Goal: Task Accomplishment & Management: Use online tool/utility

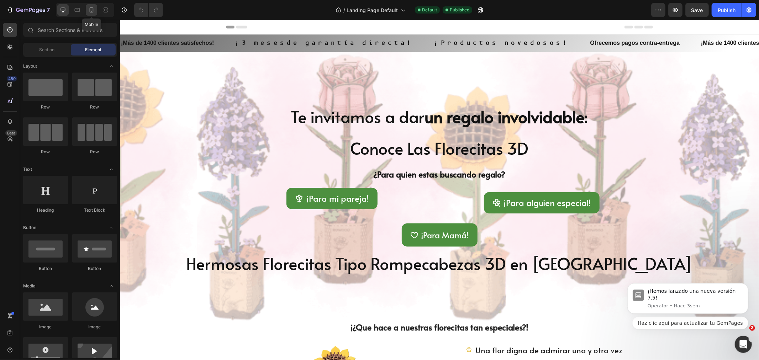
click at [92, 10] on icon at bounding box center [91, 9] width 7 height 7
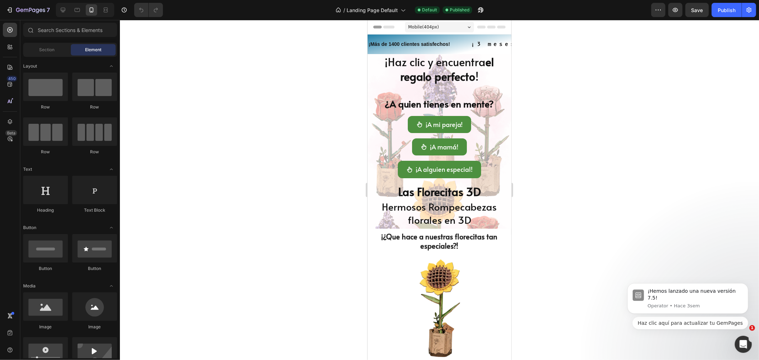
click at [334, 113] on div at bounding box center [439, 190] width 639 height 340
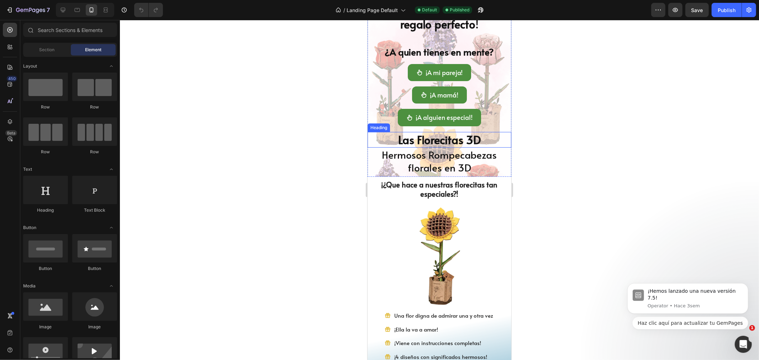
scroll to position [39, 0]
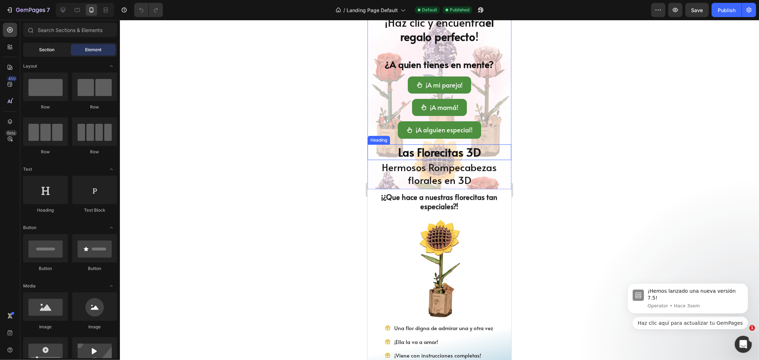
click at [42, 53] on span "Section" at bounding box center [46, 50] width 15 height 6
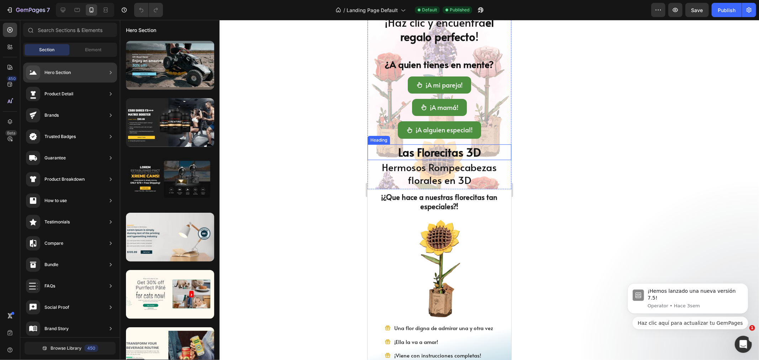
click at [59, 69] on div "Hero Section" at bounding box center [57, 72] width 26 height 7
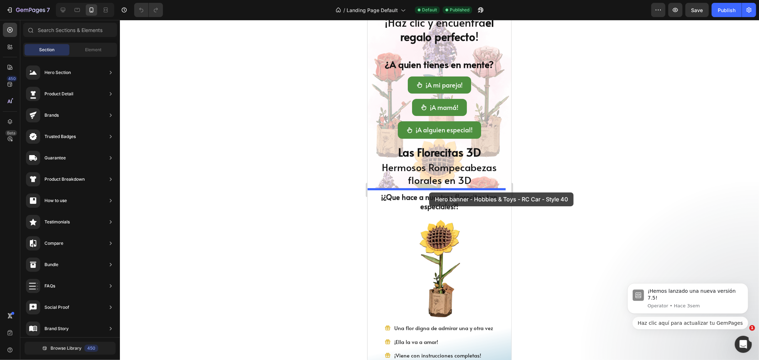
drag, startPoint x: 544, startPoint y: 89, endPoint x: 429, endPoint y: 192, distance: 154.7
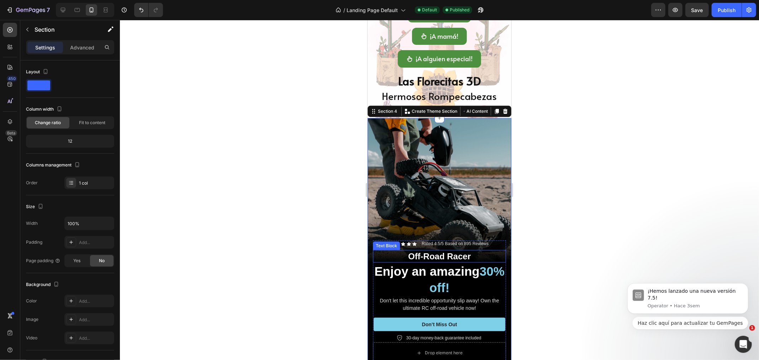
scroll to position [118, 0]
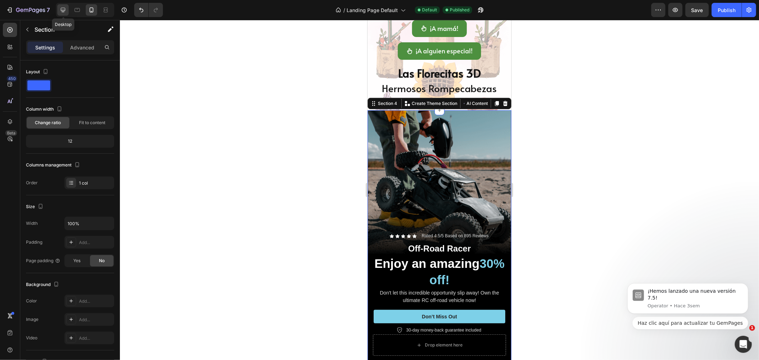
click at [60, 9] on icon at bounding box center [62, 9] width 7 height 7
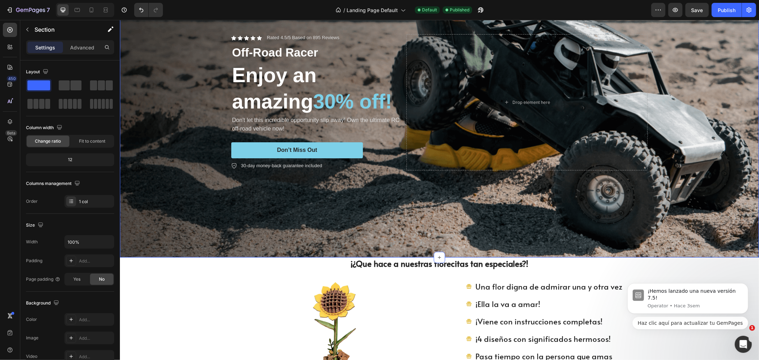
scroll to position [278, 0]
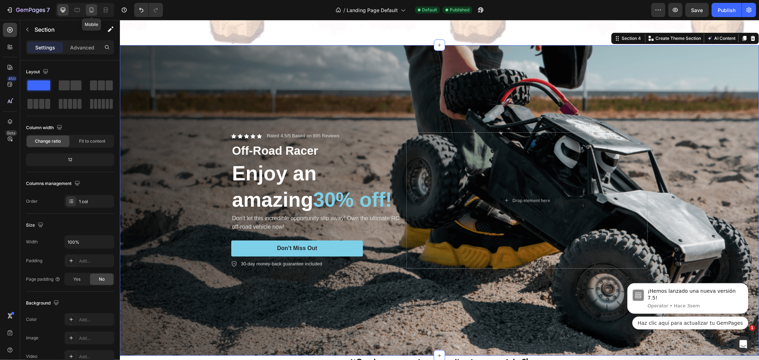
click at [87, 8] on div at bounding box center [91, 9] width 11 height 11
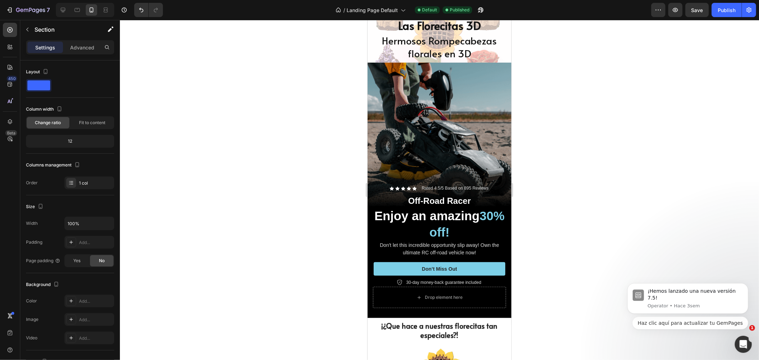
scroll to position [157, 0]
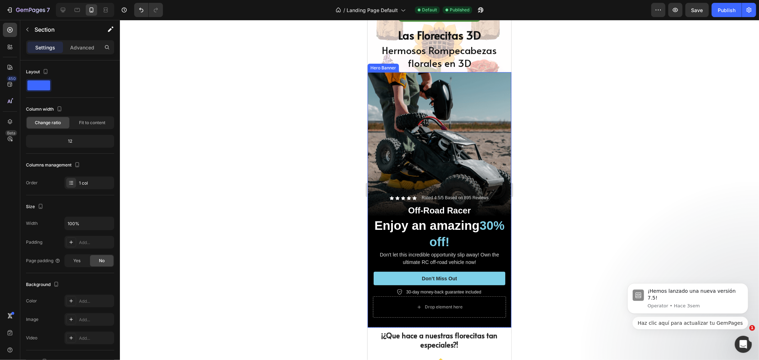
click at [407, 138] on div "Background Image" at bounding box center [439, 200] width 144 height 256
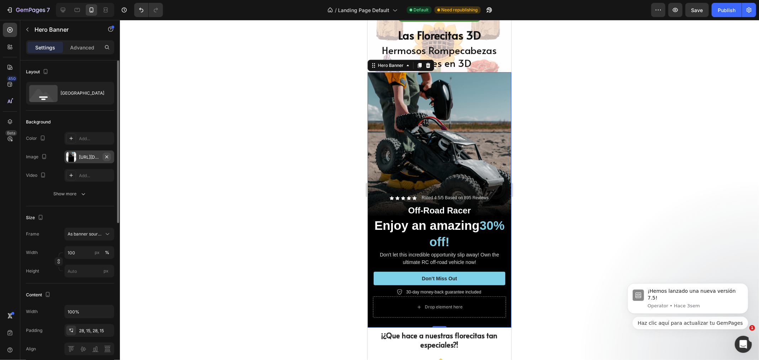
click at [108, 156] on icon "button" at bounding box center [107, 157] width 6 height 6
type input "Auto"
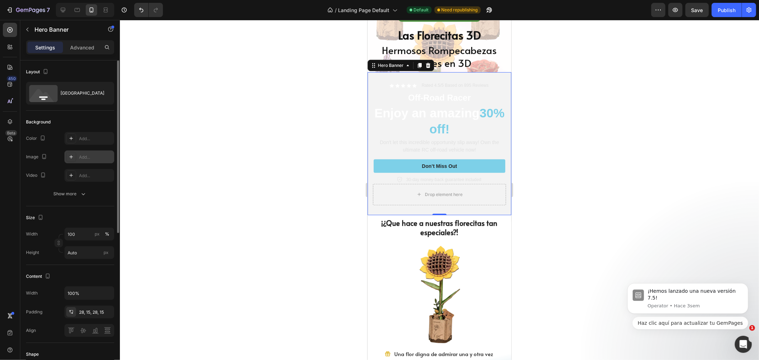
click at [88, 155] on div "Add..." at bounding box center [95, 157] width 33 height 6
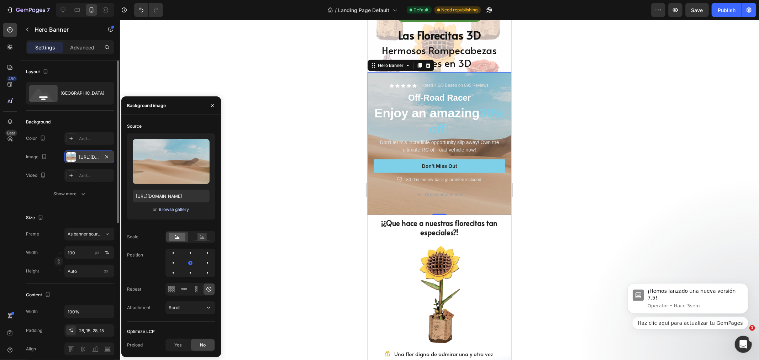
click at [168, 209] on div "Browse gallery" at bounding box center [174, 209] width 30 height 6
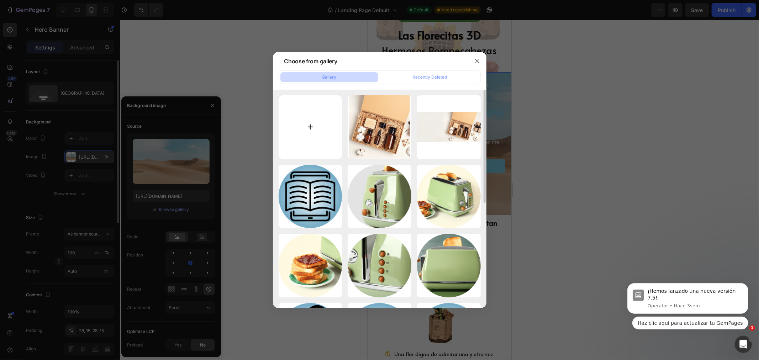
click at [310, 138] on input "file" at bounding box center [311, 127] width 64 height 64
type input "C:\fakepath\Imagen-HeroBanner_Ferez.png"
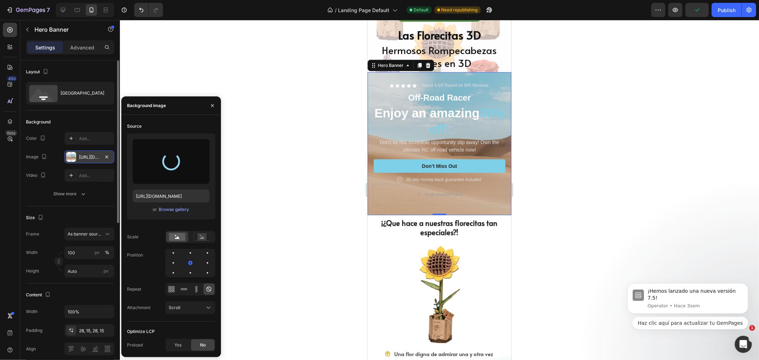
type input "https://cdn.shopify.com/s/files/1/0772/9106/1525/files/gempages_514666634330244…"
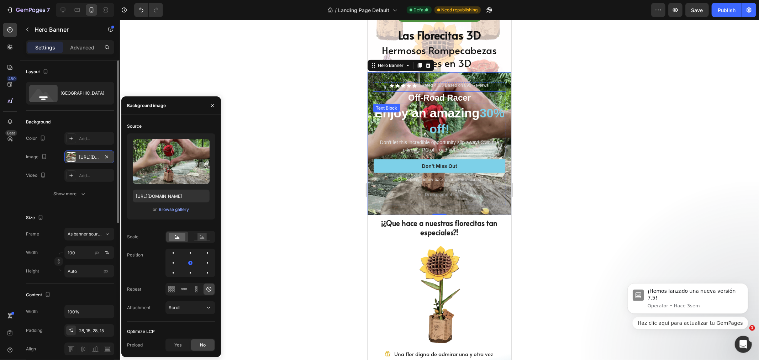
click at [429, 96] on p "Off-Road Racer" at bounding box center [439, 97] width 132 height 11
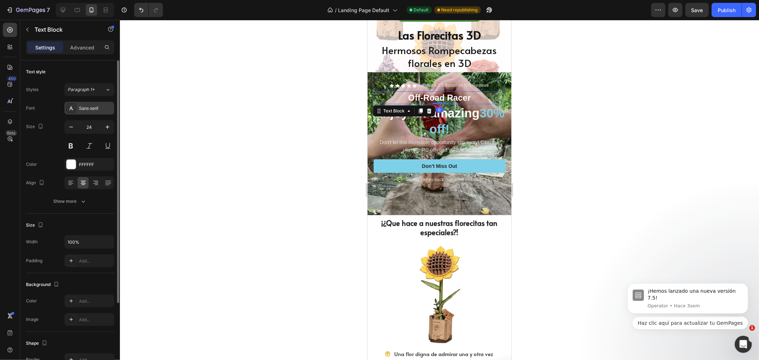
click at [101, 111] on div "Sans-serif" at bounding box center [95, 108] width 33 height 6
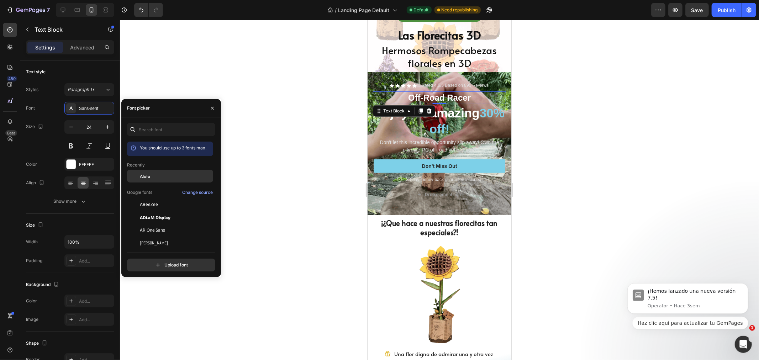
click at [148, 177] on span "Alata" at bounding box center [145, 176] width 10 height 6
click at [435, 97] on p "Off-Road Racer" at bounding box center [439, 97] width 132 height 11
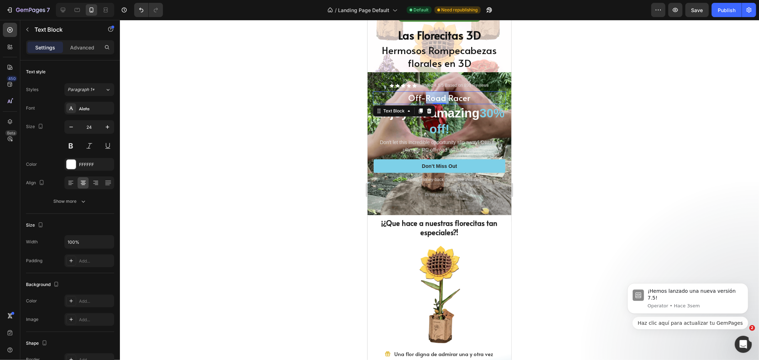
click at [435, 97] on p "Off-Road Racer" at bounding box center [439, 97] width 132 height 11
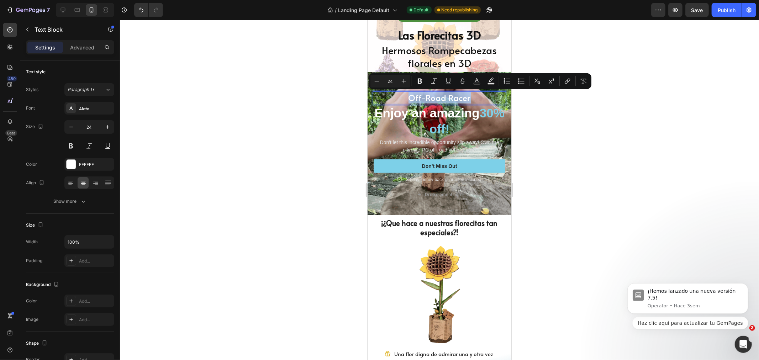
click at [435, 97] on p "Off-Road Racer" at bounding box center [439, 97] width 132 height 11
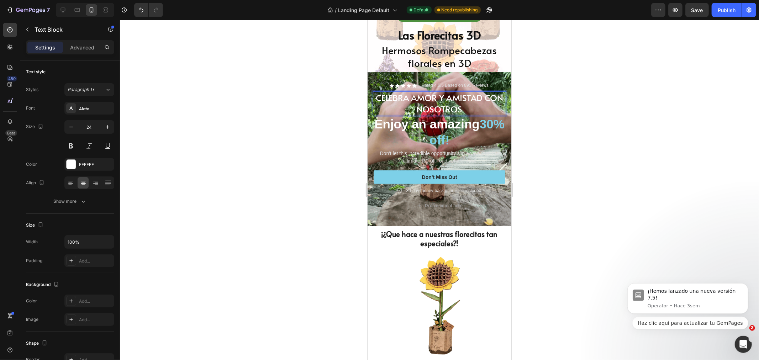
click at [374, 96] on p "CELEBRA AMOR Y AMISTAD CON NOSOTROS" at bounding box center [439, 103] width 132 height 22
click at [479, 105] on p "¡CELEBRA AMOR Y AMISTAD CON NOSOTROS" at bounding box center [439, 103] width 132 height 22
click at [479, 105] on p "¡CELEBRA AMOR Y AMISTAD CON NOSOTROS!" at bounding box center [439, 103] width 132 height 22
click at [586, 124] on div at bounding box center [439, 190] width 639 height 340
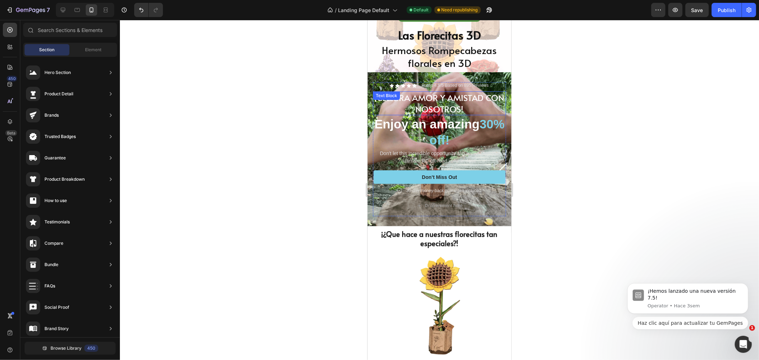
click at [473, 97] on p "¡CELEBRA AMOR Y AMISTAD CON NOSOTROS!" at bounding box center [439, 103] width 132 height 22
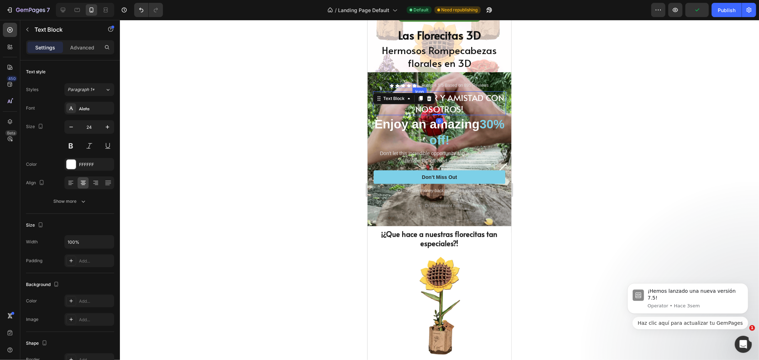
click at [412, 85] on icon at bounding box center [414, 85] width 4 height 4
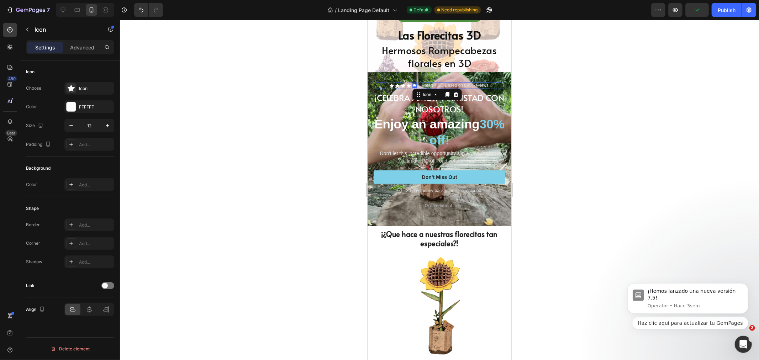
click at [431, 83] on p "Rated 4.5/5 Based on 895 Reviews" at bounding box center [454, 86] width 67 height 6
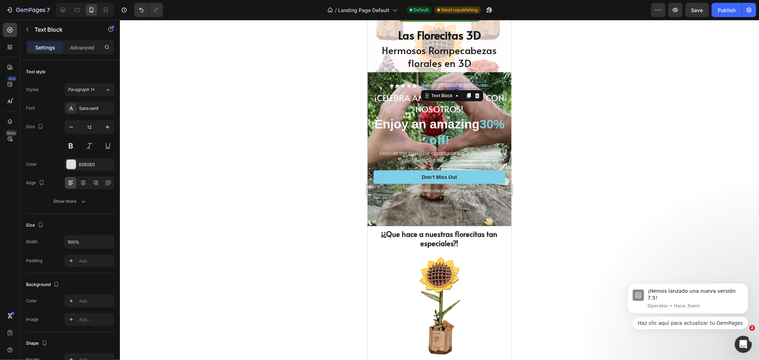
click at [434, 86] on p "Rated 4.5/5 Based on 895 Reviews" at bounding box center [454, 86] width 67 height 6
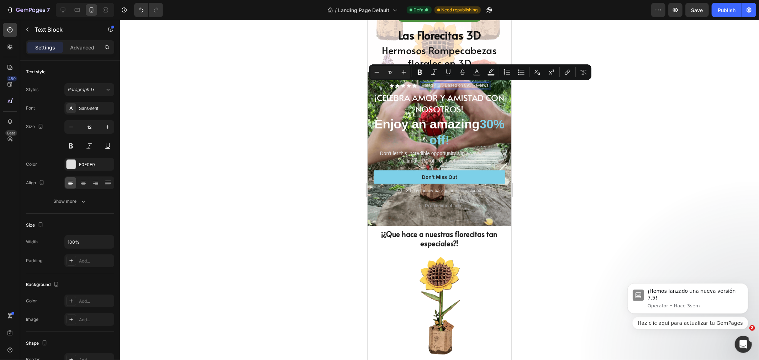
click at [431, 82] on div "Rated 4.5/5 Based on 895 Reviews" at bounding box center [454, 85] width 68 height 7
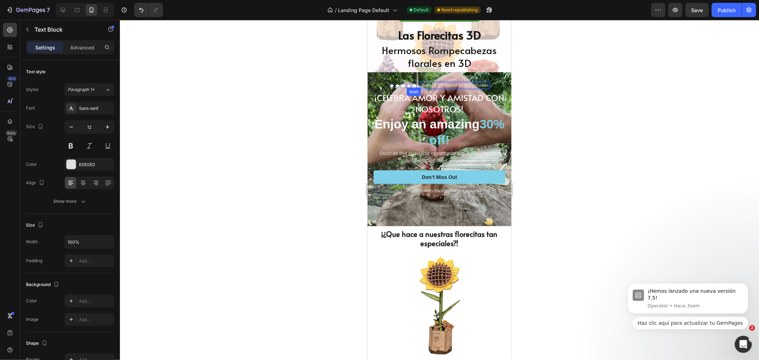
click at [406, 83] on icon at bounding box center [408, 85] width 4 height 4
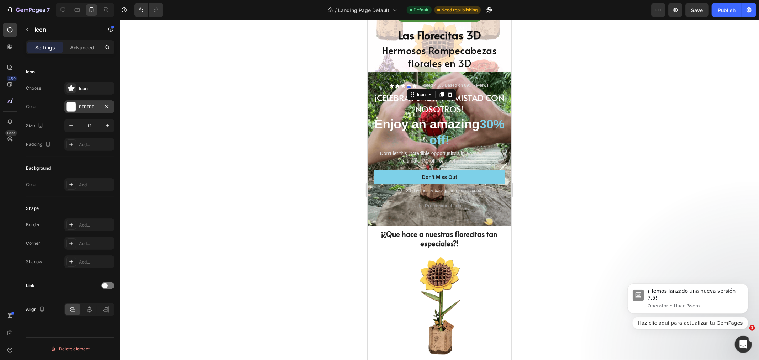
click at [70, 112] on div "FFFFFF" at bounding box center [89, 106] width 50 height 13
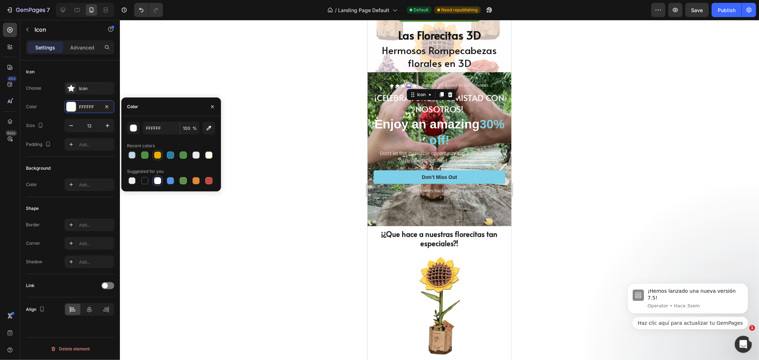
click at [153, 152] on div at bounding box center [157, 155] width 9 height 9
type input "EBAF01"
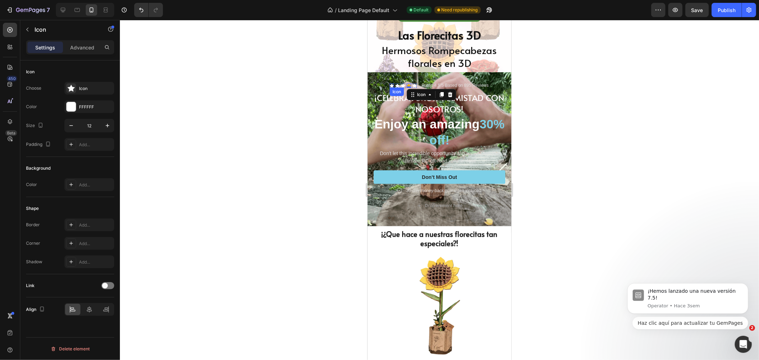
click at [390, 84] on div "Icon" at bounding box center [391, 85] width 4 height 4
click at [108, 107] on icon "button" at bounding box center [107, 107] width 6 height 6
click at [76, 106] on div at bounding box center [71, 107] width 10 height 10
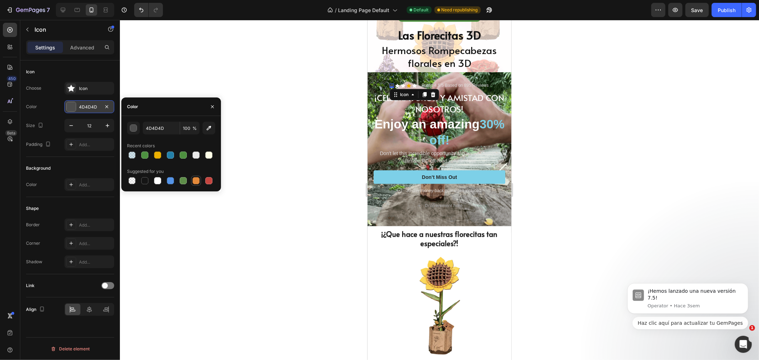
click at [197, 179] on div at bounding box center [195, 180] width 7 height 7
click at [159, 153] on div at bounding box center [157, 155] width 7 height 7
type input "EBAF01"
click at [395, 84] on icon at bounding box center [397, 85] width 4 height 4
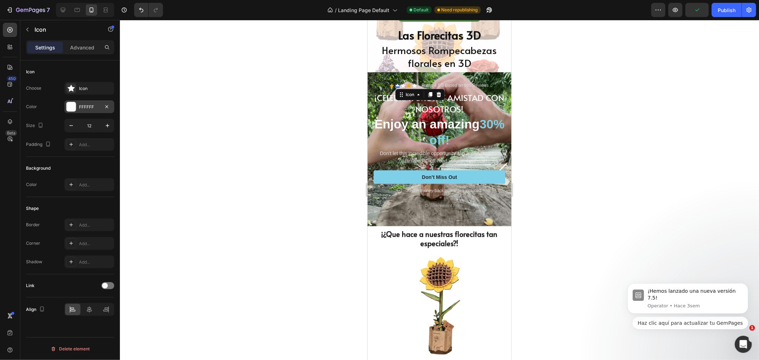
click at [75, 107] on div at bounding box center [71, 106] width 9 height 9
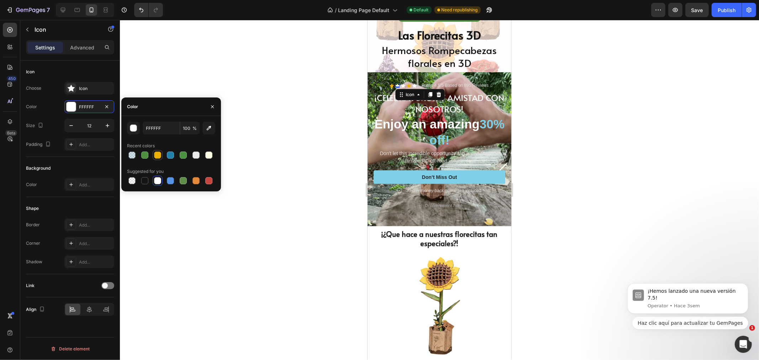
click at [155, 152] on div at bounding box center [157, 155] width 7 height 7
type input "EBAF01"
click at [401, 86] on icon at bounding box center [403, 85] width 4 height 4
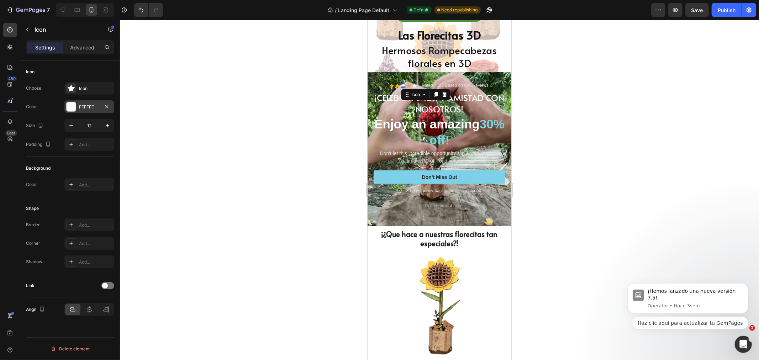
click at [72, 108] on div at bounding box center [71, 106] width 9 height 9
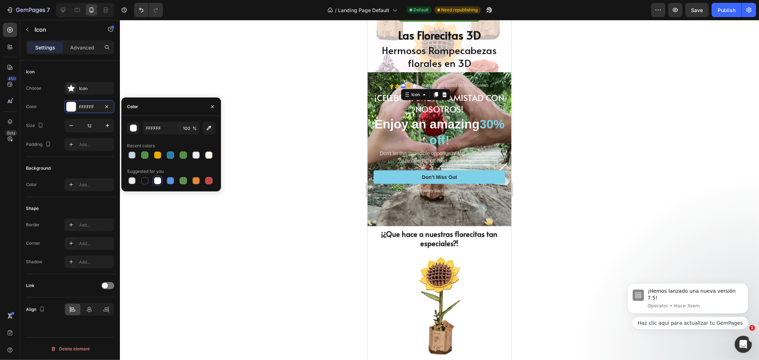
click at [157, 155] on div at bounding box center [157, 155] width 7 height 7
type input "EBAF01"
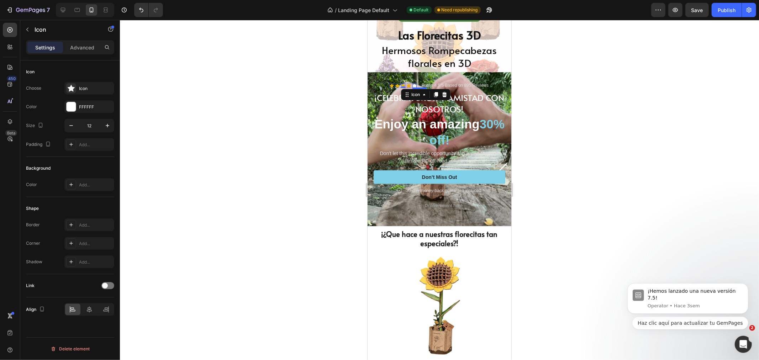
click at [412, 86] on div "Icon" at bounding box center [414, 85] width 4 height 4
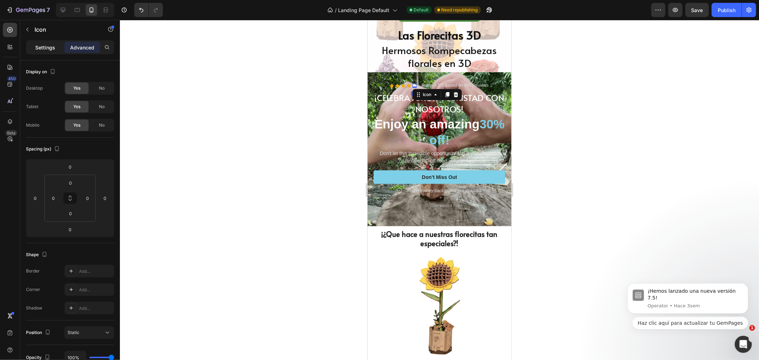
click at [42, 44] on p "Settings" at bounding box center [45, 47] width 20 height 7
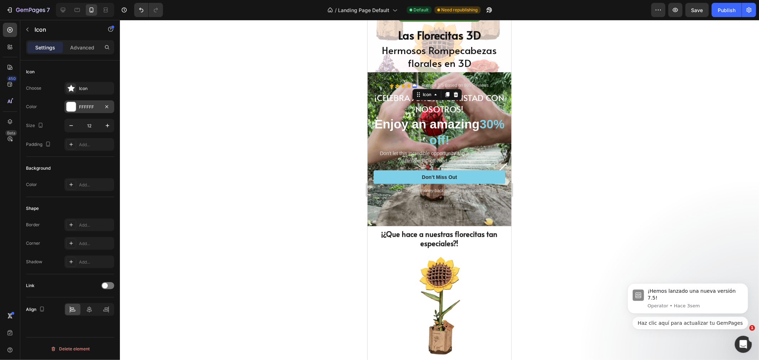
click at [72, 105] on div at bounding box center [71, 106] width 9 height 9
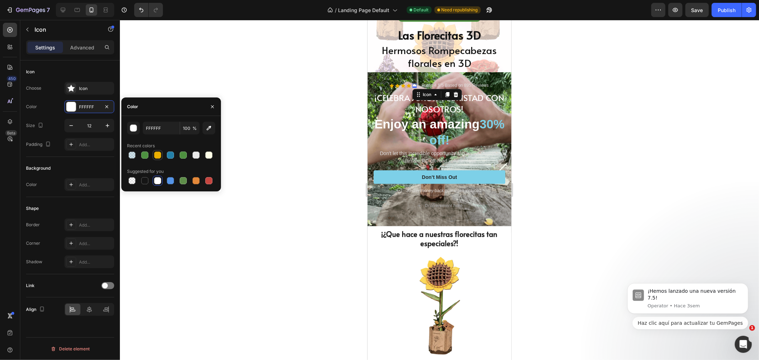
click at [159, 152] on div at bounding box center [157, 155] width 7 height 7
type input "EBAF01"
click at [604, 127] on div at bounding box center [439, 190] width 639 height 340
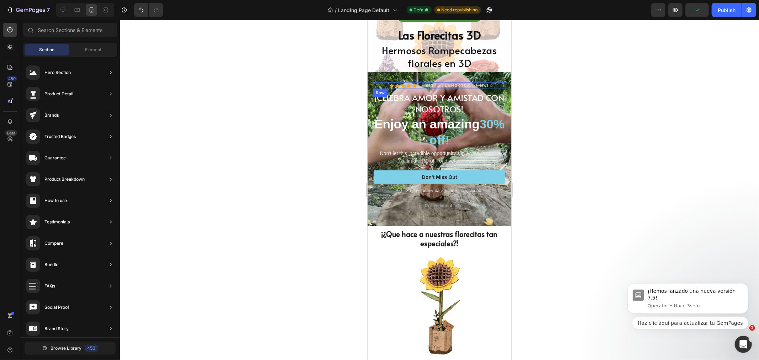
click at [380, 83] on div "Icon Icon Icon Icon Icon Icon List Rated 4.5/5 Based on 895 Reviews Text Block …" at bounding box center [438, 85] width 133 height 7
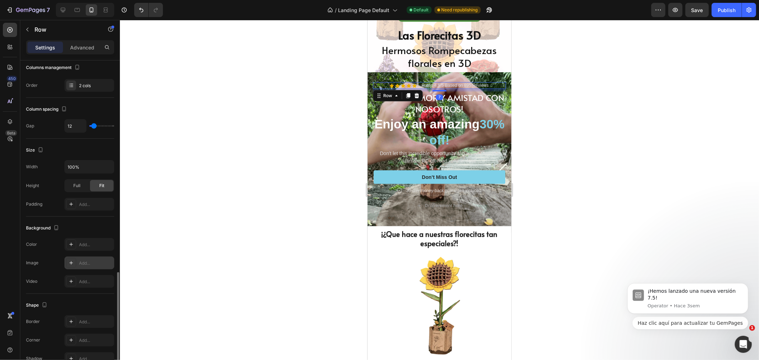
scroll to position [177, 0]
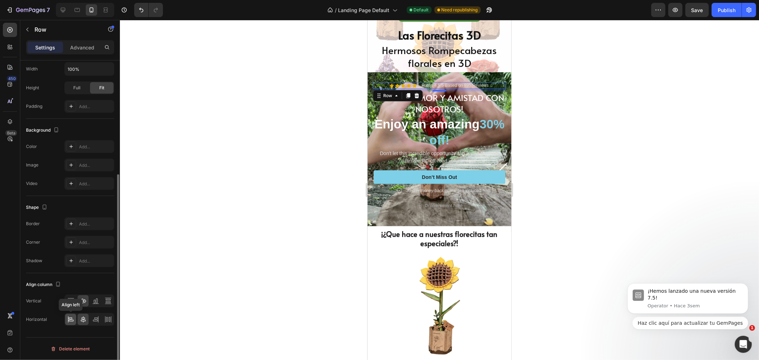
click at [70, 319] on icon at bounding box center [71, 318] width 4 height 2
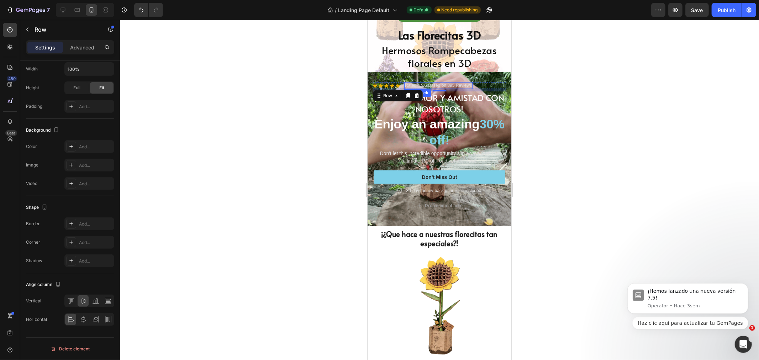
click at [427, 83] on p "Rated 4.5/5 Based on 895 Reviews" at bounding box center [437, 86] width 67 height 6
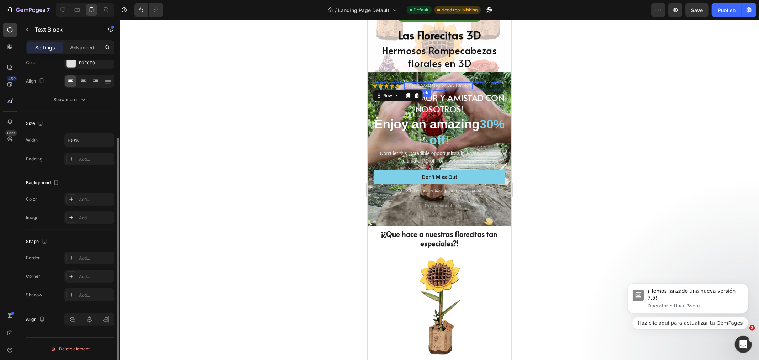
scroll to position [0, 0]
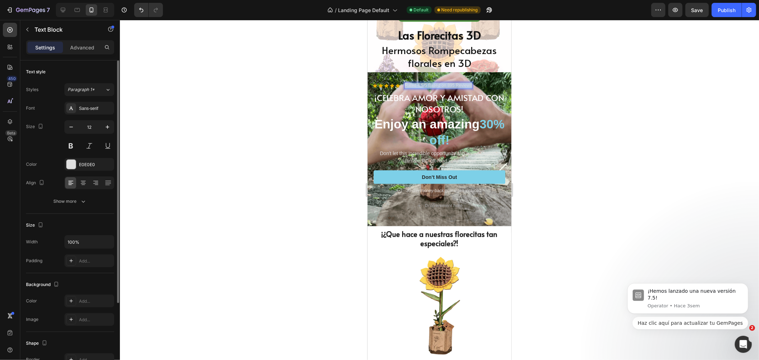
click at [427, 83] on p "Rated 4.5/5 Based on 895 Reviews" at bounding box center [437, 86] width 67 height 6
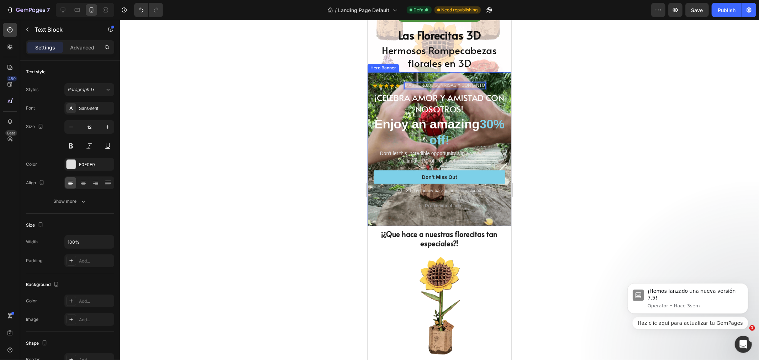
click at [546, 86] on div at bounding box center [439, 190] width 639 height 340
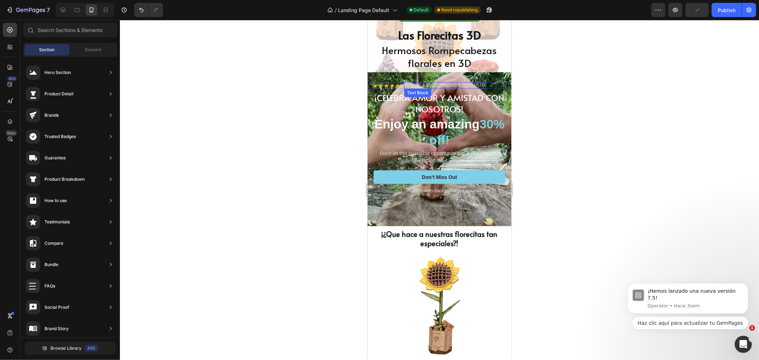
click at [443, 84] on p "MÁS DE 1.000 SONRISAS Y CONTANTO" at bounding box center [444, 86] width 80 height 6
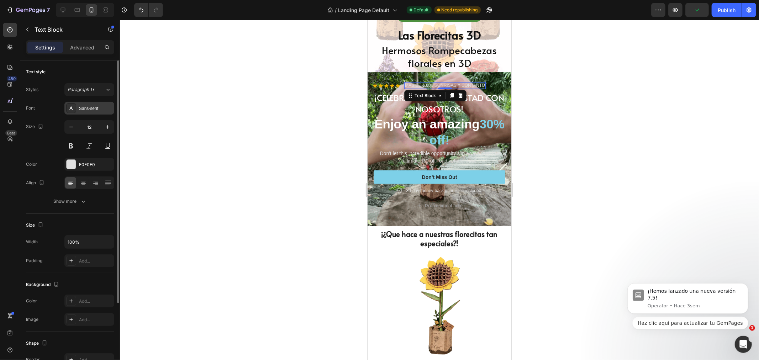
click at [73, 111] on icon at bounding box center [71, 108] width 6 height 6
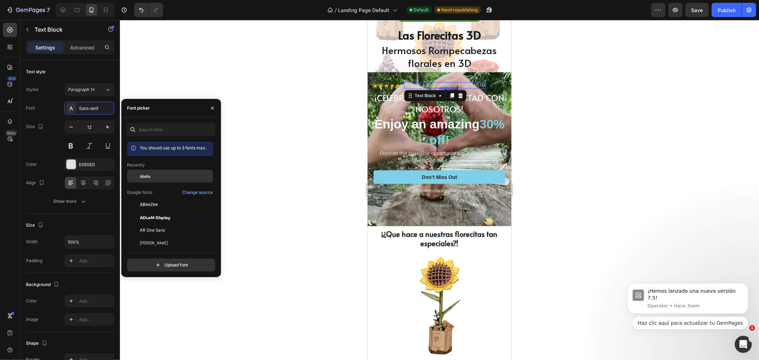
click at [159, 174] on div "Alata" at bounding box center [176, 176] width 72 height 6
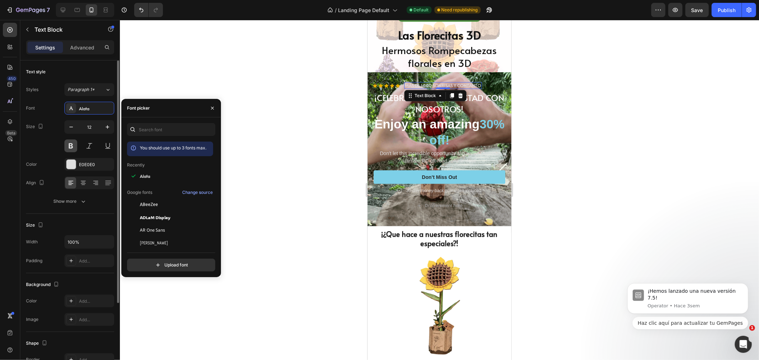
click at [70, 146] on button at bounding box center [70, 145] width 13 height 13
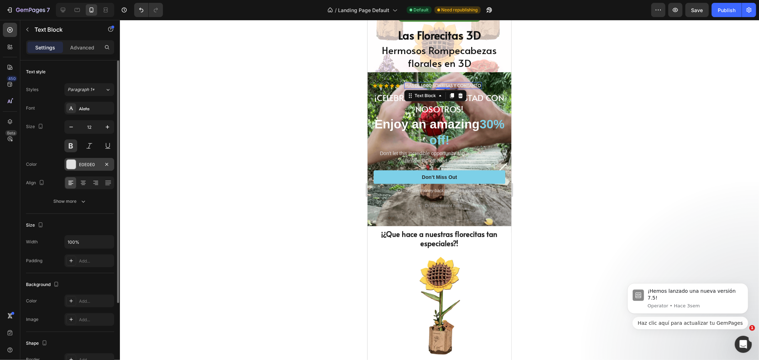
click at [68, 161] on div at bounding box center [71, 164] width 9 height 9
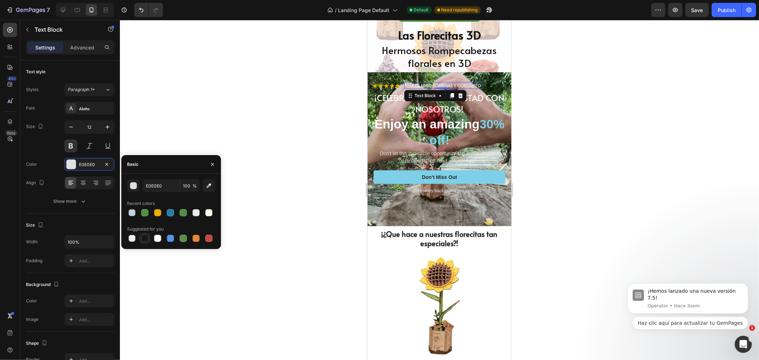
click at [142, 235] on div at bounding box center [144, 238] width 7 height 7
type input "151515"
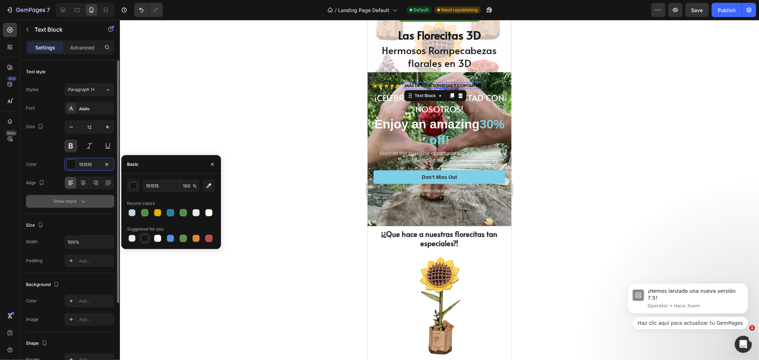
click at [89, 196] on button "Show more" at bounding box center [70, 201] width 88 height 13
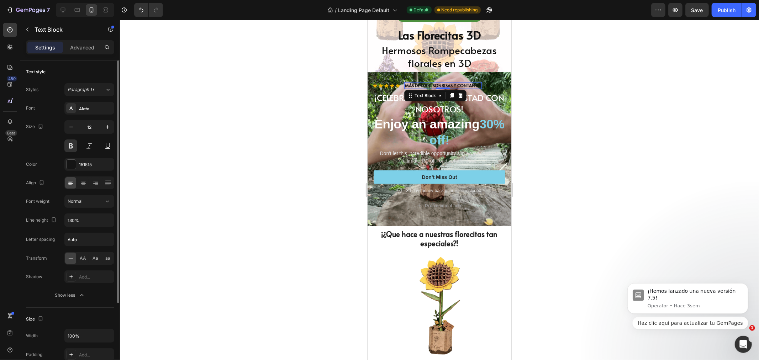
scroll to position [79, 0]
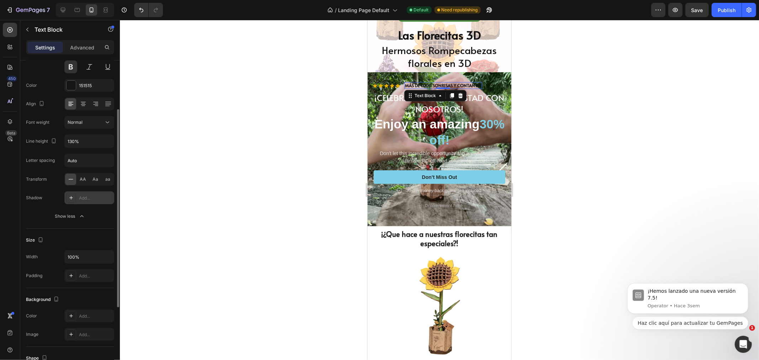
click at [65, 197] on div "Add..." at bounding box center [89, 197] width 50 height 13
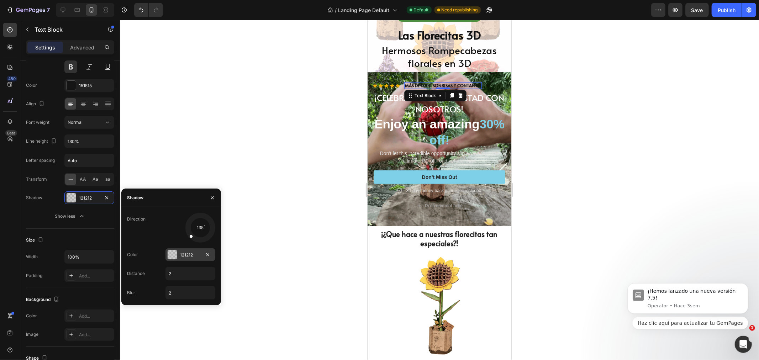
click at [175, 253] on div at bounding box center [172, 254] width 9 height 9
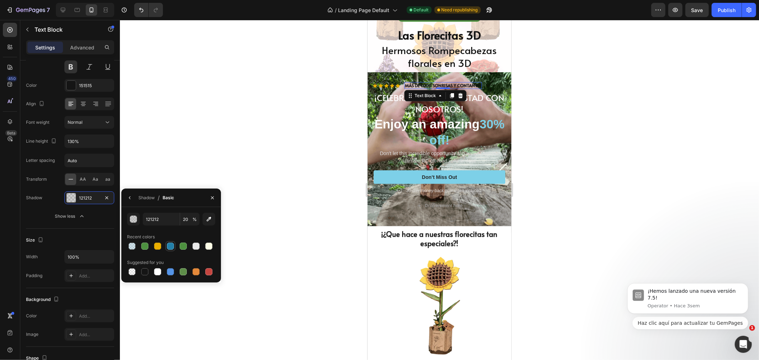
click at [171, 246] on div at bounding box center [170, 246] width 7 height 7
type input "2380A9"
type input "100"
click at [145, 246] on div at bounding box center [144, 246] width 7 height 7
type input "4D9040"
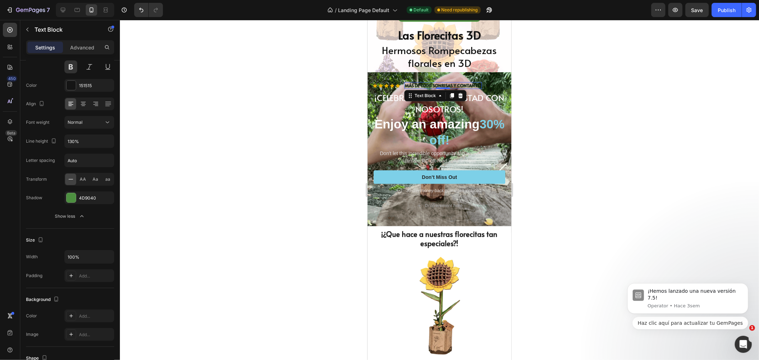
click at [630, 102] on div at bounding box center [439, 190] width 639 height 340
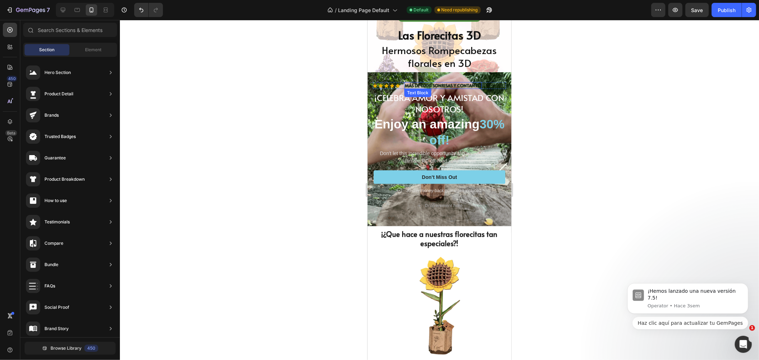
click at [441, 86] on p "MÁS DE 1.000 SONRISAS Y CONTANTO" at bounding box center [442, 86] width 76 height 6
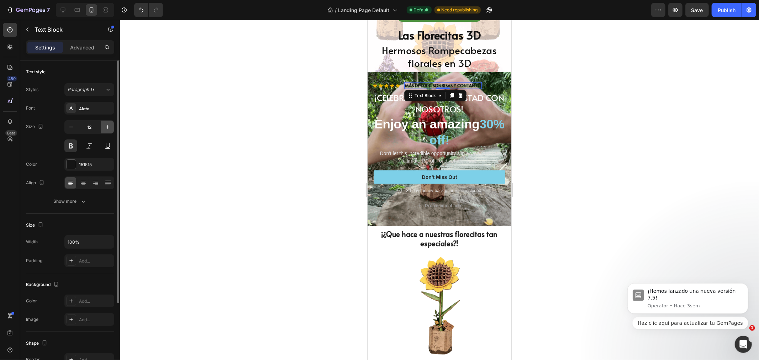
click at [106, 124] on icon "button" at bounding box center [107, 126] width 7 height 7
type input "14"
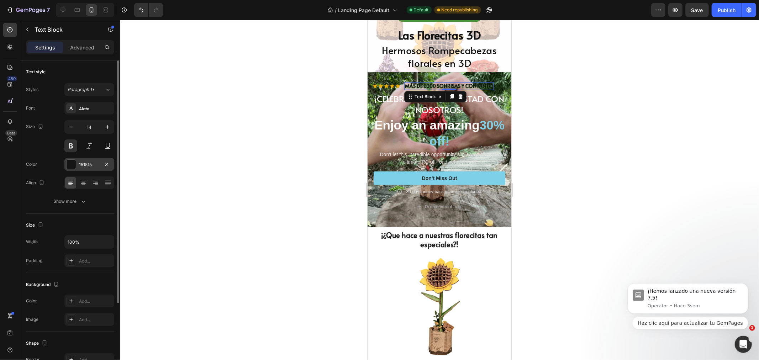
click at [68, 168] on div at bounding box center [71, 164] width 9 height 9
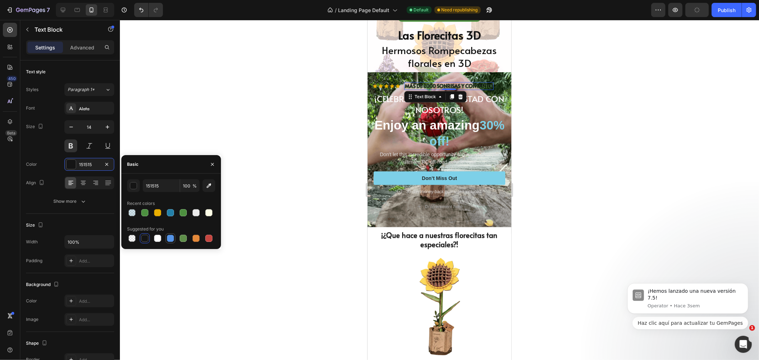
click at [167, 237] on div at bounding box center [170, 238] width 7 height 7
click at [144, 238] on div at bounding box center [144, 238] width 7 height 7
click at [184, 235] on div at bounding box center [183, 238] width 7 height 7
click at [200, 235] on div at bounding box center [196, 238] width 9 height 9
click at [209, 237] on div at bounding box center [208, 238] width 7 height 7
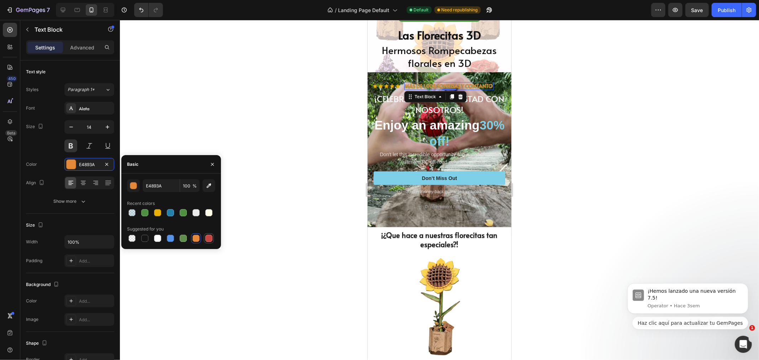
type input "C5453F"
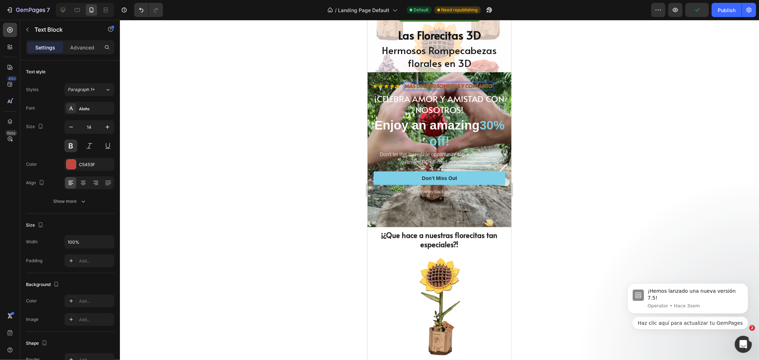
click at [491, 83] on p "MÁS DE 1.000 SONRISAS Y CONTANTO" at bounding box center [448, 86] width 88 height 6
click at [487, 83] on p "MÁS DE 1.000 SONRISAS Y CONTANTO" at bounding box center [448, 86] width 88 height 6
click at [532, 94] on div at bounding box center [439, 190] width 639 height 340
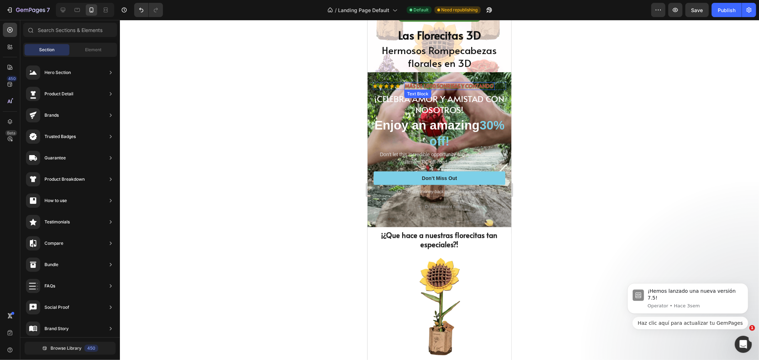
click at [452, 85] on p "MÁS DE 1.000 SONRISAS Y CONTANDO" at bounding box center [448, 86] width 89 height 6
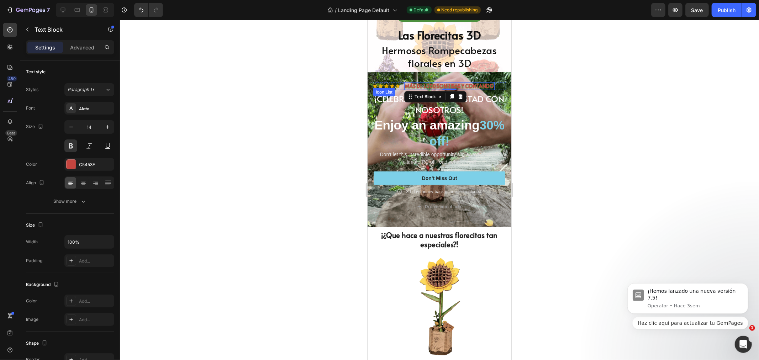
click at [394, 86] on div "Icon Icon Icon Icon Icon" at bounding box center [385, 86] width 27 height 4
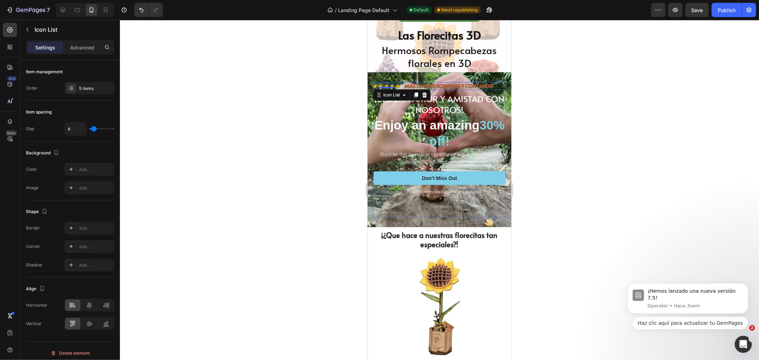
click at [403, 85] on div "Icon Icon Icon Icon Icon Icon List 0 MÁS DE 1.000 SONRISAS Y CONTANDO Text Bloc…" at bounding box center [438, 86] width 133 height 8
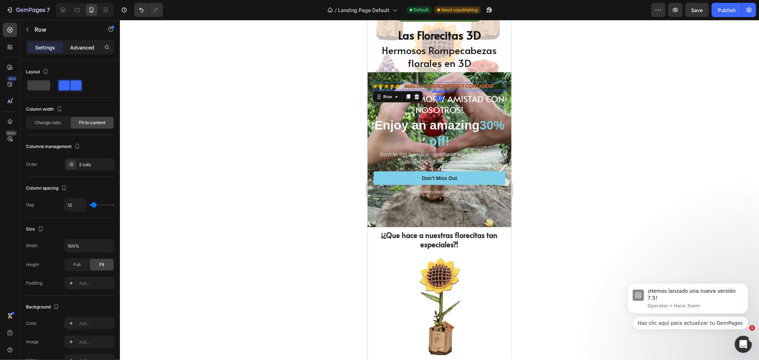
click at [72, 42] on div "Advanced" at bounding box center [82, 47] width 36 height 11
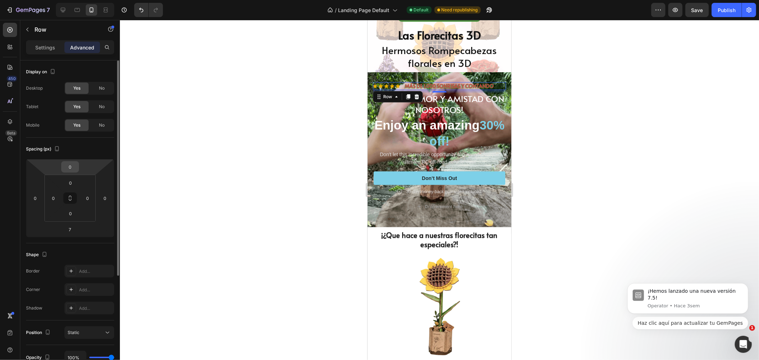
click at [70, 169] on input "0" at bounding box center [70, 166] width 14 height 11
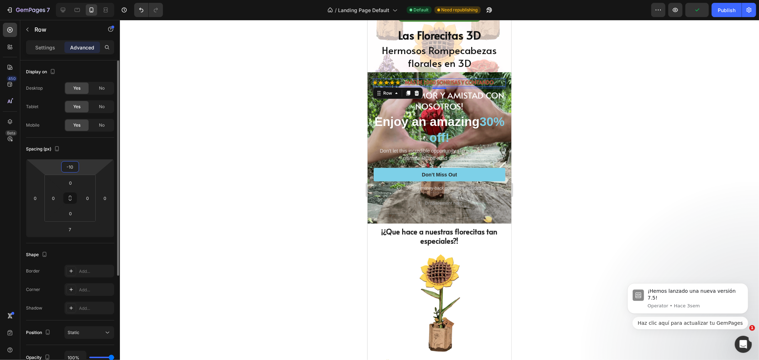
type input "-1"
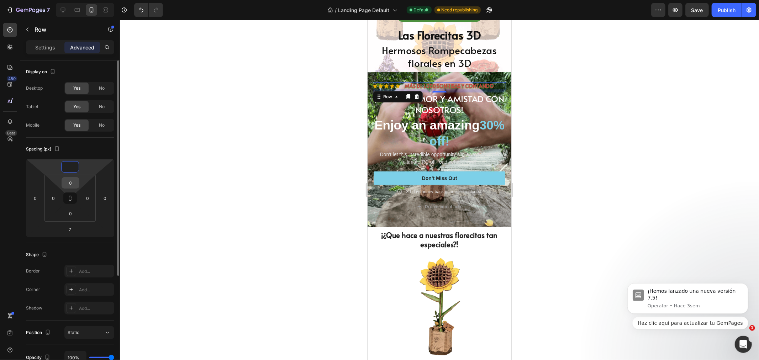
click at [71, 182] on input "0" at bounding box center [70, 182] width 14 height 11
type input "0"
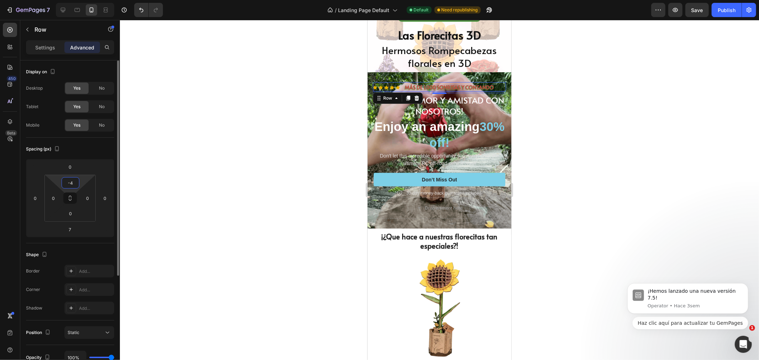
type input "-"
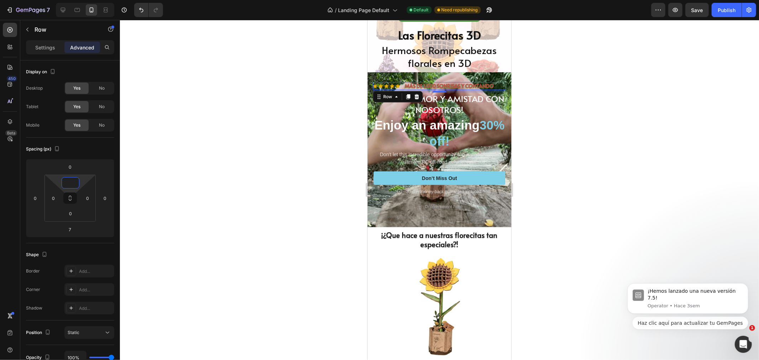
click at [550, 89] on div at bounding box center [439, 190] width 639 height 340
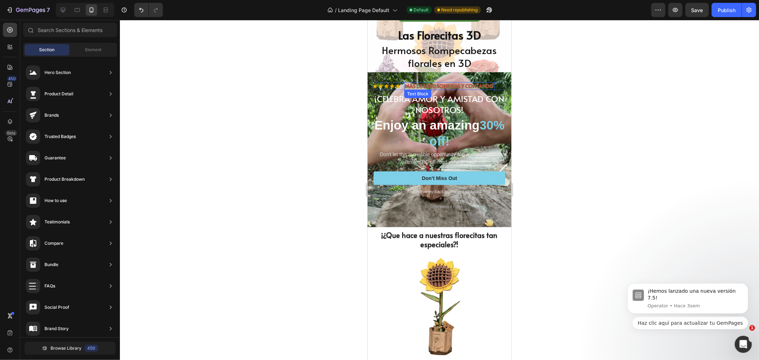
click at [429, 87] on p "MÁS DE 1.000 SONRISAS Y CONTANDO" at bounding box center [448, 86] width 89 height 6
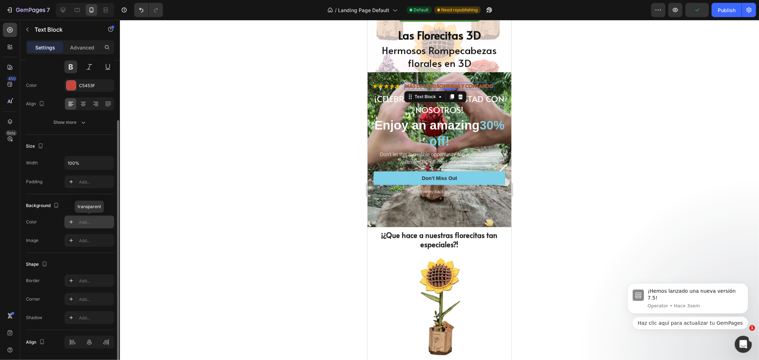
click at [70, 222] on icon at bounding box center [71, 222] width 4 height 4
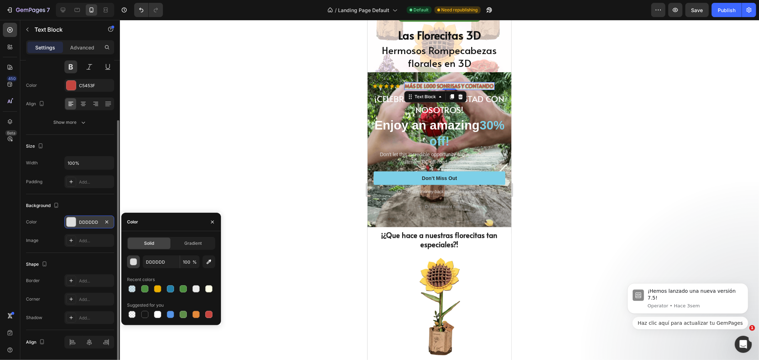
click at [139, 260] on button "button" at bounding box center [133, 261] width 13 height 13
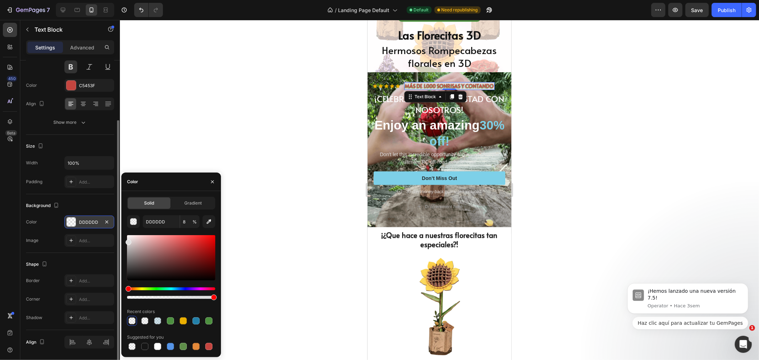
type input "100"
drag, startPoint x: 214, startPoint y: 297, endPoint x: 238, endPoint y: 287, distance: 26.8
click at [238, 0] on div "7 Version history / Landing Page Default Default Need republishing Preview Save…" at bounding box center [379, 0] width 759 height 0
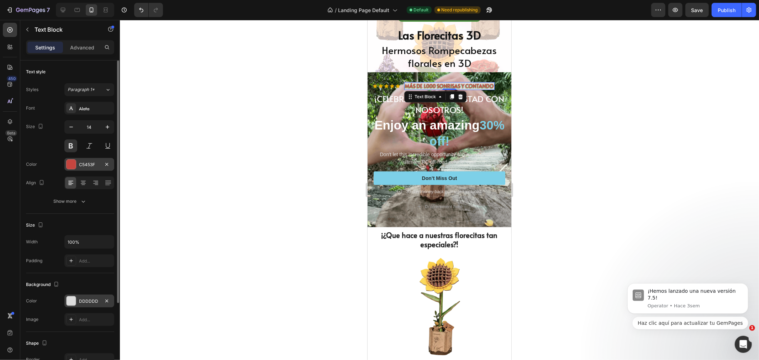
click at [70, 161] on div at bounding box center [71, 164] width 9 height 9
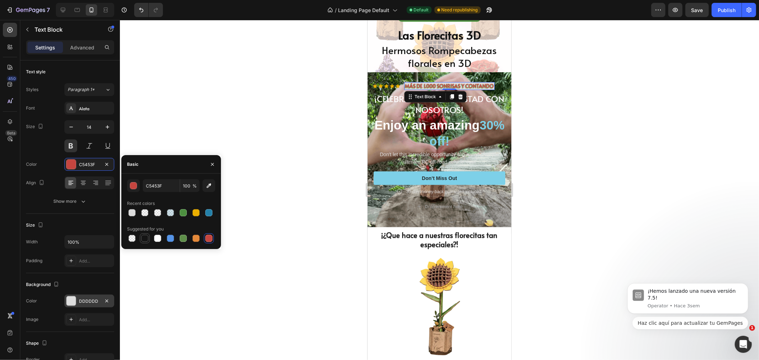
click at [143, 236] on div at bounding box center [144, 238] width 7 height 7
type input "151515"
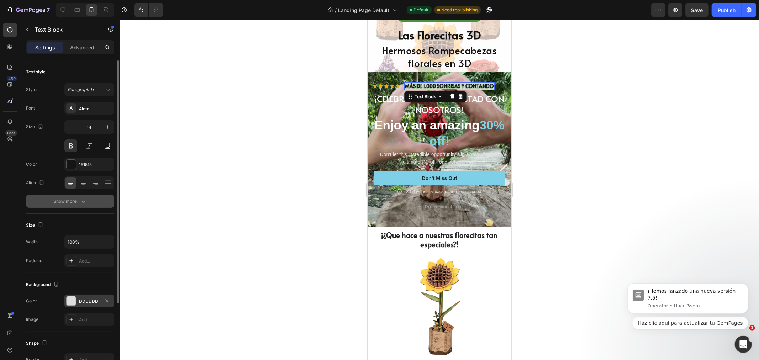
click at [83, 196] on button "Show more" at bounding box center [70, 201] width 88 height 13
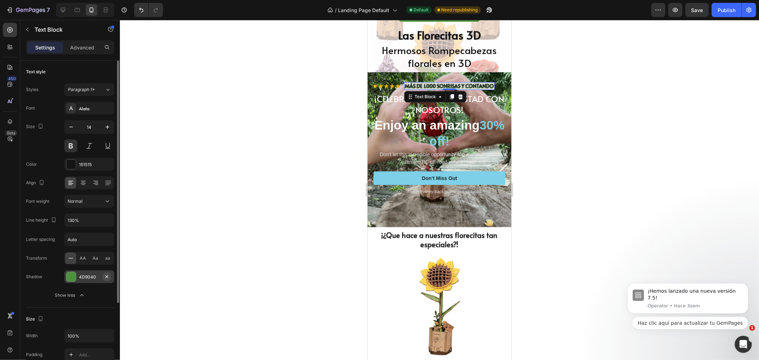
click at [107, 275] on icon "button" at bounding box center [107, 277] width 6 height 6
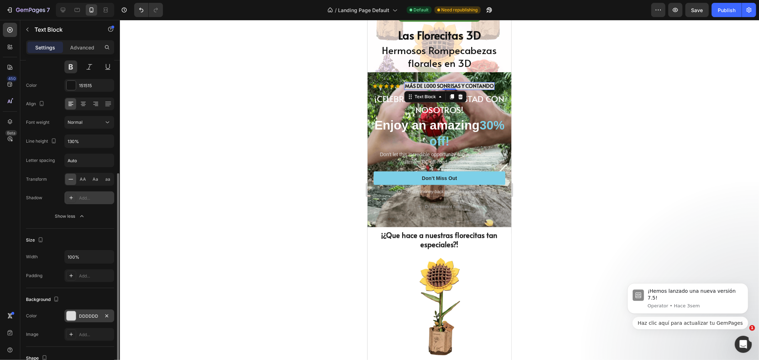
scroll to position [118, 0]
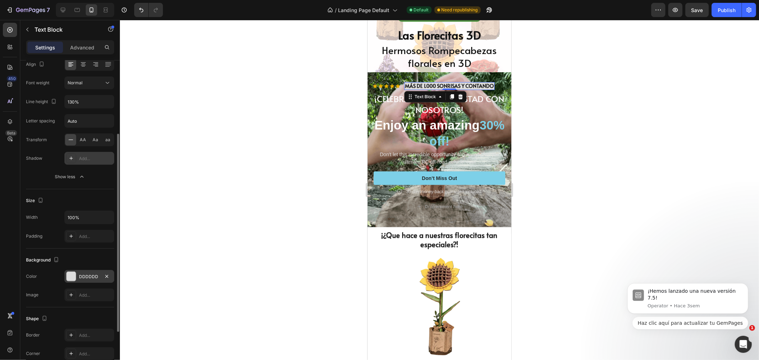
click at [69, 280] on div at bounding box center [71, 276] width 9 height 9
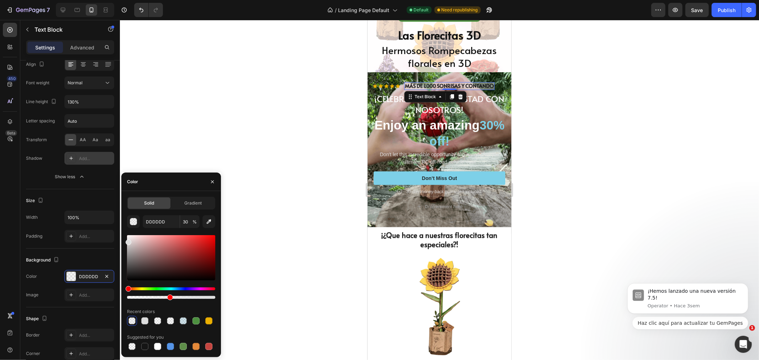
type input "47"
drag, startPoint x: 214, startPoint y: 297, endPoint x: 168, endPoint y: 297, distance: 45.9
click at [168, 297] on div at bounding box center [170, 298] width 6 height 6
click at [399, 85] on div "Icon Icon Icon Icon Icon Icon List MÁS DE 1.000 SONRISAS Y CONTANDO Text Block …" at bounding box center [438, 86] width 133 height 8
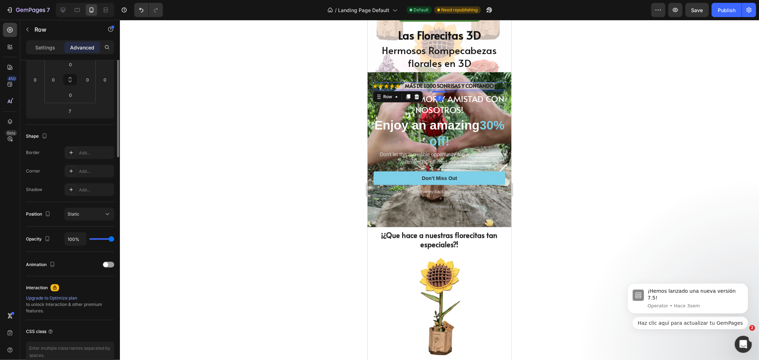
scroll to position [0, 0]
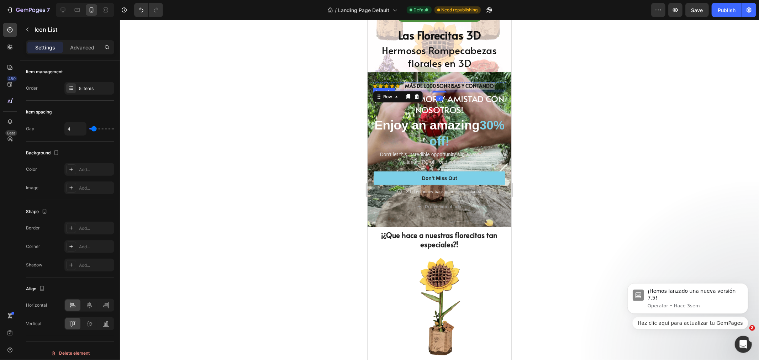
click at [388, 84] on div "Icon Icon Icon Icon Icon" at bounding box center [385, 86] width 27 height 4
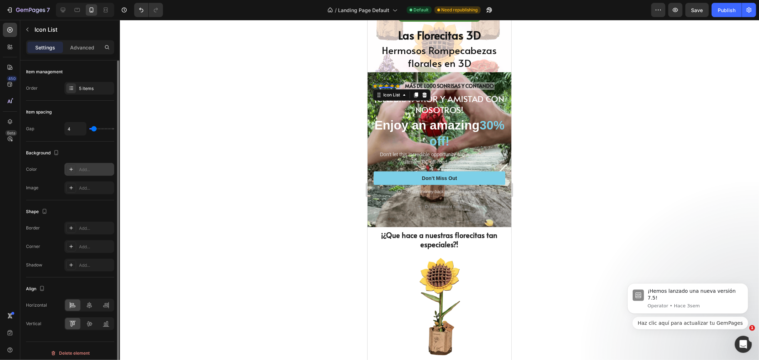
click at [65, 169] on div "Add..." at bounding box center [89, 169] width 50 height 13
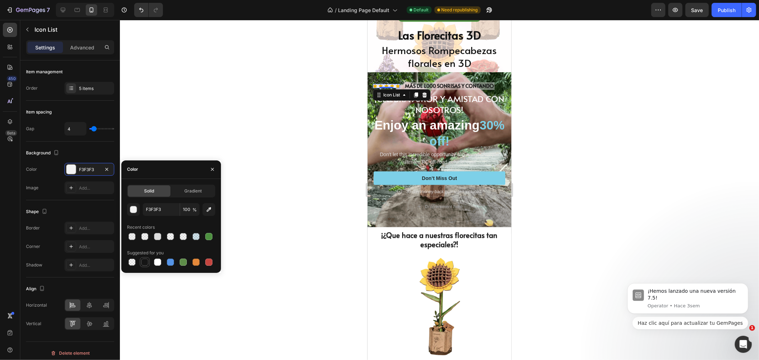
click at [146, 261] on div at bounding box center [144, 262] width 7 height 7
click at [128, 235] on div at bounding box center [131, 236] width 7 height 7
type input "DDDDDD"
click at [146, 235] on div at bounding box center [144, 236] width 7 height 7
type input "30"
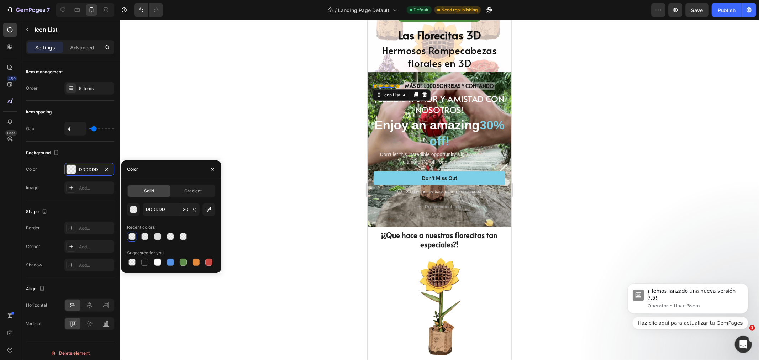
click at [132, 235] on div at bounding box center [131, 236] width 7 height 7
click at [261, 168] on div at bounding box center [439, 190] width 639 height 340
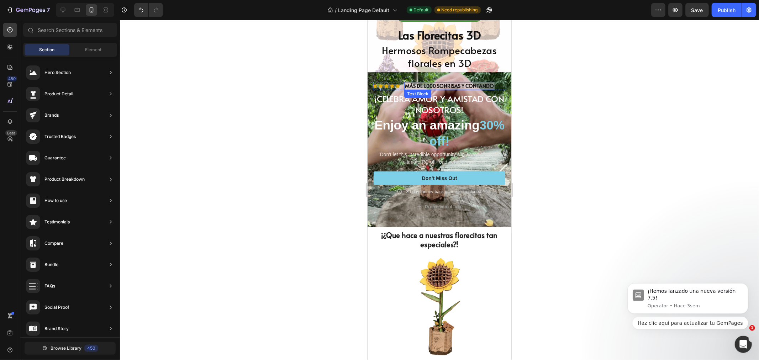
click at [408, 86] on p "MÁS DE 1.000 SONRISAS Y CONTANDO" at bounding box center [448, 86] width 89 height 6
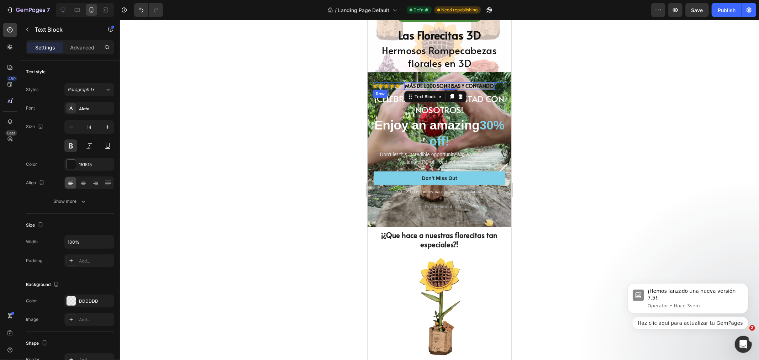
click at [399, 84] on div "Icon Icon Icon Icon Icon Icon List MÁS DE 1.000 SONRISAS Y CONTANDO Text Block …" at bounding box center [438, 86] width 133 height 8
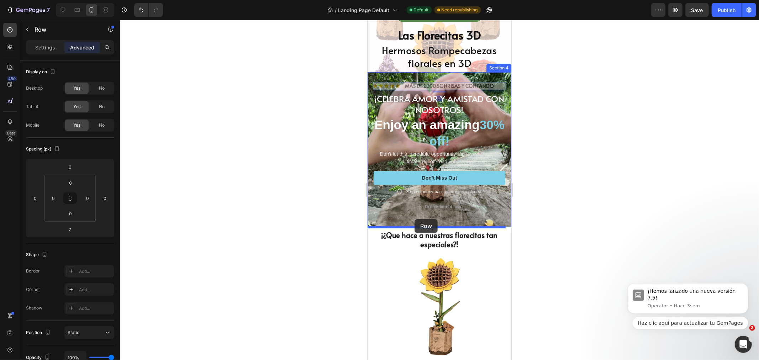
drag, startPoint x: 383, startPoint y: 97, endPoint x: 414, endPoint y: 219, distance: 126.0
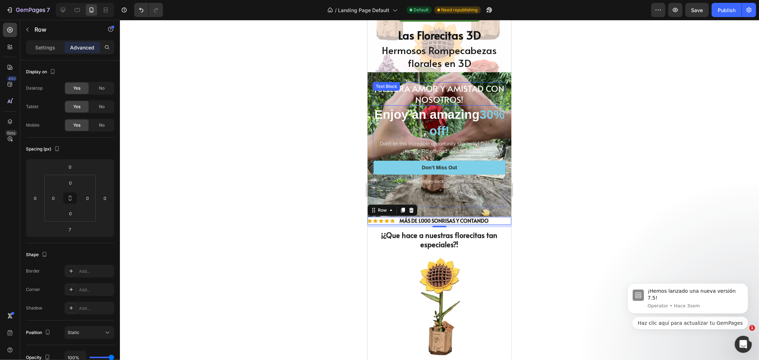
click at [446, 92] on p "¡CELEBRA AMOR Y AMISTAD CON NOSOTROS!" at bounding box center [439, 94] width 132 height 22
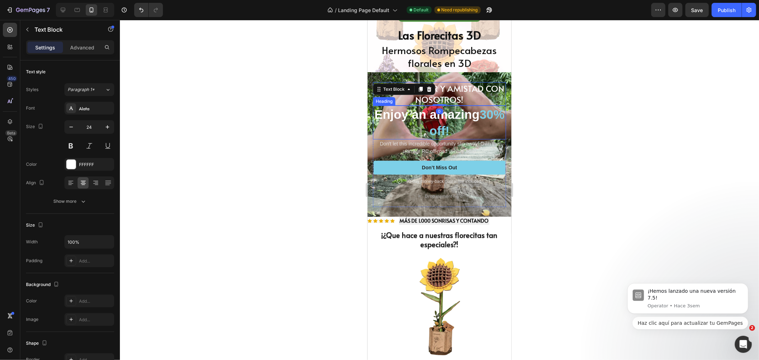
click at [452, 122] on h2 "Enjoy an amazing 30% off!" at bounding box center [438, 122] width 133 height 34
click at [456, 85] on p "¡CELEBRA AMOR Y AMISTAD CON NOSOTROS!" at bounding box center [439, 94] width 132 height 22
click at [438, 126] on span "30% off!" at bounding box center [466, 122] width 75 height 30
click at [431, 128] on span "30% off!" at bounding box center [466, 122] width 75 height 30
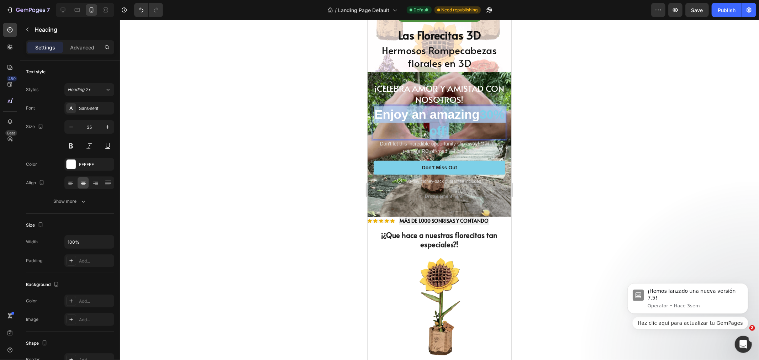
click at [431, 128] on span "30% off!" at bounding box center [466, 122] width 75 height 30
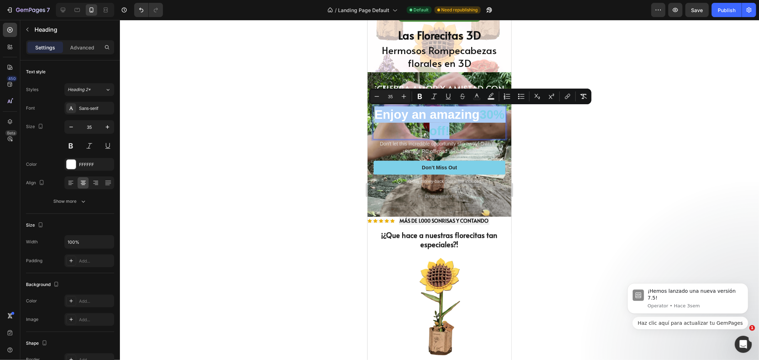
click at [530, 153] on div at bounding box center [439, 190] width 639 height 340
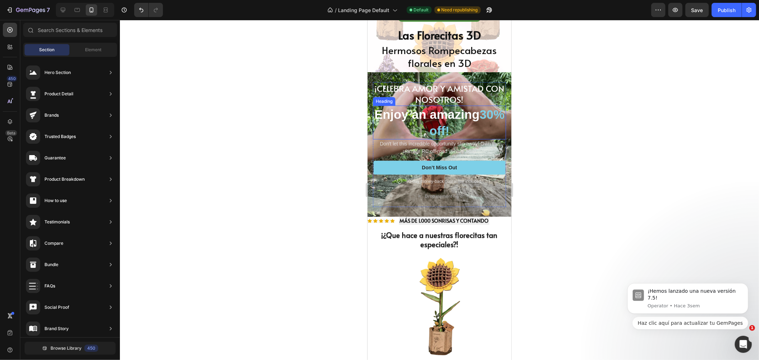
click at [440, 121] on p "Enjoy an amazing 30% off!" at bounding box center [439, 122] width 132 height 32
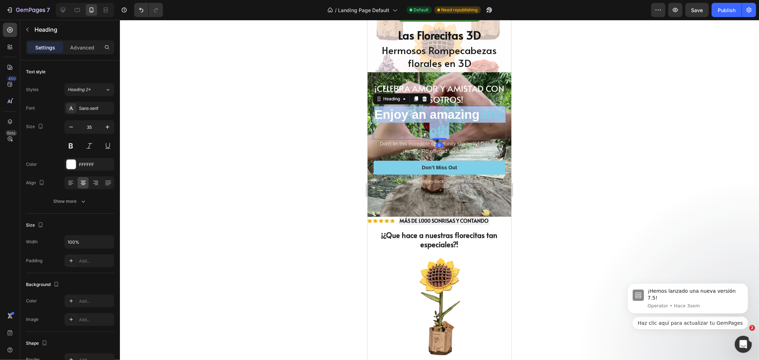
click at [440, 121] on p "Enjoy an amazing 30% off!" at bounding box center [439, 122] width 132 height 32
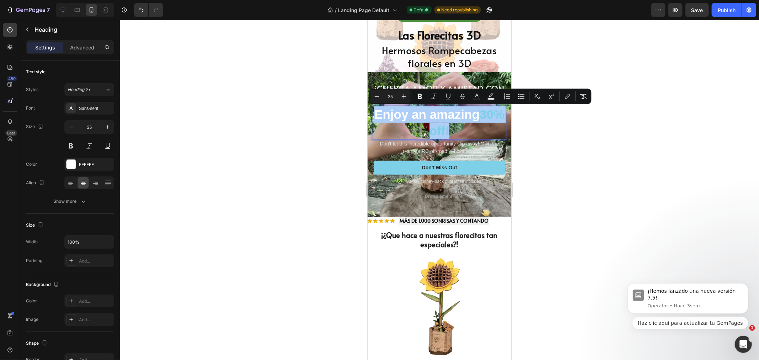
click at [542, 132] on div at bounding box center [439, 190] width 639 height 340
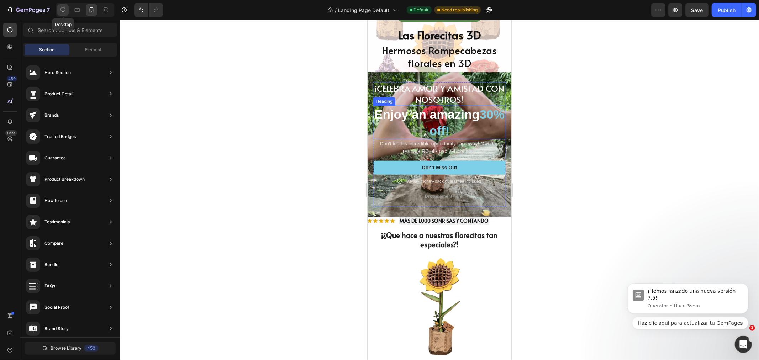
click at [61, 11] on icon at bounding box center [62, 9] width 7 height 7
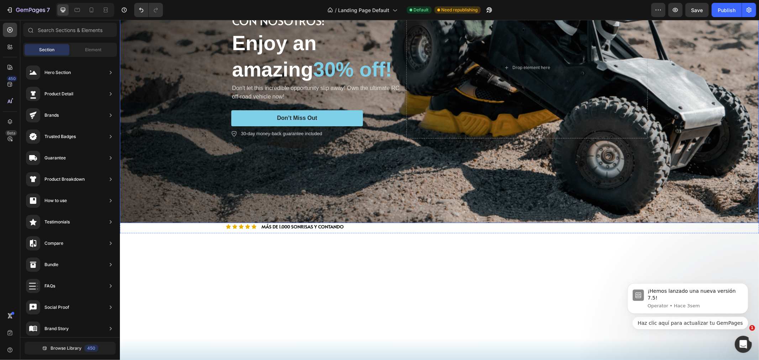
click at [189, 90] on div "Background Image" at bounding box center [439, 67] width 639 height 311
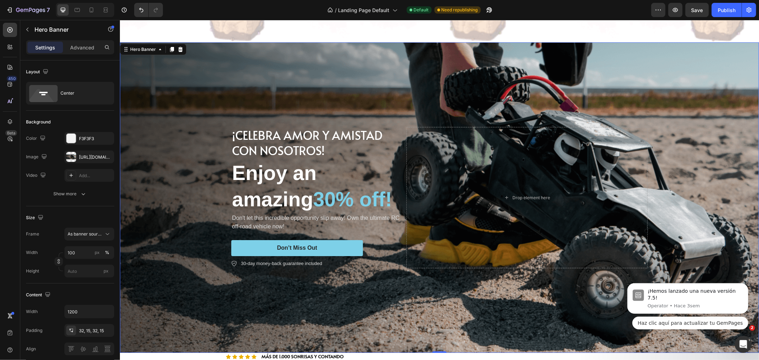
scroll to position [292, 0]
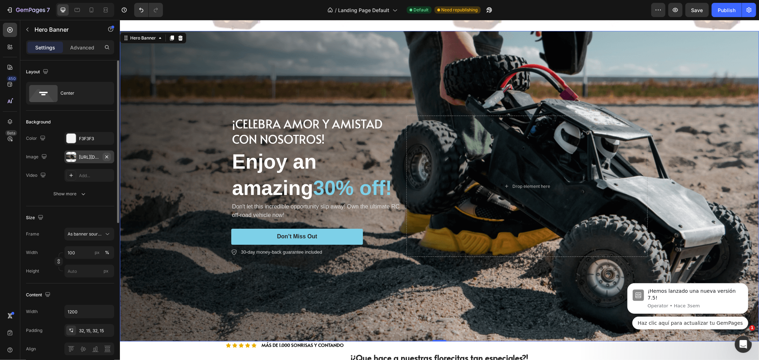
click at [108, 157] on icon "button" at bounding box center [107, 157] width 6 height 6
type input "Auto"
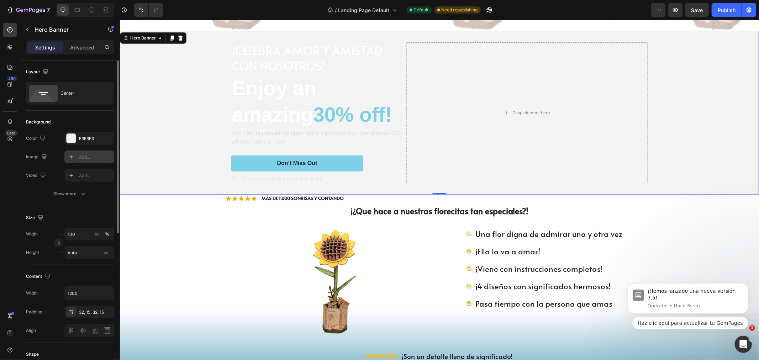
click at [72, 156] on icon at bounding box center [71, 157] width 6 height 6
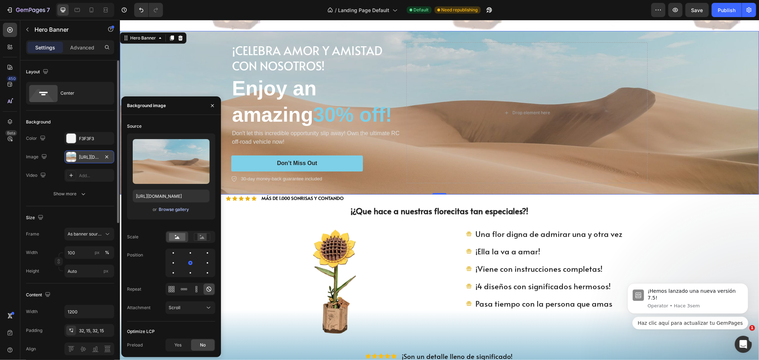
click at [176, 209] on div "Browse gallery" at bounding box center [174, 209] width 30 height 6
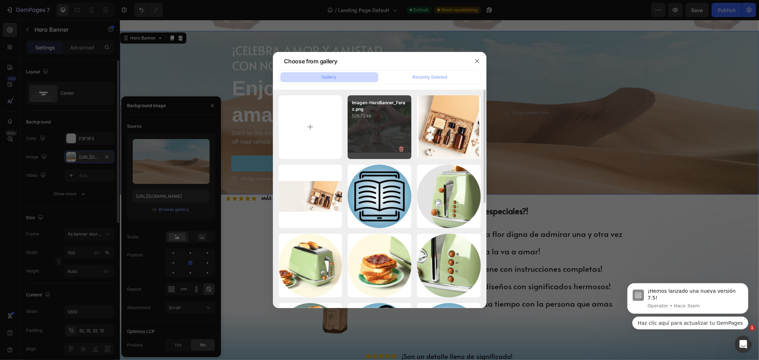
click at [372, 127] on div "Imagen-HeroBanner_Ferez.png 528.72 kb" at bounding box center [380, 127] width 64 height 64
type input "https://cdn.shopify.com/s/files/1/0772/9106/1525/files/gempages_514666634330244…"
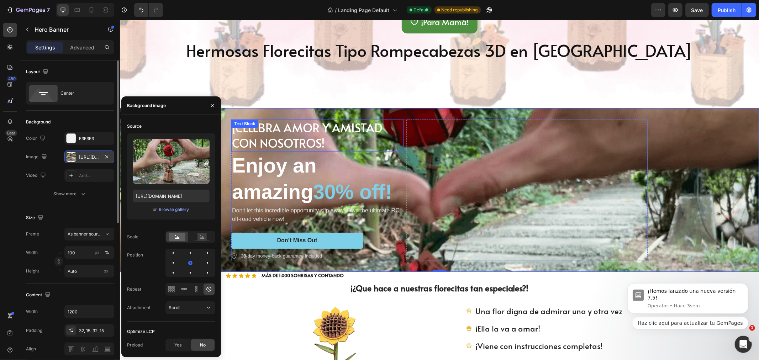
scroll to position [213, 0]
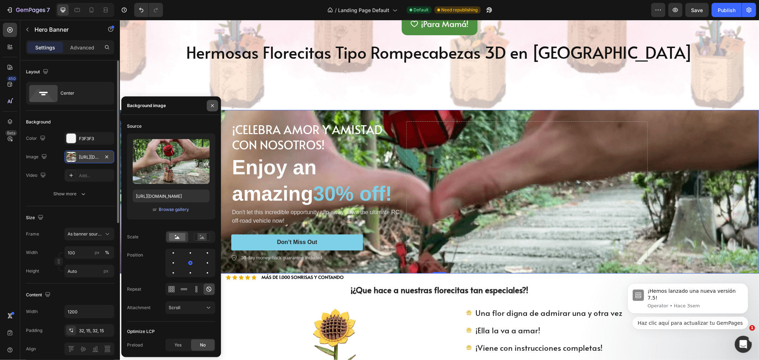
click at [207, 102] on button "button" at bounding box center [212, 105] width 11 height 11
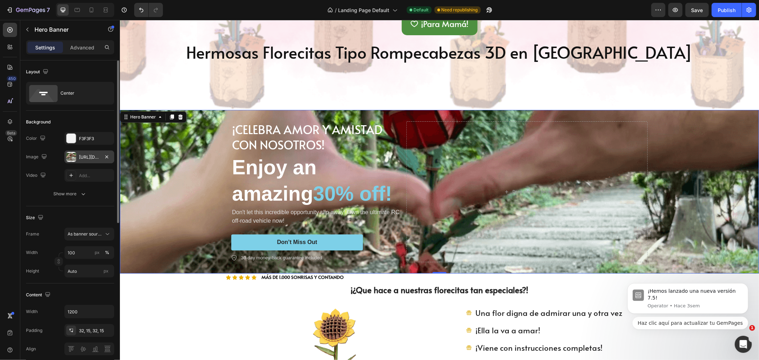
click at [163, 170] on div "Background Image" at bounding box center [439, 192] width 639 height 164
click at [74, 158] on div at bounding box center [71, 157] width 10 height 10
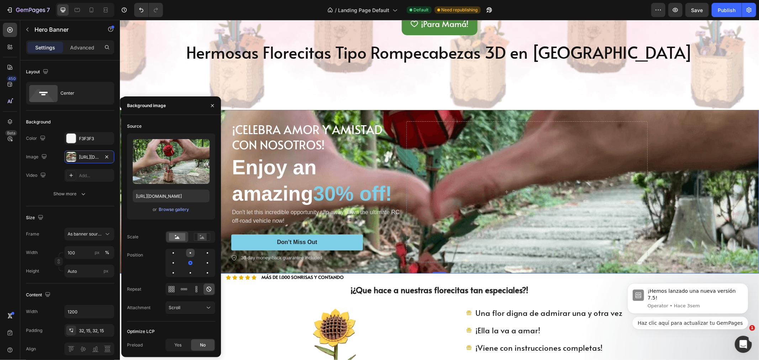
click at [203, 255] on div at bounding box center [207, 253] width 9 height 9
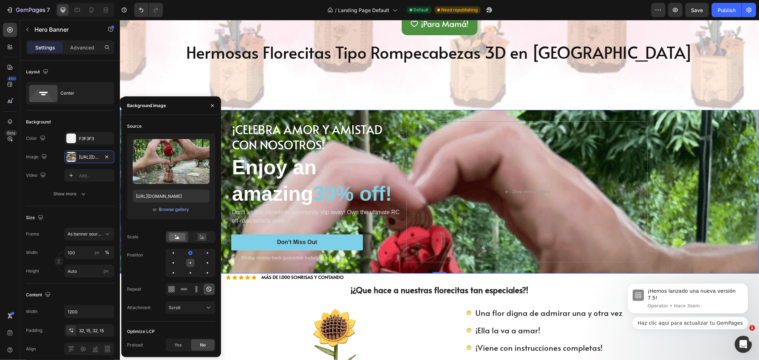
click at [190, 264] on div at bounding box center [190, 262] width 1 height 1
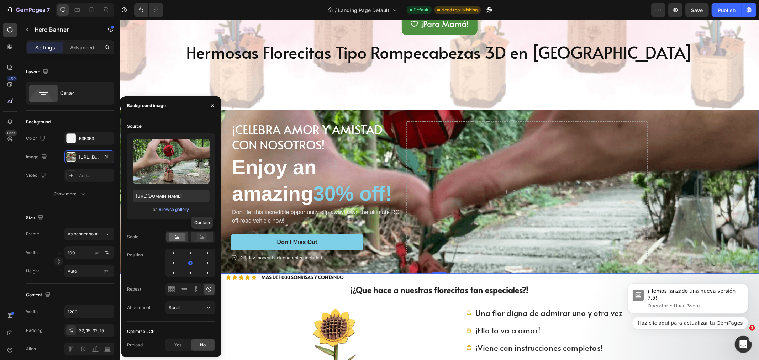
click at [203, 237] on icon at bounding box center [202, 237] width 5 height 2
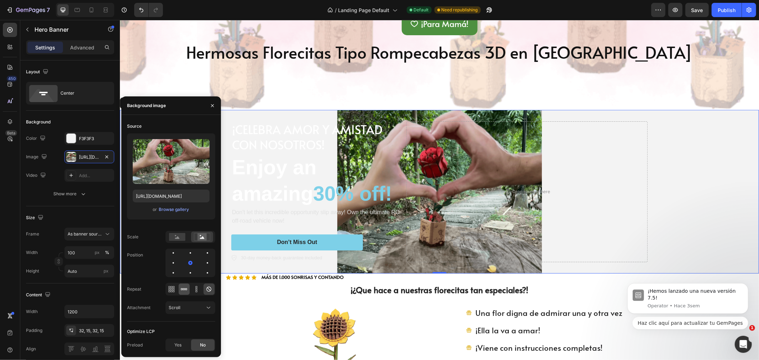
click at [185, 291] on icon at bounding box center [183, 289] width 7 height 7
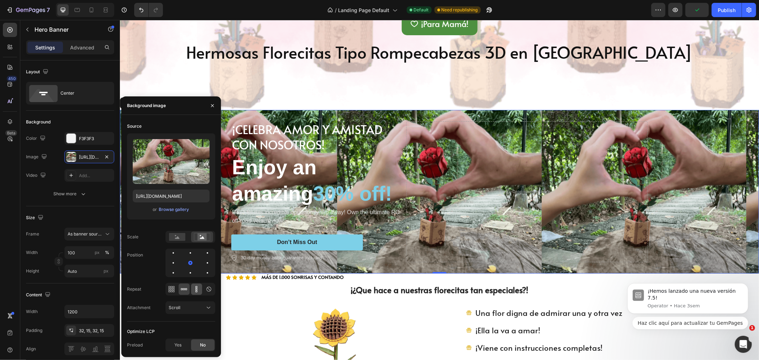
click at [193, 288] on icon at bounding box center [196, 289] width 7 height 7
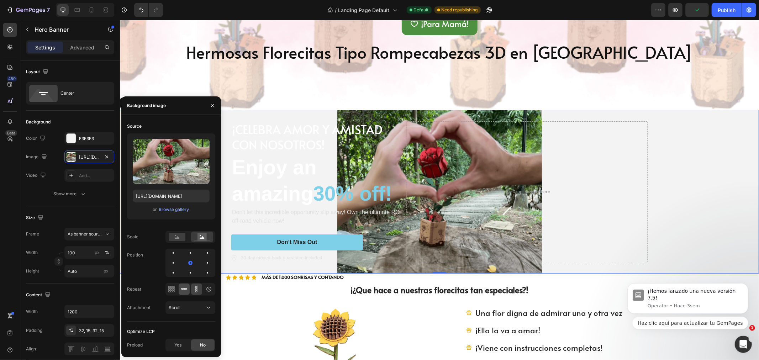
click at [180, 289] on div at bounding box center [184, 288] width 11 height 11
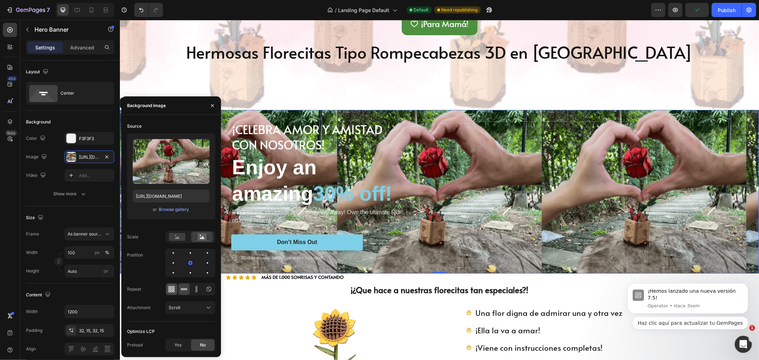
click at [171, 289] on icon at bounding box center [172, 289] width 2 height 2
click at [187, 287] on div at bounding box center [184, 288] width 11 height 11
click at [209, 292] on icon at bounding box center [208, 289] width 5 height 5
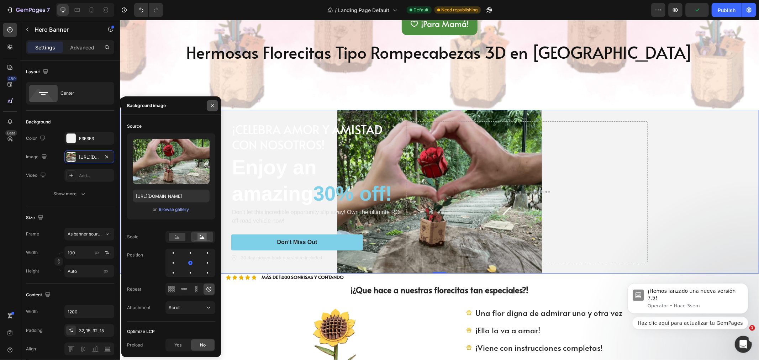
click at [210, 110] on button "button" at bounding box center [212, 105] width 11 height 11
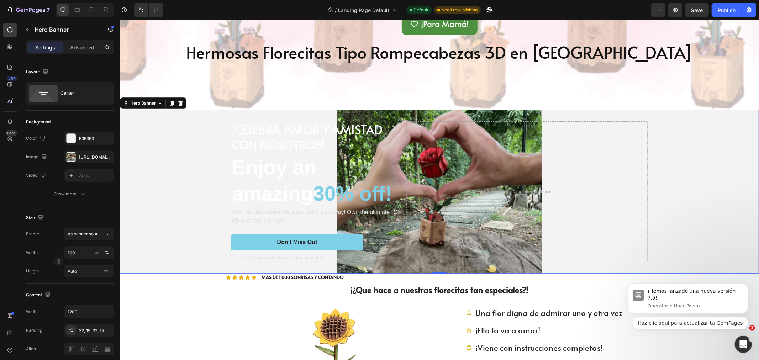
click at [152, 164] on div "Background Image" at bounding box center [439, 192] width 639 height 164
click at [109, 154] on icon "button" at bounding box center [107, 157] width 6 height 6
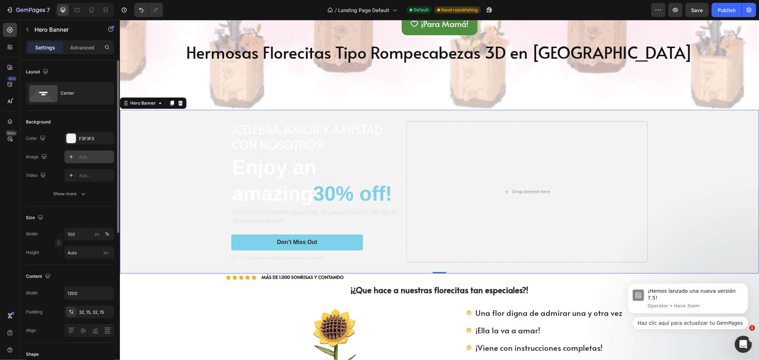
click at [80, 156] on div "Add..." at bounding box center [95, 157] width 33 height 6
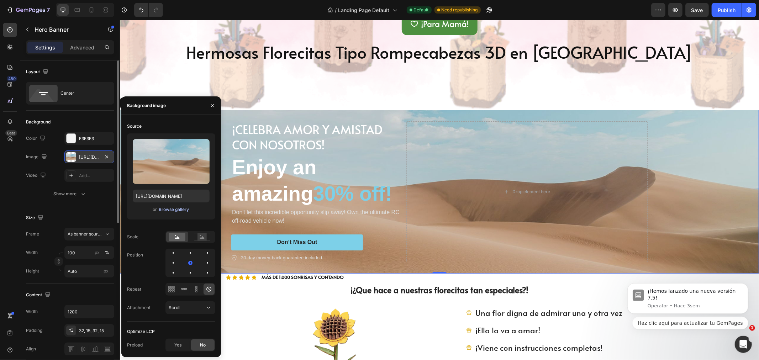
click at [174, 208] on div "Browse gallery" at bounding box center [174, 209] width 30 height 6
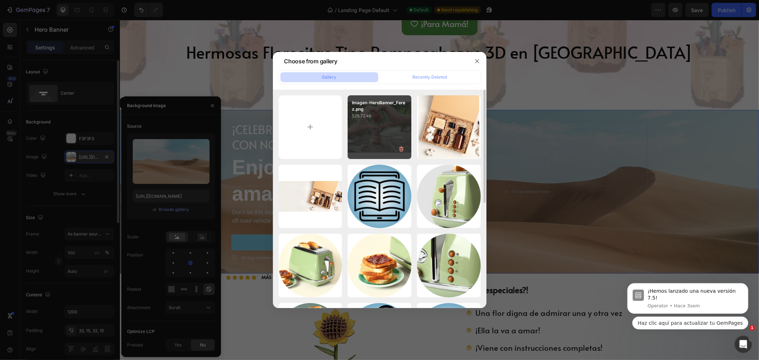
click at [383, 130] on div "Imagen-HeroBanner_Ferez.png 528.72 kb" at bounding box center [380, 127] width 64 height 64
type input "https://cdn.shopify.com/s/files/1/0772/9106/1525/files/gempages_514666634330244…"
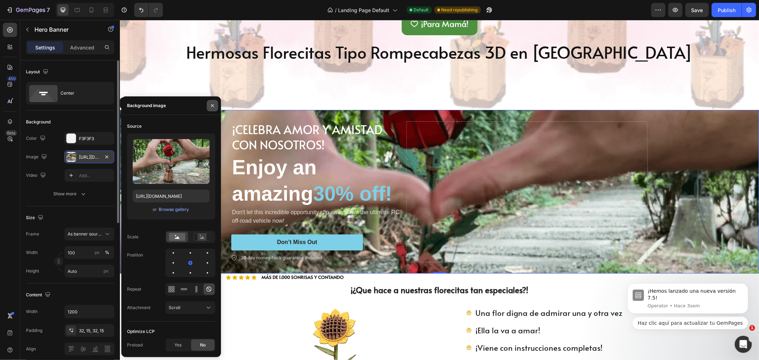
click at [214, 106] on icon "button" at bounding box center [213, 106] width 6 height 6
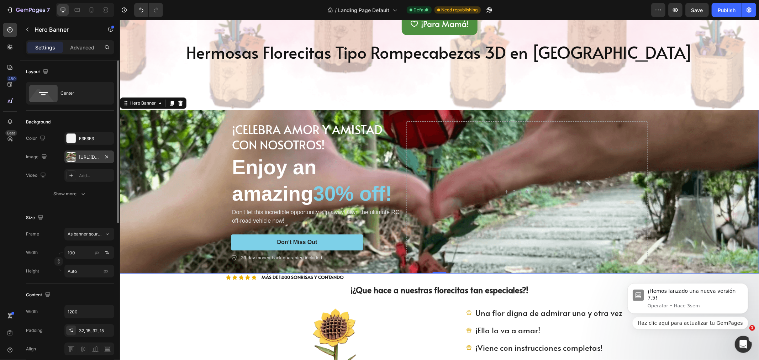
click at [165, 168] on div "Background Image" at bounding box center [439, 192] width 639 height 164
click at [107, 154] on icon "button" at bounding box center [107, 157] width 6 height 6
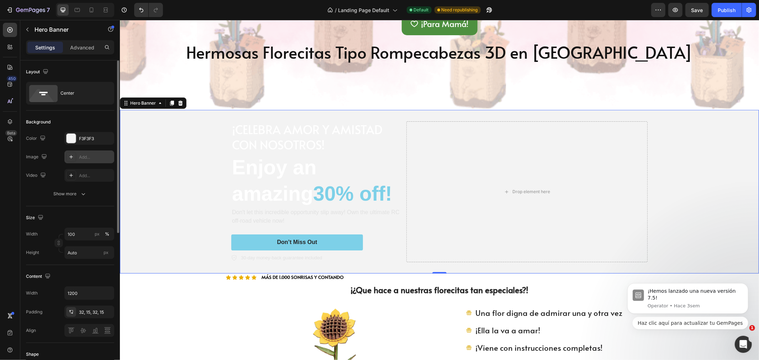
click at [73, 159] on icon at bounding box center [71, 157] width 6 height 6
type input "https://cdn.shopify.com/s/files/1/2005/9307/files/background_settings.jpg"
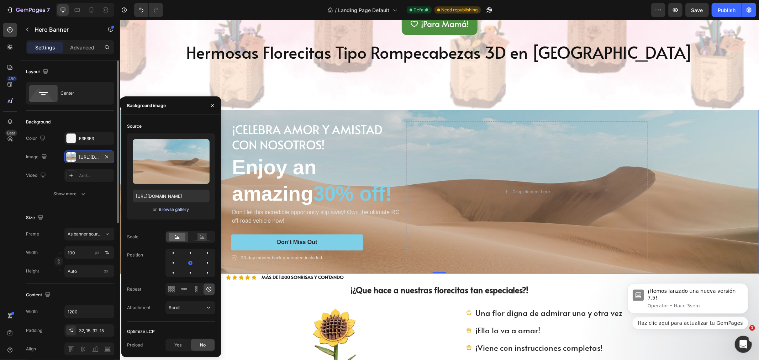
click at [175, 211] on div "Browse gallery" at bounding box center [174, 209] width 30 height 6
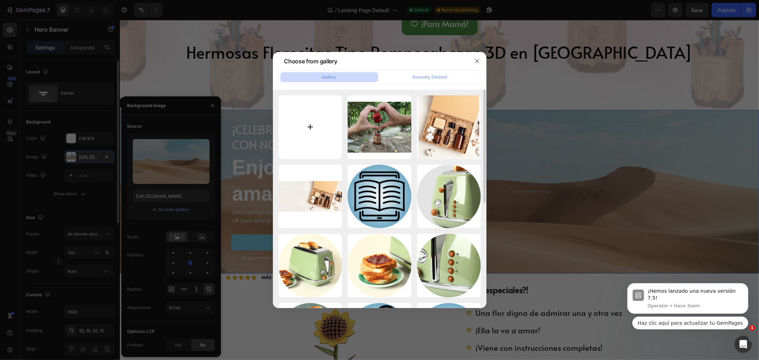
click at [287, 122] on input "file" at bounding box center [311, 127] width 64 height 64
type input "C:\fakepath\Imagen-pc-HeroBanner_Ferez.png"
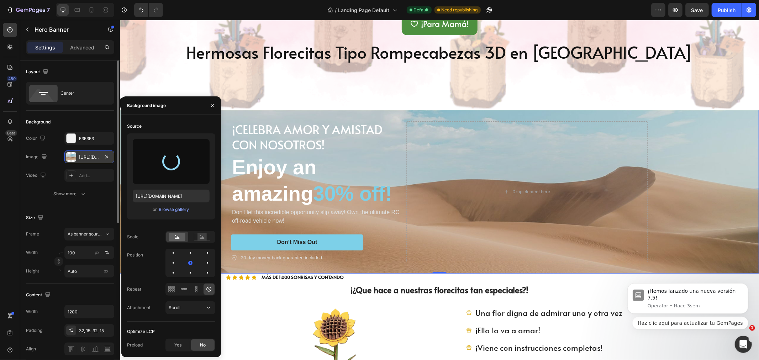
type input "https://cdn.shopify.com/s/files/1/0772/9106/1525/files/gempages_514666634330244…"
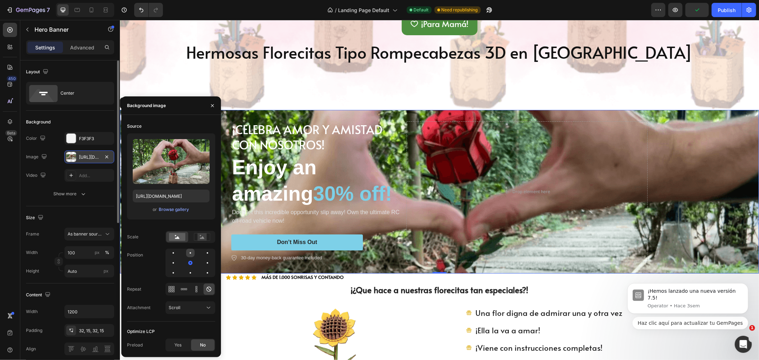
click at [203, 251] on div at bounding box center [207, 253] width 9 height 9
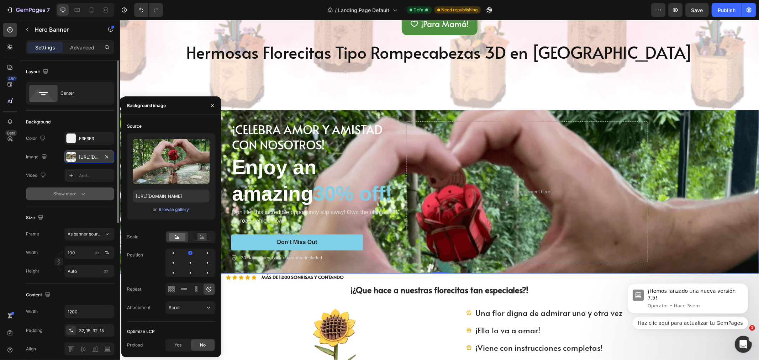
click at [85, 193] on icon "button" at bounding box center [83, 193] width 7 height 7
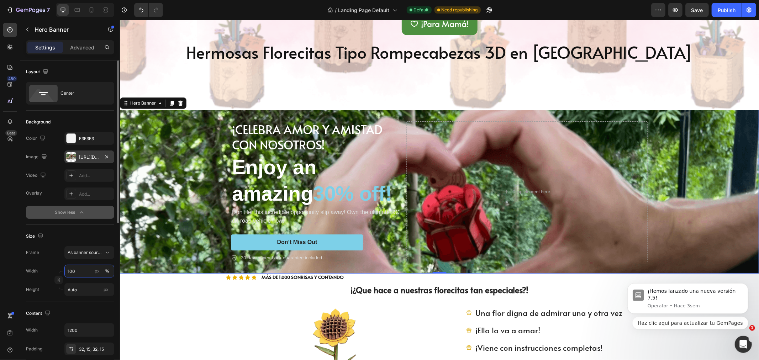
click at [75, 272] on input "100" at bounding box center [89, 271] width 50 height 13
type input "90"
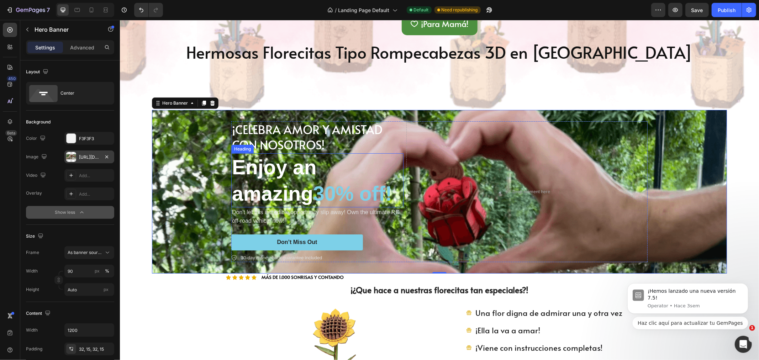
click at [280, 175] on p "Enjoy an amazing 30% off!" at bounding box center [317, 180] width 171 height 53
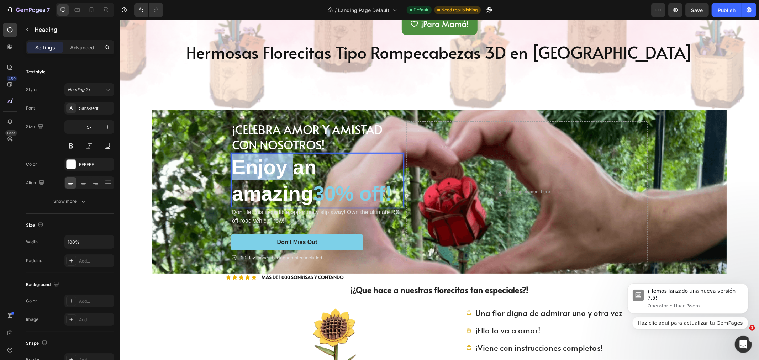
click at [271, 169] on p "Enjoy an amazing 30% off!" at bounding box center [317, 180] width 171 height 53
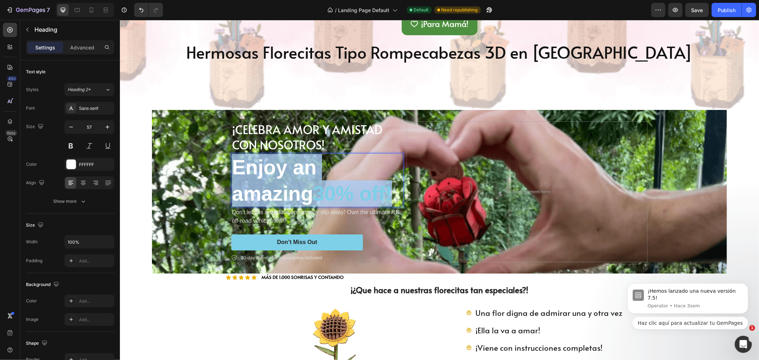
click at [271, 169] on p "Enjoy an amazing 30% off!" at bounding box center [317, 180] width 171 height 53
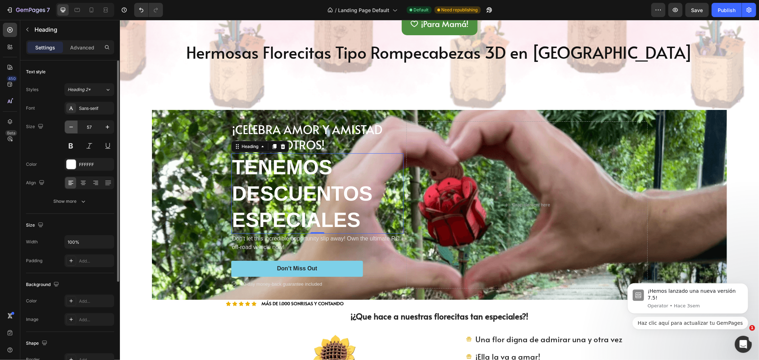
click at [66, 124] on button "button" at bounding box center [71, 127] width 13 height 13
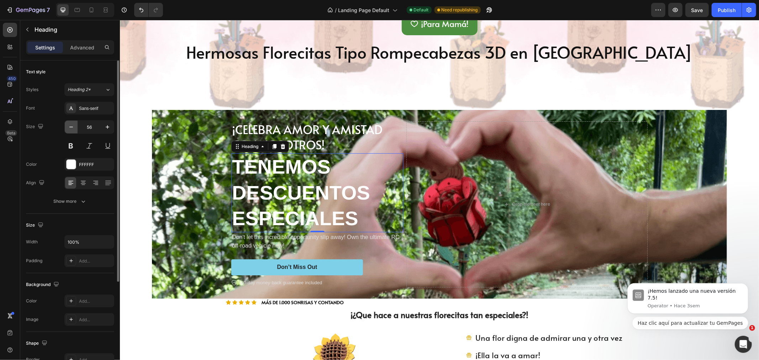
click at [66, 124] on button "button" at bounding box center [71, 127] width 13 height 13
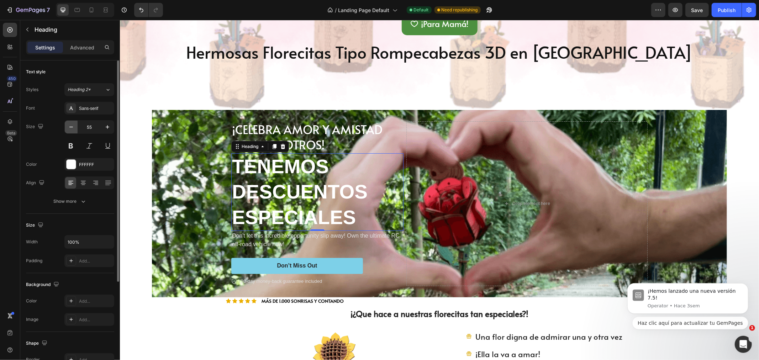
type input "54"
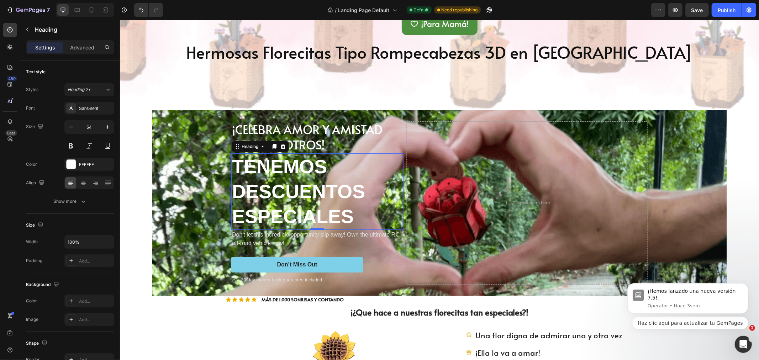
click at [333, 217] on p "TENEMOS DESCUENTOS ESPECIALES" at bounding box center [317, 191] width 171 height 75
click at [359, 216] on p "TENEMOS DESCUENTOS ESPECIALES" at bounding box center [317, 191] width 171 height 75
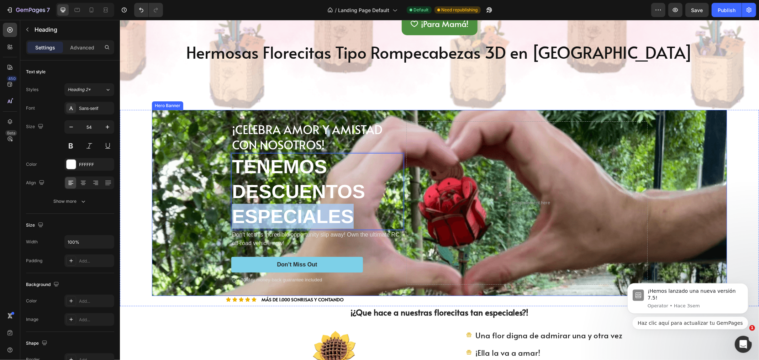
drag, startPoint x: 360, startPoint y: 216, endPoint x: 204, endPoint y: 217, distance: 156.2
click at [204, 217] on div "¡CELEBRA AMOR Y AMISTAD CON NOSOTROS! Text Block TENEMOS DESCUENTOS ESPECIALES …" at bounding box center [439, 203] width 575 height 186
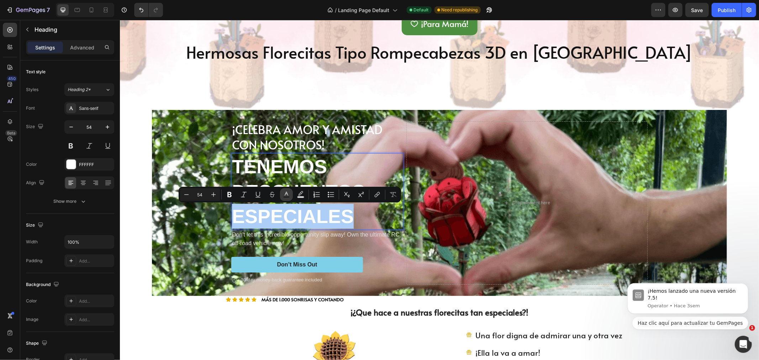
click at [290, 193] on button "Text Color" at bounding box center [286, 194] width 13 height 13
type input "FFFFFF"
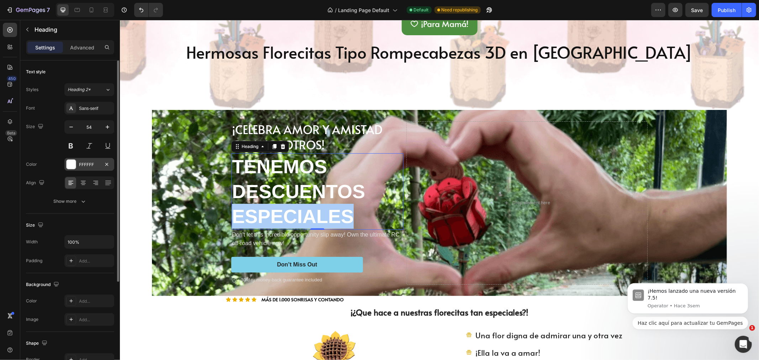
click at [74, 168] on div at bounding box center [71, 164] width 9 height 9
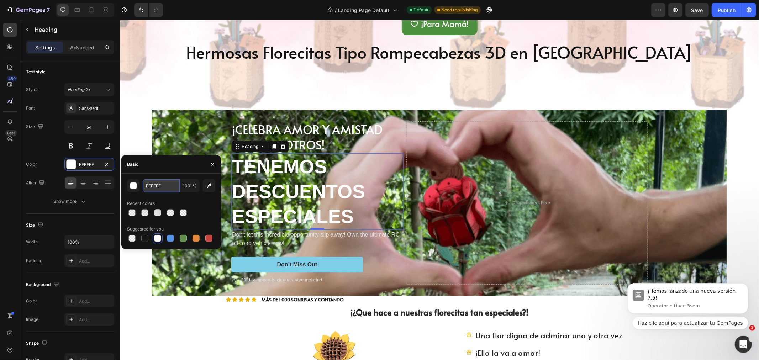
click at [158, 186] on input "FFFFFF" at bounding box center [161, 185] width 37 height 13
paste input "2380a9"
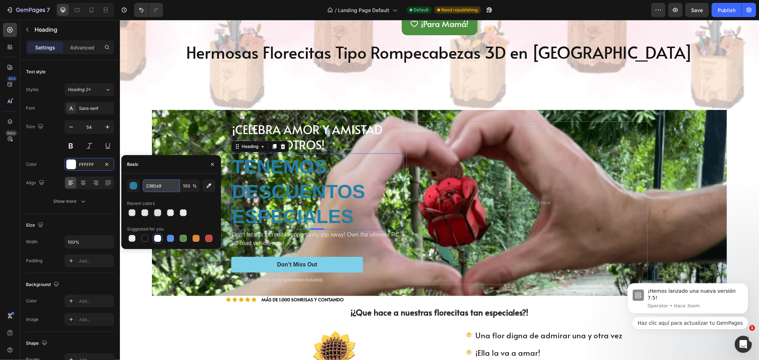
type input "FFFFFF"
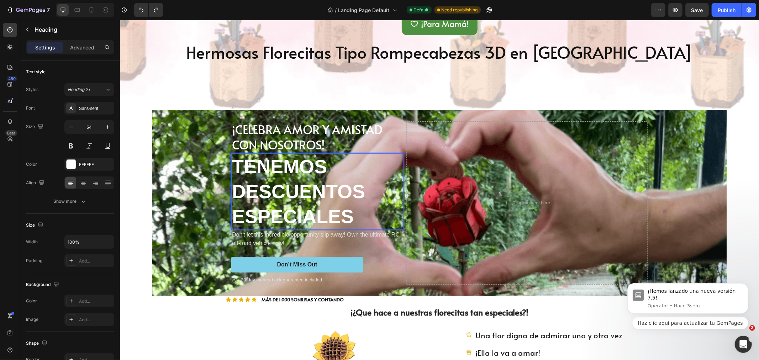
click at [280, 216] on p "TENEMOS DESCUENTOS ESPECIALES" at bounding box center [317, 191] width 171 height 75
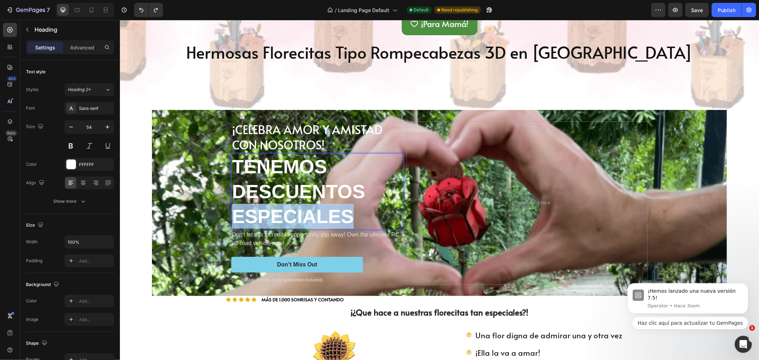
drag, startPoint x: 351, startPoint y: 213, endPoint x: 233, endPoint y: 223, distance: 118.1
click at [233, 223] on p "TENEMOS DESCUENTOS ESPECIALES" at bounding box center [317, 191] width 171 height 75
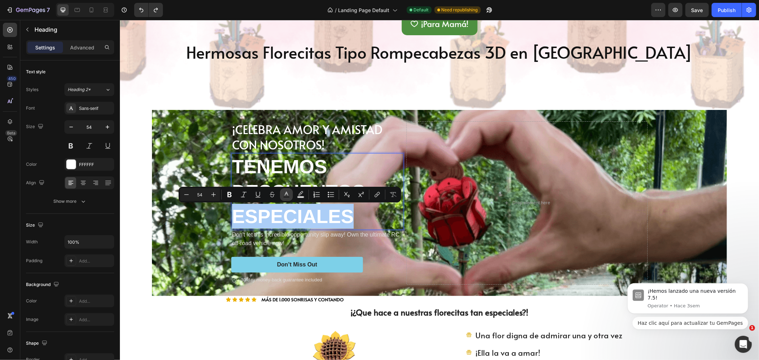
click at [285, 196] on rect "Editor contextual toolbar" at bounding box center [286, 197] width 7 height 2
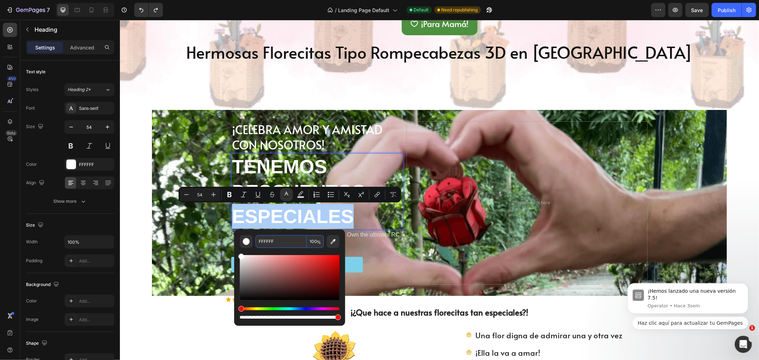
click at [262, 242] on input "FFFFFF" at bounding box center [280, 241] width 51 height 13
paste input "2380a9"
type input "2380A9"
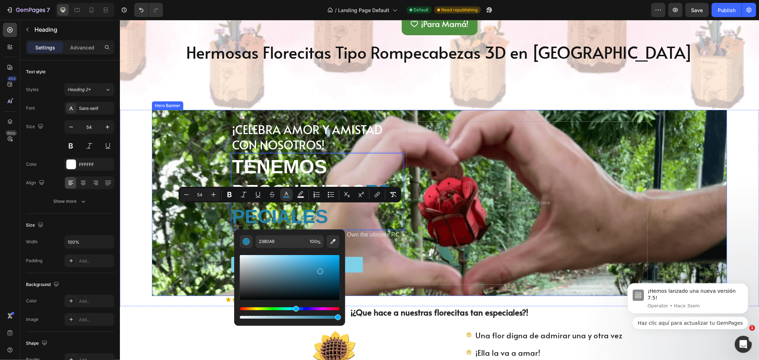
click at [202, 230] on div "Background Image" at bounding box center [439, 203] width 575 height 186
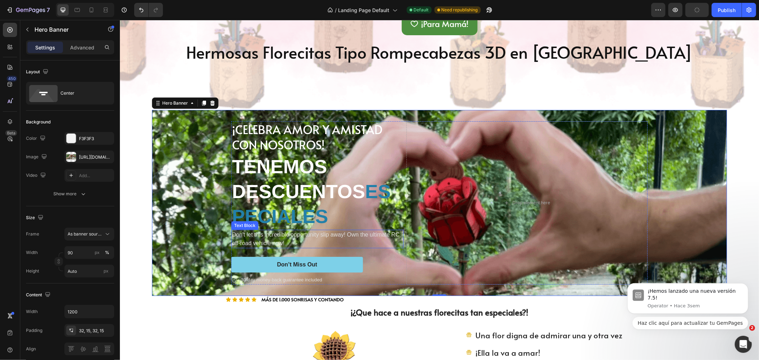
click at [287, 219] on span "ESPECIALES" at bounding box center [311, 203] width 159 height 46
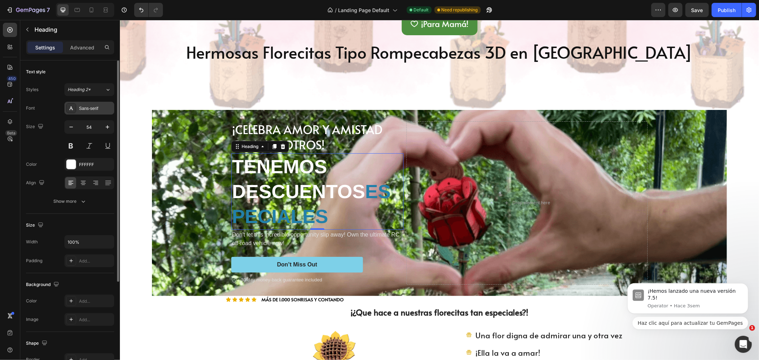
click at [95, 109] on div "Sans-serif" at bounding box center [95, 108] width 33 height 6
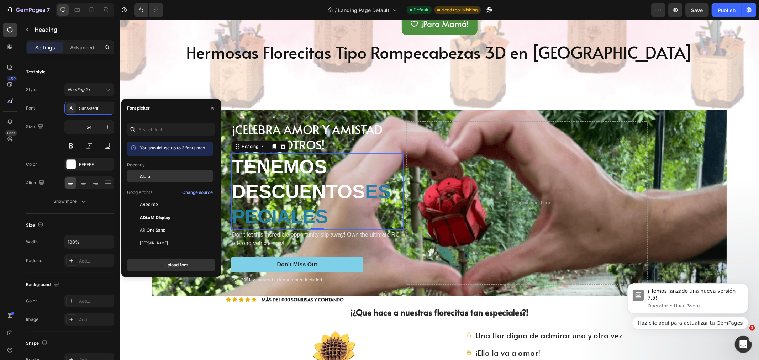
click at [140, 178] on span "Alata" at bounding box center [145, 176] width 10 height 6
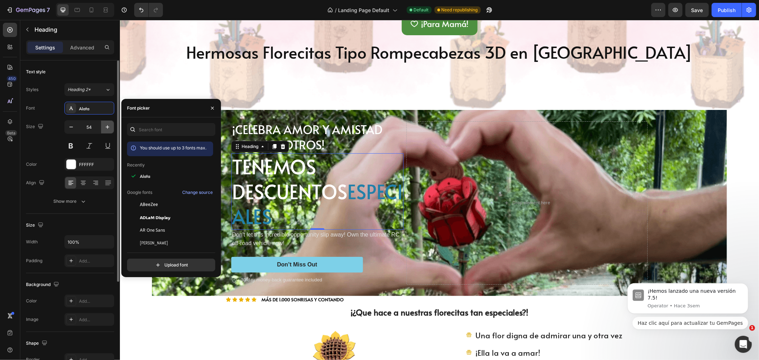
click at [108, 125] on icon "button" at bounding box center [107, 126] width 7 height 7
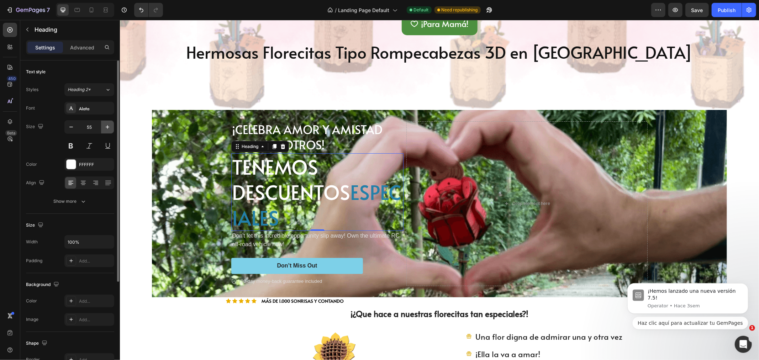
click at [107, 125] on icon "button" at bounding box center [107, 126] width 7 height 7
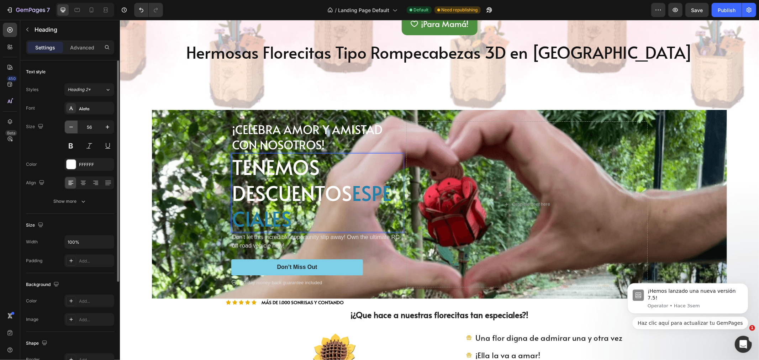
click at [68, 127] on icon "button" at bounding box center [71, 126] width 7 height 7
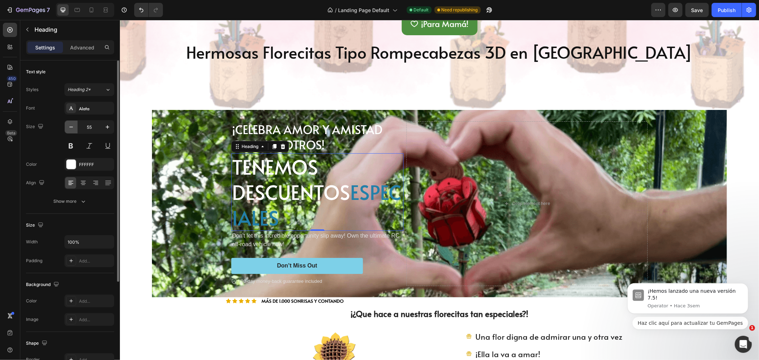
click at [68, 127] on icon "button" at bounding box center [71, 126] width 7 height 7
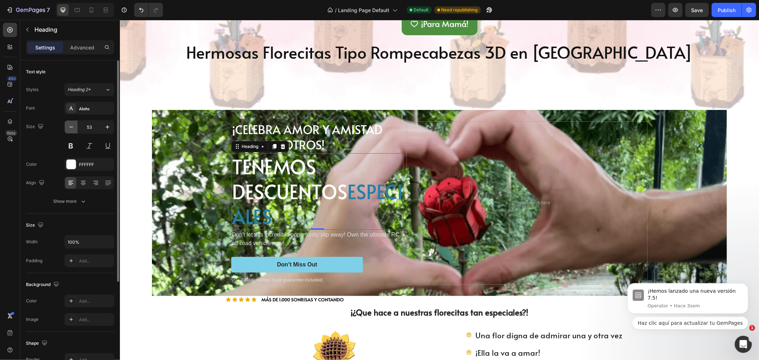
click at [68, 127] on icon "button" at bounding box center [71, 126] width 7 height 7
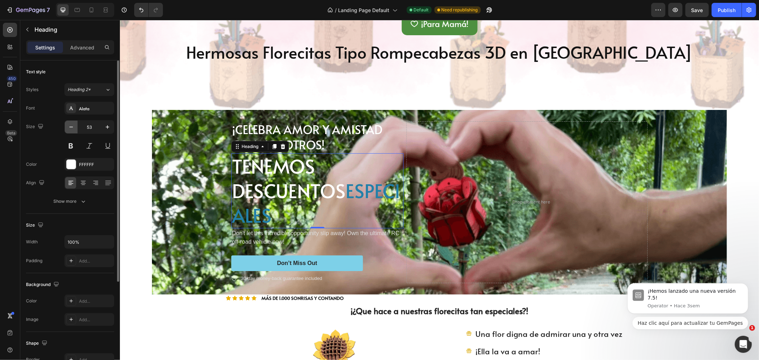
click at [68, 127] on icon "button" at bounding box center [71, 126] width 7 height 7
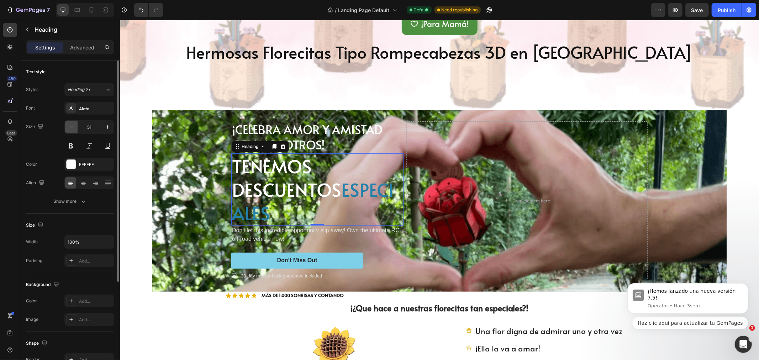
click at [68, 127] on icon "button" at bounding box center [71, 126] width 7 height 7
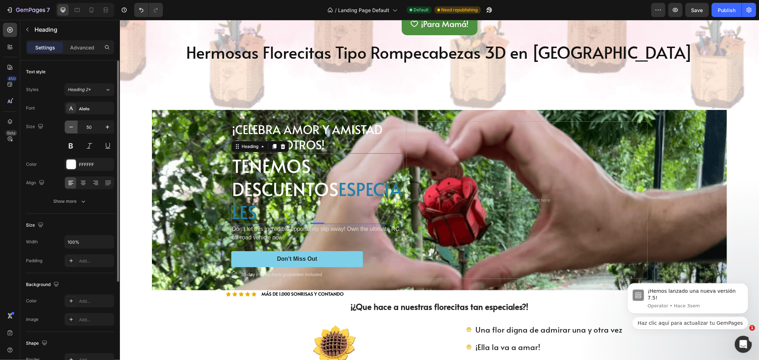
click at [68, 127] on icon "button" at bounding box center [71, 126] width 7 height 7
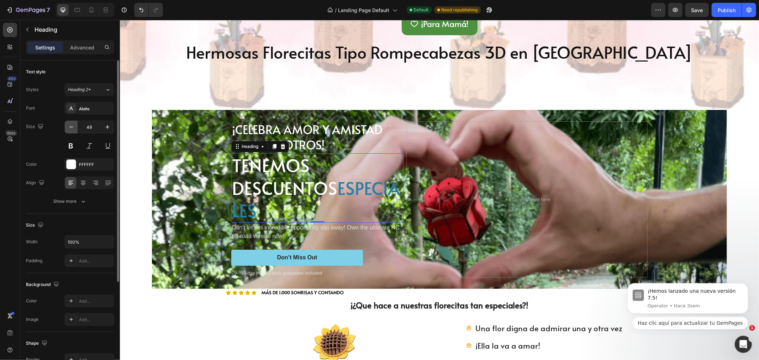
click at [68, 127] on icon "button" at bounding box center [71, 126] width 7 height 7
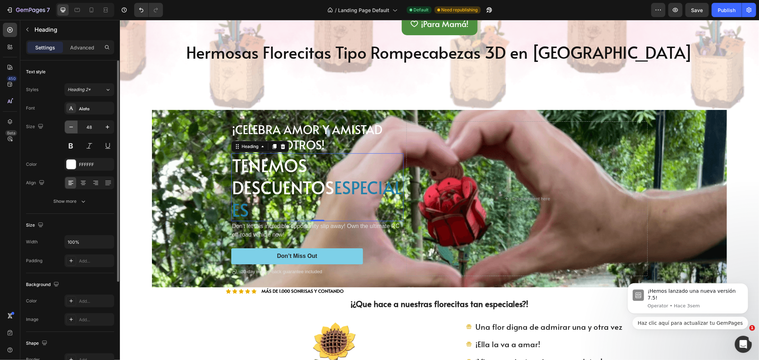
click at [68, 127] on icon "button" at bounding box center [71, 126] width 7 height 7
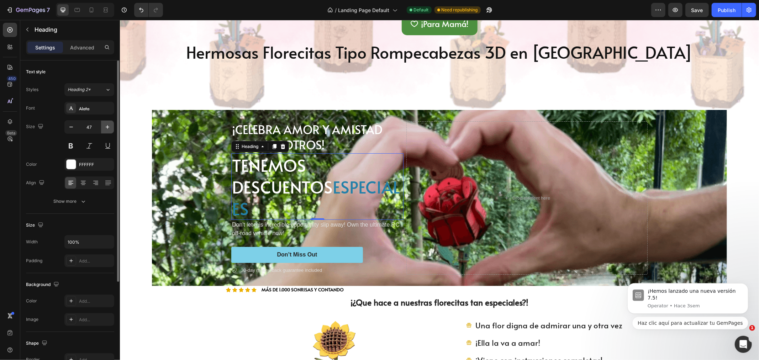
click at [104, 122] on button "button" at bounding box center [107, 127] width 13 height 13
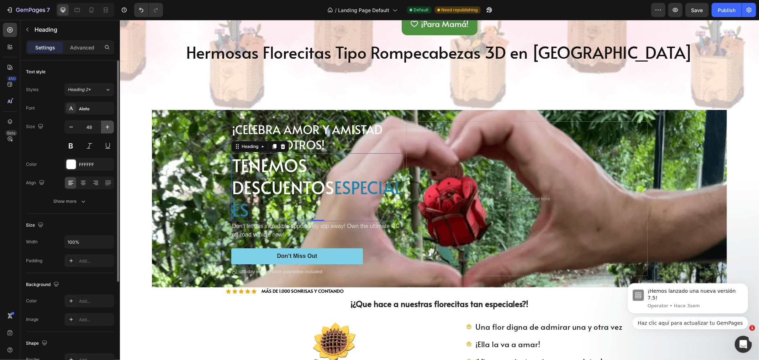
click at [104, 122] on button "button" at bounding box center [107, 127] width 13 height 13
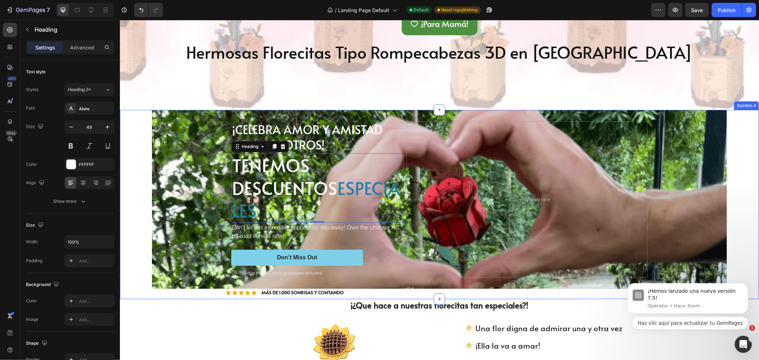
type input "50"
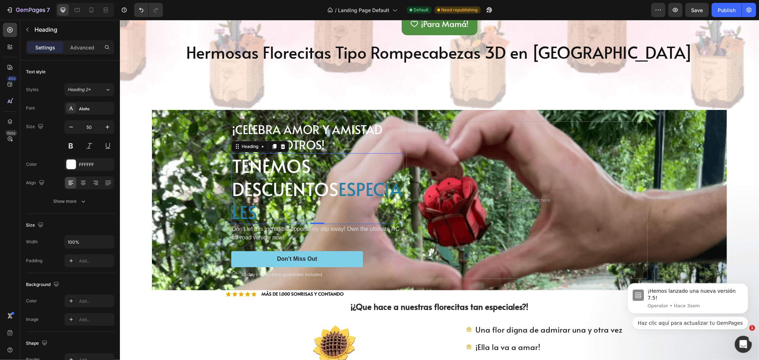
click at [237, 206] on span "ESPECIALES" at bounding box center [317, 200] width 170 height 48
click at [232, 211] on span "ESPECIALES" at bounding box center [317, 200] width 170 height 48
click at [334, 184] on p "TENEMOS DESCUENTOS ESPECIALES" at bounding box center [317, 188] width 171 height 69
click at [321, 214] on p "TENEMOS DESCUENTOS ESPECIALES" at bounding box center [317, 188] width 171 height 69
click at [240, 171] on p "TENEMOS DESCUENTOS ESPECIALES" at bounding box center [317, 188] width 171 height 69
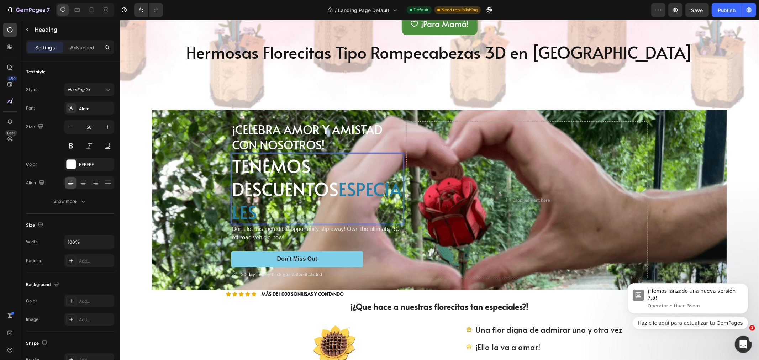
click at [237, 164] on p "TENEMOS DESCUENTOS ESPECIALES" at bounding box center [317, 188] width 171 height 69
click at [329, 221] on p "TENEMOS DESCUENTOS ESPECIALES" at bounding box center [317, 188] width 171 height 69
click at [258, 123] on div "¡CELEBRA AMOR Y AMISTAD CON NOSOTROS! Text Block" at bounding box center [317, 137] width 172 height 32
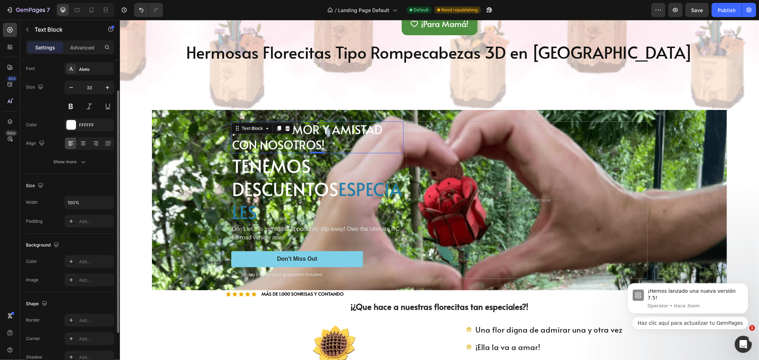
scroll to position [79, 0]
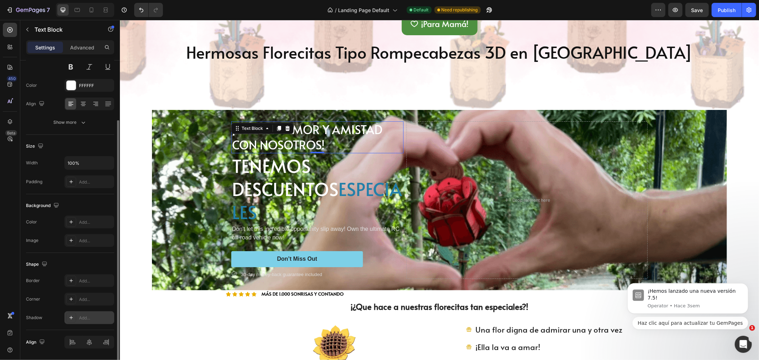
click at [68, 317] on icon at bounding box center [71, 318] width 6 height 6
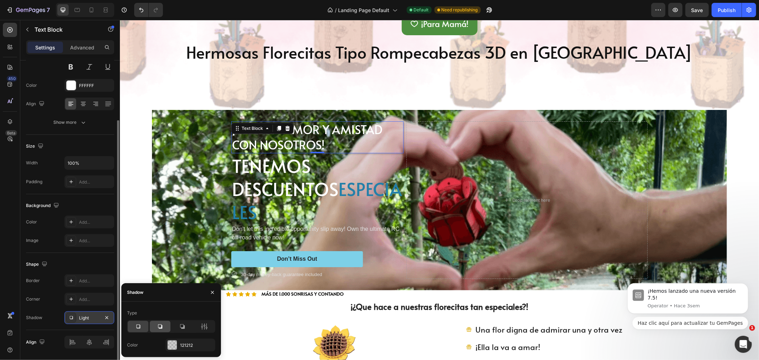
click at [158, 327] on icon at bounding box center [160, 326] width 7 height 7
click at [185, 329] on icon at bounding box center [182, 326] width 7 height 7
click at [108, 314] on button "button" at bounding box center [106, 317] width 9 height 9
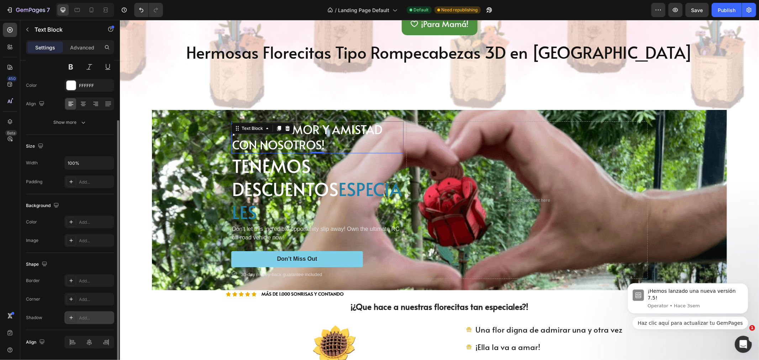
scroll to position [0, 0]
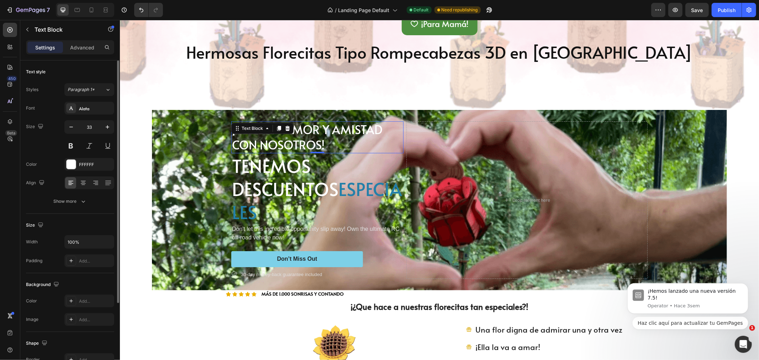
click at [83, 273] on div "Text style Styles Paragraph 1* Font Alata Size 33 Color FFFFFF Align Show more" at bounding box center [70, 302] width 88 height 59
click at [83, 204] on icon "button" at bounding box center [83, 201] width 7 height 7
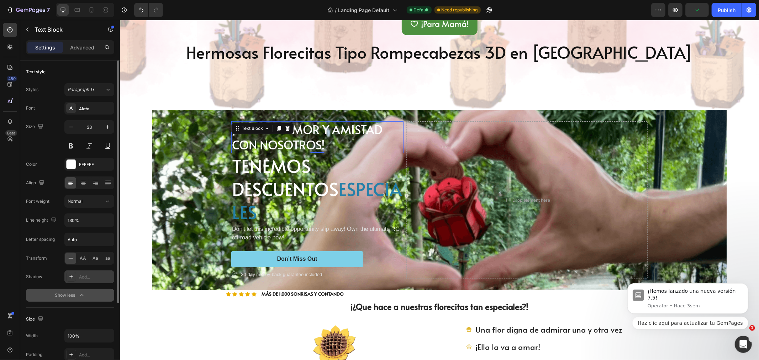
click at [82, 277] on div "Add..." at bounding box center [95, 277] width 33 height 6
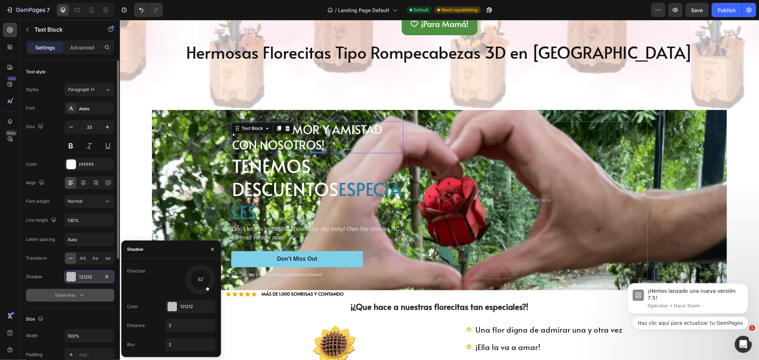
drag, startPoint x: 193, startPoint y: 290, endPoint x: 208, endPoint y: 290, distance: 15.3
click at [208, 290] on div at bounding box center [200, 280] width 32 height 32
click at [171, 303] on div at bounding box center [172, 306] width 9 height 9
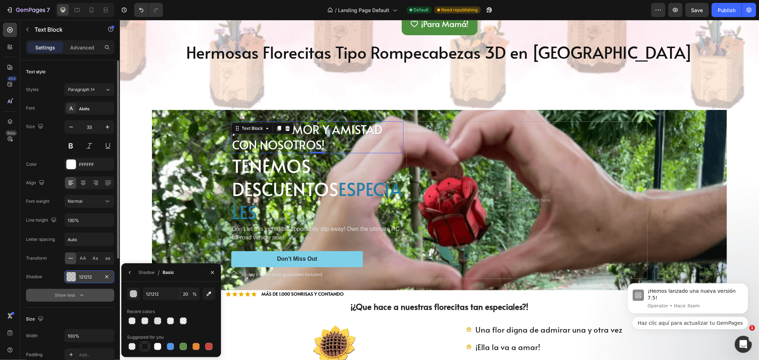
click at [147, 345] on div at bounding box center [144, 346] width 7 height 7
type input "151515"
type input "100"
click at [203, 151] on div "Background Image" at bounding box center [439, 200] width 575 height 180
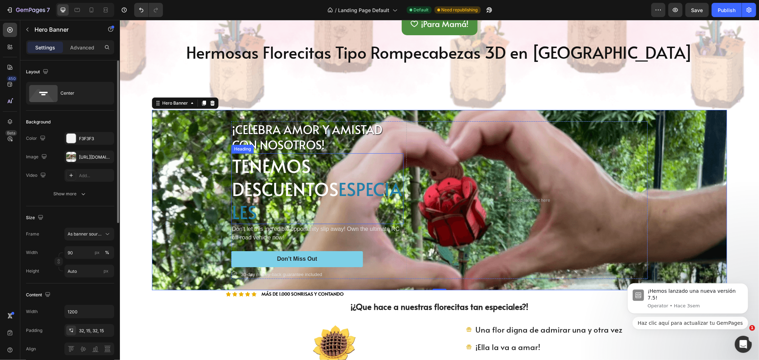
click at [258, 172] on p "TENEMOS DESCUENTOS ESPECIALES" at bounding box center [317, 188] width 171 height 69
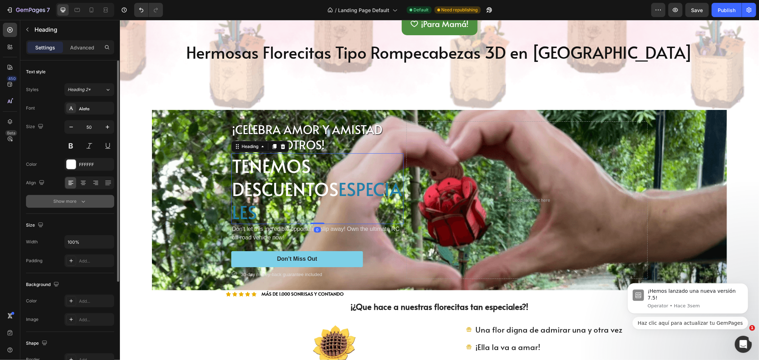
click at [79, 206] on button "Show more" at bounding box center [70, 201] width 88 height 13
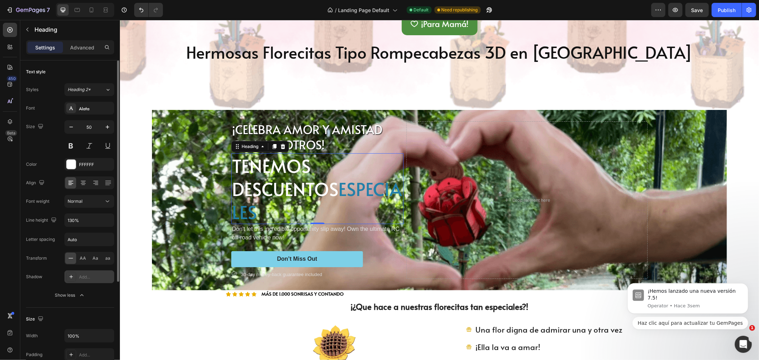
click at [73, 279] on icon at bounding box center [71, 277] width 6 height 6
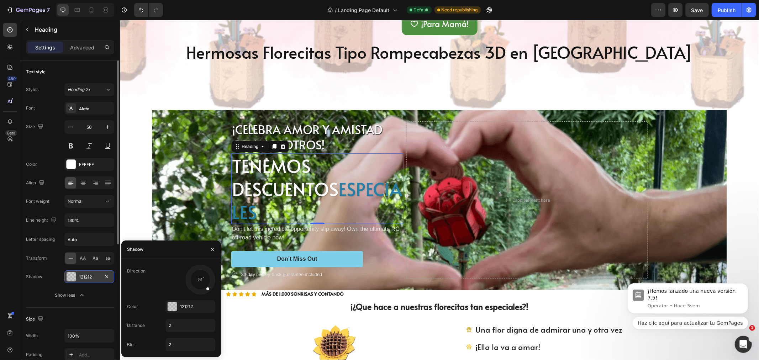
drag, startPoint x: 198, startPoint y: 287, endPoint x: 208, endPoint y: 290, distance: 10.5
click at [208, 290] on div at bounding box center [200, 280] width 32 height 32
click at [176, 304] on div at bounding box center [172, 306] width 9 height 9
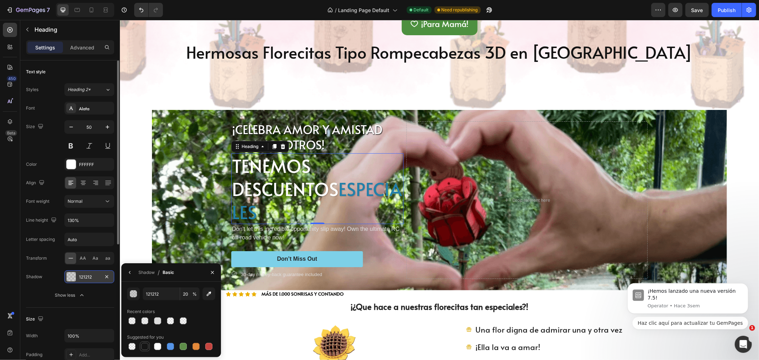
click at [141, 347] on div at bounding box center [144, 346] width 7 height 7
type input "151515"
type input "100"
click at [280, 227] on p "Don't let this incredible opportunity slip away! Own the ultimate RC off-road v…" at bounding box center [317, 232] width 171 height 17
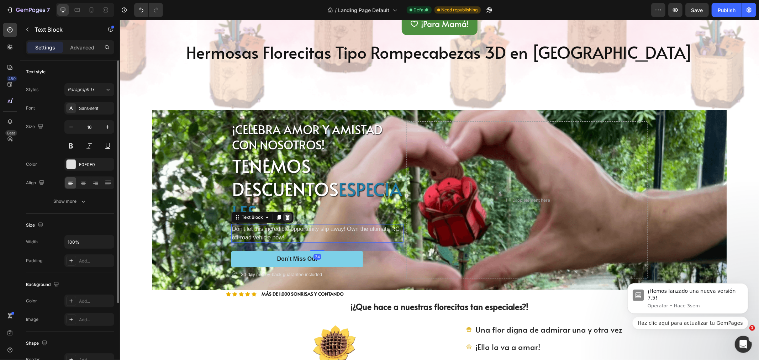
click at [283, 213] on div at bounding box center [287, 217] width 9 height 9
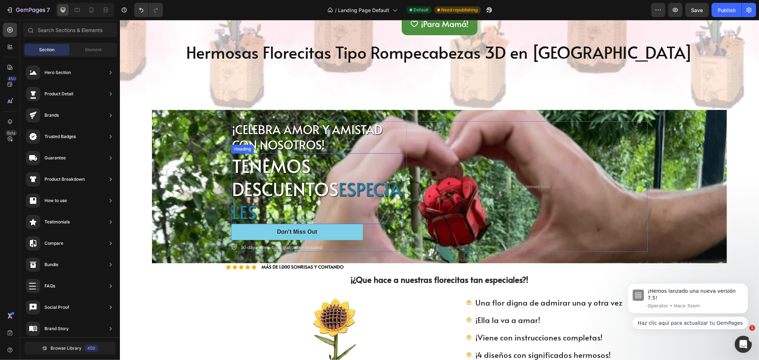
click at [335, 164] on p "TENEMOS DESCUENTOS ESPECIALES" at bounding box center [317, 188] width 171 height 69
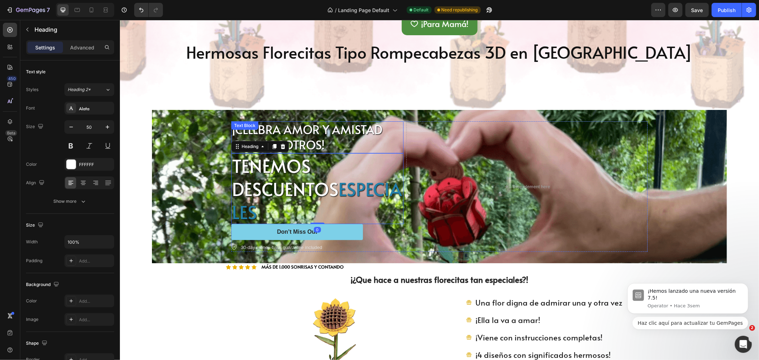
click at [331, 125] on p "¡CELEBRA AMOR Y AMISTAD CON NOSOTROS!" at bounding box center [317, 137] width 171 height 31
click at [329, 186] on p "TENEMOS DESCUENTOS ESPECIALES" at bounding box center [317, 188] width 171 height 69
click at [328, 208] on p "TENEMOS DESCUENTOS ESPECIALES" at bounding box center [317, 188] width 171 height 69
click at [318, 210] on p "TENEMOS DESCUENTOS ESPECIALES" at bounding box center [317, 188] width 171 height 69
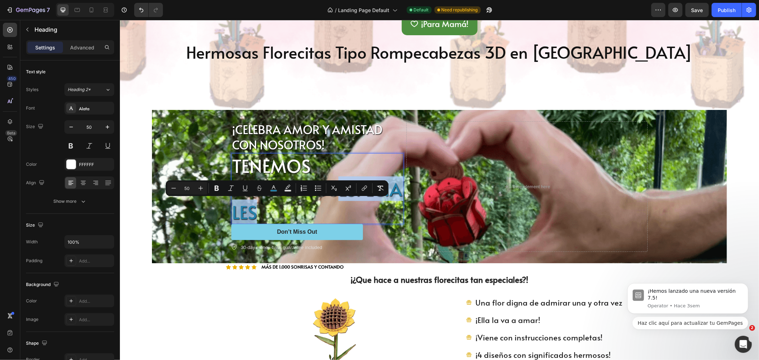
drag, startPoint x: 324, startPoint y: 207, endPoint x: 229, endPoint y: 211, distance: 95.1
click at [232, 211] on p "TENEMOS DESCUENTOS ESPECIALES" at bounding box center [317, 188] width 171 height 69
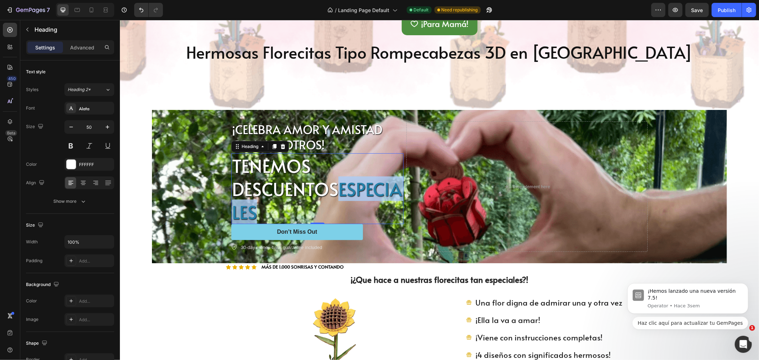
drag, startPoint x: 252, startPoint y: 212, endPoint x: 268, endPoint y: 211, distance: 16.5
click at [252, 212] on span "ESPECIALES" at bounding box center [317, 200] width 170 height 48
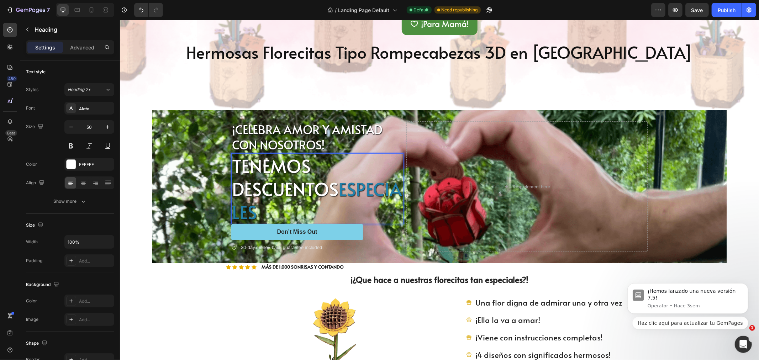
click at [318, 215] on p "TENEMOS DESCUENTOS ESPECIALES" at bounding box center [317, 188] width 171 height 69
drag, startPoint x: 319, startPoint y: 210, endPoint x: 229, endPoint y: 214, distance: 90.1
click at [232, 214] on p "TENEMOS DESCUENTOS ESPECIALES" at bounding box center [317, 188] width 171 height 69
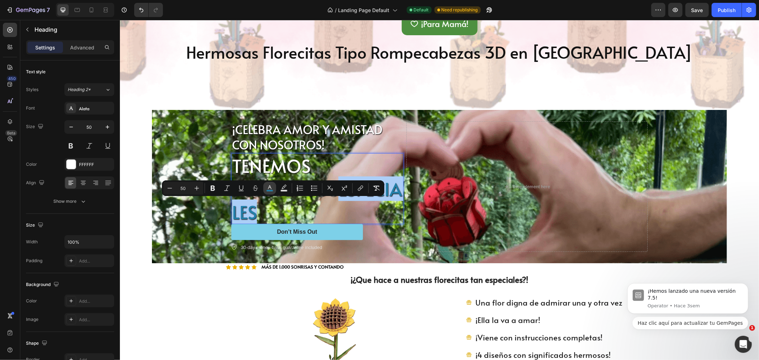
click at [270, 189] on icon "Editor contextual toolbar" at bounding box center [269, 188] width 7 height 7
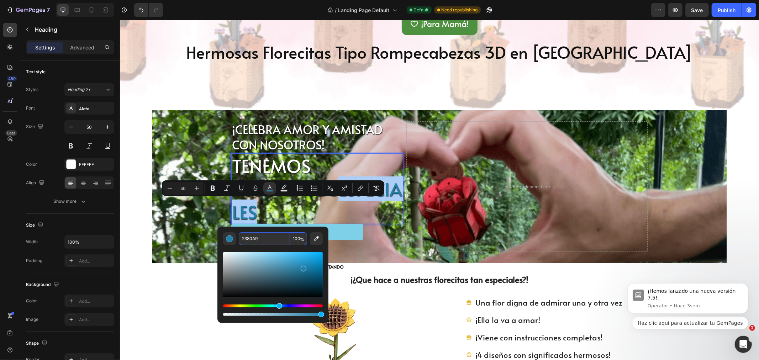
click at [271, 238] on input "2380A9" at bounding box center [264, 238] width 51 height 13
paste input "4d9040"
type input "4D9040"
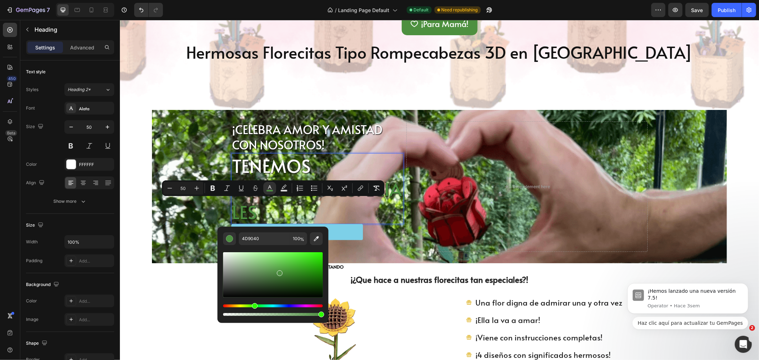
click at [376, 210] on p "TENEMOS DESCUENTOS ESPECIALES" at bounding box center [317, 188] width 171 height 69
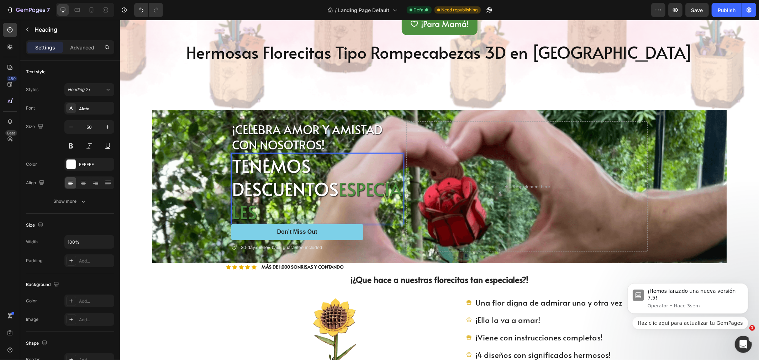
click at [276, 217] on span "ESPECIALES" at bounding box center [317, 200] width 170 height 48
click at [320, 214] on p "TENEMOS DESCUENTOS ESPECIALES" at bounding box center [317, 188] width 171 height 69
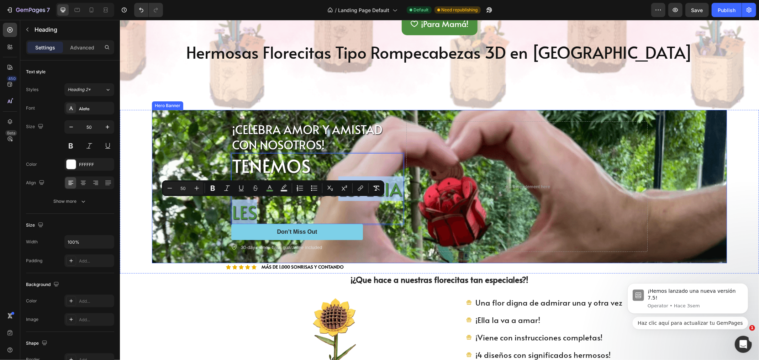
drag, startPoint x: 326, startPoint y: 212, endPoint x: 225, endPoint y: 217, distance: 101.1
click at [226, 217] on div "¡CELEBRA AMOR Y AMISTAD CON NOSOTROS! Text Block TENEMOS DESCUENTOS ESPECIALES …" at bounding box center [439, 186] width 427 height 153
click at [264, 190] on button "color" at bounding box center [269, 188] width 13 height 13
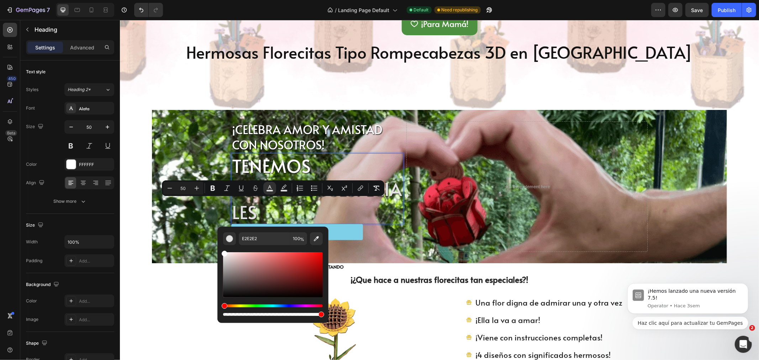
type input "FFFFFF"
drag, startPoint x: 224, startPoint y: 257, endPoint x: 221, endPoint y: 250, distance: 7.8
click at [221, 250] on div "FFFFFF 100 %" at bounding box center [272, 272] width 111 height 91
click at [195, 221] on div "Background Image" at bounding box center [439, 186] width 575 height 153
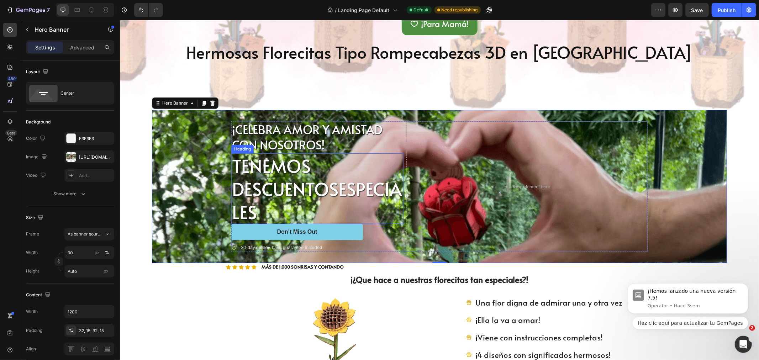
click at [256, 204] on span "ESPECIALES" at bounding box center [317, 200] width 170 height 48
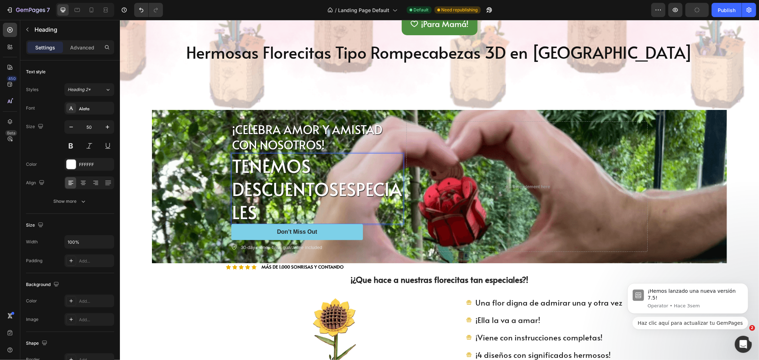
click at [333, 205] on p "TENEMOS DESCUENTOS ESPECIALES" at bounding box center [317, 188] width 171 height 69
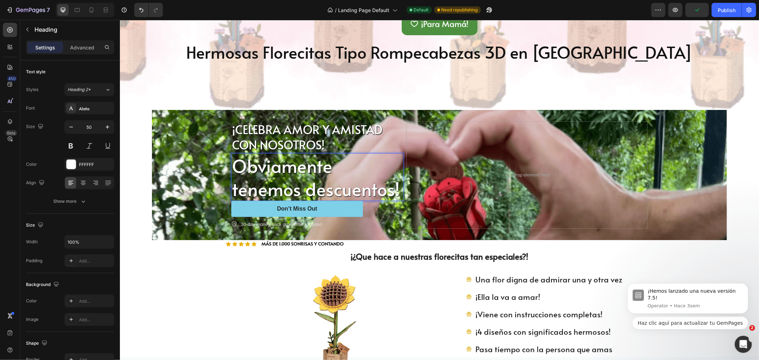
click at [233, 171] on p "Obviamente tenemos descuentos!" at bounding box center [317, 177] width 171 height 46
click at [234, 216] on button "Don’t Miss Out" at bounding box center [297, 209] width 132 height 16
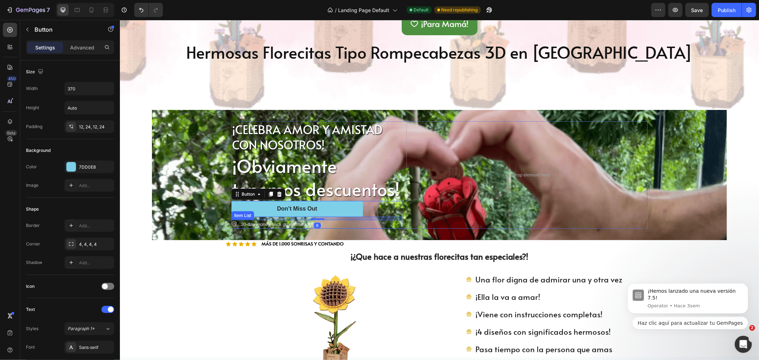
click at [245, 226] on p "30-day money-back guarantee included" at bounding box center [280, 224] width 81 height 7
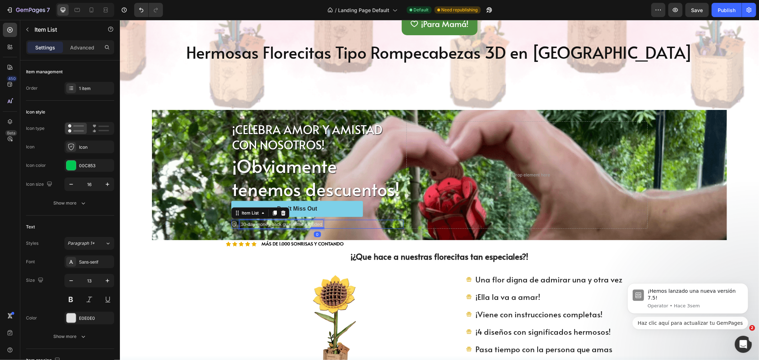
click at [252, 222] on p "30-day money-back guarantee included" at bounding box center [280, 224] width 81 height 7
click at [252, 222] on p "Las garantías de los productos son directamente con nosotros" at bounding box center [304, 224] width 128 height 7
click at [232, 222] on icon at bounding box center [234, 224] width 6 height 6
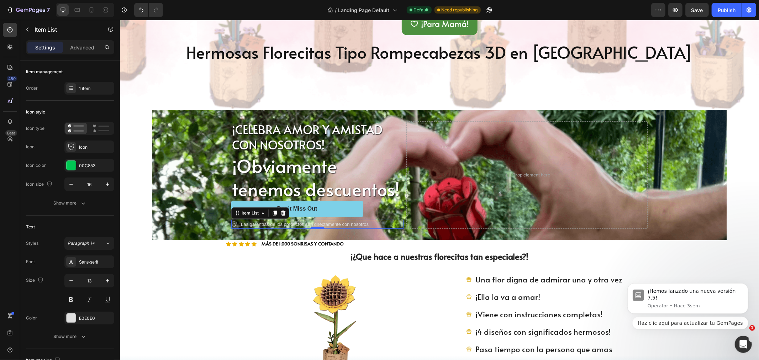
click at [243, 222] on p "Las garantías de los productos son directamente con nosotros" at bounding box center [304, 224] width 128 height 7
click at [289, 231] on div "¡CELEBRA AMOR Y AMISTAD CON NOSOTROS! Text Block ¡Obviamente tenemos descuentos…" at bounding box center [439, 175] width 427 height 130
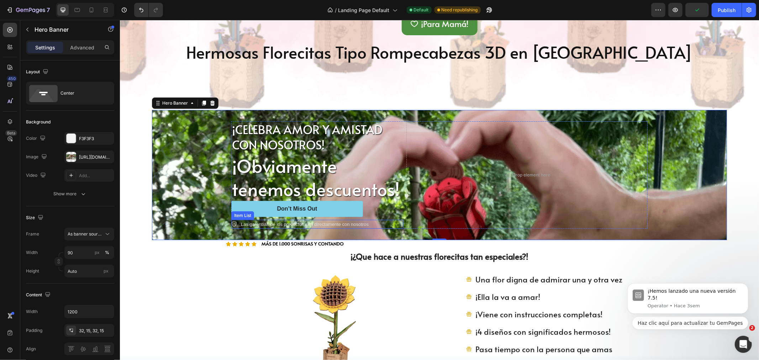
click at [283, 222] on p "Las garantías de los productos son directamente con nosotros" at bounding box center [304, 224] width 128 height 7
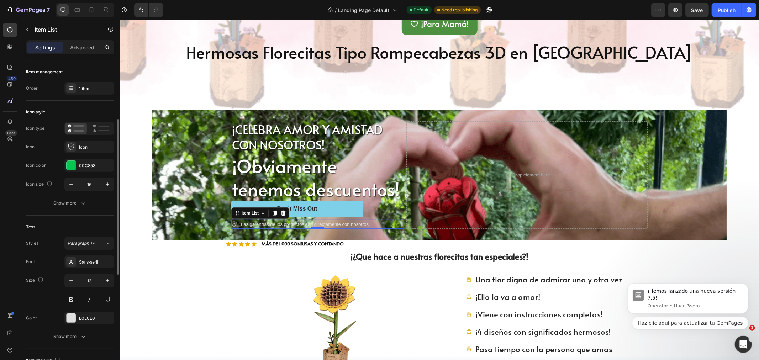
scroll to position [79, 0]
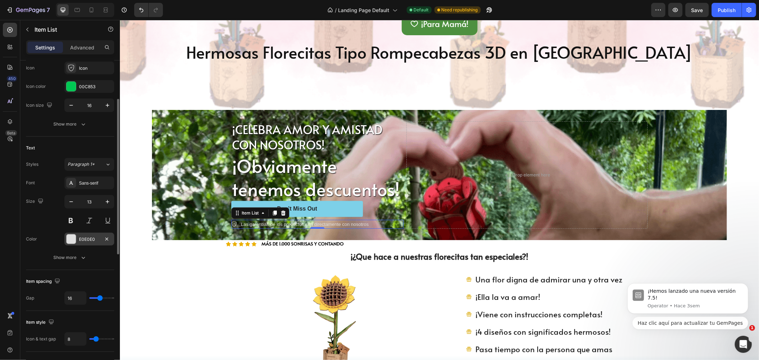
click at [70, 241] on div at bounding box center [71, 238] width 9 height 9
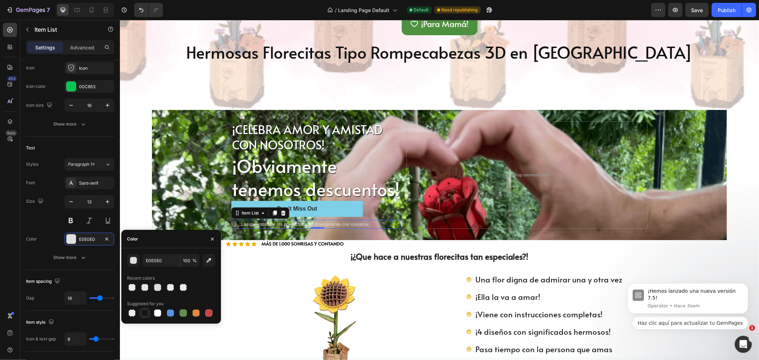
click at [143, 316] on div at bounding box center [144, 312] width 7 height 7
click at [159, 310] on div at bounding box center [157, 312] width 7 height 7
type input "FFFFFF"
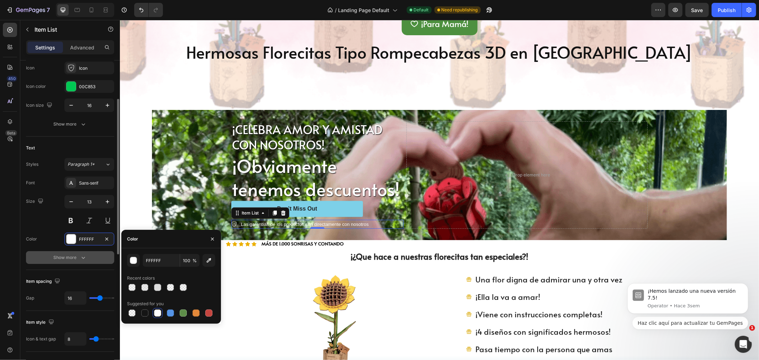
click at [79, 264] on button "Show more" at bounding box center [70, 257] width 88 height 13
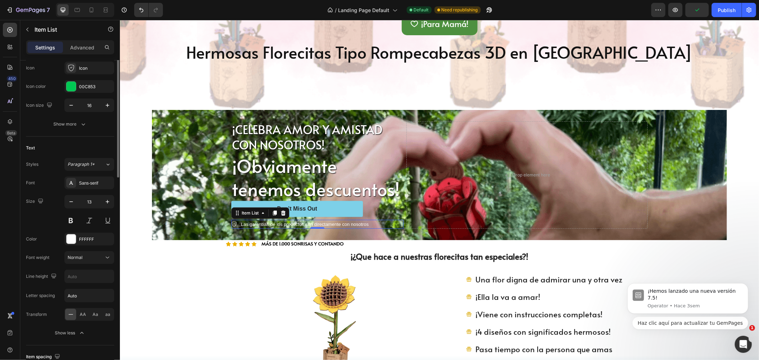
scroll to position [0, 0]
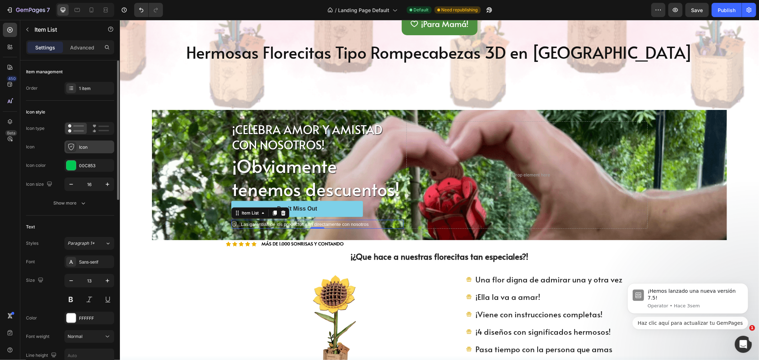
click at [67, 147] on div at bounding box center [71, 147] width 10 height 10
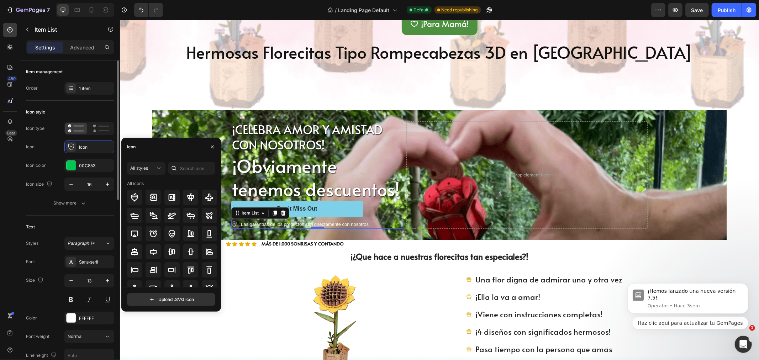
click at [59, 149] on div "Icon Icon" at bounding box center [70, 146] width 88 height 13
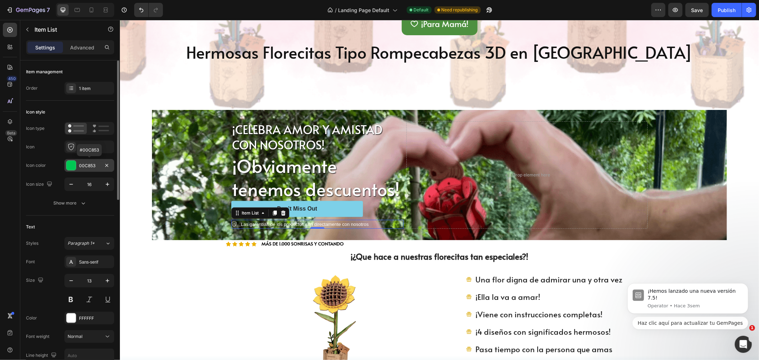
click at [69, 168] on div at bounding box center [71, 165] width 9 height 9
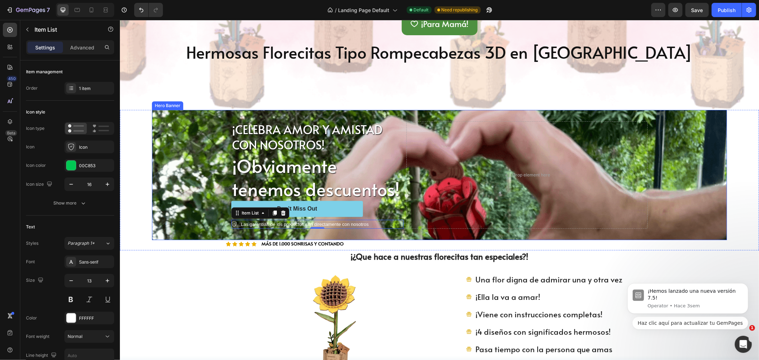
click at [241, 232] on div "¡CELEBRA AMOR Y AMISTAD CON NOSOTROS! Text Block ¡Obviamente tenemos descuentos…" at bounding box center [439, 175] width 427 height 130
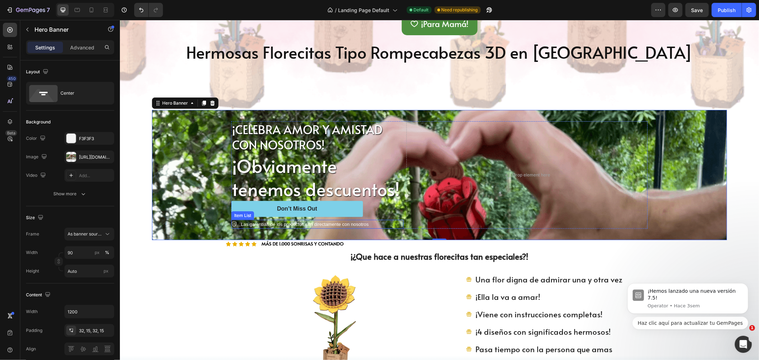
click at [250, 222] on p "Las garantías de los productos son directamente con nosotros" at bounding box center [304, 224] width 128 height 7
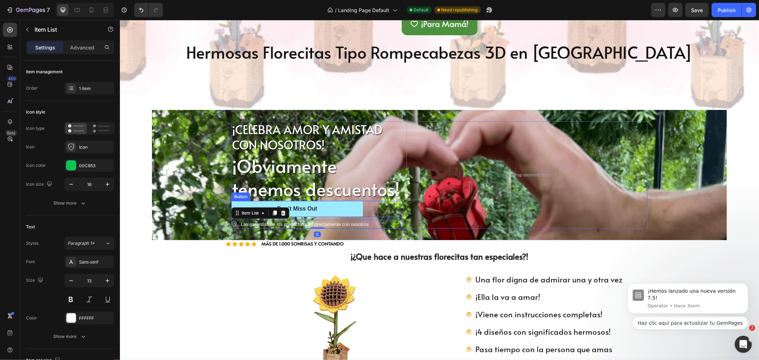
click at [247, 201] on button "Don’t Miss Out" at bounding box center [297, 209] width 132 height 16
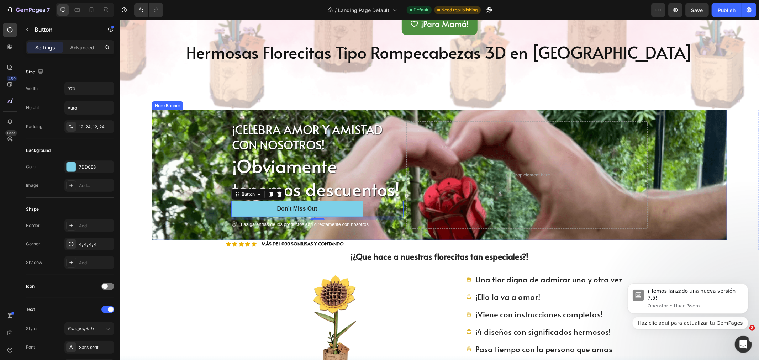
click at [164, 174] on div "Background Image" at bounding box center [439, 175] width 575 height 130
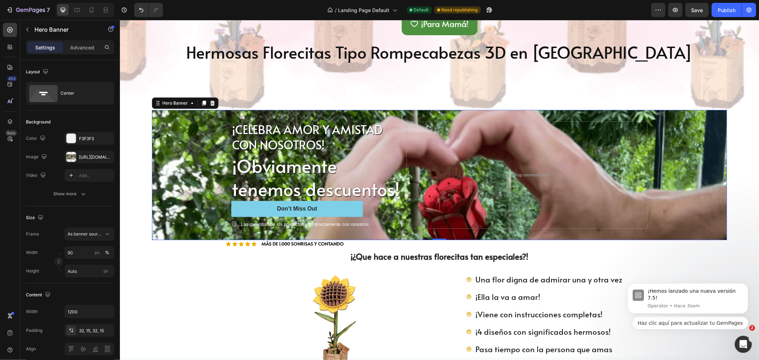
click at [178, 201] on div "Background Image" at bounding box center [439, 175] width 575 height 130
click at [54, 28] on p "Hero Banner" at bounding box center [65, 29] width 60 height 9
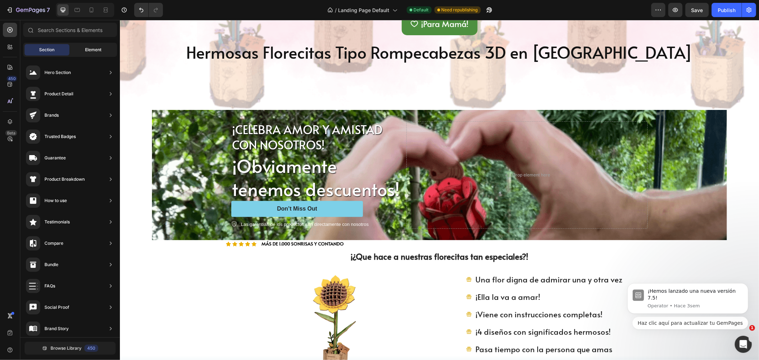
click at [86, 50] on span "Element" at bounding box center [93, 50] width 16 height 6
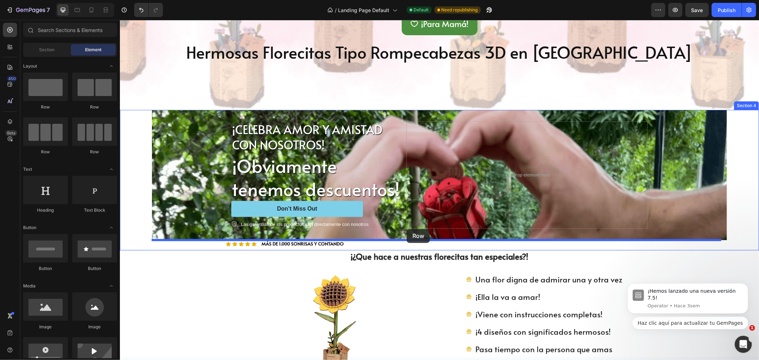
drag, startPoint x: 161, startPoint y: 107, endPoint x: 406, endPoint y: 229, distance: 274.1
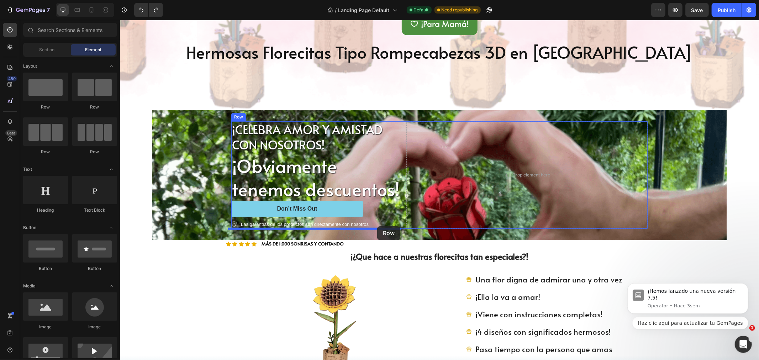
drag, startPoint x: 166, startPoint y: 112, endPoint x: 377, endPoint y: 226, distance: 239.2
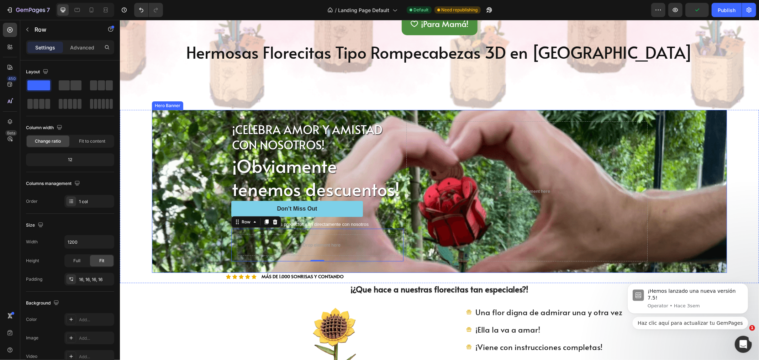
click at [185, 168] on div "Background Image" at bounding box center [439, 191] width 575 height 163
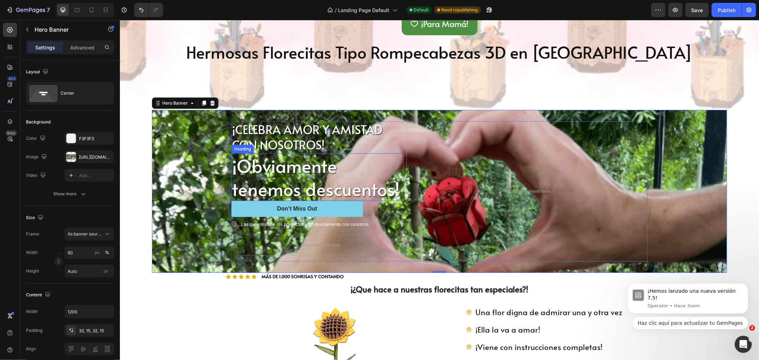
click at [265, 189] on p "¡Obviamente tenemos descuentos!" at bounding box center [317, 177] width 171 height 46
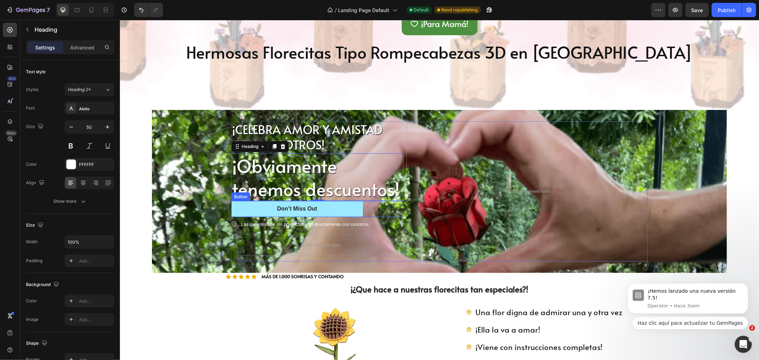
click at [265, 212] on button "Don’t Miss Out" at bounding box center [297, 209] width 132 height 16
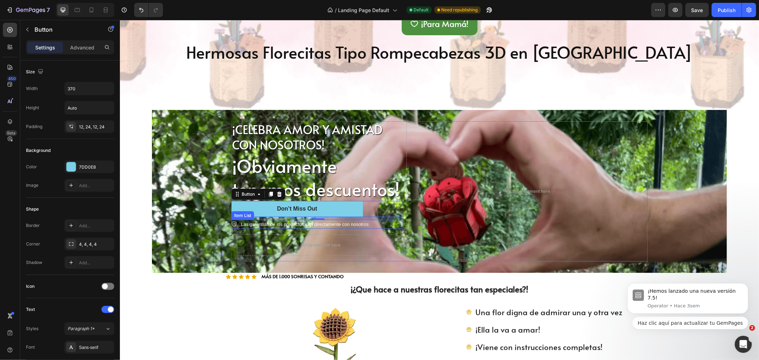
click at [297, 225] on p "Las garantías de los productos son directamente con nosotros" at bounding box center [304, 224] width 128 height 7
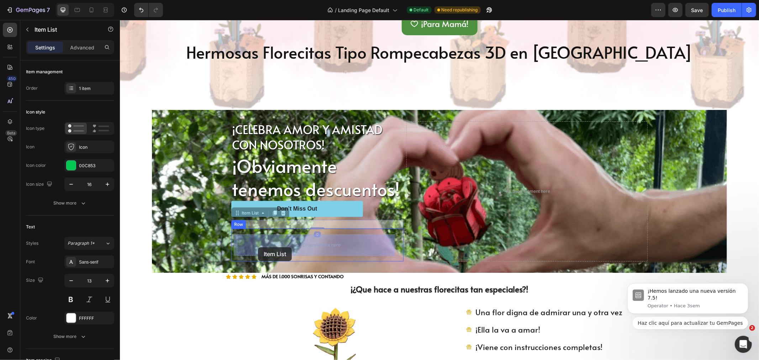
drag, startPoint x: 244, startPoint y: 211, endPoint x: 261, endPoint y: 246, distance: 38.5
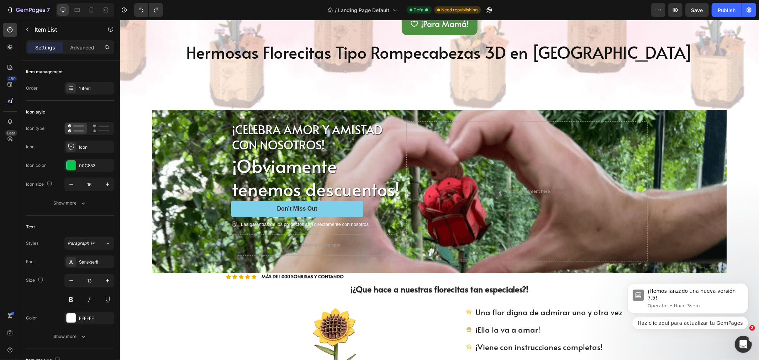
click at [282, 225] on p "Las garantías de los productos son directamente con nosotros" at bounding box center [304, 224] width 128 height 7
click at [257, 184] on p "¡Obviamente tenemos descuentos!" at bounding box center [317, 177] width 171 height 46
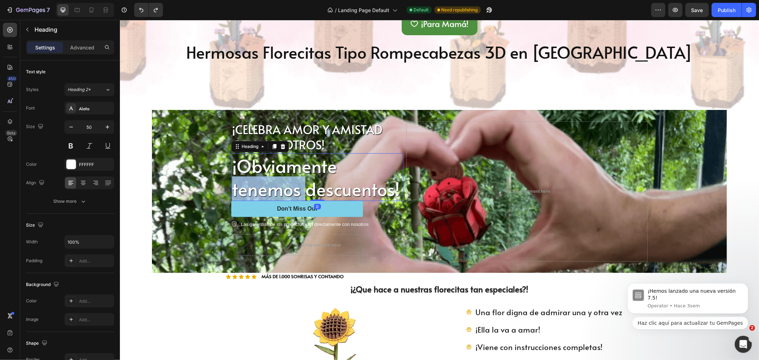
click at [267, 184] on p "¡Obviamente tenemos descuentos!" at bounding box center [317, 177] width 171 height 46
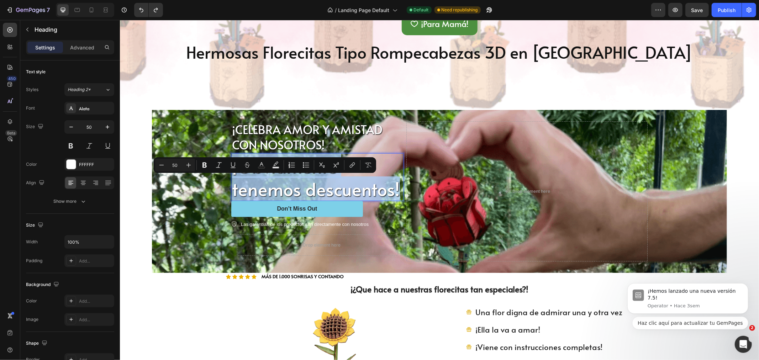
click at [267, 184] on p "¡Obviamente tenemos descuentos!" at bounding box center [317, 177] width 171 height 46
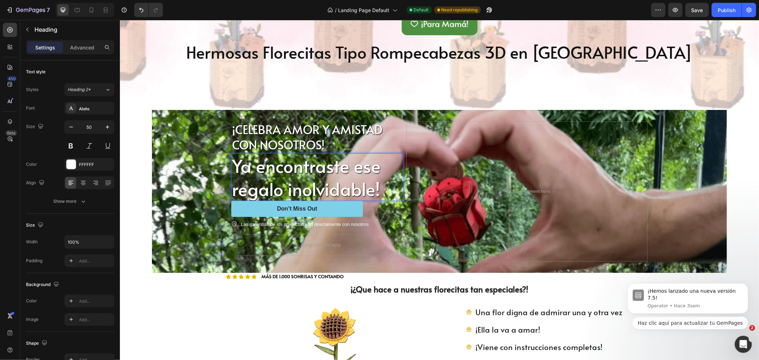
click at [237, 171] on p "Ya encontraste ese regalo inolvidable!" at bounding box center [317, 177] width 171 height 46
click at [232, 167] on p "Ya encontraste ese regalo inolvidable!" at bounding box center [317, 177] width 171 height 46
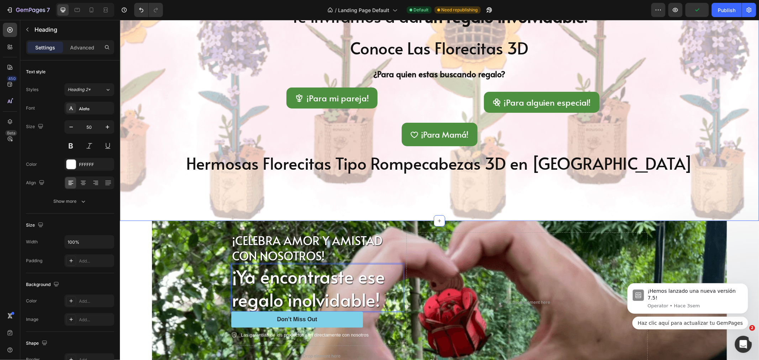
scroll to position [197, 0]
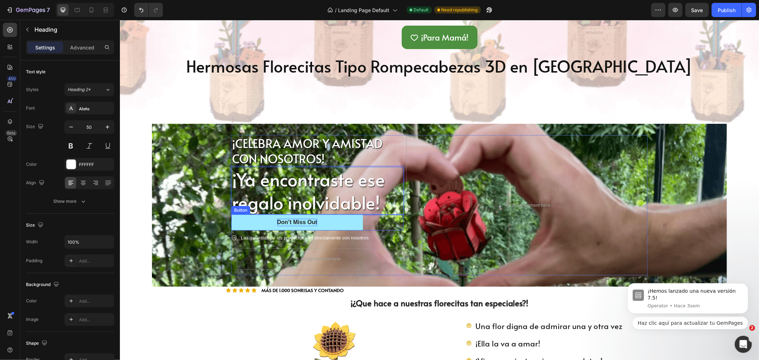
click at [289, 220] on div "Don’t Miss Out" at bounding box center [297, 221] width 40 height 7
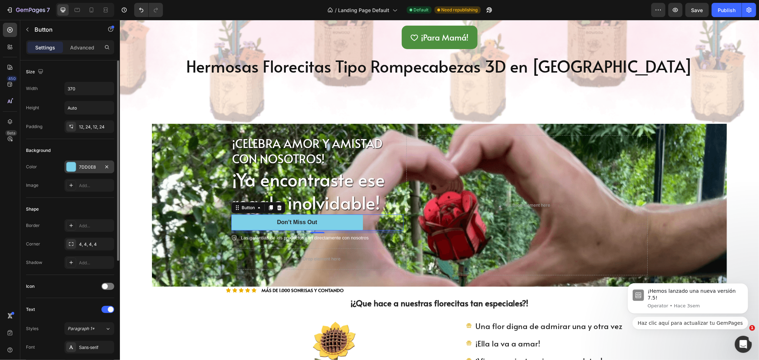
click at [73, 165] on div at bounding box center [71, 166] width 9 height 9
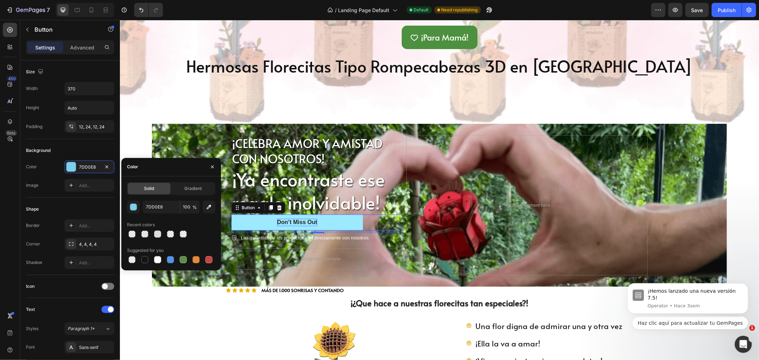
click at [279, 220] on div "Don’t Miss Out" at bounding box center [297, 221] width 40 height 7
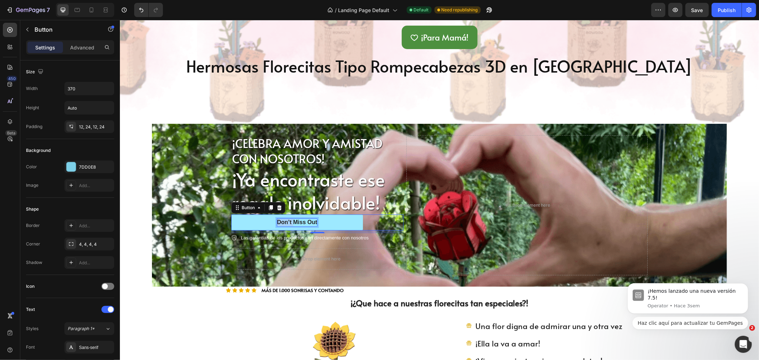
click at [279, 220] on p "Don’t Miss Out" at bounding box center [297, 221] width 40 height 7
click at [231, 214] on button "Ve" at bounding box center [297, 222] width 132 height 16
click at [231, 214] on button "Ver los" at bounding box center [297, 222] width 132 height 16
click at [270, 221] on p "Ver los Descuentos!" at bounding box center [297, 221] width 54 height 7
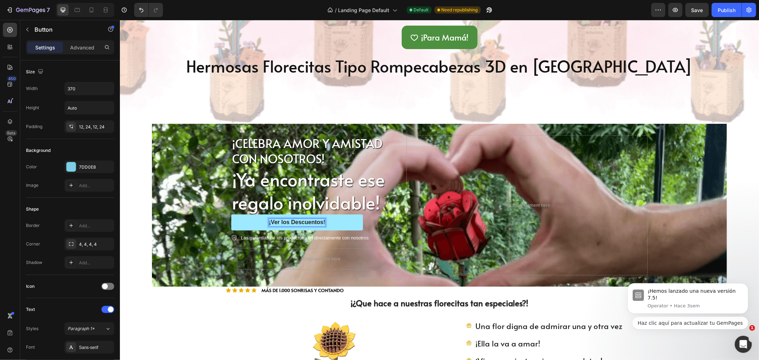
click at [235, 221] on button "¡Ver los Descuentos!" at bounding box center [297, 222] width 132 height 16
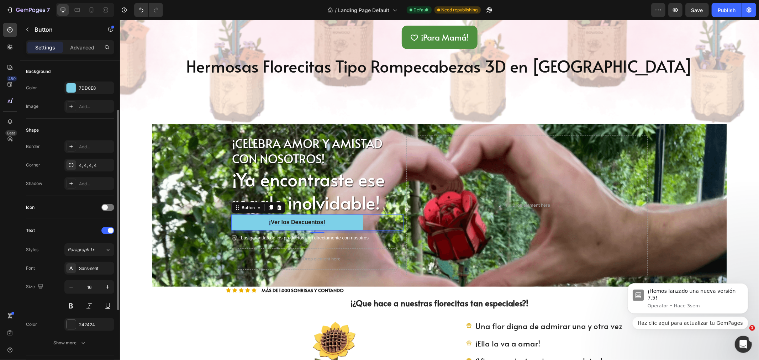
scroll to position [158, 0]
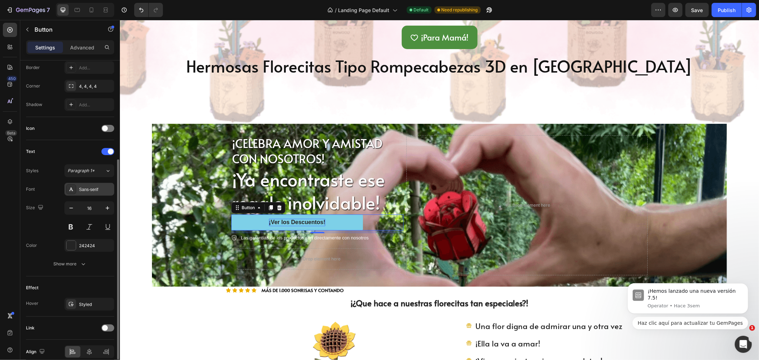
click at [71, 186] on icon at bounding box center [71, 189] width 6 height 6
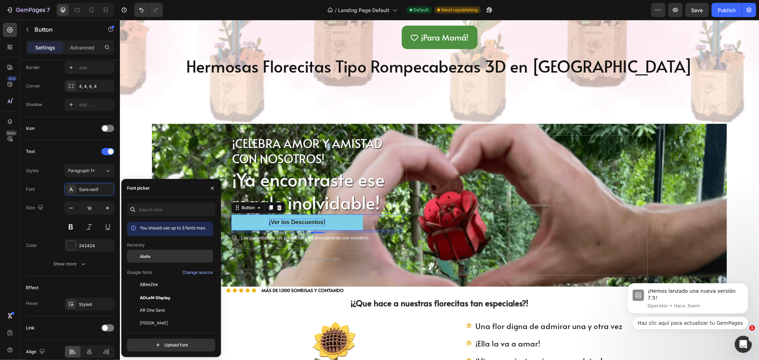
click at [155, 304] on div "Alata" at bounding box center [170, 310] width 86 height 13
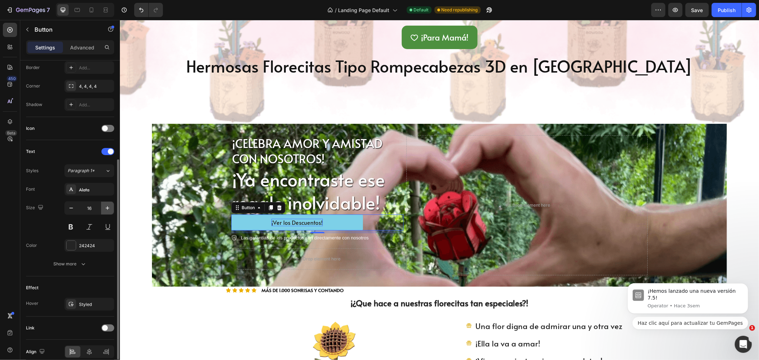
click at [104, 206] on icon "button" at bounding box center [107, 208] width 7 height 7
click at [104, 207] on icon "button" at bounding box center [107, 208] width 7 height 7
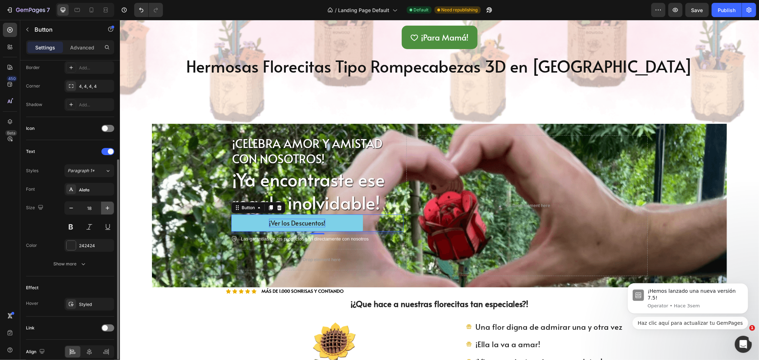
click at [104, 207] on icon "button" at bounding box center [107, 208] width 7 height 7
type input "19"
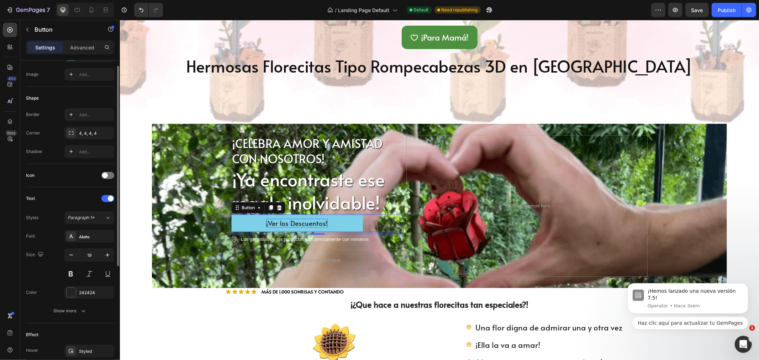
scroll to position [71, 0]
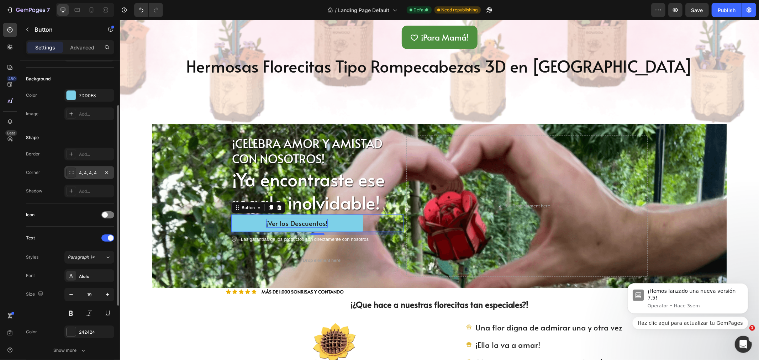
click at [69, 169] on div at bounding box center [71, 173] width 10 height 10
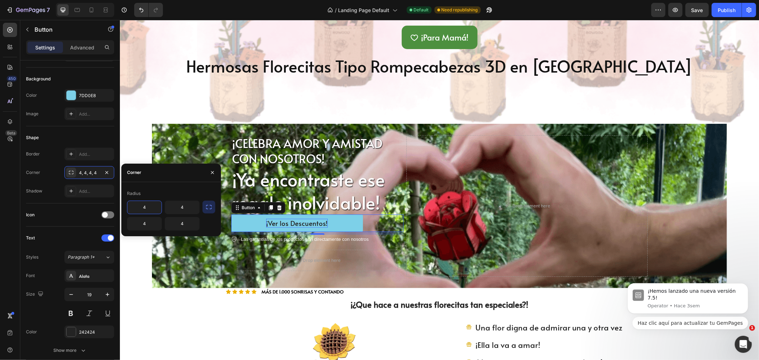
click at [146, 207] on input "4" at bounding box center [144, 207] width 34 height 13
type input "20"
click at [55, 176] on div "Corner 4, 4, 4, 4" at bounding box center [70, 172] width 88 height 13
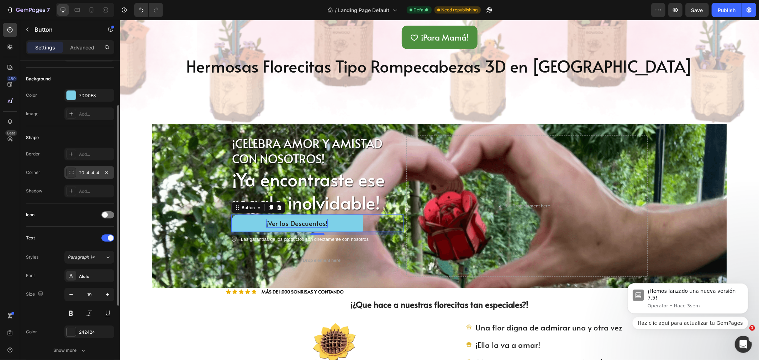
click at [80, 169] on div "20, 4, 4, 4" at bounding box center [89, 172] width 50 height 13
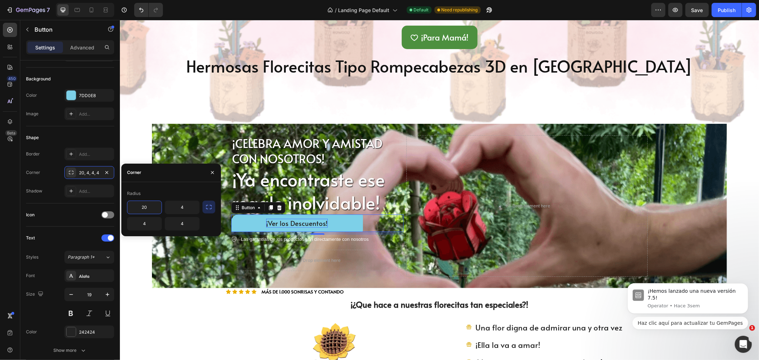
click at [204, 206] on button "button" at bounding box center [208, 207] width 13 height 13
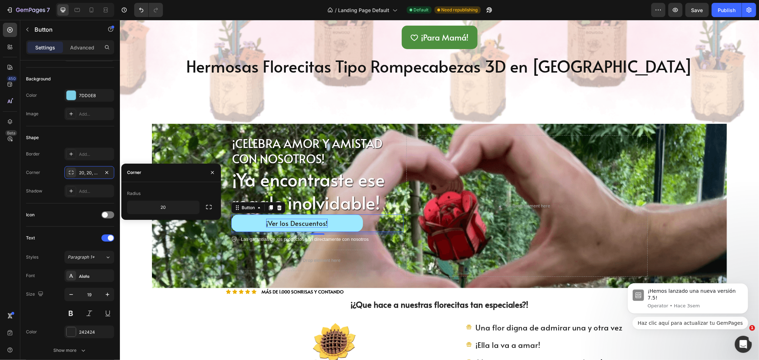
click at [249, 225] on button "¡Ver los Descuentos!" at bounding box center [297, 222] width 132 height 17
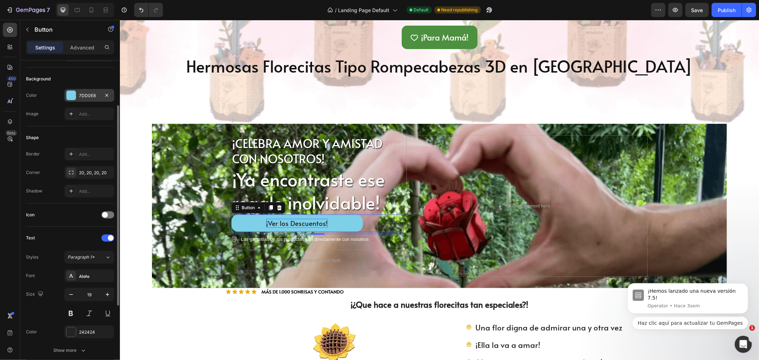
click at [71, 97] on div at bounding box center [71, 95] width 9 height 9
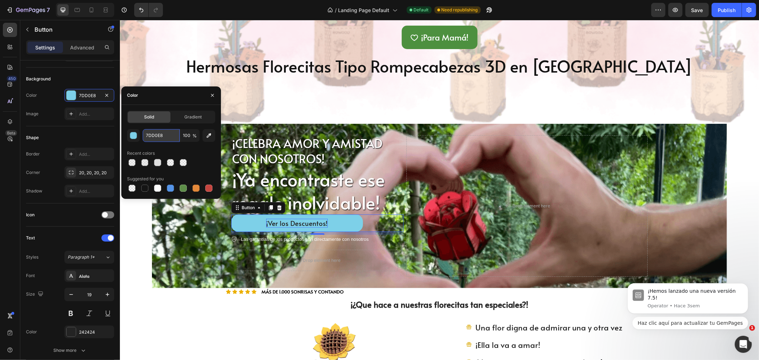
click at [157, 134] on input "7DD0E8" at bounding box center [161, 135] width 37 height 13
paste input "2380a9"
type input "2380a9"
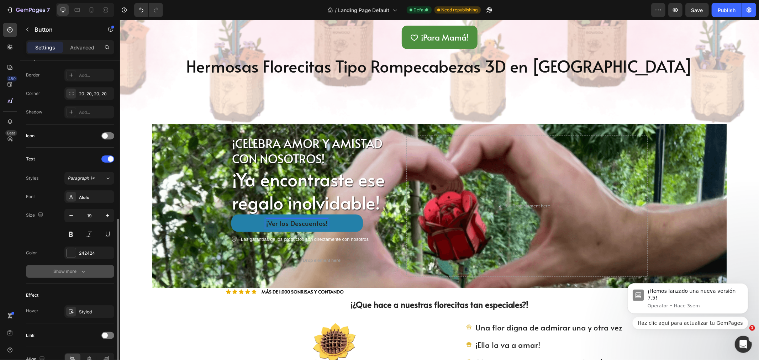
scroll to position [190, 0]
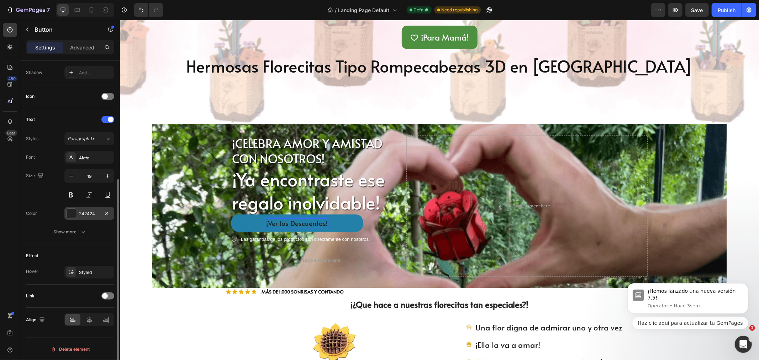
click at [71, 212] on div at bounding box center [71, 213] width 9 height 9
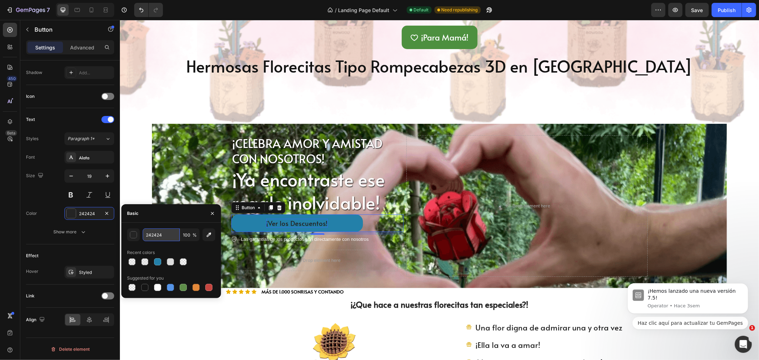
click at [0, 0] on input "242424" at bounding box center [0, 0] width 0 height 0
click at [133, 235] on div "button" at bounding box center [133, 235] width 7 height 7
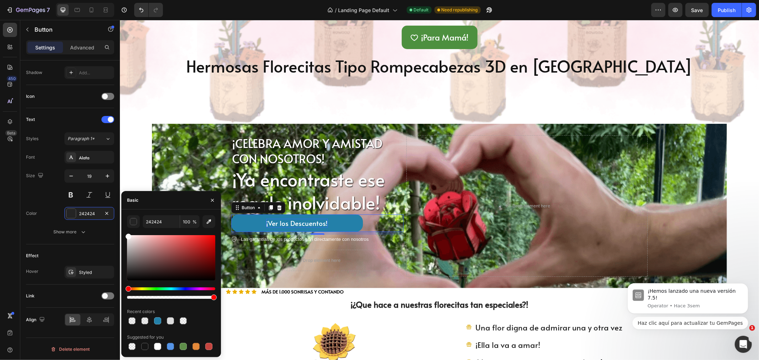
drag, startPoint x: 125, startPoint y: 238, endPoint x: 125, endPoint y: 226, distance: 12.8
click at [125, 226] on div "242424 100 % Recent colors Suggested for you" at bounding box center [171, 283] width 100 height 136
type input "FFFFFF"
click at [71, 199] on button at bounding box center [70, 195] width 13 height 13
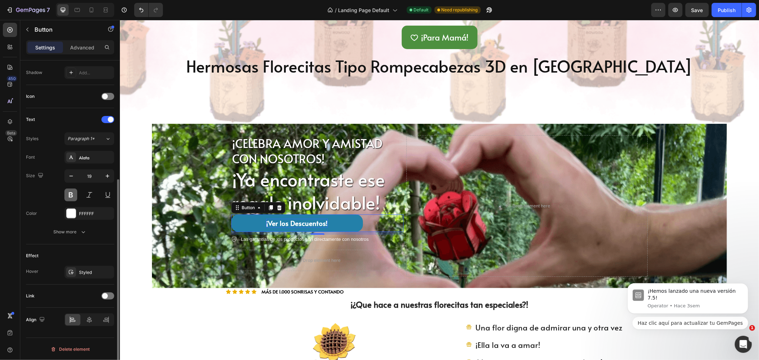
click at [71, 196] on button at bounding box center [70, 195] width 13 height 13
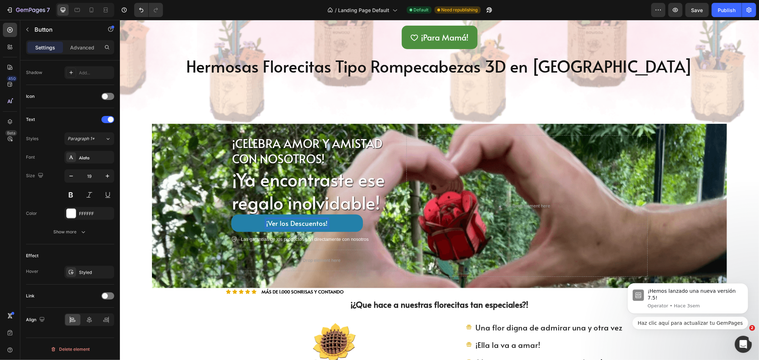
click at [282, 224] on p "¡Ver los Descuentos!" at bounding box center [297, 222] width 62 height 9
click at [231, 214] on button "¡vE" at bounding box center [297, 222] width 132 height 17
click at [231, 214] on button "¡VER" at bounding box center [297, 222] width 132 height 17
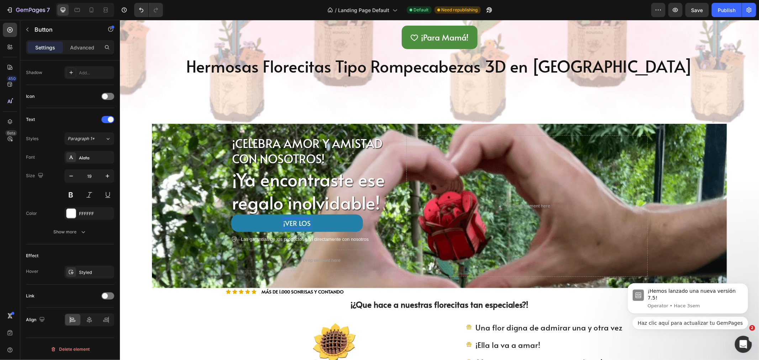
click at [231, 214] on button "¡VER LOS" at bounding box center [297, 222] width 132 height 17
click at [211, 228] on div "Background Image" at bounding box center [439, 205] width 575 height 164
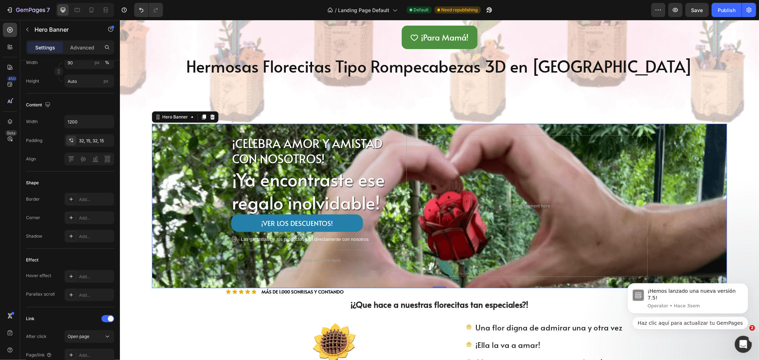
scroll to position [0, 0]
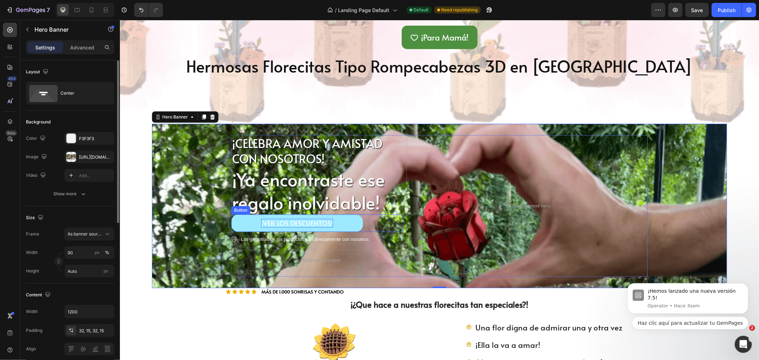
click at [238, 222] on button "¡VER LOS DESCUENTOS!" at bounding box center [297, 222] width 132 height 17
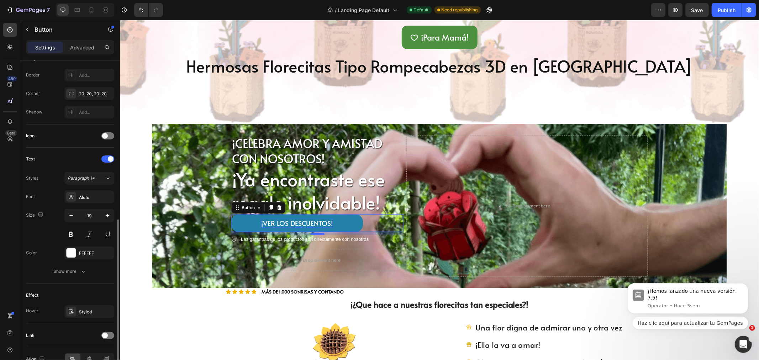
scroll to position [190, 0]
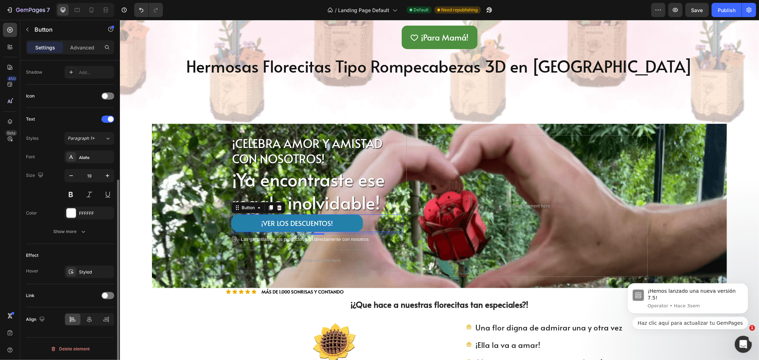
click at [102, 300] on div "Link" at bounding box center [70, 295] width 88 height 11
click at [107, 293] on div at bounding box center [107, 295] width 13 height 7
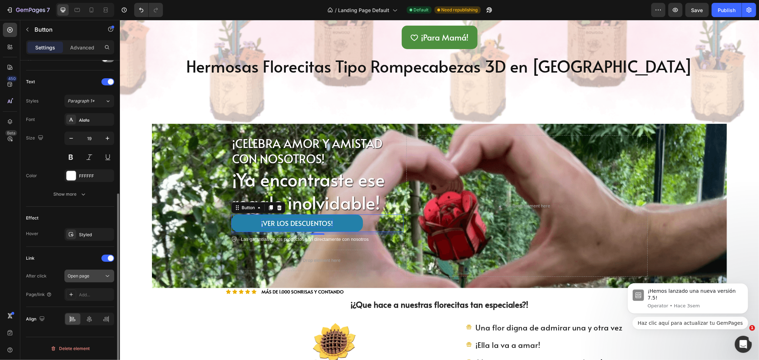
click at [89, 276] on span "Open page" at bounding box center [79, 275] width 22 height 5
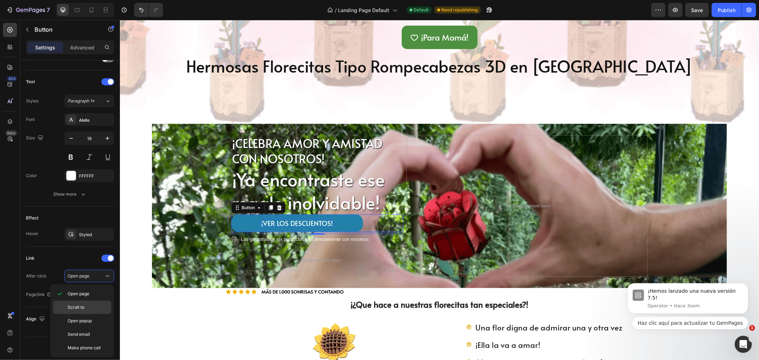
click at [91, 306] on p "Scroll to" at bounding box center [88, 307] width 41 height 6
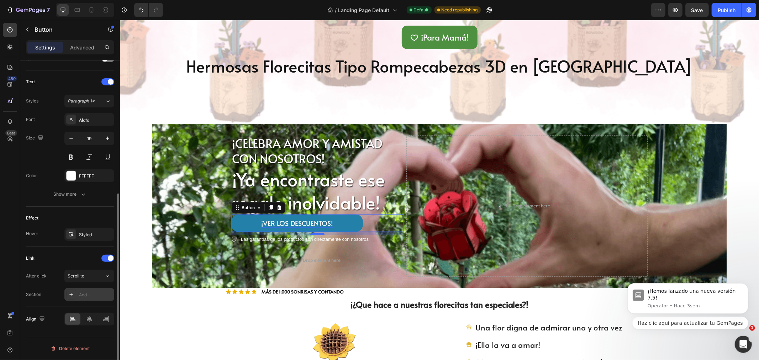
click at [75, 293] on div at bounding box center [71, 295] width 10 height 10
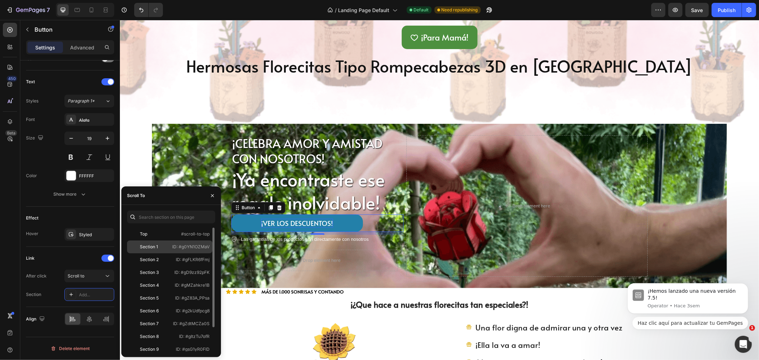
click at [160, 247] on div "Section 1" at bounding box center [149, 247] width 39 height 6
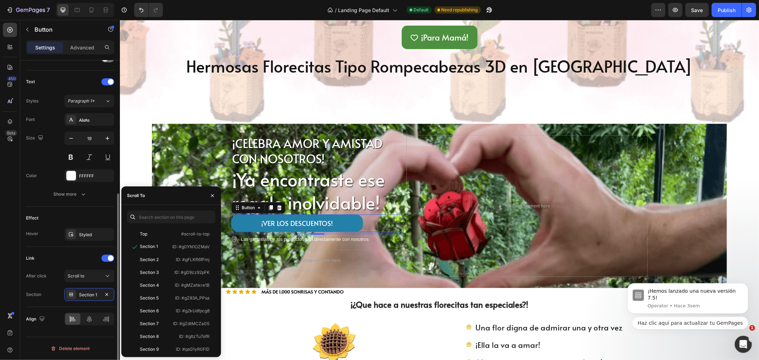
click at [74, 262] on div "Link" at bounding box center [70, 258] width 88 height 11
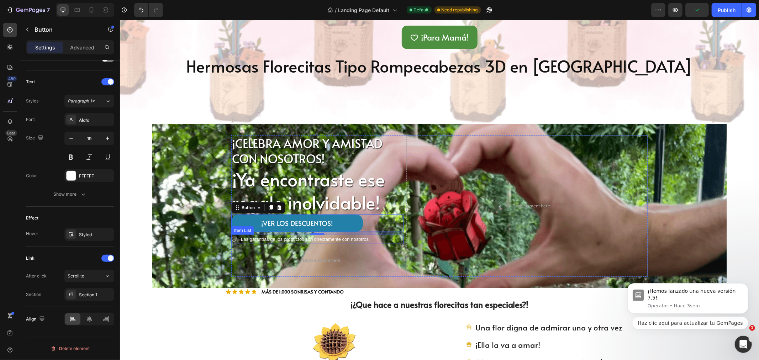
click at [293, 242] on p "Las garantías de los productos son directamente con nosotros" at bounding box center [304, 238] width 128 height 7
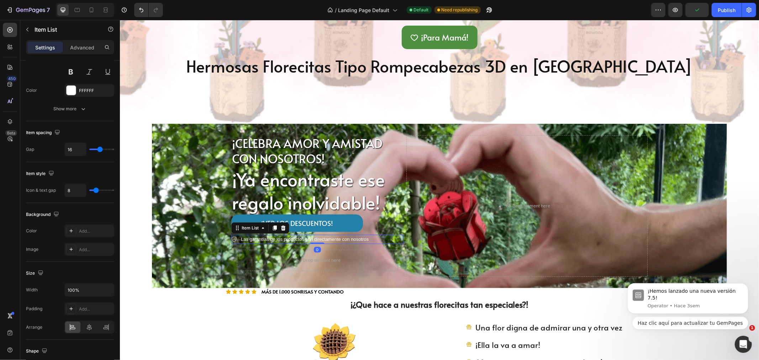
scroll to position [0, 0]
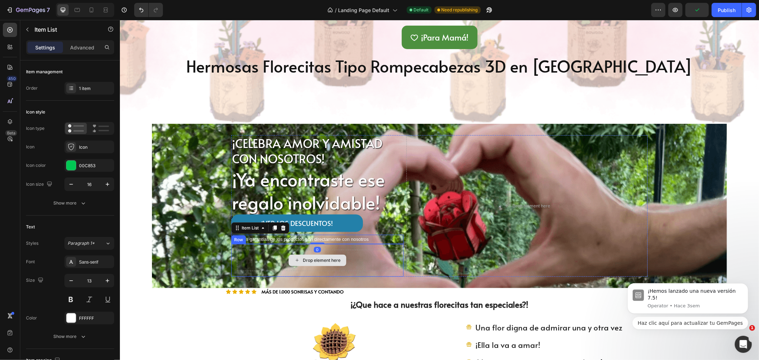
click at [272, 255] on div "Drop element here" at bounding box center [317, 259] width 161 height 21
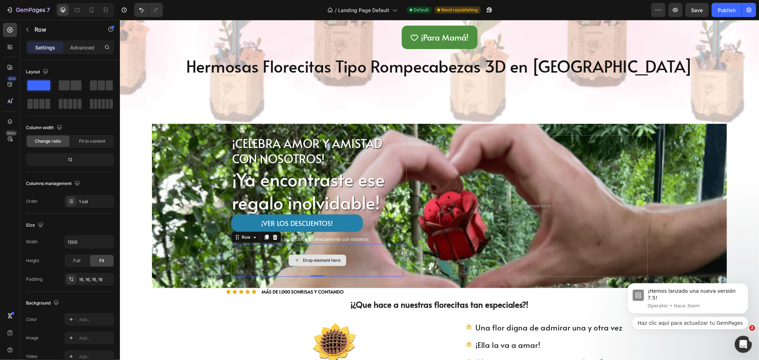
scroll to position [276, 0]
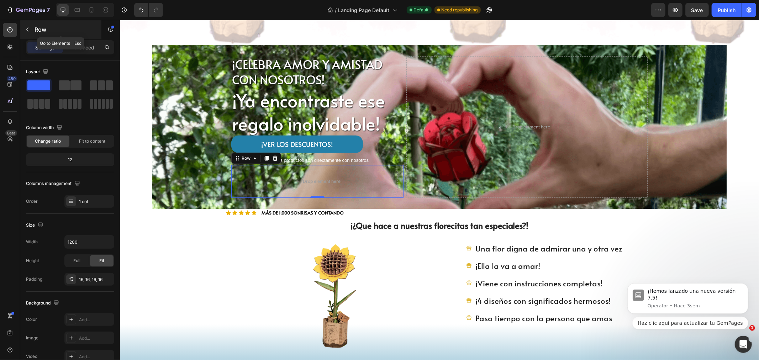
click at [40, 35] on div "Row" at bounding box center [60, 29] width 81 height 18
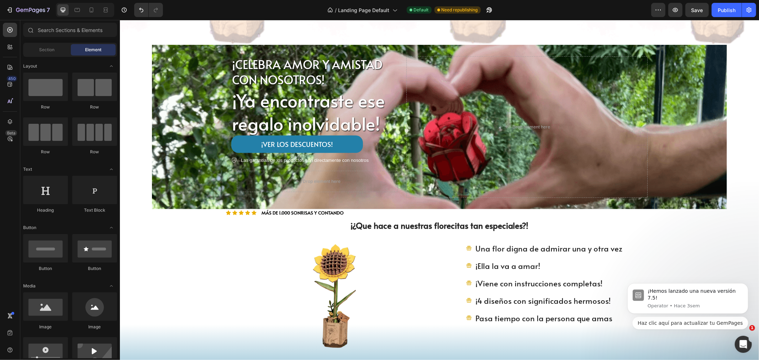
click at [84, 48] on div "Element" at bounding box center [93, 49] width 45 height 11
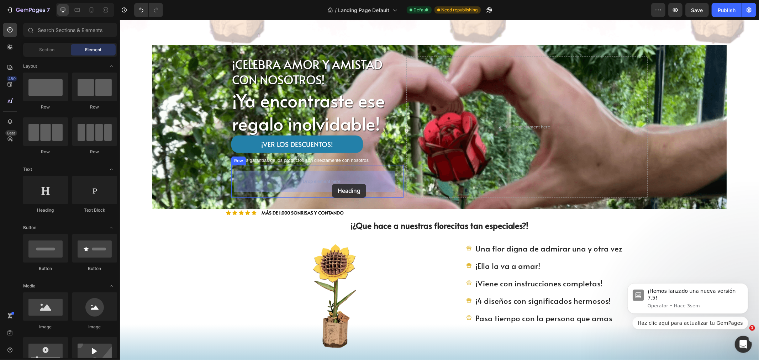
drag, startPoint x: 171, startPoint y: 218, endPoint x: 332, endPoint y: 184, distance: 164.4
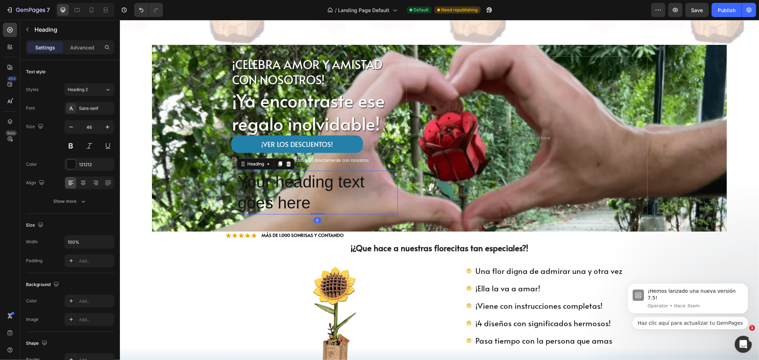
click at [303, 192] on h2 "Your heading text goes here" at bounding box center [317, 192] width 161 height 44
click at [303, 192] on p "Your heading text goes here" at bounding box center [316, 192] width 159 height 43
click at [308, 181] on p "Este año, Regala más que una sonrisa!" at bounding box center [316, 192] width 159 height 43
click at [267, 201] on p "Este año, ¡Regala más que una sonrisa!" at bounding box center [316, 192] width 159 height 43
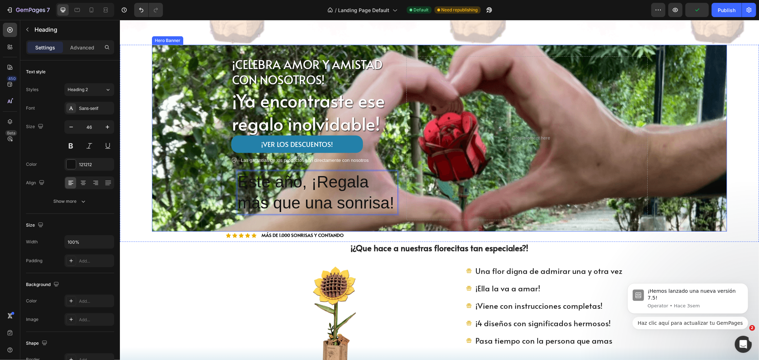
click at [265, 229] on div "¡CELEBRA AMOR Y AMISTAD CON NOSOTROS! Text Block ¡Ya encontraste ese regalo ino…" at bounding box center [439, 137] width 427 height 187
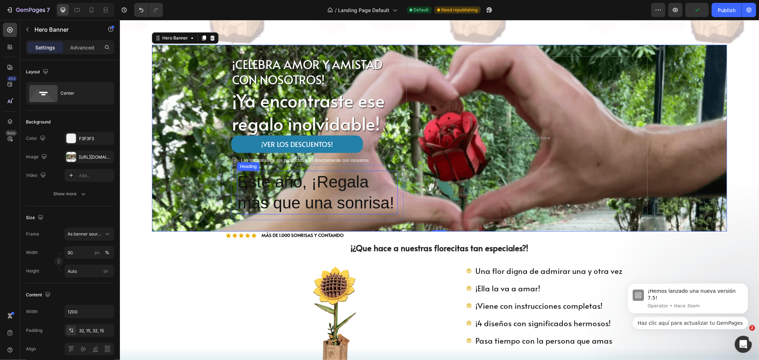
click at [281, 188] on p "Este año, ¡Regala más que una sonrisa!" at bounding box center [316, 192] width 159 height 43
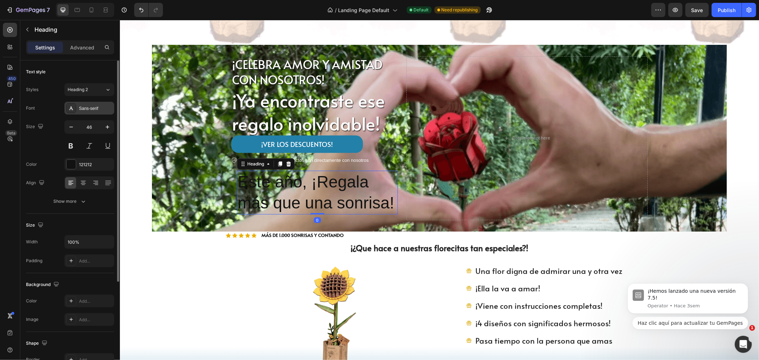
click at [88, 112] on div "Sans-serif" at bounding box center [89, 108] width 50 height 13
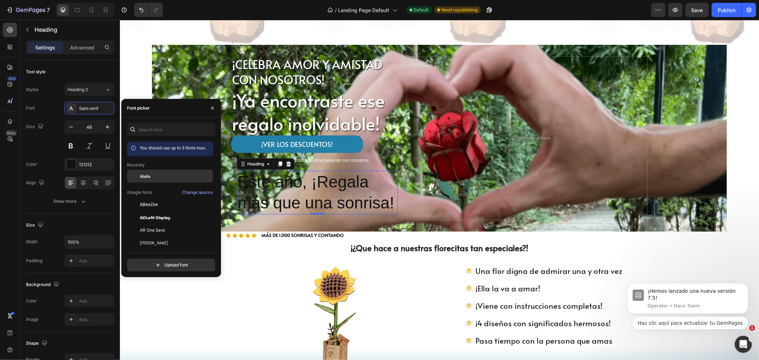
click at [138, 177] on div at bounding box center [133, 176] width 13 height 13
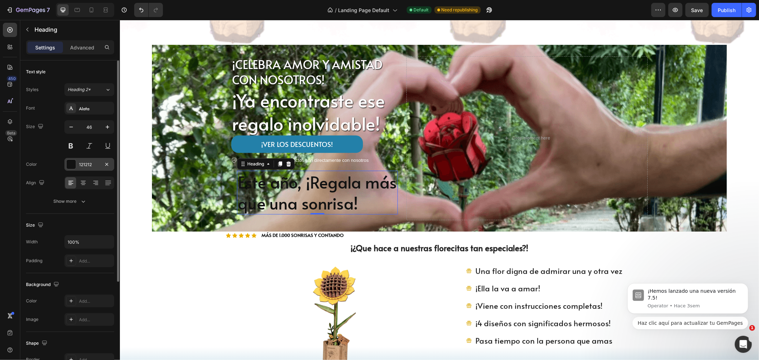
click at [71, 162] on div at bounding box center [71, 164] width 9 height 9
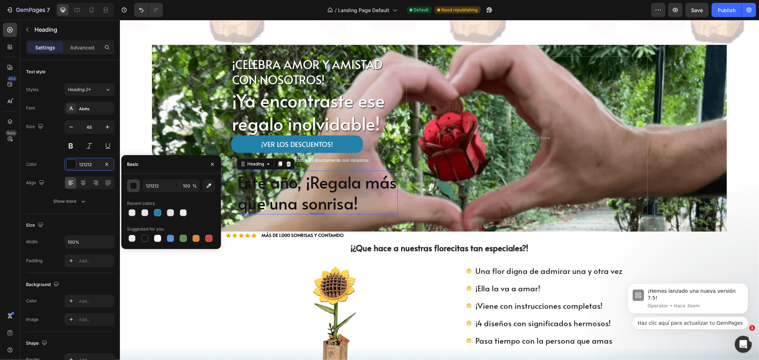
click at [132, 185] on div "button" at bounding box center [133, 185] width 7 height 7
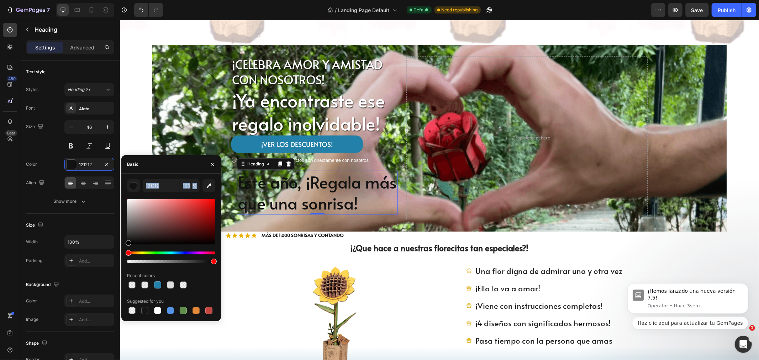
drag, startPoint x: 125, startPoint y: 205, endPoint x: 127, endPoint y: 193, distance: 12.0
click at [127, 193] on div "121212 100 % Recent colors Suggested for you" at bounding box center [171, 247] width 100 height 136
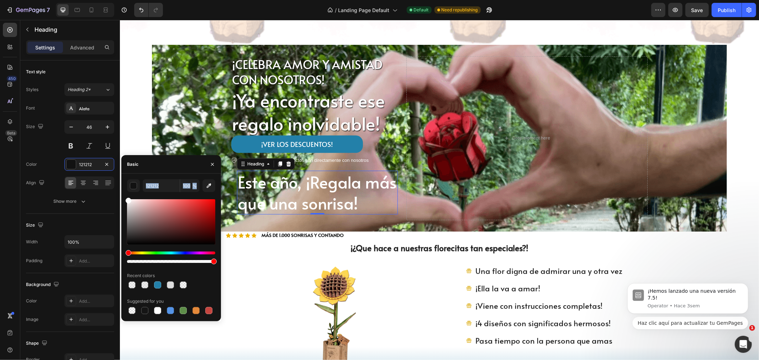
drag, startPoint x: 127, startPoint y: 208, endPoint x: 126, endPoint y: 197, distance: 11.1
click at [126, 197] on div "121212 100 % Recent colors Suggested for you" at bounding box center [171, 247] width 100 height 136
type input "FFFFFF"
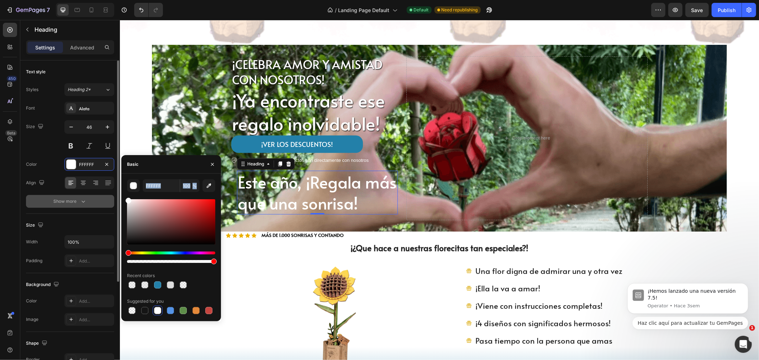
click at [81, 200] on icon "button" at bounding box center [83, 201] width 7 height 7
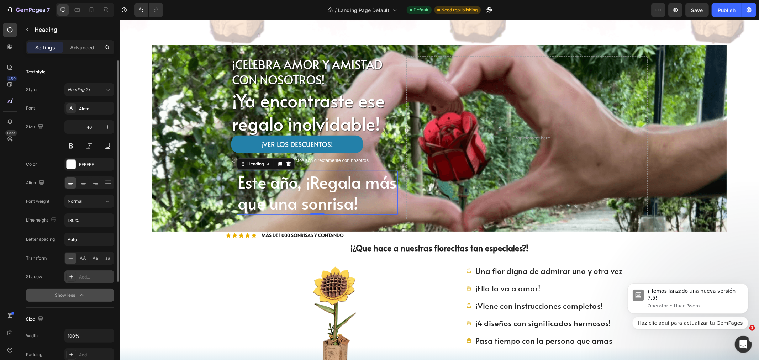
click at [70, 278] on icon at bounding box center [71, 277] width 6 height 6
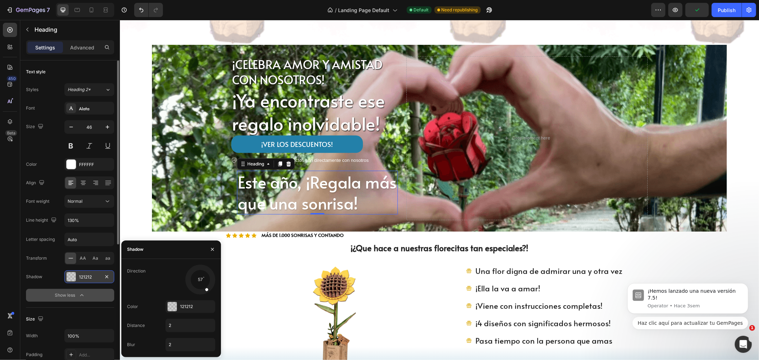
drag, startPoint x: 190, startPoint y: 287, endPoint x: 207, endPoint y: 290, distance: 17.0
click at [207, 290] on span at bounding box center [207, 290] width 4 height 4
click at [170, 304] on div at bounding box center [172, 306] width 9 height 9
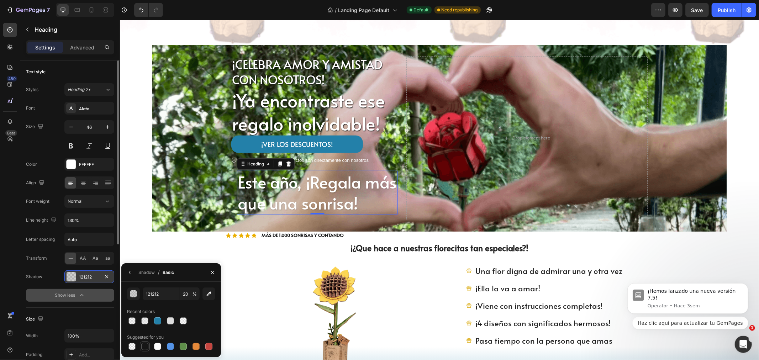
click at [144, 345] on div at bounding box center [144, 346] width 7 height 7
type input "151515"
type input "100"
click at [220, 258] on div "¡¿Que hace a nuestras florecitas tan especiales?! Heading Image Una flor digna …" at bounding box center [439, 332] width 639 height 181
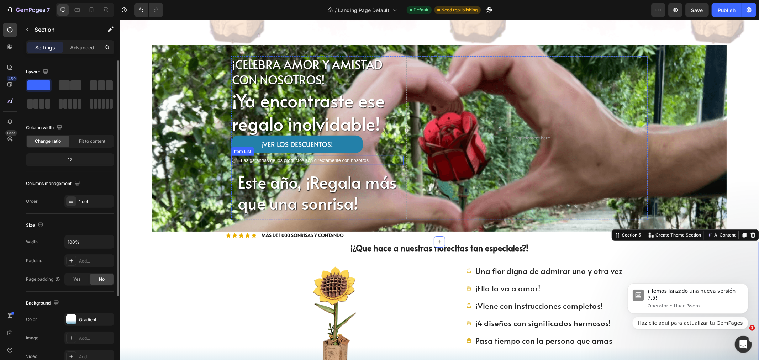
click at [265, 160] on p "Las garantías de los productos son directamente con nosotros" at bounding box center [304, 160] width 128 height 7
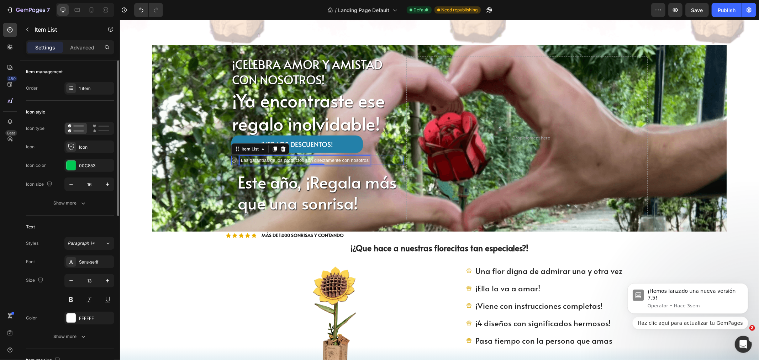
click at [273, 159] on p "Las garantías de los productos son directamente con nosotros" at bounding box center [304, 160] width 128 height 7
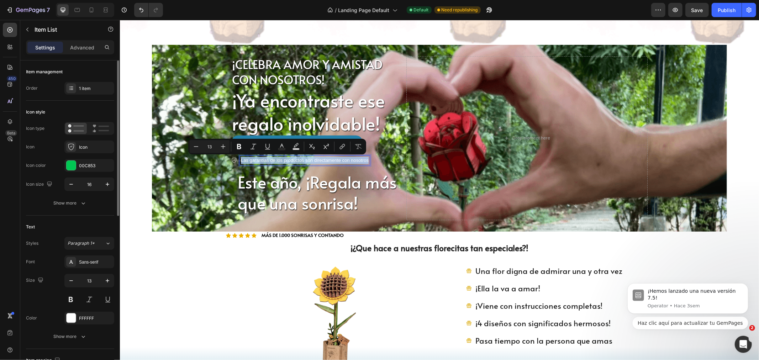
click at [273, 159] on p "Las garantías de los productos son directamente con nosotros" at bounding box center [304, 160] width 128 height 7
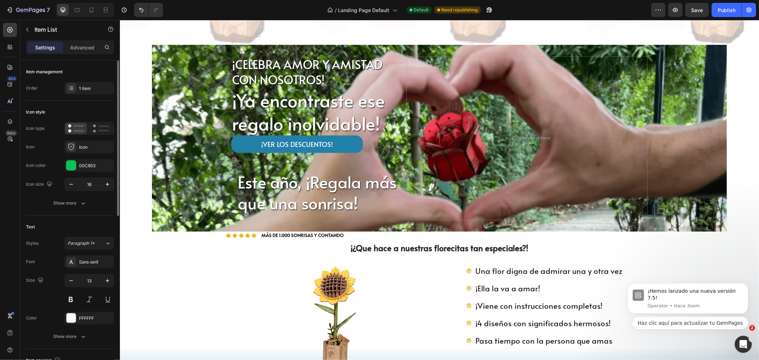
scroll to position [275, 0]
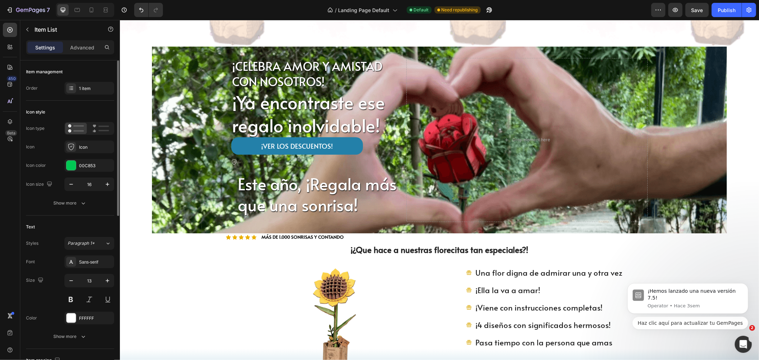
click at [232, 161] on icon at bounding box center [234, 162] width 6 height 6
click at [81, 141] on div "Icon" at bounding box center [89, 146] width 50 height 13
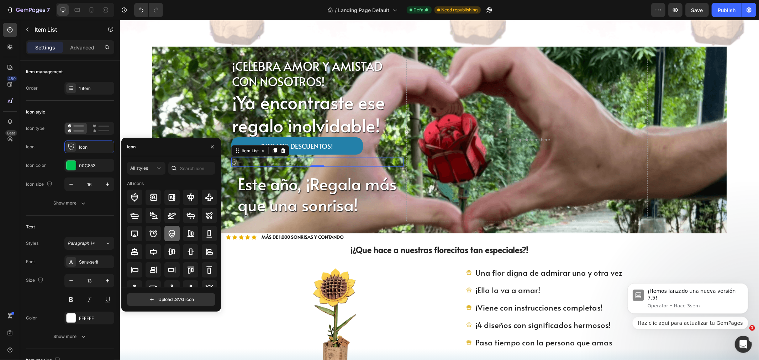
click at [169, 234] on icon at bounding box center [172, 234] width 7 height 8
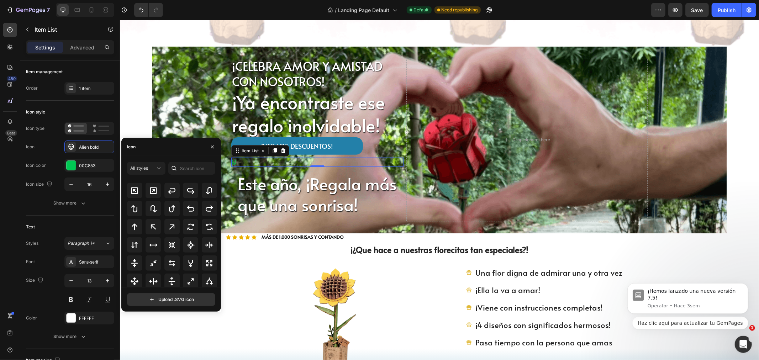
scroll to position [350, 0]
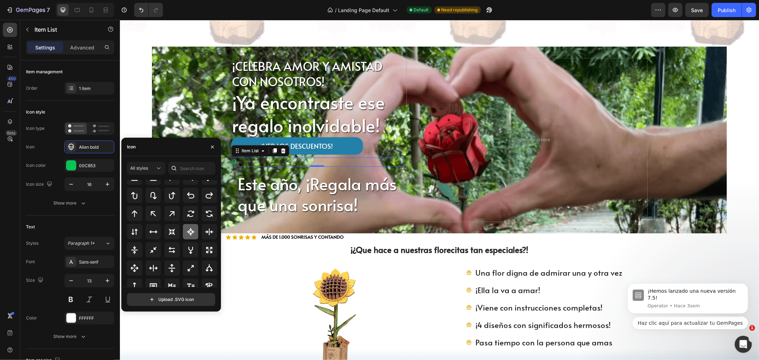
click at [184, 230] on div at bounding box center [190, 231] width 15 height 15
click at [187, 208] on div at bounding box center [190, 213] width 15 height 15
click at [140, 215] on div at bounding box center [134, 213] width 15 height 15
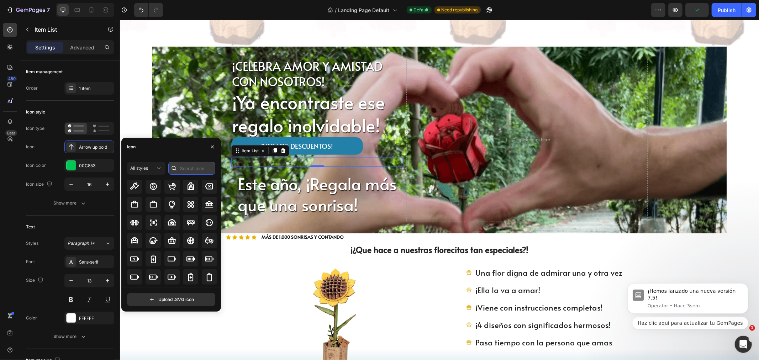
click at [181, 166] on input "text" at bounding box center [191, 168] width 47 height 13
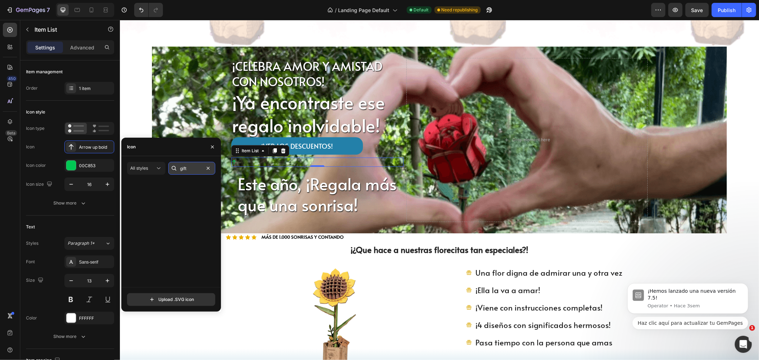
scroll to position [0, 0]
type input "gift"
click at [184, 198] on div at bounding box center [190, 197] width 15 height 15
click at [185, 229] on div "All icons" at bounding box center [173, 233] width 93 height 107
click at [239, 250] on h2 "¡¿Que hace a nuestras florecitas tan especiales?!" at bounding box center [439, 249] width 639 height 12
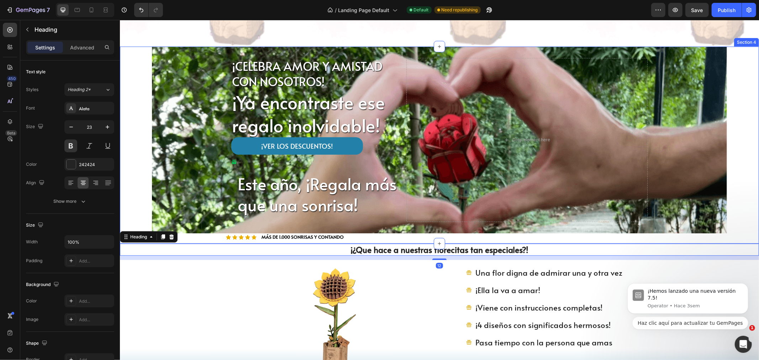
click at [144, 179] on div "¡CELEBRA AMOR Y AMISTAD CON NOSOTROS! Text Block ¡Ya encontraste ese regalo ino…" at bounding box center [439, 144] width 639 height 197
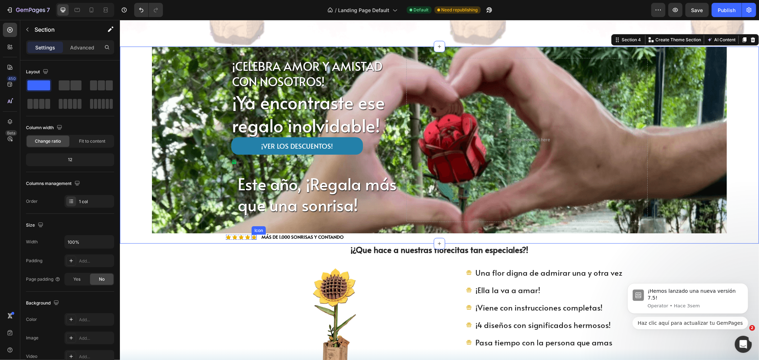
click at [256, 235] on div "Icon Icon Icon Icon Icon Icon List MÁS DE 1.000 SONRISAS Y CONTANDO Text Block …" at bounding box center [439, 236] width 427 height 7
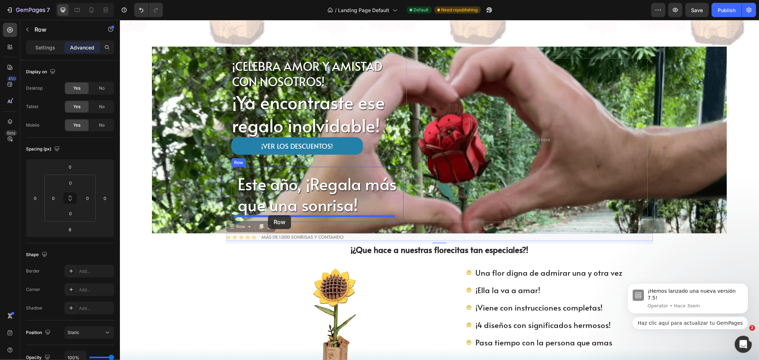
drag, startPoint x: 232, startPoint y: 224, endPoint x: 267, endPoint y: 215, distance: 36.5
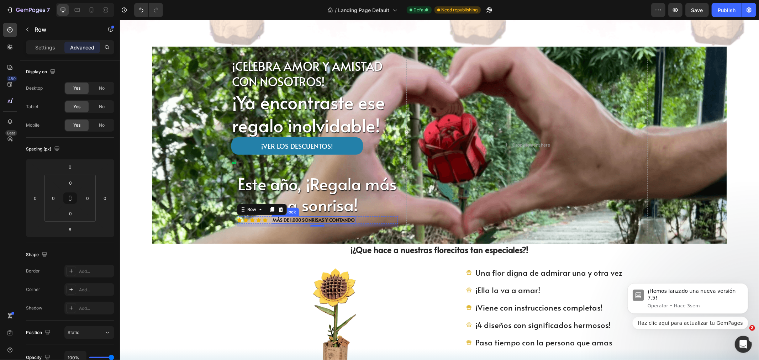
click at [285, 219] on p "MÁS DE 1.000 SONRISAS Y CONTANDO" at bounding box center [313, 220] width 82 height 6
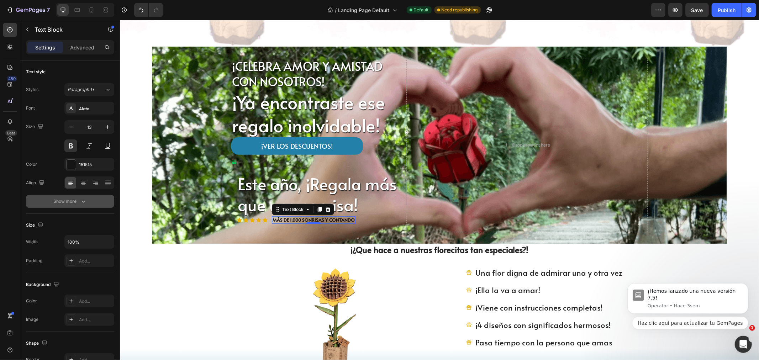
click at [66, 203] on div "Show more" at bounding box center [70, 201] width 33 height 7
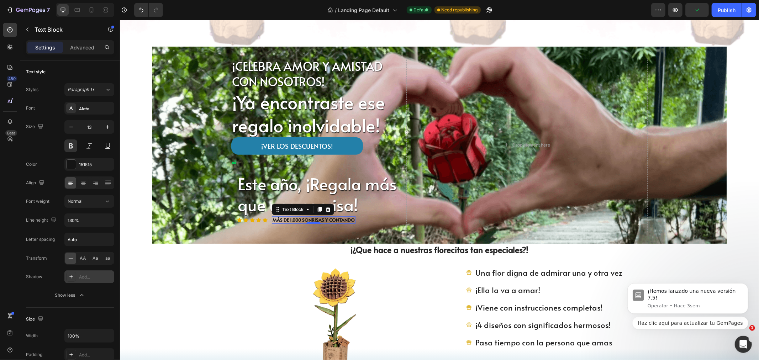
click at [75, 279] on div "Add..." at bounding box center [89, 276] width 50 height 13
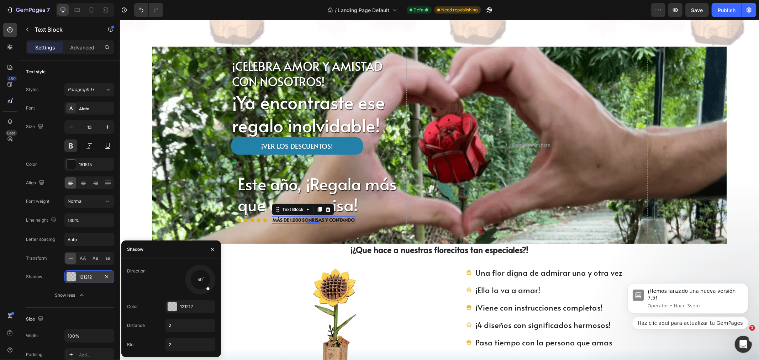
drag, startPoint x: 192, startPoint y: 288, endPoint x: 211, endPoint y: 292, distance: 18.9
click at [211, 292] on div at bounding box center [200, 280] width 32 height 32
click at [171, 303] on div at bounding box center [172, 306] width 9 height 9
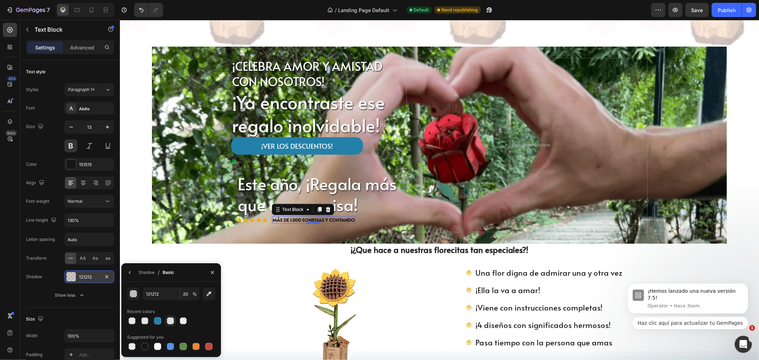
click at [172, 319] on div at bounding box center [170, 320] width 7 height 7
type input "DDDDDD"
type input "100"
click at [151, 293] on input "DDDDDD" at bounding box center [161, 293] width 37 height 13
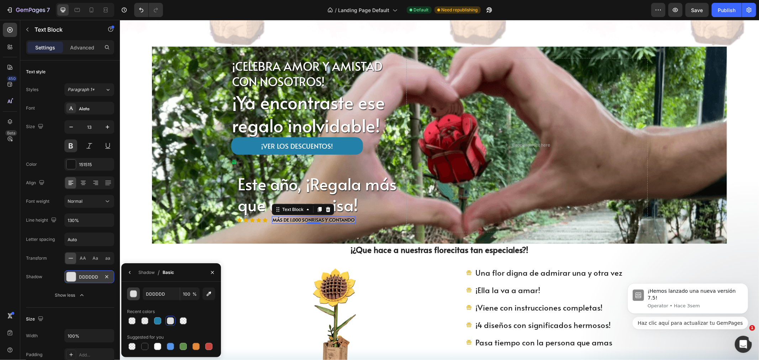
click at [131, 293] on div "button" at bounding box center [133, 294] width 7 height 7
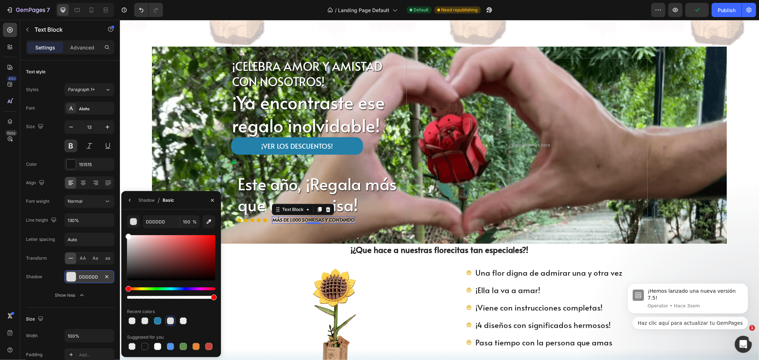
drag, startPoint x: 125, startPoint y: 241, endPoint x: 125, endPoint y: 224, distance: 16.7
click at [125, 224] on div "DDDDDD 100 % Recent colors Suggested for you" at bounding box center [171, 283] width 100 height 136
type input "FFFFFF"
click at [318, 269] on img at bounding box center [333, 321] width 113 height 113
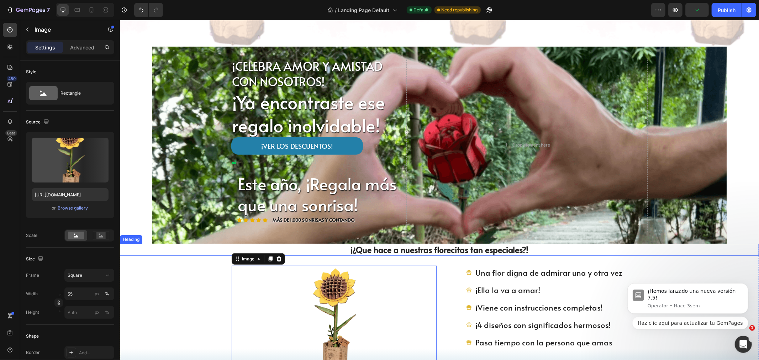
click at [304, 250] on h2 "¡¿Que hace a nuestras florecitas tan especiales?!" at bounding box center [439, 249] width 639 height 12
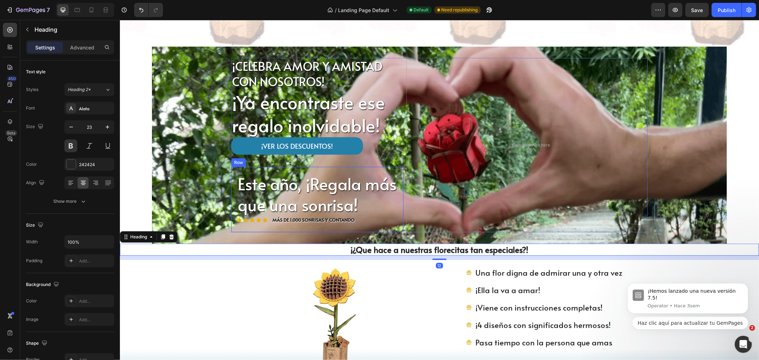
click at [317, 224] on div "Este año, ¡Regala más que una sonrisa! Heading Icon Icon Icon Icon Icon Icon Li…" at bounding box center [317, 199] width 161 height 54
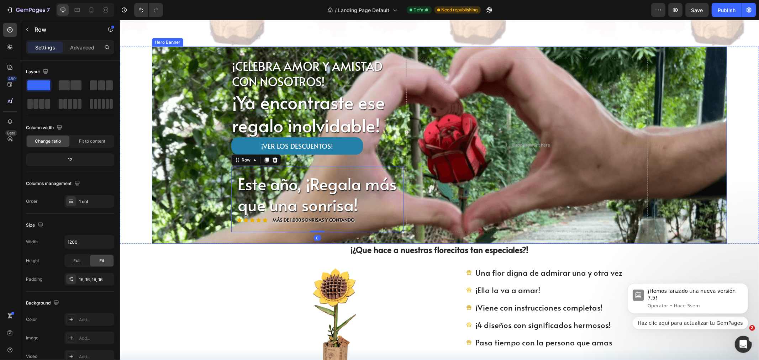
click at [189, 197] on div "Background Image" at bounding box center [439, 144] width 575 height 197
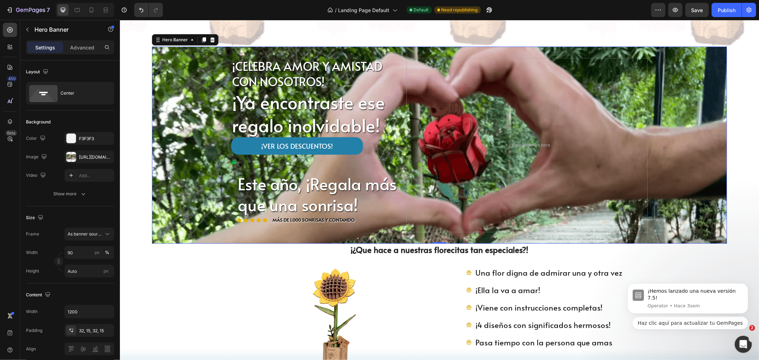
click at [200, 141] on div "Background Image" at bounding box center [439, 144] width 575 height 197
click at [239, 140] on link "¡VER LOS DESCUENTOS!" at bounding box center [297, 145] width 132 height 17
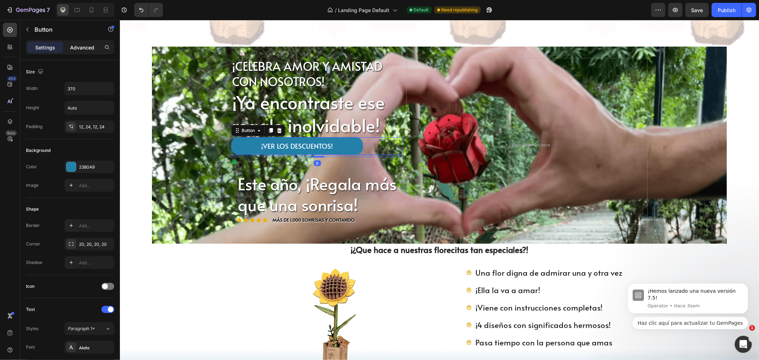
click at [78, 51] on p "Advanced" at bounding box center [82, 47] width 24 height 7
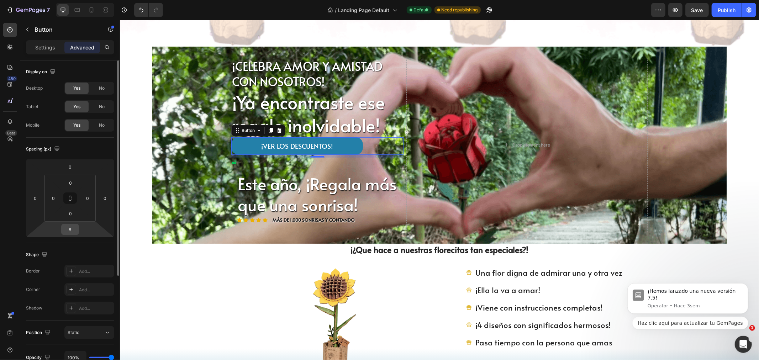
click at [72, 225] on input "8" at bounding box center [70, 229] width 14 height 11
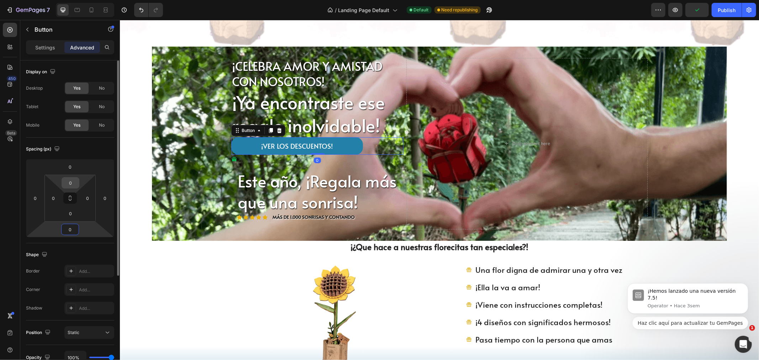
type input "0"
click at [73, 177] on input "0" at bounding box center [70, 182] width 14 height 11
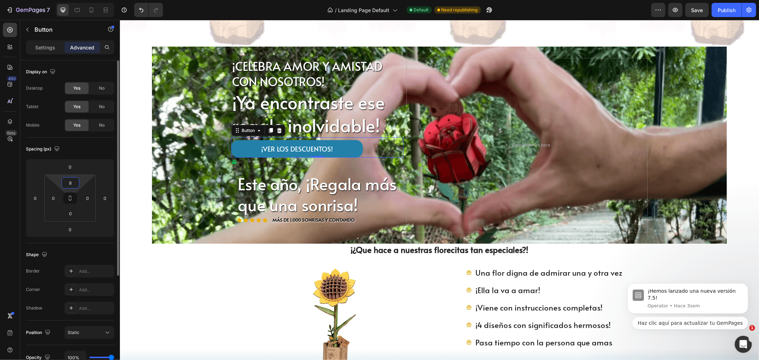
click at [73, 182] on input "8" at bounding box center [70, 182] width 14 height 11
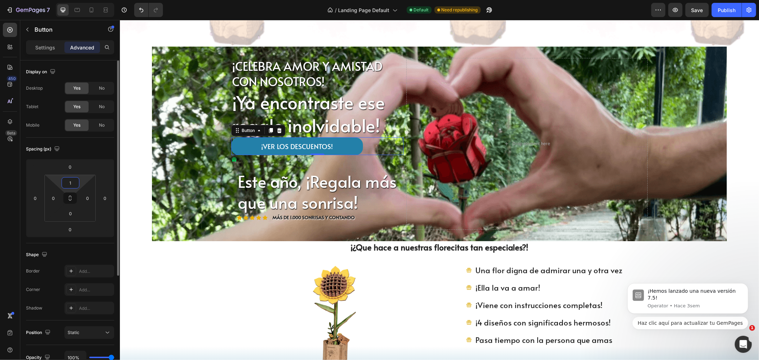
type input "10"
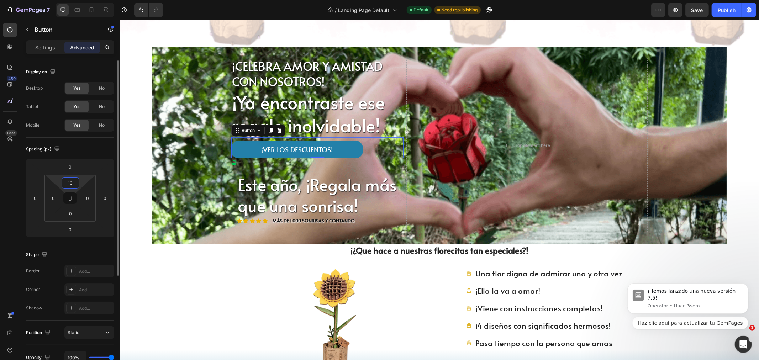
click at [73, 182] on input "10" at bounding box center [70, 182] width 14 height 11
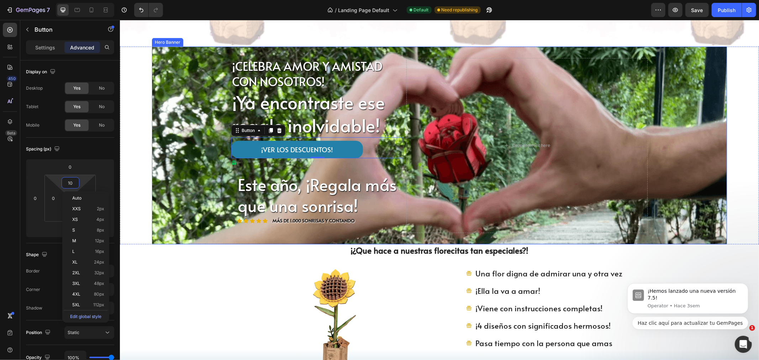
click at [238, 197] on p "Este año, ¡Regala más que una sonrisa!" at bounding box center [316, 195] width 159 height 43
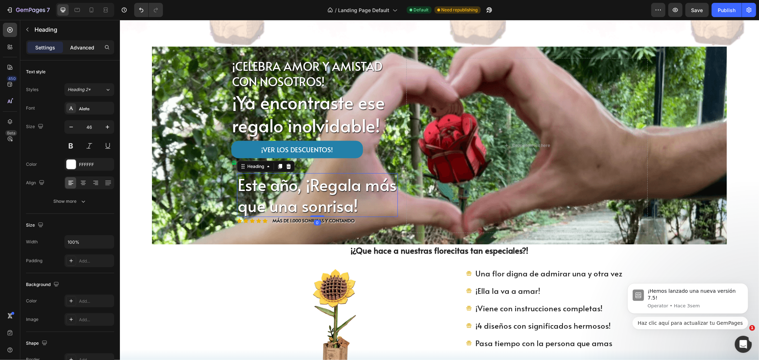
click at [71, 51] on p "Advanced" at bounding box center [82, 47] width 24 height 7
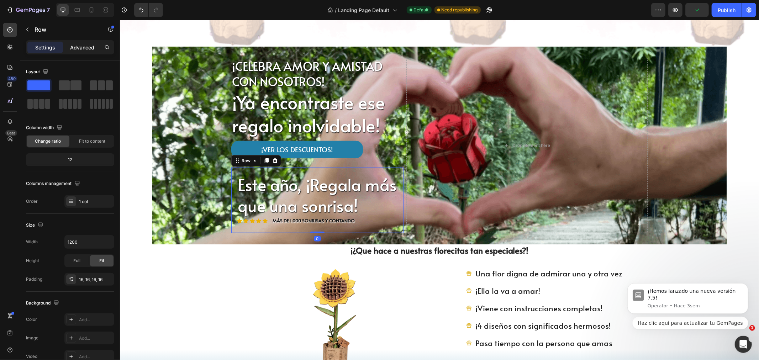
click at [76, 49] on p "Advanced" at bounding box center [82, 47] width 24 height 7
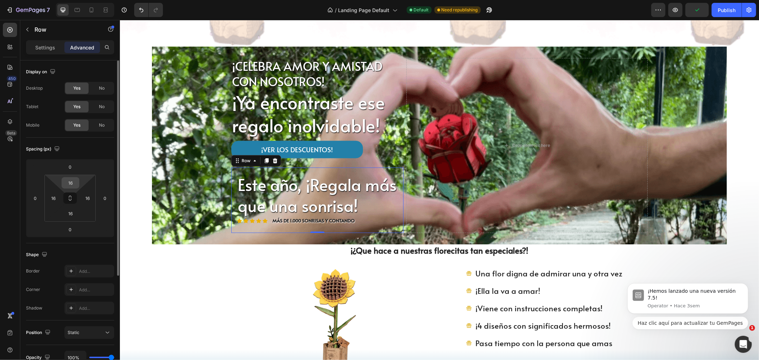
click at [71, 184] on input "16" at bounding box center [70, 182] width 14 height 11
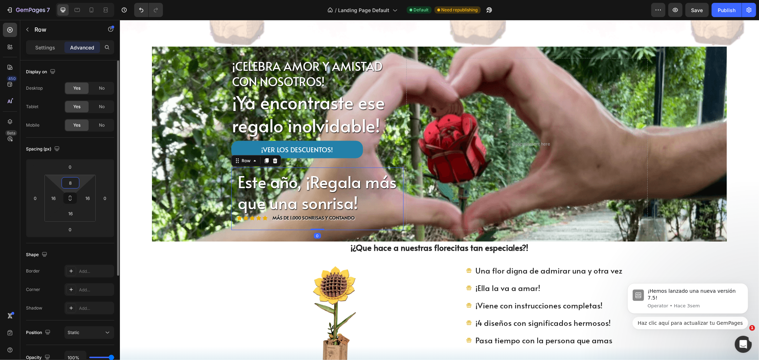
click at [73, 182] on input "8" at bounding box center [70, 182] width 14 height 11
type input "0"
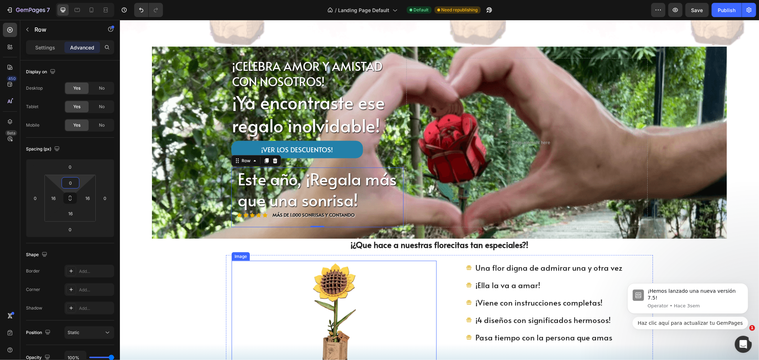
click at [243, 254] on div "Image" at bounding box center [240, 256] width 15 height 6
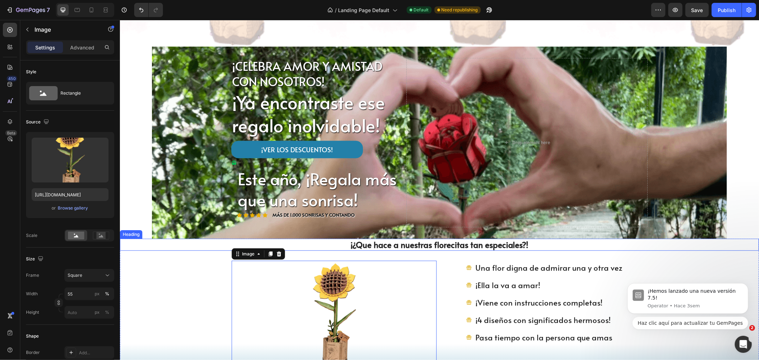
click at [183, 248] on h2 "¡¿Que hace a nuestras florecitas tan especiales?!" at bounding box center [439, 244] width 639 height 12
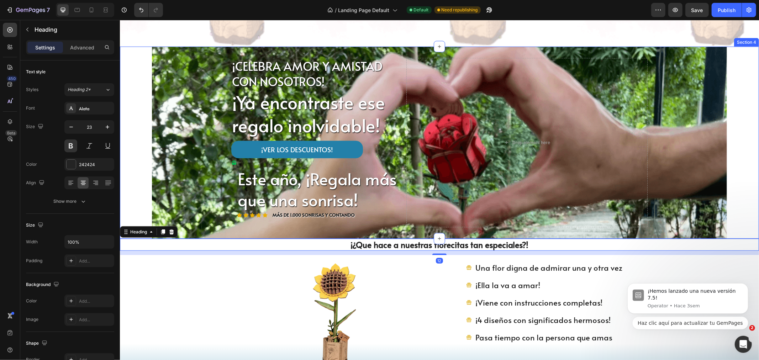
click at [131, 166] on div "¡CELEBRA AMOR Y AMISTAD CON NOSOTROS! Text Block ¡Ya encontraste ese regalo ino…" at bounding box center [439, 142] width 639 height 192
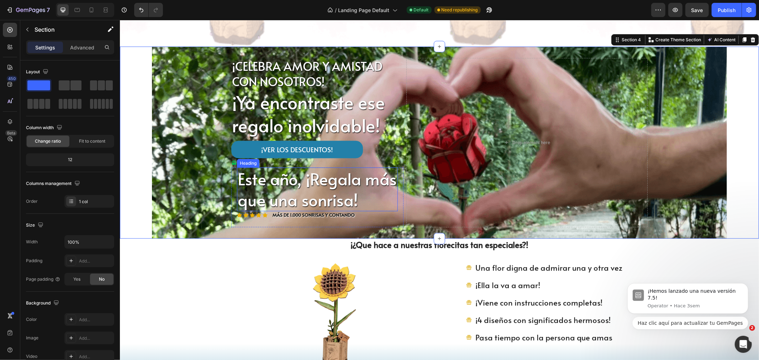
click at [287, 174] on p "Este año, ¡Regala más que una sonrisa!" at bounding box center [316, 189] width 159 height 43
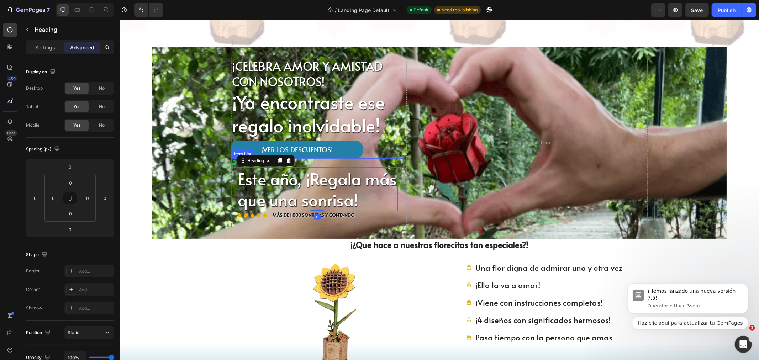
click at [311, 161] on div at bounding box center [317, 162] width 172 height 9
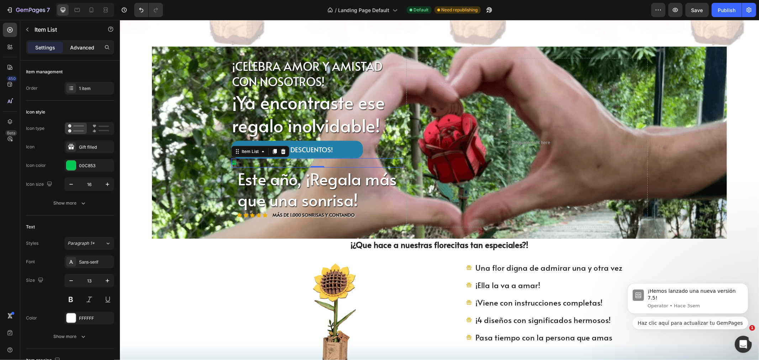
click at [82, 47] on p "Advanced" at bounding box center [82, 47] width 24 height 7
type input "100%"
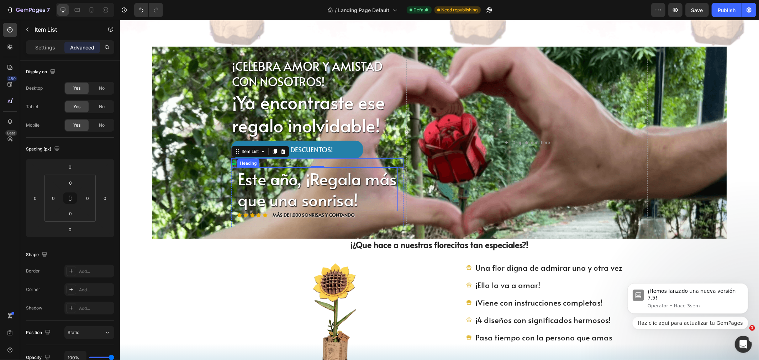
click at [303, 171] on p "Este año, ¡Regala más que una sonrisa!" at bounding box center [316, 189] width 159 height 43
click at [369, 162] on div at bounding box center [317, 162] width 172 height 9
click at [280, 149] on icon at bounding box center [283, 151] width 6 height 6
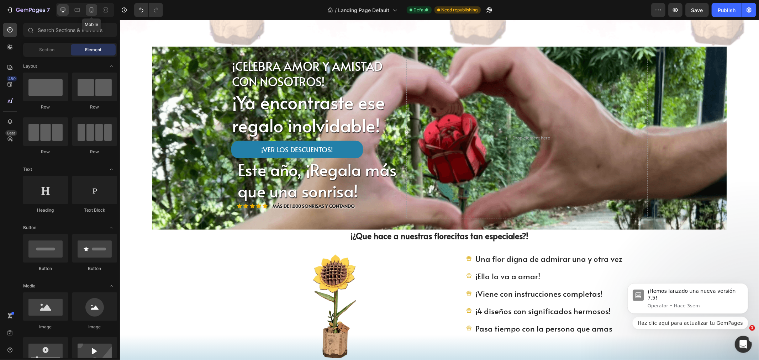
click at [90, 10] on icon at bounding box center [92, 9] width 4 height 5
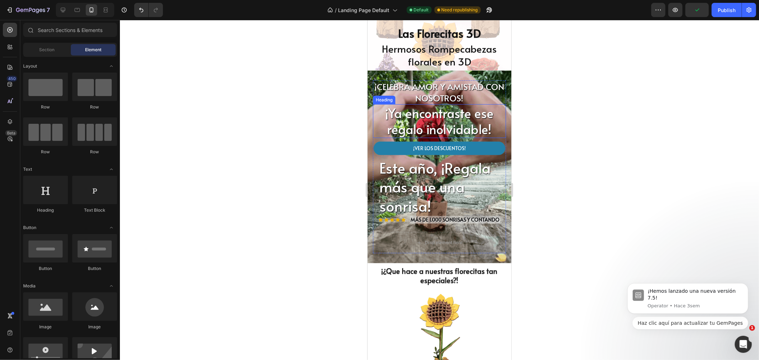
scroll to position [116, 0]
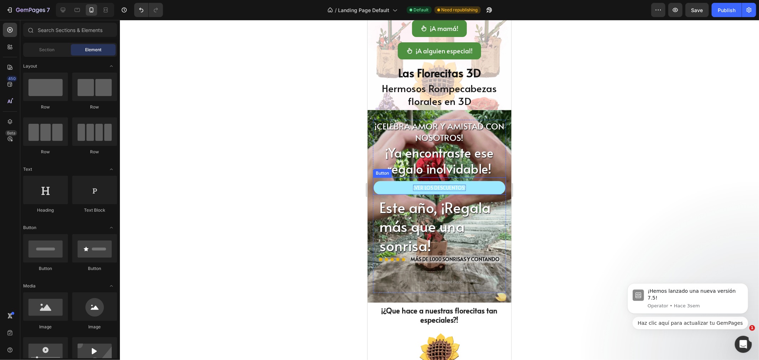
click at [426, 186] on p "¡VER LOS DESCUENTOS!" at bounding box center [439, 187] width 53 height 6
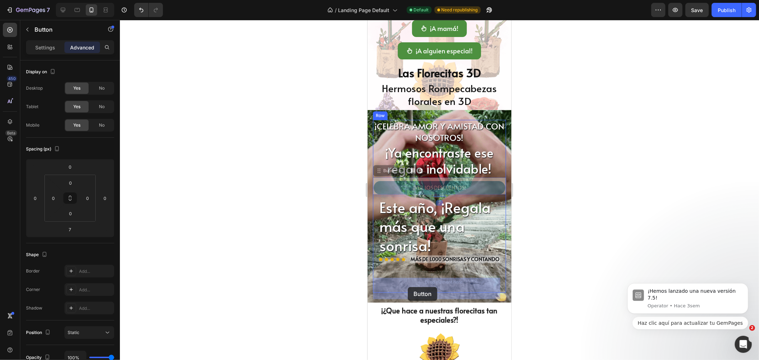
drag, startPoint x: 382, startPoint y: 169, endPoint x: 407, endPoint y: 287, distance: 120.1
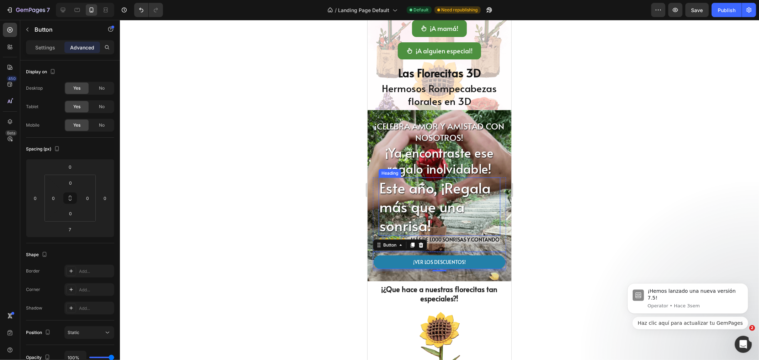
click at [416, 192] on p "Este año, ¡Regala más que una sonrisa!" at bounding box center [439, 206] width 120 height 57
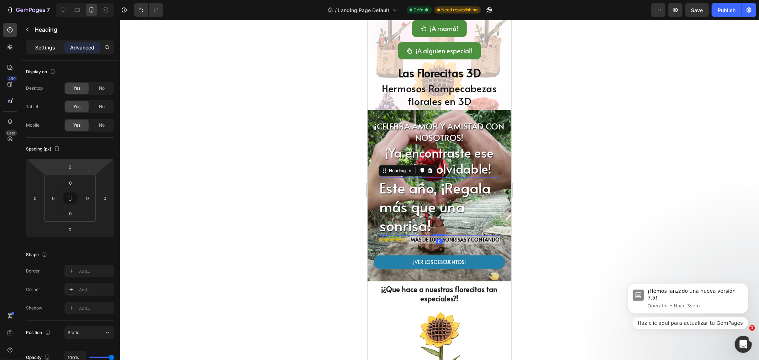
click at [40, 47] on p "Settings" at bounding box center [45, 47] width 20 height 7
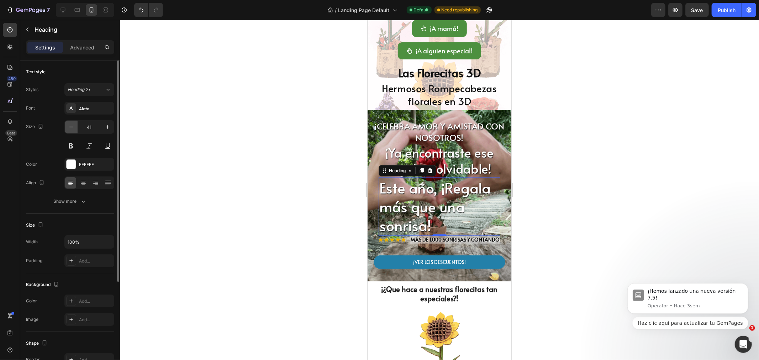
click at [75, 129] on icon "button" at bounding box center [71, 126] width 7 height 7
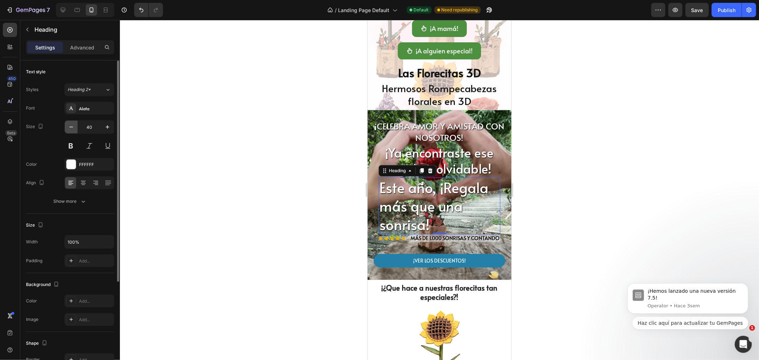
click at [75, 129] on icon "button" at bounding box center [71, 126] width 7 height 7
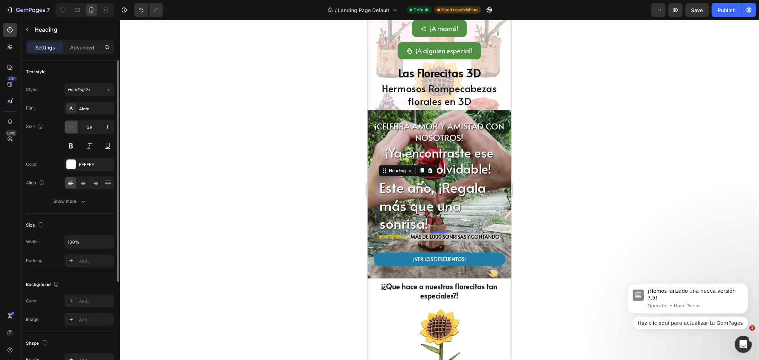
click at [75, 129] on icon "button" at bounding box center [71, 126] width 7 height 7
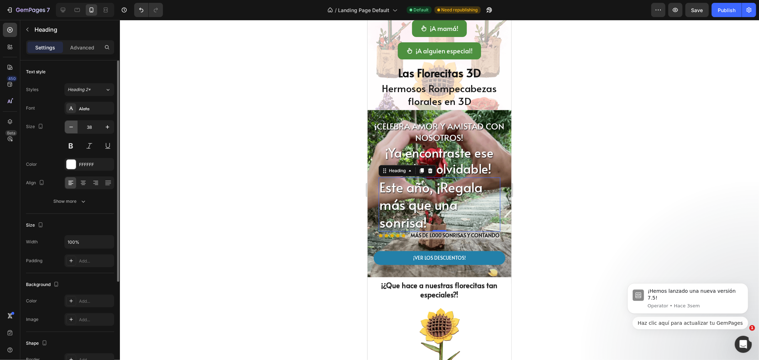
click at [75, 129] on icon "button" at bounding box center [71, 126] width 7 height 7
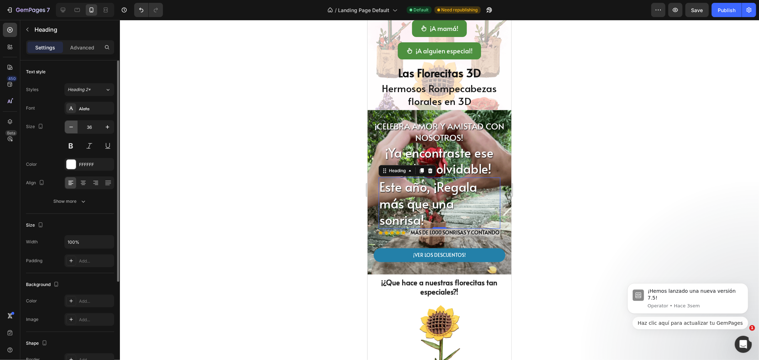
click at [75, 129] on icon "button" at bounding box center [71, 126] width 7 height 7
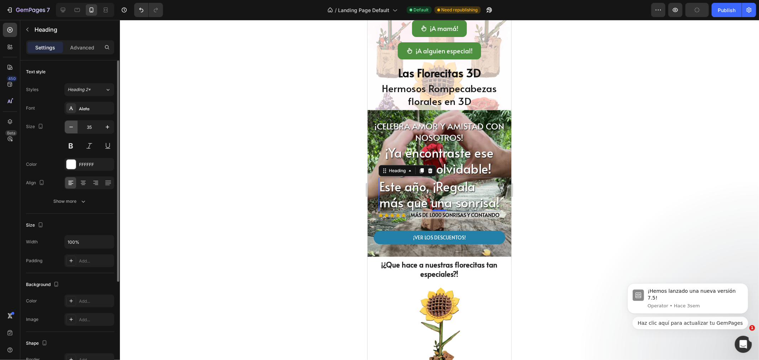
click at [75, 129] on icon "button" at bounding box center [71, 126] width 7 height 7
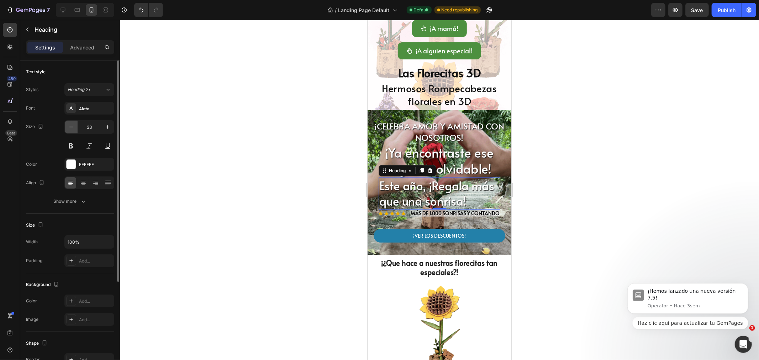
click at [75, 129] on icon "button" at bounding box center [71, 126] width 7 height 7
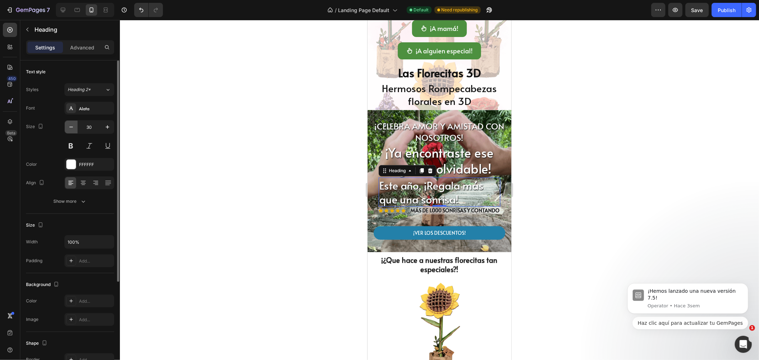
click at [75, 129] on icon "button" at bounding box center [71, 126] width 7 height 7
click at [107, 125] on icon "button" at bounding box center [107, 126] width 7 height 7
type input "30"
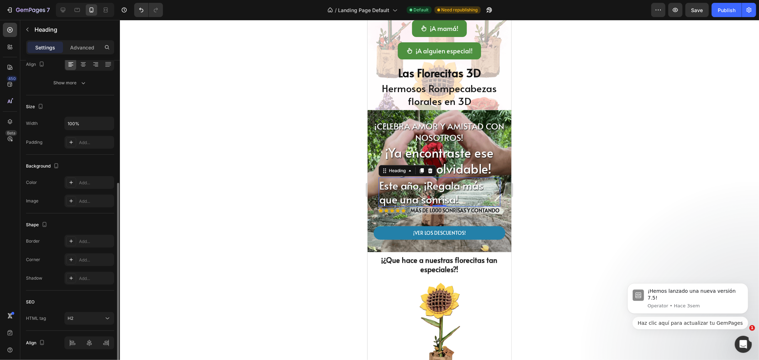
scroll to position [142, 0]
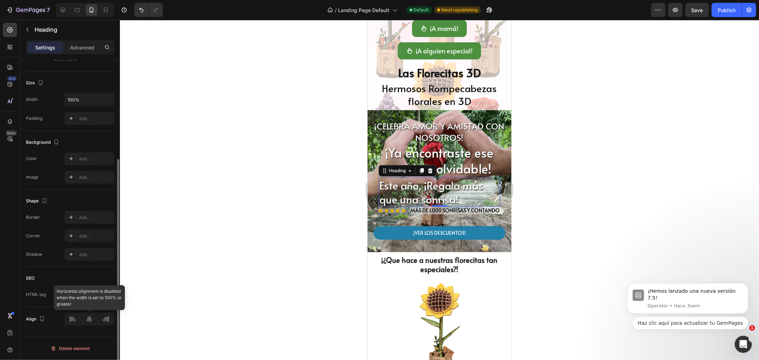
click at [91, 312] on div "Align" at bounding box center [70, 319] width 88 height 24
click at [92, 319] on div at bounding box center [89, 319] width 50 height 13
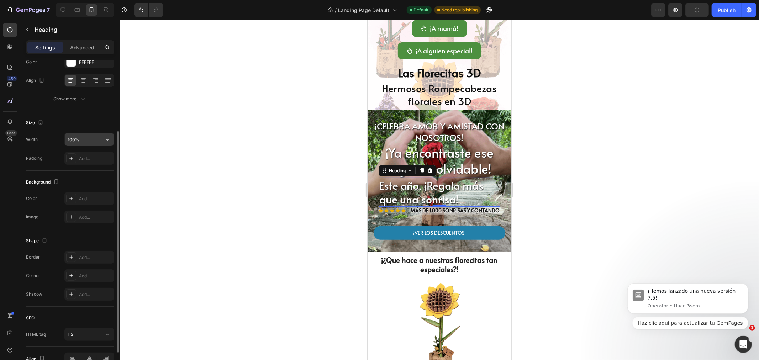
click at [81, 137] on input "100%" at bounding box center [89, 139] width 49 height 13
click at [108, 142] on icon "button" at bounding box center [107, 139] width 7 height 7
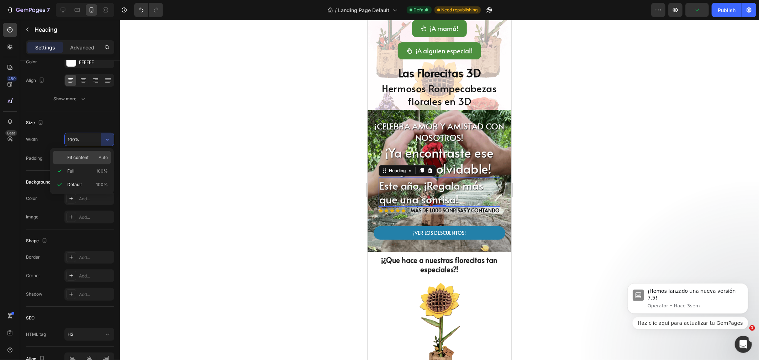
click at [91, 157] on p "Fit content Auto" at bounding box center [87, 157] width 41 height 6
type input "Auto"
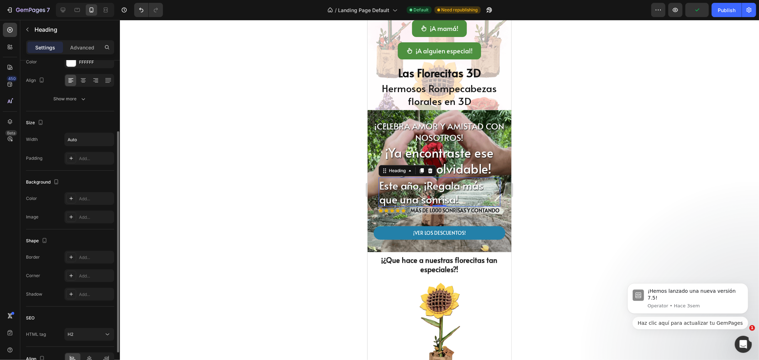
scroll to position [142, 0]
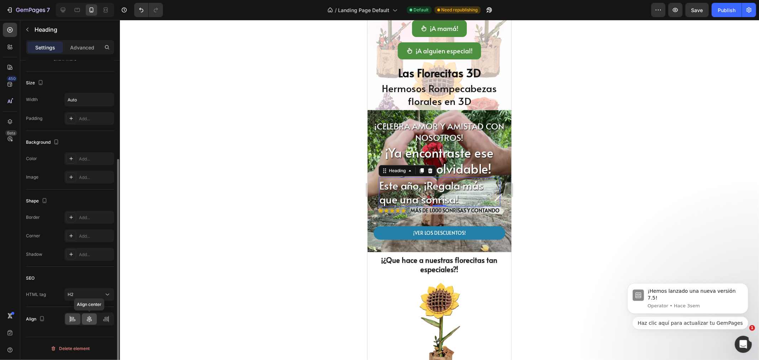
click at [88, 322] on icon at bounding box center [89, 318] width 7 height 7
click at [88, 318] on icon at bounding box center [89, 319] width 5 height 6
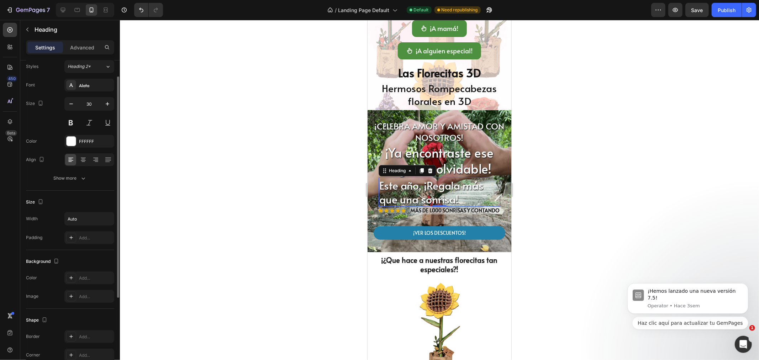
scroll to position [0, 0]
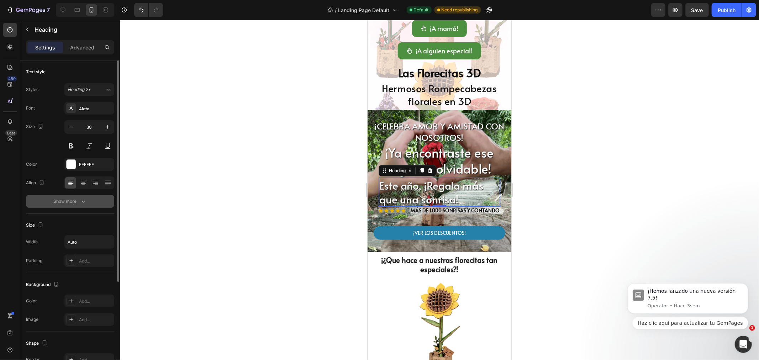
click at [76, 205] on button "Show more" at bounding box center [70, 201] width 88 height 13
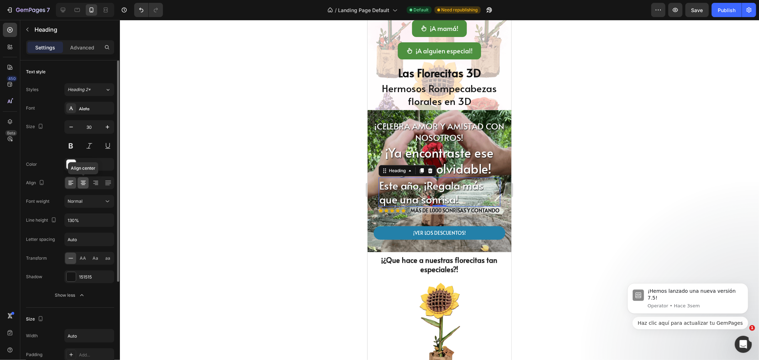
click at [82, 185] on icon at bounding box center [83, 182] width 7 height 7
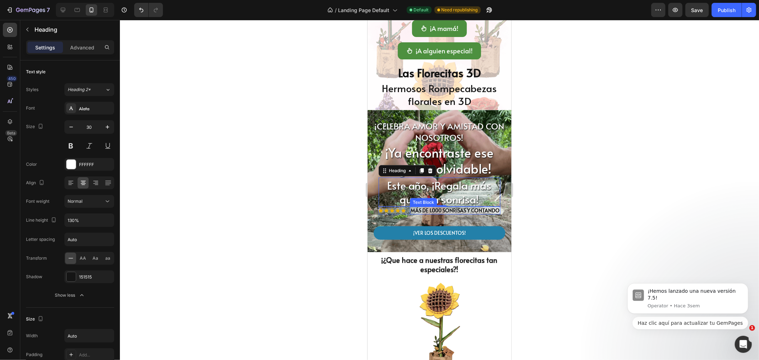
click at [446, 212] on p "MÁS DE 1.000 SONRISAS Y CONTANDO" at bounding box center [454, 210] width 89 height 6
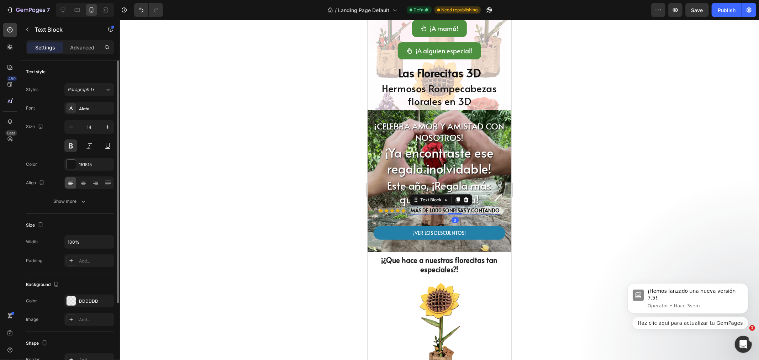
click at [76, 134] on div "14" at bounding box center [89, 136] width 50 height 32
click at [76, 127] on button "button" at bounding box center [71, 127] width 13 height 13
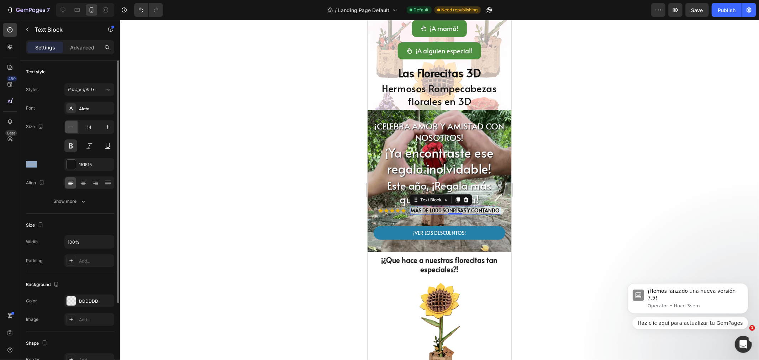
click at [76, 127] on button "button" at bounding box center [71, 127] width 13 height 13
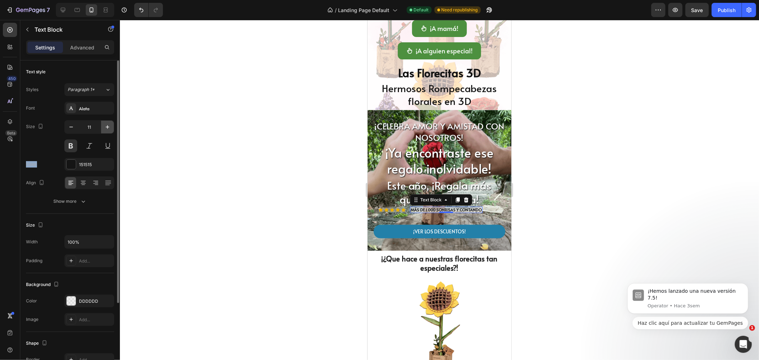
click at [103, 130] on button "button" at bounding box center [107, 127] width 13 height 13
click at [108, 128] on icon "button" at bounding box center [107, 126] width 7 height 7
type input "13"
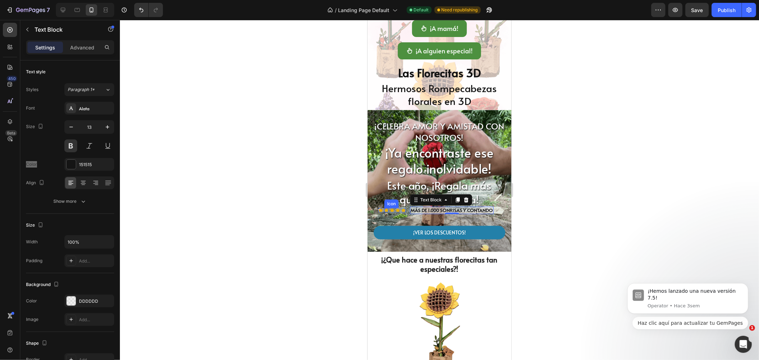
click at [386, 210] on icon at bounding box center [386, 210] width 4 height 4
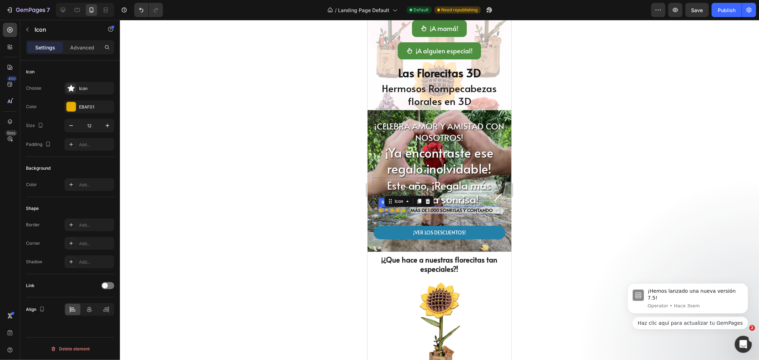
click at [406, 211] on div "Icon Icon 0 Icon Icon Icon Icon List MÁS DE 1.000 SONRISAS Y CONTANDO Text Bloc…" at bounding box center [439, 209] width 122 height 7
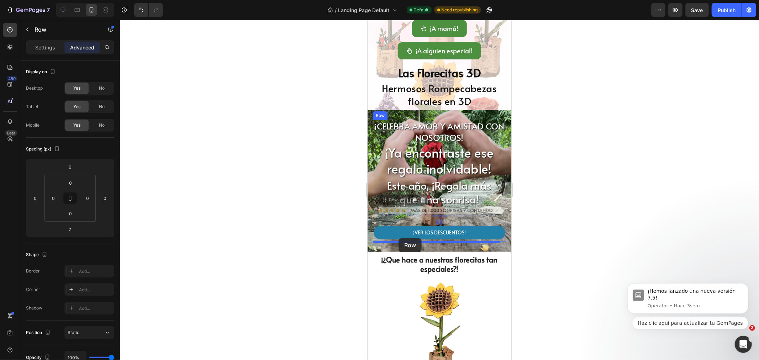
drag, startPoint x: 397, startPoint y: 201, endPoint x: 398, endPoint y: 238, distance: 37.0
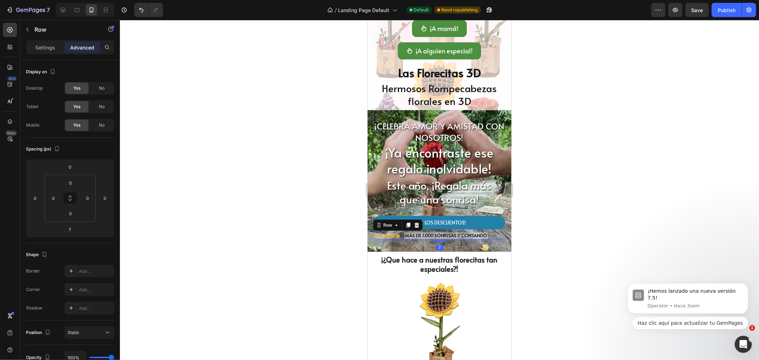
click at [548, 210] on div at bounding box center [439, 190] width 639 height 340
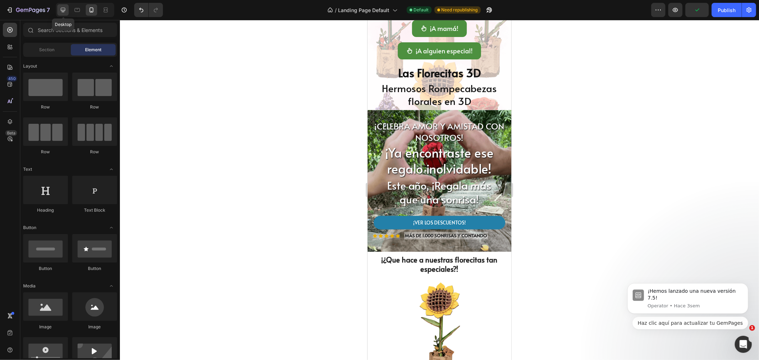
click at [64, 12] on icon at bounding box center [62, 9] width 7 height 7
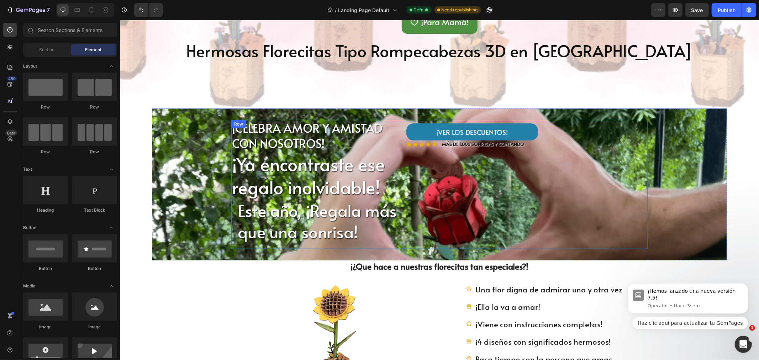
scroll to position [188, 0]
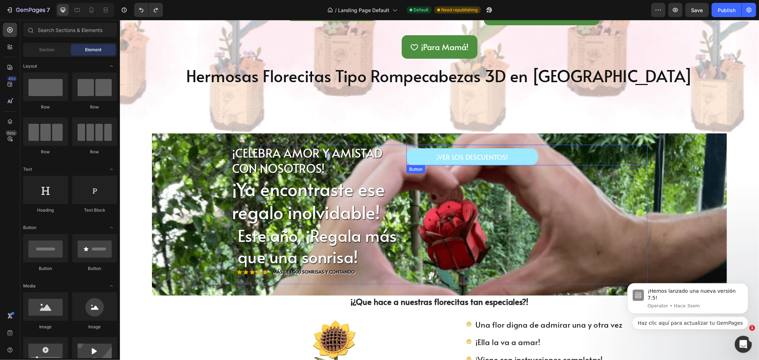
click at [449, 150] on link "¡VER LOS DESCUENTOS!" at bounding box center [472, 156] width 132 height 17
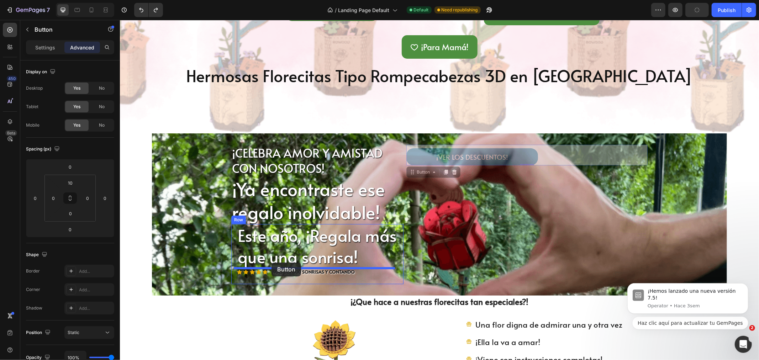
drag, startPoint x: 407, startPoint y: 173, endPoint x: 271, endPoint y: 262, distance: 162.7
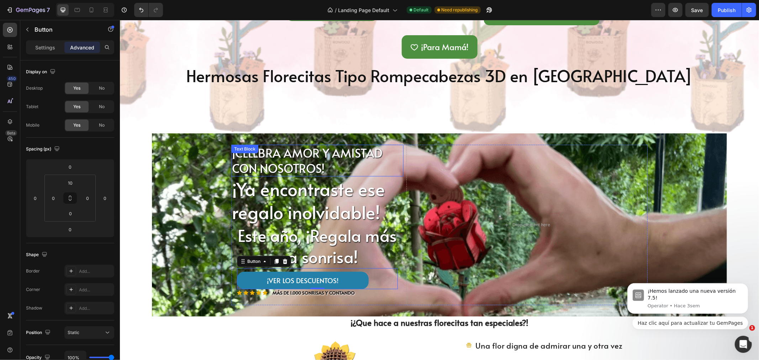
click at [267, 157] on p "¡CELEBRA AMOR Y AMISTAD CON NOSOTROS!" at bounding box center [317, 160] width 171 height 31
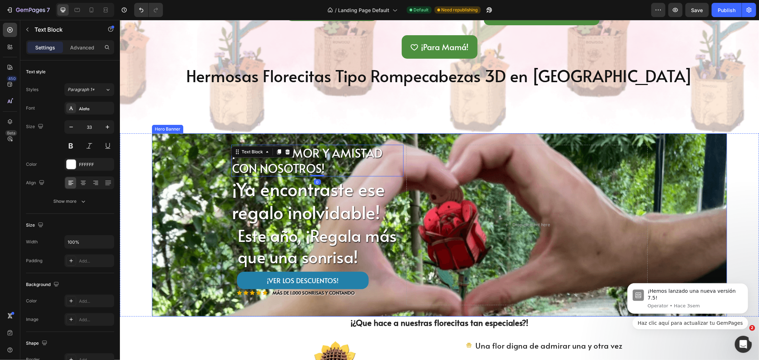
click at [226, 185] on div "¡CELEBRA AMOR Y AMISTAD CON NOSOTROS! Text Block 0 ¡Ya encontraste ese regalo i…" at bounding box center [439, 224] width 427 height 183
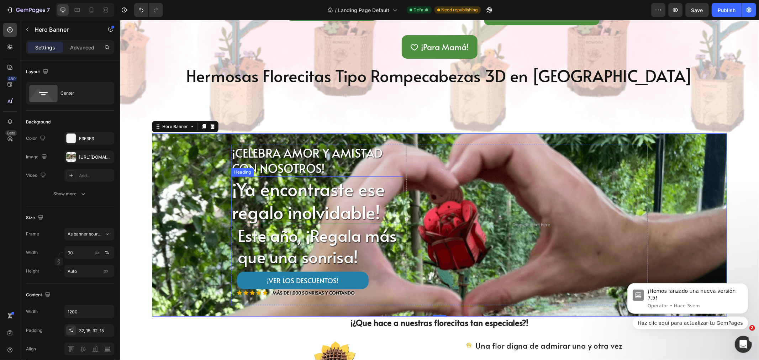
click at [232, 183] on p "¡Ya encontraste ese regalo inolvidable!" at bounding box center [317, 200] width 171 height 46
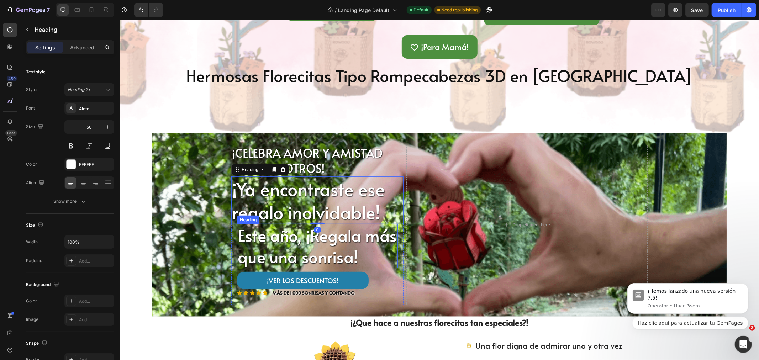
click at [372, 225] on p "Este año, ¡Regala más que una sonrisa!" at bounding box center [316, 245] width 159 height 43
click at [399, 224] on div "Este año, ¡Regala más que una sonrisa! Heading 0 ¡VER LOS DESCUENTOS! Button Ic…" at bounding box center [317, 264] width 172 height 81
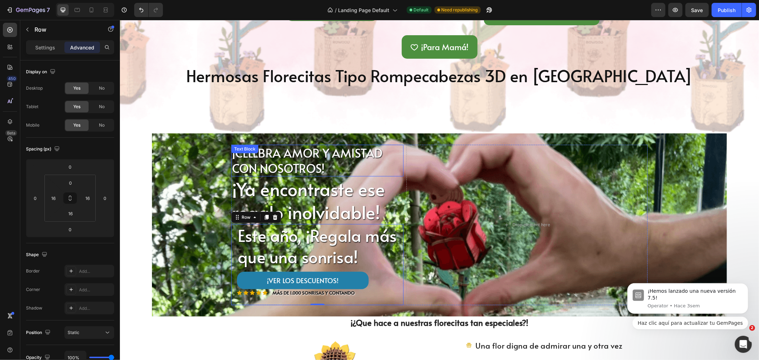
click at [399, 161] on p "¡CELEBRA AMOR Y AMISTAD CON NOSOTROS!" at bounding box center [317, 160] width 171 height 31
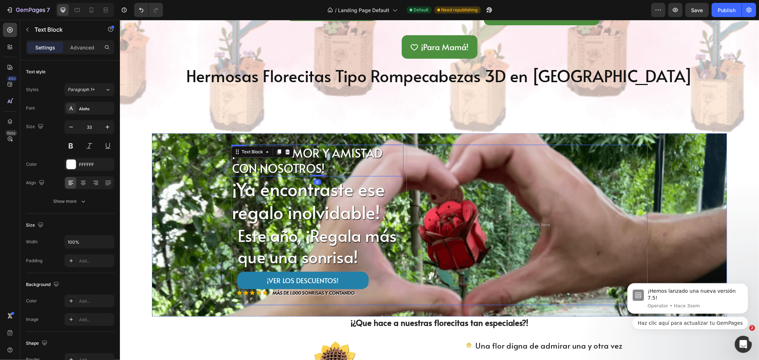
click at [401, 161] on div "¡CELEBRA AMOR Y AMISTAD CON NOSOTROS! Text Block 0 ¡Ya encontraste ese regalo i…" at bounding box center [439, 224] width 416 height 160
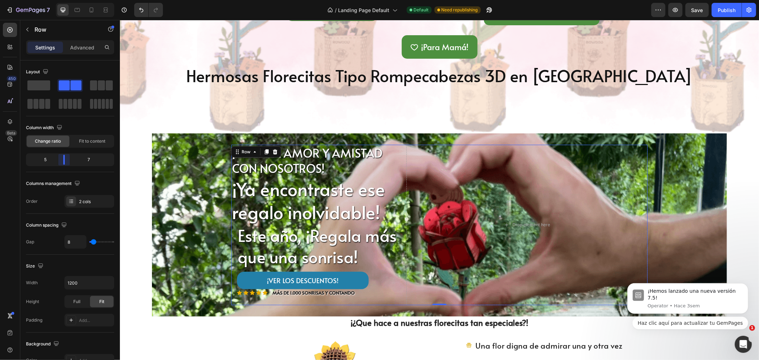
drag, startPoint x: 67, startPoint y: 158, endPoint x: 60, endPoint y: 164, distance: 8.8
click at [60, 0] on body "7 Version history / Landing Page Default Default Need republishing Preview Save…" at bounding box center [379, 0] width 759 height 0
click at [67, 175] on div "Layout Column width Change ratio Fit to content 5 7 Columns management Order 2 …" at bounding box center [70, 137] width 88 height 142
click at [260, 228] on p "Este año, ¡Regala más que una sonrisa!" at bounding box center [316, 245] width 159 height 43
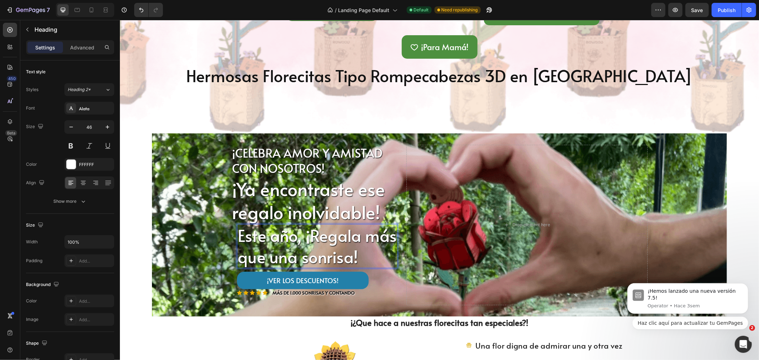
click at [302, 237] on p "Este año, ¡Regala más que una sonrisa!" at bounding box center [316, 245] width 159 height 43
click at [88, 11] on icon at bounding box center [91, 9] width 7 height 7
type input "30"
type input "Auto"
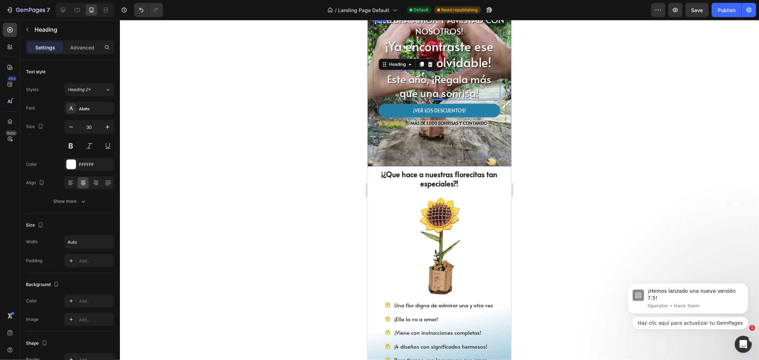
scroll to position [130, 0]
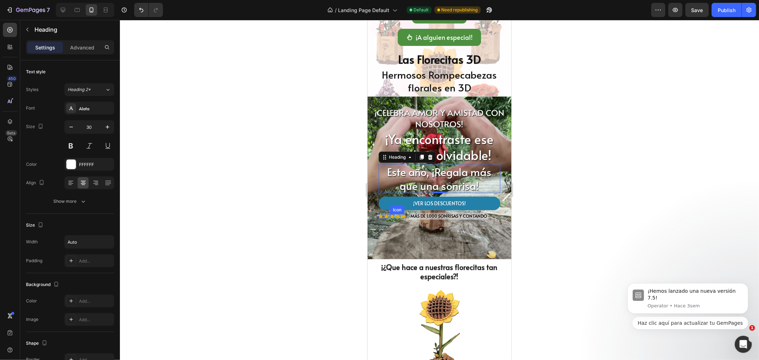
click at [391, 216] on icon at bounding box center [391, 216] width 4 height 4
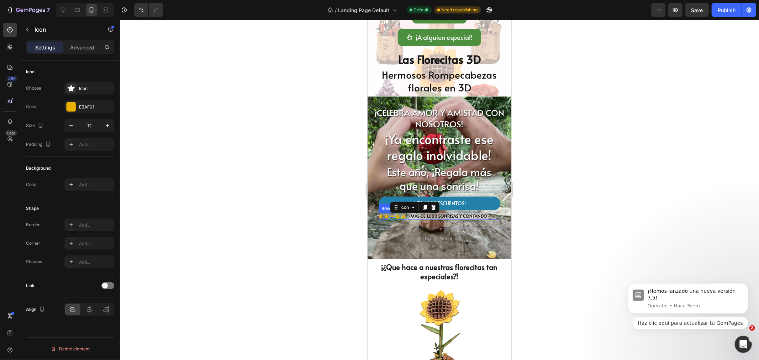
click at [407, 216] on div "Icon Icon Icon 0 Icon Icon Icon List MÁS DE 1.000 SONRISAS Y CONTANDO Text Bloc…" at bounding box center [439, 215] width 122 height 7
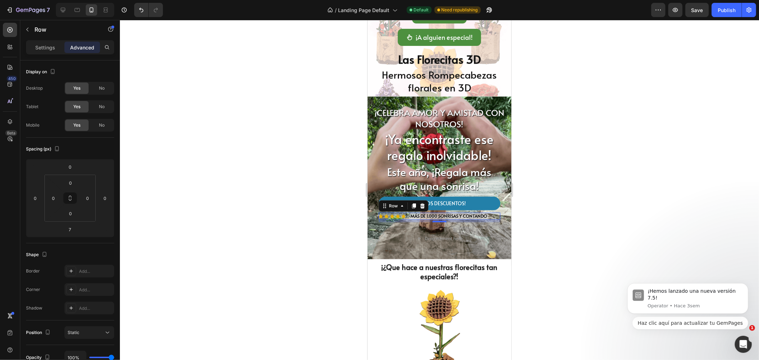
click at [546, 202] on div at bounding box center [439, 190] width 639 height 340
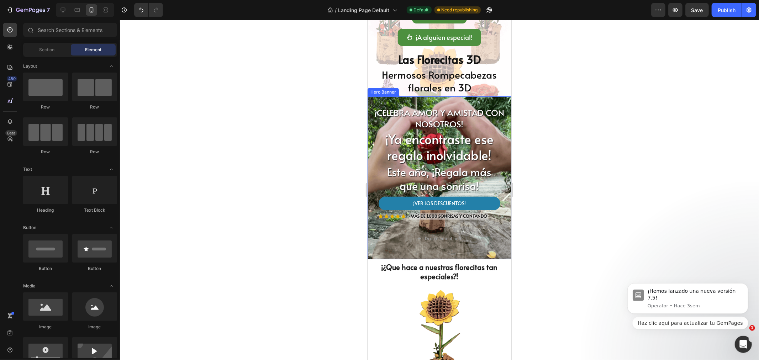
click at [373, 100] on div "¡CELEBRA AMOR Y AMISTAD CON NOSOTROS! Text Block ¡Ya encontraste ese regalo ino…" at bounding box center [439, 177] width 144 height 163
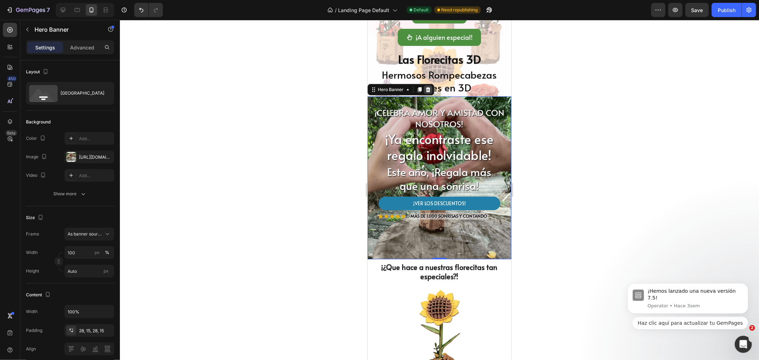
click at [425, 89] on icon at bounding box center [428, 89] width 6 height 6
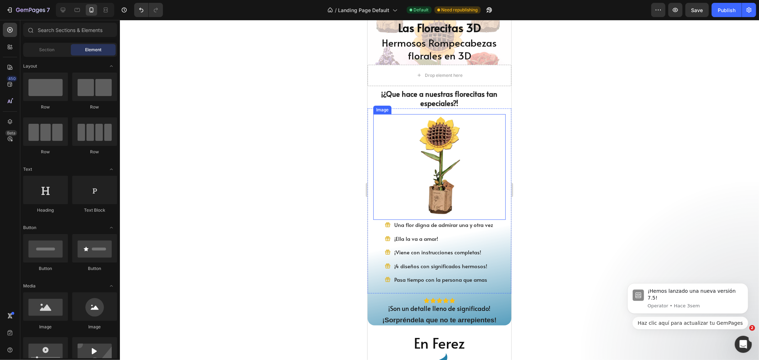
scroll to position [51, 0]
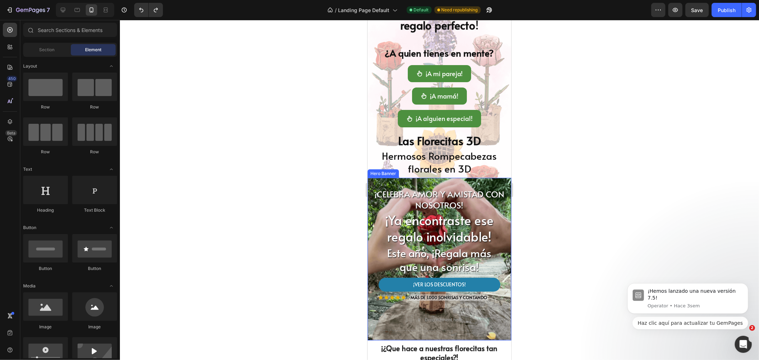
click at [375, 182] on div "¡CELEBRA AMOR Y AMISTAD CON NOSOTROS! Text Block ¡Ya encontraste ese regalo ino…" at bounding box center [439, 258] width 144 height 163
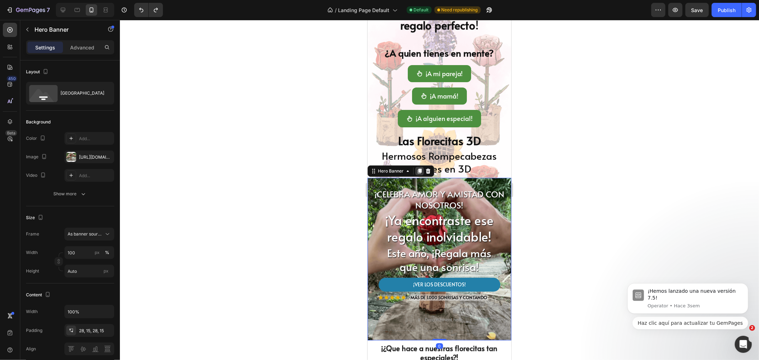
click at [417, 171] on icon at bounding box center [419, 171] width 6 height 6
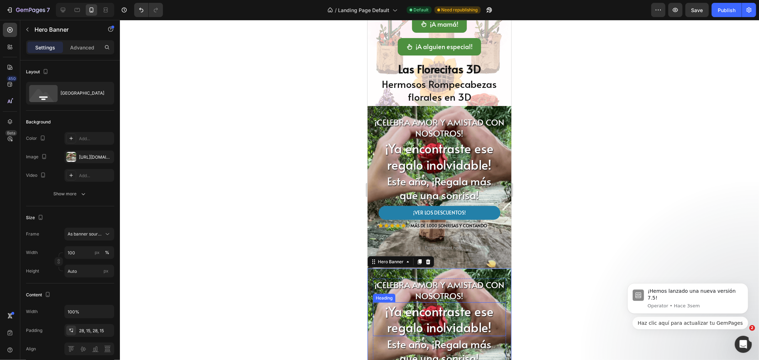
scroll to position [109, 0]
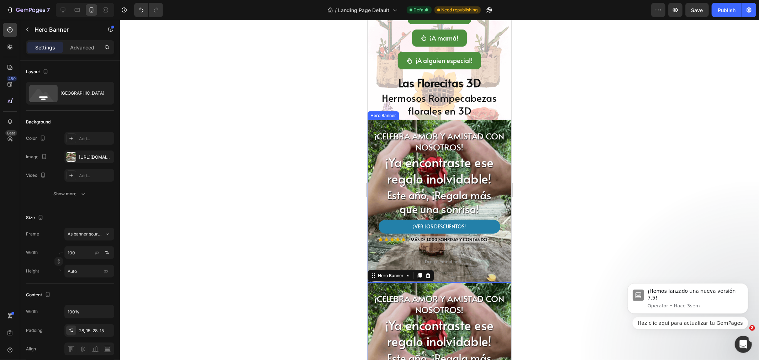
click at [369, 126] on div "¡CELEBRA AMOR Y AMISTAD CON NOSOTROS! Text Block ¡Ya encontraste ese regalo ino…" at bounding box center [439, 201] width 144 height 163
click at [81, 44] on p "Advanced" at bounding box center [82, 47] width 24 height 7
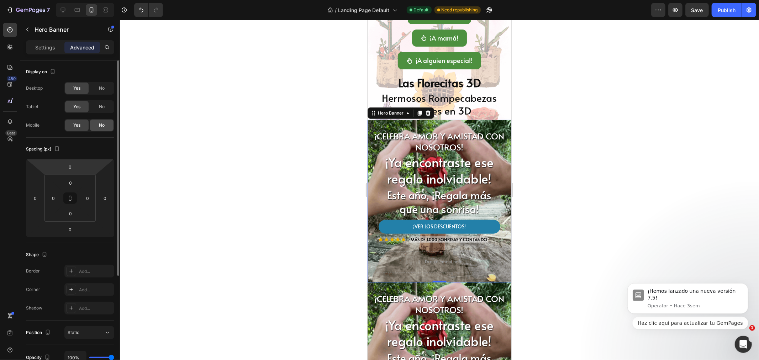
click at [97, 122] on div "No" at bounding box center [101, 125] width 23 height 11
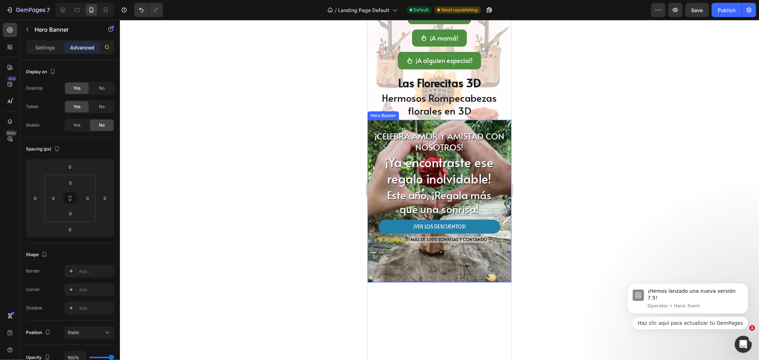
click at [371, 123] on div "¡CELEBRA AMOR Y AMISTAD CON NOSOTROS! Text Block ¡Ya encontraste ese regalo ino…" at bounding box center [439, 201] width 144 height 163
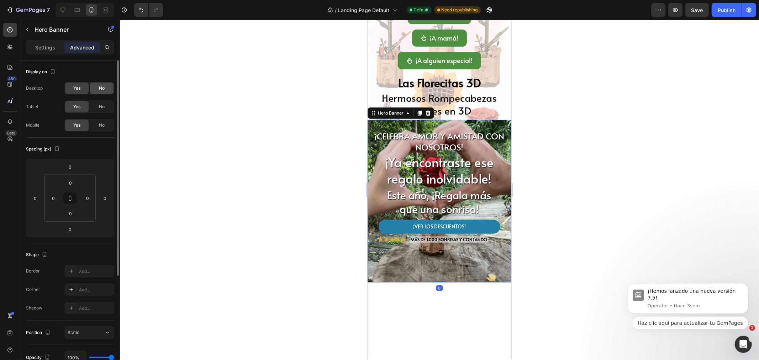
click at [94, 83] on div "No" at bounding box center [101, 88] width 23 height 11
click at [100, 105] on span "No" at bounding box center [102, 107] width 6 height 6
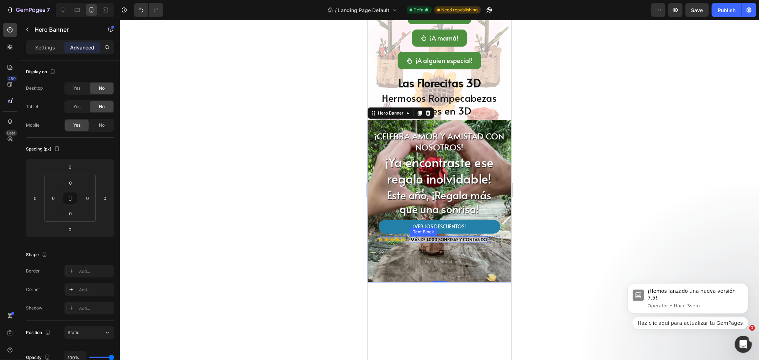
click at [411, 237] on p "MÁS DE 1.000 SONRISAS Y CONTANDO" at bounding box center [448, 240] width 76 height 6
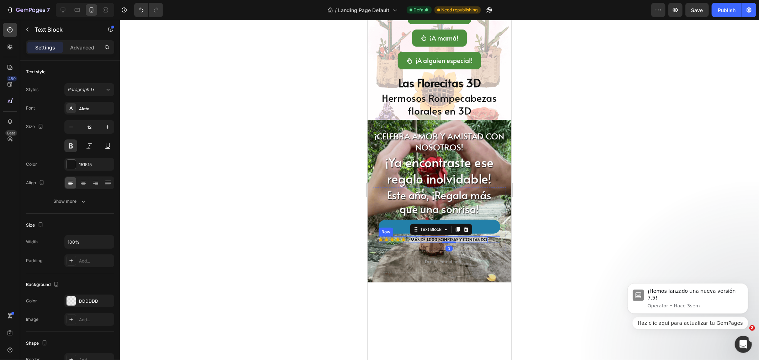
click at [406, 238] on div "Icon Icon Icon Icon Icon Icon List MÁS DE 1.000 SONRISAS Y CONTANDO Text Block …" at bounding box center [439, 239] width 122 height 7
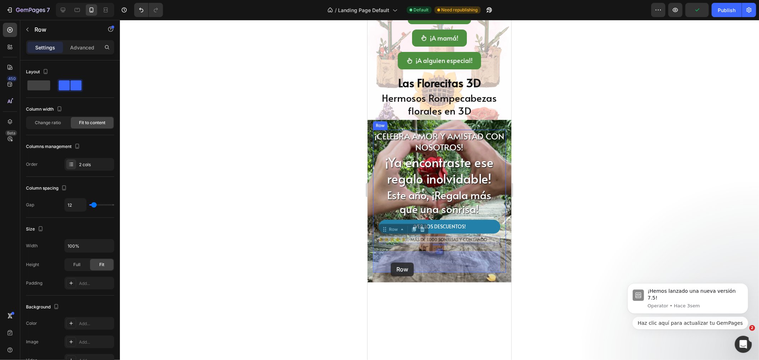
drag, startPoint x: 387, startPoint y: 231, endPoint x: 389, endPoint y: 257, distance: 26.0
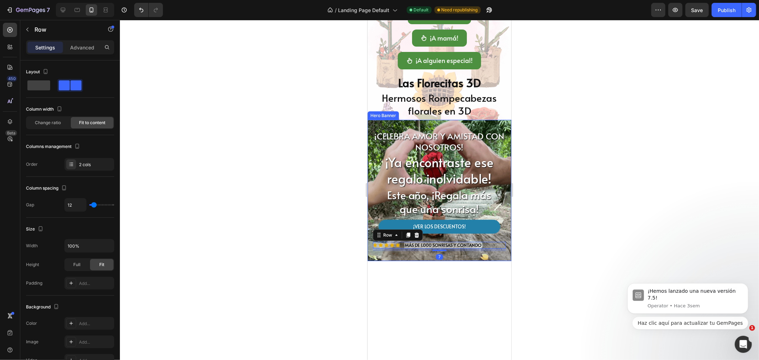
click at [333, 190] on div at bounding box center [439, 190] width 639 height 340
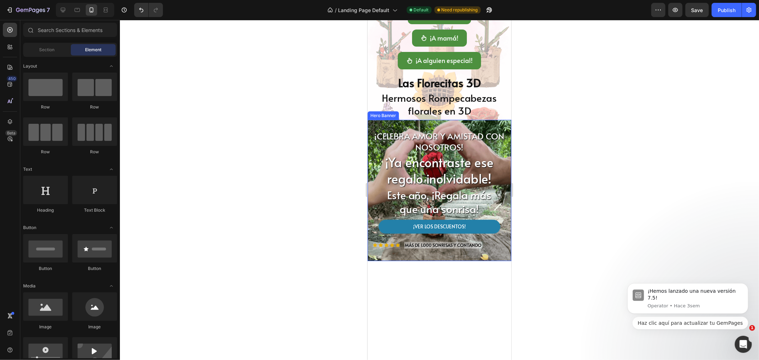
click at [330, 180] on div at bounding box center [439, 190] width 639 height 340
click at [458, 200] on h2 "Este año, ¡Regala más que una sonrisa!" at bounding box center [439, 201] width 122 height 29
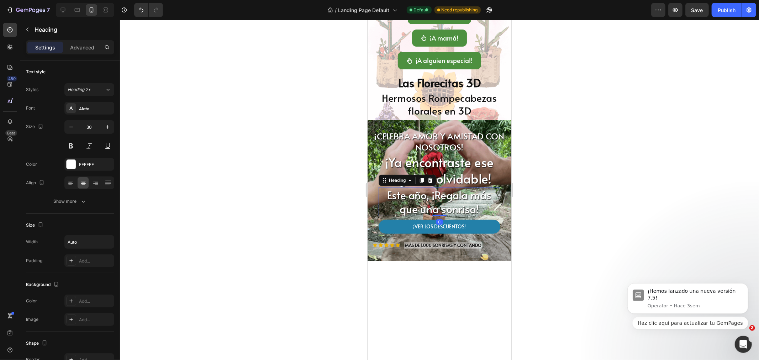
click at [528, 219] on div at bounding box center [439, 190] width 639 height 340
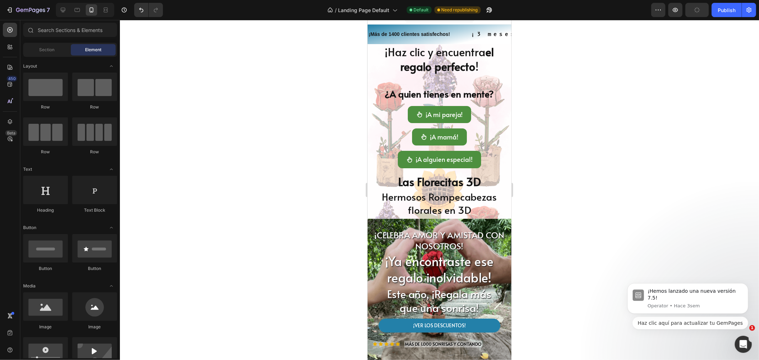
scroll to position [0, 0]
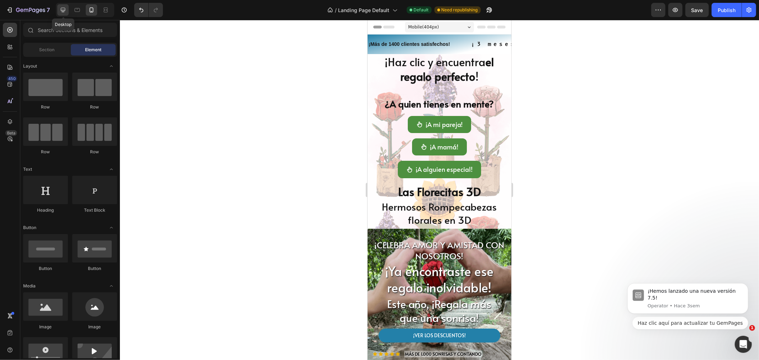
click at [63, 11] on icon at bounding box center [63, 10] width 5 height 5
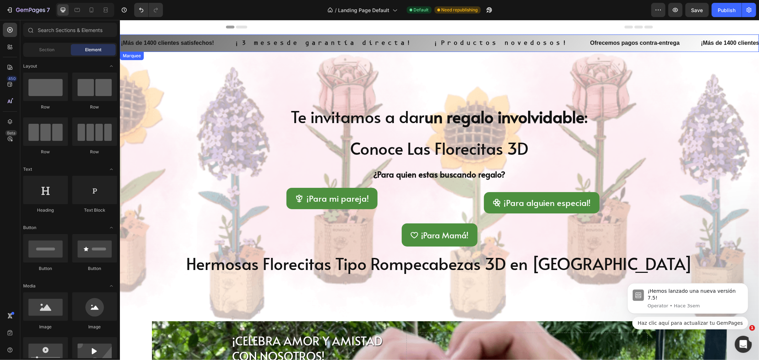
click at [221, 44] on div "¡Más de 1400 clientes satisfechos! Text" at bounding box center [177, 42] width 114 height 17
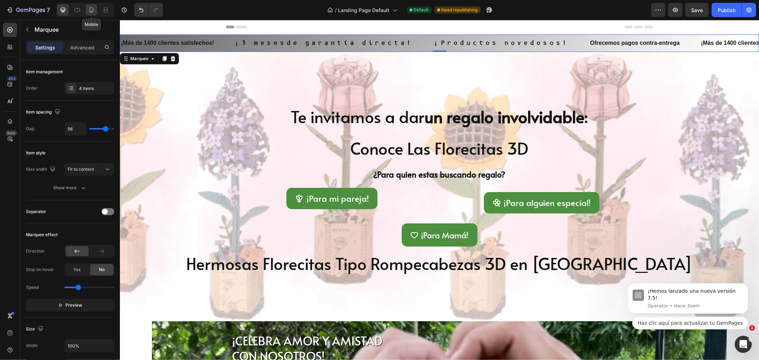
click at [91, 10] on icon at bounding box center [91, 9] width 7 height 7
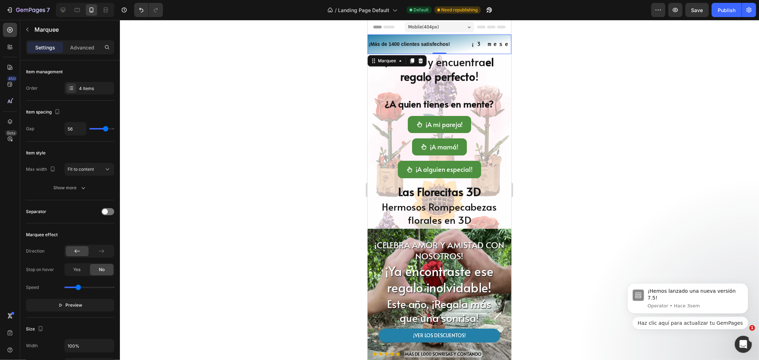
click at [457, 47] on div "¡Más de 1400 clientes satisfechos! Text" at bounding box center [418, 44] width 103 height 16
click at [76, 42] on div "Advanced" at bounding box center [82, 47] width 36 height 11
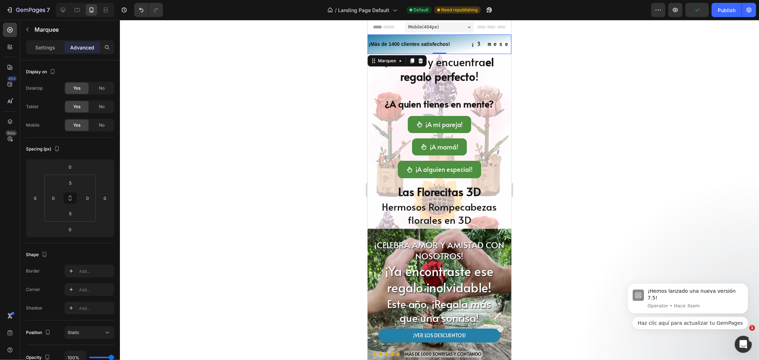
click at [460, 45] on div "¡Más de 1400 clientes satisfechos! Text" at bounding box center [418, 44] width 103 height 16
click at [43, 45] on p "Settings" at bounding box center [45, 47] width 20 height 7
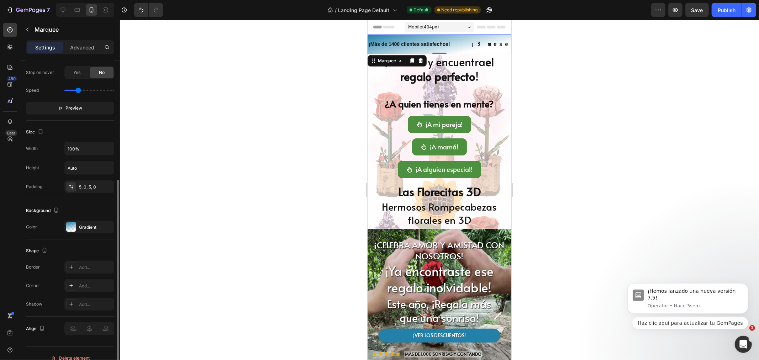
scroll to position [207, 0]
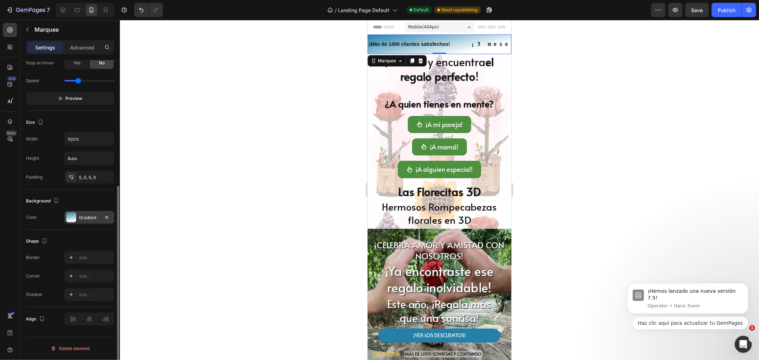
click at [74, 215] on div at bounding box center [71, 217] width 10 height 10
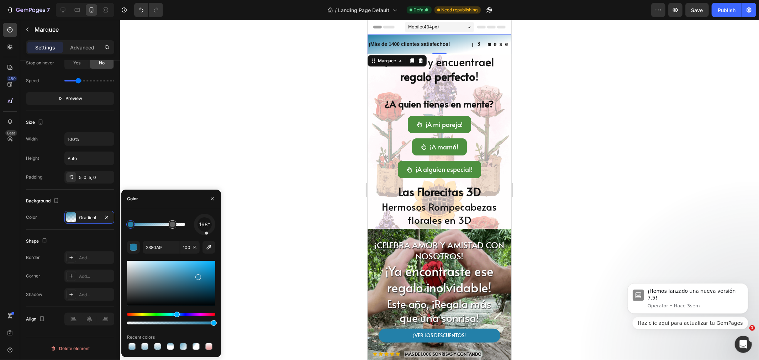
type input "FFFFFF"
type input "29"
click at [171, 223] on div at bounding box center [173, 225] width 6 height 6
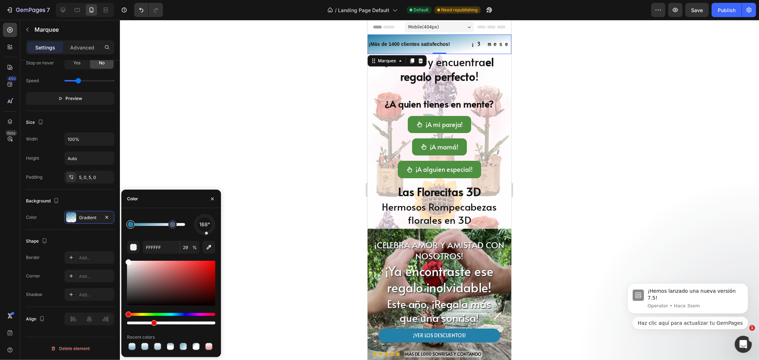
type input "2380A9"
type input "100"
click at [129, 228] on div at bounding box center [130, 224] width 9 height 9
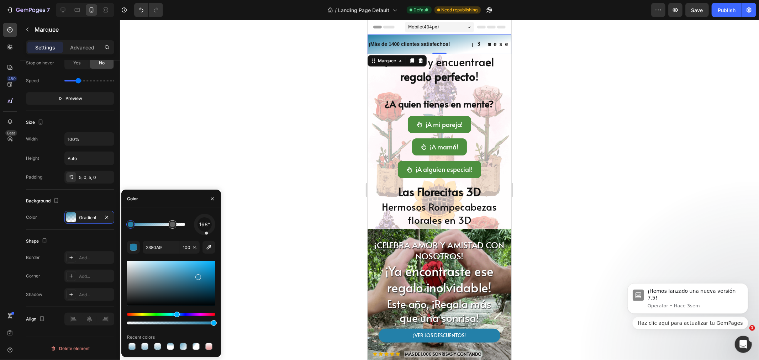
type input "FFFFFF"
type input "29"
click at [175, 227] on div at bounding box center [172, 224] width 9 height 9
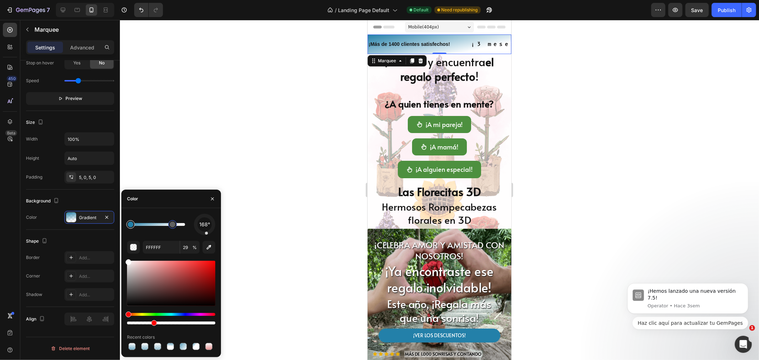
type input "2380A9"
type input "100"
click at [130, 226] on div at bounding box center [131, 225] width 6 height 6
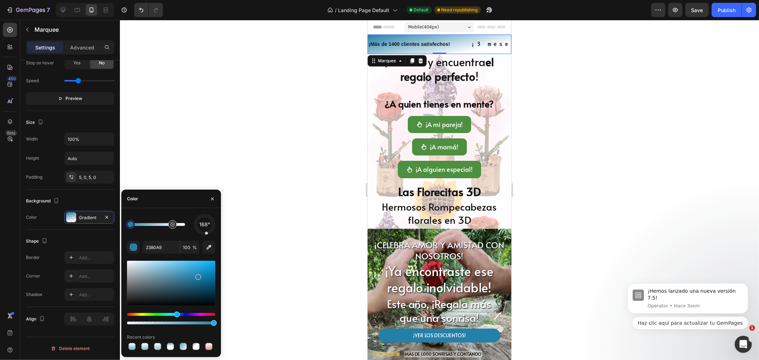
type input "FFFFFF"
type input "29"
click at [177, 226] on div at bounding box center [172, 224] width 13 height 13
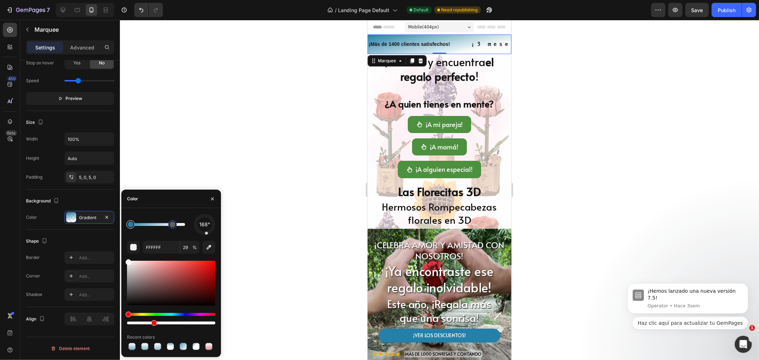
type input "2380A9"
type input "100"
click at [128, 223] on div at bounding box center [131, 225] width 6 height 6
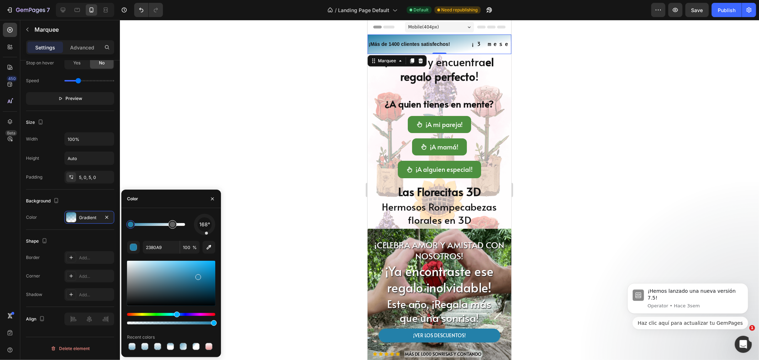
type input "FFFFFF"
type input "29"
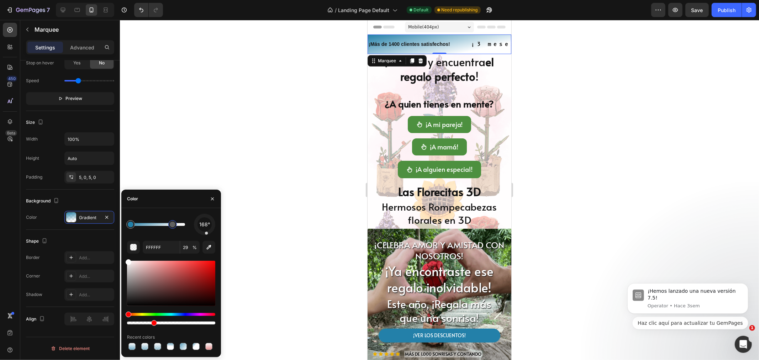
click at [170, 222] on div at bounding box center [173, 225] width 6 height 6
type input "2380A9"
type input "100"
click at [130, 226] on div at bounding box center [131, 225] width 6 height 6
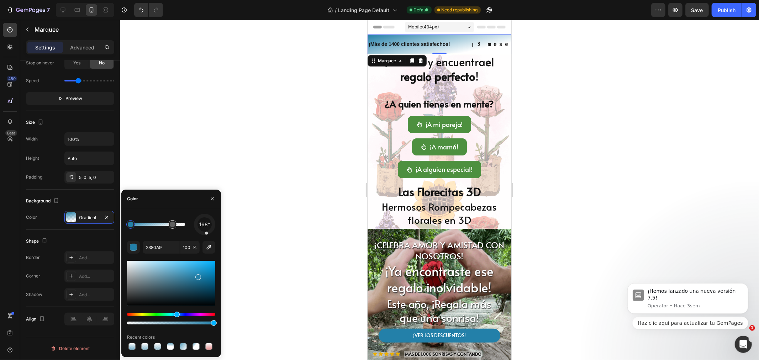
type input "FFFFFF"
type input "29"
click at [175, 226] on div at bounding box center [172, 224] width 9 height 9
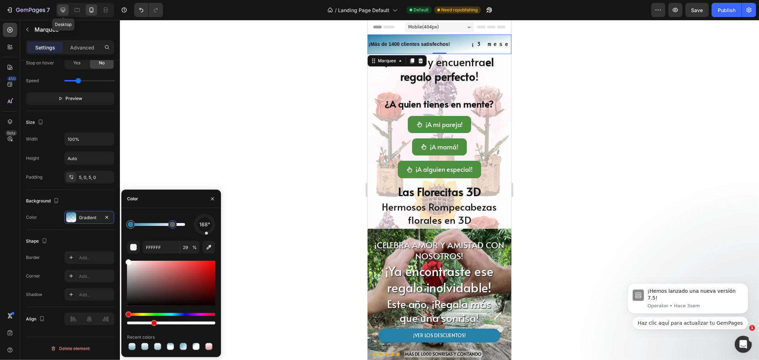
click at [63, 11] on icon at bounding box center [63, 10] width 5 height 5
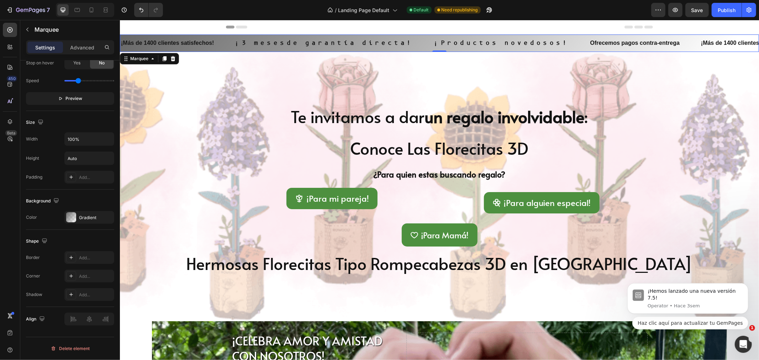
click at [227, 46] on div "¡Más de 1400 clientes satisfechos! Text" at bounding box center [177, 42] width 114 height 17
click at [69, 217] on div at bounding box center [71, 217] width 10 height 10
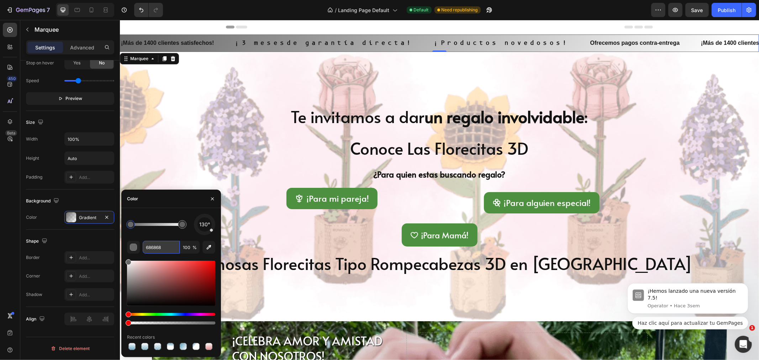
click at [152, 247] on input "686868" at bounding box center [161, 247] width 37 height 13
paste input "2380a9"
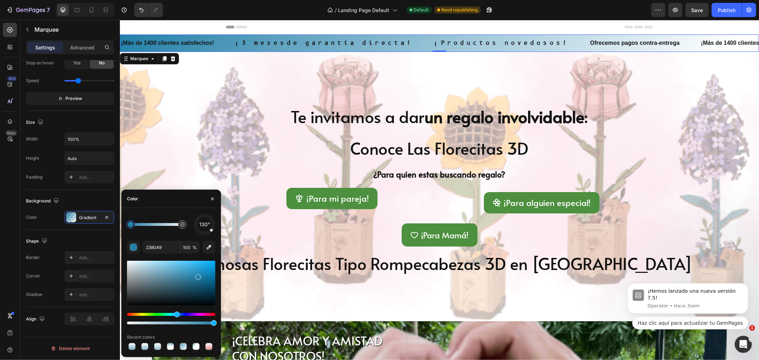
drag, startPoint x: 213, startPoint y: 233, endPoint x: 209, endPoint y: 233, distance: 3.6
click at [208, 234] on div "130°" at bounding box center [204, 224] width 21 height 21
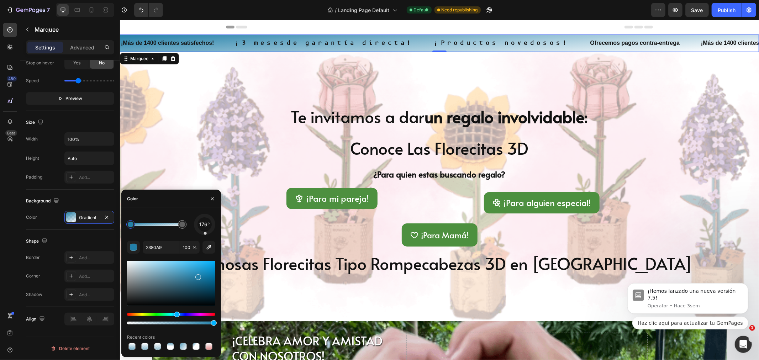
drag, startPoint x: 211, startPoint y: 232, endPoint x: 205, endPoint y: 234, distance: 5.5
click at [205, 234] on div at bounding box center [204, 224] width 23 height 23
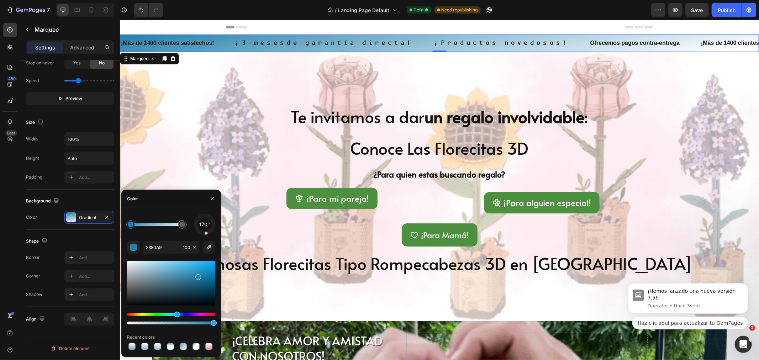
click at [206, 235] on div "170°" at bounding box center [204, 224] width 21 height 21
type input "FFFFFF"
type input "29"
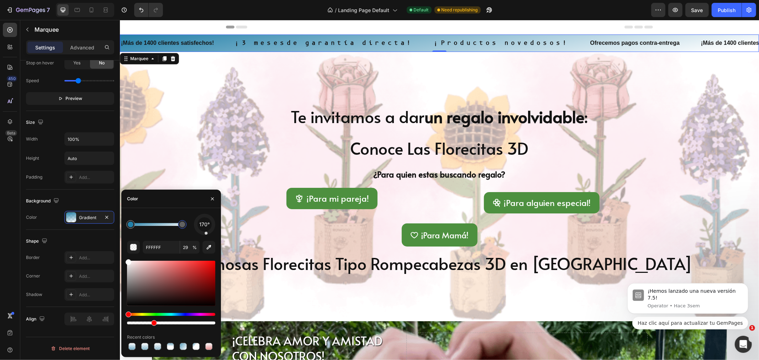
click at [180, 223] on div at bounding box center [182, 225] width 6 height 6
type input "2380A9"
type input "100"
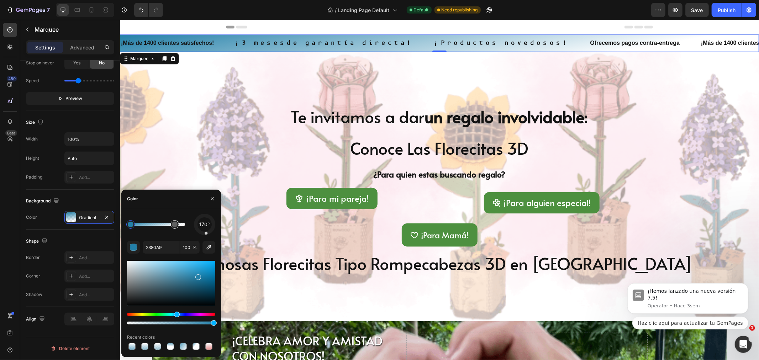
drag, startPoint x: 184, startPoint y: 224, endPoint x: 171, endPoint y: 226, distance: 12.5
type input "FFFFFF"
type input "29"
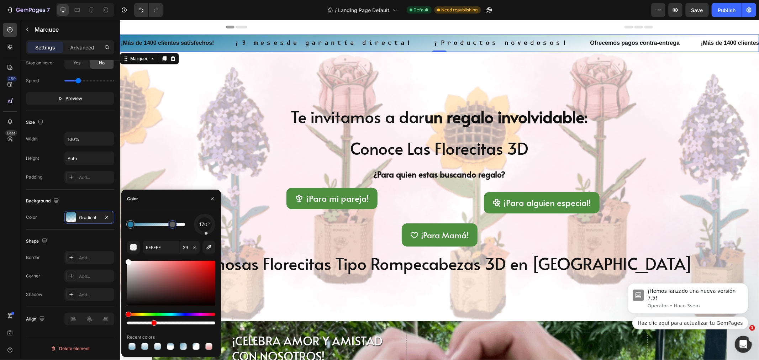
type input "2380A9"
type input "100"
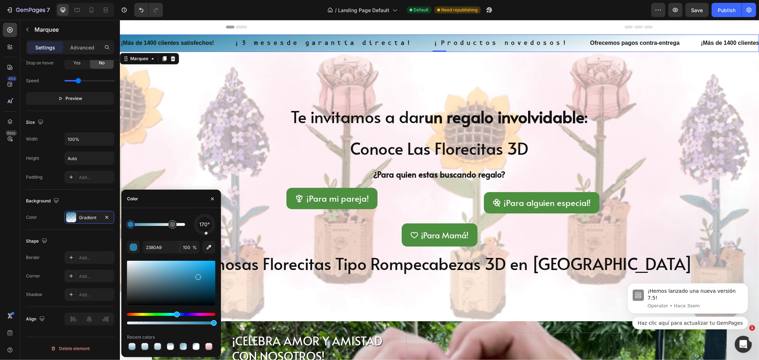
drag, startPoint x: 177, startPoint y: 224, endPoint x: 173, endPoint y: 225, distance: 4.3
type input "FFFFFF"
type input "29"
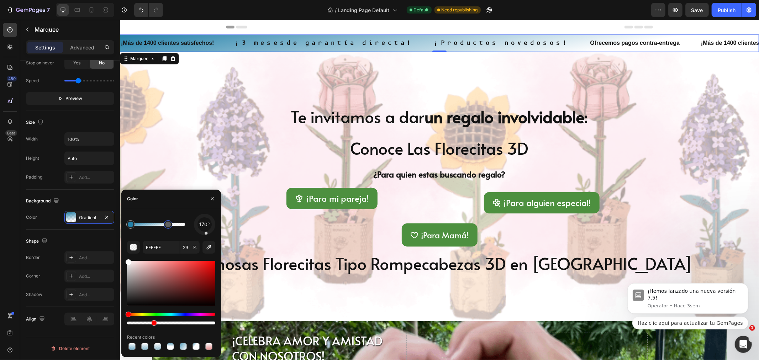
type input "2380A9"
type input "100"
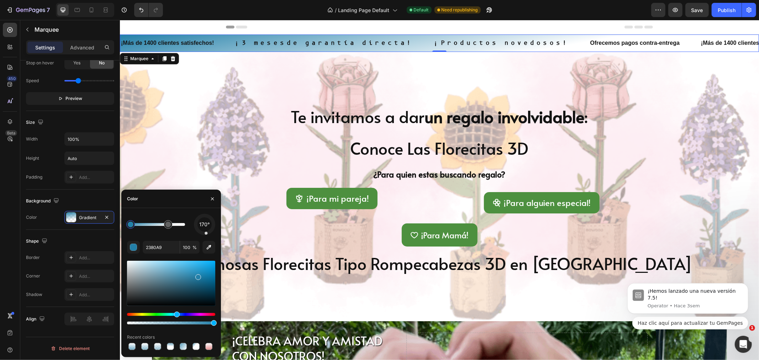
type input "FFFFFF"
type input "29"
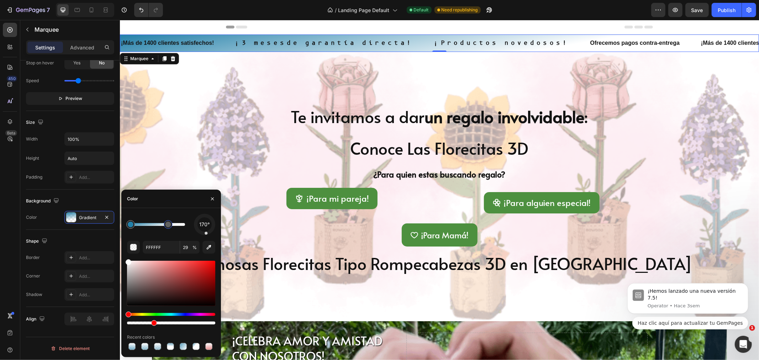
click at [169, 226] on div at bounding box center [168, 225] width 6 height 6
drag, startPoint x: 209, startPoint y: 232, endPoint x: 204, endPoint y: 236, distance: 6.1
click at [204, 236] on div "182° FFFFFF 29 % Recent colors" at bounding box center [171, 283] width 88 height 138
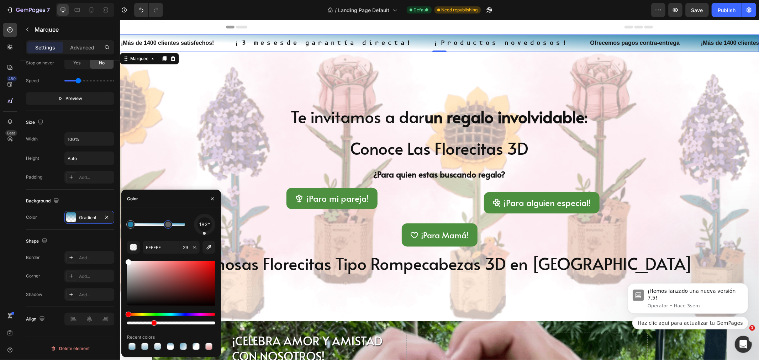
click at [205, 234] on div "182° FFFFFF 29 % Recent colors" at bounding box center [171, 283] width 88 height 138
drag, startPoint x: 205, startPoint y: 234, endPoint x: 209, endPoint y: 234, distance: 4.3
click at [209, 234] on div "156°" at bounding box center [204, 224] width 21 height 21
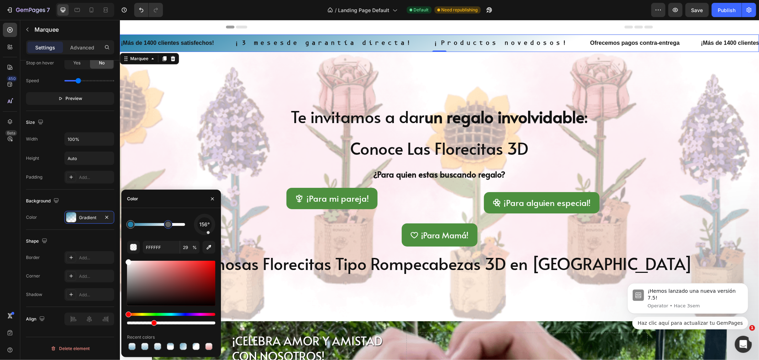
drag, startPoint x: 209, startPoint y: 234, endPoint x: 205, endPoint y: 236, distance: 4.3
click at [205, 236] on div "156° FFFFFF 29 % Recent colors" at bounding box center [171, 283] width 88 height 138
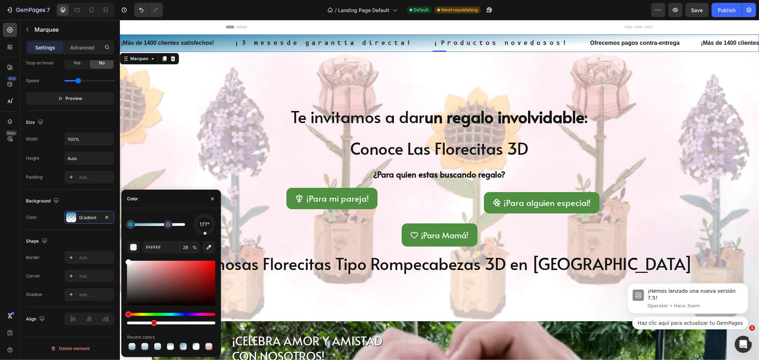
click at [205, 233] on div at bounding box center [204, 233] width 3 height 3
click at [194, 238] on div "177° FFFFFF 29 % Recent colors" at bounding box center [171, 283] width 88 height 138
drag, startPoint x: 699, startPoint y: 7, endPoint x: 691, endPoint y: 11, distance: 8.4
click at [698, 7] on span "Save" at bounding box center [697, 10] width 12 height 6
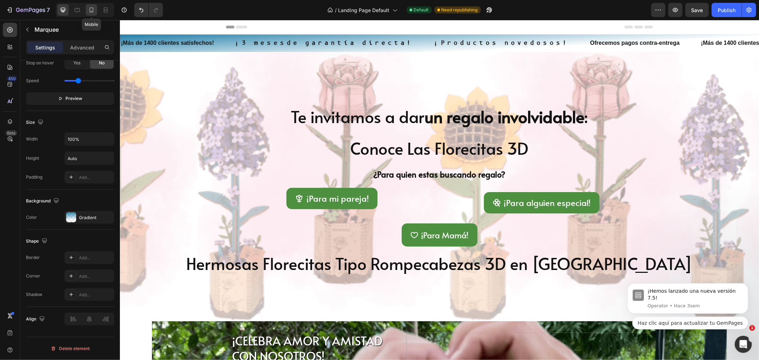
click at [91, 11] on icon at bounding box center [92, 9] width 4 height 5
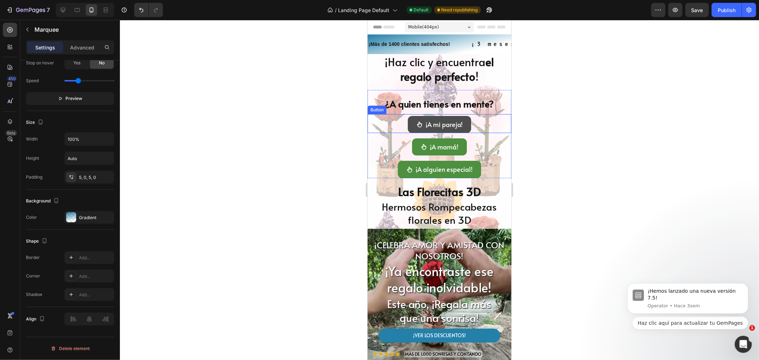
click at [416, 123] on icon at bounding box center [419, 124] width 6 height 6
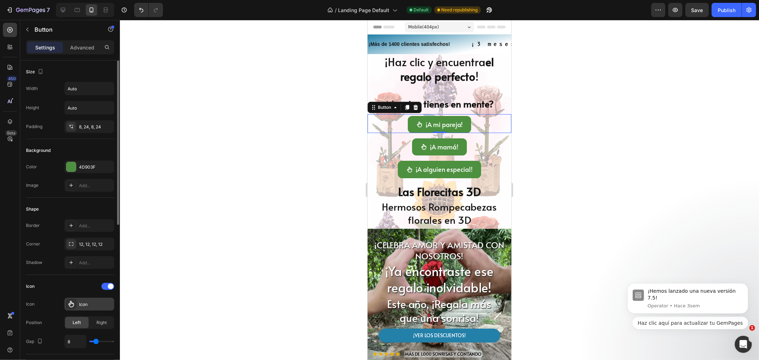
click at [69, 305] on icon at bounding box center [71, 304] width 7 height 7
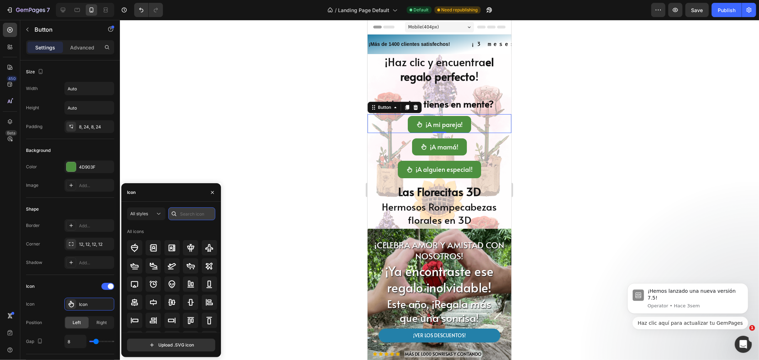
click at [188, 210] on input "text" at bounding box center [191, 213] width 47 height 13
click at [63, 5] on div at bounding box center [62, 9] width 11 height 11
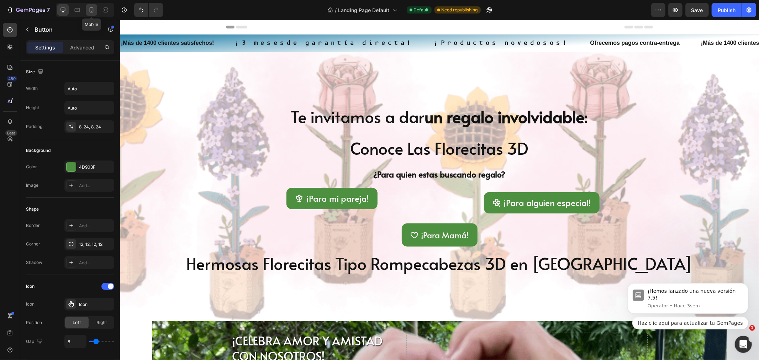
click at [93, 10] on icon at bounding box center [92, 9] width 4 height 5
type input "18"
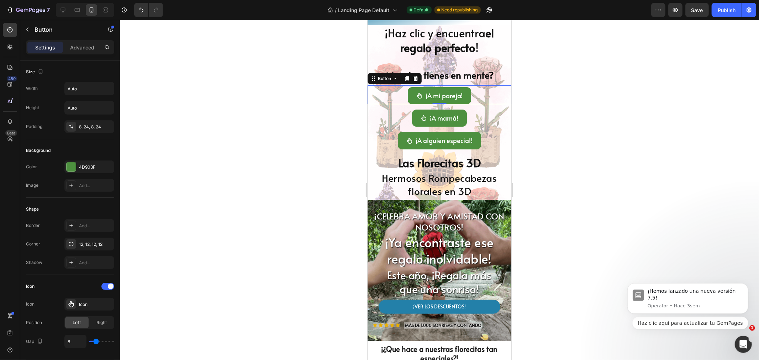
scroll to position [69, 0]
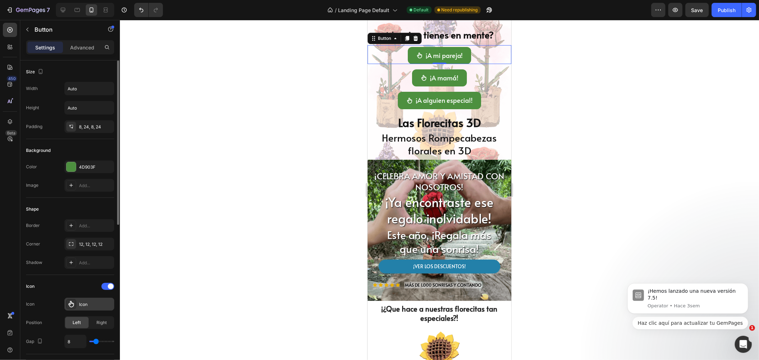
click at [74, 303] on icon at bounding box center [71, 304] width 7 height 7
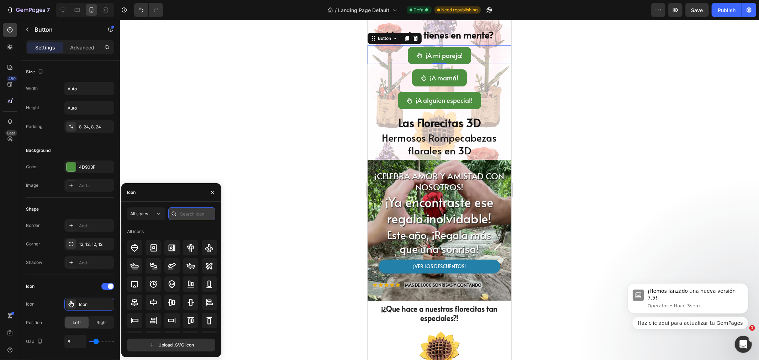
click at [187, 212] on input "text" at bounding box center [191, 213] width 47 height 13
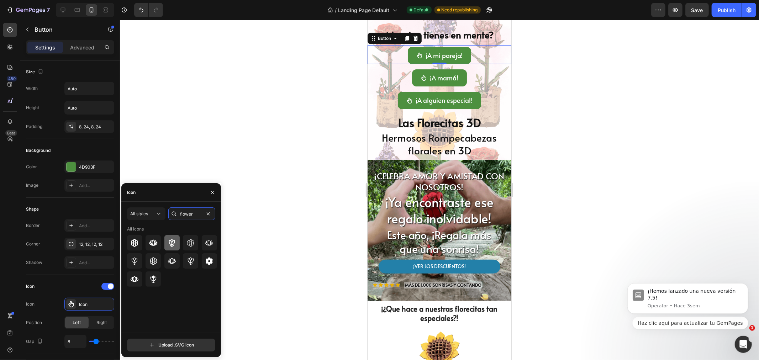
type input "flower"
click at [176, 244] on icon at bounding box center [172, 243] width 9 height 9
click at [420, 79] on icon at bounding box center [423, 77] width 6 height 6
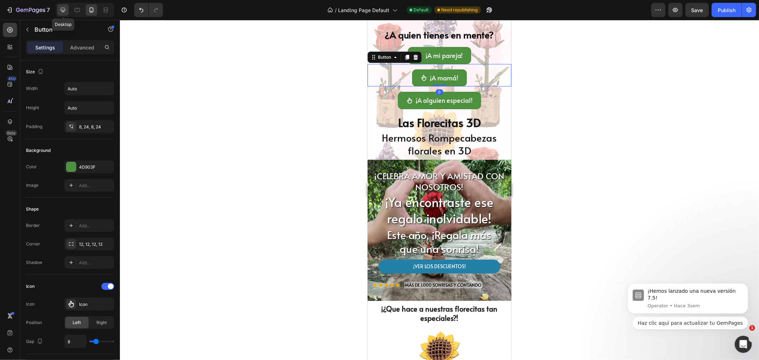
click at [63, 11] on icon at bounding box center [63, 10] width 5 height 5
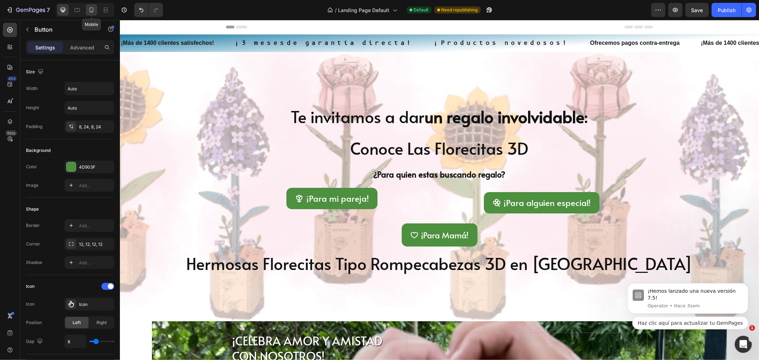
click at [95, 8] on div at bounding box center [91, 9] width 11 height 11
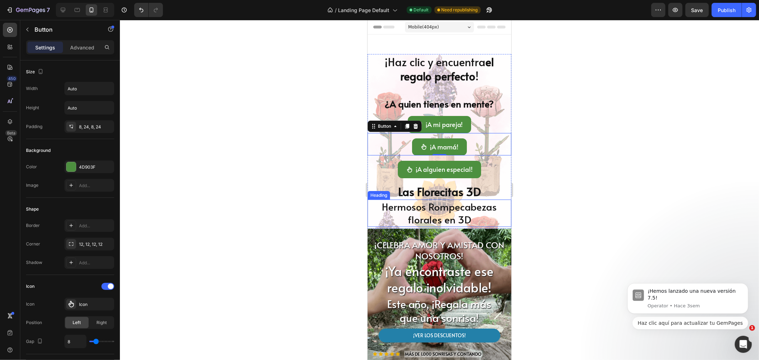
scroll to position [88, 0]
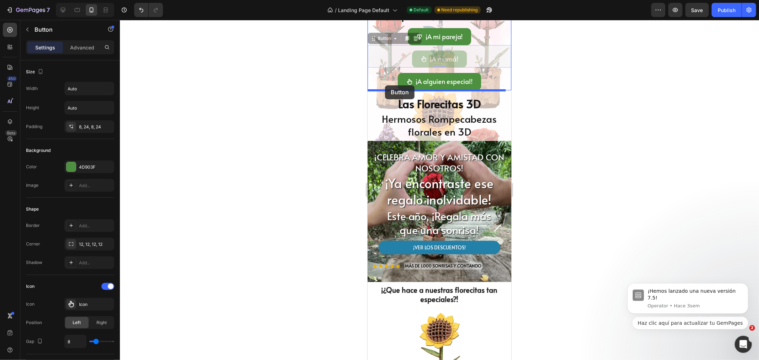
drag, startPoint x: 378, startPoint y: 37, endPoint x: 385, endPoint y: 85, distance: 48.1
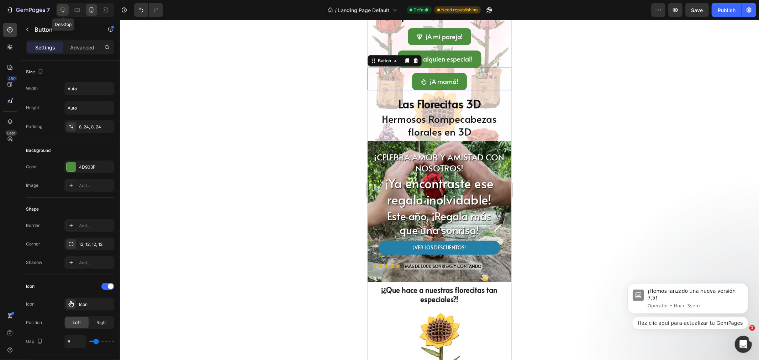
click at [61, 6] on icon at bounding box center [62, 9] width 7 height 7
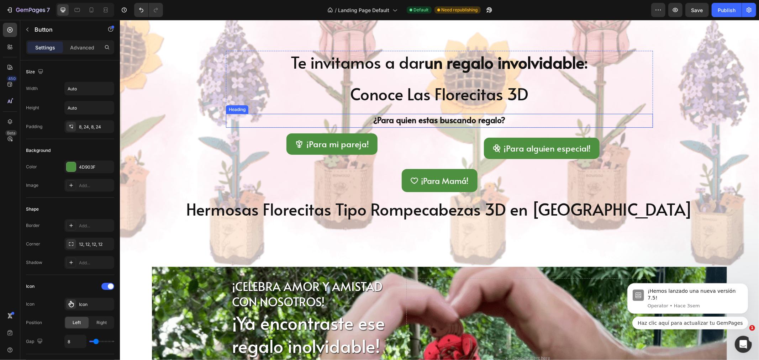
scroll to position [2, 0]
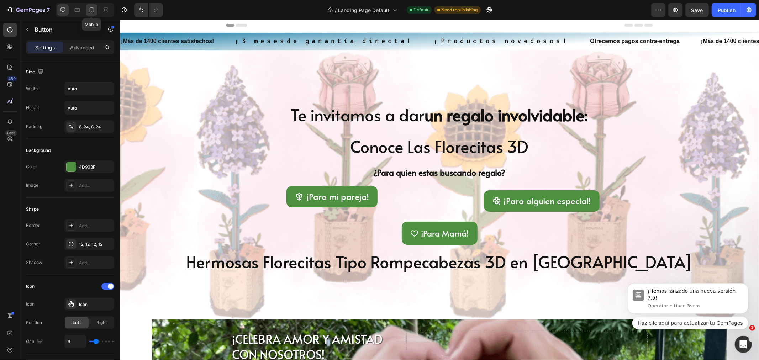
click at [93, 5] on div at bounding box center [91, 9] width 11 height 11
type input "18"
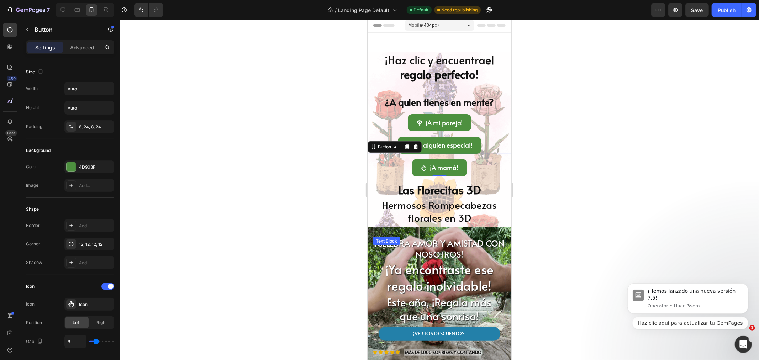
scroll to position [111, 0]
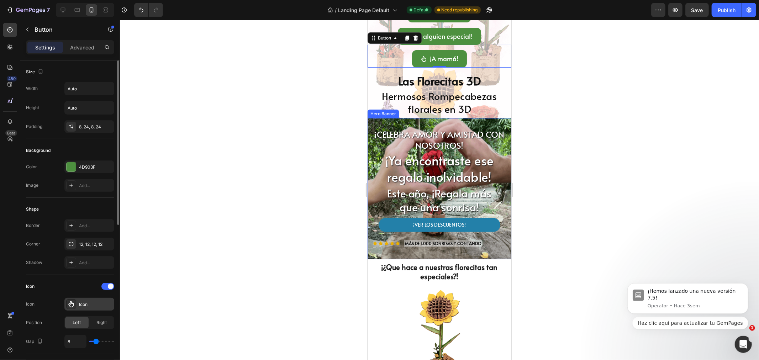
click at [73, 303] on icon at bounding box center [71, 304] width 7 height 7
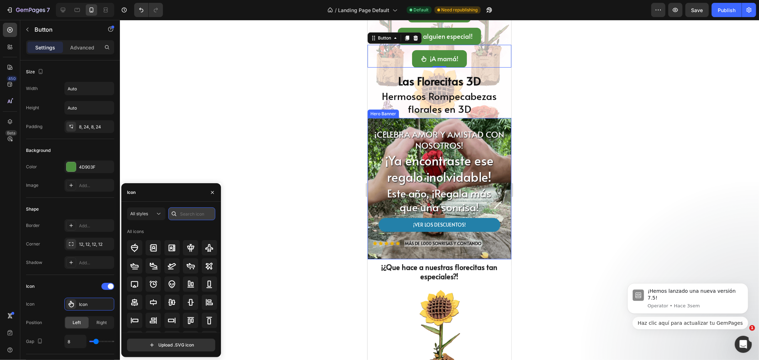
click at [189, 211] on input "text" at bounding box center [191, 213] width 47 height 13
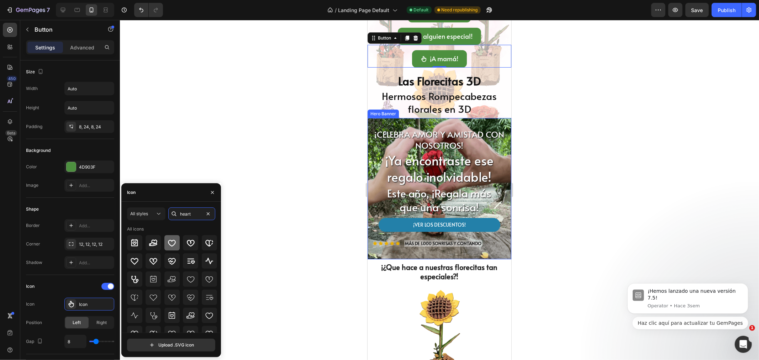
type input "heart"
click at [171, 248] on div at bounding box center [171, 242] width 15 height 15
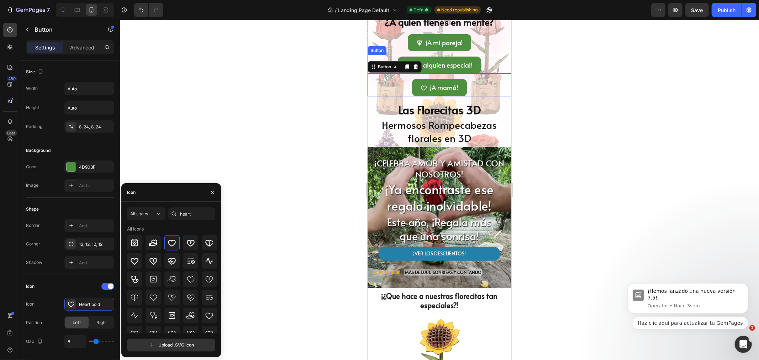
scroll to position [0, 0]
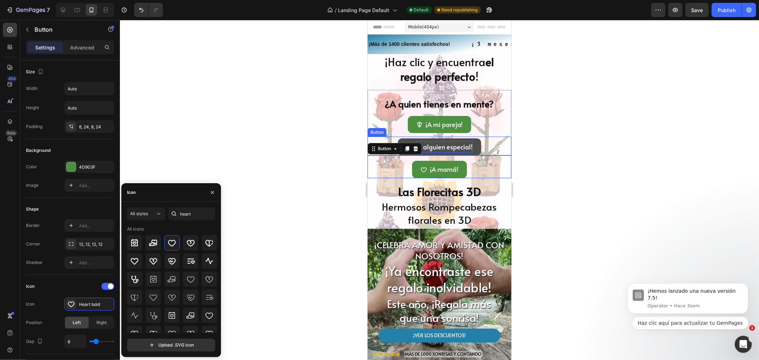
click at [438, 144] on p "¡A alguien especial!" at bounding box center [443, 146] width 57 height 11
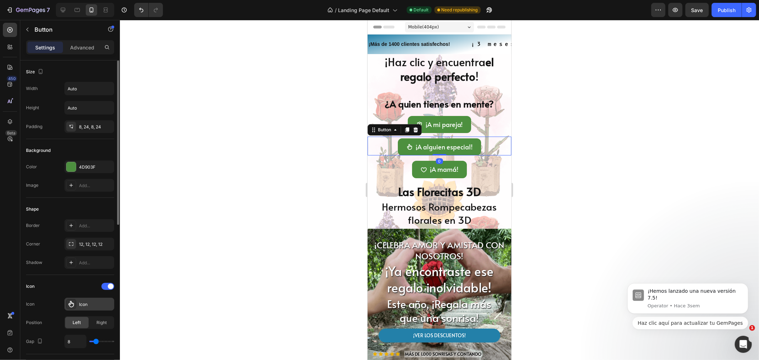
click at [73, 303] on icon at bounding box center [71, 304] width 6 height 6
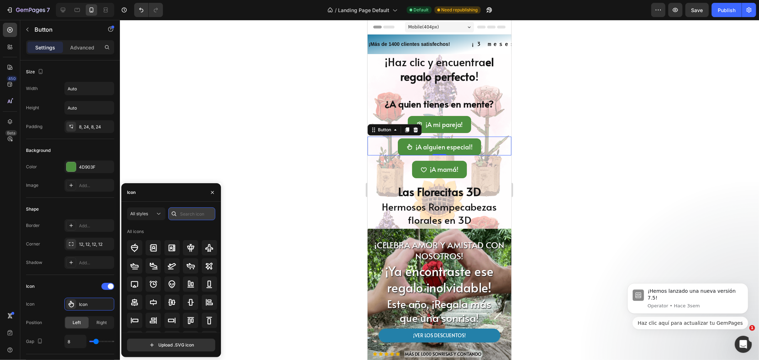
click at [184, 217] on input "text" at bounding box center [191, 213] width 47 height 13
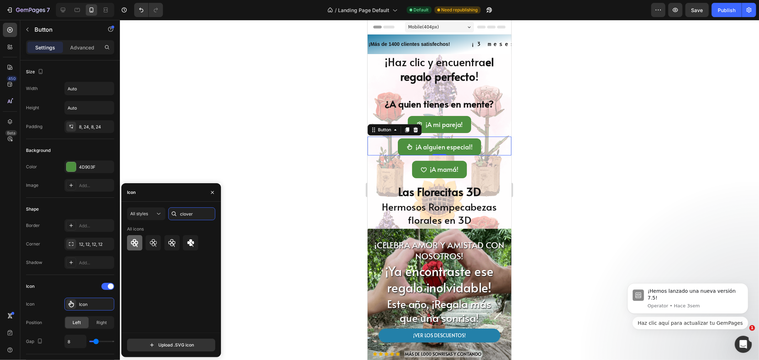
type input "clover"
click at [139, 239] on div at bounding box center [134, 242] width 15 height 15
click at [351, 178] on div at bounding box center [439, 190] width 639 height 340
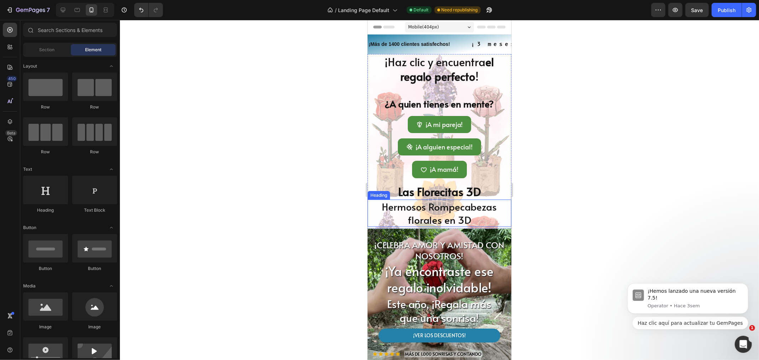
click at [451, 207] on h2 "Hermosos Rompecabezas florales en 3D" at bounding box center [439, 212] width 144 height 27
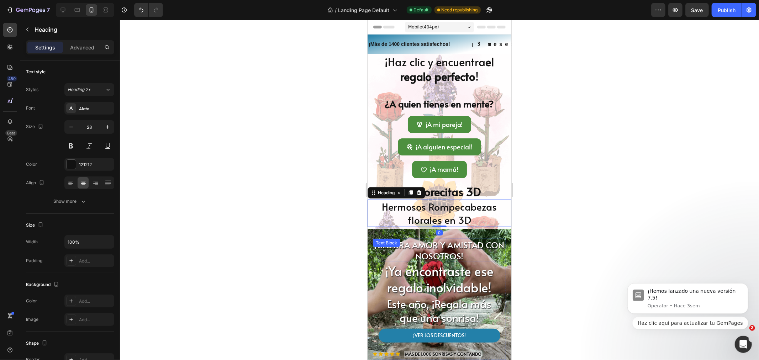
scroll to position [39, 0]
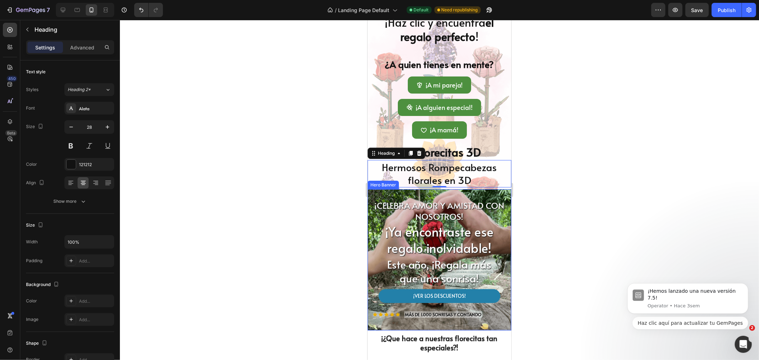
click at [376, 194] on div "¡CELEBRA AMOR Y AMISTAD CON NOSOTROS! Text Block ¡Ya encontraste ese regalo ino…" at bounding box center [439, 259] width 144 height 141
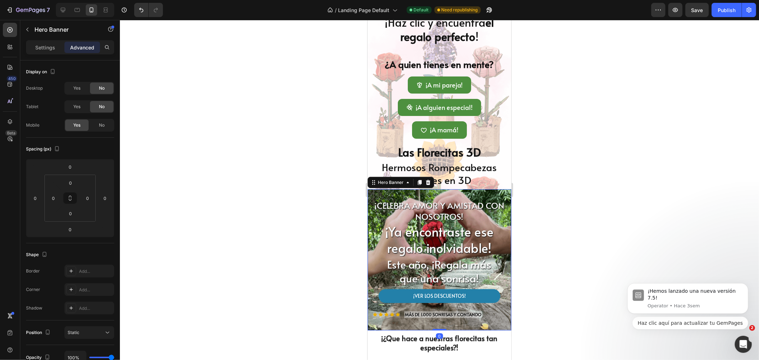
scroll to position [79, 0]
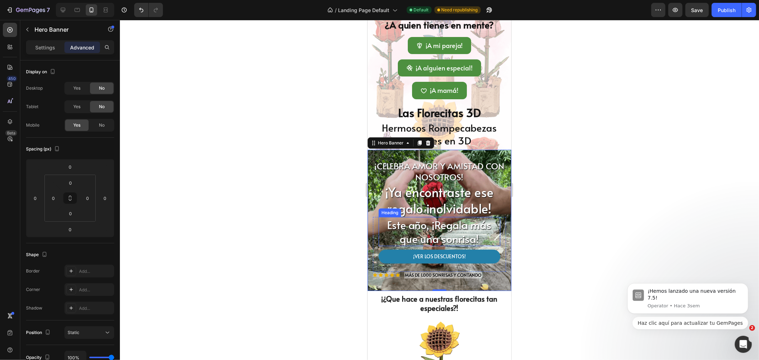
click at [418, 231] on h2 "Este año, ¡Regala más que una sonrisa!" at bounding box center [439, 231] width 122 height 29
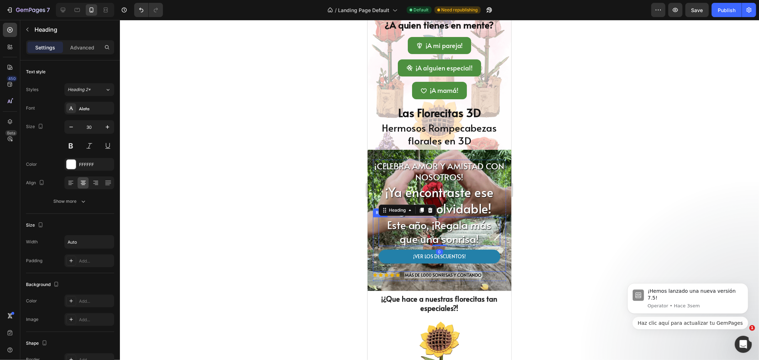
click at [557, 228] on div at bounding box center [439, 190] width 639 height 340
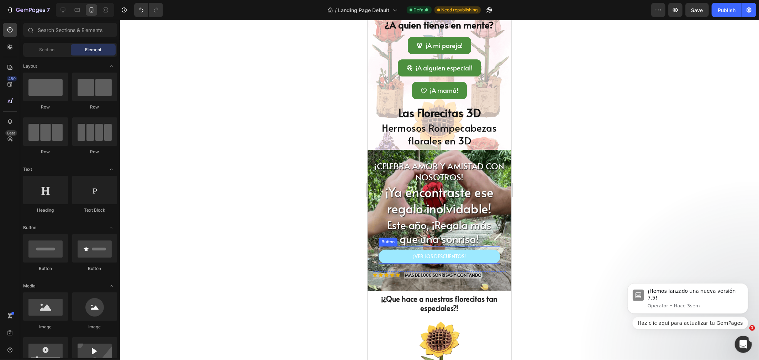
click at [385, 255] on link "¡VER LOS DESCUENTOS!" at bounding box center [439, 256] width 122 height 14
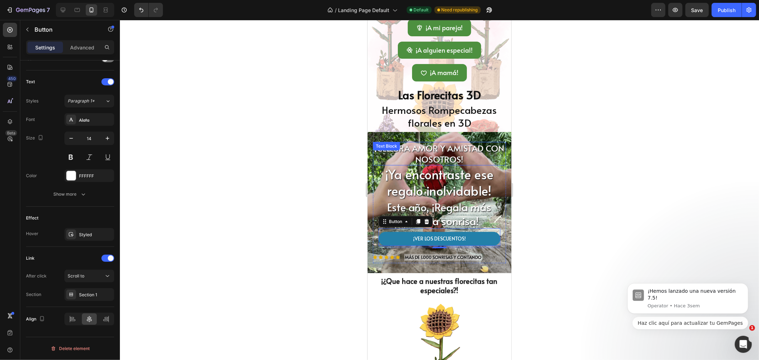
scroll to position [118, 0]
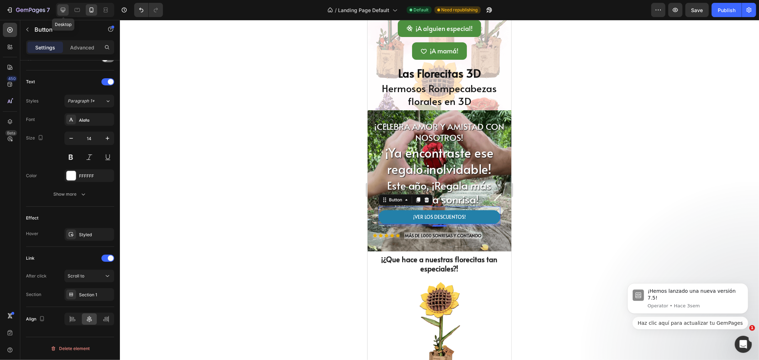
click at [63, 12] on icon at bounding box center [62, 9] width 7 height 7
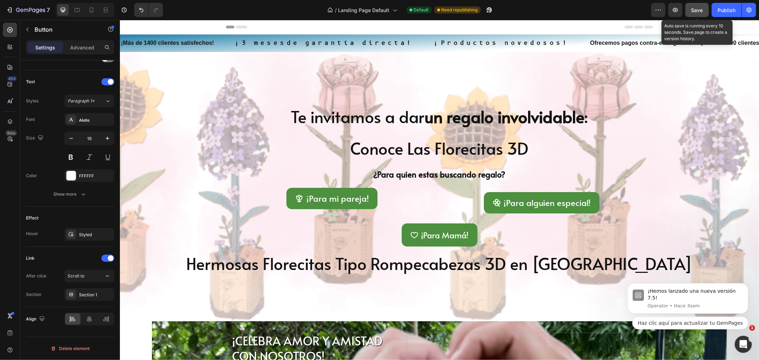
click at [698, 13] on div "Save" at bounding box center [697, 9] width 12 height 7
click at [92, 9] on icon at bounding box center [91, 9] width 7 height 7
type input "14"
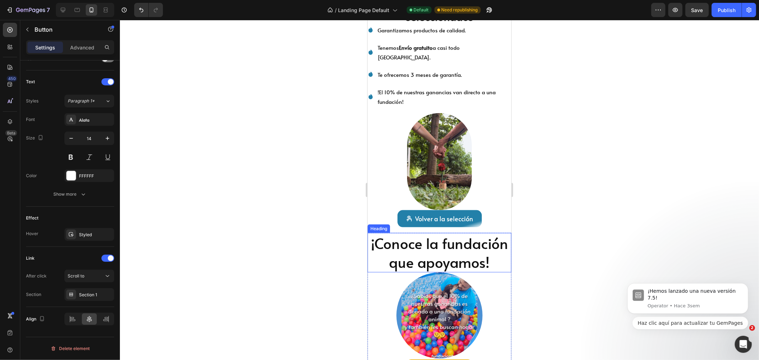
scroll to position [830, 0]
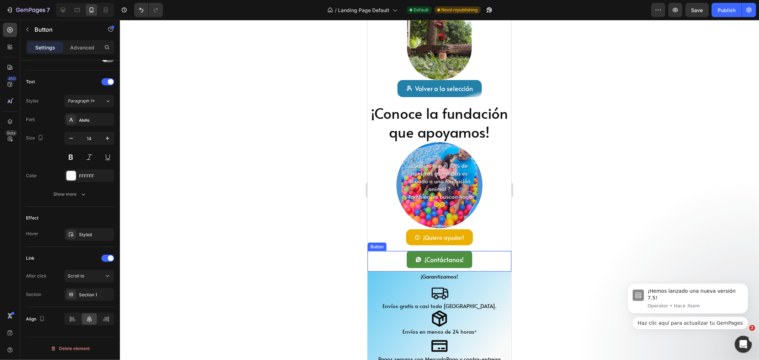
click at [382, 261] on div "¡Contáctanos! Button" at bounding box center [439, 261] width 144 height 21
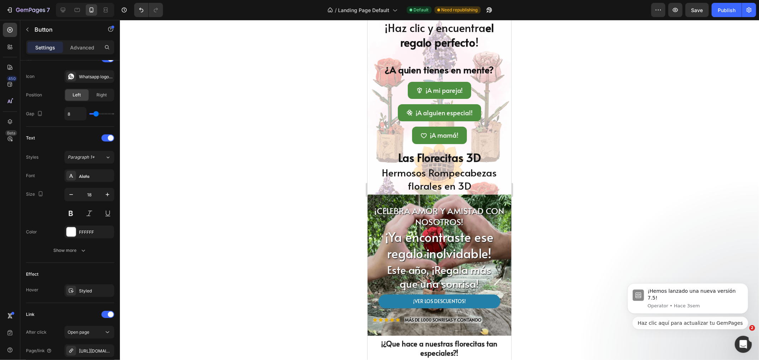
scroll to position [0, 0]
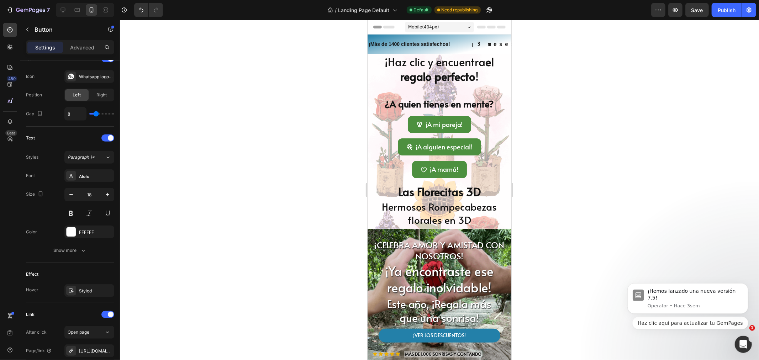
click at [300, 130] on div at bounding box center [439, 190] width 639 height 340
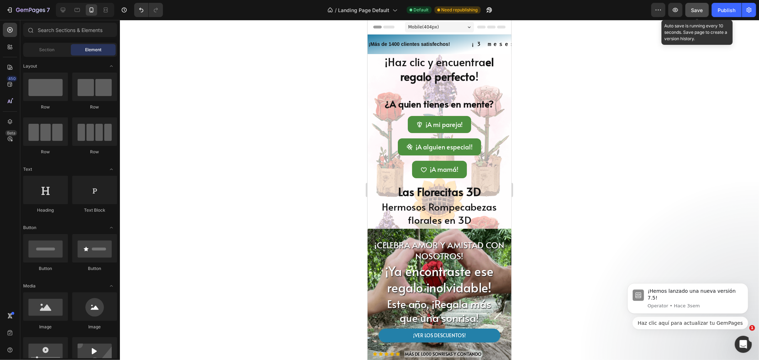
click at [696, 13] on div "Save" at bounding box center [697, 9] width 12 height 7
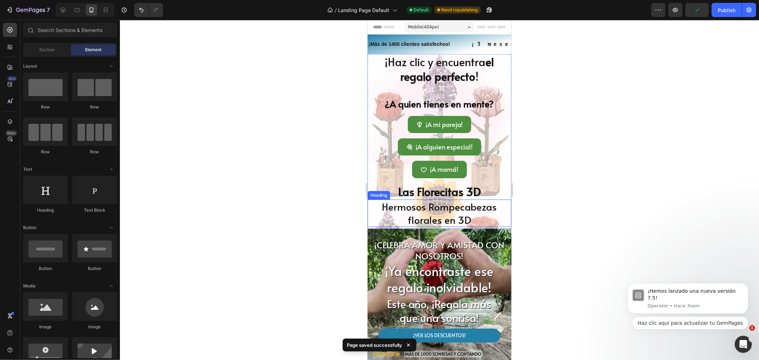
scroll to position [79, 0]
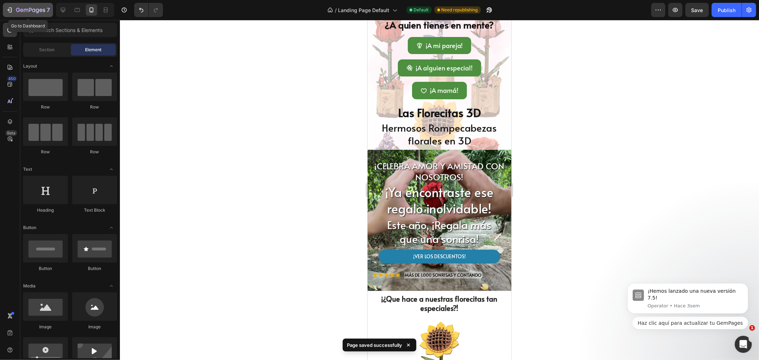
click at [22, 8] on icon "button" at bounding box center [30, 10] width 29 height 6
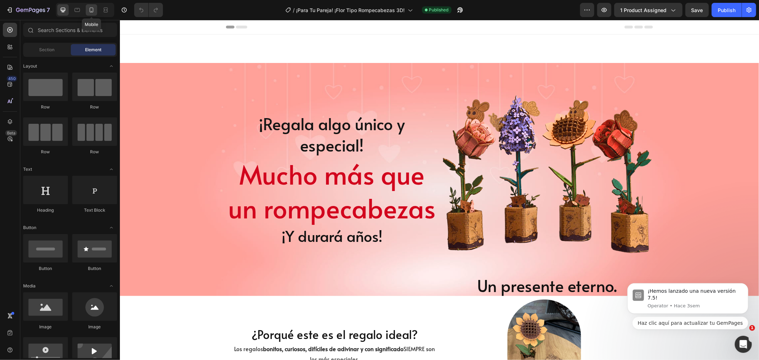
click at [91, 11] on icon at bounding box center [91, 9] width 7 height 7
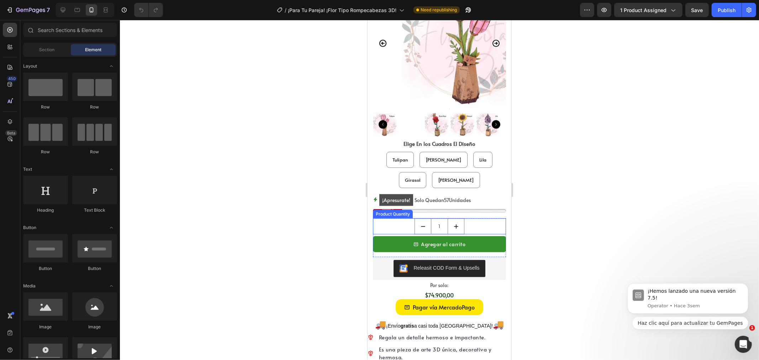
scroll to position [553, 0]
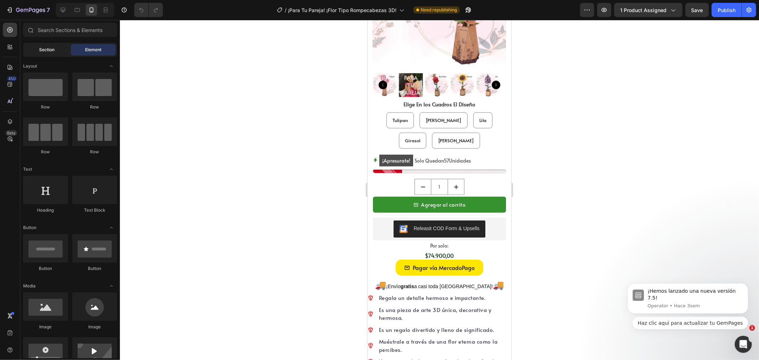
click at [43, 47] on span "Section" at bounding box center [46, 50] width 15 height 6
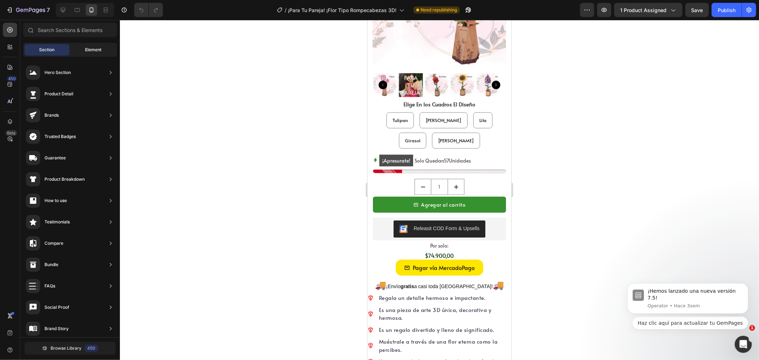
click at [85, 48] on span "Element" at bounding box center [93, 50] width 16 height 6
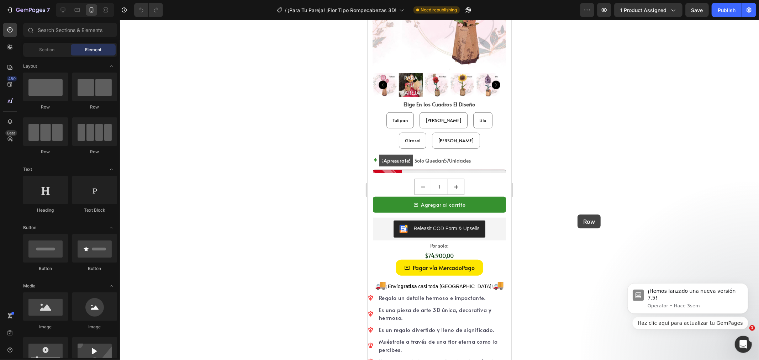
drag, startPoint x: 41, startPoint y: 87, endPoint x: 583, endPoint y: 214, distance: 556.8
click at [583, 0] on div "7 Version history / ¡Para Tu Pareja! ¡Flor Tipo Rompecabezas 3D! Need republish…" at bounding box center [379, 0] width 759 height 0
click at [584, 214] on div at bounding box center [439, 190] width 639 height 340
click at [58, 10] on div at bounding box center [62, 9] width 11 height 11
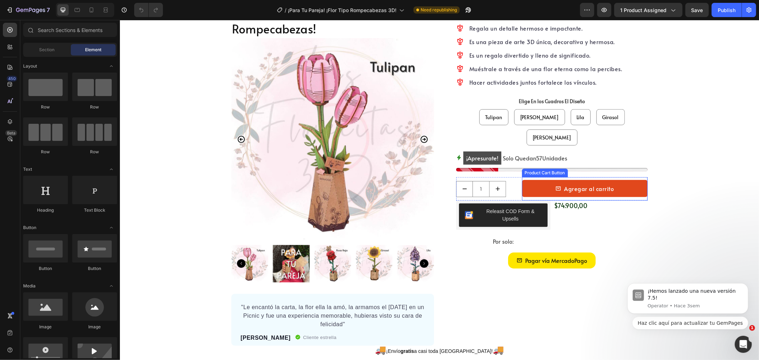
scroll to position [435, 0]
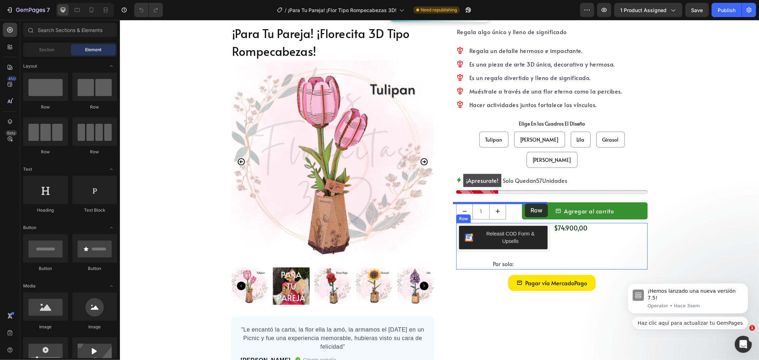
drag, startPoint x: 161, startPoint y: 103, endPoint x: 524, endPoint y: 203, distance: 377.0
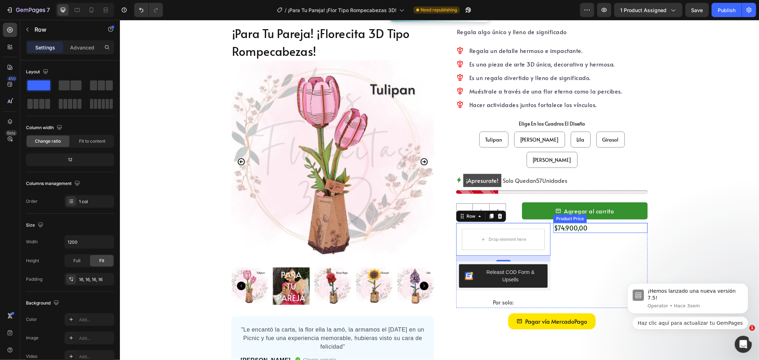
click at [569, 223] on div "$74.900,00" at bounding box center [600, 228] width 94 height 10
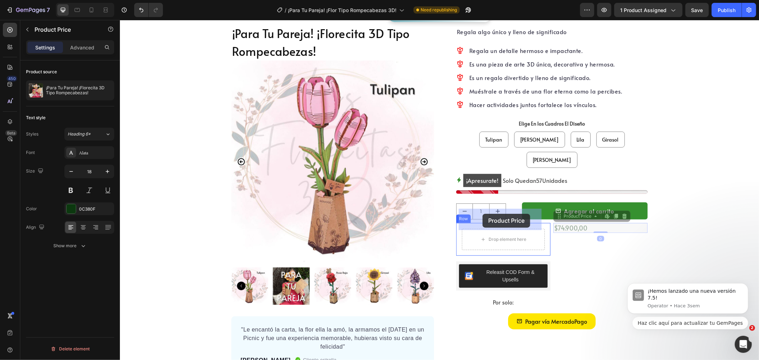
drag, startPoint x: 564, startPoint y: 195, endPoint x: 482, endPoint y: 213, distance: 84.6
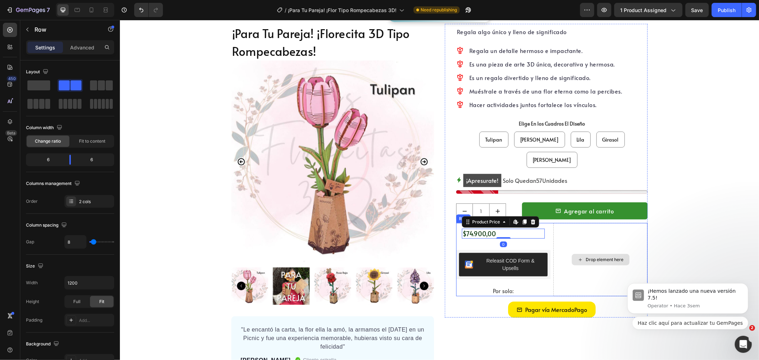
click at [568, 223] on div "Drop element here" at bounding box center [600, 259] width 94 height 73
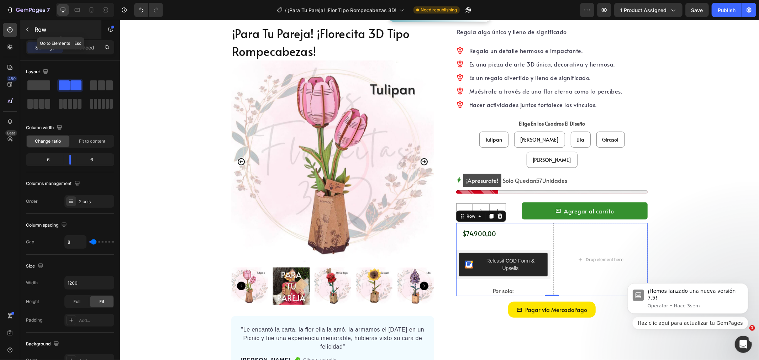
click at [35, 28] on p "Row" at bounding box center [65, 29] width 60 height 9
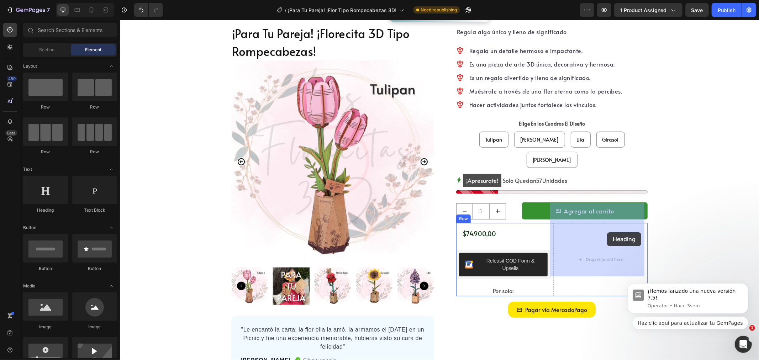
drag, startPoint x: 171, startPoint y: 214, endPoint x: 606, endPoint y: 232, distance: 435.7
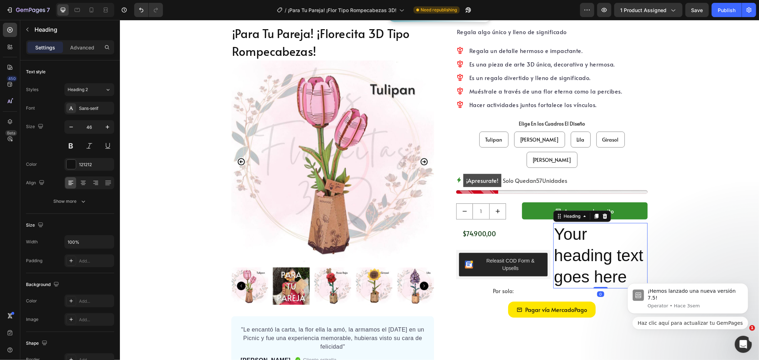
click at [589, 231] on h2 "Your heading text goes here" at bounding box center [600, 255] width 94 height 65
click at [589, 231] on p "Your heading text goes here" at bounding box center [599, 255] width 93 height 64
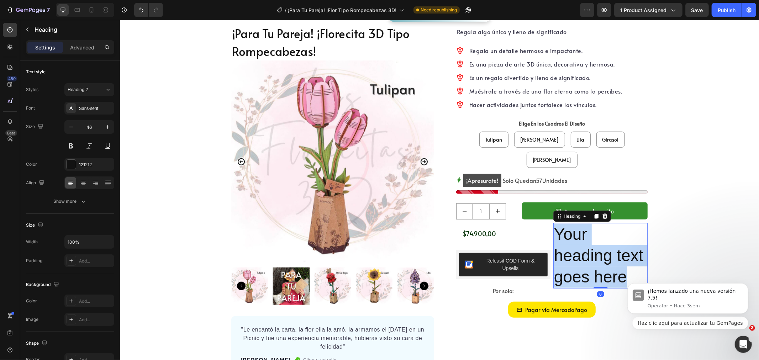
click at [589, 231] on p "Your heading text goes here" at bounding box center [599, 255] width 93 height 64
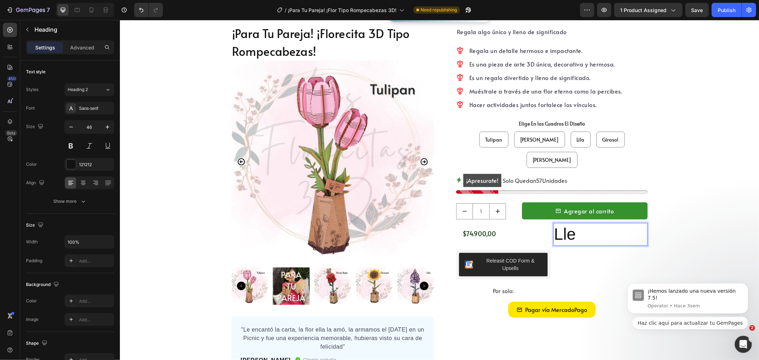
click at [589, 231] on div "Lle Heading 0" at bounding box center [600, 259] width 94 height 73
click at [594, 223] on p "Lle" at bounding box center [599, 233] width 93 height 21
click at [577, 239] on div "Lle Heading 0" at bounding box center [600, 259] width 94 height 73
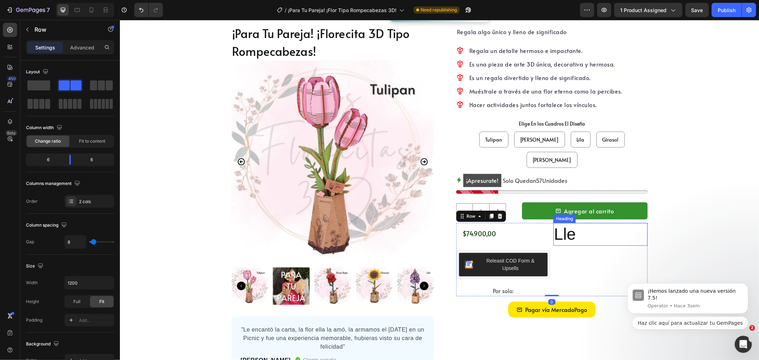
click at [566, 223] on p "Lle" at bounding box center [599, 233] width 93 height 21
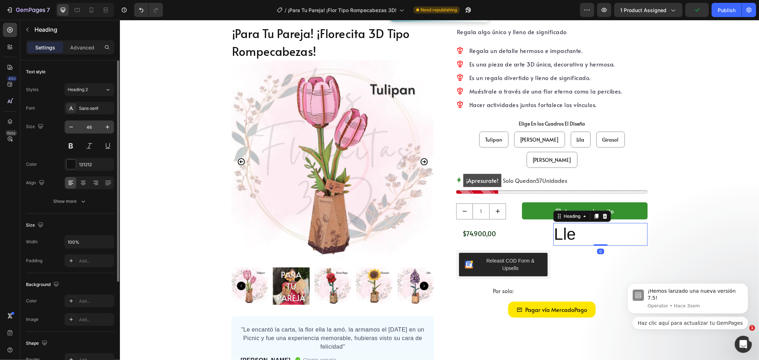
click at [79, 127] on input "46" at bounding box center [89, 127] width 23 height 13
click at [95, 127] on input "46" at bounding box center [89, 127] width 23 height 13
click at [94, 127] on input "46" at bounding box center [89, 127] width 23 height 13
click at [95, 129] on input "46" at bounding box center [89, 127] width 23 height 13
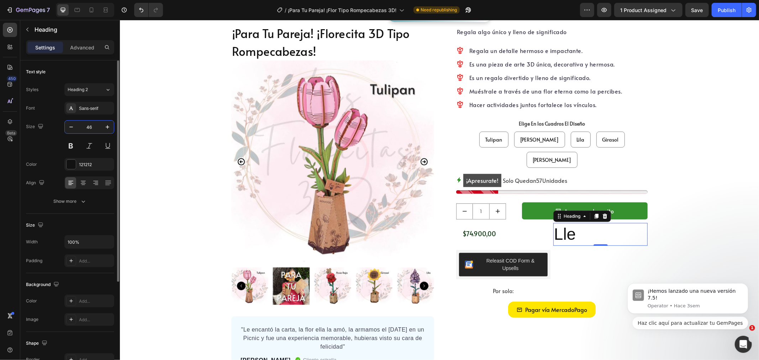
click at [95, 129] on input "46" at bounding box center [89, 127] width 23 height 13
type input "14"
click at [95, 109] on div "Sans-serif" at bounding box center [95, 108] width 33 height 6
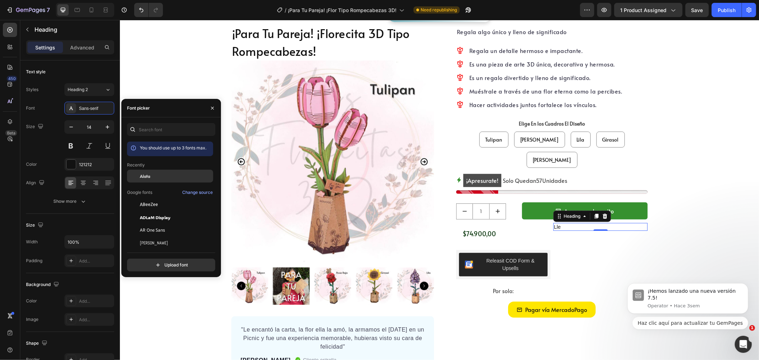
click at [147, 176] on span "Alata" at bounding box center [145, 176] width 10 height 6
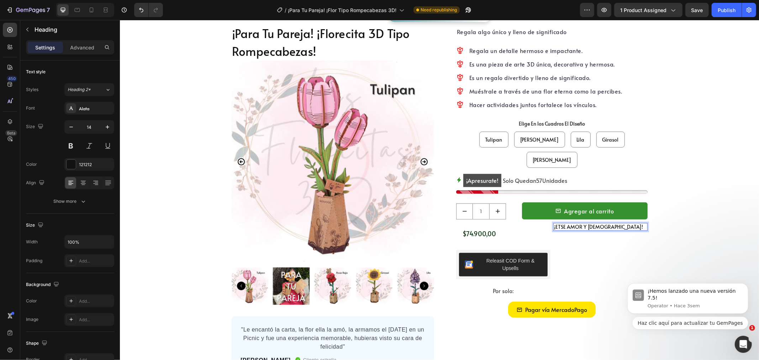
click at [560, 223] on p "¡ETSE AMOR Y [DEMOGRAPHIC_DATA]!" at bounding box center [599, 226] width 93 height 6
click at [554, 223] on p "¡ESTE AMOR Y [DEMOGRAPHIC_DATA]!" at bounding box center [599, 226] width 93 height 6
click at [553, 223] on p "¡ESTE AMOR Y [DEMOGRAPHIC_DATA]!" at bounding box center [599, 226] width 93 height 6
click at [627, 223] on p "¡SOLO POR ESTE AMOR Y [DEMOGRAPHIC_DATA]!" at bounding box center [599, 229] width 93 height 13
click at [631, 223] on p "¡SOLO POR ESTE AMOR Y AMISTAD!" at bounding box center [599, 226] width 93 height 6
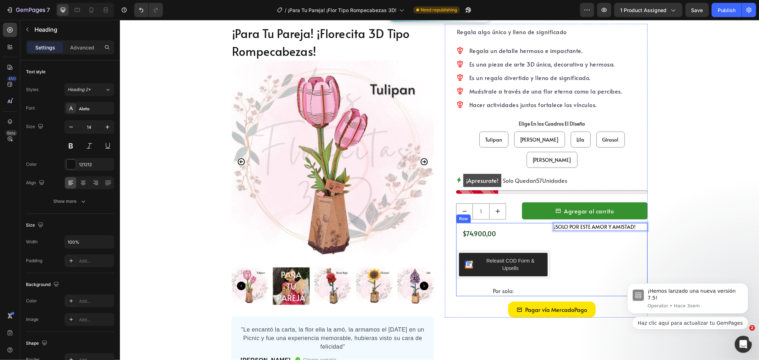
click at [619, 223] on div "¡SOLO POR ESTE AMOR Y AMISTAD! Heading 0" at bounding box center [600, 259] width 94 height 73
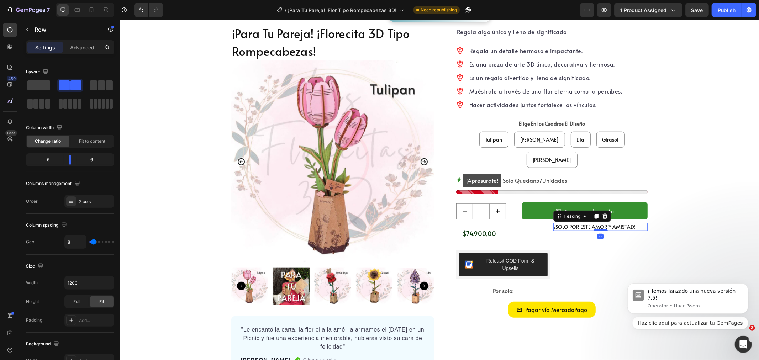
click at [635, 223] on p "¡SOLO POR ESTE AMOR Y AMISTAD!" at bounding box center [599, 226] width 93 height 6
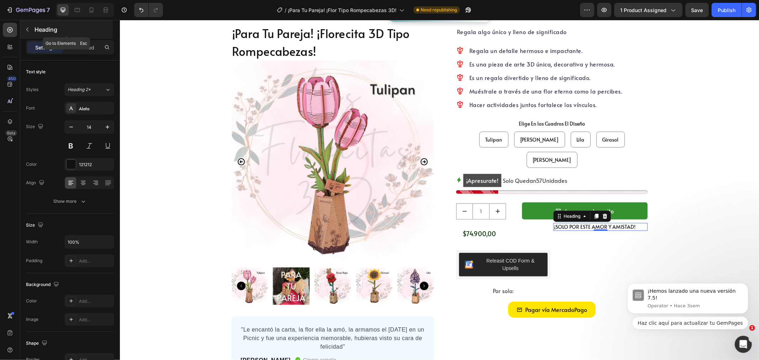
click at [46, 22] on div "Heading" at bounding box center [66, 29] width 92 height 18
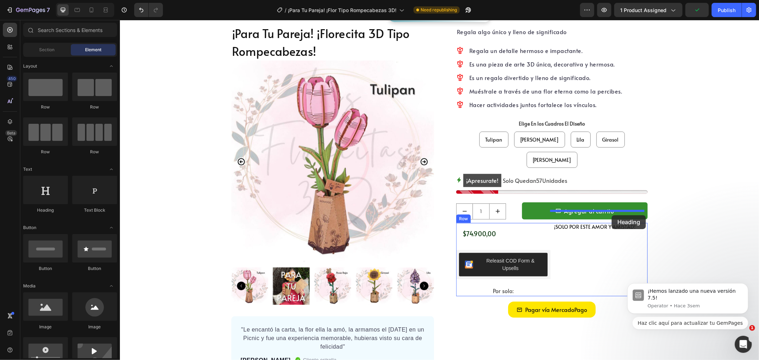
drag, startPoint x: 166, startPoint y: 217, endPoint x: 611, endPoint y: 215, distance: 444.6
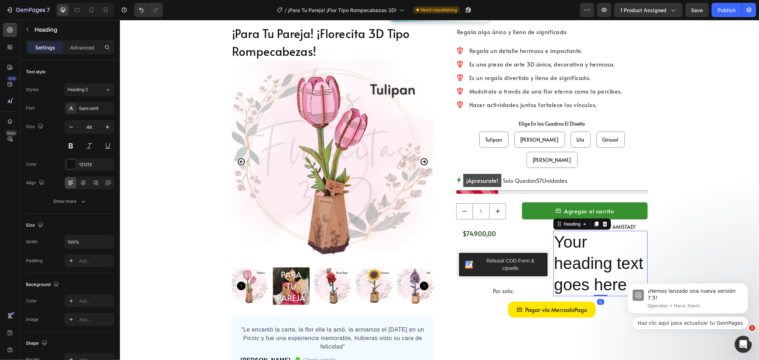
click at [571, 233] on h2 "Your heading text goes here" at bounding box center [600, 262] width 94 height 65
click at [571, 233] on p "Your heading text goes here" at bounding box center [599, 263] width 93 height 64
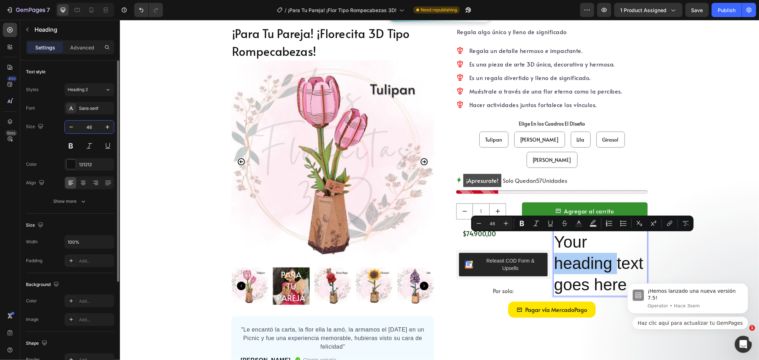
click at [86, 127] on input "46" at bounding box center [89, 127] width 23 height 13
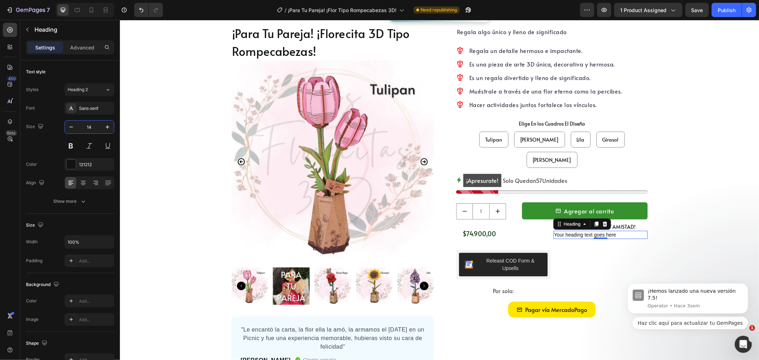
type input "14"
click at [607, 231] on p "Your heading text goes here" at bounding box center [599, 234] width 93 height 6
click at [603, 231] on p "Lleva dos por: $149.800 $135.00" at bounding box center [599, 234] width 93 height 6
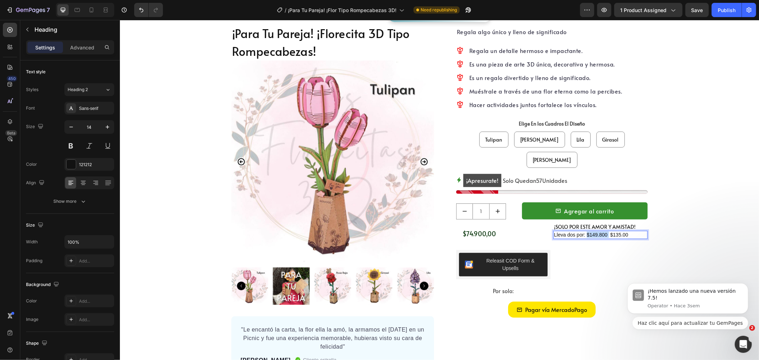
drag, startPoint x: 603, startPoint y: 213, endPoint x: 584, endPoint y: 214, distance: 18.9
click at [584, 231] on p "Lleva dos por: $149.800 $135.00" at bounding box center [599, 234] width 93 height 6
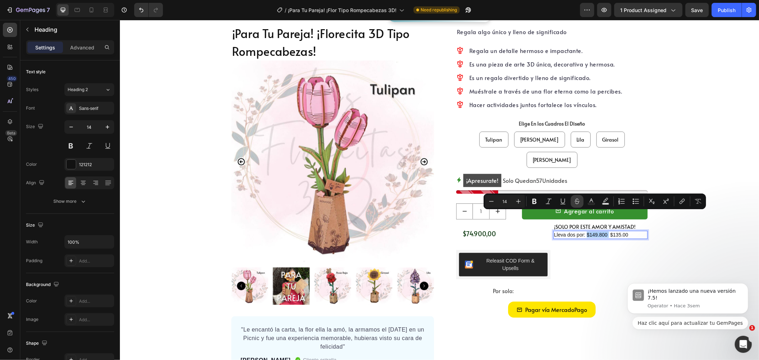
click at [576, 198] on icon "Editor contextual toolbar" at bounding box center [576, 201] width 7 height 7
click at [589, 203] on rect "Editor contextual toolbar" at bounding box center [591, 204] width 7 height 2
type input "121212"
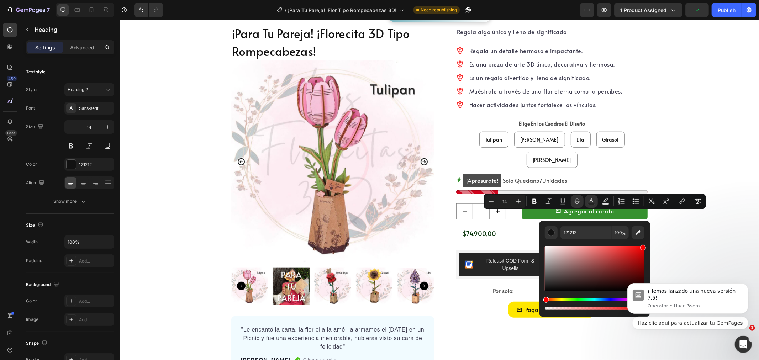
drag, startPoint x: 637, startPoint y: 255, endPoint x: 648, endPoint y: 243, distance: 16.1
click at [648, 243] on div "121212 100 %" at bounding box center [594, 266] width 111 height 91
type input "FF0000"
click at [613, 231] on p "Lleva dos por: $149.800 $135.00" at bounding box center [599, 234] width 93 height 6
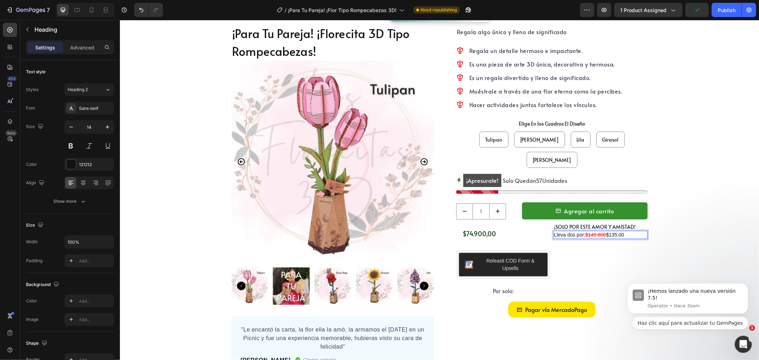
click at [625, 231] on p "Lleva dos por: $149.800 $135.00" at bounding box center [599, 234] width 93 height 6
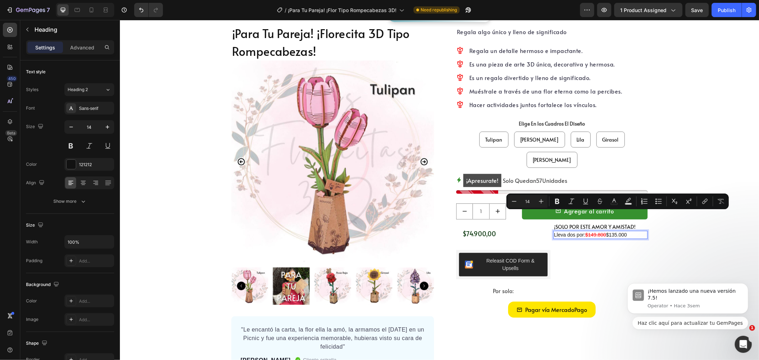
drag, startPoint x: 629, startPoint y: 214, endPoint x: 607, endPoint y: 218, distance: 22.7
click at [607, 230] on h2 "Lleva dos por: $149.800 $135.000" at bounding box center [600, 234] width 94 height 8
click at [556, 200] on icon "Editor contextual toolbar" at bounding box center [556, 201] width 7 height 7
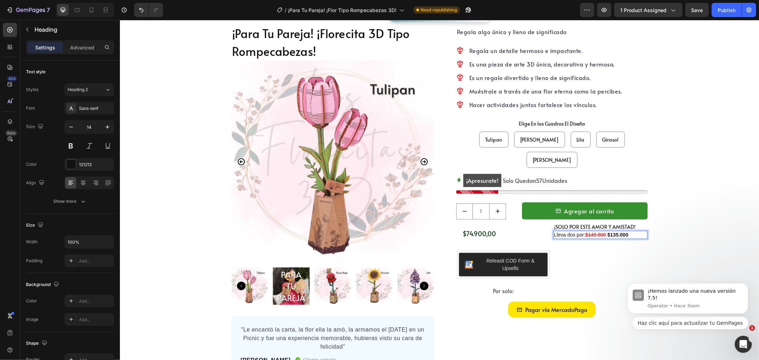
click at [633, 231] on p "Lleva dos por: $149.800 $135.000" at bounding box center [599, 234] width 93 height 6
drag, startPoint x: 632, startPoint y: 213, endPoint x: 607, endPoint y: 214, distance: 24.9
click at [607, 231] on p "Lleva dos por: $149.800 $135.000" at bounding box center [599, 234] width 93 height 6
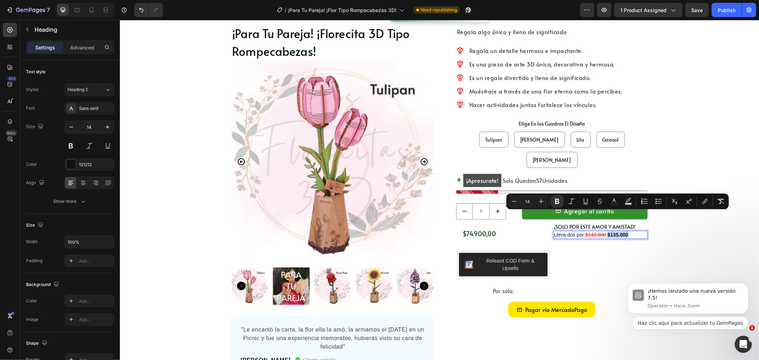
drag, startPoint x: 622, startPoint y: 213, endPoint x: 626, endPoint y: 213, distance: 4.3
click at [622, 232] on strong "$135.000" at bounding box center [617, 235] width 21 height 6
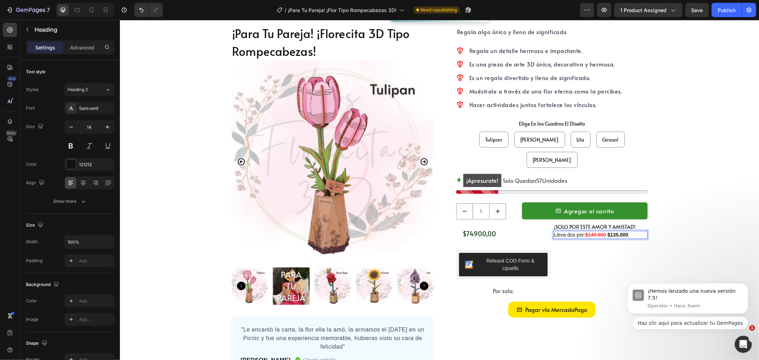
click at [629, 231] on p "Lleva dos por: $149.800 $135.000" at bounding box center [599, 234] width 93 height 6
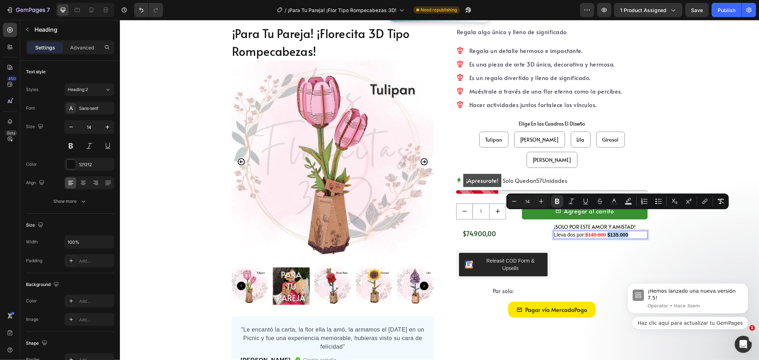
drag, startPoint x: 631, startPoint y: 214, endPoint x: 607, endPoint y: 216, distance: 24.6
click at [607, 231] on p "Lleva dos por: $149.800 $135.000" at bounding box center [599, 234] width 93 height 6
click at [613, 202] on icon "Editor contextual toolbar" at bounding box center [613, 201] width 7 height 7
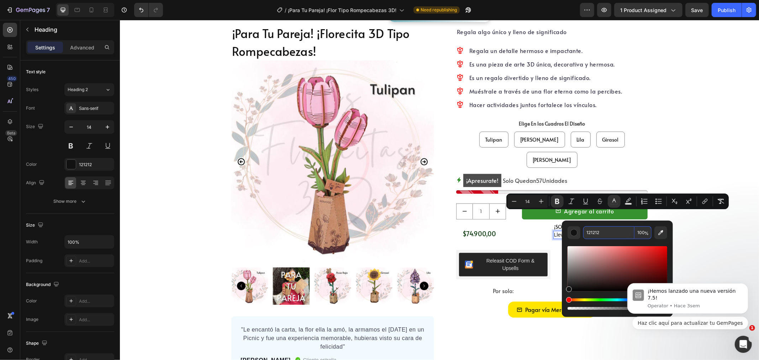
click at [602, 229] on input "121212" at bounding box center [608, 232] width 51 height 13
paste input "4d9040"
type input "4D9040"
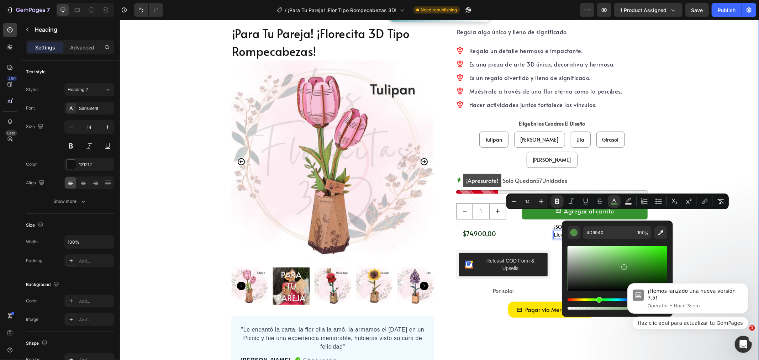
click at [668, 212] on div "¿Lo buscas para alguien mas? Button Row ¡Para Tu Pareja! ¡Florecita 3D Tipo Rom…" at bounding box center [439, 194] width 639 height 377
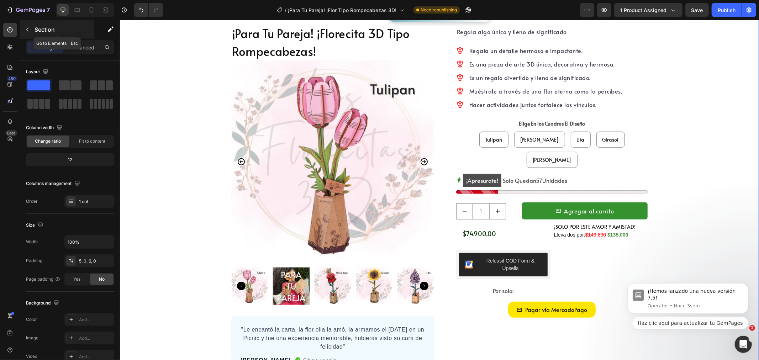
click at [47, 26] on p "Section" at bounding box center [64, 29] width 58 height 9
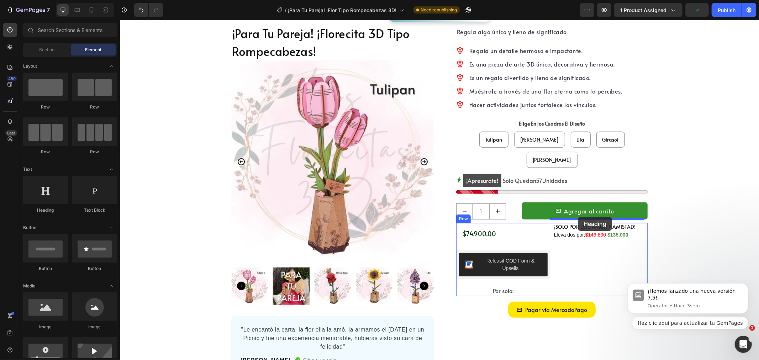
drag, startPoint x: 171, startPoint y: 212, endPoint x: 578, endPoint y: 217, distance: 407.3
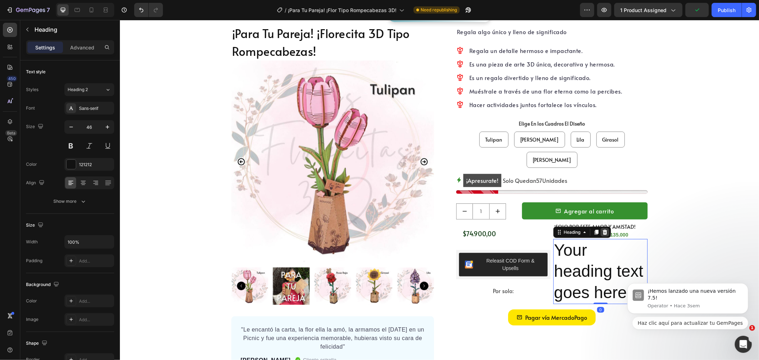
click at [603, 229] on icon at bounding box center [604, 232] width 6 height 6
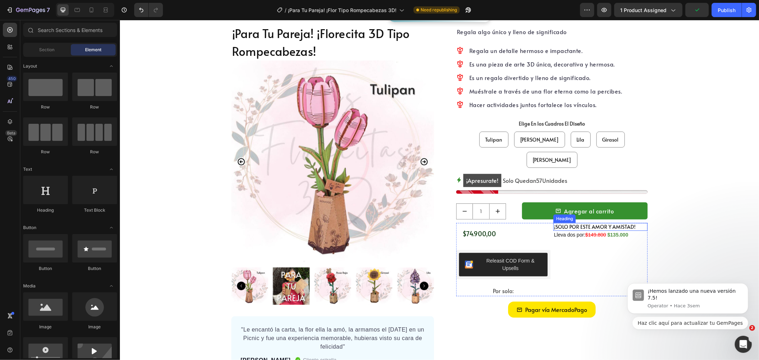
click at [603, 232] on s "$149.800" at bounding box center [595, 235] width 21 height 6
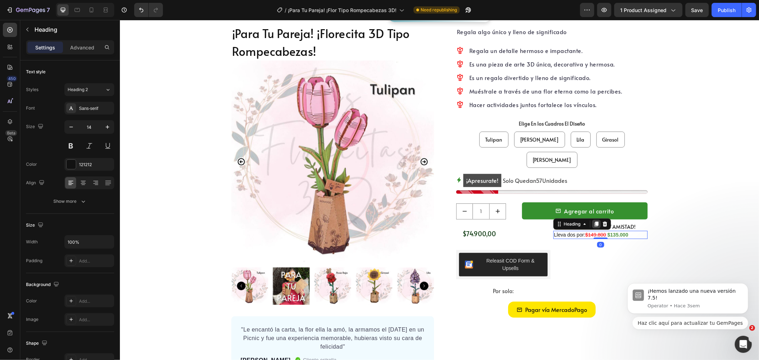
click at [595, 221] on icon at bounding box center [596, 224] width 6 height 6
click at [569, 239] on h2 "Lleva dos por: $149.800 $135.000" at bounding box center [600, 243] width 94 height 8
click at [568, 239] on p "Lleva dos por: $149.800 $135.000" at bounding box center [599, 242] width 93 height 6
click at [572, 239] on p "Lleva dos por: $149.800 $135.000" at bounding box center [599, 242] width 93 height 6
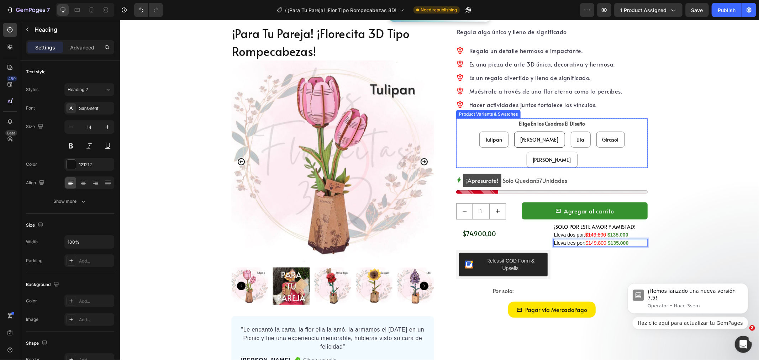
click at [517, 143] on div "[PERSON_NAME]" at bounding box center [539, 139] width 50 height 15
click at [539, 131] on input "[PERSON_NAME] [PERSON_NAME] [PERSON_NAME]" at bounding box center [539, 131] width 0 height 0
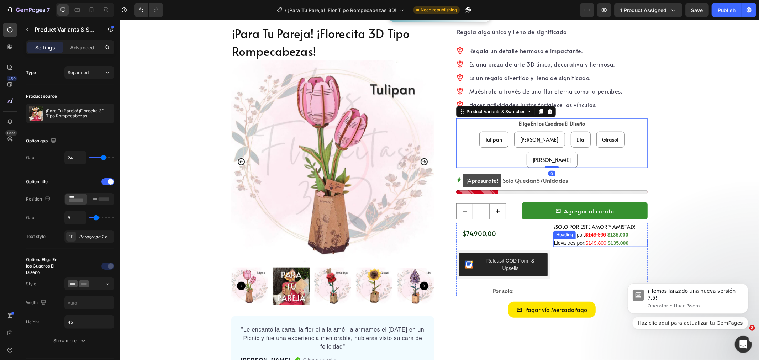
click at [614, 240] on strong "$135.000" at bounding box center [617, 243] width 21 height 6
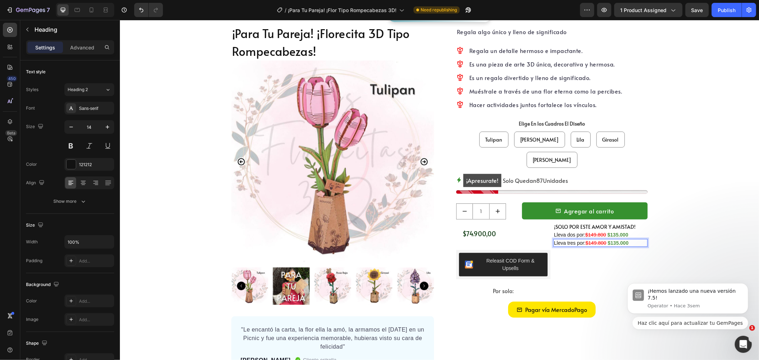
click at [615, 240] on strong "$135.000" at bounding box center [617, 243] width 21 height 6
click at [658, 222] on div "¿Lo buscas para alguien mas? Button Row ¡Para Tu Pareja! ¡Florecita 3D Tipo Rom…" at bounding box center [439, 194] width 639 height 377
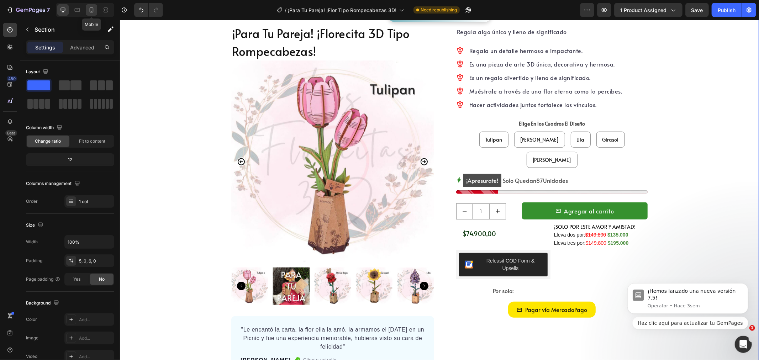
click at [91, 10] on icon at bounding box center [91, 9] width 7 height 7
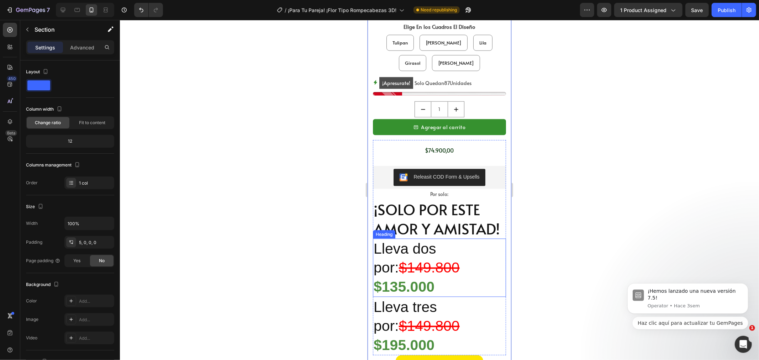
scroll to position [631, 0]
click at [441, 220] on p "¡SOLO POR ESTE AMOR Y AMISTAD!" at bounding box center [439, 218] width 132 height 38
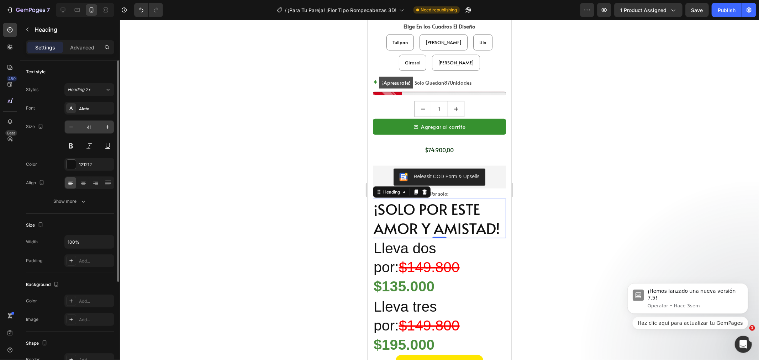
click at [86, 129] on input "41" at bounding box center [89, 127] width 23 height 13
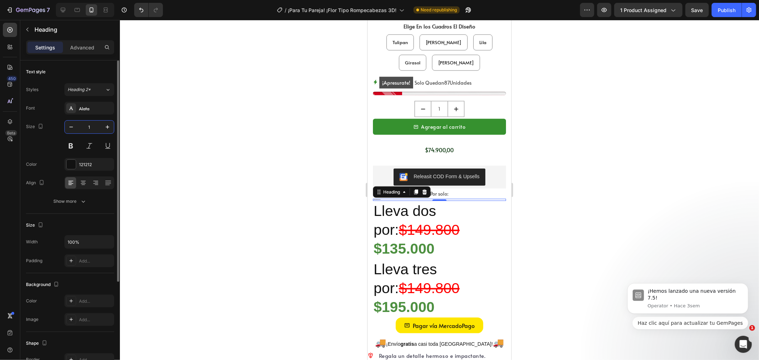
type input "14"
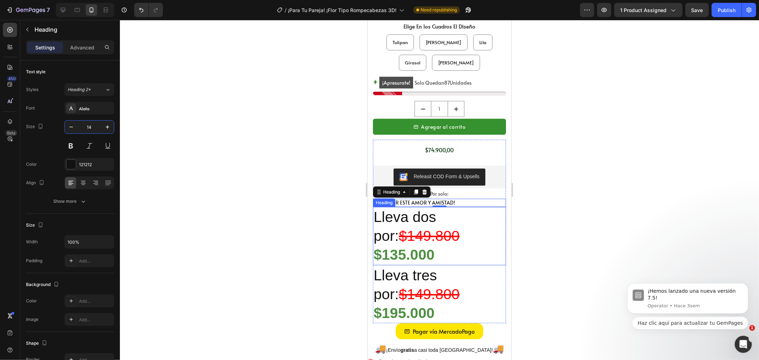
click at [407, 213] on p "Lleva dos por: $149.800 $135.000" at bounding box center [439, 235] width 132 height 57
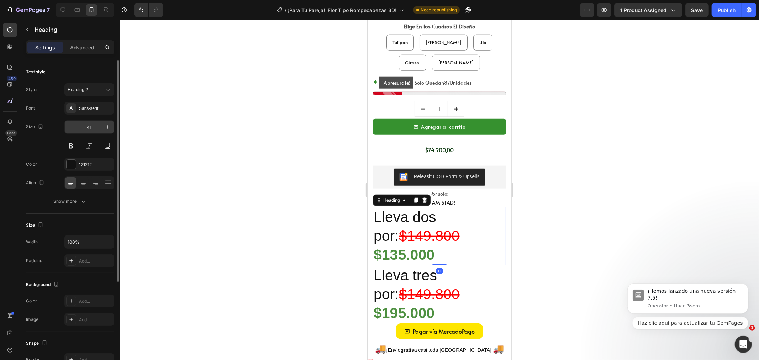
click at [92, 126] on input "41" at bounding box center [89, 127] width 23 height 13
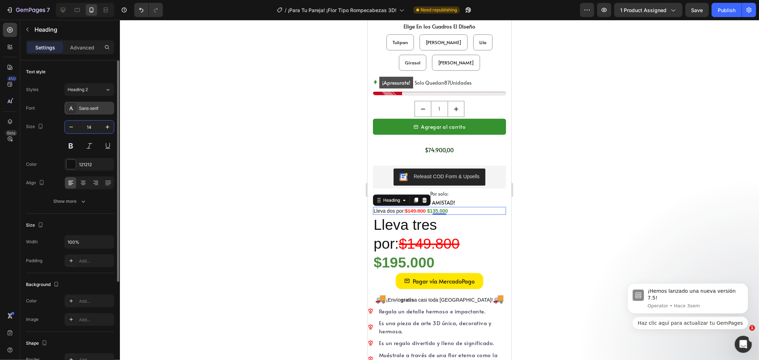
type input "14"
click at [90, 109] on div "Sans-serif" at bounding box center [95, 108] width 33 height 6
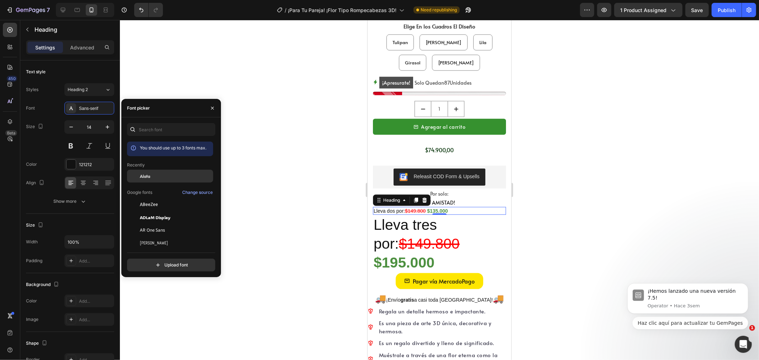
click at [146, 176] on span "Alata" at bounding box center [145, 176] width 10 height 6
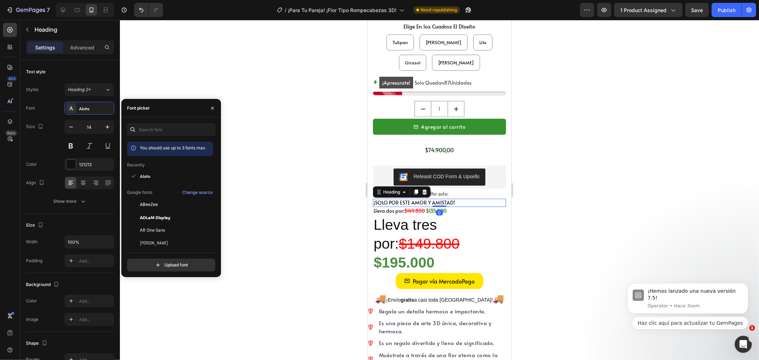
click at [456, 199] on p "¡SOLO POR ESTE AMOR Y AMISTAD!" at bounding box center [439, 202] width 132 height 6
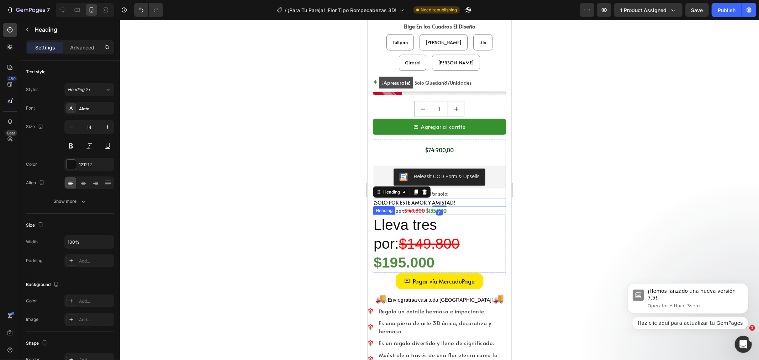
click at [424, 243] on s "$149.800" at bounding box center [428, 243] width 61 height 16
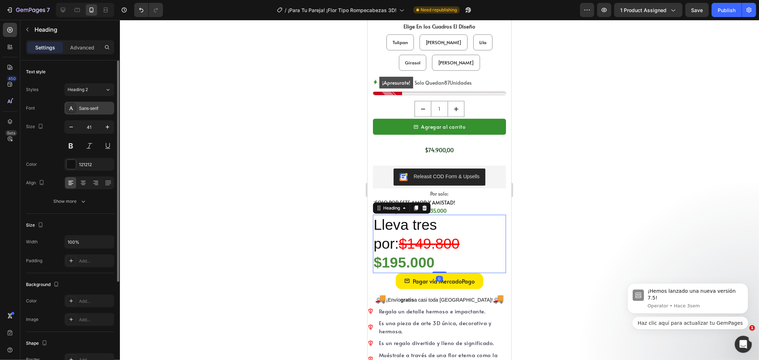
click at [86, 106] on div "Sans-serif" at bounding box center [95, 108] width 33 height 6
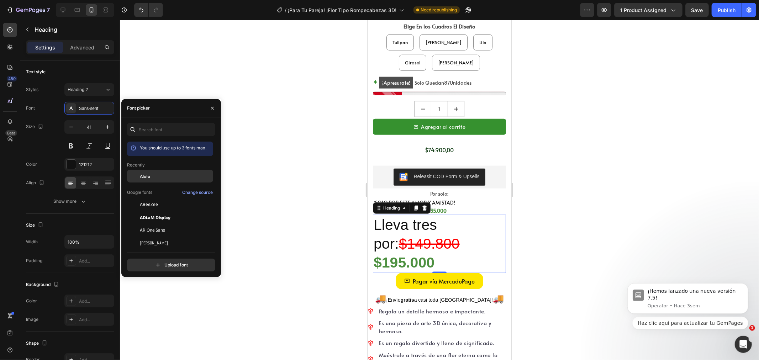
click at [144, 174] on span "Alata" at bounding box center [145, 176] width 10 height 6
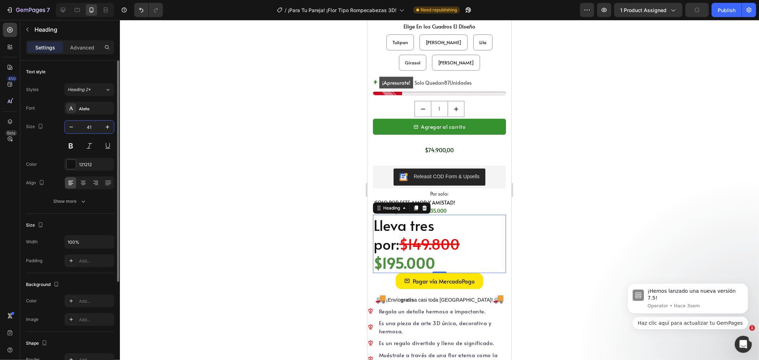
click at [93, 126] on input "41" at bounding box center [89, 127] width 23 height 13
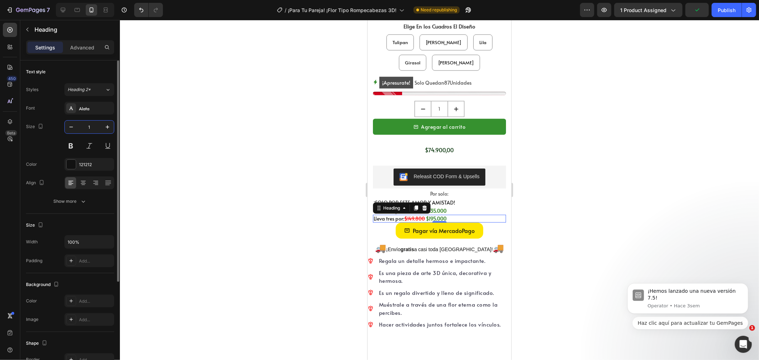
type input "14"
click at [556, 201] on div at bounding box center [439, 190] width 639 height 340
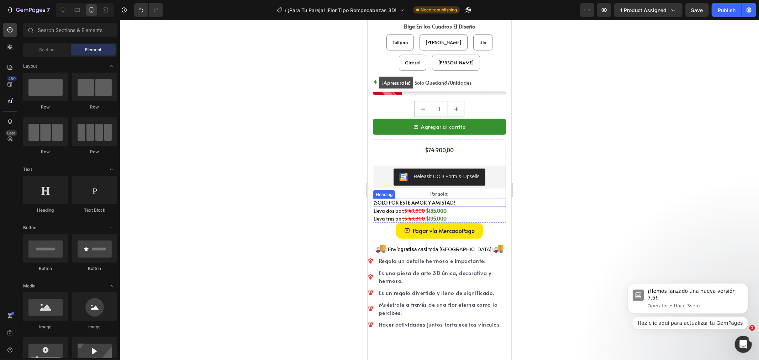
click at [468, 199] on p "¡SOLO POR ESTE AMOR Y AMISTAD!" at bounding box center [439, 202] width 132 height 6
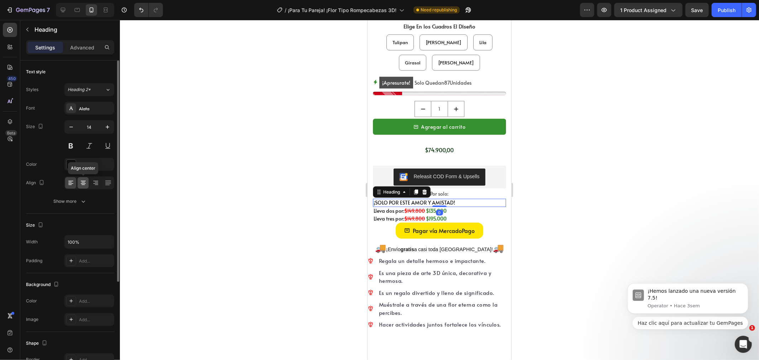
click at [82, 180] on icon at bounding box center [83, 182] width 7 height 7
click at [456, 207] on p "Lleva dos por: $149.800 $135.000" at bounding box center [439, 210] width 132 height 6
click at [80, 180] on icon at bounding box center [83, 182] width 7 height 7
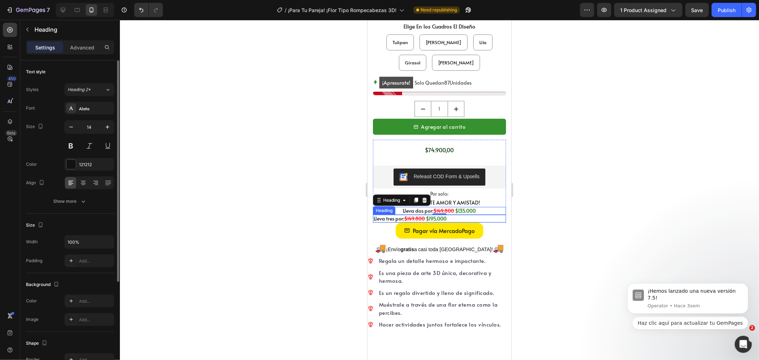
click at [464, 215] on p "Lleva tres por: $149.800 $195.000" at bounding box center [439, 218] width 132 height 6
click at [86, 185] on icon at bounding box center [83, 182] width 7 height 7
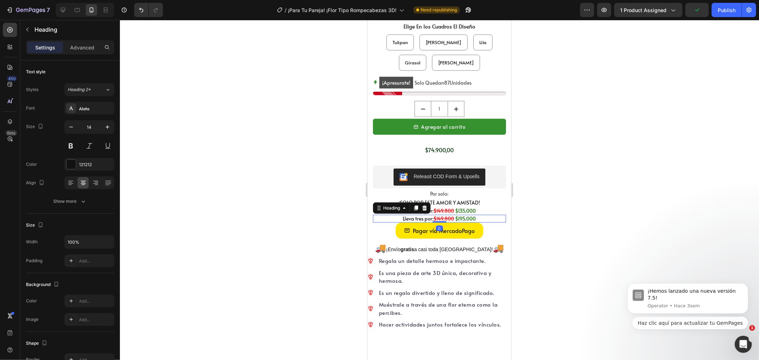
click at [568, 222] on div at bounding box center [439, 190] width 639 height 340
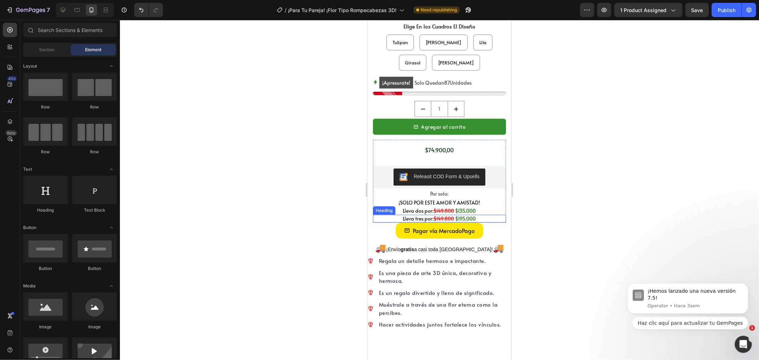
click at [418, 207] on p "Lleva dos por: $149.800 $135.000" at bounding box center [439, 210] width 132 height 6
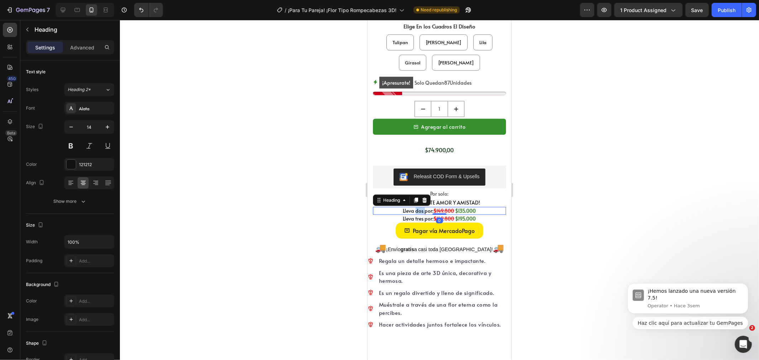
click at [417, 207] on p "Lleva dos por: $149.800 $135.000" at bounding box center [439, 210] width 132 height 6
click at [414, 215] on p "Lleva tres por: $149.800 $195.000" at bounding box center [439, 218] width 132 height 6
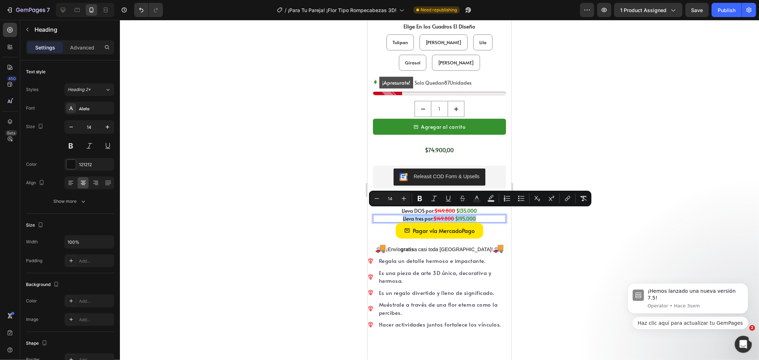
click at [414, 215] on p "Lleva tres por: $149.800 $195.000" at bounding box center [439, 218] width 132 height 6
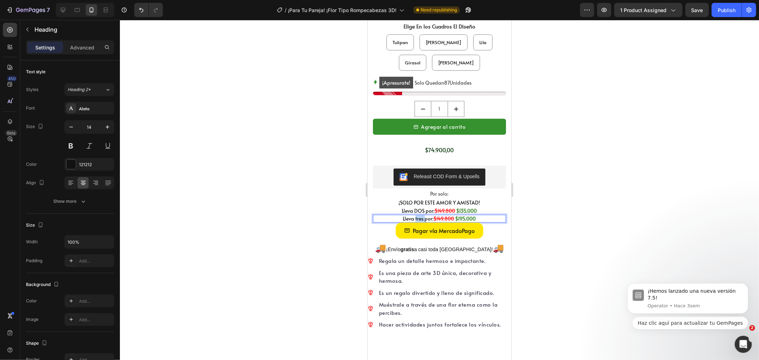
click at [414, 215] on p "Lleva tres por: $149.800 $195.000" at bounding box center [439, 218] width 132 height 6
click at [534, 211] on div at bounding box center [439, 190] width 639 height 340
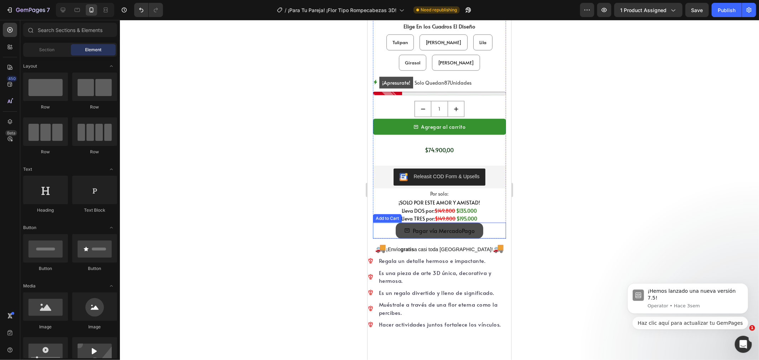
click at [438, 222] on button "Pagar vía MercadoPago" at bounding box center [439, 230] width 88 height 16
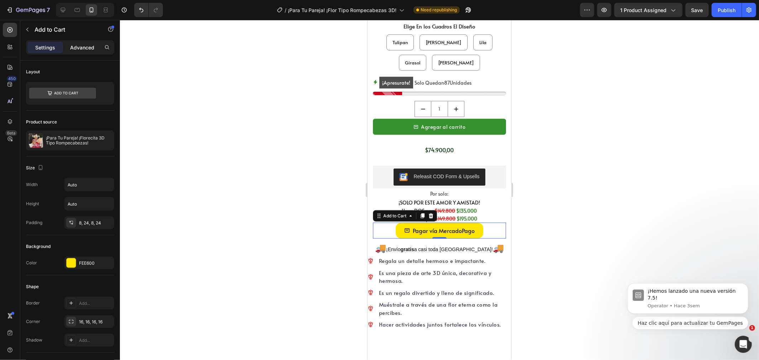
click at [80, 50] on p "Advanced" at bounding box center [82, 47] width 24 height 7
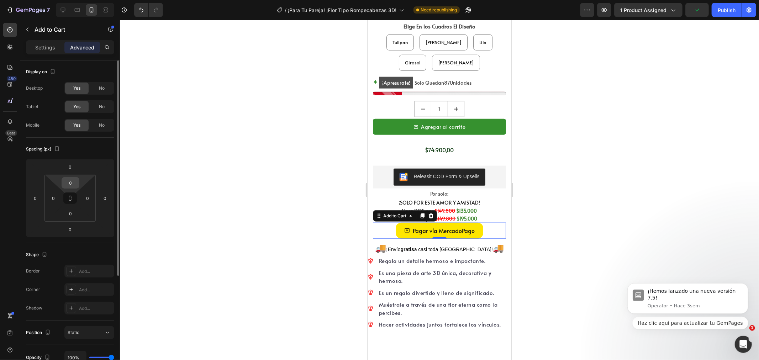
click at [72, 185] on input "0" at bounding box center [70, 182] width 14 height 11
click at [72, 181] on input "03" at bounding box center [70, 182] width 14 height 11
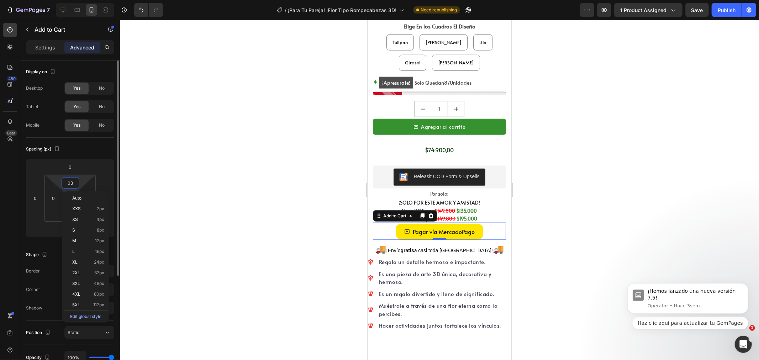
type input "0"
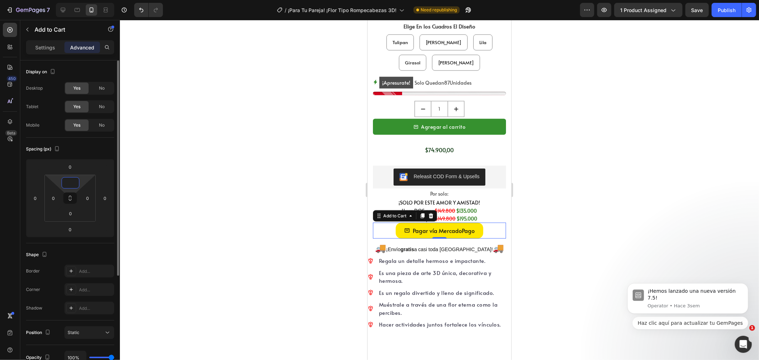
type input "3"
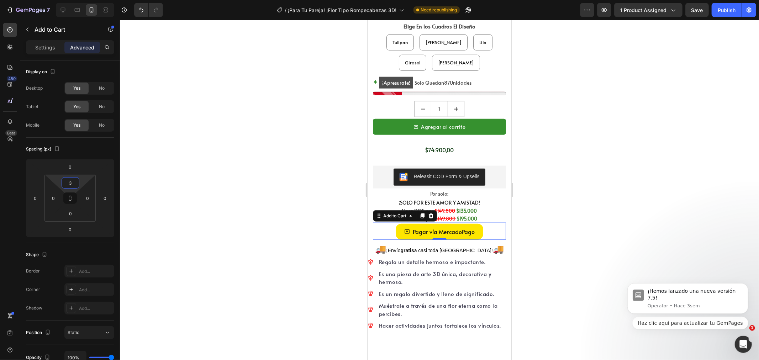
click at [569, 194] on div at bounding box center [439, 190] width 639 height 340
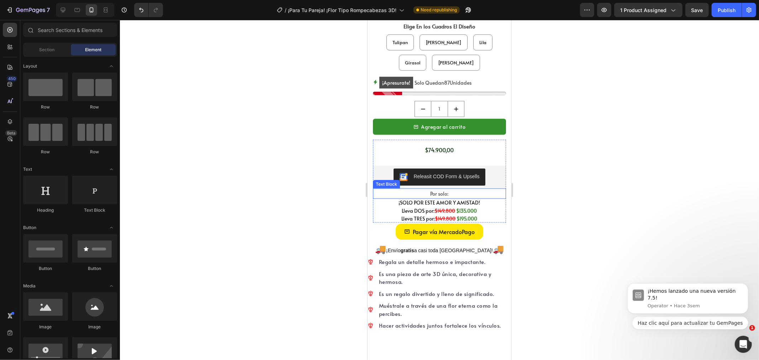
click at [453, 189] on p "Por solo:" at bounding box center [439, 193] width 132 height 9
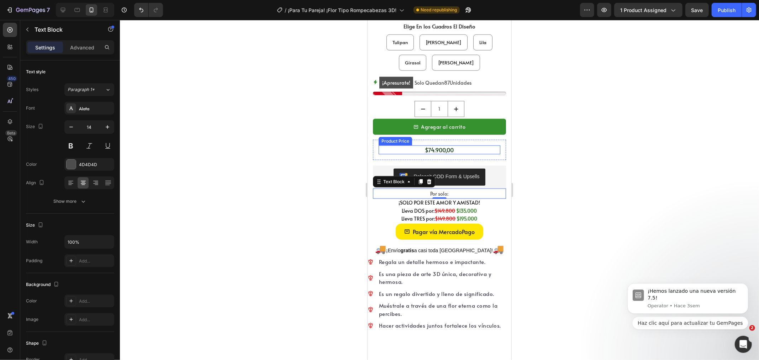
click at [425, 145] on div "$74.900,00" at bounding box center [439, 149] width 122 height 9
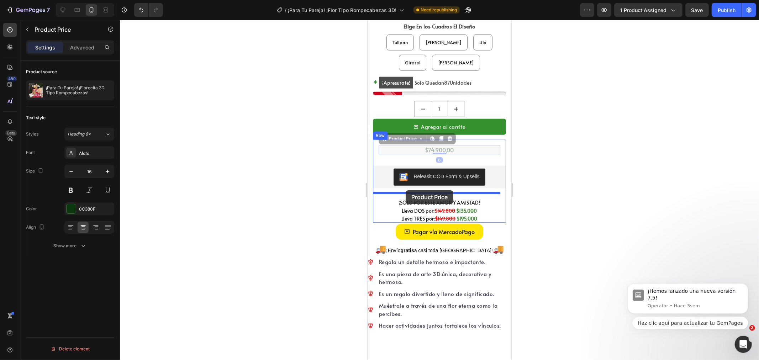
drag, startPoint x: 392, startPoint y: 130, endPoint x: 405, endPoint y: 190, distance: 61.2
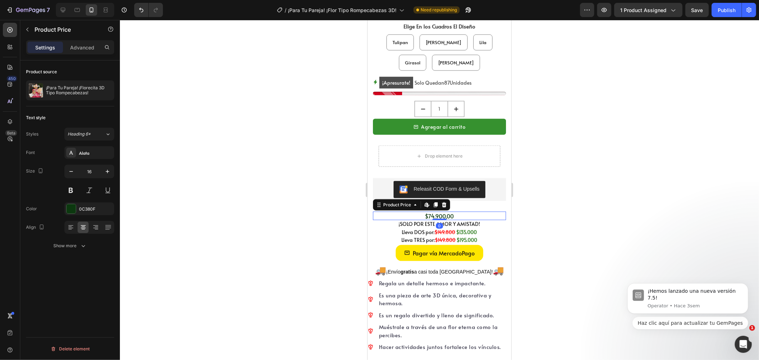
click at [344, 211] on div at bounding box center [439, 190] width 639 height 340
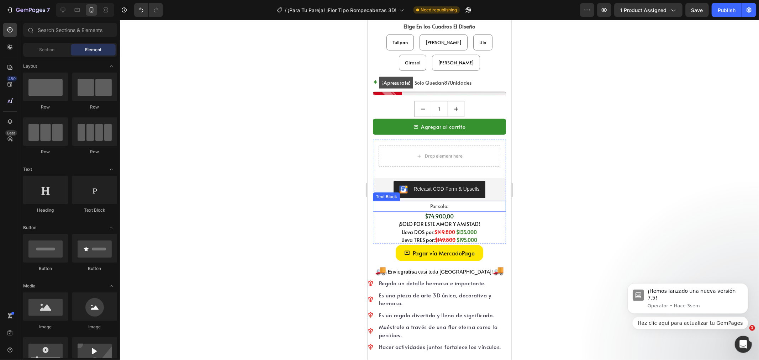
click at [422, 201] on p "Por solo:" at bounding box center [439, 205] width 132 height 9
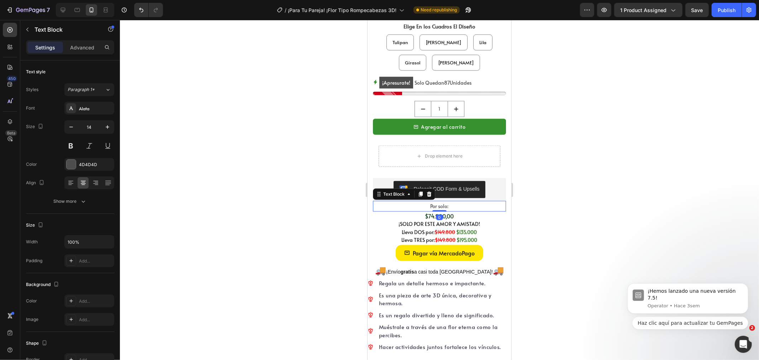
click at [433, 201] on p "Por solo:" at bounding box center [439, 205] width 132 height 9
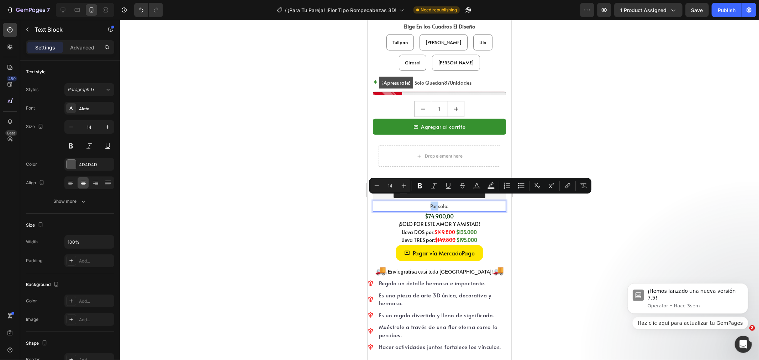
click at [435, 201] on p "Por solo:" at bounding box center [439, 205] width 132 height 9
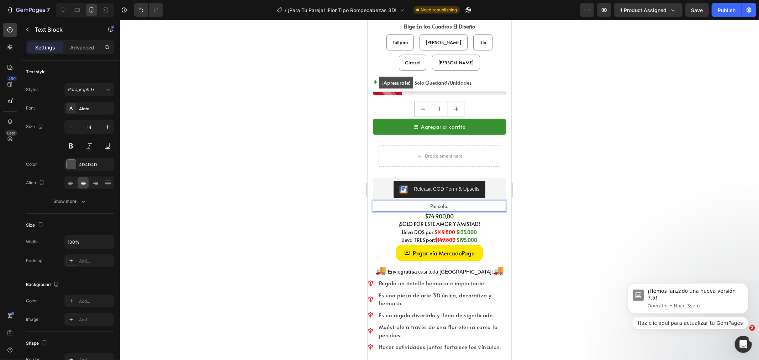
click at [440, 201] on p "Por solo:" at bounding box center [439, 205] width 132 height 9
click at [425, 201] on p "Por solo:" at bounding box center [439, 205] width 132 height 9
click at [350, 202] on div at bounding box center [439, 190] width 639 height 340
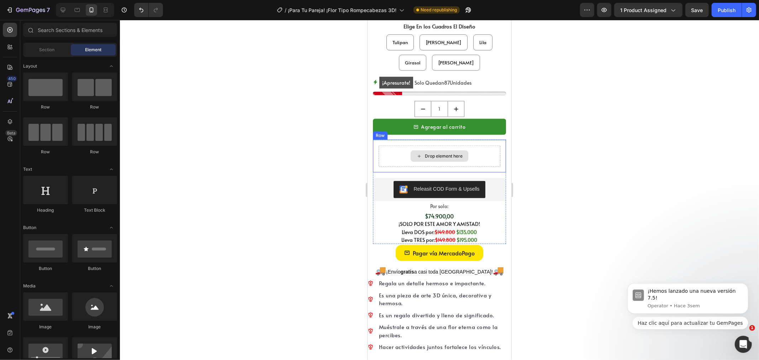
click at [410, 152] on div "Drop element here" at bounding box center [439, 155] width 58 height 11
click at [492, 147] on div "Drop element here" at bounding box center [439, 155] width 122 height 21
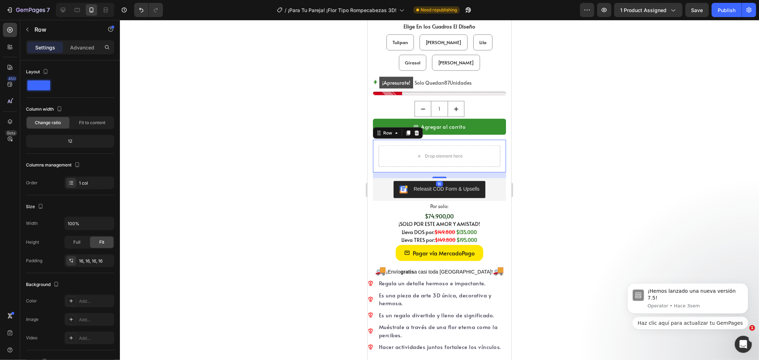
click at [573, 170] on div at bounding box center [439, 190] width 639 height 340
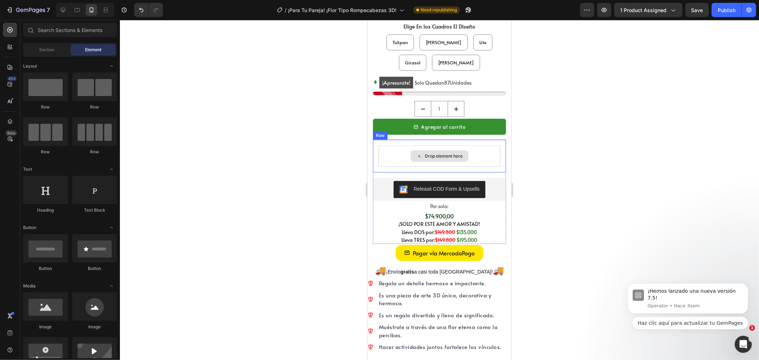
click at [482, 151] on div "Drop element here" at bounding box center [439, 155] width 122 height 21
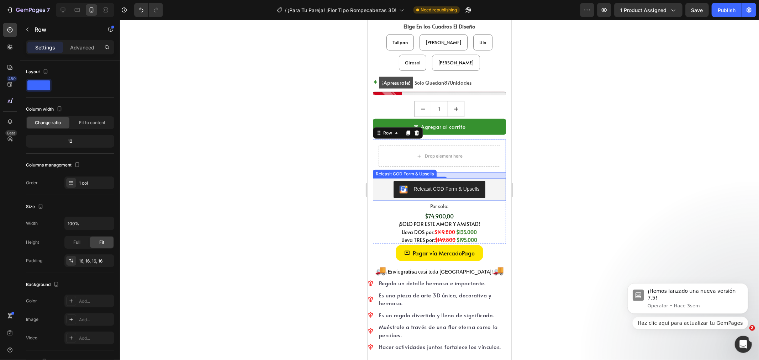
click at [494, 189] on div "Releasit COD Form & Upsells" at bounding box center [438, 189] width 127 height 17
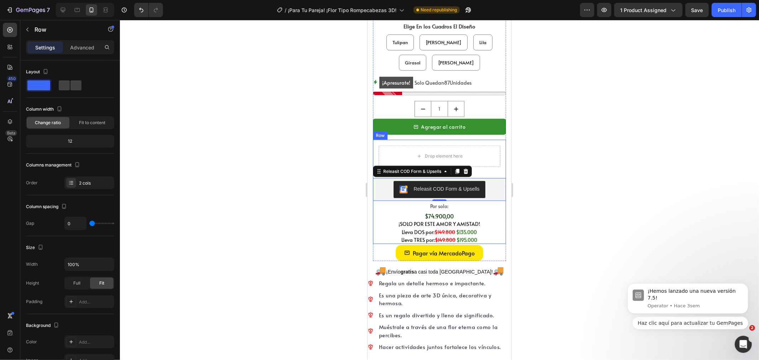
click at [497, 168] on div "Drop element here Row Releasit COD Form & Upsells Releasit COD Form & Upsells 0…" at bounding box center [438, 179] width 133 height 80
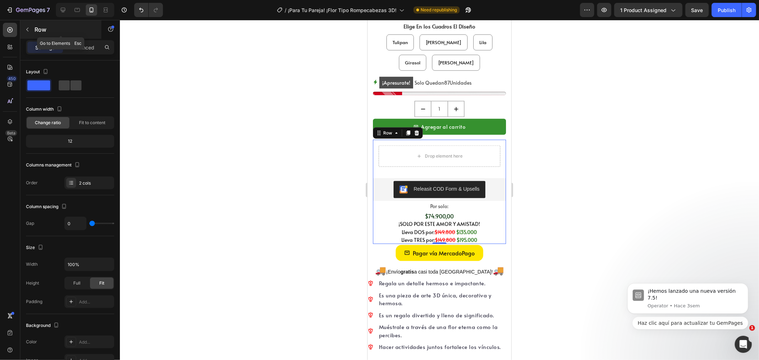
click at [37, 28] on p "Row" at bounding box center [65, 29] width 60 height 9
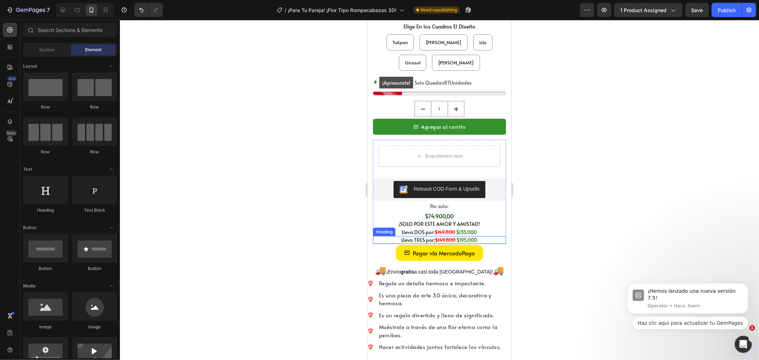
click at [446, 236] on s "$149.800" at bounding box center [445, 239] width 21 height 7
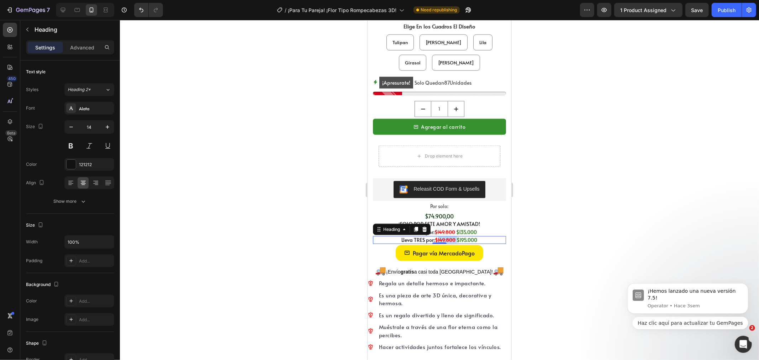
click at [439, 236] on s "$149.800" at bounding box center [445, 239] width 21 height 7
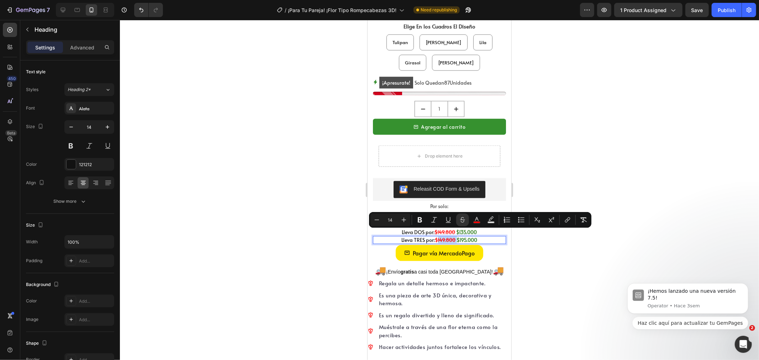
click at [439, 236] on s "$149.800" at bounding box center [445, 239] width 21 height 7
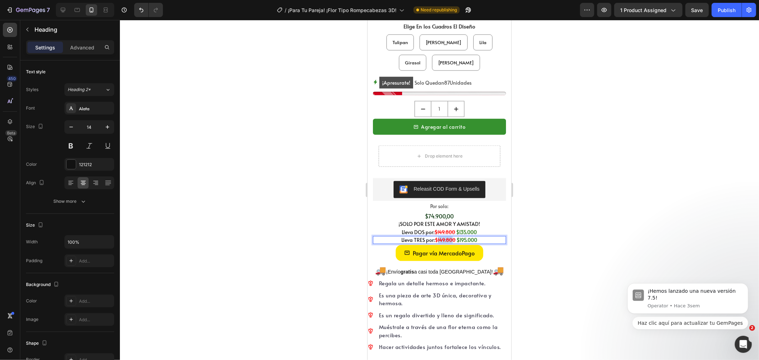
drag, startPoint x: 433, startPoint y: 234, endPoint x: 450, endPoint y: 235, distance: 17.1
click at [450, 236] on s "$149.800" at bounding box center [445, 239] width 21 height 7
click at [542, 227] on div at bounding box center [439, 190] width 639 height 340
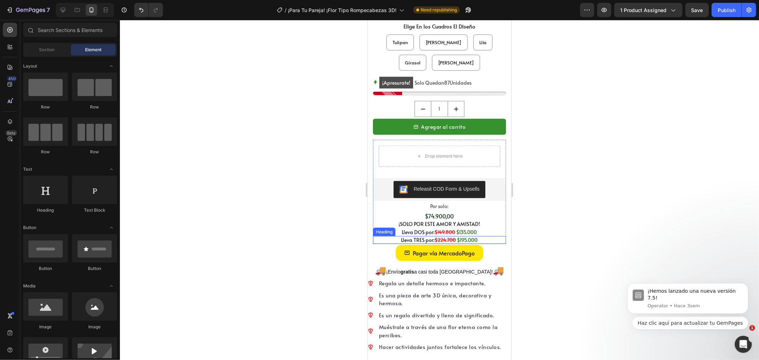
click at [435, 236] on s "$224.700" at bounding box center [444, 239] width 21 height 7
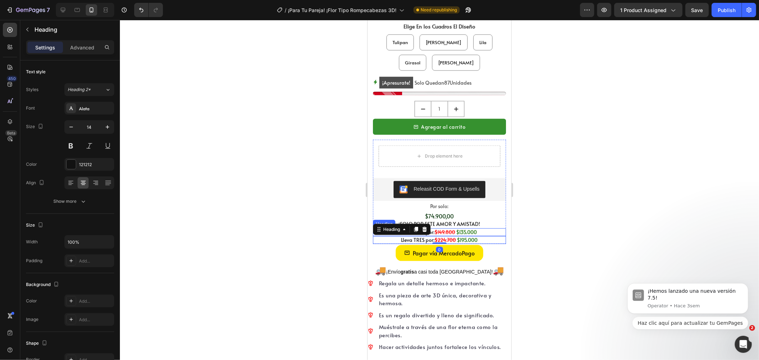
click at [445, 228] on s "$149.800" at bounding box center [444, 231] width 21 height 7
click at [467, 236] on strong "$195.000" at bounding box center [467, 239] width 21 height 7
click at [483, 229] on p "Lleva DOS por: $149.800 $135.000" at bounding box center [439, 232] width 132 height 6
click at [483, 244] on div "Pagar vía MercadoPago Add to Cart" at bounding box center [438, 252] width 133 height 17
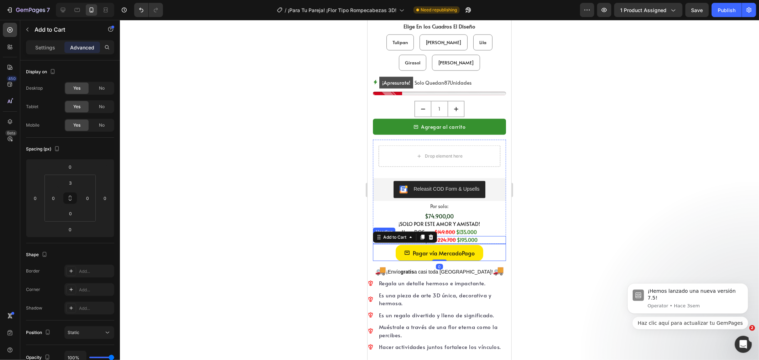
click at [484, 237] on p "Lleva TRES por: $224.700 $195.000" at bounding box center [439, 240] width 132 height 6
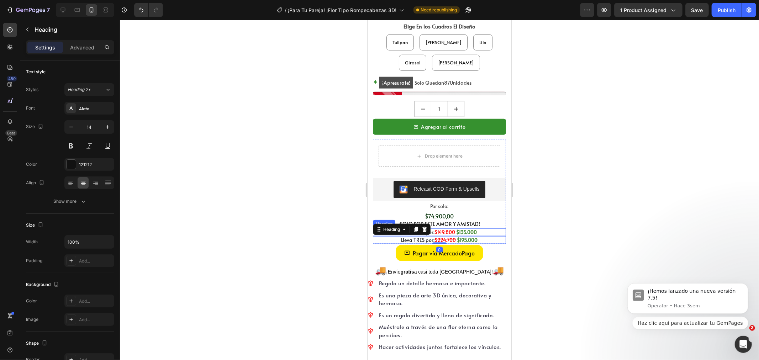
click at [479, 229] on p "Lleva DOS por: $149.800 $135.000" at bounding box center [439, 232] width 132 height 6
click at [477, 237] on p "Lleva TRES por: $224.700 $195.000" at bounding box center [439, 240] width 132 height 6
click at [542, 228] on div at bounding box center [439, 190] width 639 height 340
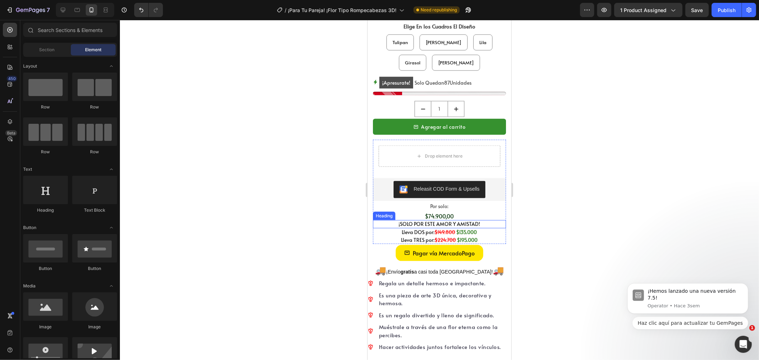
click at [415, 220] on h2 "¡SOLO POR ESTE AMOR Y AMISTAD!" at bounding box center [438, 224] width 133 height 8
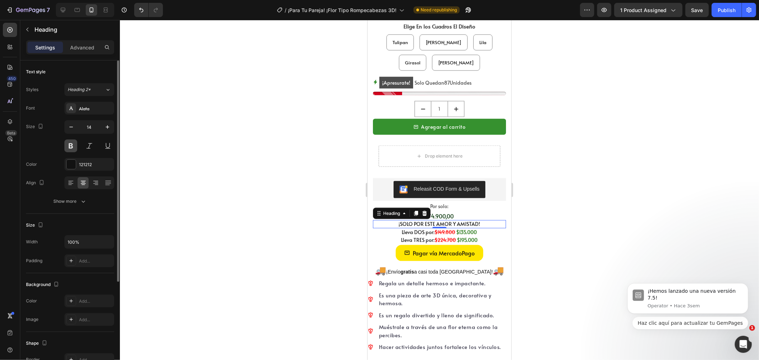
click at [70, 147] on button at bounding box center [70, 145] width 13 height 13
click at [67, 160] on div at bounding box center [71, 164] width 9 height 9
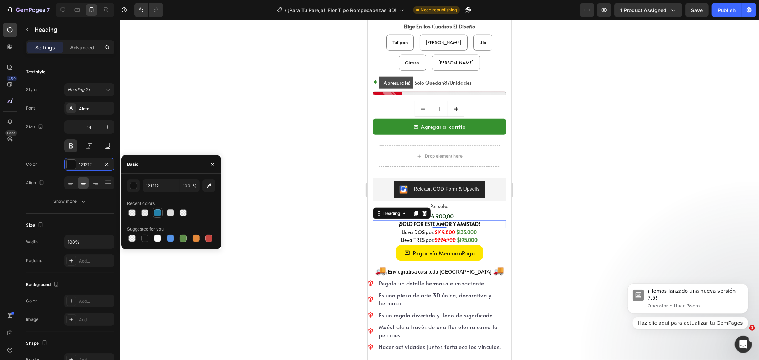
click at [153, 209] on div at bounding box center [158, 213] width 10 height 10
click at [180, 236] on div at bounding box center [183, 238] width 7 height 7
type input "5E8E49"
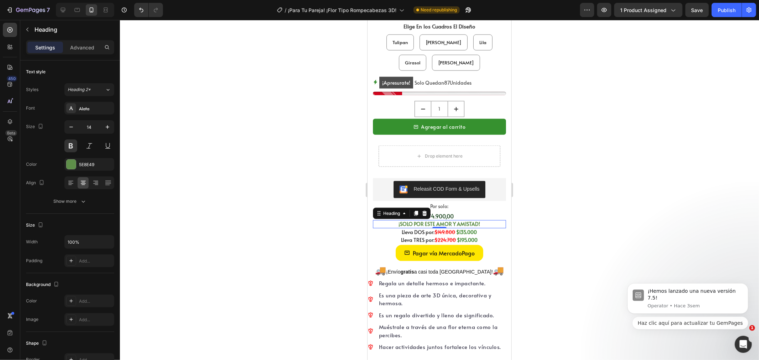
click at [344, 232] on div at bounding box center [439, 190] width 639 height 340
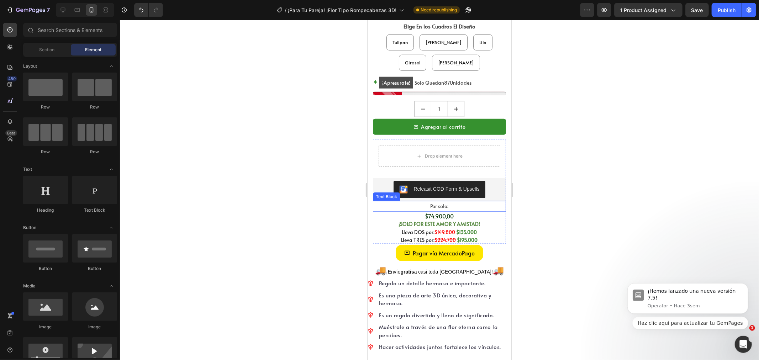
click at [408, 201] on p "Por solo:" at bounding box center [439, 205] width 132 height 9
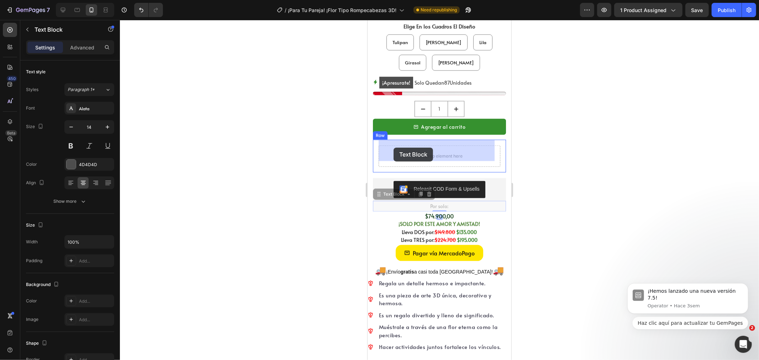
drag, startPoint x: 382, startPoint y: 187, endPoint x: 393, endPoint y: 148, distance: 41.1
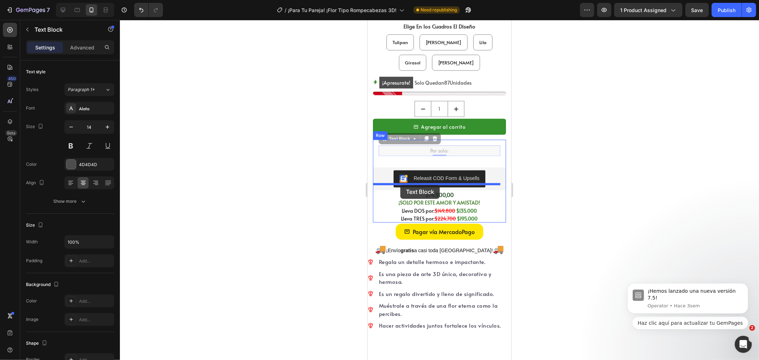
drag, startPoint x: 389, startPoint y: 129, endPoint x: 400, endPoint y: 185, distance: 56.5
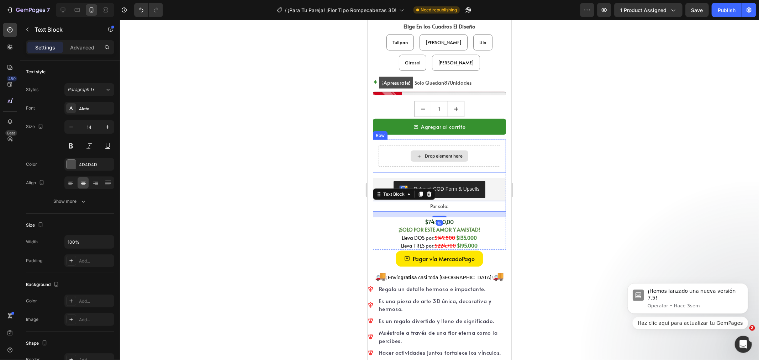
drag, startPoint x: 393, startPoint y: 148, endPoint x: 389, endPoint y: 147, distance: 4.1
click at [393, 147] on div "Drop element here" at bounding box center [439, 155] width 122 height 21
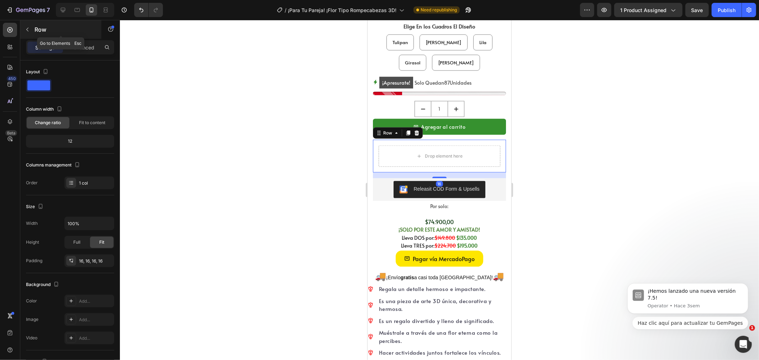
click at [37, 22] on div "Row" at bounding box center [60, 29] width 81 height 18
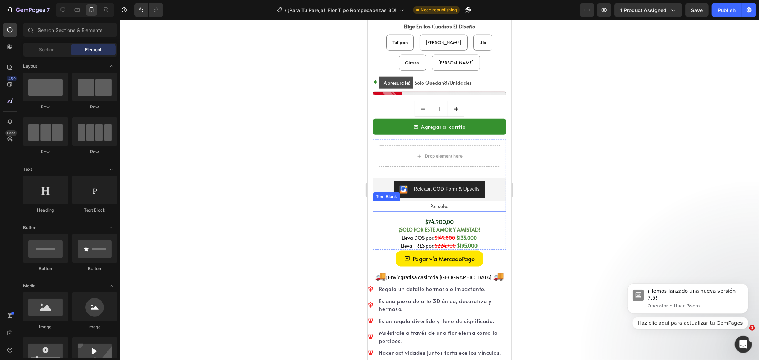
click at [421, 202] on p "Por solo:" at bounding box center [439, 205] width 132 height 9
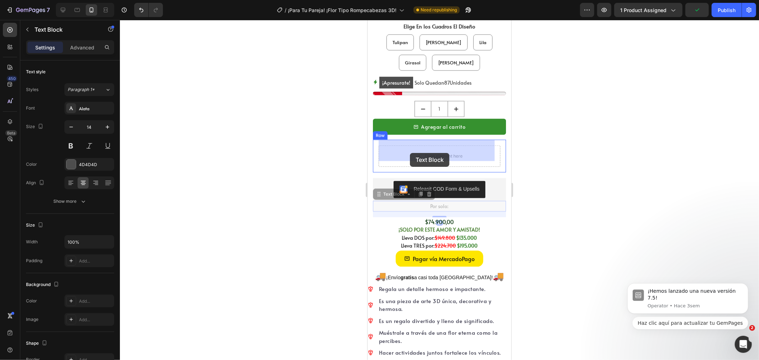
drag, startPoint x: 383, startPoint y: 188, endPoint x: 409, endPoint y: 153, distance: 44.5
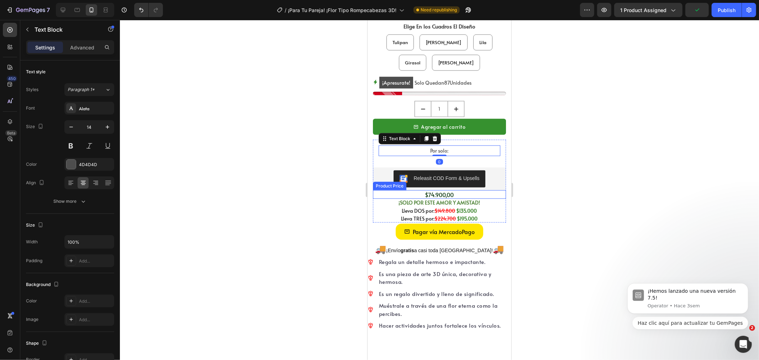
click at [406, 190] on div "$74.900,00" at bounding box center [438, 194] width 133 height 9
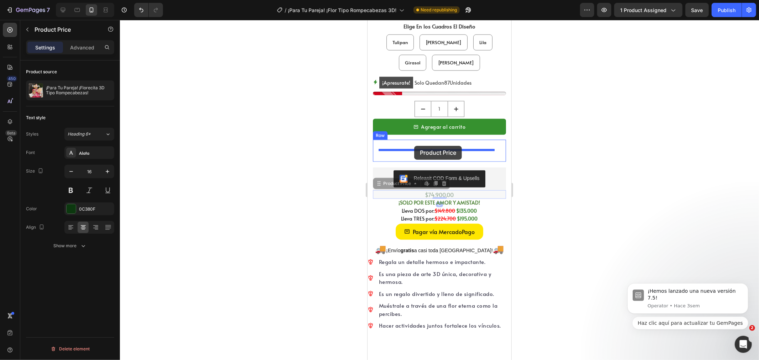
drag, startPoint x: 396, startPoint y: 180, endPoint x: 414, endPoint y: 145, distance: 38.8
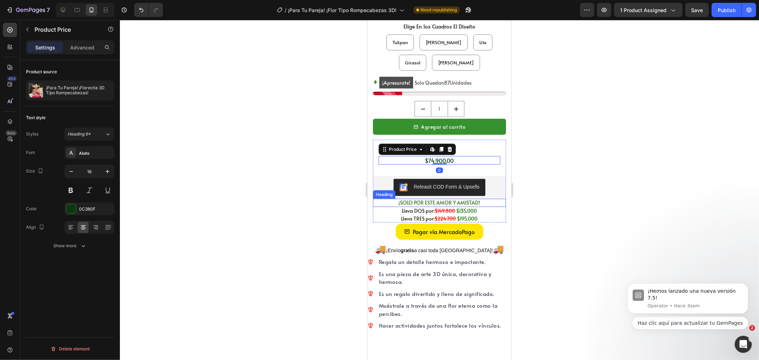
click at [402, 199] on p "¡SOLO POR ESTE AMOR Y AMISTAD!" at bounding box center [439, 202] width 132 height 6
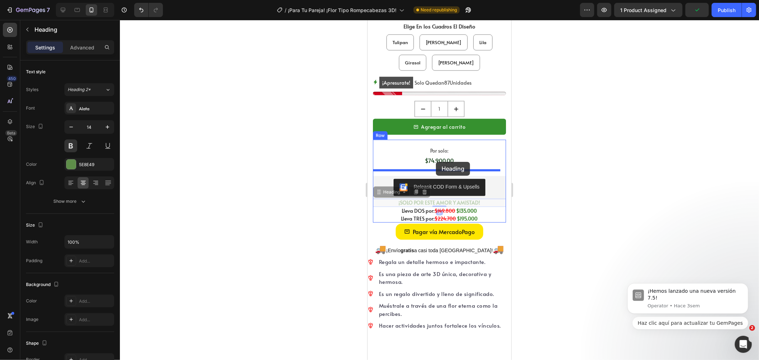
drag, startPoint x: 385, startPoint y: 184, endPoint x: 435, endPoint y: 161, distance: 54.8
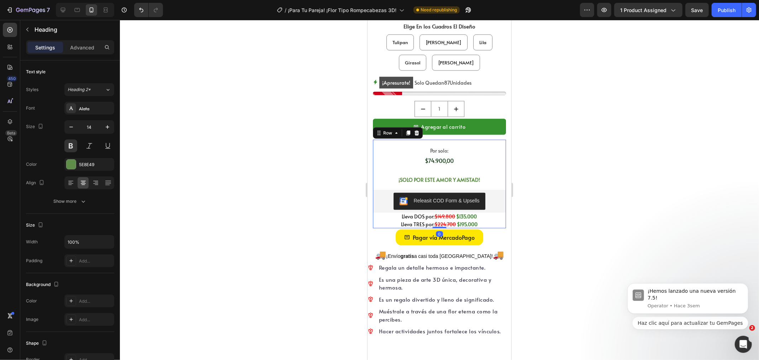
click at [440, 165] on div "Por solo: Text Block $74.900,00 Product Price Product Price Row ¡SOLO POR ESTE …" at bounding box center [438, 175] width 133 height 73
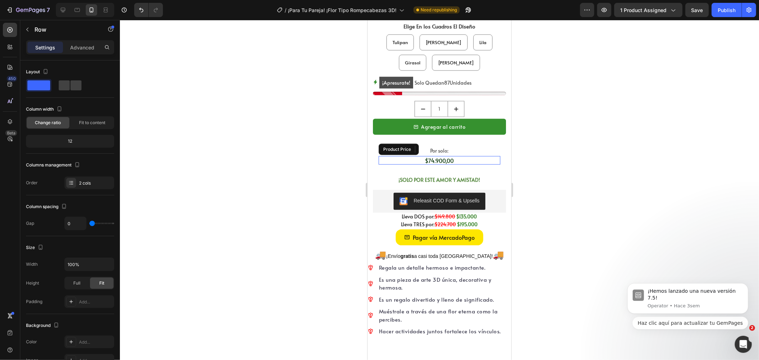
click at [440, 158] on div "$74.900,00 Product Price Product Price" at bounding box center [439, 160] width 122 height 9
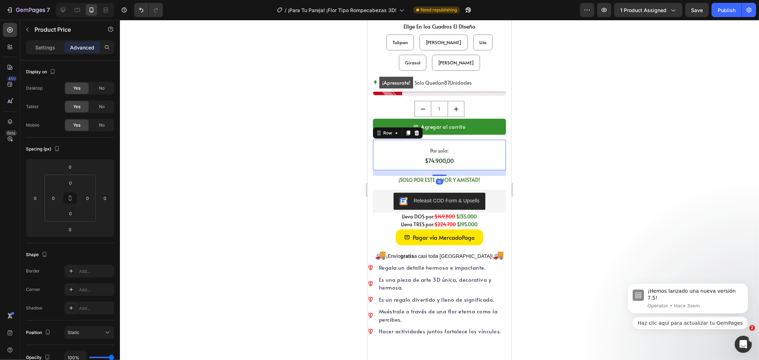
click at [473, 139] on div "Por solo: Text Block $74.900,00 Product Price Product Price Row 16" at bounding box center [438, 154] width 133 height 31
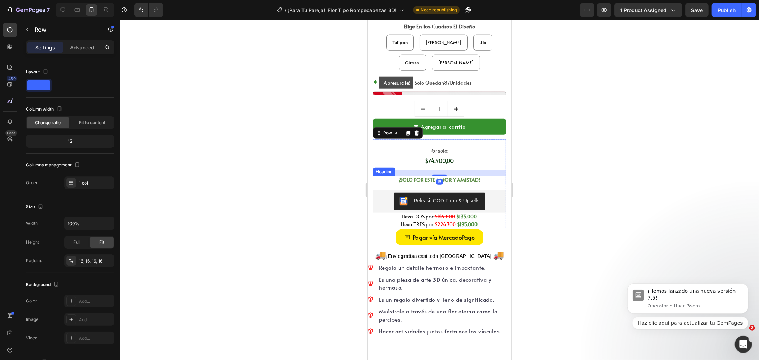
click at [446, 176] on h2 "¡SOLO POR ESTE AMOR Y AMISTAD!" at bounding box center [438, 180] width 133 height 8
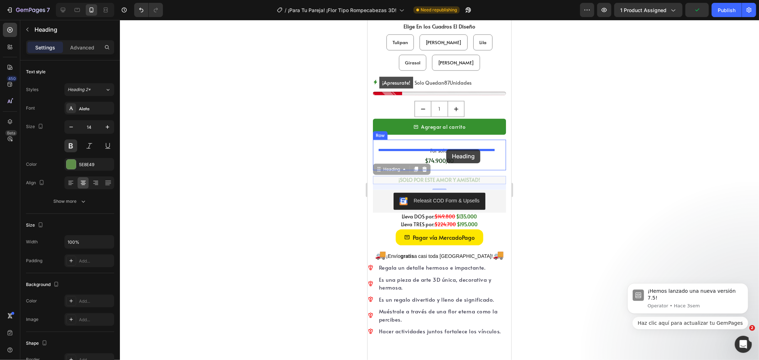
drag, startPoint x: 388, startPoint y: 165, endPoint x: 446, endPoint y: 149, distance: 59.8
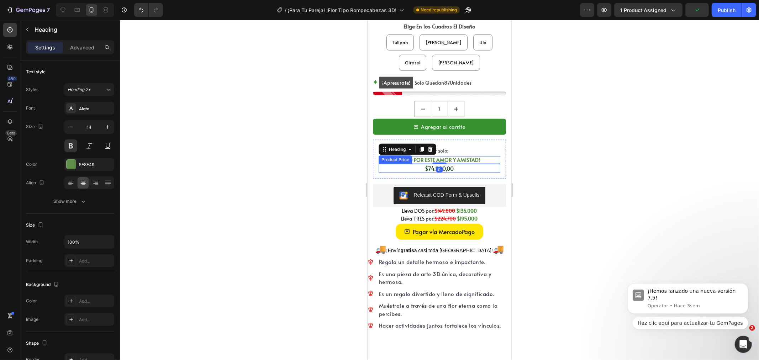
click at [424, 164] on div "$74.900,00" at bounding box center [439, 168] width 122 height 9
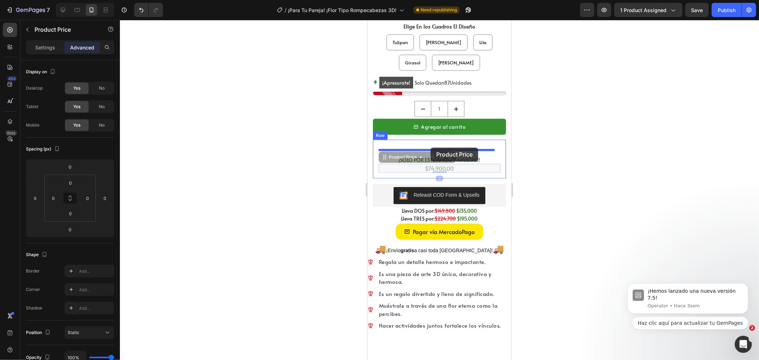
drag, startPoint x: 400, startPoint y: 150, endPoint x: 430, endPoint y: 147, distance: 30.4
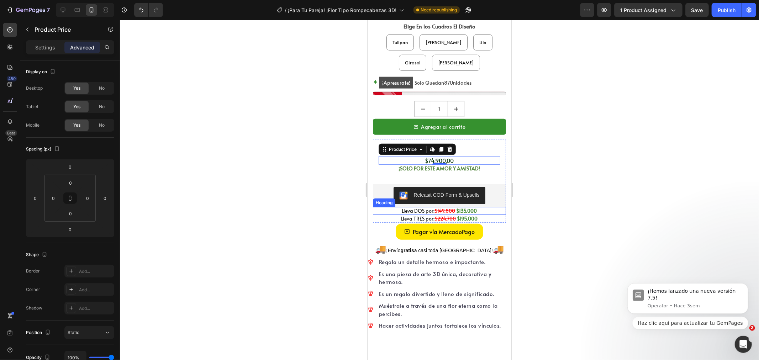
click at [406, 207] on p "Lleva DOS por: $149.800 $135.000" at bounding box center [439, 210] width 132 height 6
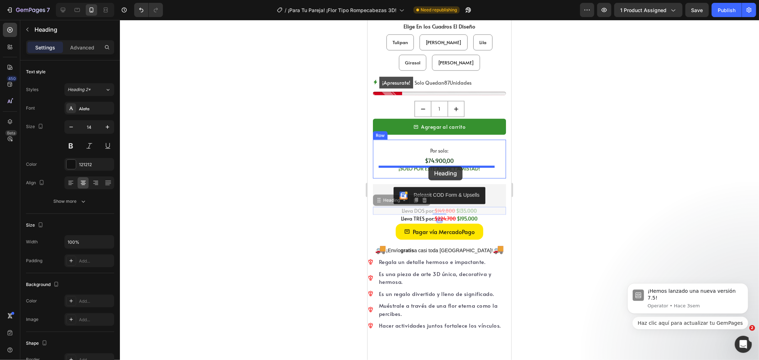
drag, startPoint x: 389, startPoint y: 195, endPoint x: 428, endPoint y: 166, distance: 48.2
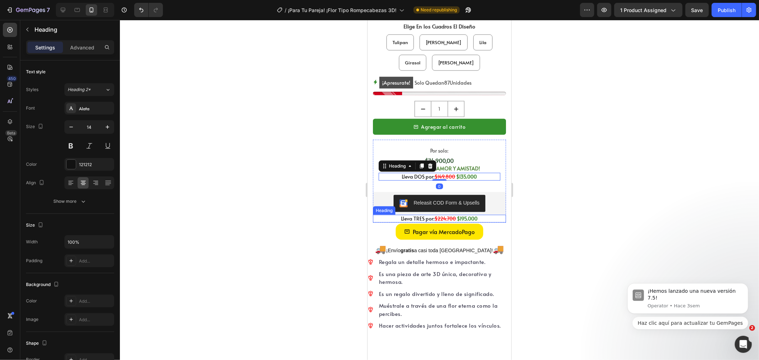
click at [407, 215] on p "Lleva TRES por: $224.700 $195.000" at bounding box center [439, 218] width 132 height 6
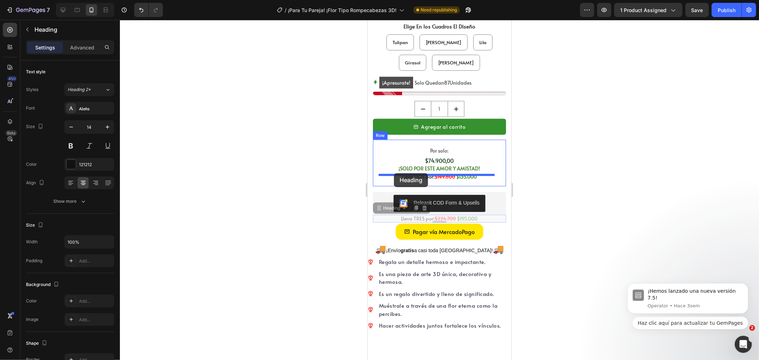
drag, startPoint x: 383, startPoint y: 200, endPoint x: 393, endPoint y: 173, distance: 28.5
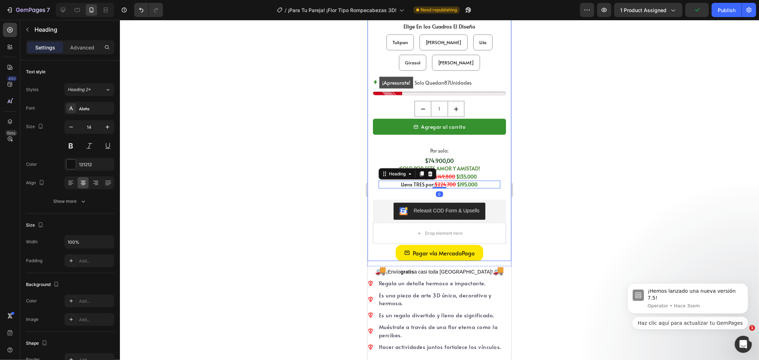
click at [332, 181] on div at bounding box center [439, 190] width 639 height 340
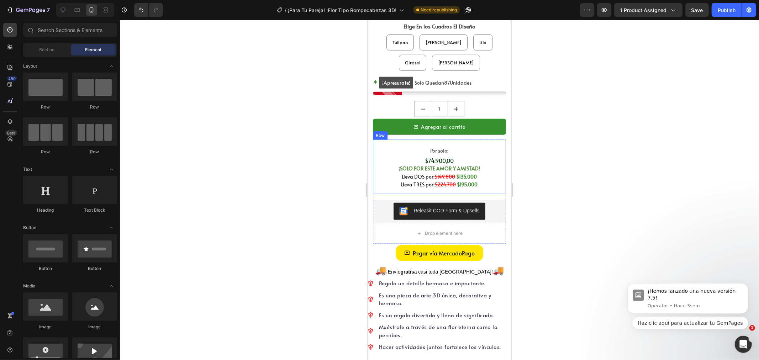
click at [411, 187] on div "Por solo: Text Block $74.900,00 Product Price Product Price ¡SOLO POR ESTE AMOR…" at bounding box center [438, 166] width 133 height 54
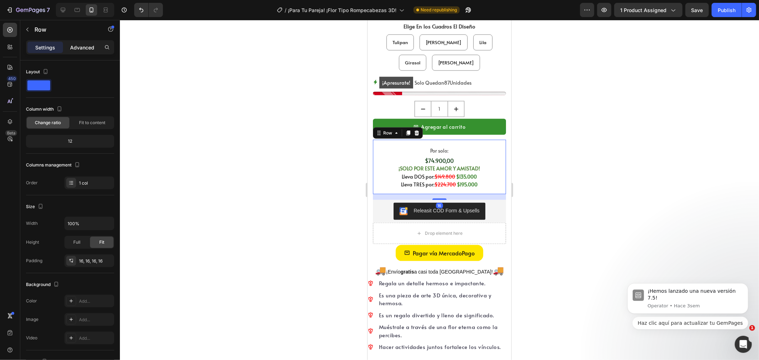
click at [75, 42] on div "Advanced" at bounding box center [82, 47] width 36 height 11
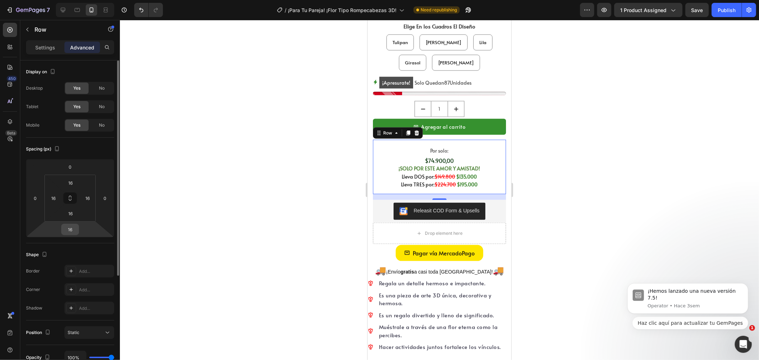
click at [71, 232] on input "16" at bounding box center [70, 229] width 14 height 11
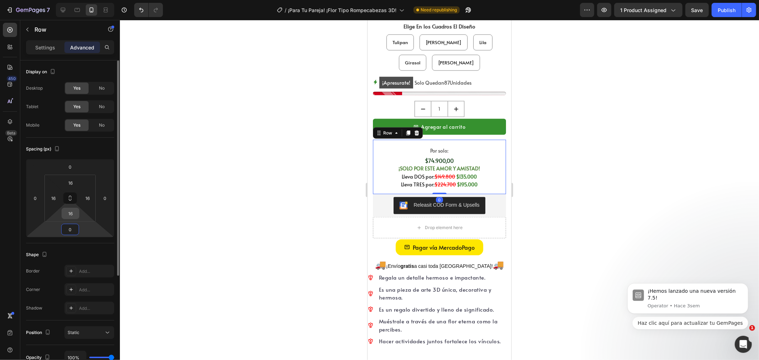
type input "0"
click at [73, 211] on input "16" at bounding box center [70, 213] width 14 height 11
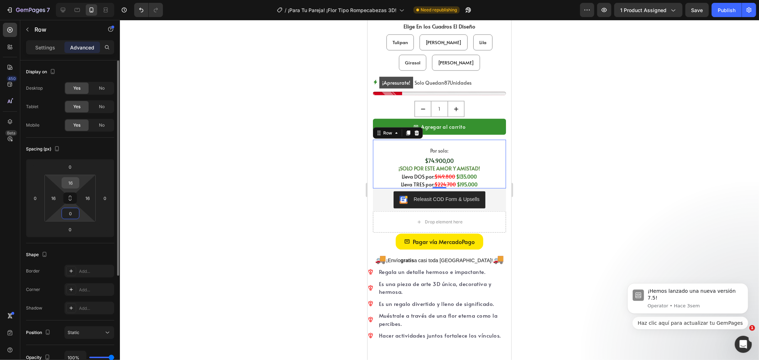
type input "0"
click at [70, 179] on input "16" at bounding box center [70, 182] width 14 height 11
type input "0"
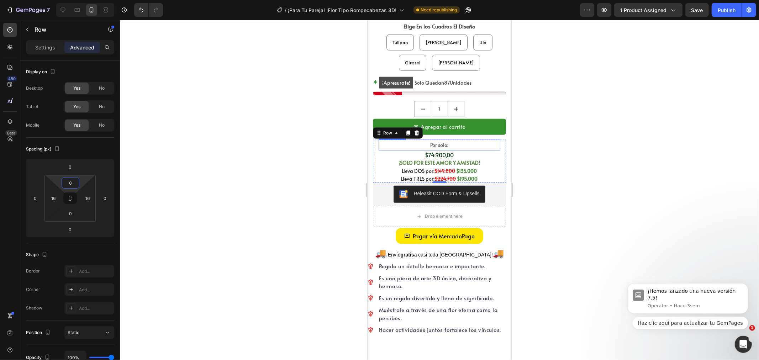
click at [435, 140] on p "Por solo:" at bounding box center [439, 144] width 120 height 9
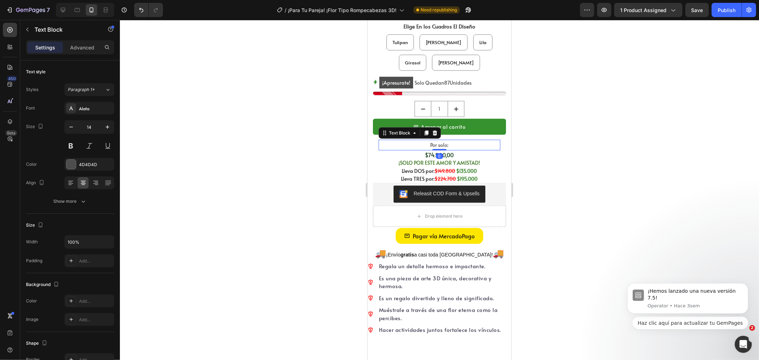
click at [422, 140] on p "Por solo:" at bounding box center [439, 144] width 120 height 9
click at [457, 150] on div "$74.900,00" at bounding box center [439, 154] width 122 height 9
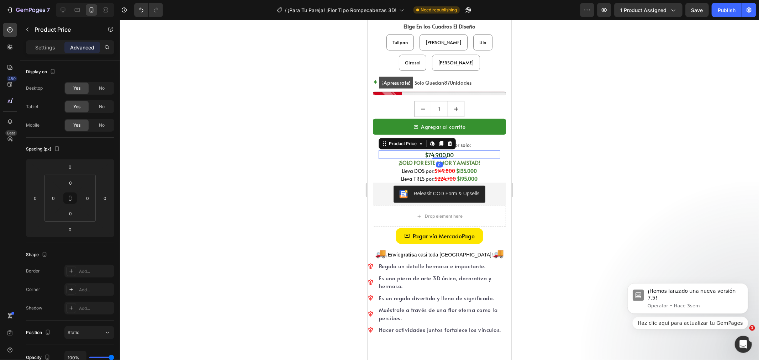
click at [546, 148] on div at bounding box center [439, 190] width 639 height 340
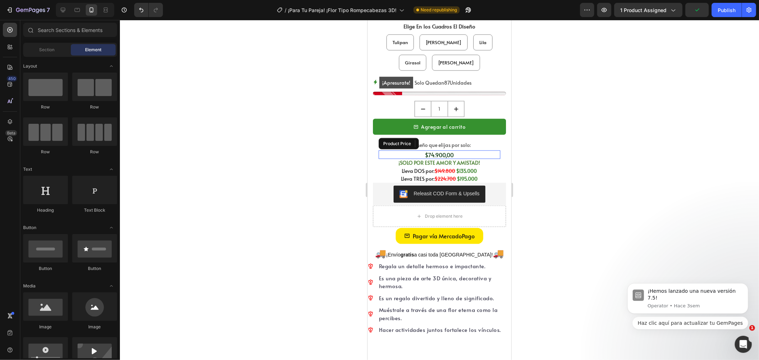
click at [448, 150] on div "$74.900,00" at bounding box center [439, 154] width 122 height 9
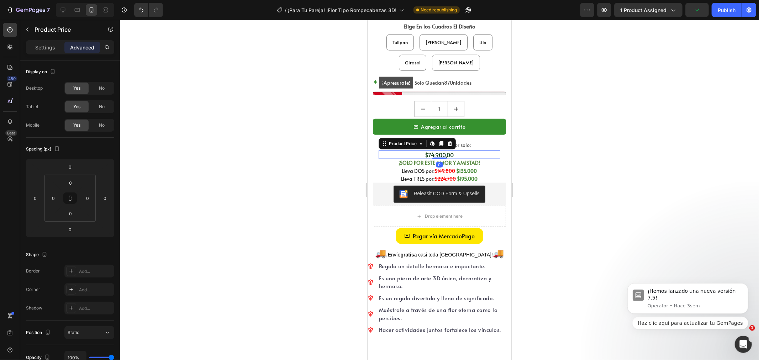
click at [455, 150] on div "$74.900,00" at bounding box center [439, 154] width 122 height 9
click at [542, 158] on div at bounding box center [439, 190] width 639 height 340
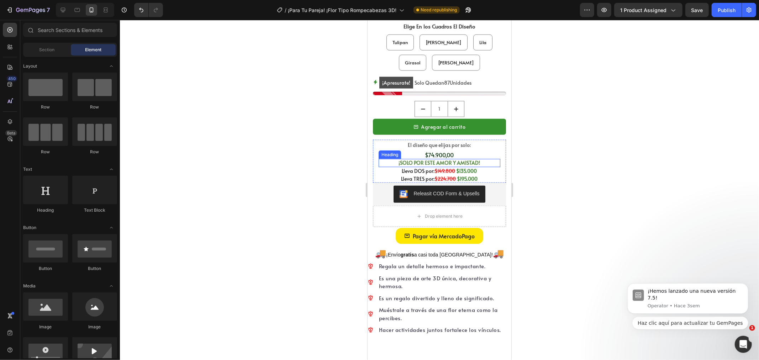
click at [425, 159] on h2 "¡SOLO POR ESTE AMOR Y AMISTAD!" at bounding box center [439, 163] width 122 height 8
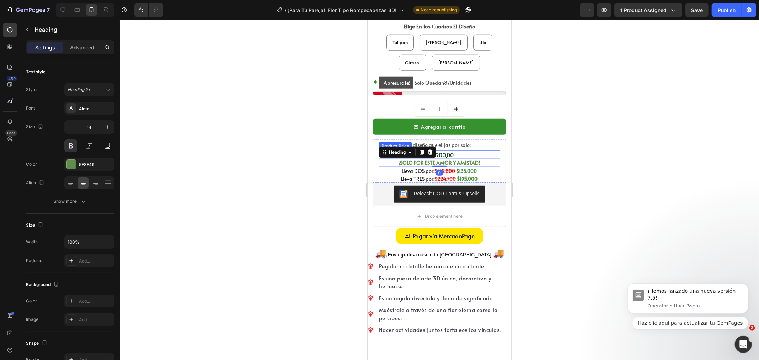
click at [457, 150] on div "$74.900,00" at bounding box center [439, 154] width 122 height 9
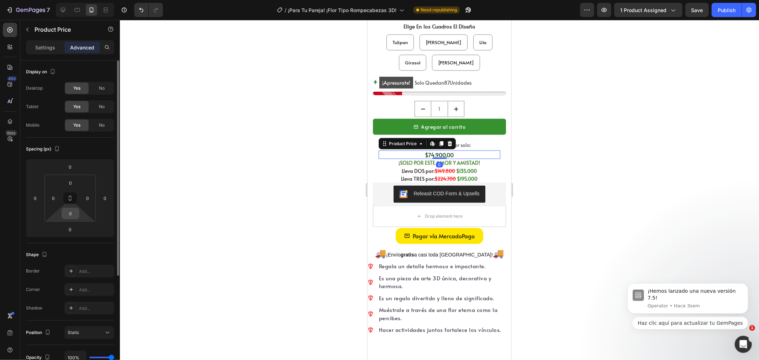
click at [73, 209] on input "0" at bounding box center [70, 213] width 14 height 11
type input "3"
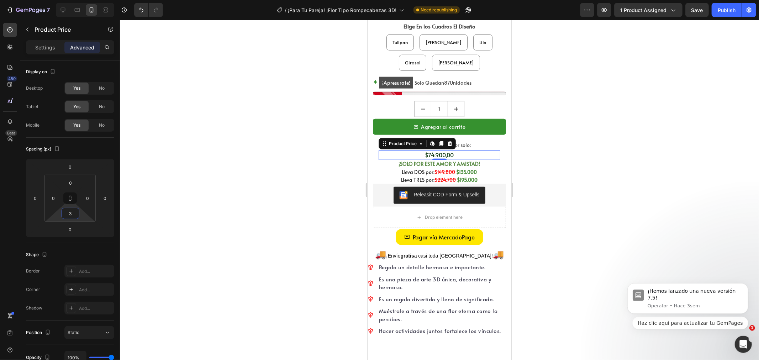
click at [327, 137] on div at bounding box center [439, 190] width 639 height 340
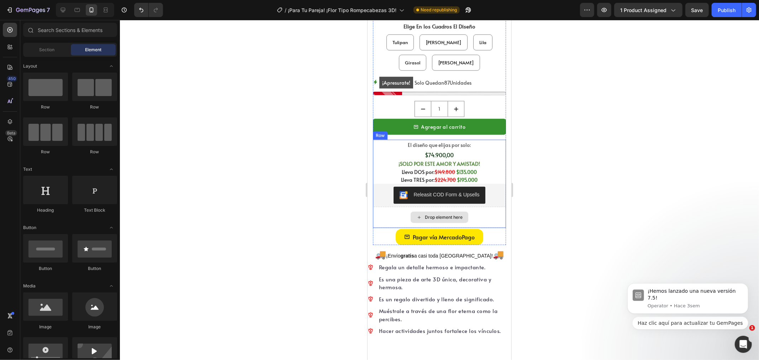
click at [396, 206] on div "Drop element here" at bounding box center [438, 216] width 133 height 21
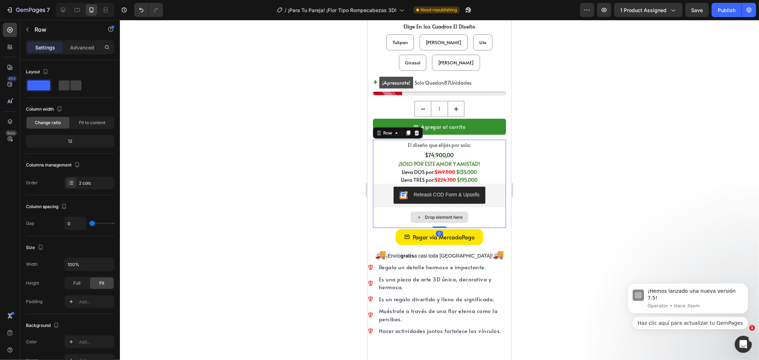
click at [489, 211] on div "Drop element here" at bounding box center [438, 216] width 133 height 21
click at [558, 210] on div at bounding box center [439, 190] width 639 height 340
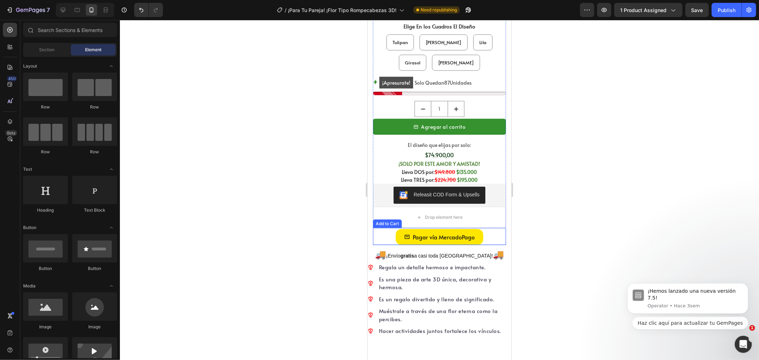
click at [488, 229] on div "Pagar vía MercadoPago Add to Cart" at bounding box center [438, 236] width 133 height 17
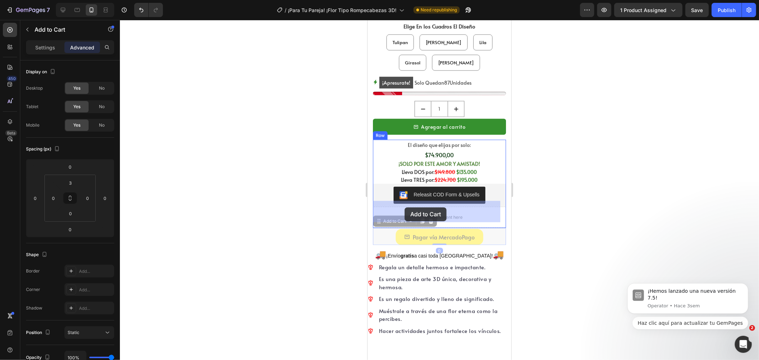
drag, startPoint x: 392, startPoint y: 214, endPoint x: 404, endPoint y: 207, distance: 13.9
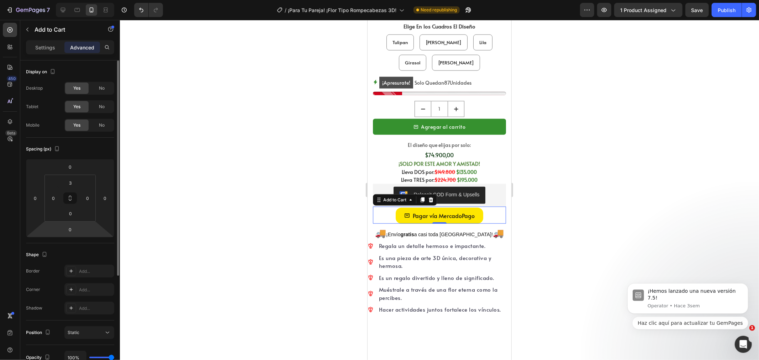
scroll to position [39, 0]
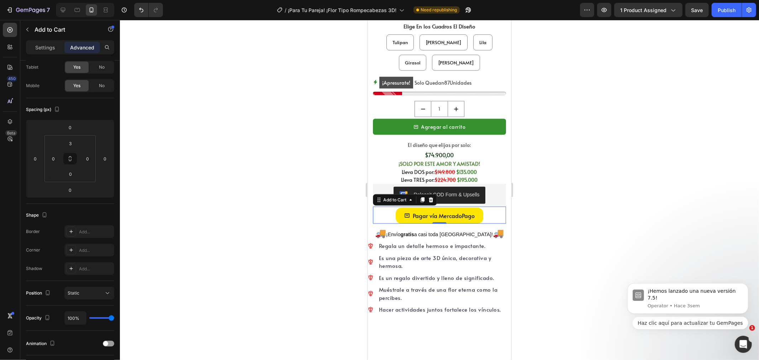
click at [42, 54] on div "Settings Advanced" at bounding box center [70, 47] width 88 height 14
click at [42, 52] on div "Settings" at bounding box center [45, 47] width 36 height 11
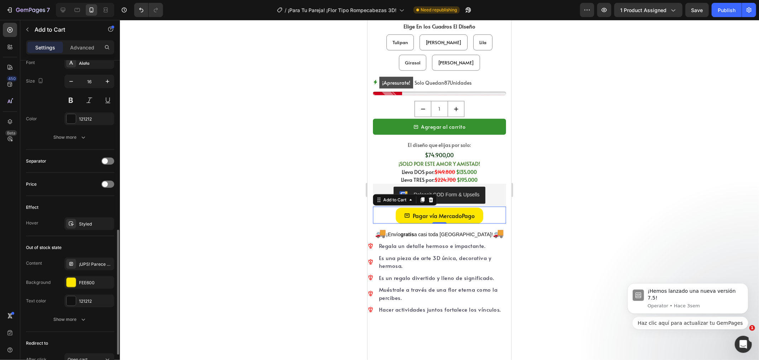
scroll to position [499, 0]
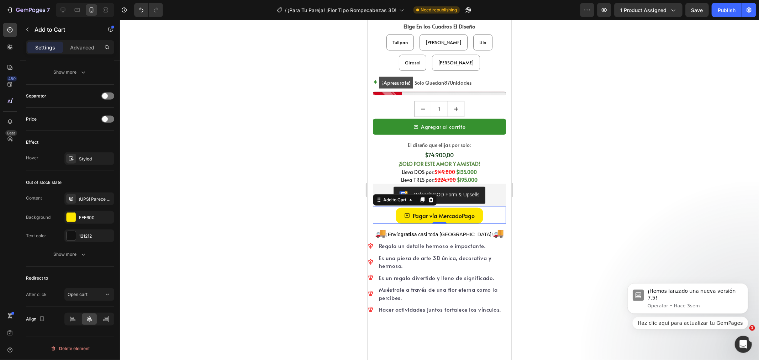
click at [344, 177] on div at bounding box center [439, 190] width 639 height 340
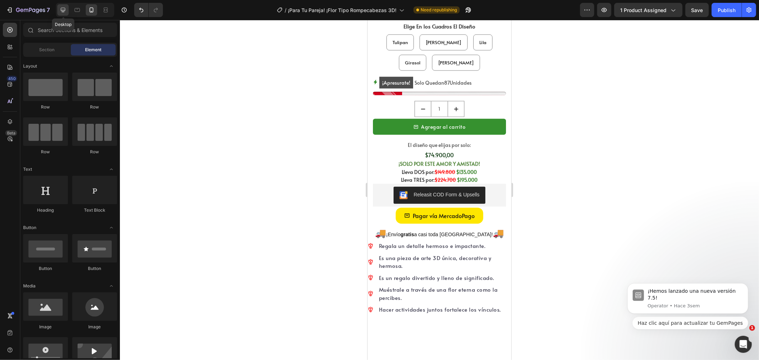
click at [65, 10] on icon at bounding box center [63, 10] width 5 height 5
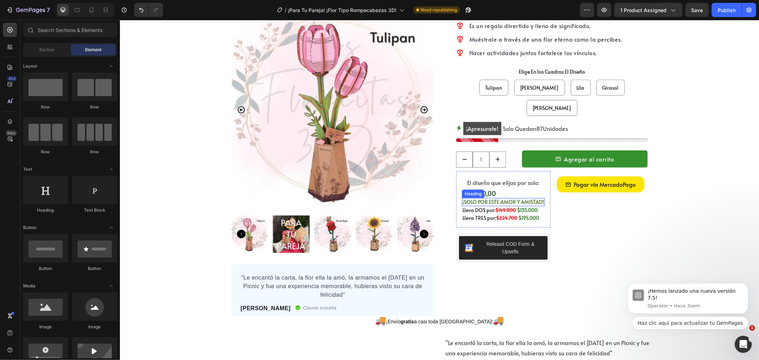
scroll to position [475, 0]
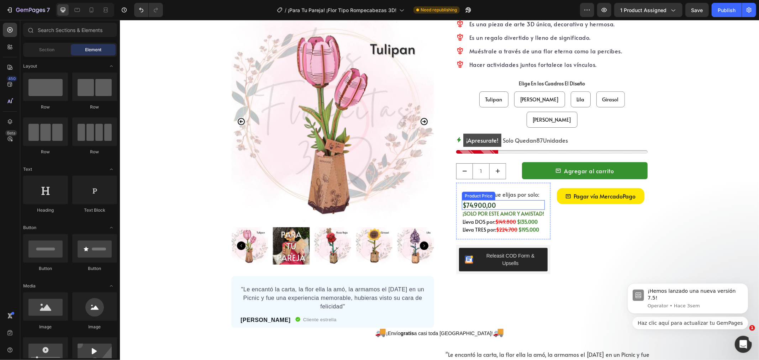
click at [502, 200] on div "$74.900,00" at bounding box center [502, 205] width 83 height 10
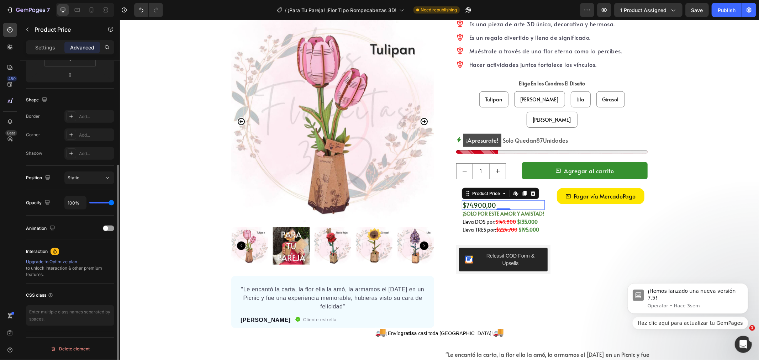
scroll to position [0, 0]
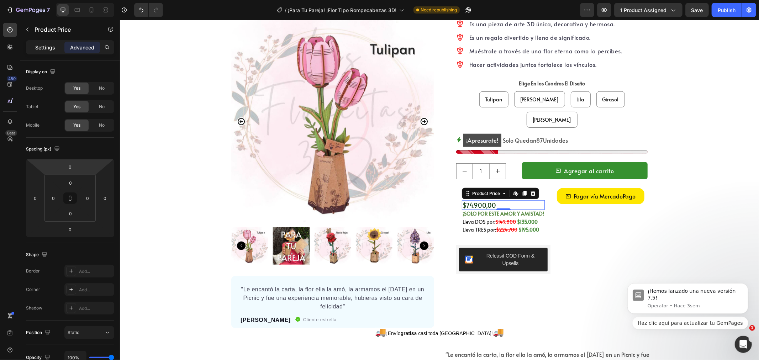
click at [40, 44] on p "Settings" at bounding box center [45, 47] width 20 height 7
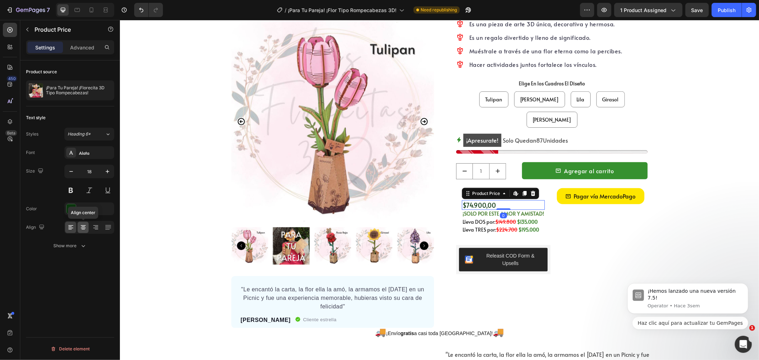
click at [85, 226] on icon at bounding box center [83, 225] width 5 height 1
click at [457, 182] on div "El diseño que elijas por solo: Text Block $74.900,00 Product Price Edit content…" at bounding box center [503, 210] width 94 height 57
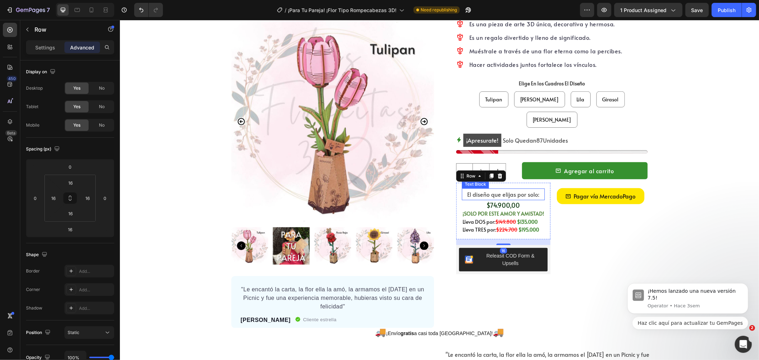
click at [473, 189] on p "El diseño que elijas por solo:" at bounding box center [502, 194] width 81 height 10
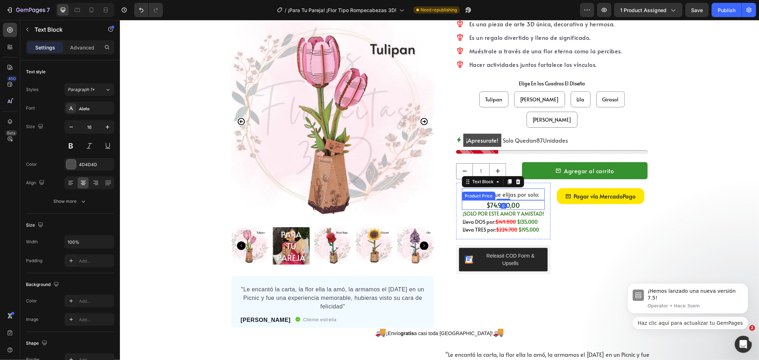
click at [476, 200] on div "$74.900,00" at bounding box center [502, 205] width 83 height 10
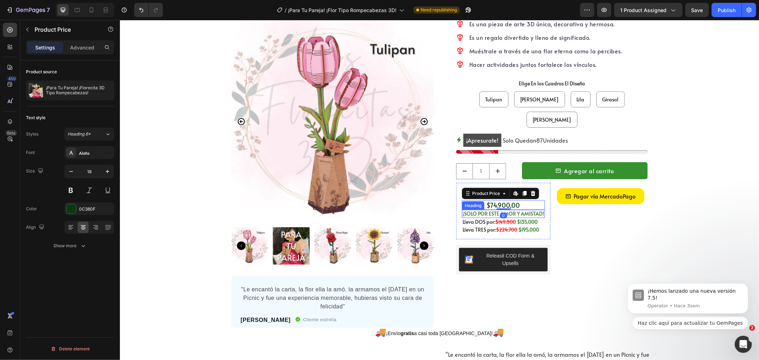
click at [476, 210] on h2 "¡SOLO POR ESTE AMOR Y AMISTAD!" at bounding box center [502, 214] width 83 height 8
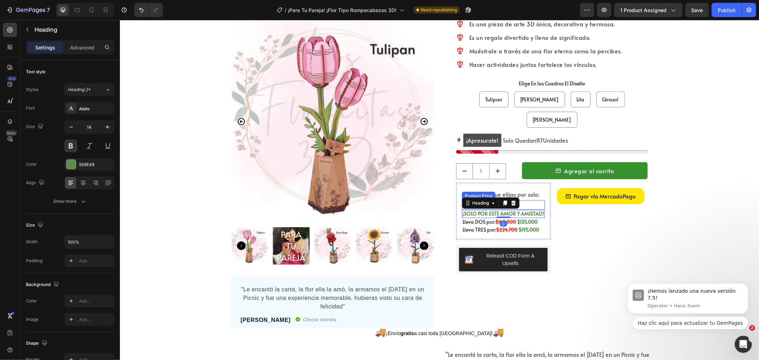
click at [520, 200] on div "$74.900,00" at bounding box center [502, 205] width 83 height 10
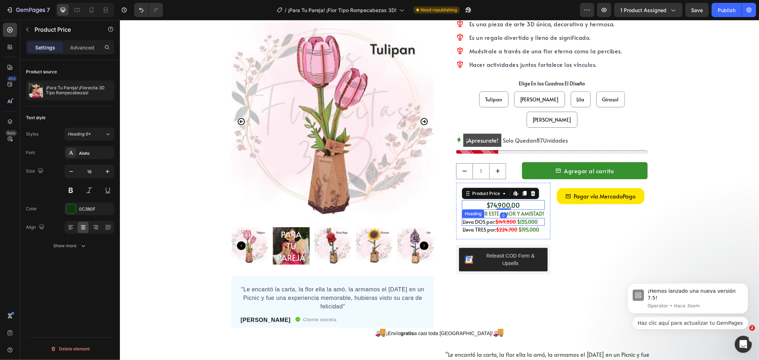
click at [529, 218] on strong "$135.000" at bounding box center [526, 221] width 21 height 7
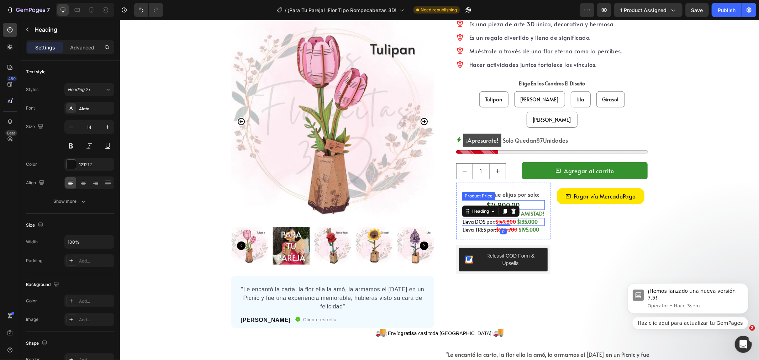
click at [520, 200] on div "$74.900,00" at bounding box center [502, 205] width 83 height 10
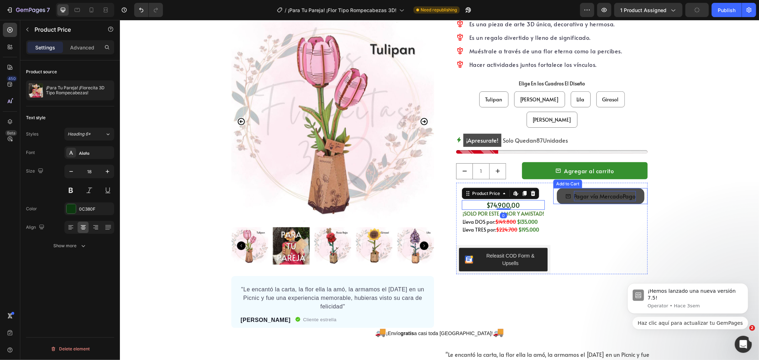
click at [574, 191] on div "Pagar vía MercadoPago" at bounding box center [604, 196] width 62 height 10
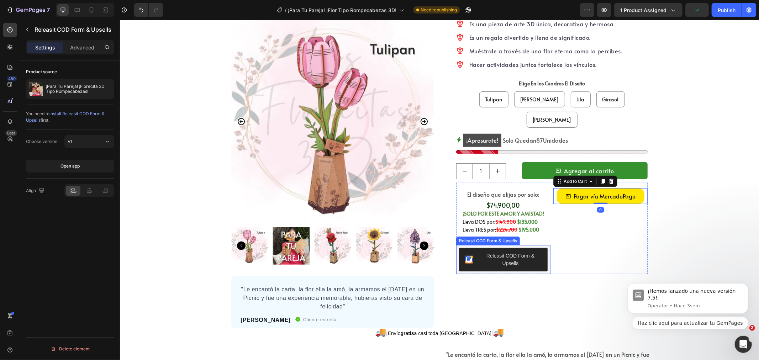
click at [535, 252] on div "Releasit COD Form & Upsells" at bounding box center [509, 259] width 63 height 15
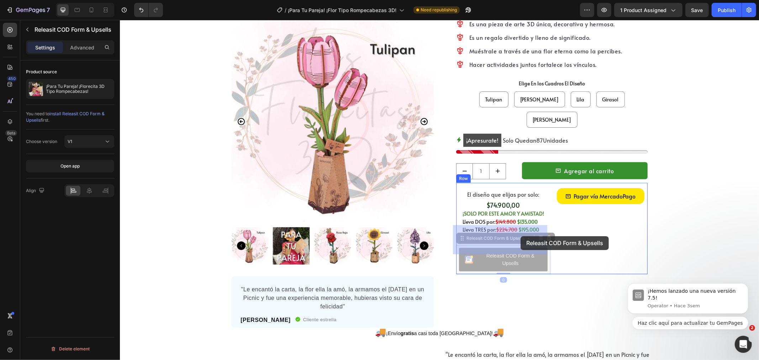
drag, startPoint x: 493, startPoint y: 219, endPoint x: 520, endPoint y: 236, distance: 32.1
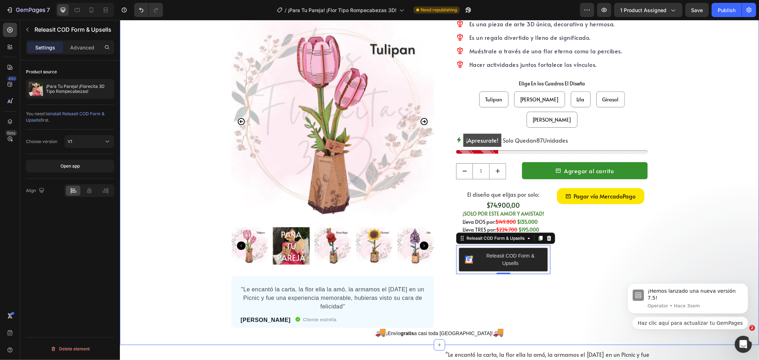
click at [687, 216] on div "¿Lo buscas para alguien mas? Button Row ¡Para Tu Pareja! ¡Florecita 3D Tipo Rom…" at bounding box center [439, 153] width 639 height 377
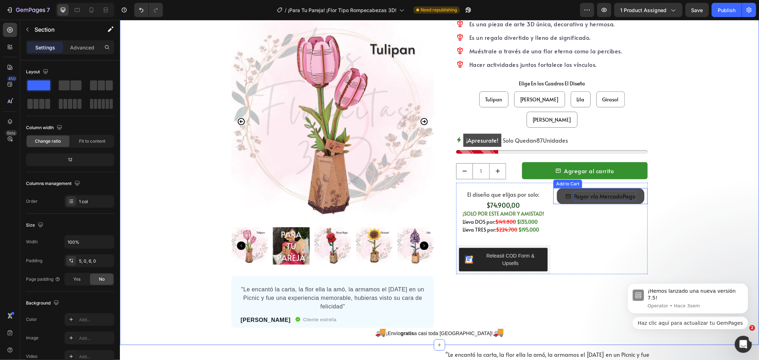
click at [614, 191] on div "Pagar vía MercadoPago" at bounding box center [604, 196] width 62 height 10
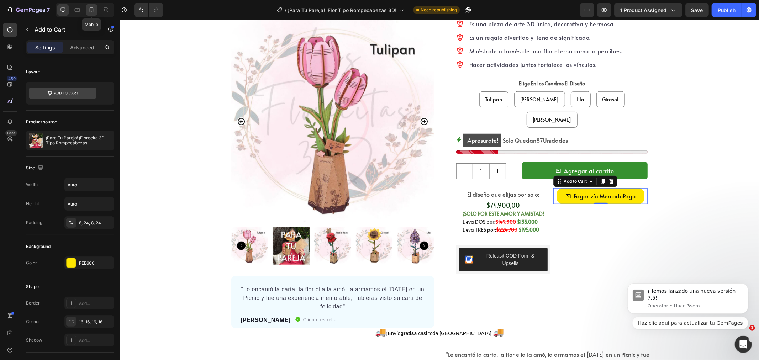
click at [92, 11] on icon at bounding box center [91, 9] width 7 height 7
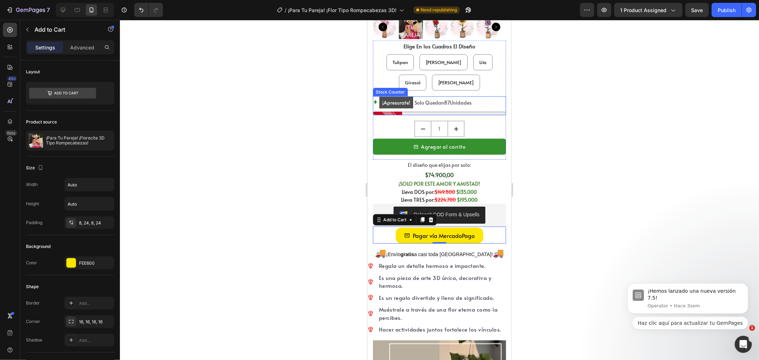
scroll to position [589, 0]
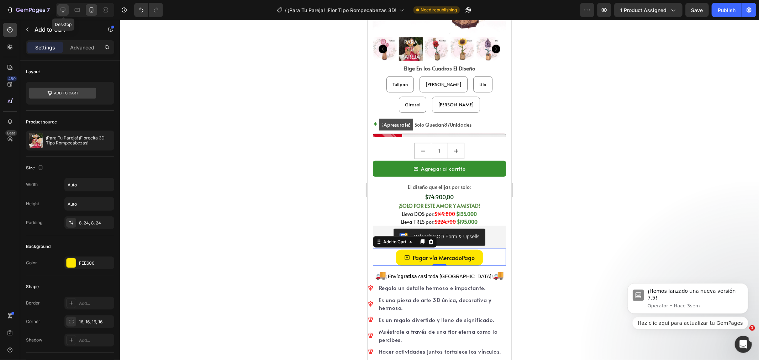
click at [66, 10] on icon at bounding box center [62, 9] width 7 height 7
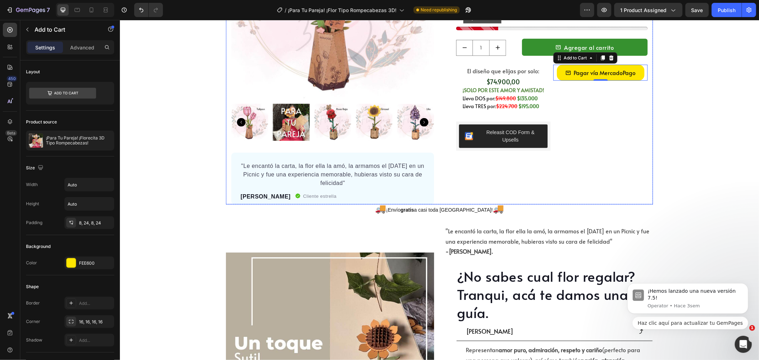
scroll to position [519, 0]
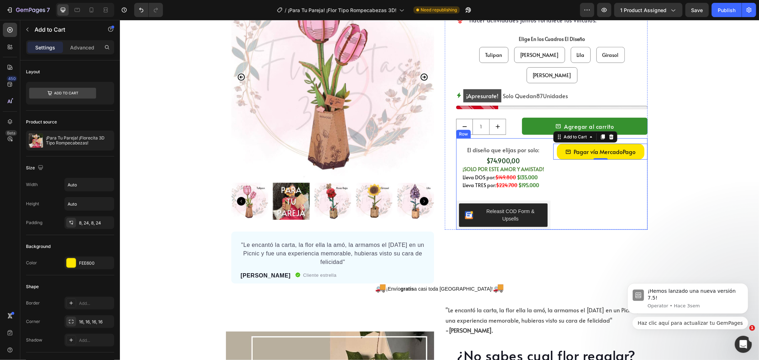
click at [582, 173] on div "Pagar vía MercadoPago Add to Cart 0" at bounding box center [600, 183] width 94 height 91
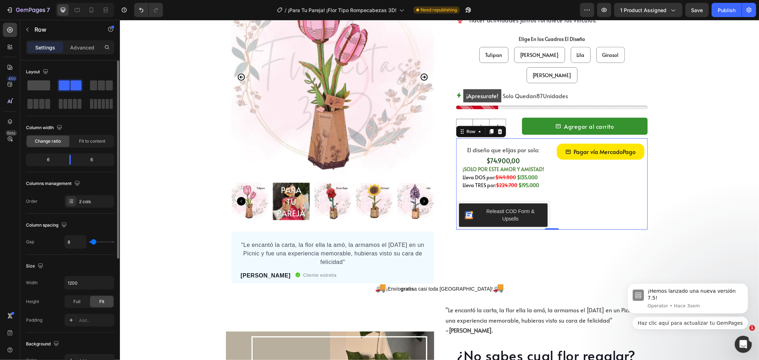
click at [42, 84] on span at bounding box center [38, 85] width 23 height 10
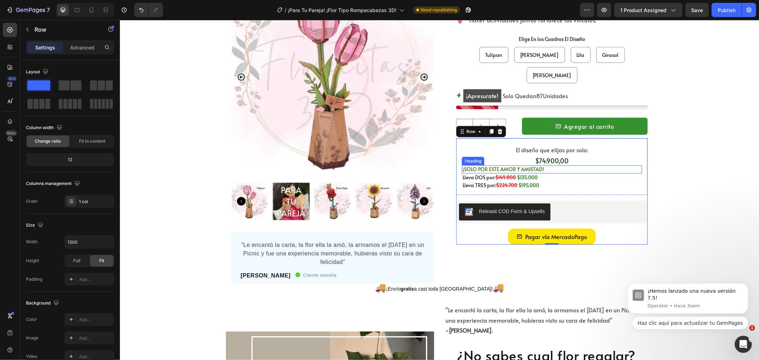
click at [578, 165] on h2 "¡SOLO POR ESTE AMOR Y AMISTAD!" at bounding box center [551, 169] width 180 height 8
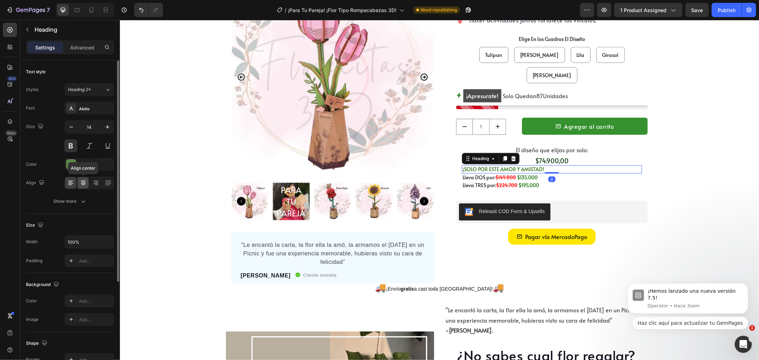
click at [84, 182] on icon at bounding box center [83, 182] width 4 height 1
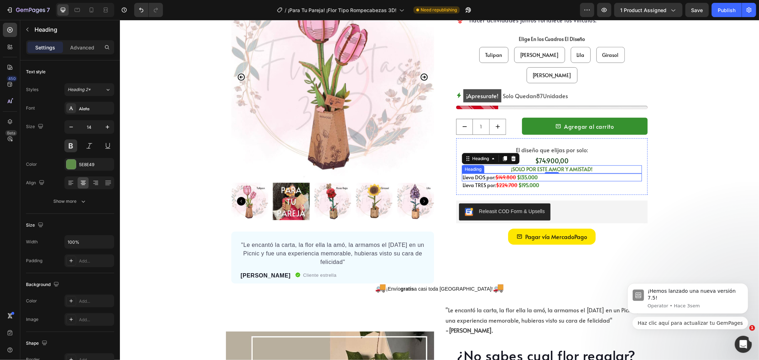
click at [541, 173] on h2 "Lleva DOS por: $149.800 $135.000" at bounding box center [551, 177] width 180 height 8
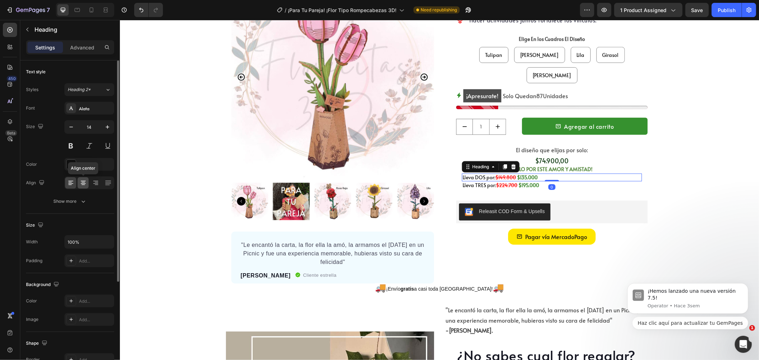
click at [84, 186] on icon at bounding box center [83, 182] width 7 height 7
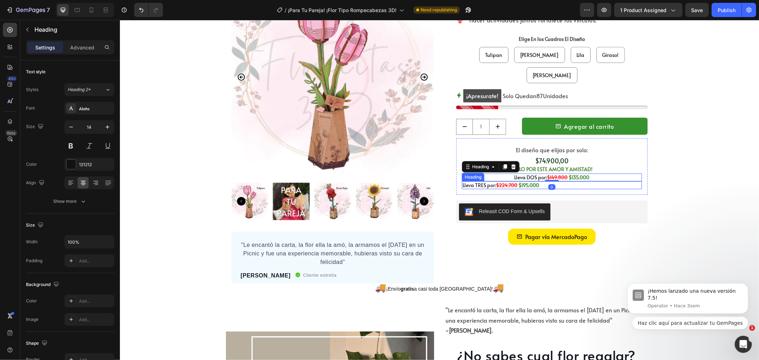
click at [584, 181] on h2 "Lleva TRES por: $224.700 $195.000" at bounding box center [551, 185] width 180 height 8
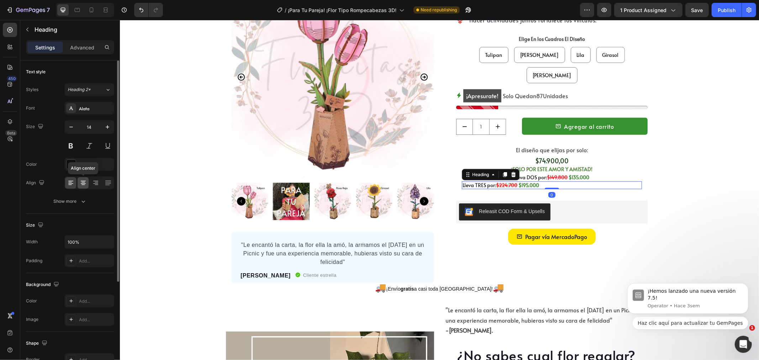
click at [87, 184] on div at bounding box center [83, 182] width 11 height 11
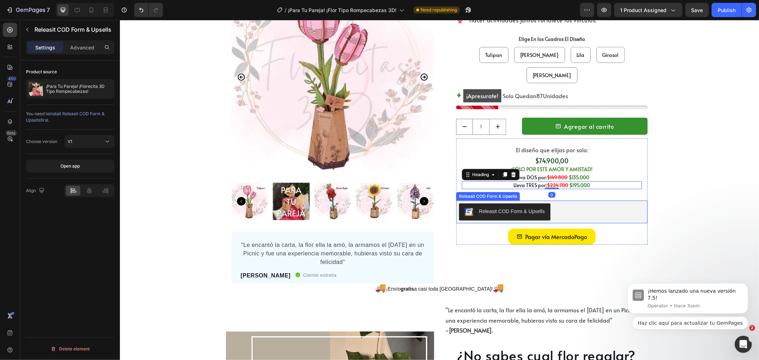
click at [598, 203] on div "Releasit COD Form & Upsells" at bounding box center [551, 211] width 186 height 17
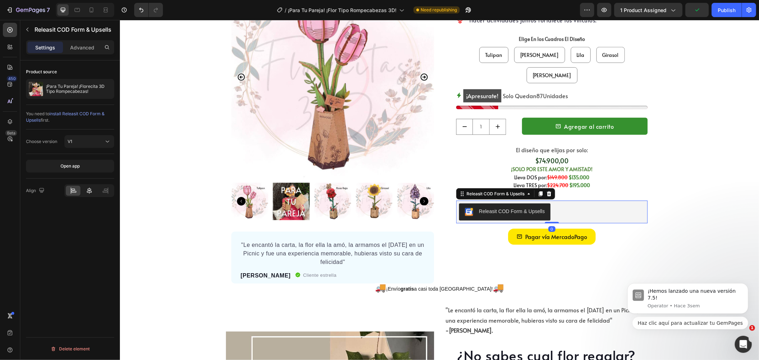
click at [87, 190] on icon at bounding box center [89, 190] width 7 height 7
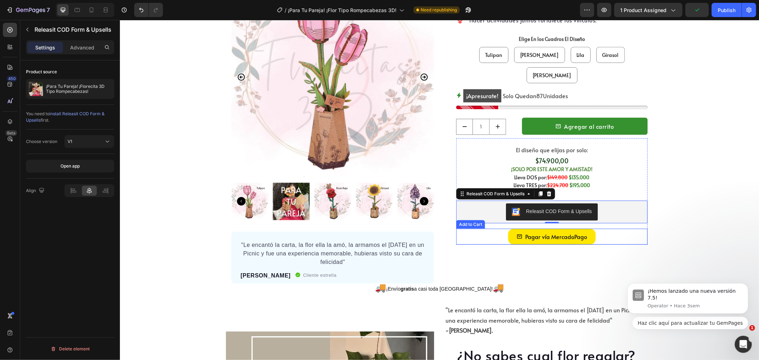
click at [610, 228] on div "Pagar vía MercadoPago Add to Cart" at bounding box center [551, 236] width 191 height 16
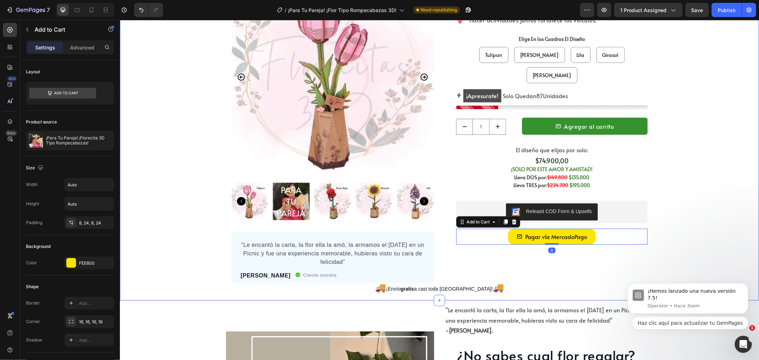
click at [684, 190] on div "¿Lo buscas para alguien mas? Button Row ¡Para Tu Pareja! ¡Florecita 3D Tipo Rom…" at bounding box center [439, 109] width 639 height 377
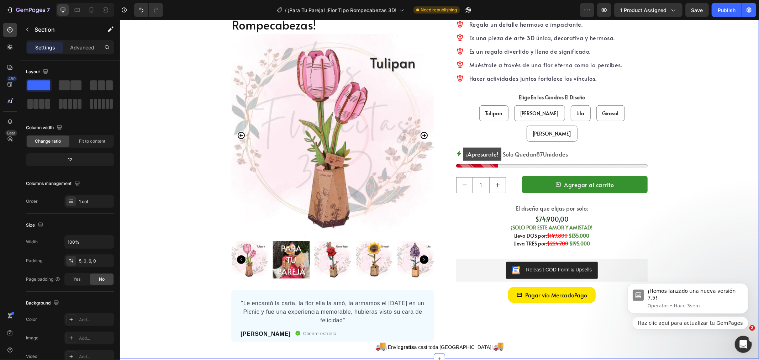
scroll to position [479, 0]
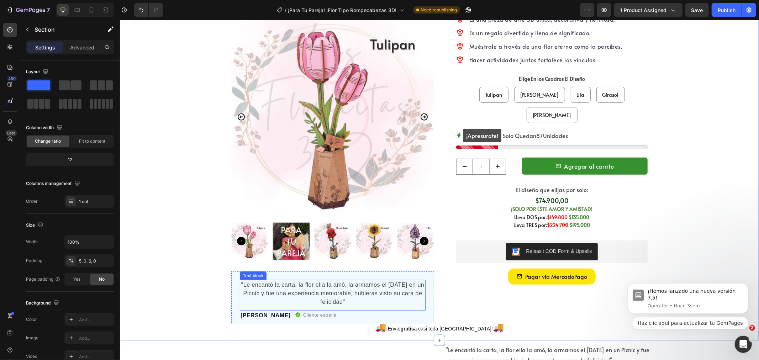
click at [272, 286] on p ""Le encantó la carta, la flor ella la amó, la armamos el Domingo en un Picnic y…" at bounding box center [332, 293] width 184 height 26
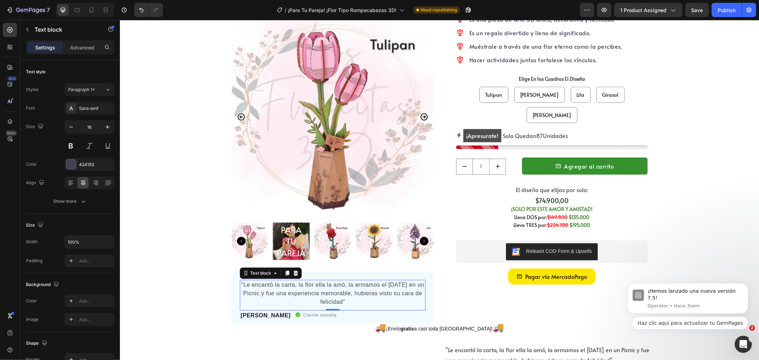
click at [296, 282] on p ""Le encantó la carta, la flor ella la amó, la armamos el Domingo en un Picnic y…" at bounding box center [332, 293] width 184 height 26
click at [317, 286] on p ""Le encantó la carta, la flor ella la amó, la armamos el Domingo en un Picnic y…" at bounding box center [332, 293] width 184 height 26
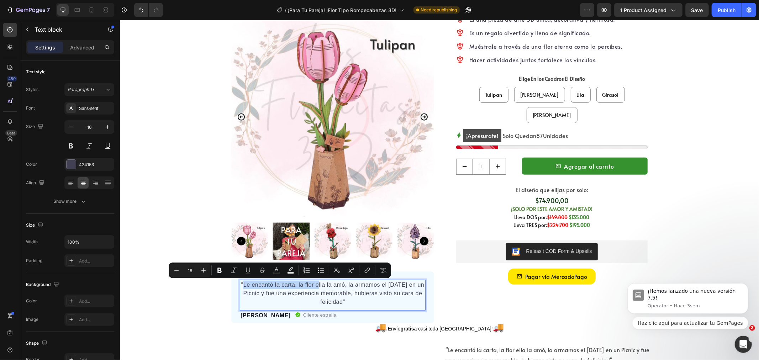
drag, startPoint x: 317, startPoint y: 285, endPoint x: 241, endPoint y: 287, distance: 76.1
click at [241, 287] on p ""Le encantó la carta, la flor ella la amó, la armamos el Domingo en un Picnic y…" at bounding box center [332, 293] width 184 height 26
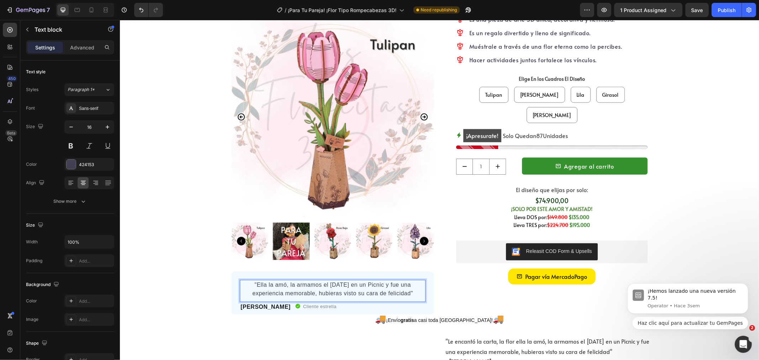
click at [415, 290] on p ""Ella la amó, la armamos el Domingo en un Picnic y fue una experiencia memorabl…" at bounding box center [332, 288] width 184 height 17
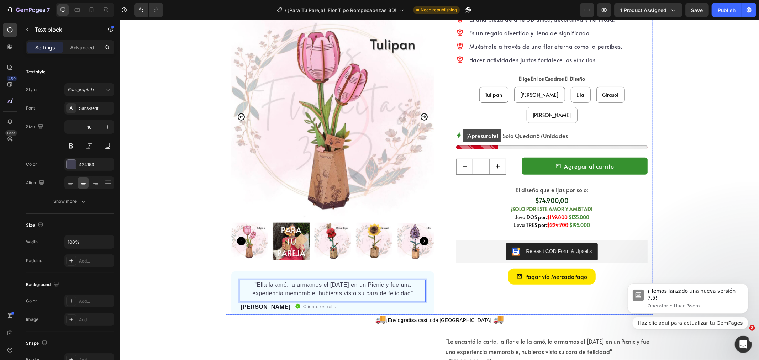
click at [445, 281] on div "Regala algo único y lleno de significado Text block Regala un detalle hermoso e…" at bounding box center [545, 146] width 203 height 335
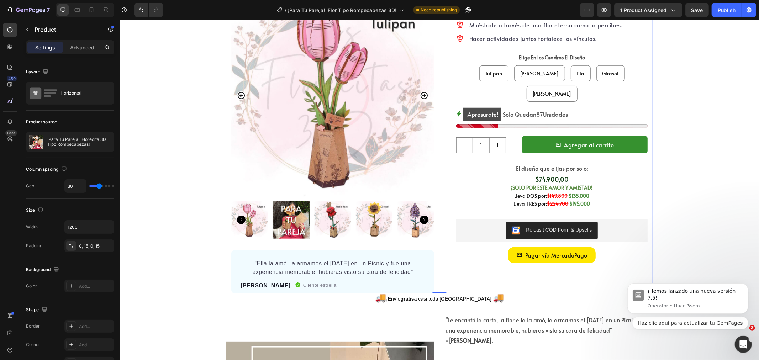
scroll to position [519, 0]
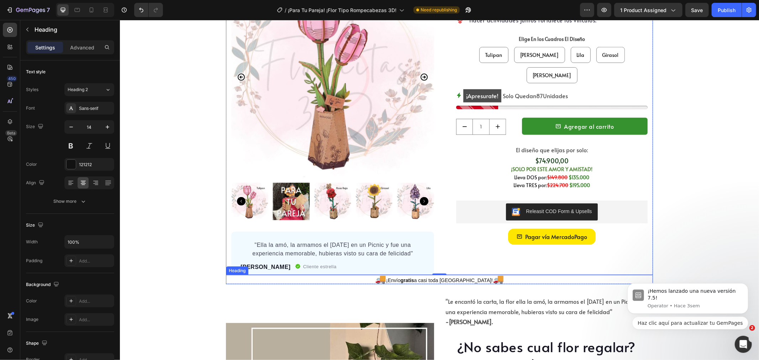
click at [414, 282] on strong "gratis" at bounding box center [407, 280] width 14 height 6
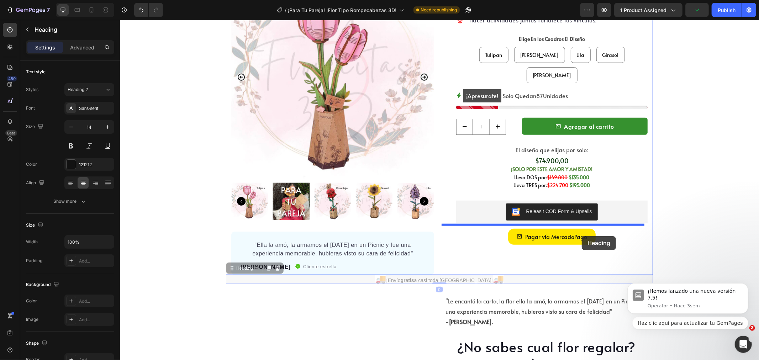
drag, startPoint x: 120, startPoint y: 20, endPoint x: 581, endPoint y: 236, distance: 509.8
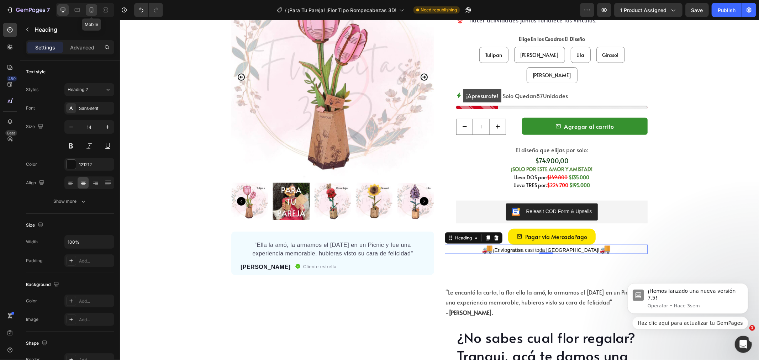
click at [92, 11] on icon at bounding box center [91, 9] width 7 height 7
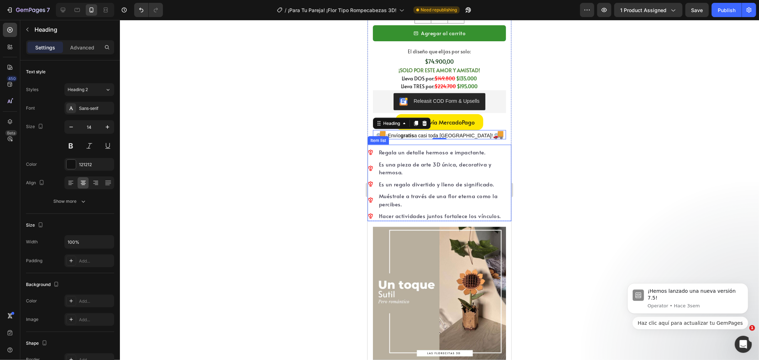
scroll to position [685, 0]
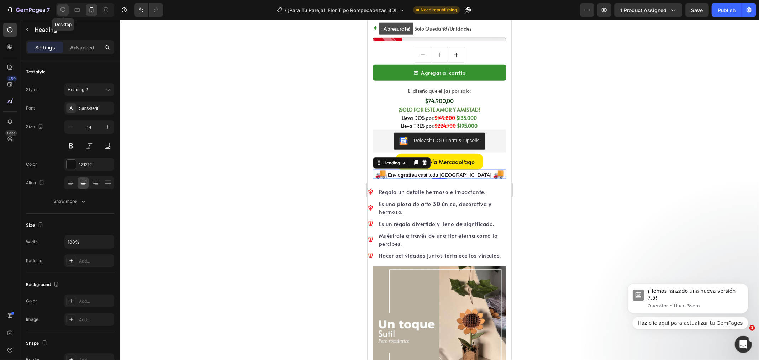
click at [62, 11] on icon at bounding box center [63, 10] width 5 height 5
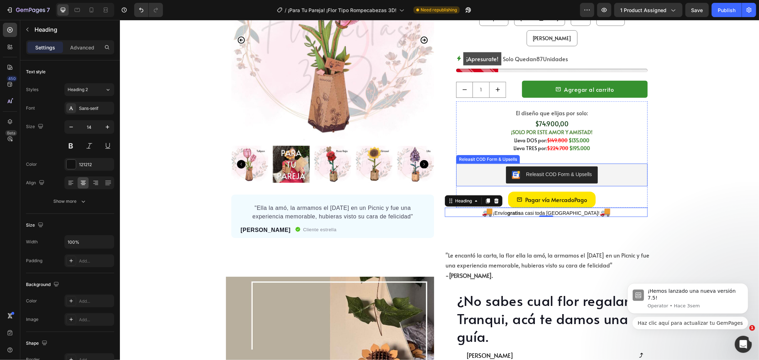
scroll to position [541, 0]
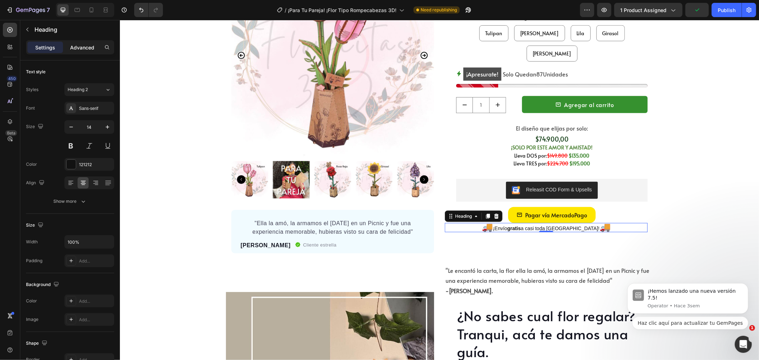
click at [78, 46] on p "Advanced" at bounding box center [82, 47] width 24 height 7
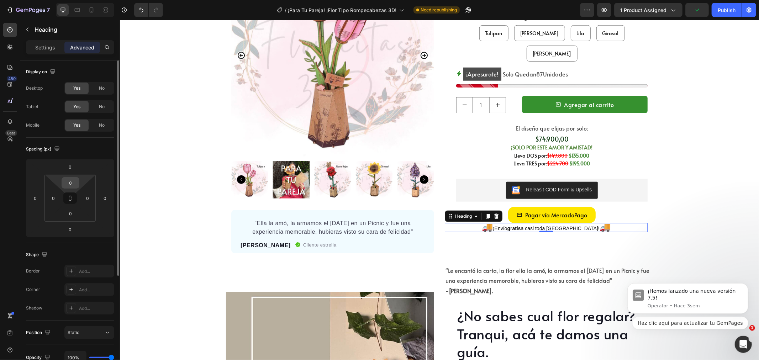
click at [71, 186] on input "0" at bounding box center [70, 182] width 14 height 11
type input "8"
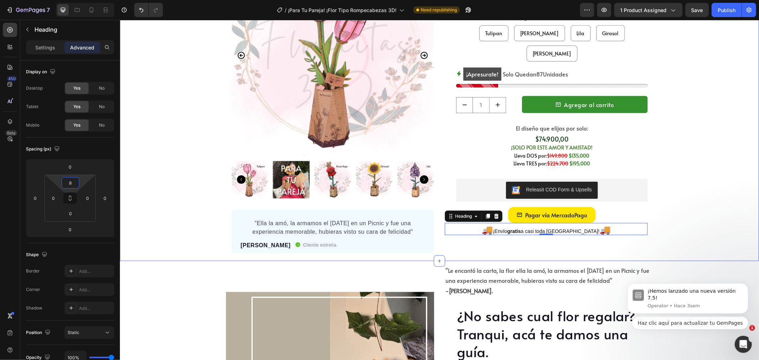
click at [685, 211] on div "¿Lo buscas para alguien mas? Button Row ¡Para Tu Pareja! ¡Florecita 3D Tipo Rom…" at bounding box center [439, 78] width 639 height 359
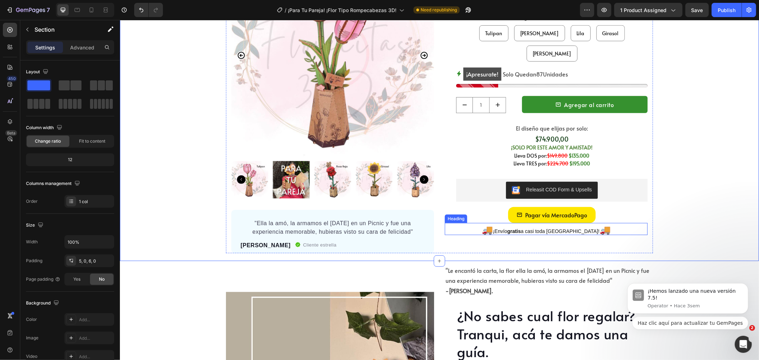
click at [515, 226] on h2 "🚚 ¡Envío gratis a casi toda Colombia! 🚚" at bounding box center [545, 230] width 203 height 9
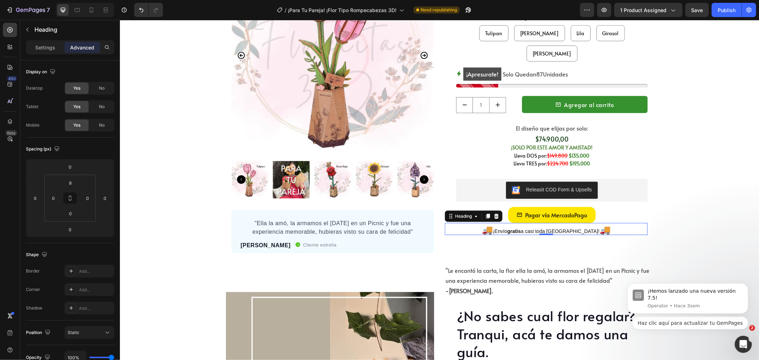
click at [520, 228] on strong "gratis" at bounding box center [514, 231] width 14 height 6
click at [629, 226] on p "🚚 ¡Envío GRATIS a casi toda Colombia! 🚚" at bounding box center [545, 230] width 201 height 8
click at [669, 210] on div "¿Lo buscas para alguien mas? Button Row ¡Para Tu Pareja! ¡Florecita 3D Tipo Rom…" at bounding box center [439, 78] width 639 height 359
click at [571, 226] on p "⁠⁠⁠⁠⁠⁠⁠ 🚚 ¡Envío GRATIS a casi toda Colombia! 🚚" at bounding box center [545, 230] width 201 height 8
click at [43, 46] on p "Settings" at bounding box center [45, 47] width 20 height 7
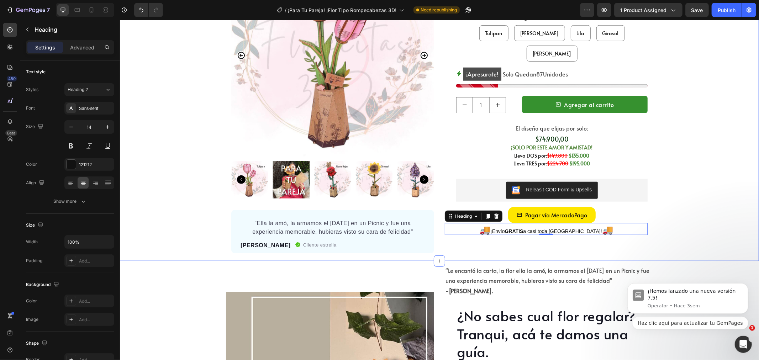
click at [689, 192] on div "¿Lo buscas para alguien mas? Button Row ¡Para Tu Pareja! ¡Florecita 3D Tipo Rom…" at bounding box center [439, 78] width 639 height 359
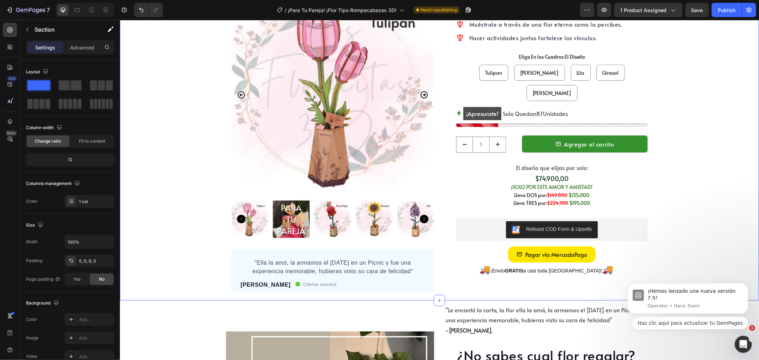
scroll to position [462, 0]
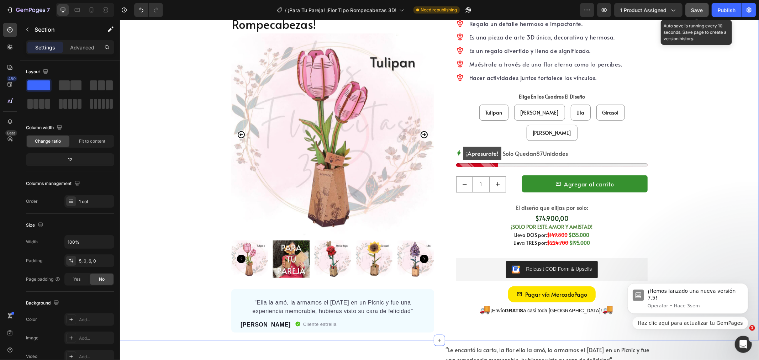
click at [694, 10] on span "Save" at bounding box center [697, 10] width 12 height 6
click at [90, 5] on div at bounding box center [91, 9] width 11 height 11
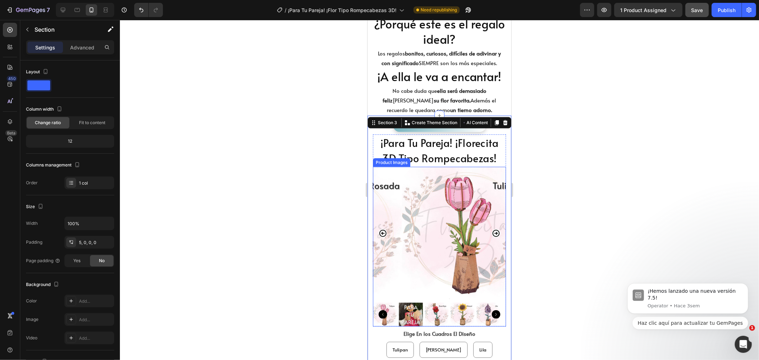
scroll to position [157, 0]
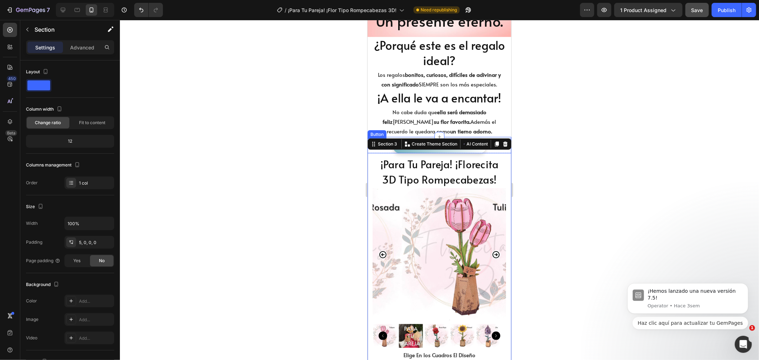
click at [492, 153] on div "¿Lo buscas para alguien mas? Button" at bounding box center [439, 145] width 144 height 15
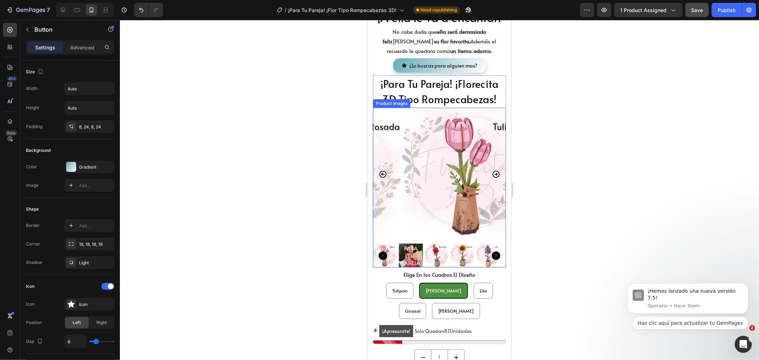
scroll to position [395, 0]
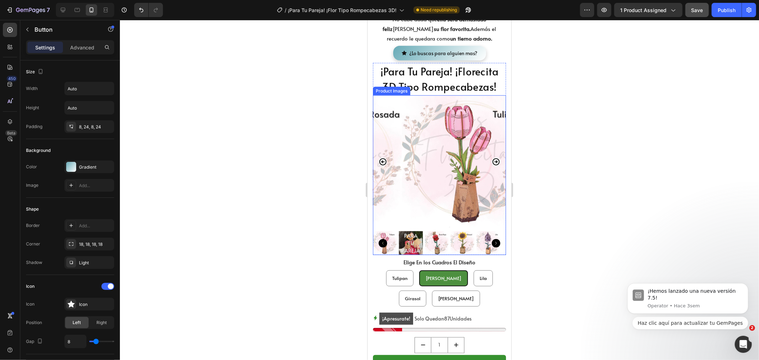
click at [492, 158] on icon "Carousel Next Arrow" at bounding box center [495, 161] width 7 height 7
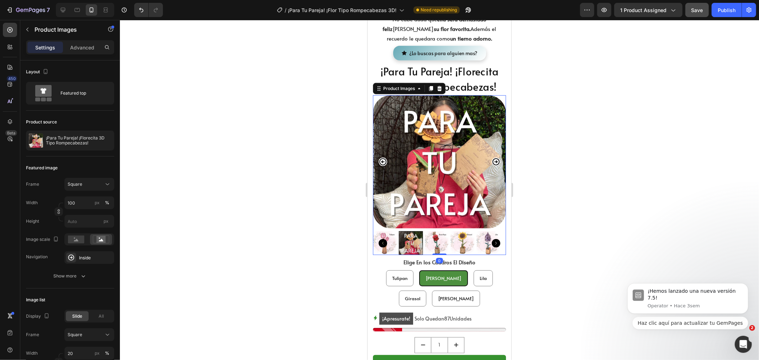
click at [492, 158] on icon "Carousel Next Arrow" at bounding box center [495, 161] width 7 height 7
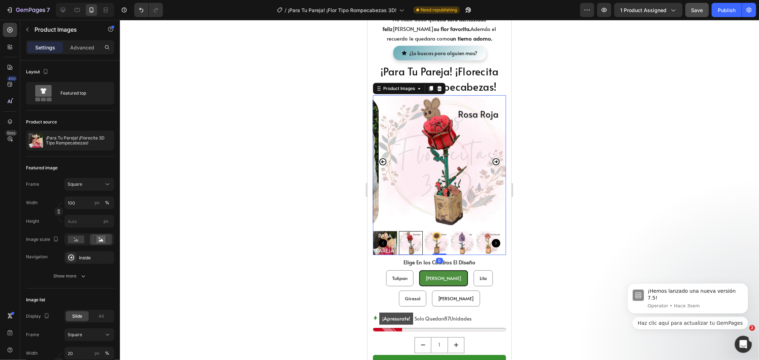
click at [491, 157] on icon "Carousel Next Arrow" at bounding box center [495, 161] width 9 height 9
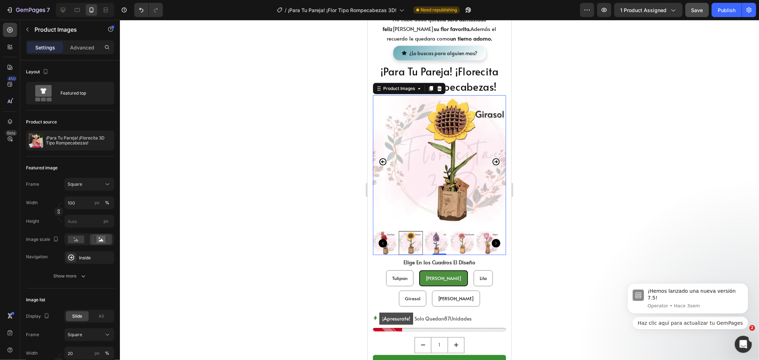
click at [491, 157] on icon "Carousel Next Arrow" at bounding box center [495, 161] width 9 height 9
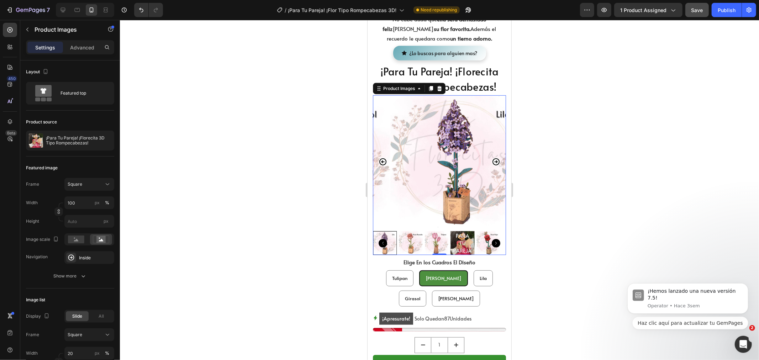
click at [491, 157] on icon "Carousel Next Arrow" at bounding box center [495, 161] width 9 height 9
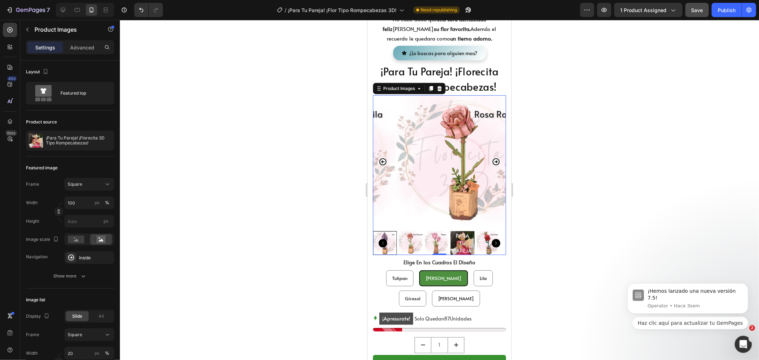
click at [492, 158] on icon "Carousel Next Arrow" at bounding box center [495, 161] width 7 height 7
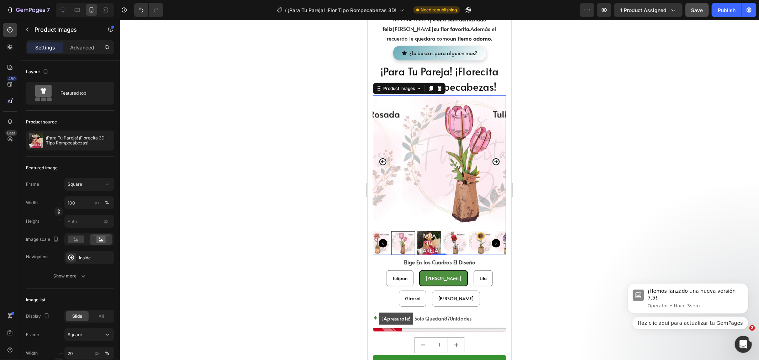
click at [492, 158] on icon "Carousel Next Arrow" at bounding box center [495, 161] width 7 height 7
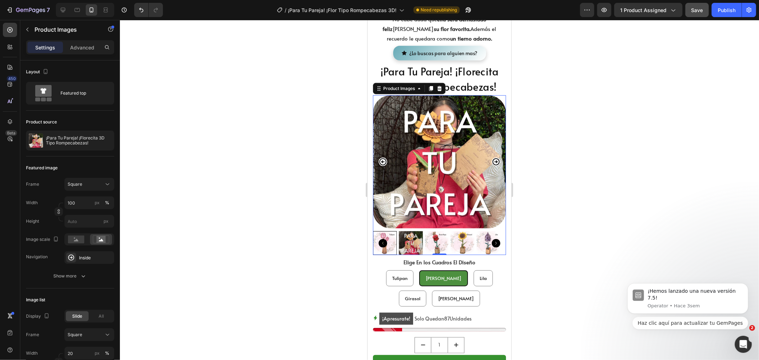
click at [492, 158] on icon "Carousel Next Arrow" at bounding box center [495, 161] width 7 height 7
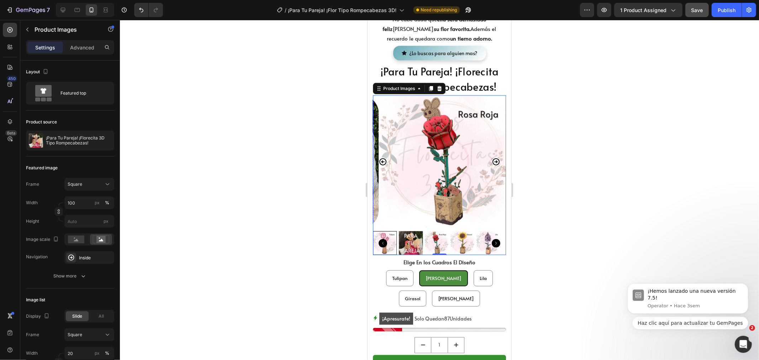
click at [492, 158] on icon "Carousel Next Arrow" at bounding box center [495, 161] width 7 height 7
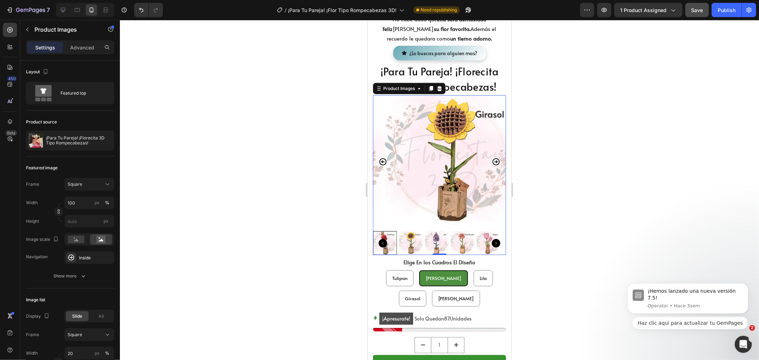
click at [492, 158] on icon "Carousel Next Arrow" at bounding box center [495, 161] width 7 height 7
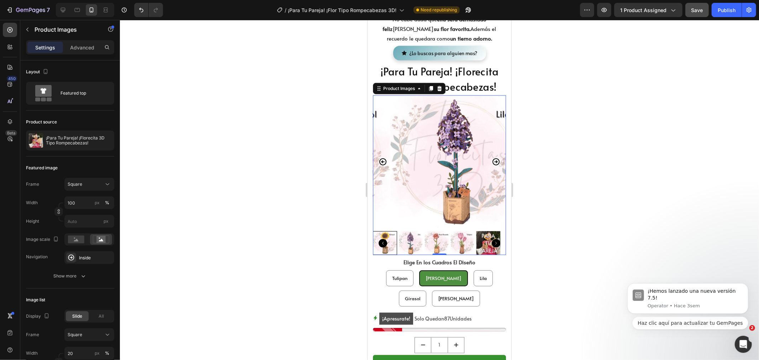
click at [492, 158] on icon "Carousel Next Arrow" at bounding box center [495, 161] width 7 height 7
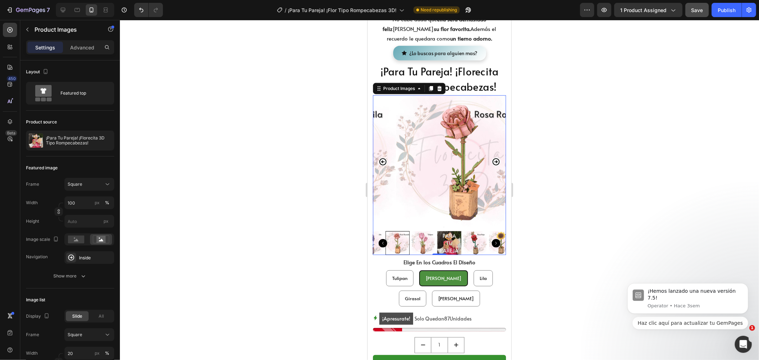
click at [538, 152] on div at bounding box center [439, 190] width 639 height 340
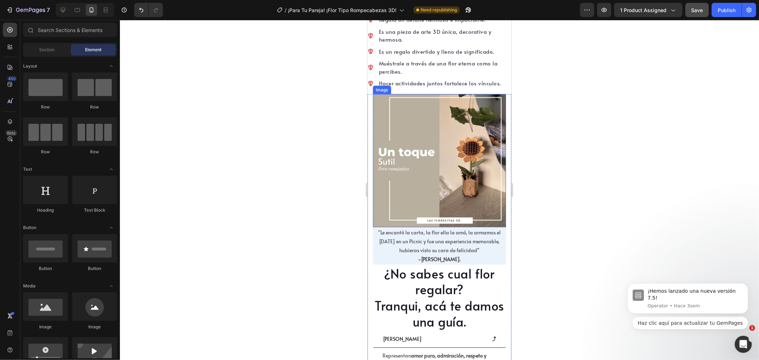
scroll to position [869, 0]
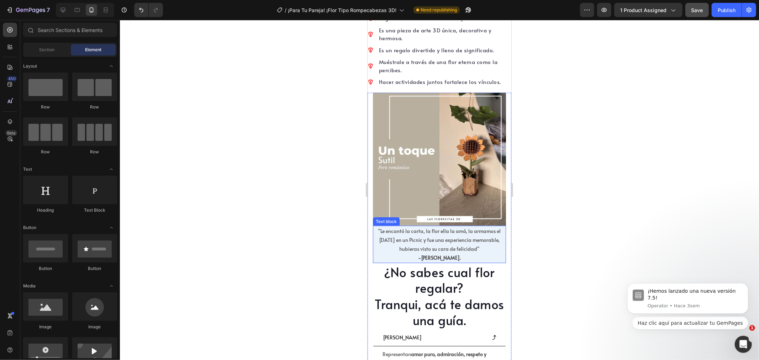
click at [410, 226] on p ""Le encantó la carta, la flor ella la amó, la armamos el [DATE] en un Picnic y …" at bounding box center [439, 239] width 132 height 27
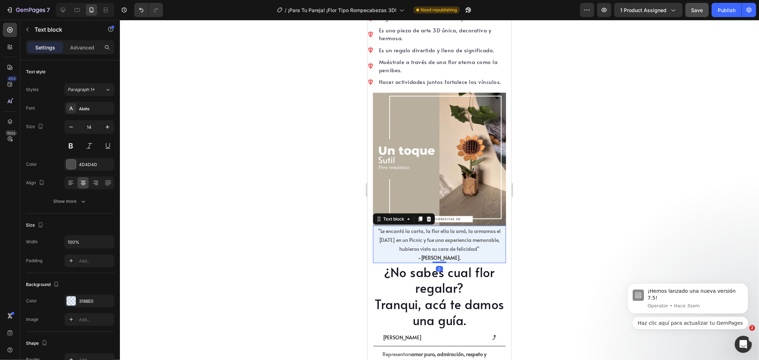
click at [419, 226] on p ""Le encantó la carta, la flor ella la amó, la armamos el [DATE] en un Picnic y …" at bounding box center [439, 239] width 132 height 27
click at [440, 226] on p ""Le encantó la carta, la flor ella la amó, la armamos el [DATE] en un Picnic y …" at bounding box center [439, 239] width 132 height 27
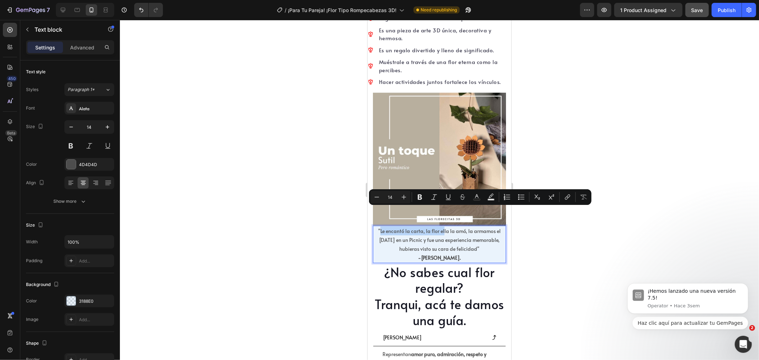
drag, startPoint x: 440, startPoint y: 210, endPoint x: 378, endPoint y: 211, distance: 61.5
click at [378, 226] on p ""Le encantó la carta, la flor ella la amó, la armamos el [DATE] en un Picnic y …" at bounding box center [439, 239] width 132 height 27
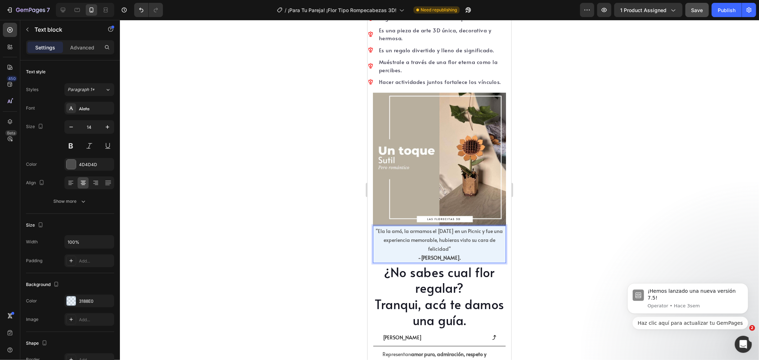
click at [463, 253] on p "-[PERSON_NAME]." at bounding box center [439, 257] width 132 height 9
click at [566, 238] on div at bounding box center [439, 190] width 639 height 340
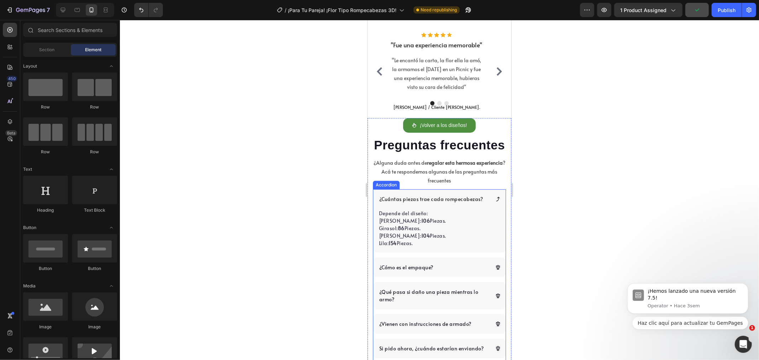
scroll to position [1779, 0]
click at [461, 240] on p "Depende del diseño: Rosa Roja: 106 Piezas. Girasol: 86 Piezas. Rosa Rosa: 104 P…" at bounding box center [438, 225] width 121 height 30
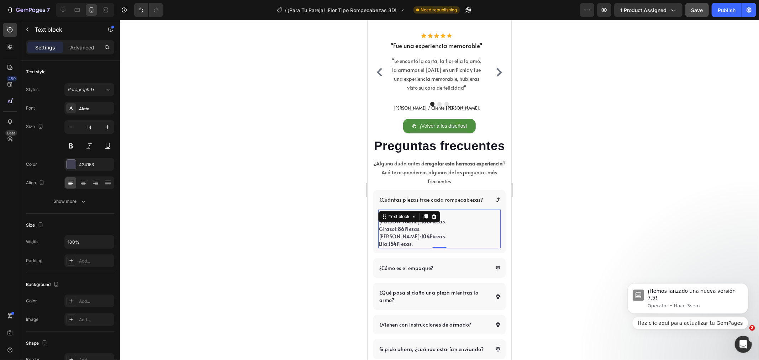
click at [443, 247] on p "Lila: 154 Piezas." at bounding box center [438, 243] width 121 height 7
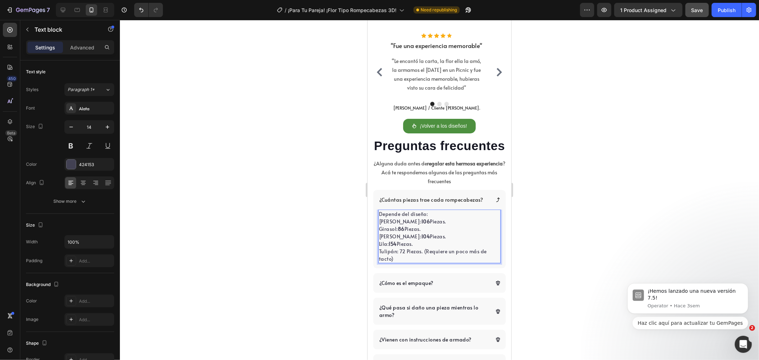
click at [466, 262] on p "Lila: 154 Piezas. Tulipán: 72 Piezas. (Requiere un poco más de tacto)" at bounding box center [438, 251] width 121 height 22
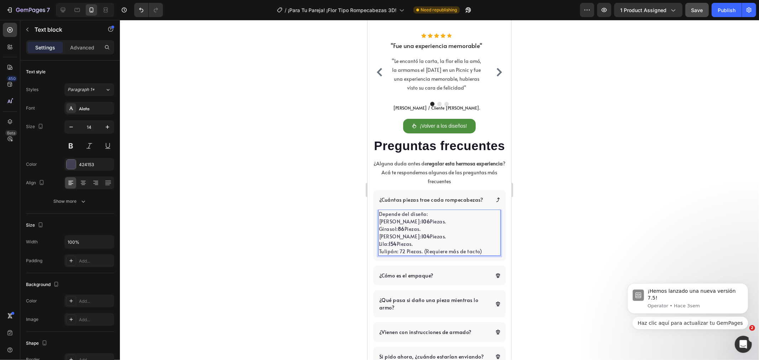
click at [468, 255] on p "Lila: 154 Piezas. Tulipán: 72 Piezas. (Requiere más de tacto)" at bounding box center [438, 247] width 121 height 15
click at [404, 255] on p "Lila: 154 Piezas. Tulipán: 72 Piezas. (Requiere más tacto)" at bounding box center [438, 247] width 121 height 15
click at [402, 255] on p "Lila: 154 Piezas. Tulipán: 72 Piezas. (Requiere más tacto)" at bounding box center [438, 247] width 121 height 15
drag, startPoint x: 399, startPoint y: 276, endPoint x: 403, endPoint y: 276, distance: 4.6
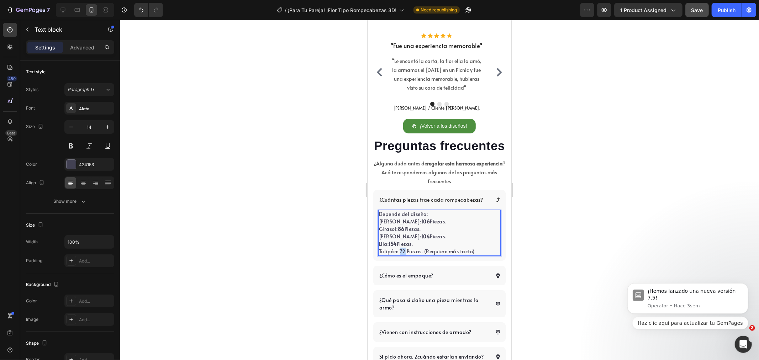
click at [403, 255] on p "Lila: 154 Piezas. Tulipán: 72 Piezas. (Requiere más tacto)" at bounding box center [438, 247] width 121 height 15
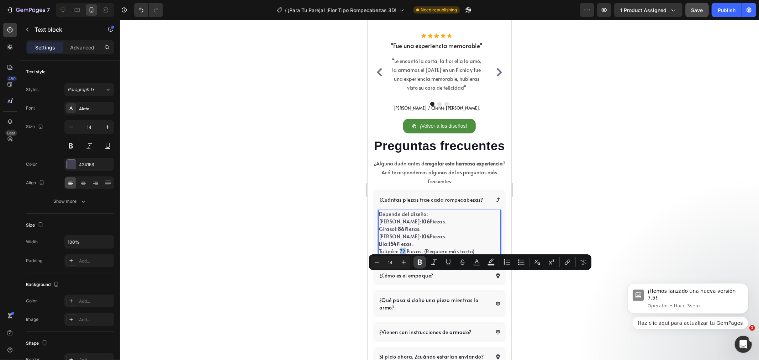
click at [422, 261] on icon "Editor contextual toolbar" at bounding box center [419, 262] width 7 height 7
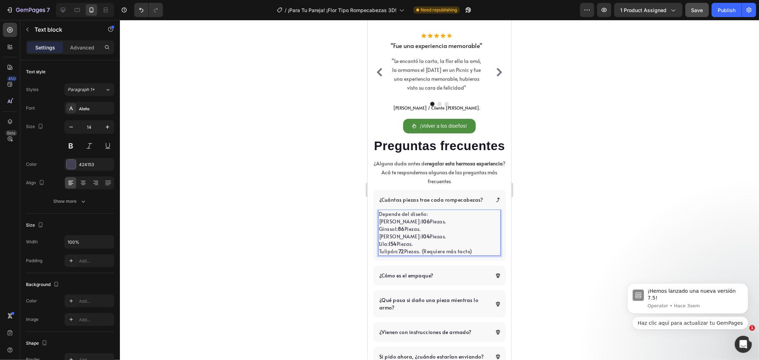
click at [435, 240] on p "Depende del diseño: Rosa Roja: 106 Piezas. Girasol: 86 Piezas. Rosa Rosa: 104 P…" at bounding box center [438, 225] width 121 height 30
click at [615, 253] on div at bounding box center [439, 190] width 639 height 340
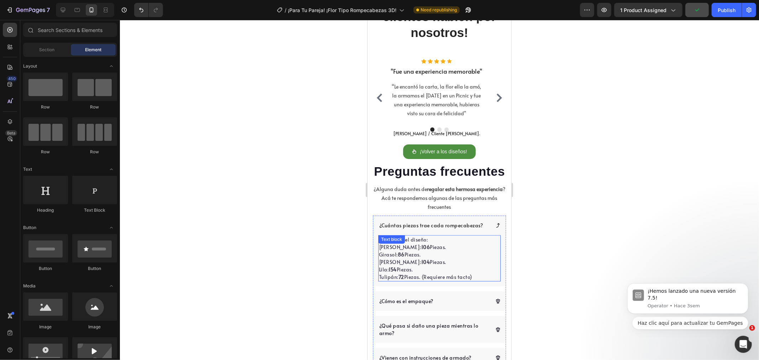
scroll to position [1740, 0]
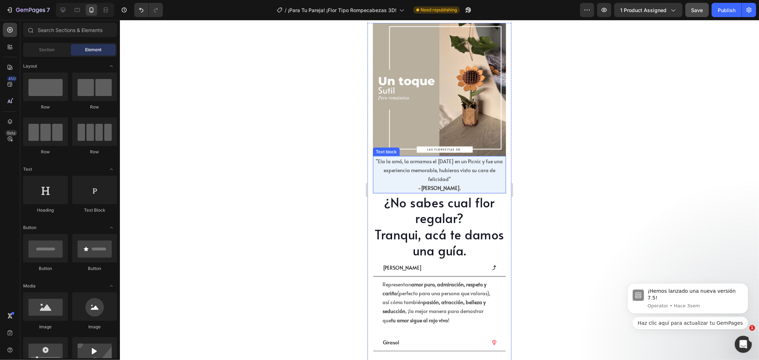
radio input "true"
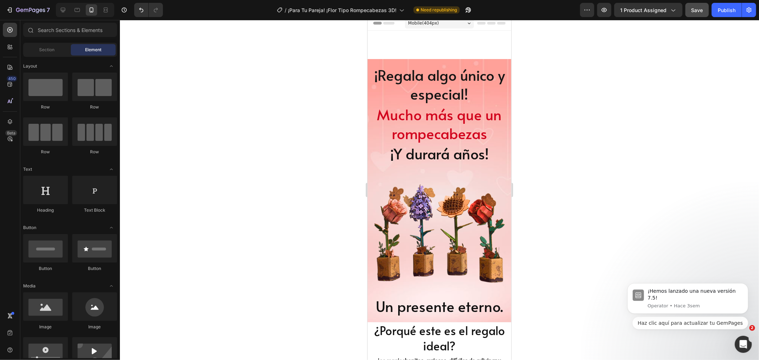
scroll to position [0, 0]
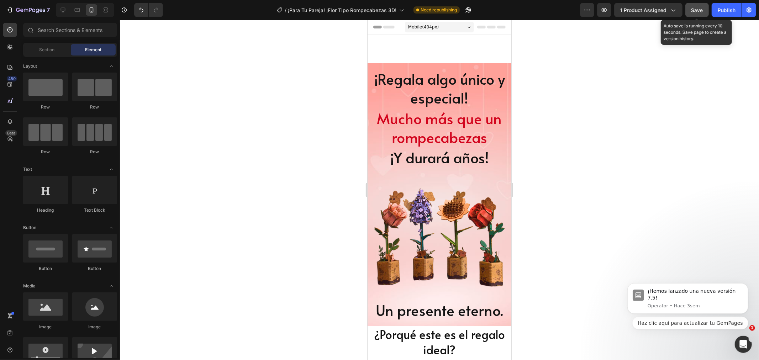
click at [689, 11] on button "Save" at bounding box center [696, 10] width 23 height 14
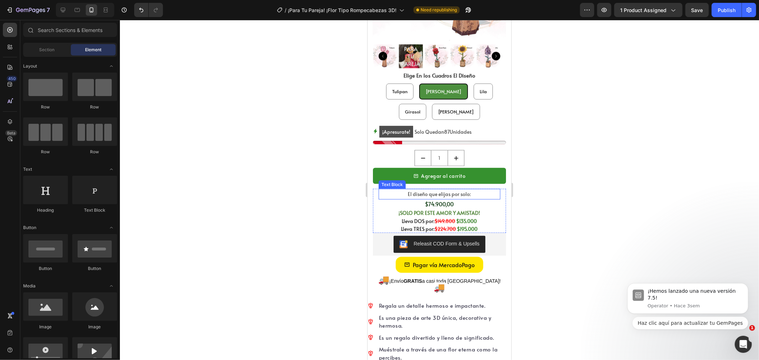
scroll to position [593, 0]
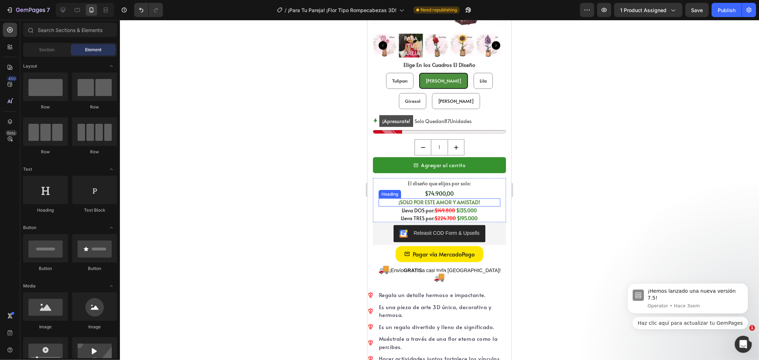
click at [479, 198] on h2 "¡SOLO POR ESTE AMOR Y AMISTAD!" at bounding box center [439, 202] width 122 height 8
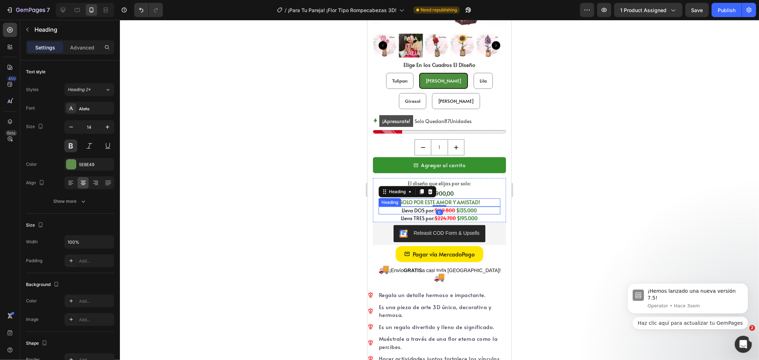
click at [477, 206] on h2 "Lleva DOS por: $149.800 $135.000" at bounding box center [439, 210] width 122 height 8
click at [477, 214] on h2 "Lleva TRES por: $224.700 $195.000" at bounding box center [439, 218] width 122 height 8
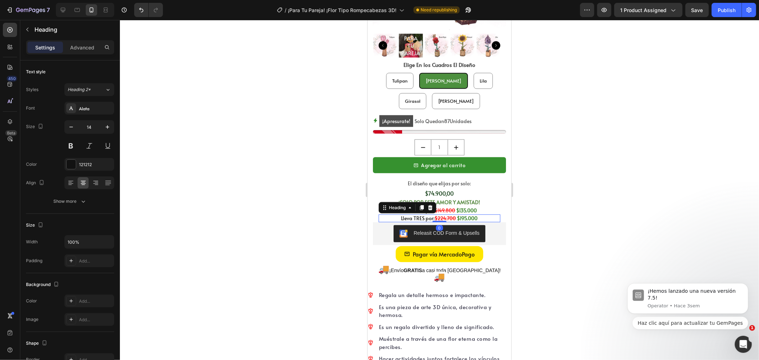
click at [552, 197] on div at bounding box center [439, 190] width 639 height 340
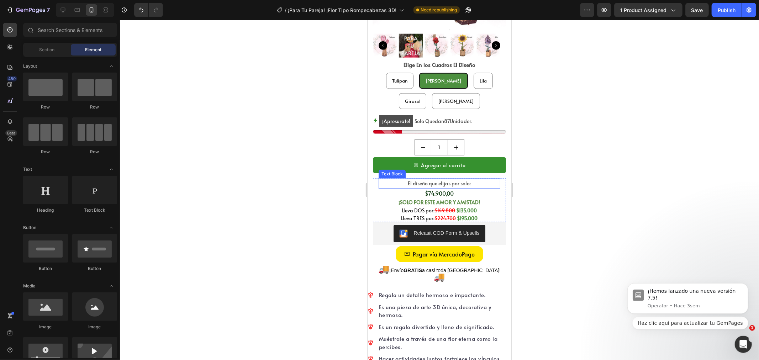
click at [440, 179] on p "El diseño que elijas por solo:" at bounding box center [439, 183] width 120 height 9
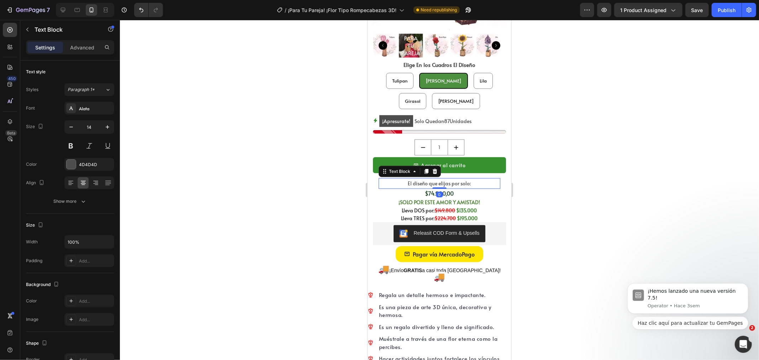
click at [440, 179] on p "El diseño que elijas por solo:" at bounding box center [439, 183] width 120 height 9
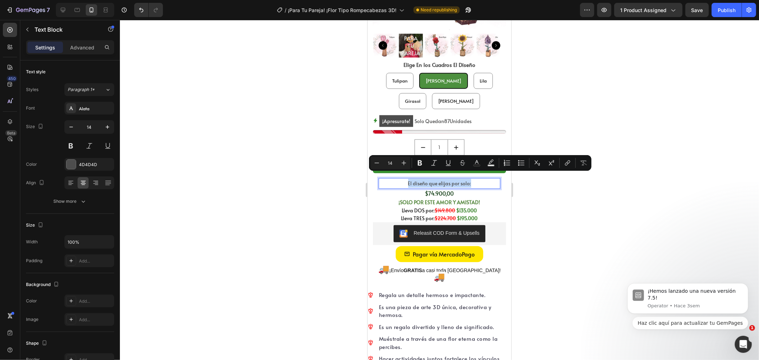
copy p "El diseño que elijas por solo:"
click at [433, 198] on h2 "¡SOLO POR ESTE AMOR Y AMISTAD!" at bounding box center [439, 202] width 122 height 8
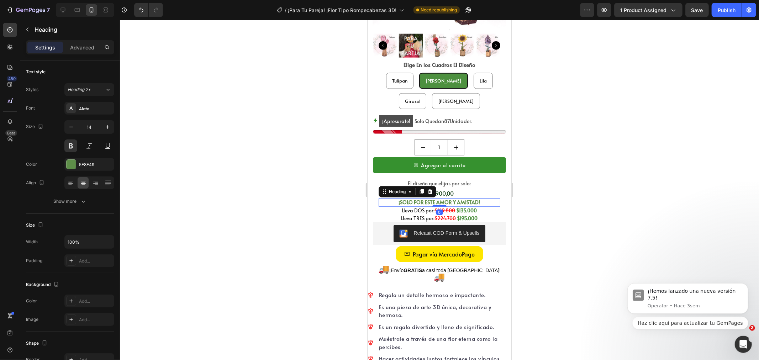
click at [433, 198] on h2 "¡SOLO POR ESTE AMOR Y AMISTAD!" at bounding box center [439, 202] width 122 height 8
click at [432, 199] on p "¡SOLO POR ESTE AMOR Y AMISTAD!" at bounding box center [439, 202] width 120 height 6
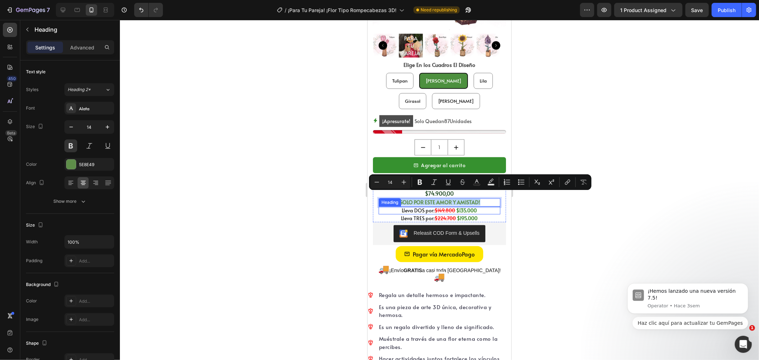
click at [415, 206] on h2 "Lleva DOS por: $149.800 $135.000" at bounding box center [439, 210] width 122 height 8
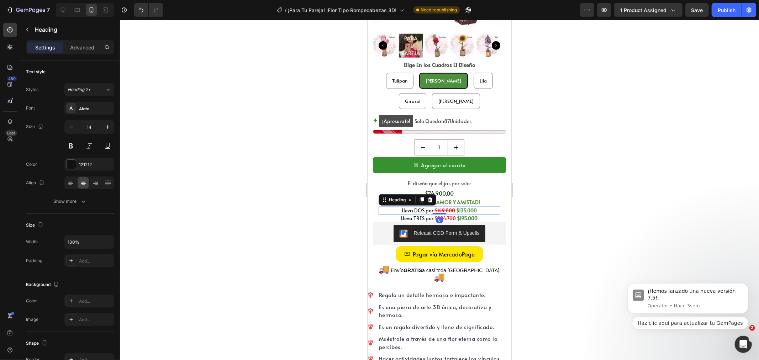
click at [415, 206] on h2 "Lleva DOS por: $149.800 $135.000" at bounding box center [439, 210] width 122 height 8
click at [415, 207] on p "Lleva DOS por: $149.800 $135.000" at bounding box center [439, 210] width 120 height 6
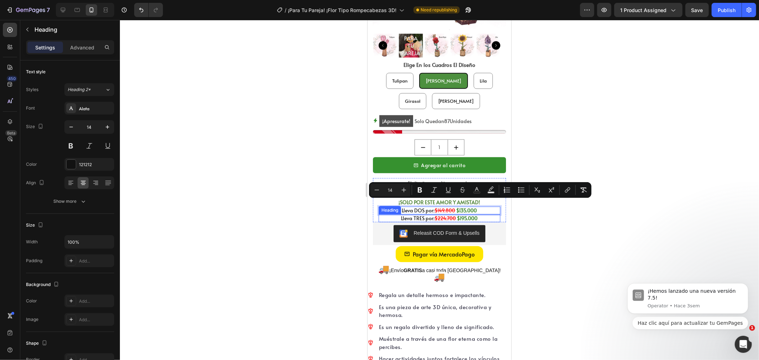
click at [424, 214] on h2 "Lleva TRES por: $224.700 $195.000" at bounding box center [439, 218] width 122 height 8
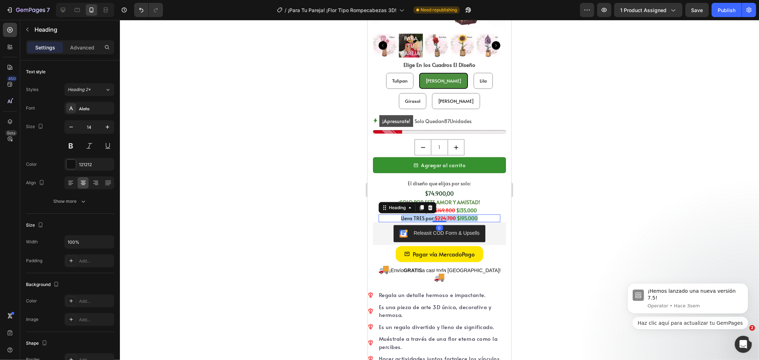
click at [424, 215] on p "Lleva TRES por: $224.700 $195.000" at bounding box center [439, 218] width 120 height 6
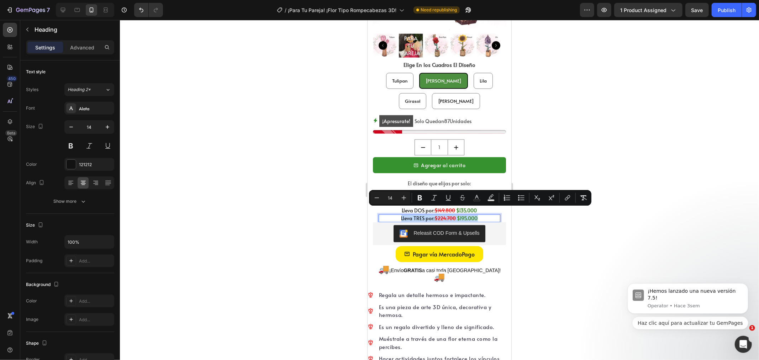
click at [486, 227] on div "Releasit COD Form & Upsells" at bounding box center [438, 233] width 127 height 17
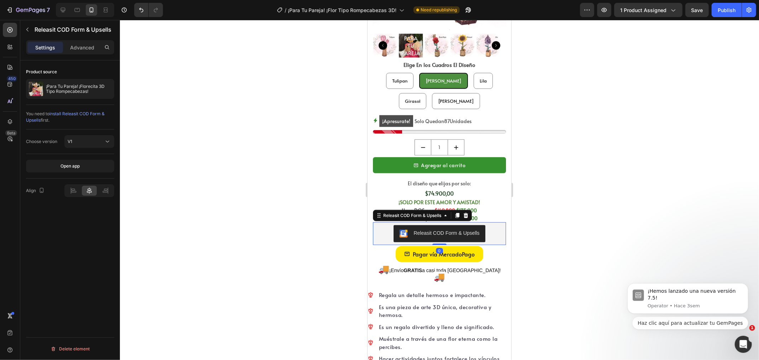
click at [526, 208] on div at bounding box center [439, 190] width 639 height 340
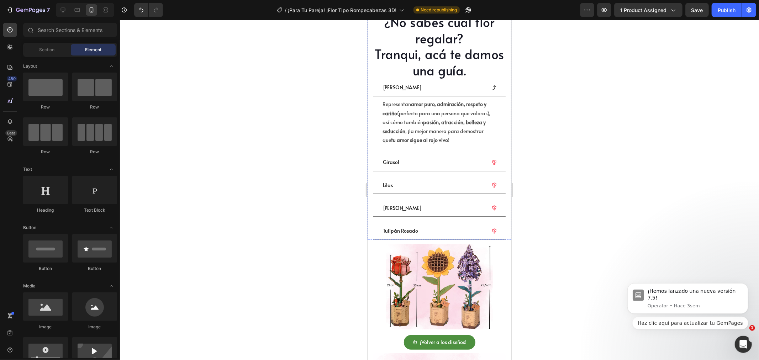
scroll to position [1107, 0]
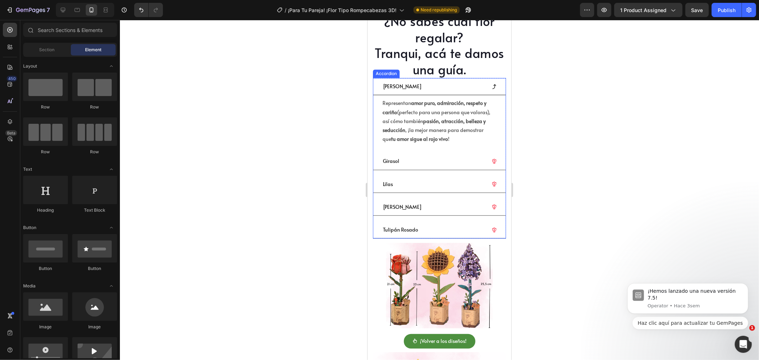
click at [440, 221] on div "Tulipán Rosado" at bounding box center [439, 229] width 132 height 17
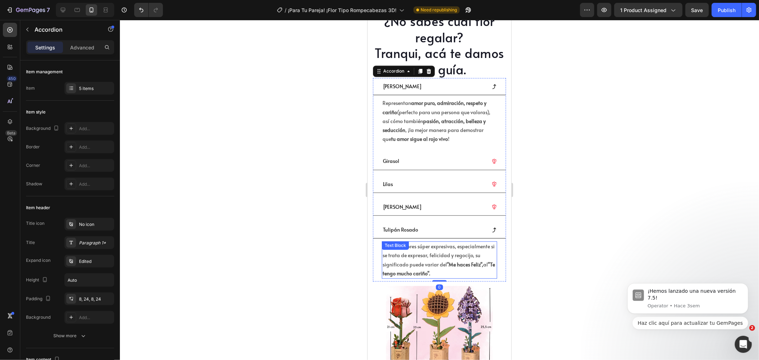
click at [418, 246] on p "Son unas flores súper expresivas, especialmente si se trata de expresar, felici…" at bounding box center [439, 260] width 114 height 36
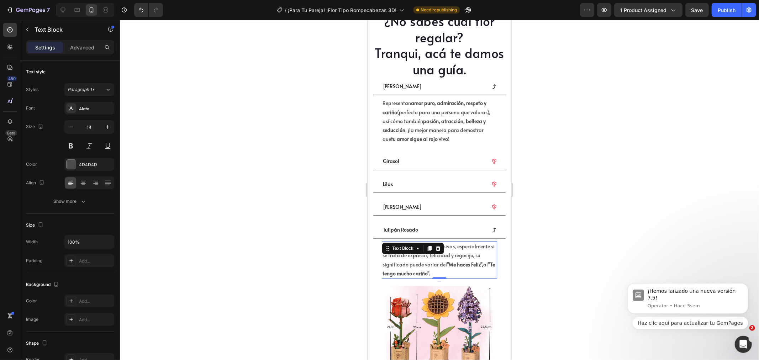
click at [418, 246] on icon at bounding box center [417, 248] width 6 height 6
click at [418, 246] on div "Text Block" at bounding box center [402, 248] width 38 height 9
click at [456, 250] on p "Son unas flores súper expresivas, especialmente si se trata de expresar, felici…" at bounding box center [439, 260] width 114 height 36
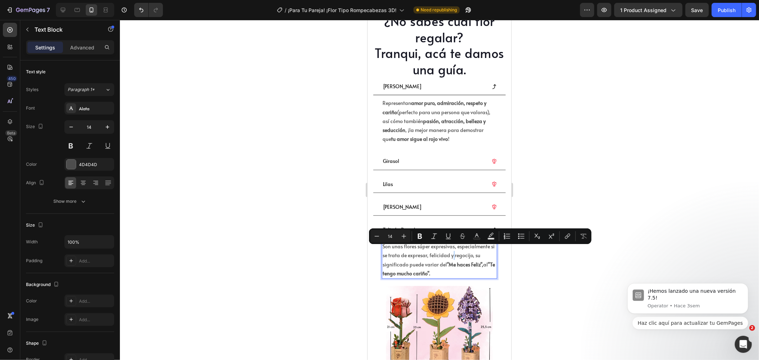
click at [447, 250] on p "Son unas flores súper expresivas, especialmente si se trata de expresar, felici…" at bounding box center [439, 260] width 114 height 36
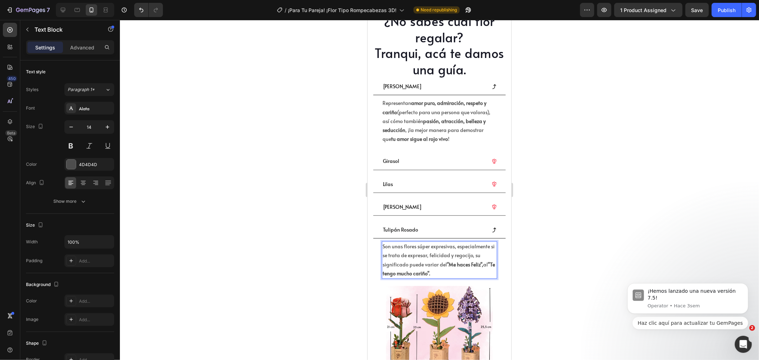
click at [457, 242] on p "Son unas flores súper expresivas, especialmente si se trata de expresar, felici…" at bounding box center [439, 260] width 114 height 36
click at [431, 249] on p "Son unas flores súper expresivas, especialmente si se trata de expresar, felici…" at bounding box center [439, 260] width 114 height 36
click at [433, 249] on p "Son unas flores súper expresivas, especialmente si se trata de expresar, felici…" at bounding box center [439, 260] width 114 height 36
click at [431, 251] on p "Son unas flores súper expresivas, especialmente si se trata de expresar, felici…" at bounding box center [439, 260] width 114 height 36
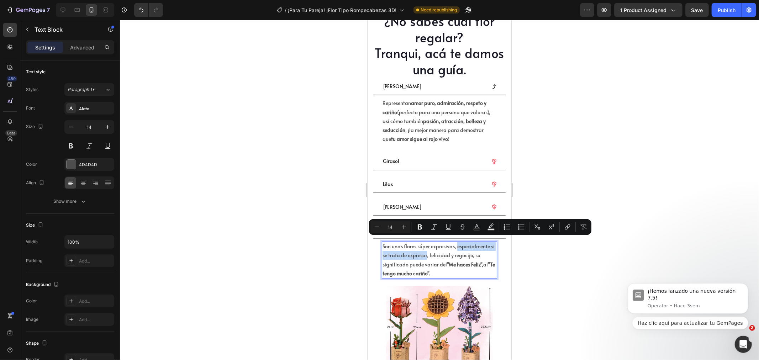
drag, startPoint x: 431, startPoint y: 251, endPoint x: 456, endPoint y: 243, distance: 26.4
click at [456, 243] on p "Son unas flores súper expresivas, especialmente si se trata de expresar, felici…" at bounding box center [439, 260] width 114 height 36
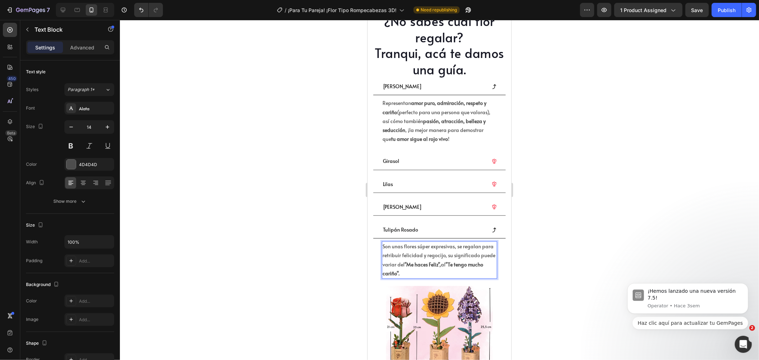
click at [428, 261] on strong ""Me haces Feliz"," at bounding box center [422, 264] width 36 height 7
click at [419, 266] on p "Son unas flores súper expresivas, se regalan para retribuir felicidad y regocij…" at bounding box center [439, 260] width 114 height 36
click at [425, 261] on strong ""Me haces Feliz"," at bounding box center [422, 264] width 36 height 7
click at [410, 260] on p "Son unas flores súper expresivas, se regalan para retribuir felicidad y regocij…" at bounding box center [439, 260] width 114 height 36
click at [453, 261] on strong ""Te tengo mucho cariño"." at bounding box center [435, 269] width 106 height 16
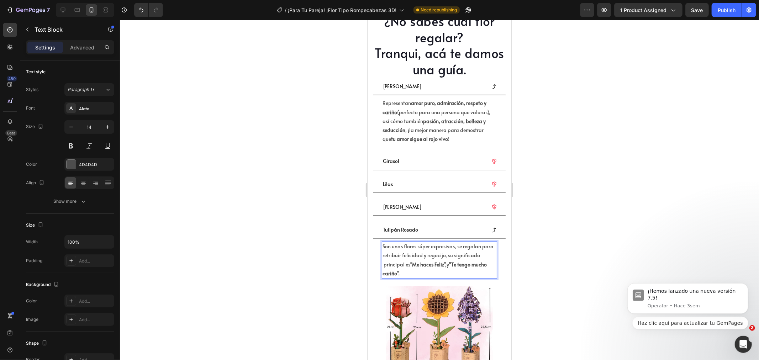
click at [450, 265] on p "Son unas flores súper expresivas, se regalan para retribuir felicidad y regocij…" at bounding box center [439, 260] width 114 height 36
click at [486, 251] on p "Son unas flores súper expresivas, se regalan para retribuir felicidad y regocij…" at bounding box center [439, 260] width 114 height 36
click at [488, 251] on p "Son unas flores súper expresivas, se regalan para retribuir felicidad y regocij…" at bounding box center [439, 260] width 114 height 36
click at [431, 257] on p "Son unas flores súper expresivas, se regalan para retribuir felicidad y regocij…" at bounding box center [439, 260] width 114 height 36
click at [442, 260] on p "Son unas flores súper expresivas, se regalan para retribuir felicidad y regocij…" at bounding box center [439, 260] width 114 height 36
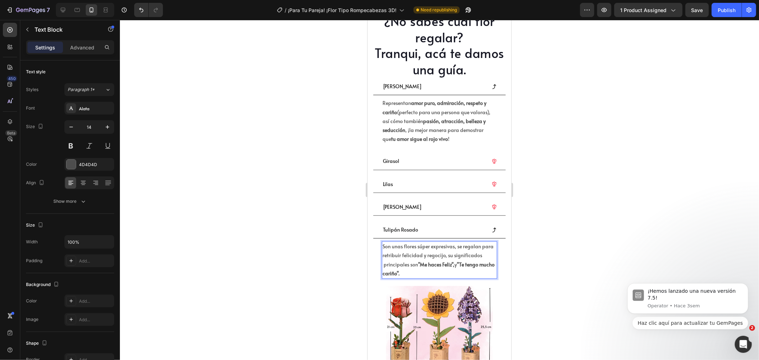
click at [449, 269] on p "Son unas flores súper expresivas, se regalan para retribuir felicidad y regocij…" at bounding box center [439, 260] width 114 height 36
click at [419, 264] on p "Son unas flores súper expresivas, se regalan para retribuir felicidad y regocij…" at bounding box center [439, 260] width 114 height 36
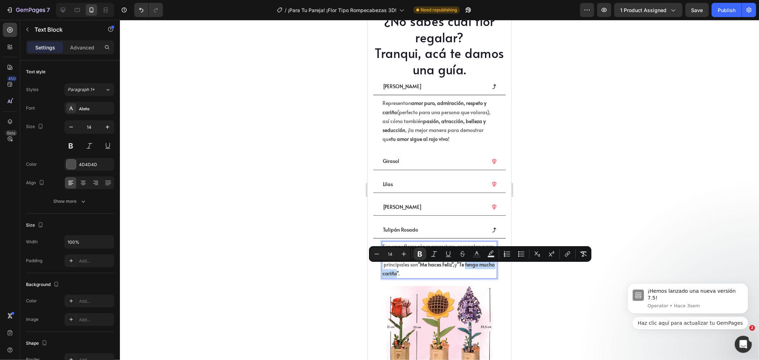
drag, startPoint x: 434, startPoint y: 270, endPoint x: 389, endPoint y: 268, distance: 44.9
click at [389, 268] on strong ""Te tengo mucho cariño"." at bounding box center [438, 269] width 112 height 16
click at [604, 211] on div at bounding box center [439, 190] width 639 height 340
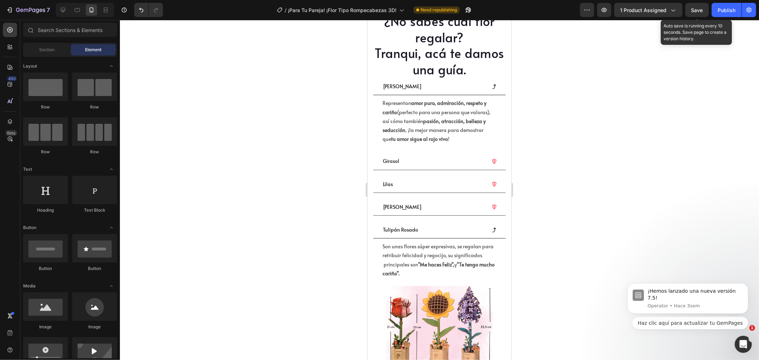
click at [698, 7] on span "Save" at bounding box center [697, 10] width 12 height 6
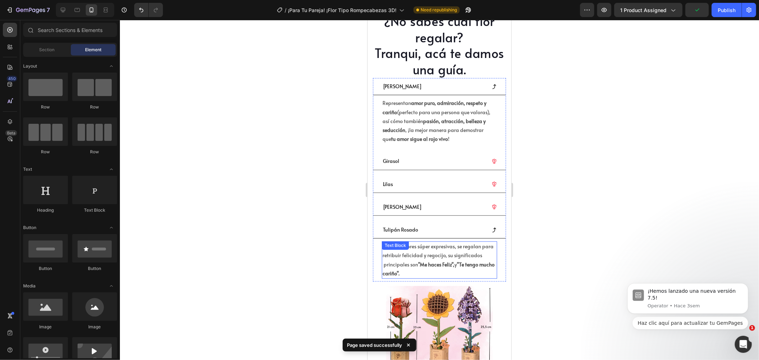
click at [399, 246] on div "Son unas flores súper expresivas, se regalan para retribuir felicidad y regocij…" at bounding box center [438, 259] width 115 height 37
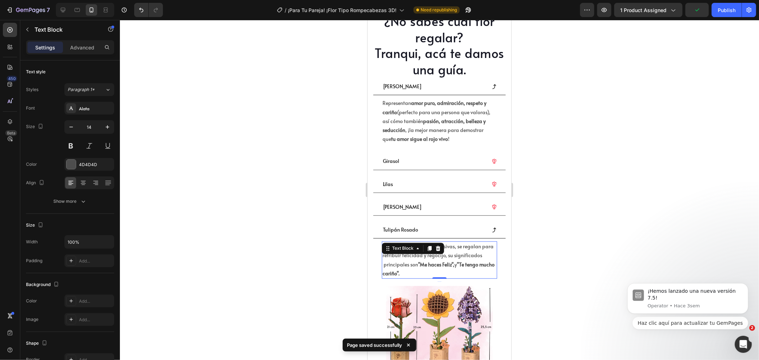
click at [399, 246] on div "Text Block" at bounding box center [402, 248] width 38 height 9
click at [442, 256] on p "Son unas flores súper expresivas, se regalan para retribuir felicidad y regocij…" at bounding box center [439, 260] width 114 height 36
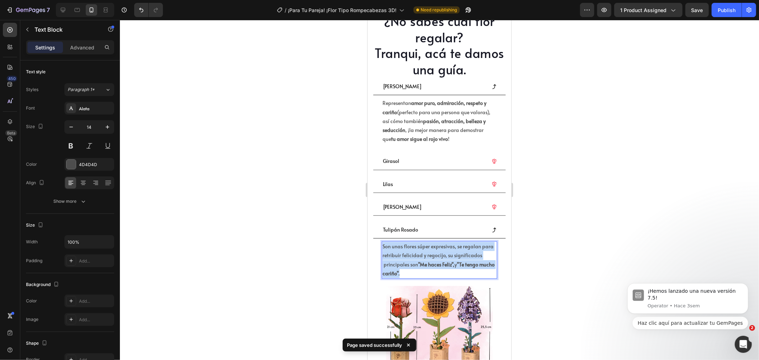
click at [442, 256] on p "Son unas flores súper expresivas, se regalan para retribuir felicidad y regocij…" at bounding box center [439, 260] width 114 height 36
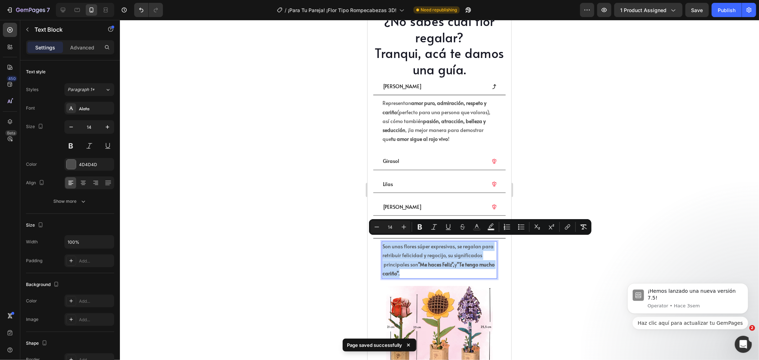
copy p "Son unas flores súper expresivas, se regalan para retribuir felicidad y regocij…"
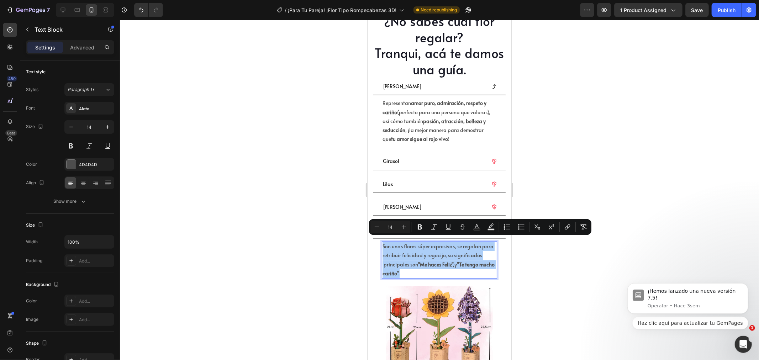
click at [326, 141] on div at bounding box center [439, 190] width 639 height 340
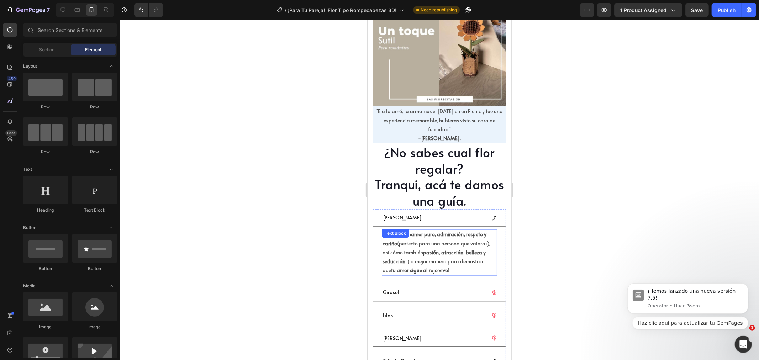
scroll to position [1067, 0]
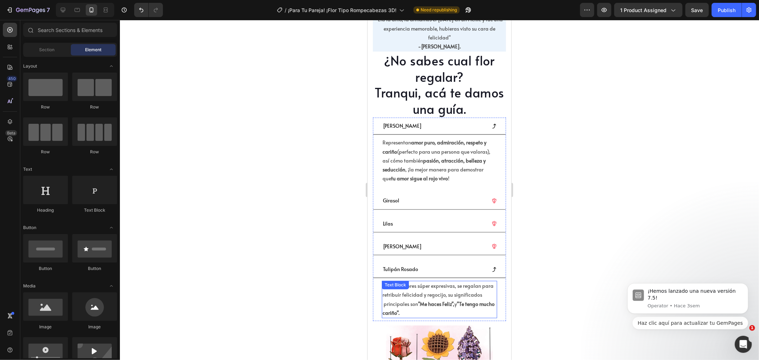
click at [466, 290] on p "Son unas flores súper expresivas, se regalan para retribuir felicidad y regocij…" at bounding box center [439, 299] width 114 height 36
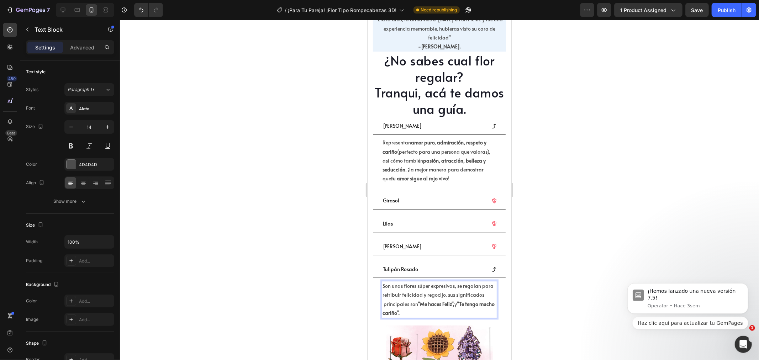
click at [532, 278] on div at bounding box center [439, 190] width 639 height 340
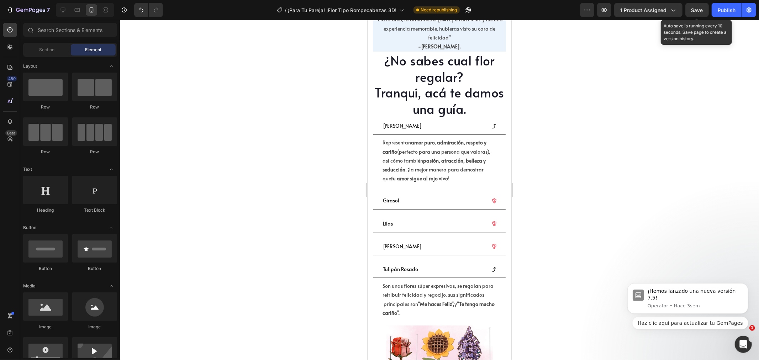
click at [700, 9] on span "Save" at bounding box center [697, 10] width 12 height 6
click at [699, 11] on span "Save" at bounding box center [697, 10] width 12 height 6
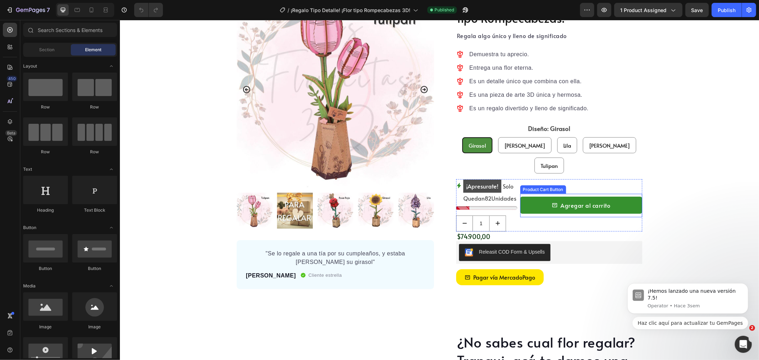
scroll to position [514, 0]
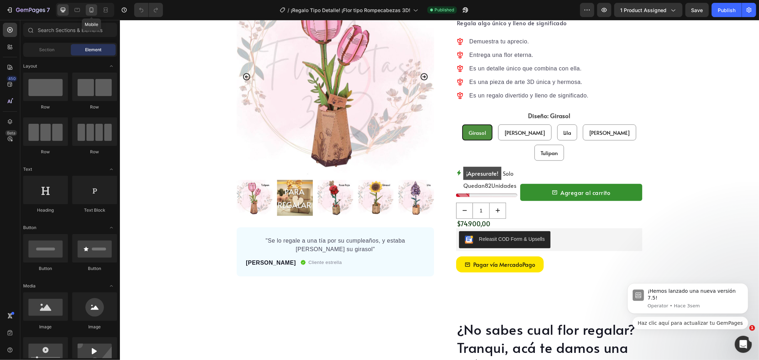
click at [88, 9] on icon at bounding box center [91, 9] width 7 height 7
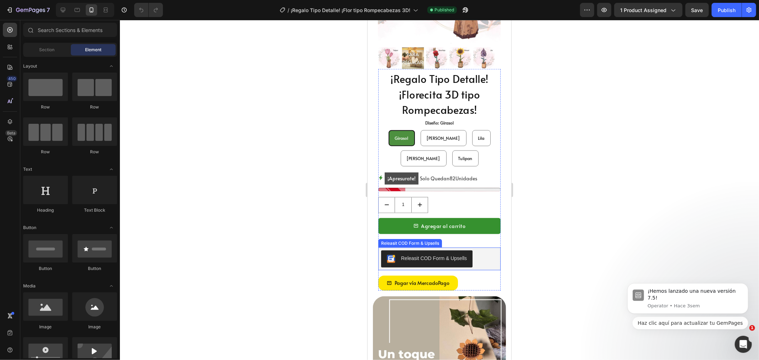
scroll to position [561, 0]
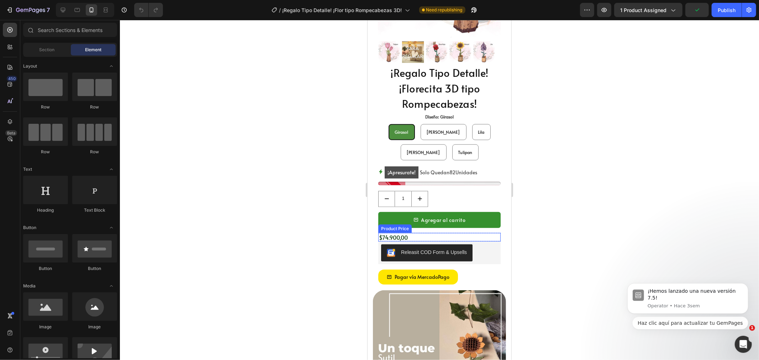
click at [435, 233] on div "$74.900,00" at bounding box center [439, 237] width 122 height 9
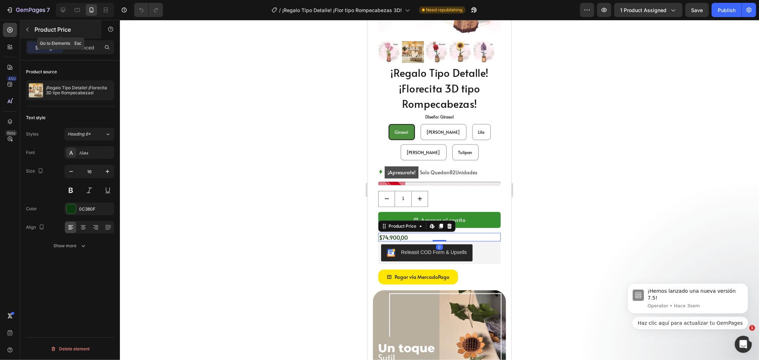
click at [51, 30] on p "Product Price" at bounding box center [65, 29] width 60 height 9
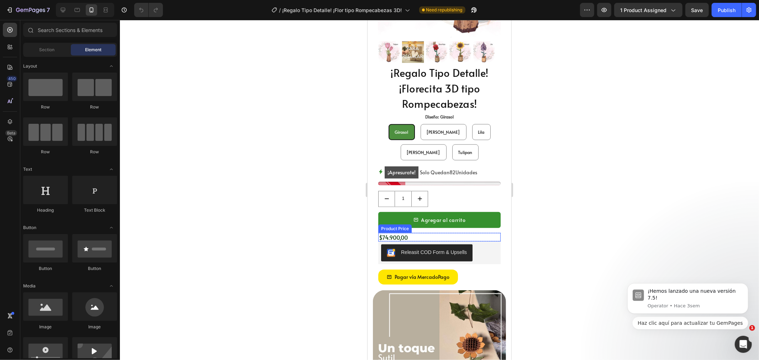
click at [419, 233] on div "$74.900,00" at bounding box center [439, 237] width 122 height 9
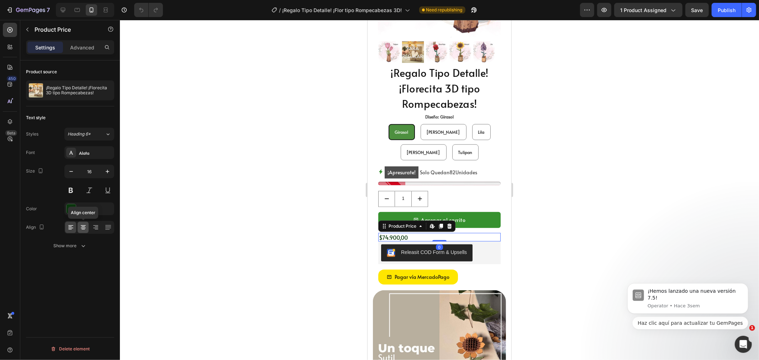
click at [80, 230] on icon at bounding box center [83, 227] width 7 height 7
click at [545, 219] on div at bounding box center [439, 190] width 639 height 340
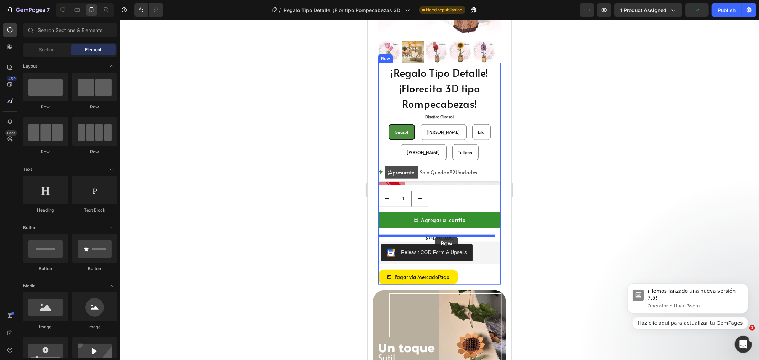
drag, startPoint x: 414, startPoint y: 106, endPoint x: 434, endPoint y: 236, distance: 131.3
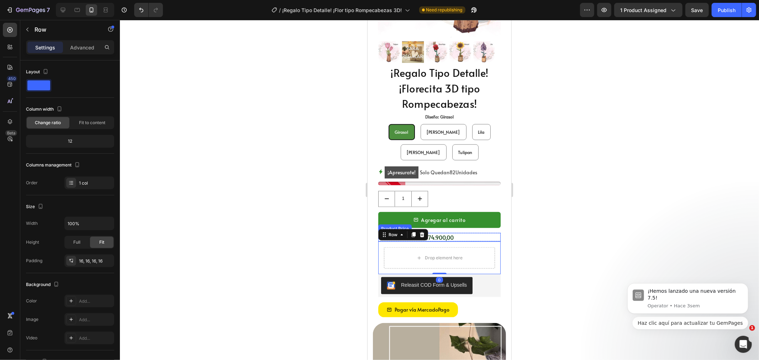
click at [458, 233] on div "$74.900,00" at bounding box center [439, 237] width 122 height 9
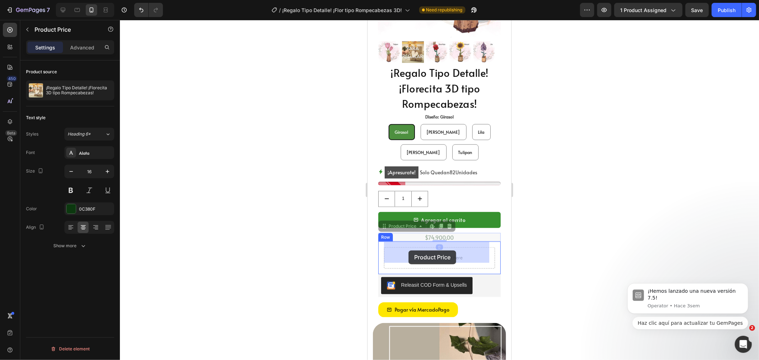
drag, startPoint x: 401, startPoint y: 219, endPoint x: 408, endPoint y: 250, distance: 31.4
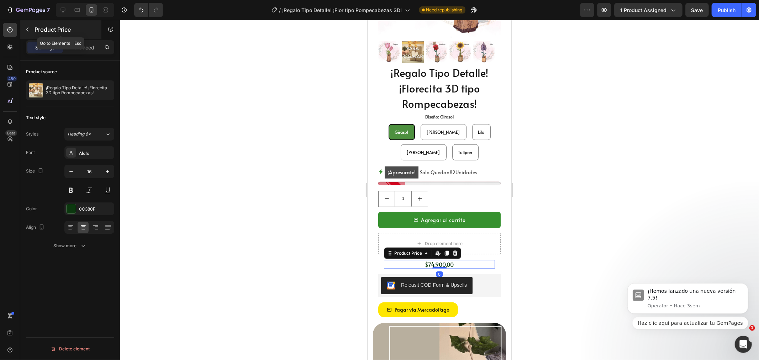
click at [33, 32] on div "Product Price" at bounding box center [60, 29] width 81 height 18
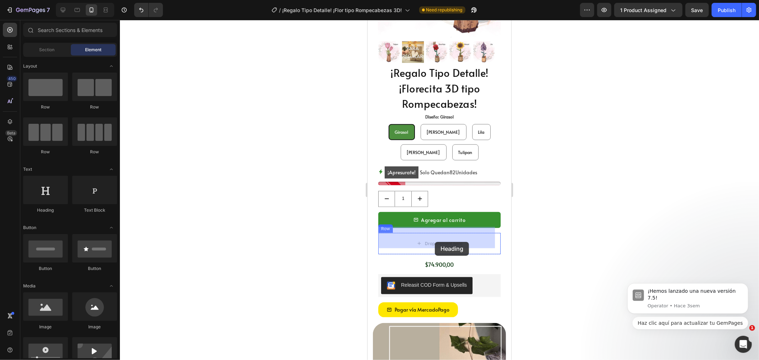
drag, startPoint x: 443, startPoint y: 221, endPoint x: 434, endPoint y: 242, distance: 22.1
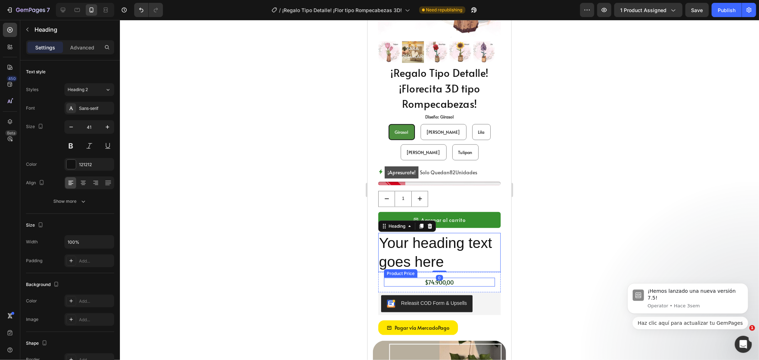
click at [411, 277] on div "$74.900,00" at bounding box center [438, 281] width 111 height 9
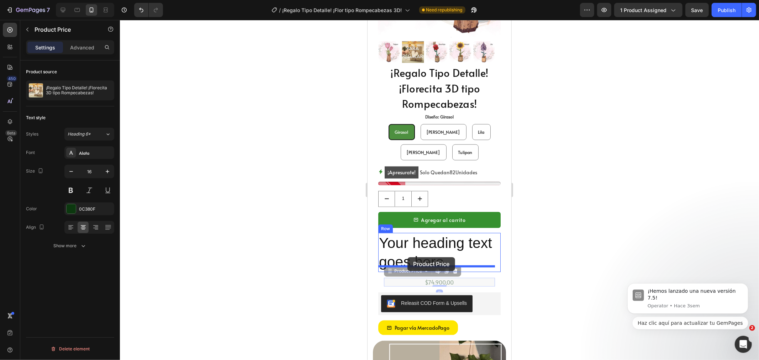
drag, startPoint x: 396, startPoint y: 267, endPoint x: 407, endPoint y: 257, distance: 15.1
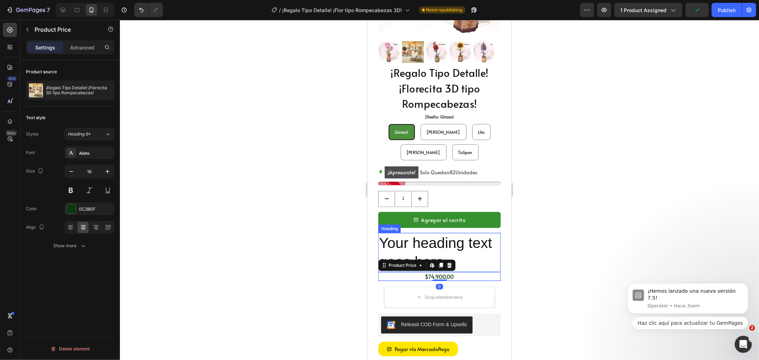
click at [421, 238] on h2 "Your heading text goes here" at bounding box center [439, 252] width 122 height 39
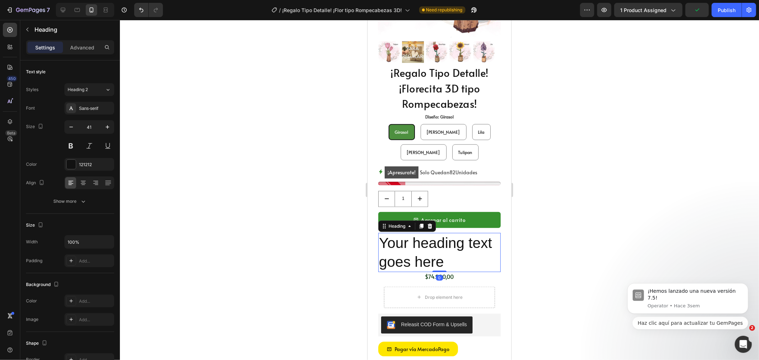
click at [421, 238] on h2 "Your heading text goes here" at bounding box center [439, 252] width 122 height 39
click at [421, 238] on p "Your heading text goes here" at bounding box center [438, 252] width 121 height 38
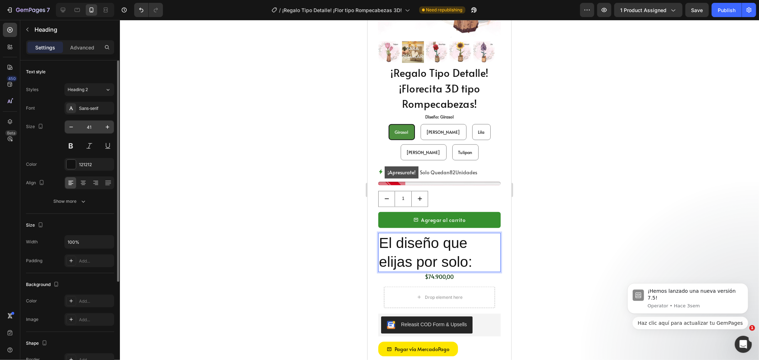
click at [86, 122] on input "41" at bounding box center [89, 127] width 23 height 13
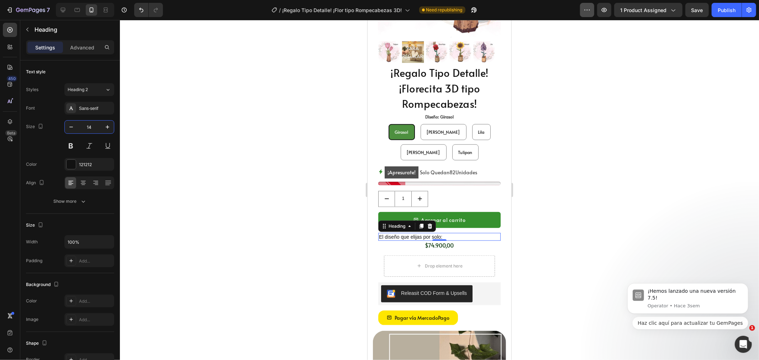
type input "14"
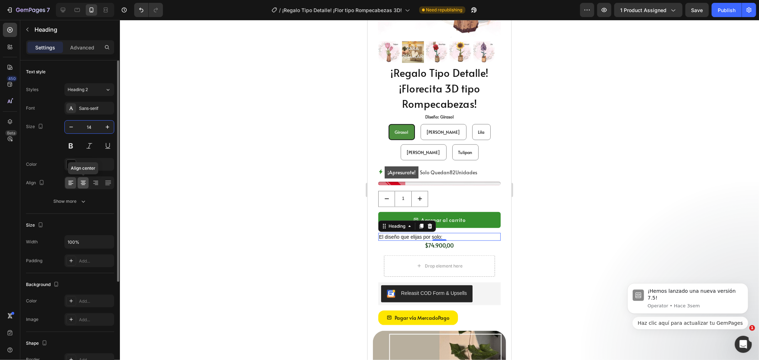
click at [82, 180] on icon at bounding box center [83, 182] width 7 height 7
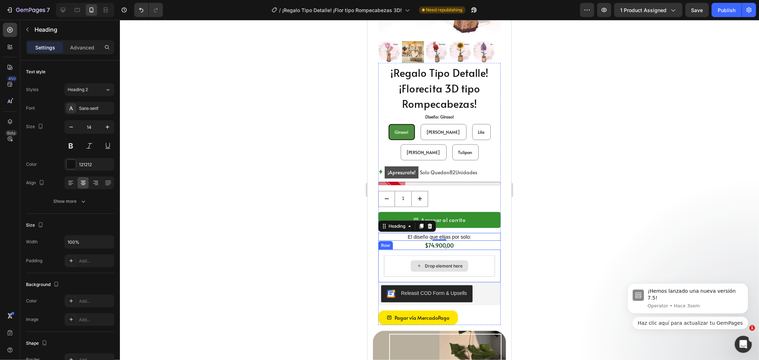
click at [403, 255] on div "Drop element here" at bounding box center [438, 265] width 111 height 21
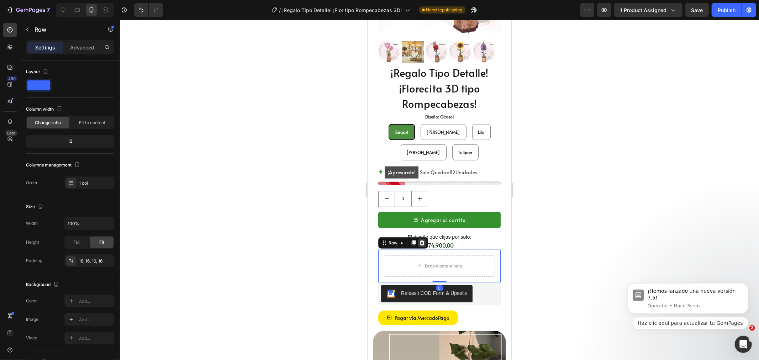
click at [422, 240] on icon at bounding box center [421, 242] width 5 height 5
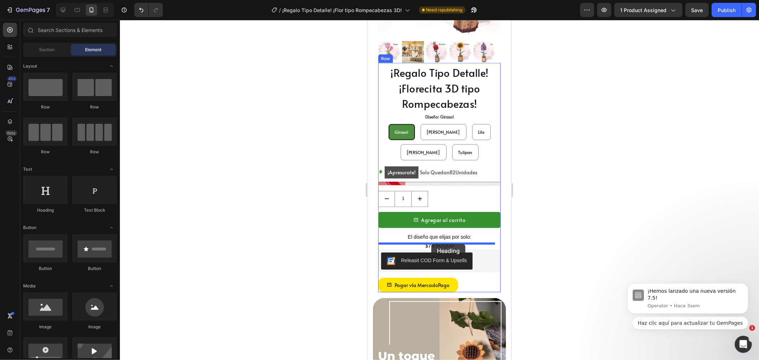
drag, startPoint x: 422, startPoint y: 210, endPoint x: 431, endPoint y: 244, distance: 35.3
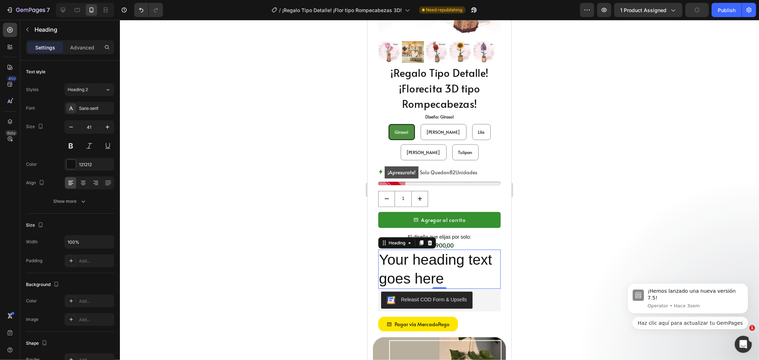
click at [487, 275] on h2 "Your heading text goes here" at bounding box center [439, 268] width 122 height 39
click at [492, 233] on p "El diseño que elijas por solo:" at bounding box center [438, 236] width 121 height 6
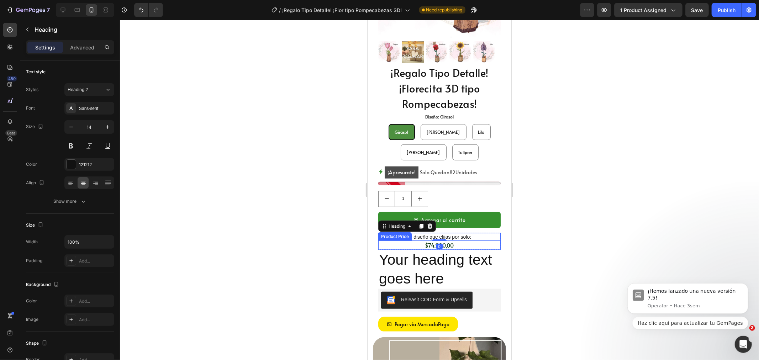
click at [488, 240] on div "$74.900,00" at bounding box center [439, 244] width 122 height 9
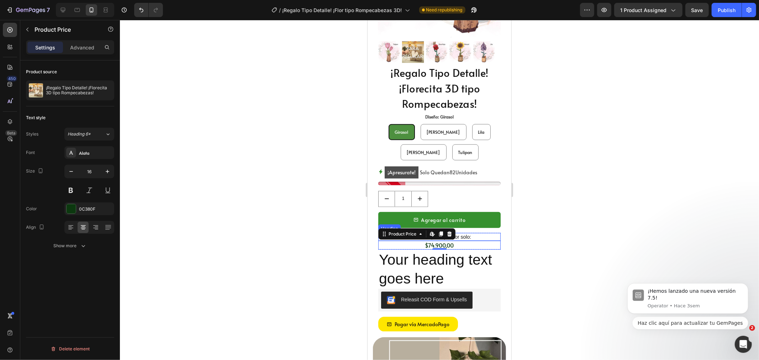
click at [487, 233] on p "El diseño que elijas por solo:" at bounding box center [438, 236] width 121 height 6
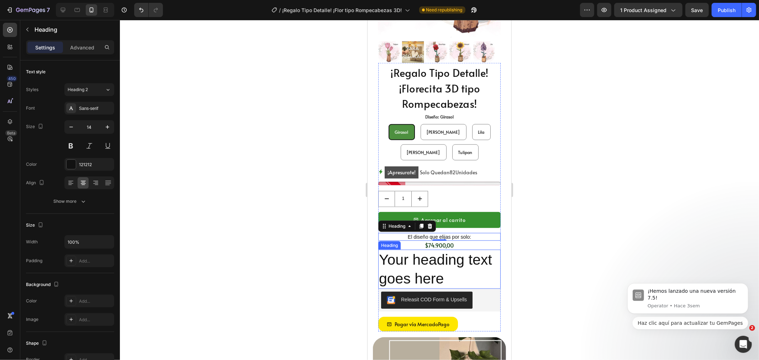
click at [478, 250] on p "Your heading text goes here" at bounding box center [438, 269] width 121 height 38
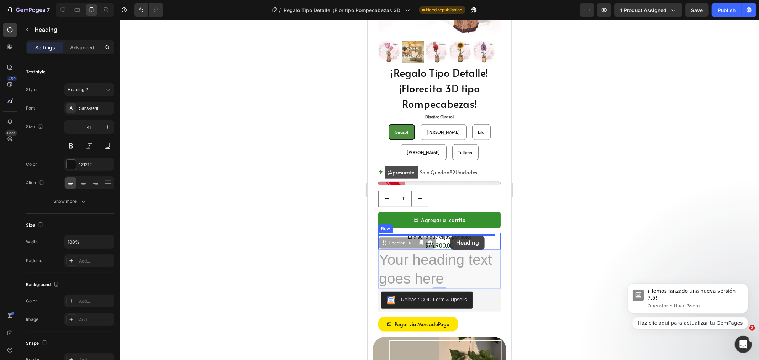
drag, startPoint x: 401, startPoint y: 237, endPoint x: 454, endPoint y: 235, distance: 53.0
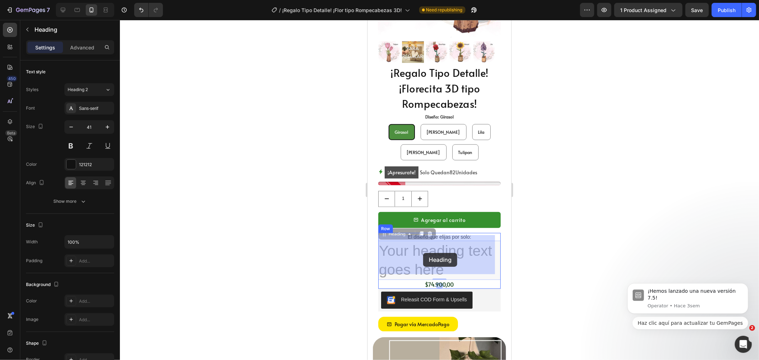
drag, startPoint x: 398, startPoint y: 230, endPoint x: 423, endPoint y: 253, distance: 33.5
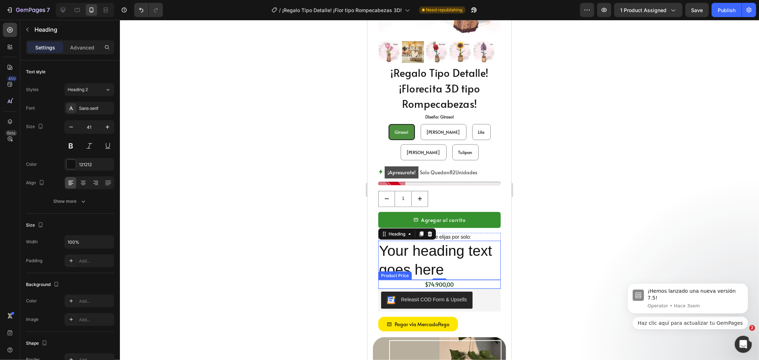
click at [420, 280] on div "$74.900,00" at bounding box center [439, 284] width 122 height 9
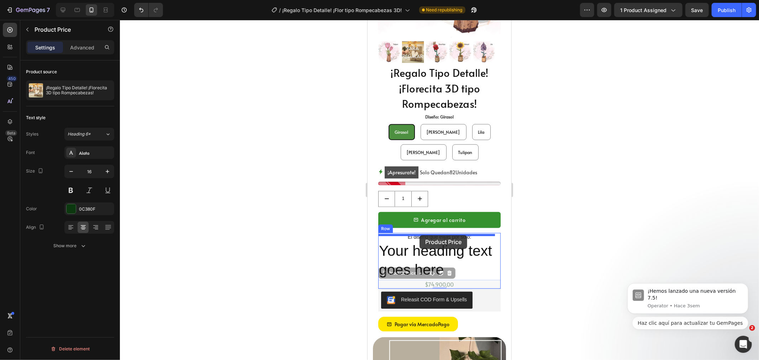
drag, startPoint x: 400, startPoint y: 269, endPoint x: 419, endPoint y: 236, distance: 38.1
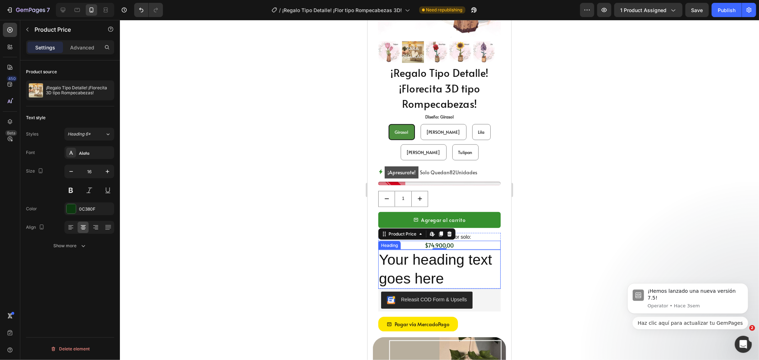
click at [431, 262] on h2 "Your heading text goes here" at bounding box center [439, 268] width 122 height 39
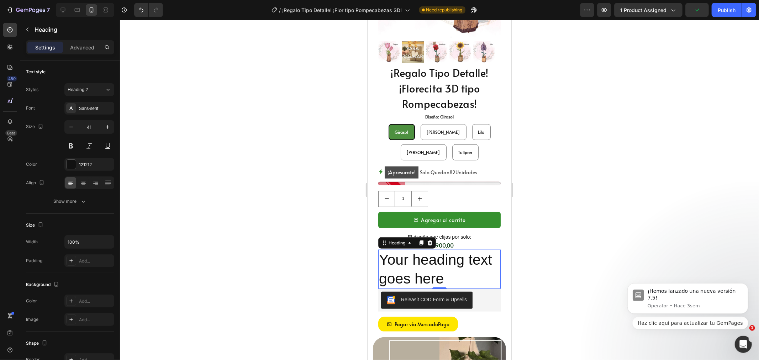
click at [429, 261] on h2 "Your heading text goes here" at bounding box center [439, 268] width 122 height 39
click at [429, 261] on p "Your heading text goes here" at bounding box center [438, 269] width 121 height 38
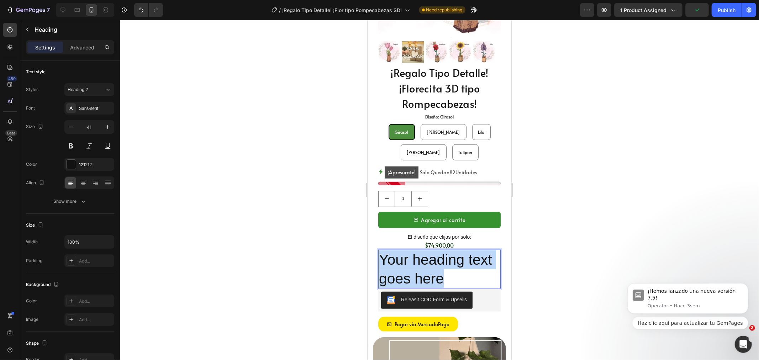
click at [429, 261] on p "Your heading text goes here" at bounding box center [438, 269] width 121 height 38
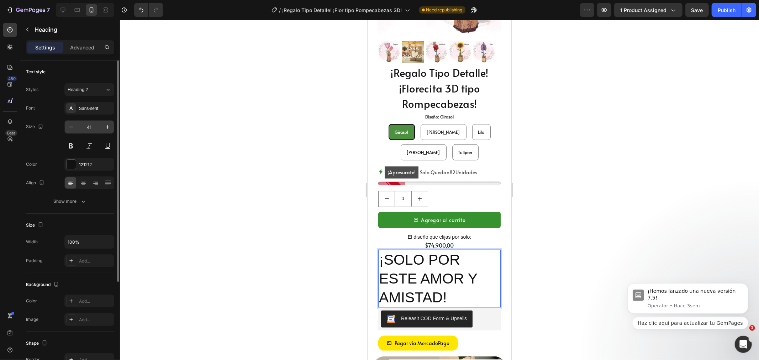
click at [95, 127] on input "41" at bounding box center [89, 127] width 23 height 13
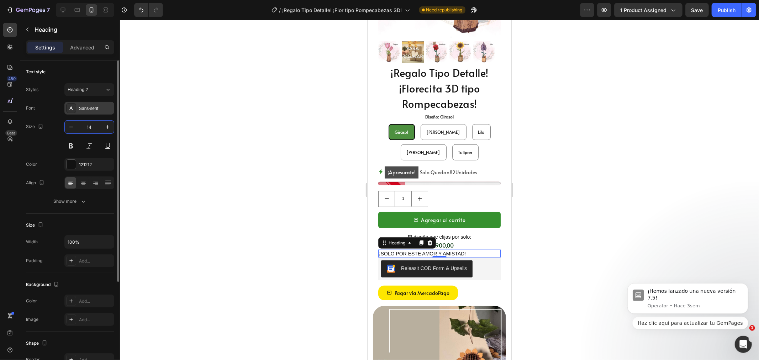
type input "14"
click at [88, 113] on div "Sans-serif" at bounding box center [89, 108] width 50 height 13
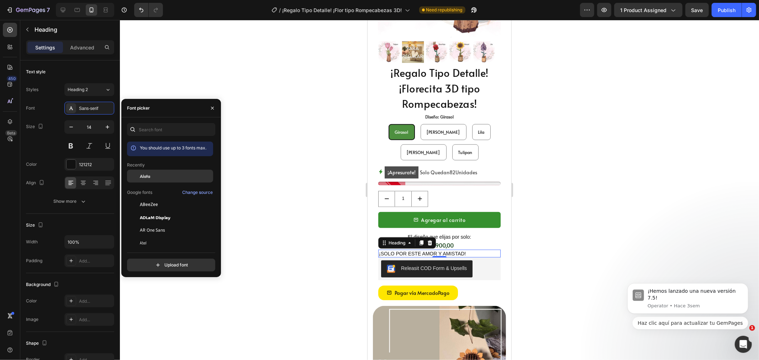
click at [150, 176] on div "Alata" at bounding box center [176, 176] width 72 height 6
click at [469, 233] on p "El diseño que elijas por solo:" at bounding box center [438, 236] width 121 height 6
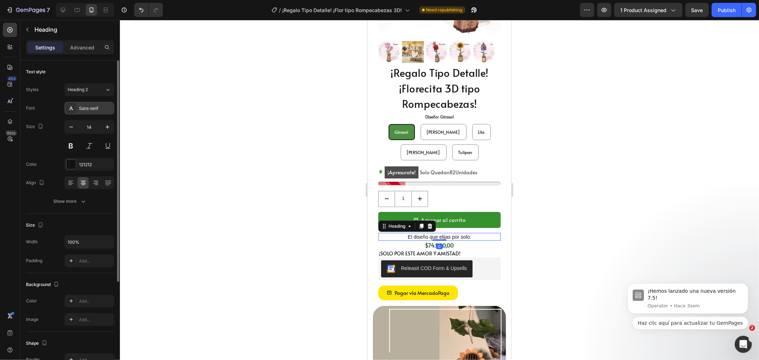
click at [84, 109] on div "Sans-serif" at bounding box center [95, 108] width 33 height 6
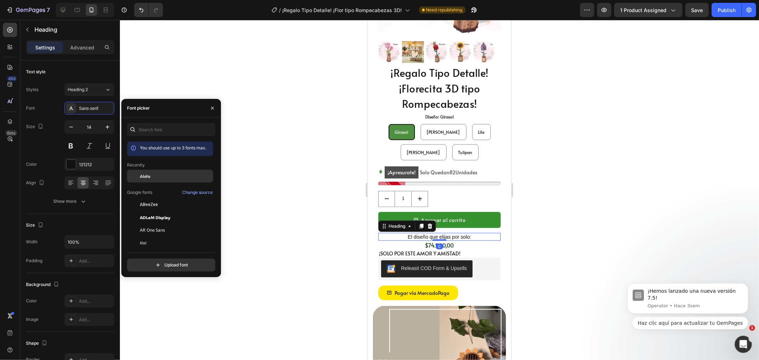
click at [143, 176] on span "Alata" at bounding box center [145, 176] width 10 height 6
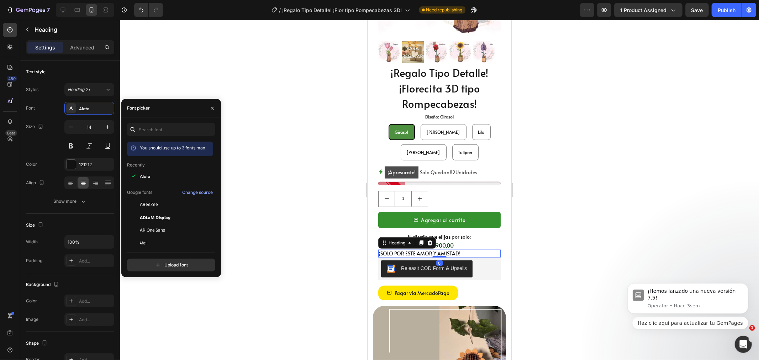
click at [470, 250] on p "¡SOLO POR ESTE AMOR Y AMISTAD!" at bounding box center [438, 253] width 121 height 6
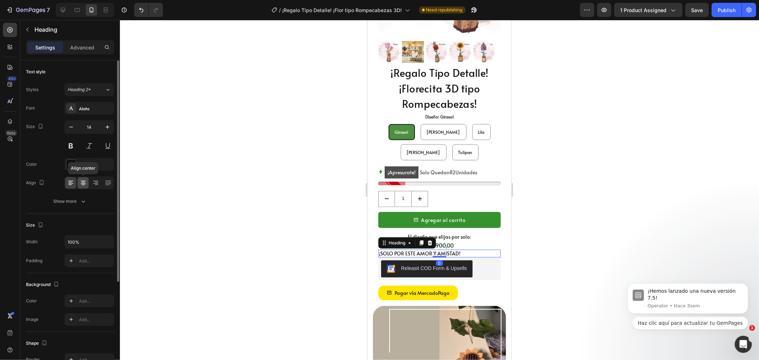
click at [85, 182] on icon at bounding box center [83, 182] width 7 height 7
click at [69, 166] on div at bounding box center [71, 164] width 9 height 9
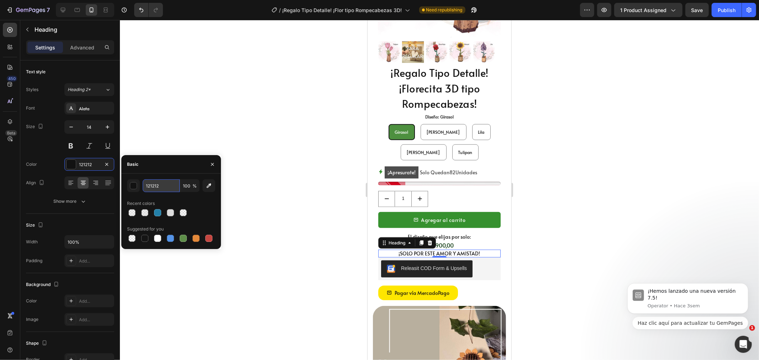
click at [155, 182] on input "121212" at bounding box center [161, 185] width 37 height 13
paste input "4d9040"
click at [158, 186] on input "12124d904012" at bounding box center [161, 185] width 37 height 13
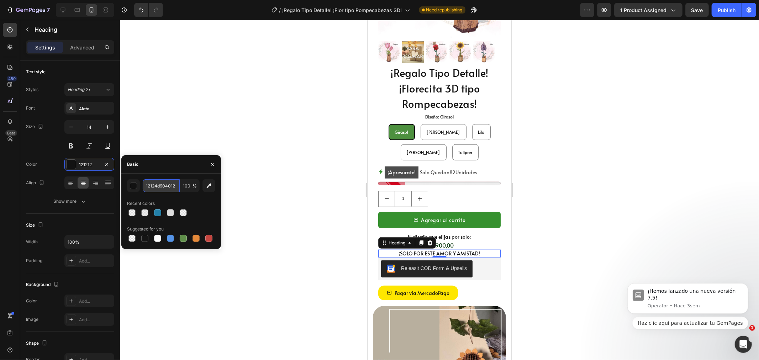
click at [158, 186] on input "12124d904012" at bounding box center [161, 185] width 37 height 13
paste input "4d9040"
type input "4d9040"
click at [276, 212] on div at bounding box center [439, 190] width 639 height 340
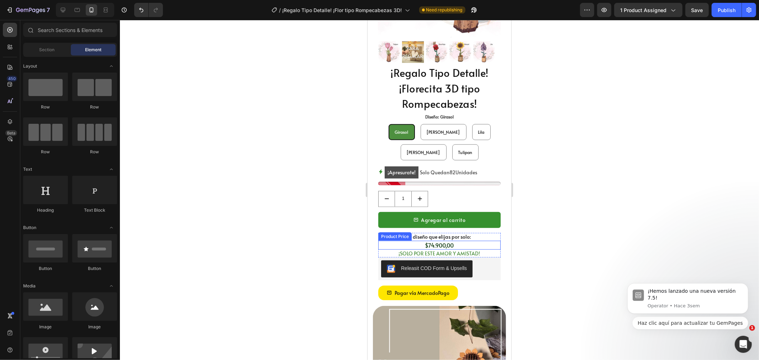
click at [413, 250] on p "¡SOLO POR ESTE AMOR Y AMISTAD!" at bounding box center [438, 253] width 121 height 6
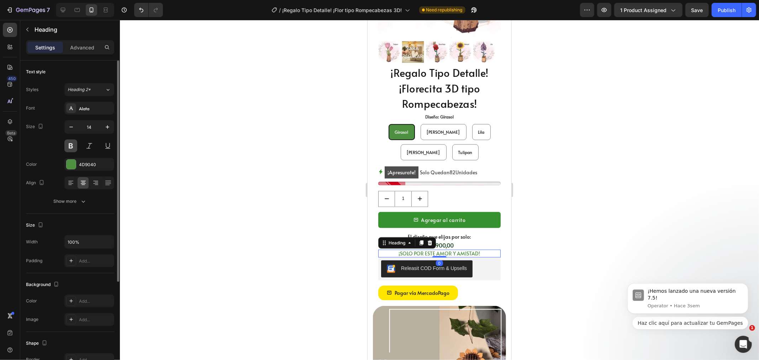
click at [71, 147] on button at bounding box center [70, 145] width 13 height 13
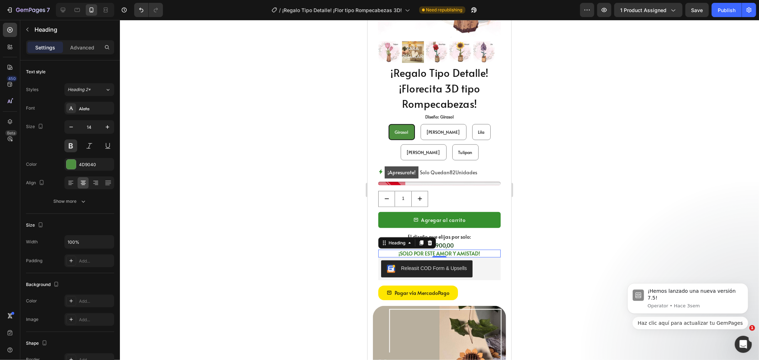
click at [320, 218] on div at bounding box center [439, 190] width 639 height 340
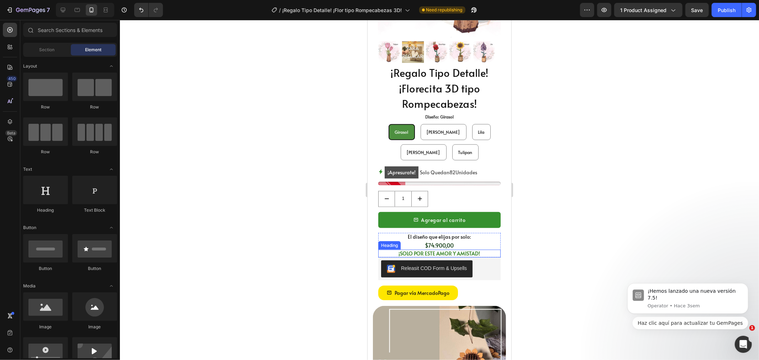
click at [404, 250] on p "¡SOLO POR ESTE AMOR Y AMISTAD!" at bounding box center [438, 253] width 121 height 6
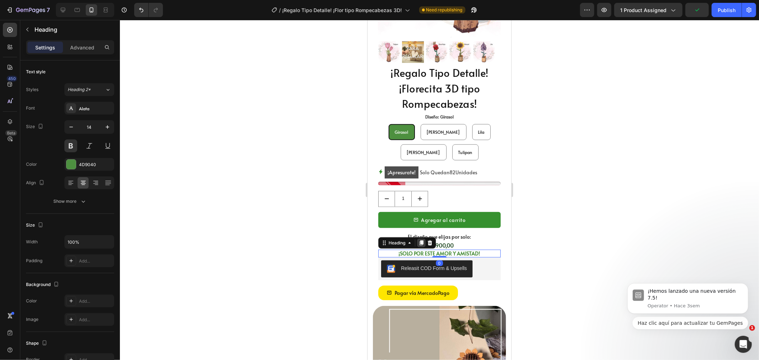
click at [421, 240] on icon at bounding box center [421, 242] width 4 height 5
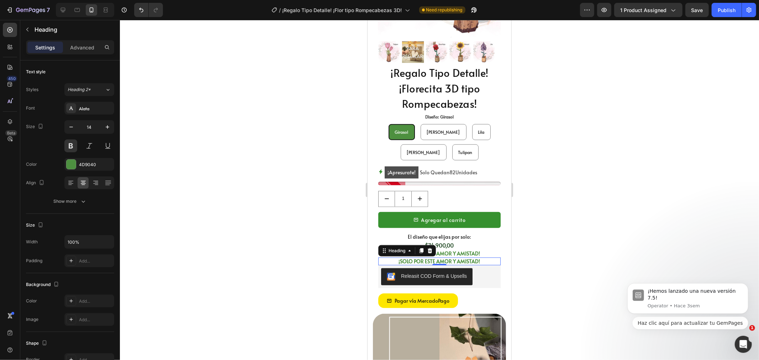
click at [431, 257] on h2 "¡SOLO POR ESTE AMOR Y AMISTAD!" at bounding box center [439, 261] width 122 height 8
click at [431, 258] on p "¡SOLO POR ESTE AMOR Y AMISTAD!" at bounding box center [438, 261] width 121 height 6
click at [474, 258] on strong "$135.000" at bounding box center [466, 261] width 21 height 7
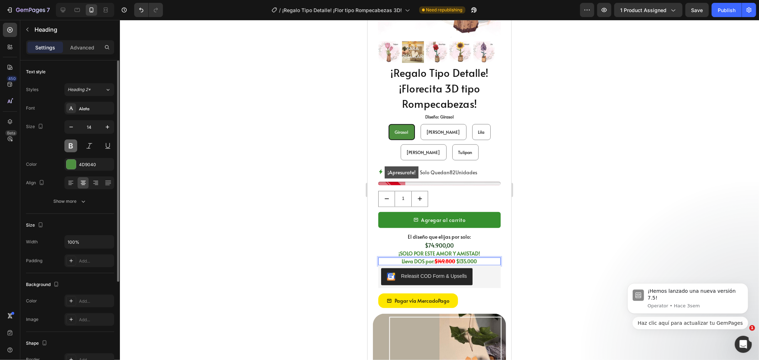
click at [76, 149] on button at bounding box center [70, 145] width 13 height 13
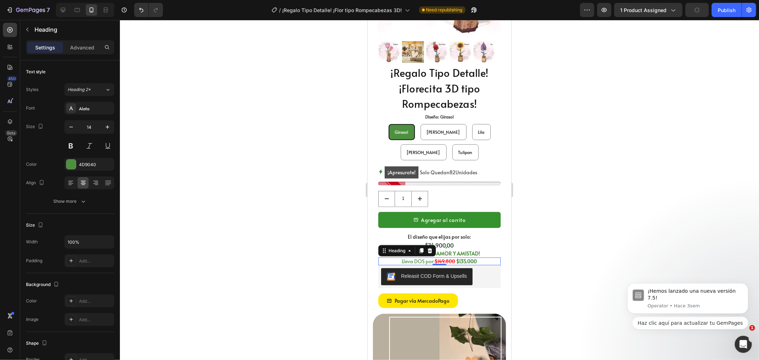
click at [401, 258] on p "Lleva DOS por: $149.800 $135.000" at bounding box center [438, 261] width 121 height 6
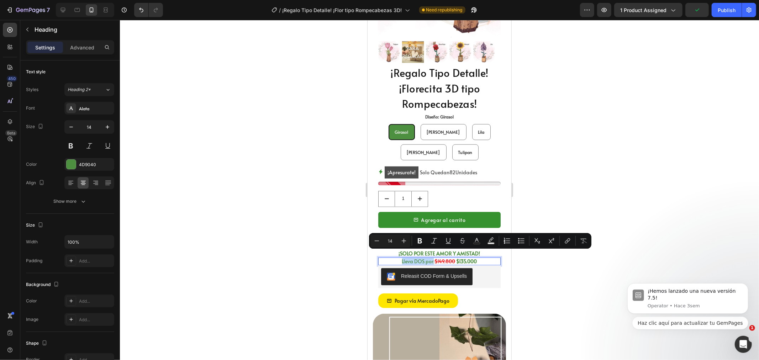
drag, startPoint x: 395, startPoint y: 255, endPoint x: 429, endPoint y: 258, distance: 33.9
click at [429, 258] on p "Lleva DOS por: $149.800 $135.000" at bounding box center [438, 261] width 121 height 6
click at [477, 237] on icon "Editor contextual toolbar" at bounding box center [476, 240] width 7 height 7
type input "4D9040"
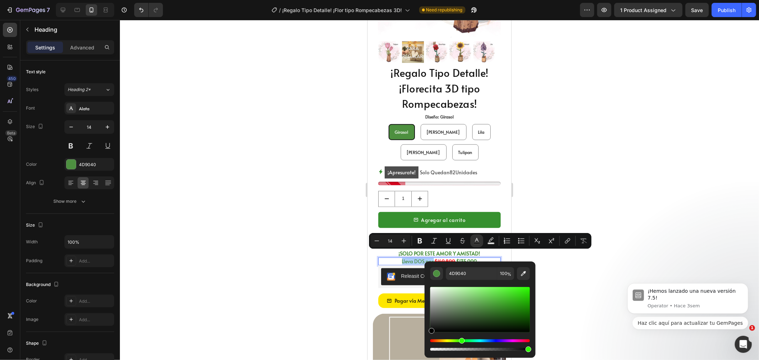
drag, startPoint x: 434, startPoint y: 287, endPoint x: 428, endPoint y: 342, distance: 55.1
click at [428, 342] on div "4D9040 100 %" at bounding box center [479, 306] width 111 height 91
type input "000000"
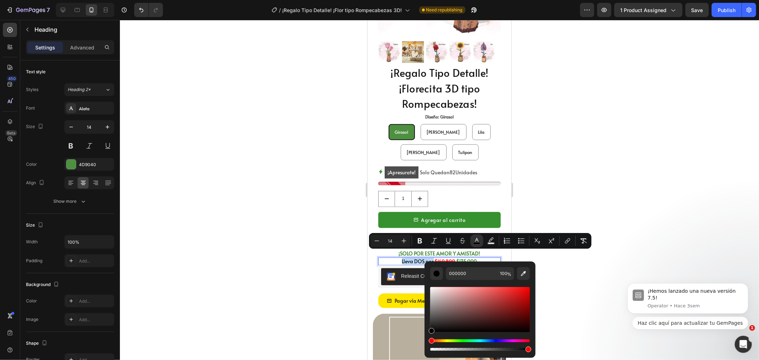
click at [443, 258] on s "$149.800" at bounding box center [444, 261] width 21 height 7
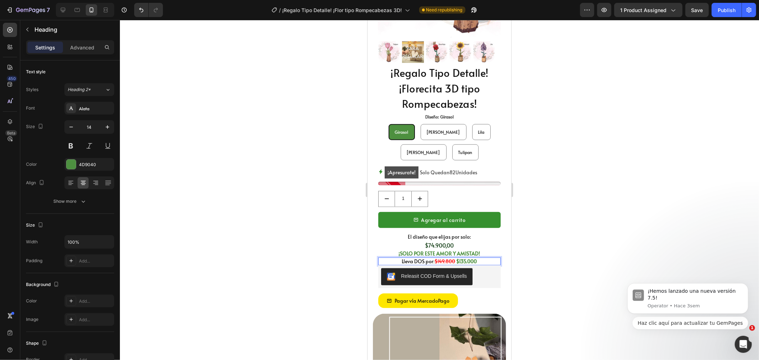
click at [464, 258] on strong "$135.000" at bounding box center [466, 261] width 21 height 7
click at [481, 258] on p "Lleva DOS por : $149.800 $135.000" at bounding box center [438, 261] width 121 height 6
click at [551, 259] on div at bounding box center [439, 190] width 639 height 340
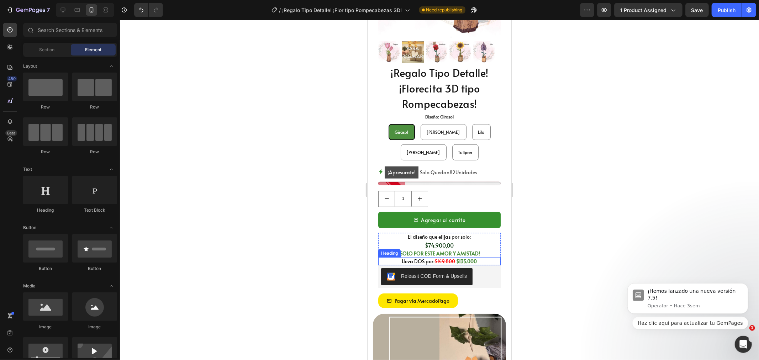
click at [449, 258] on s "$149.800" at bounding box center [444, 261] width 21 height 7
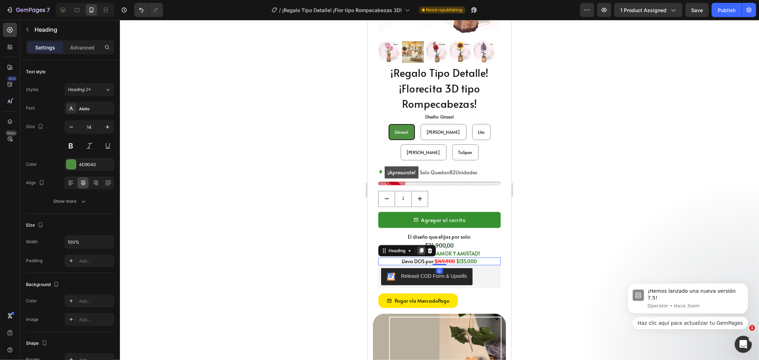
click at [420, 248] on icon at bounding box center [421, 251] width 6 height 6
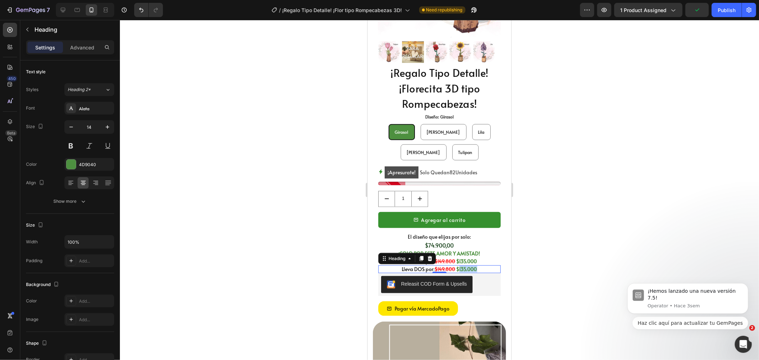
click at [462, 265] on strong "$135.000" at bounding box center [466, 268] width 21 height 7
click at [418, 266] on p "Lleva TRES por: $224.700 $195.000" at bounding box center [438, 269] width 121 height 6
click at [424, 266] on p "Lleva TRES por: $224.700 $195.000" at bounding box center [438, 269] width 121 height 6
drag, startPoint x: 429, startPoint y: 264, endPoint x: 392, endPoint y: 267, distance: 37.1
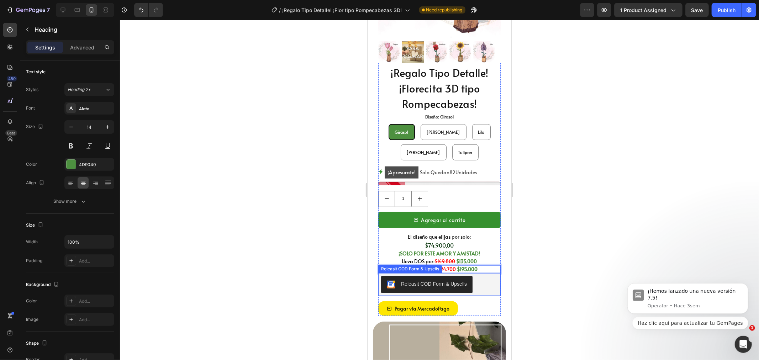
click at [392, 267] on div "¡Regalo Tipo Detalle! ¡Florecita 3D tipo Rompecabezas! Product Title Regala alg…" at bounding box center [439, 189] width 122 height 251
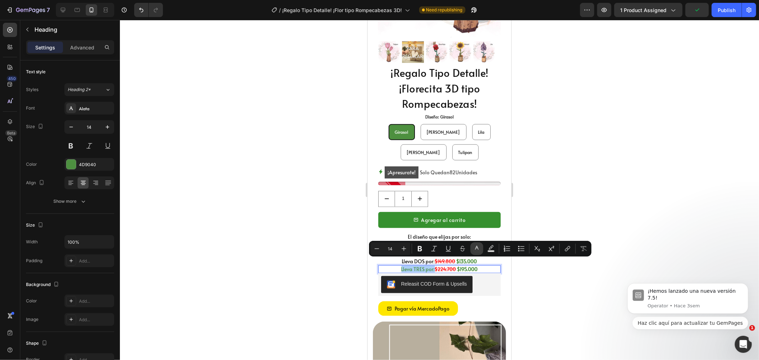
click at [477, 247] on icon "Editor contextual toolbar" at bounding box center [477, 248] width 4 height 4
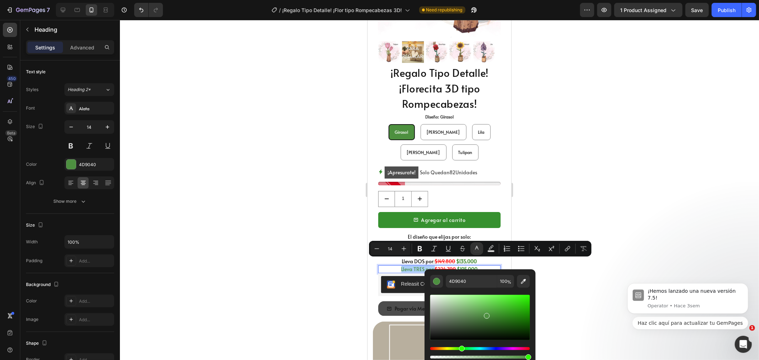
drag, startPoint x: 796, startPoint y: 315, endPoint x: 429, endPoint y: 297, distance: 368.3
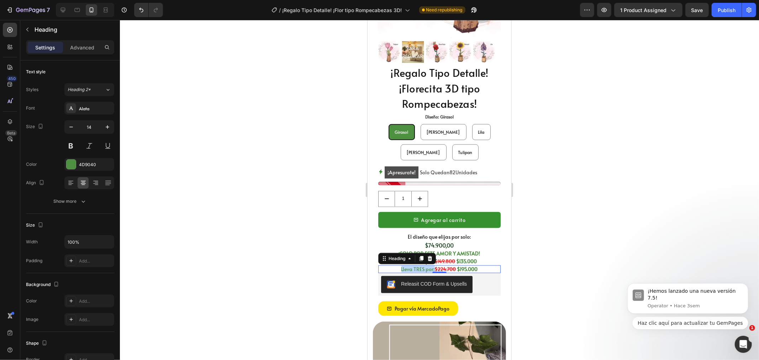
click at [424, 266] on p "Lleva TRES por: $224.700 $195.000" at bounding box center [438, 269] width 121 height 6
click at [336, 255] on div at bounding box center [439, 190] width 639 height 340
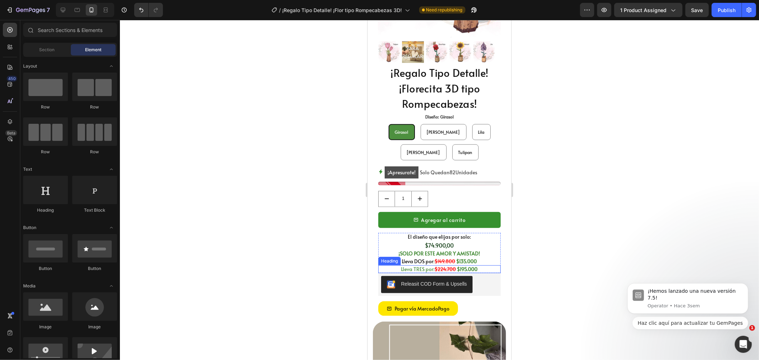
click at [391, 266] on p "Lleva TRES por: $224.700 $195.000" at bounding box center [438, 269] width 121 height 6
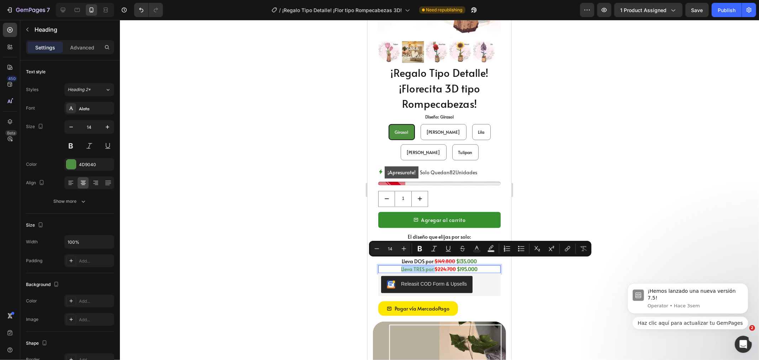
drag, startPoint x: 394, startPoint y: 261, endPoint x: 429, endPoint y: 264, distance: 35.3
click at [429, 266] on p "Lleva TRES por: $224.700 $195.000" at bounding box center [438, 269] width 121 height 6
click at [477, 250] on icon "Editor contextual toolbar" at bounding box center [476, 248] width 7 height 7
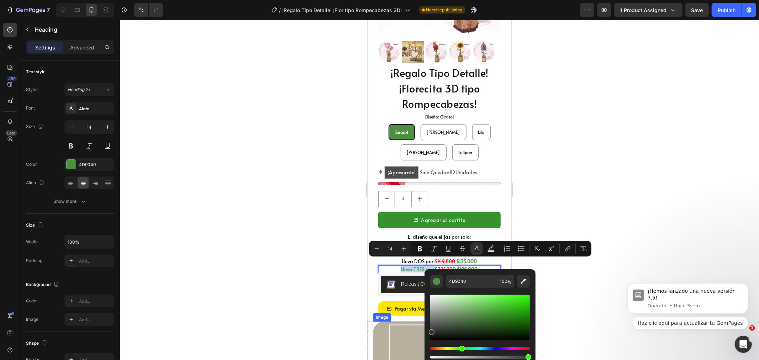
type input "262626"
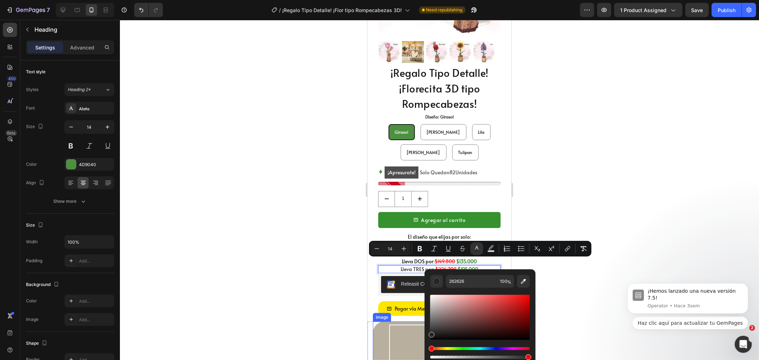
drag, startPoint x: 853, startPoint y: 336, endPoint x: 420, endPoint y: 338, distance: 432.5
click at [347, 274] on div at bounding box center [439, 190] width 639 height 340
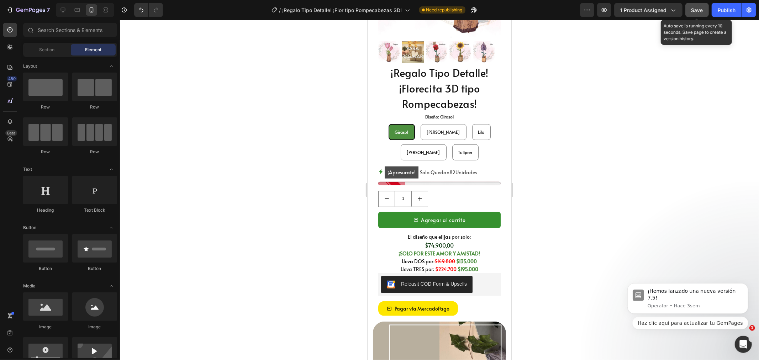
click at [695, 10] on span "Save" at bounding box center [697, 10] width 12 height 6
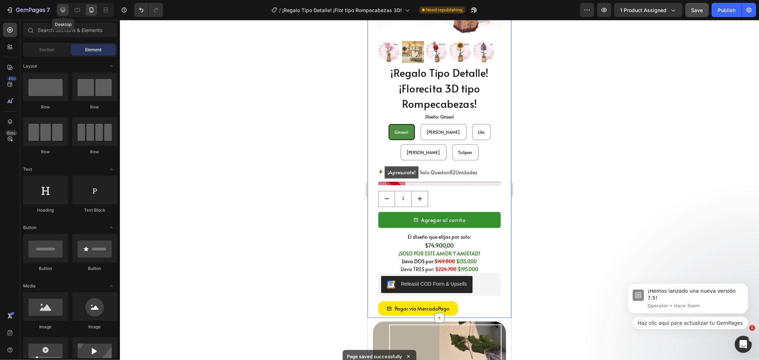
click at [67, 11] on div at bounding box center [62, 9] width 11 height 11
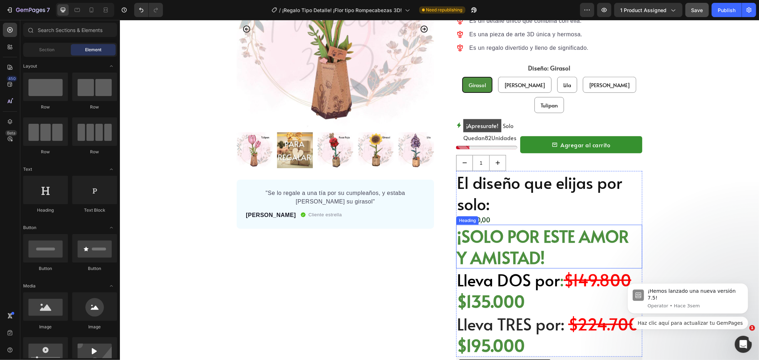
click at [525, 244] on p "¡SOLO POR ESTE AMOR Y AMISTAD!" at bounding box center [548, 246] width 185 height 43
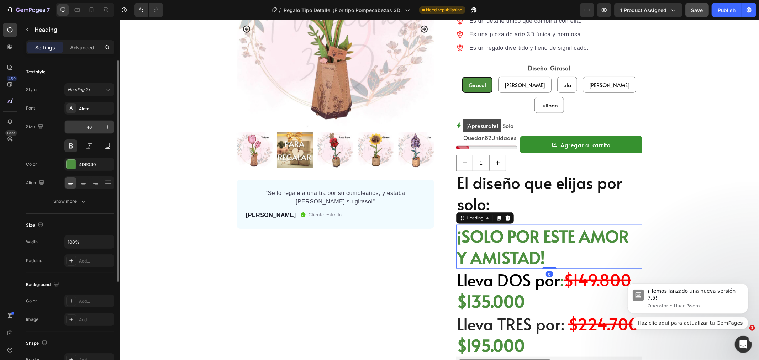
click at [88, 128] on input "46" at bounding box center [89, 127] width 23 height 13
type input "14"
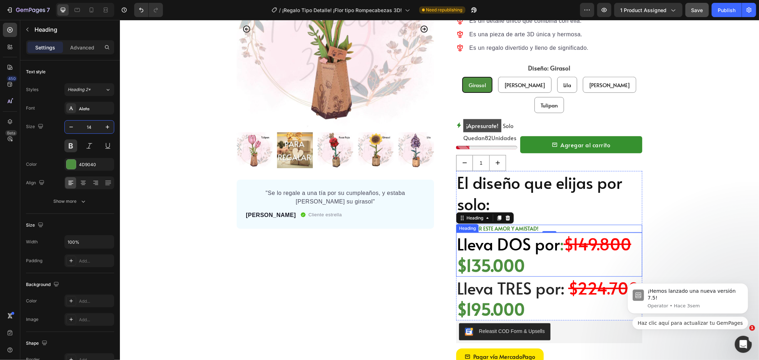
click at [497, 253] on strong "$135.000" at bounding box center [490, 264] width 68 height 23
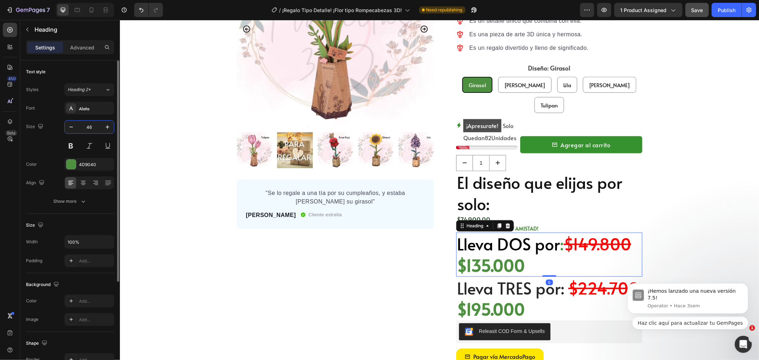
click at [90, 125] on input "46" at bounding box center [89, 127] width 23 height 13
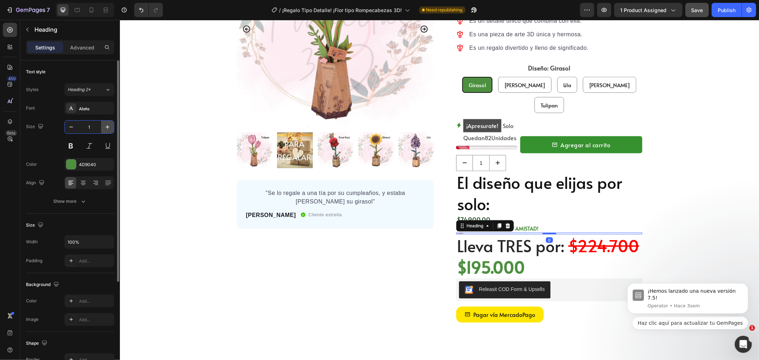
type input "14"
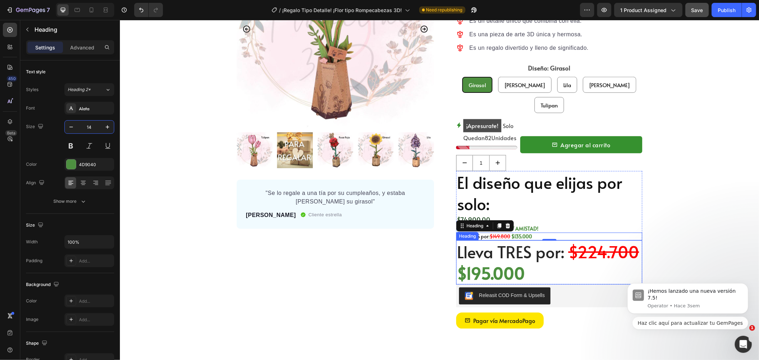
click at [534, 248] on span "Lleva TRES por:" at bounding box center [509, 251] width 107 height 23
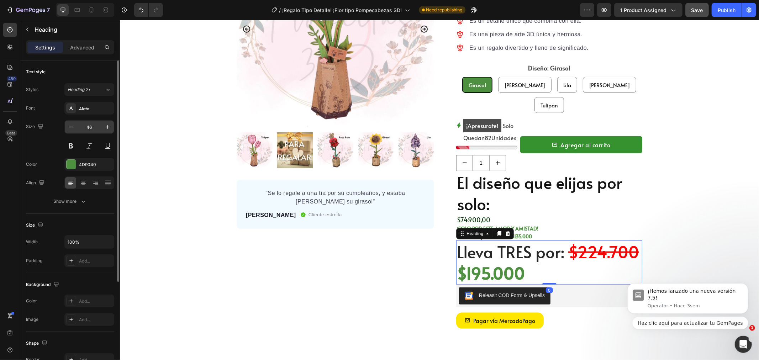
click at [92, 126] on input "46" at bounding box center [89, 127] width 23 height 13
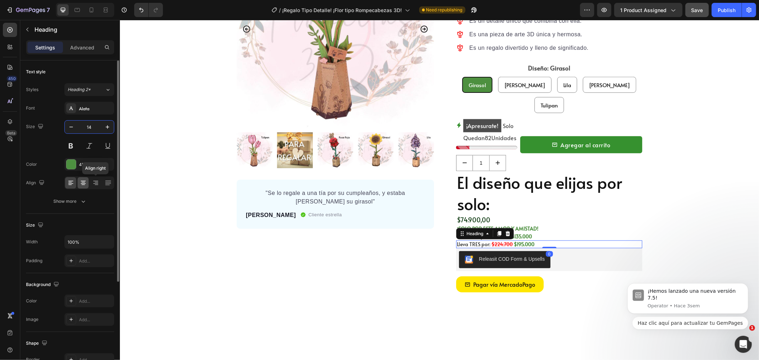
type input "14"
click at [79, 181] on div at bounding box center [83, 182] width 11 height 11
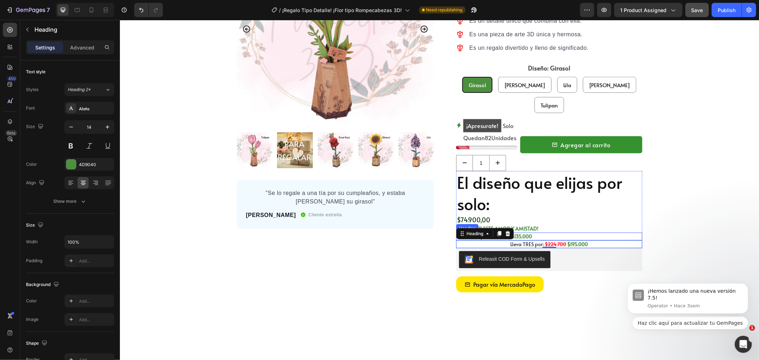
click at [539, 233] on p "⁠⁠⁠⁠⁠⁠⁠ Lleva DOS por : $149.800 $135.000" at bounding box center [548, 236] width 185 height 6
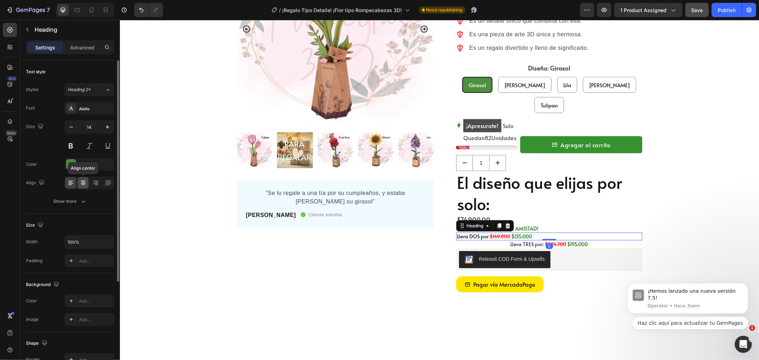
click at [82, 183] on icon at bounding box center [83, 183] width 5 height 1
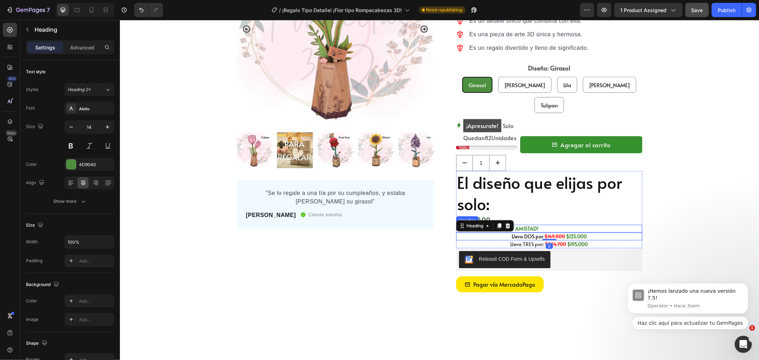
click at [557, 225] on p "¡SOLO POR ESTE AMOR Y AMISTAD!" at bounding box center [548, 228] width 185 height 6
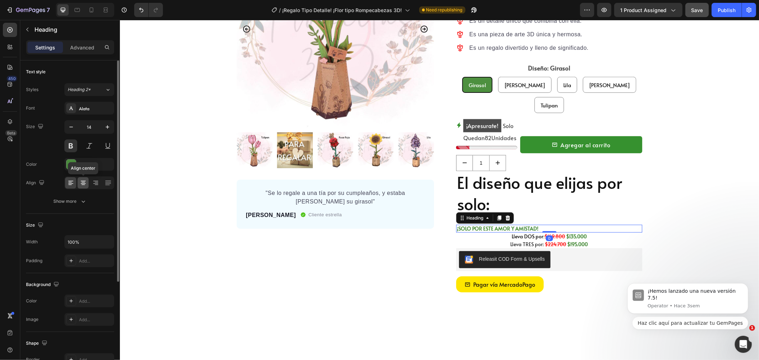
click at [83, 184] on icon at bounding box center [83, 183] width 5 height 1
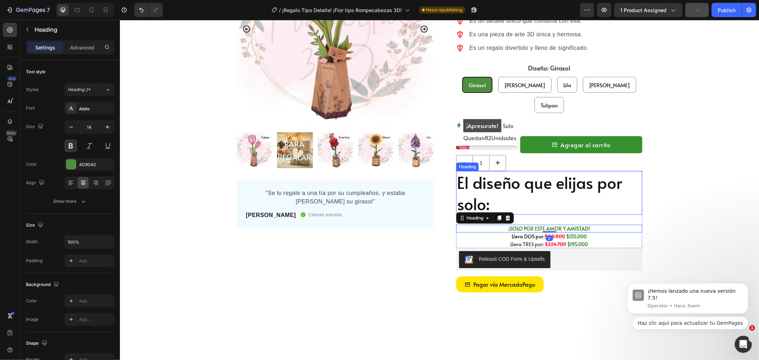
click at [536, 193] on p "El diseño que elijas por solo:" at bounding box center [548, 192] width 185 height 43
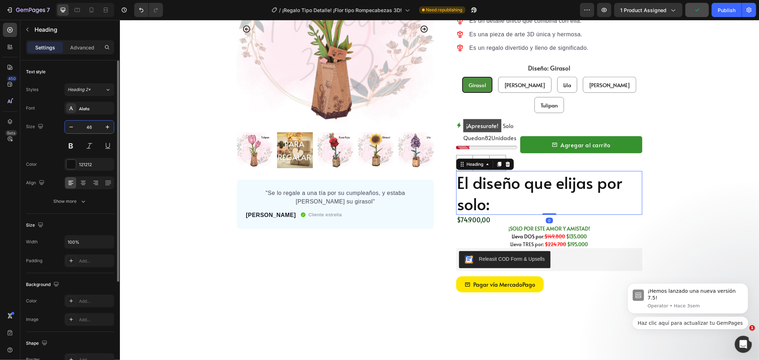
click at [92, 127] on input "46" at bounding box center [89, 127] width 23 height 13
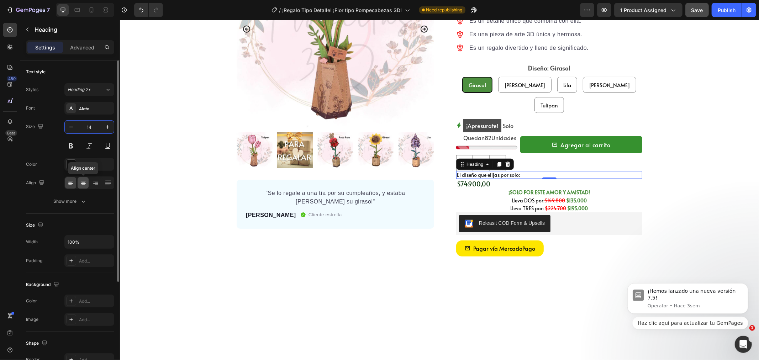
type input "14"
click at [83, 182] on icon at bounding box center [83, 182] width 7 height 7
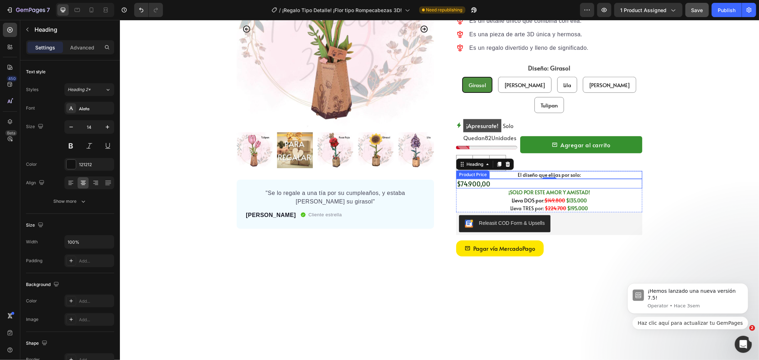
click at [500, 179] on div "$74.900,00" at bounding box center [549, 184] width 186 height 10
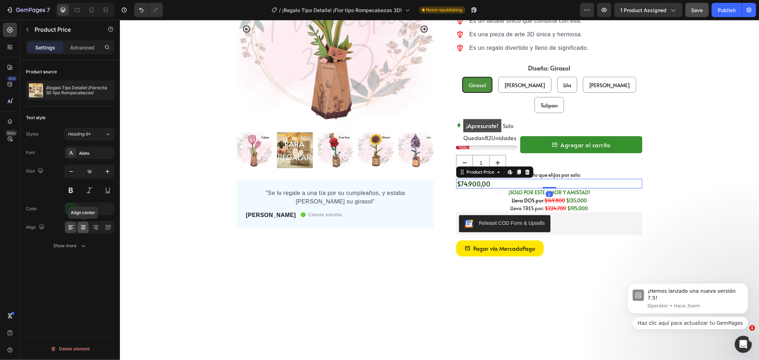
click at [86, 225] on icon at bounding box center [83, 227] width 7 height 7
click at [575, 171] on p "El diseño que elijas por solo:" at bounding box center [548, 174] width 185 height 6
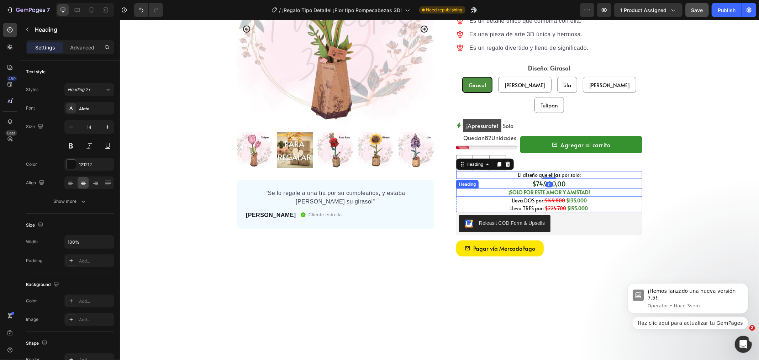
click at [568, 189] on p "¡SOLO POR ESTE AMOR Y AMISTAD!" at bounding box center [548, 192] width 185 height 6
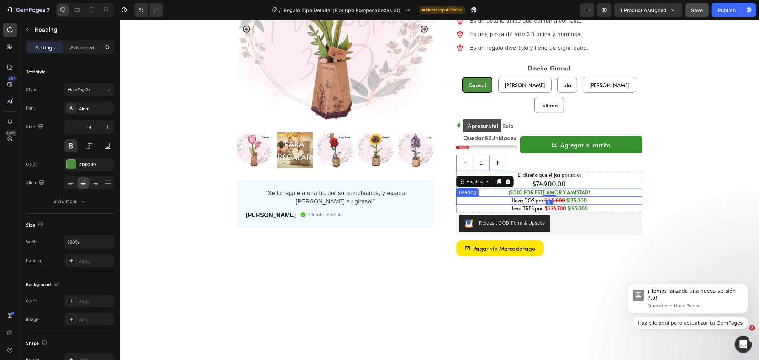
click at [568, 205] on strong "$195.000" at bounding box center [577, 208] width 21 height 7
click at [570, 197] on strong "$135.000" at bounding box center [576, 200] width 21 height 7
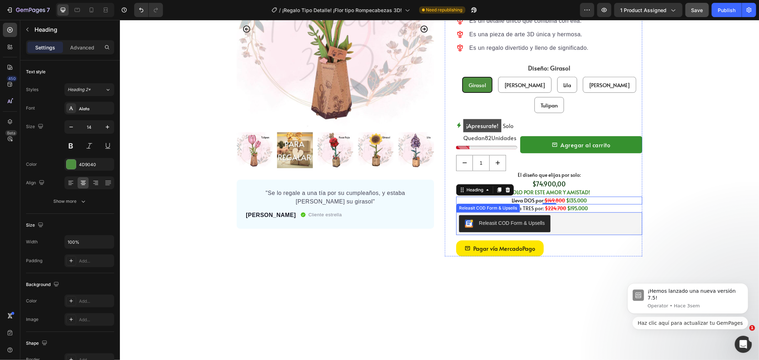
click at [572, 215] on div "Releasit COD Form & Upsells" at bounding box center [548, 223] width 180 height 17
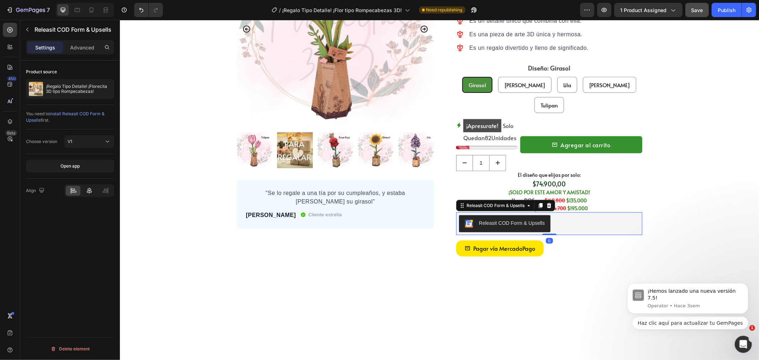
click at [85, 191] on div at bounding box center [89, 191] width 15 height 10
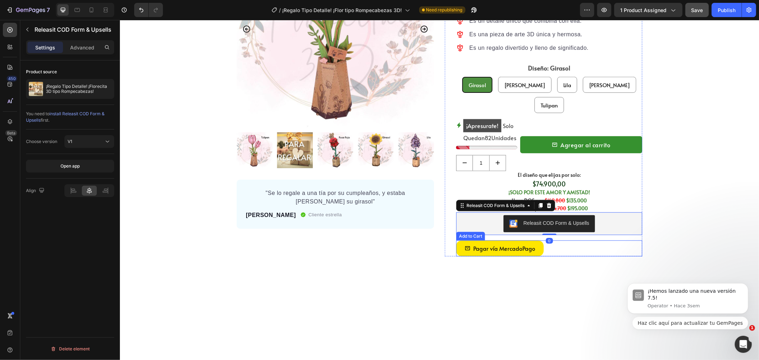
click at [594, 243] on div "Pagar vía MercadoPago Add to Cart" at bounding box center [549, 248] width 186 height 16
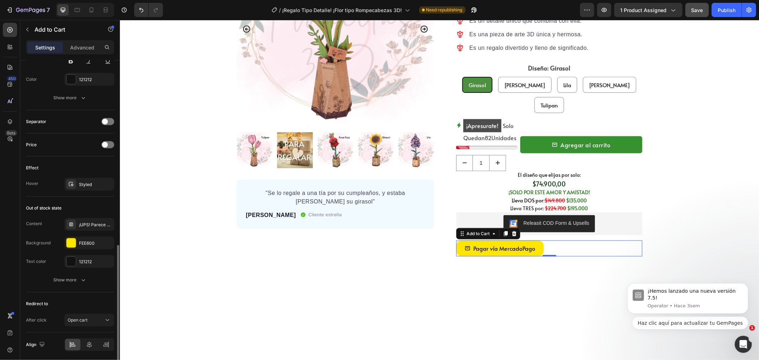
scroll to position [499, 0]
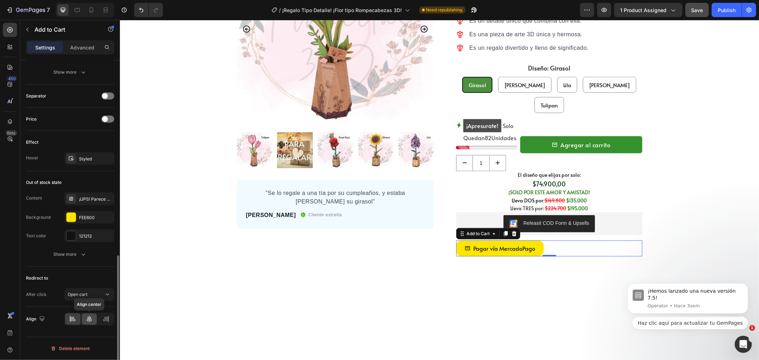
click at [88, 317] on icon at bounding box center [89, 318] width 7 height 7
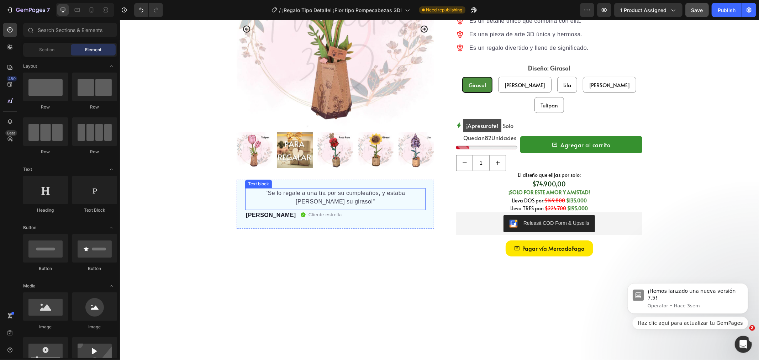
click at [315, 197] on p ""Se lo regale a una tía por su cumpleaños, y estaba [PERSON_NAME] su girasol"" at bounding box center [334, 197] width 179 height 17
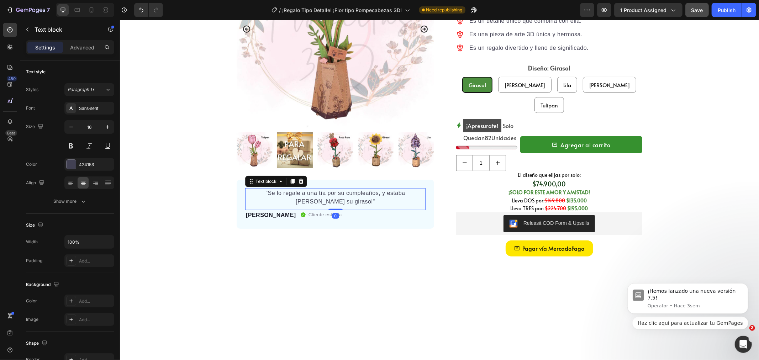
click at [287, 192] on p ""Se lo regale a una tía por su cumpleaños, y estaba [PERSON_NAME] su girasol"" at bounding box center [334, 197] width 179 height 17
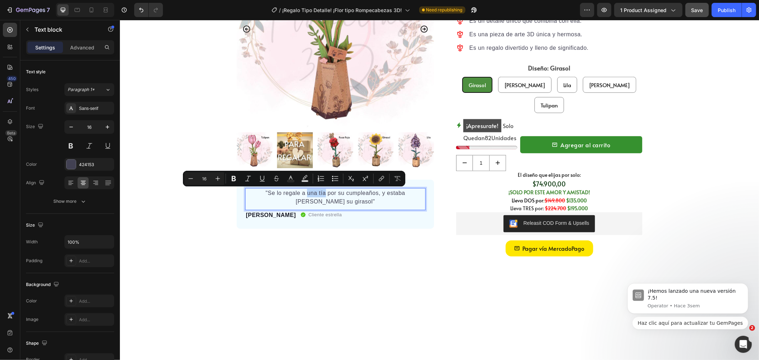
drag, startPoint x: 286, startPoint y: 192, endPoint x: 303, endPoint y: 194, distance: 17.8
click at [303, 194] on p ""Se lo regale a una tía por su cumpleaños, y estaba [PERSON_NAME] su girasol"" at bounding box center [334, 197] width 179 height 17
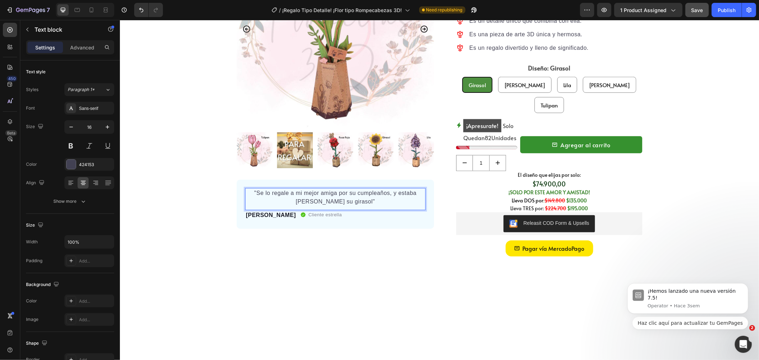
click at [381, 201] on p ""Se lo regale a mi mejor amiga por su cumpleaños, y estaba [PERSON_NAME] su gir…" at bounding box center [334, 197] width 179 height 17
click at [408, 191] on p ""Se lo regale a mi mejor amiga por su cumpleaños, y estaba [PERSON_NAME] su gir…" at bounding box center [334, 197] width 179 height 17
click at [358, 204] on p ""Se lo regale a mi mejor amiga por su cumpleaños, y estaba [PERSON_NAME] su gir…" at bounding box center [334, 197] width 179 height 17
click at [357, 200] on p ""Se lo regale a mi mejor amiga por su cumpleaños, y estaba [PERSON_NAME] su gir…" at bounding box center [334, 197] width 179 height 17
click at [336, 214] on div "[PERSON_NAME] Text block Cliente estrella Item list Row" at bounding box center [335, 215] width 180 height 10
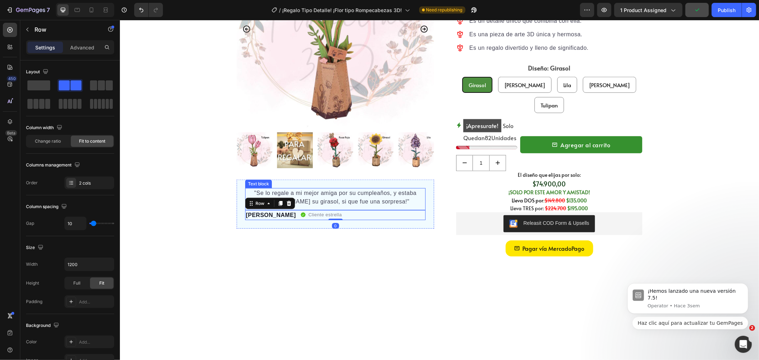
click at [357, 198] on p ""Se lo regale a mi mejor amiga por su cumpleaños, y estaba [PERSON_NAME] su gir…" at bounding box center [334, 197] width 179 height 17
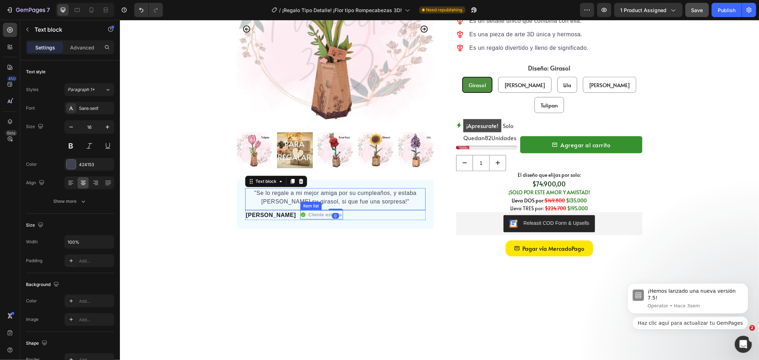
click at [308, 214] on p "Cliente estrella" at bounding box center [324, 214] width 33 height 7
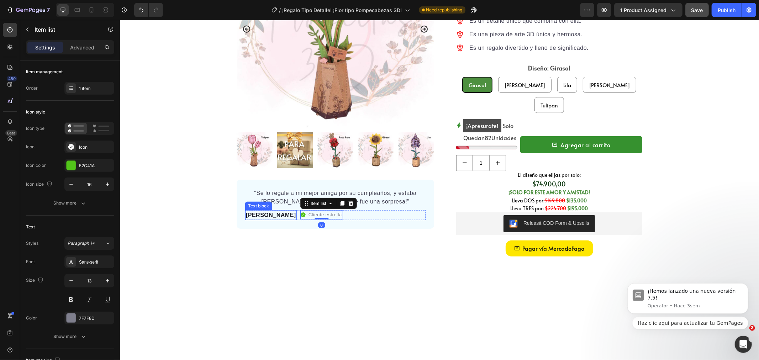
click at [266, 214] on p "[PERSON_NAME]" at bounding box center [270, 215] width 50 height 9
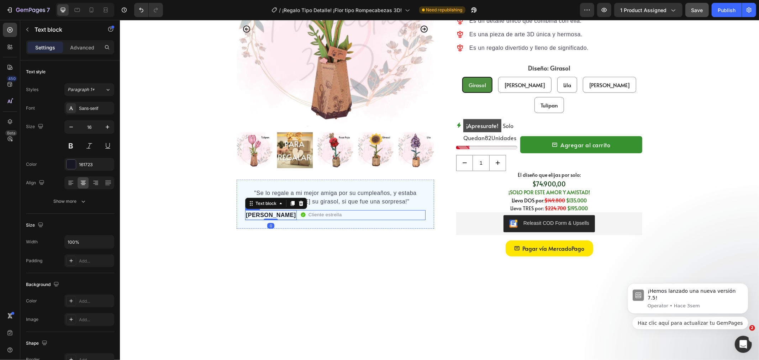
click at [358, 214] on div "[PERSON_NAME] Text block 0 Cliente estrella Item list Row" at bounding box center [335, 215] width 180 height 10
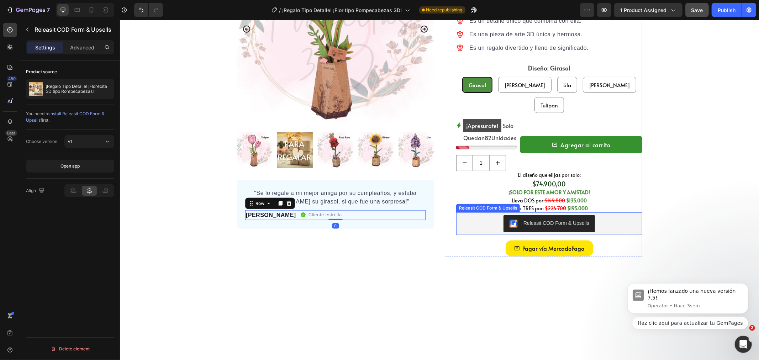
click at [456, 214] on div "Releasit COD Form & Upsells" at bounding box center [549, 223] width 186 height 23
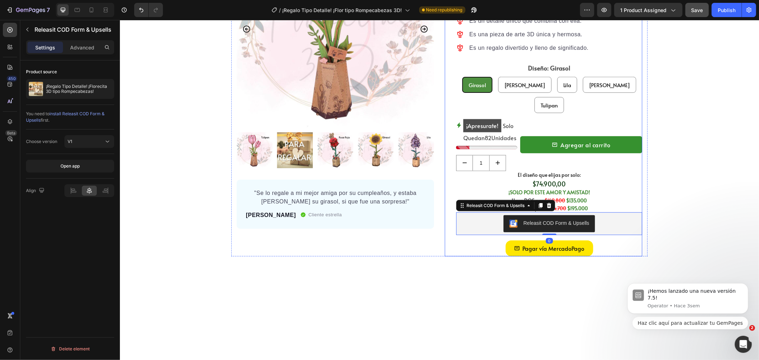
click at [437, 218] on div "Product Images "Se lo regale a mi mejor amiga por su cumpleaños, y estaba [PERS…" at bounding box center [439, 93] width 416 height 326
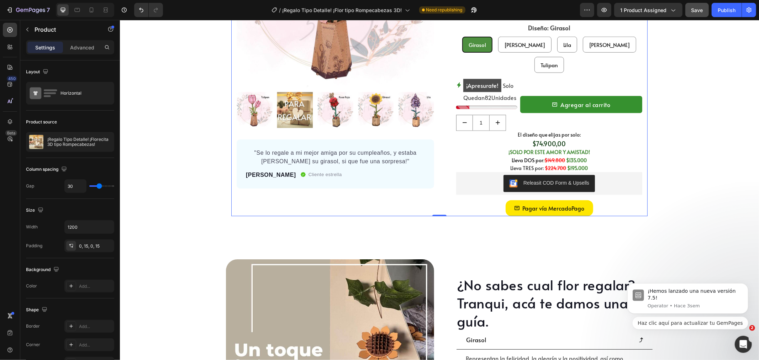
scroll to position [641, 0]
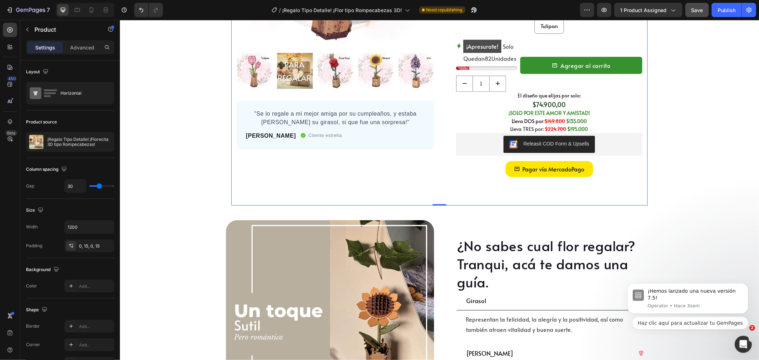
click at [454, 185] on div "Product Images "Se lo regale a mi mejor amiga por su cumpleaños, y estaba [PERS…" at bounding box center [439, 19] width 416 height 371
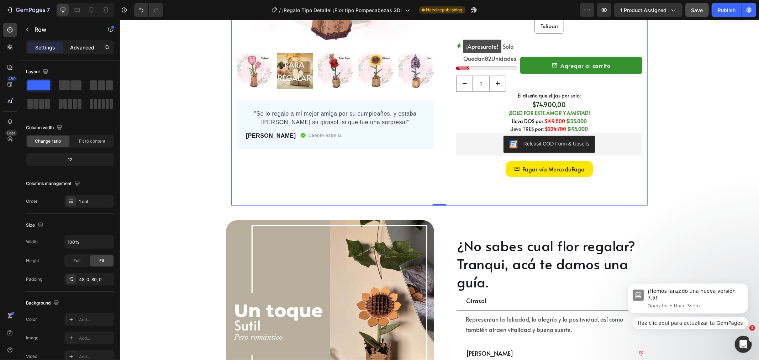
click at [84, 51] on p "Advanced" at bounding box center [82, 47] width 24 height 7
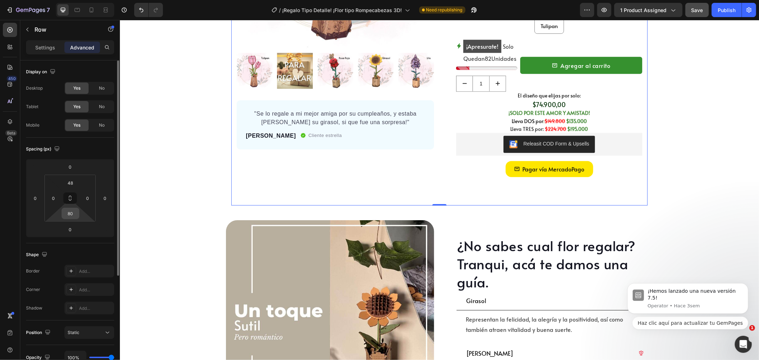
click at [72, 214] on input "80" at bounding box center [70, 213] width 14 height 11
type input "0"
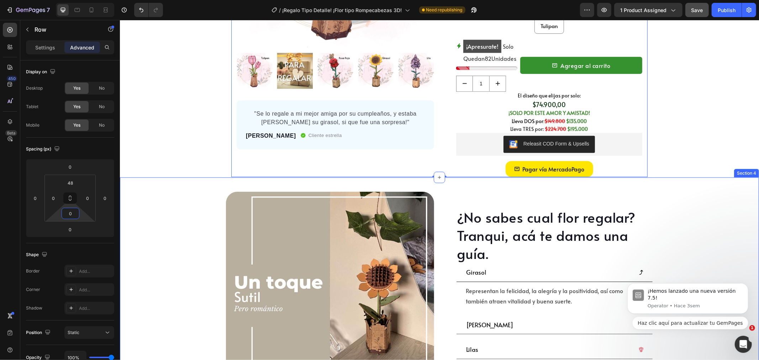
click at [478, 177] on div "¿No sabes cual flor regalar? Tranqui, acá te damos una guía. Heading Girasol Re…" at bounding box center [439, 295] width 639 height 237
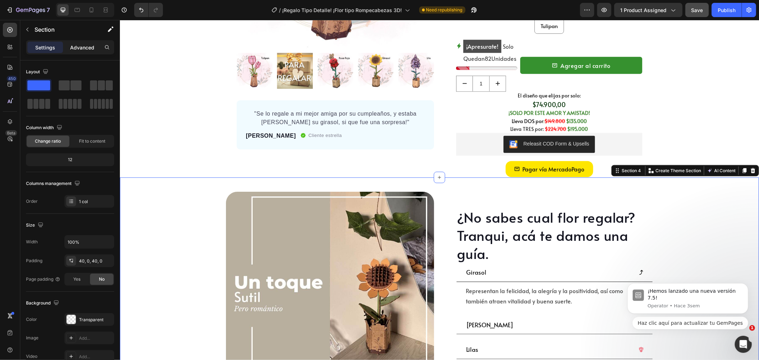
click at [84, 51] on p "Advanced" at bounding box center [82, 47] width 24 height 7
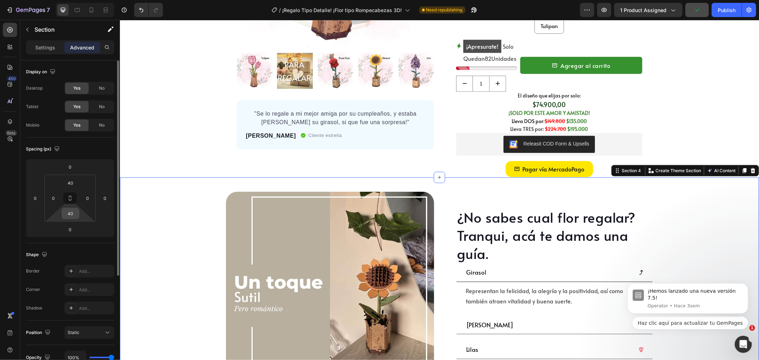
click at [73, 214] on input "40" at bounding box center [70, 213] width 14 height 11
type input "10"
click at [74, 179] on input "40" at bounding box center [70, 182] width 14 height 11
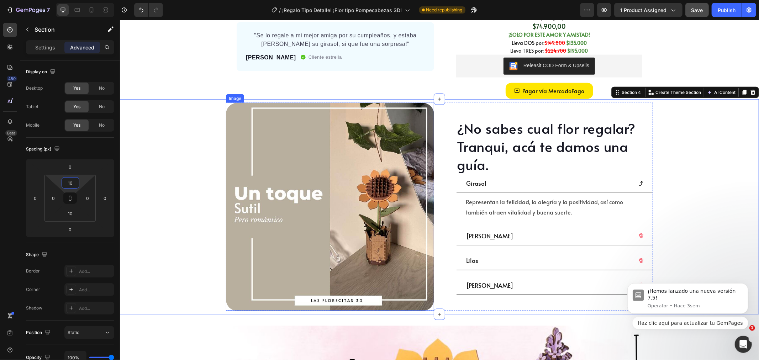
scroll to position [720, 0]
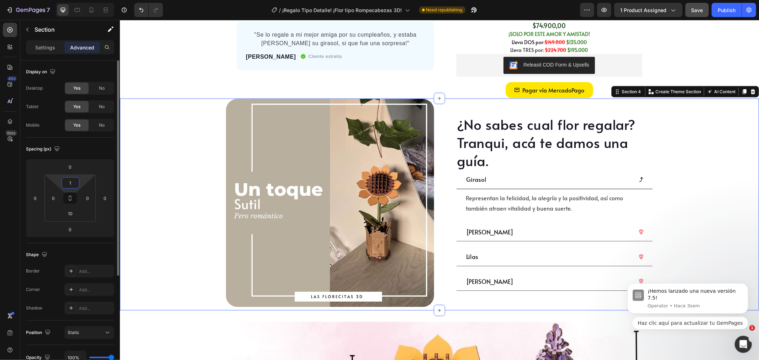
type input "15"
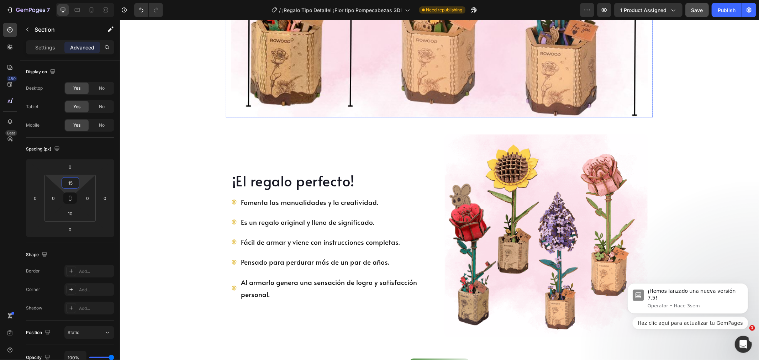
scroll to position [1313, 0]
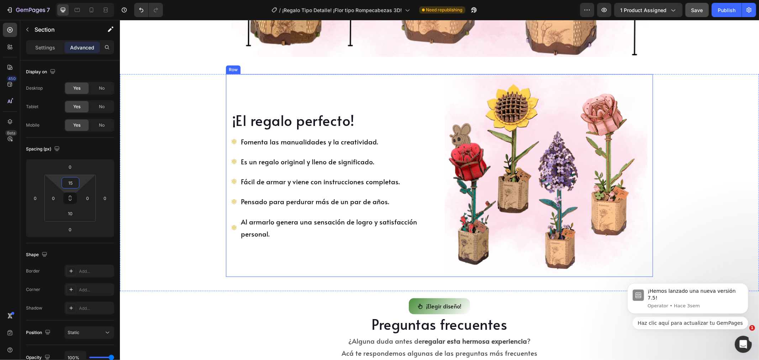
click at [332, 79] on div "¡El regalo perfecto! Heading Fomenta las manualidades y la creatividad. Es un r…" at bounding box center [332, 175] width 203 height 203
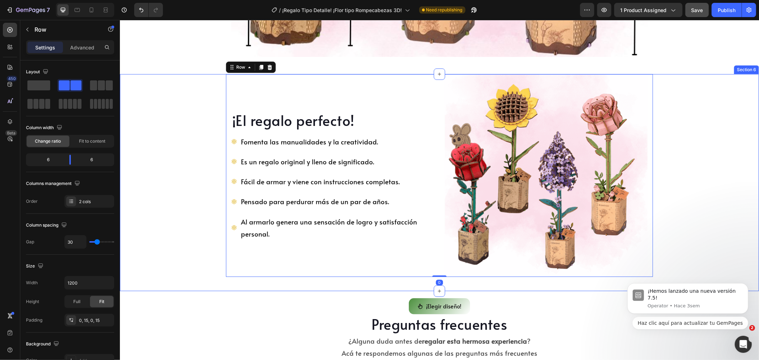
click at [208, 89] on div "¡El regalo perfecto! Heading Fomenta las manualidades y la creatividad. Es un r…" at bounding box center [439, 175] width 639 height 203
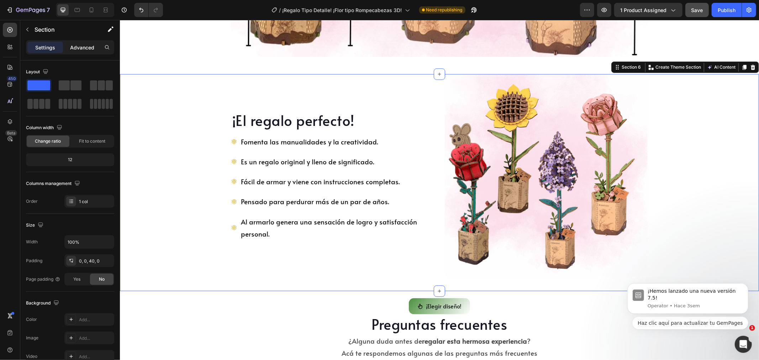
click at [72, 46] on p "Advanced" at bounding box center [82, 47] width 24 height 7
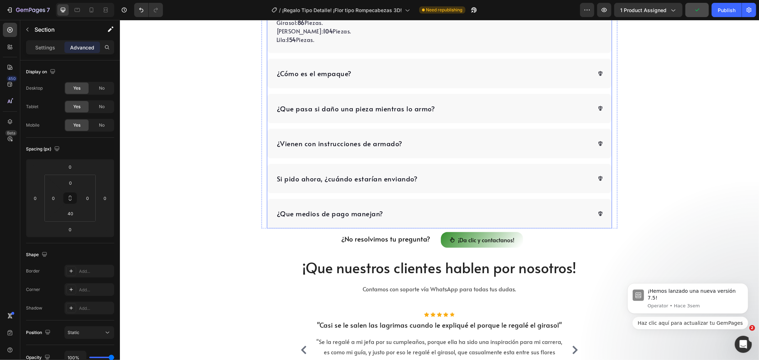
scroll to position [1391, 0]
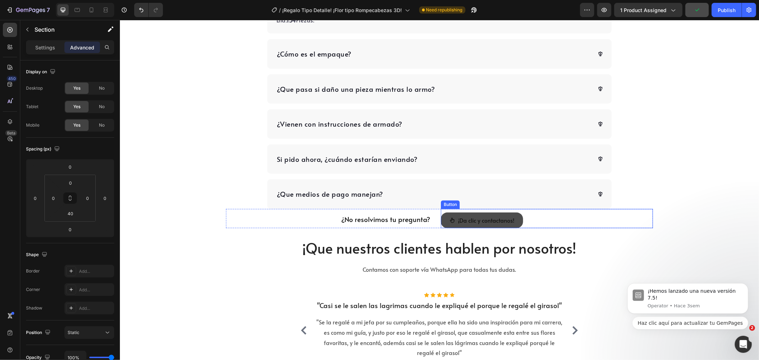
click at [445, 215] on link "¡Da clic y contactanos!" at bounding box center [481, 220] width 82 height 16
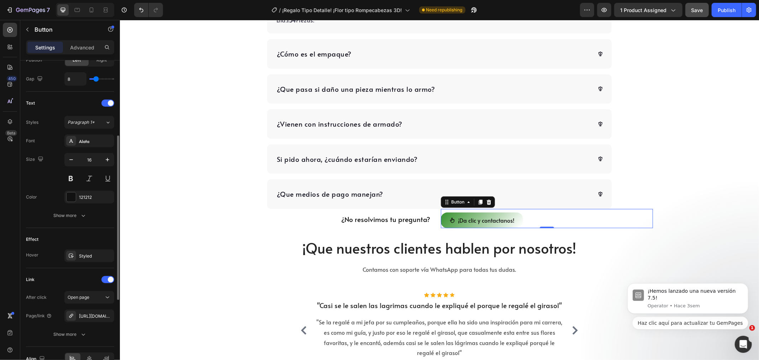
scroll to position [184, 0]
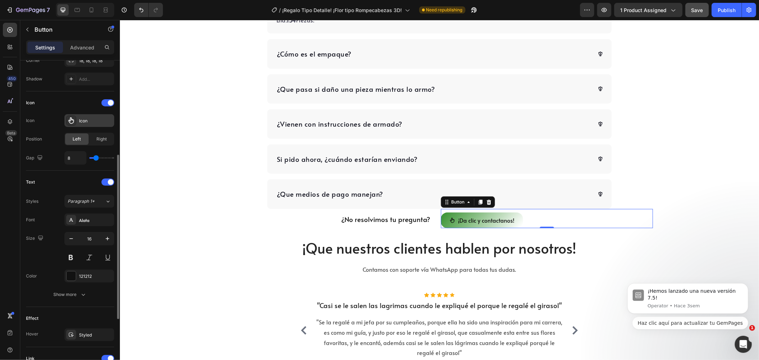
click at [70, 122] on icon at bounding box center [71, 120] width 7 height 7
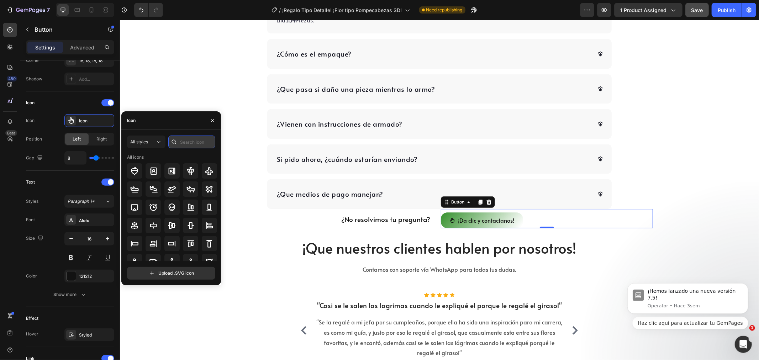
click at [184, 137] on input "text" at bounding box center [191, 142] width 47 height 13
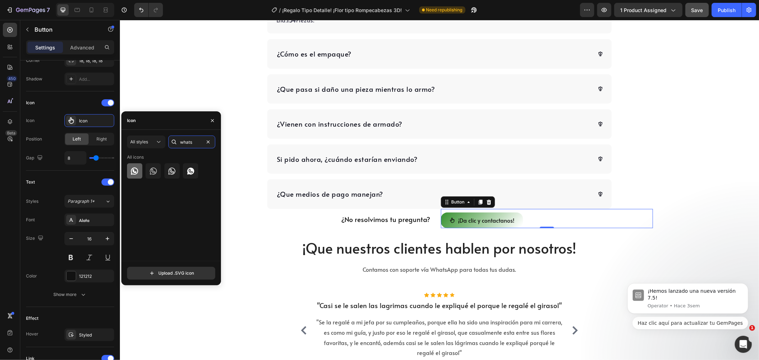
type input "whats"
click at [134, 171] on icon at bounding box center [134, 171] width 9 height 9
click at [689, 222] on div "¡Elegir diseño! Button Preguntas frecuentes Heading ¿Alguna duda antes de regal…" at bounding box center [439, 57] width 639 height 342
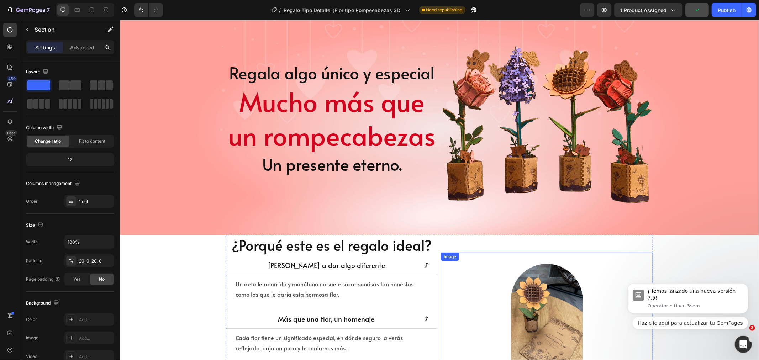
scroll to position [0, 0]
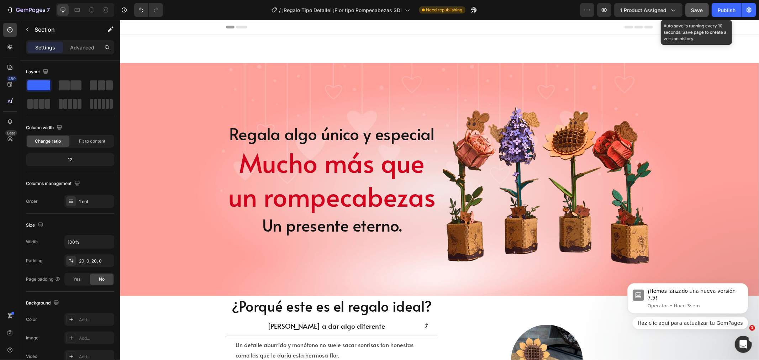
click at [692, 9] on span "Save" at bounding box center [697, 10] width 12 height 6
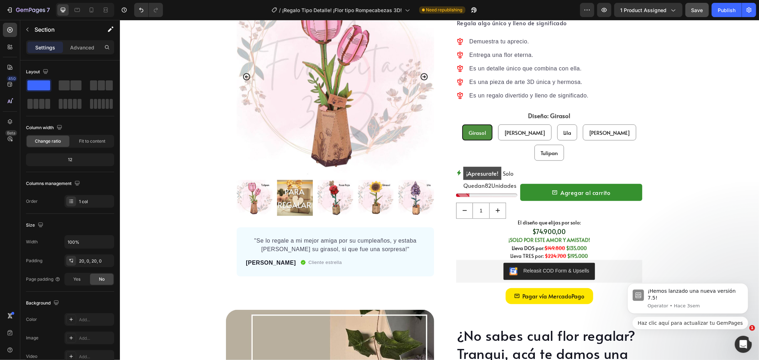
scroll to position [553, 0]
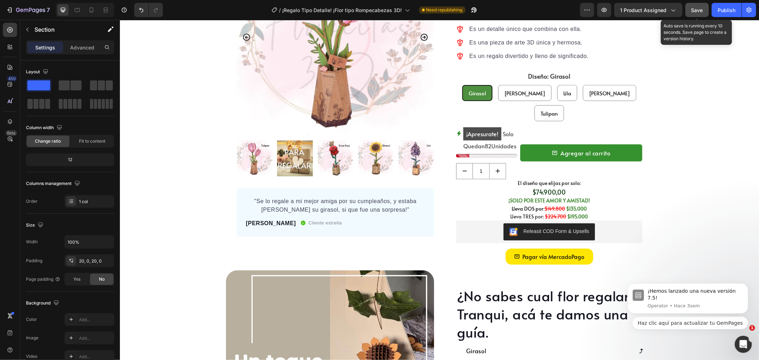
click at [697, 5] on button "Save" at bounding box center [696, 10] width 23 height 14
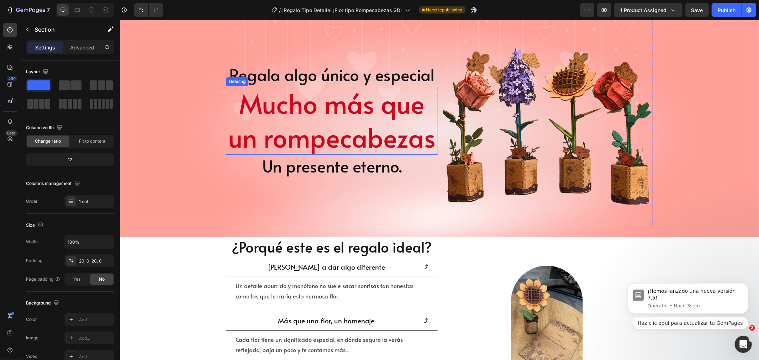
scroll to position [158, 0]
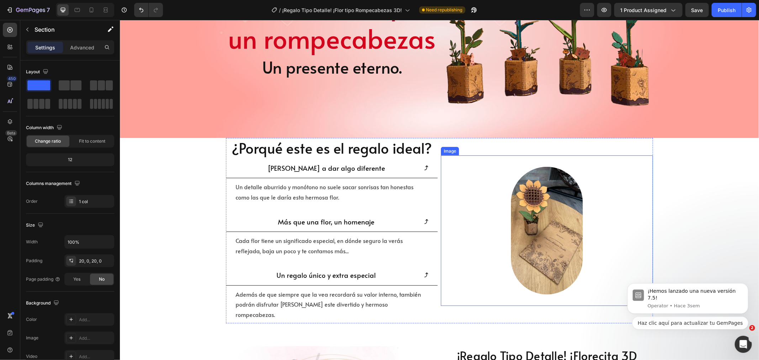
click at [529, 224] on img at bounding box center [546, 230] width 72 height 128
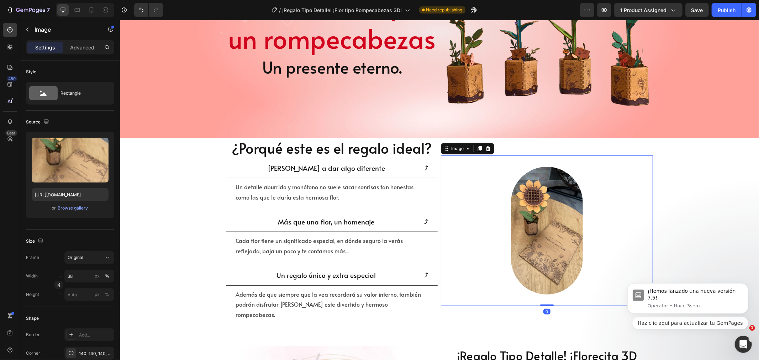
click at [85, 10] on div at bounding box center [85, 10] width 58 height 14
click at [90, 9] on icon at bounding box center [92, 9] width 4 height 5
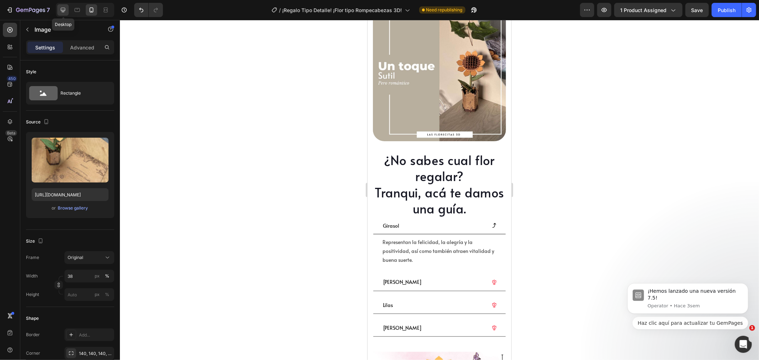
click at [63, 13] on icon at bounding box center [62, 9] width 7 height 7
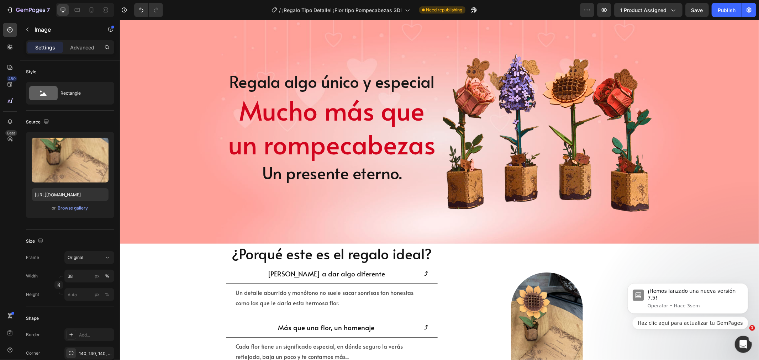
scroll to position [141, 0]
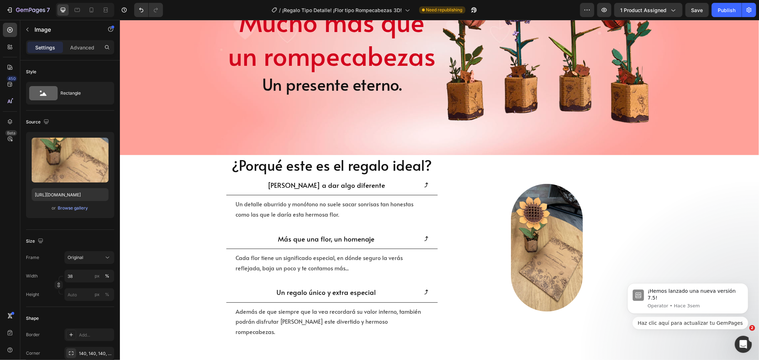
click at [528, 215] on img at bounding box center [546, 248] width 72 height 128
click at [419, 217] on div "Un detalle aburrido y monótono no suele sacar sonrisas tan honestas como las qu…" at bounding box center [331, 209] width 194 height 22
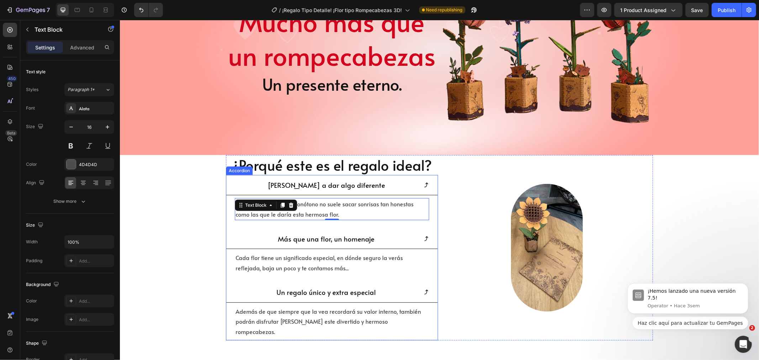
click at [428, 224] on div "[PERSON_NAME] a dar algo diferente Un detalle aburrido y monótono no suele saca…" at bounding box center [332, 257] width 212 height 165
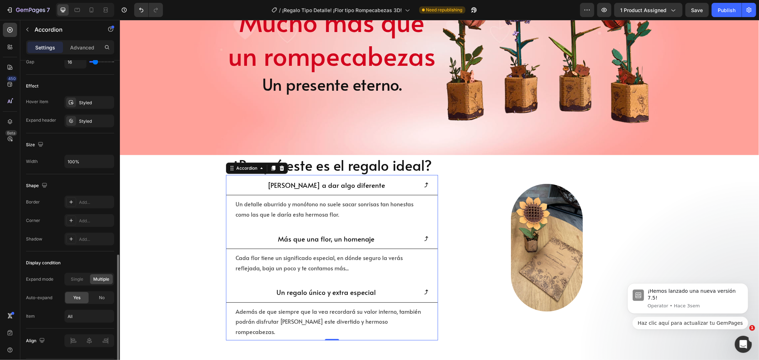
scroll to position [376, 0]
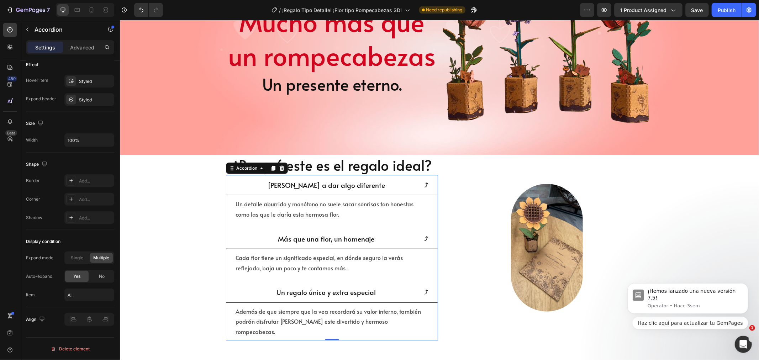
click at [423, 182] on icon at bounding box center [426, 185] width 6 height 6
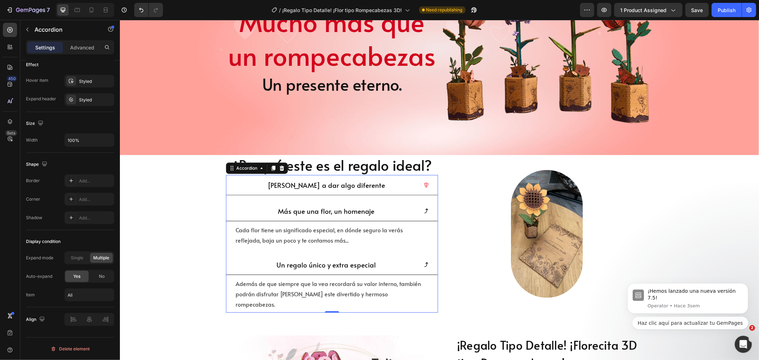
click at [423, 205] on div "Más que una flor, un homenaje" at bounding box center [331, 211] width 211 height 20
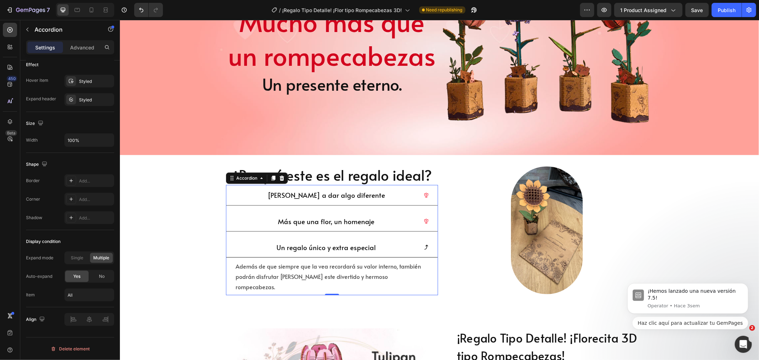
click at [426, 250] on div "Un regalo único y extra especial" at bounding box center [331, 247] width 211 height 20
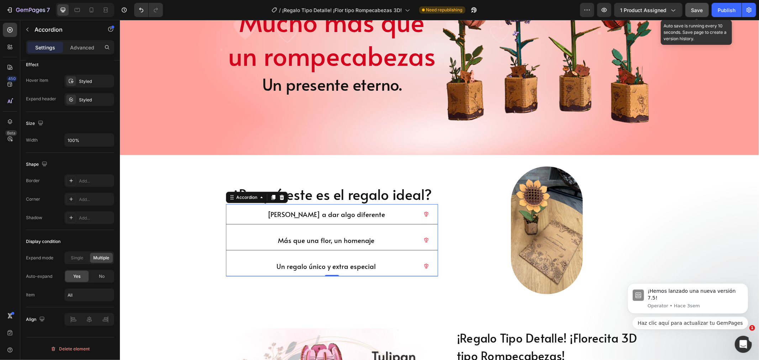
click at [701, 4] on button "Save" at bounding box center [696, 10] width 23 height 14
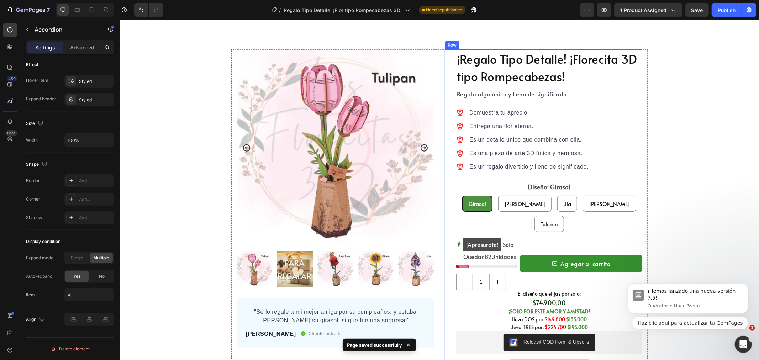
scroll to position [457, 0]
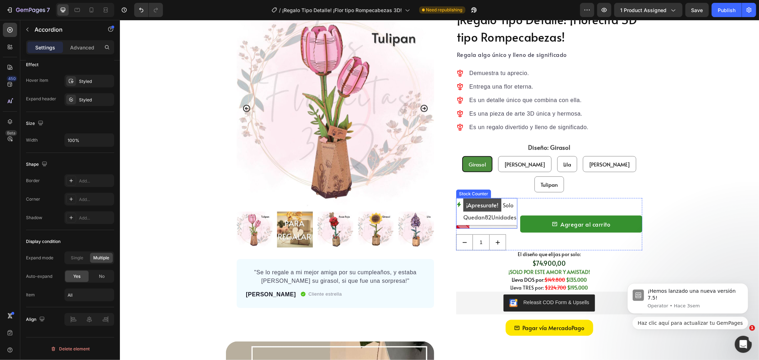
click at [495, 200] on p "¡Apresurate! Solo Quedan 82 Unidades" at bounding box center [490, 210] width 54 height 24
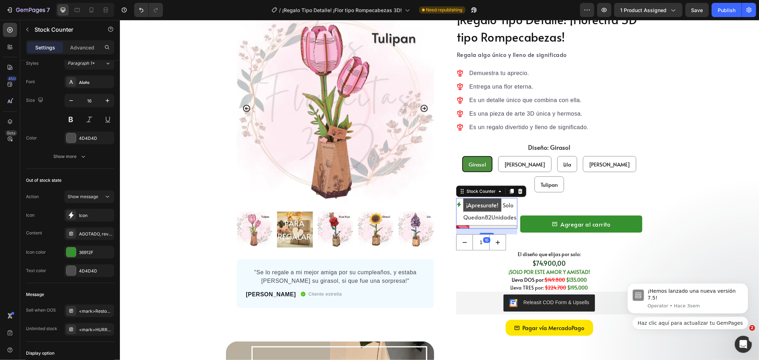
scroll to position [0, 0]
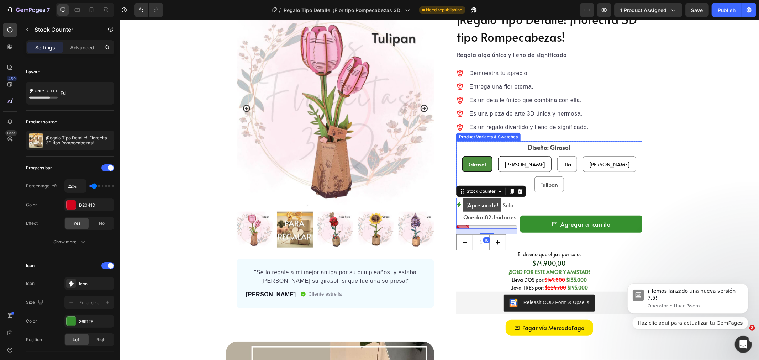
click at [506, 157] on div "[PERSON_NAME]" at bounding box center [524, 163] width 53 height 15
click at [524, 156] on input "[PERSON_NAME] [PERSON_NAME] [PERSON_NAME]" at bounding box center [524, 155] width 0 height 0
radio input "true"
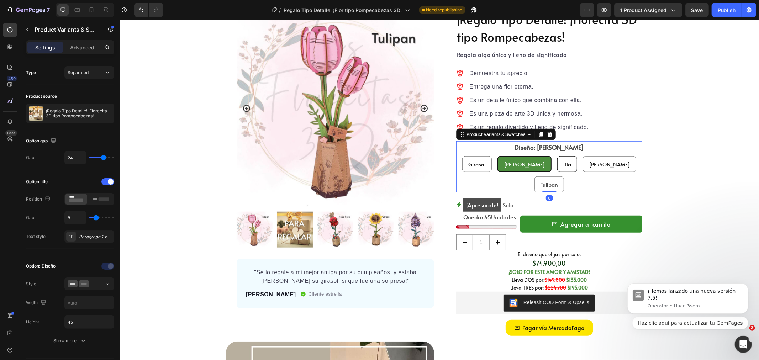
click at [563, 160] on span "Lila" at bounding box center [567, 163] width 8 height 7
click at [566, 156] on input "[PERSON_NAME]" at bounding box center [566, 155] width 0 height 0
radio input "true"
click at [588, 166] on span "[PERSON_NAME]" at bounding box center [608, 163] width 41 height 7
click at [609, 156] on input "[PERSON_NAME] [PERSON_NAME] [PERSON_NAME]" at bounding box center [609, 155] width 0 height 0
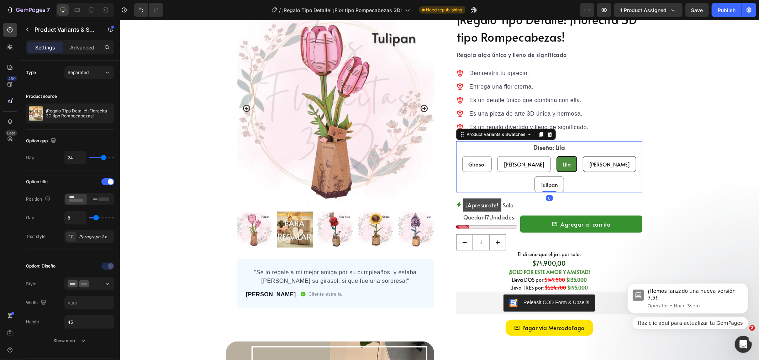
radio input "true"
click at [557, 180] on span "Tulipan" at bounding box center [548, 183] width 17 height 7
click at [549, 176] on input "Tulipan Tulipan Tulipan" at bounding box center [548, 176] width 0 height 0
radio input "true"
click at [470, 164] on span "Girasol" at bounding box center [476, 163] width 17 height 7
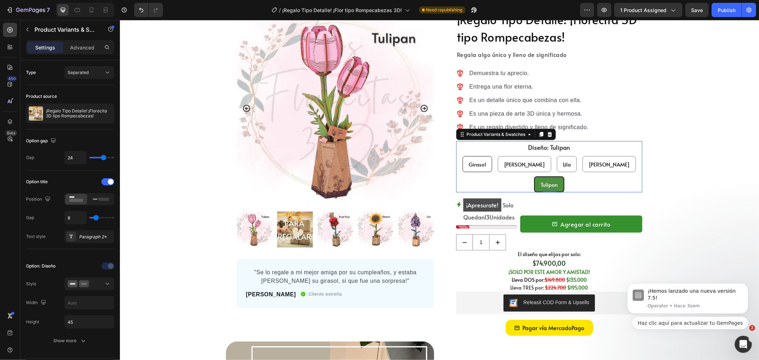
click at [477, 156] on input "Girasol Girasol Girasol" at bounding box center [477, 155] width 0 height 0
radio input "true"
click at [531, 198] on div "Agregar al carrito Product Cart Button" at bounding box center [581, 224] width 122 height 52
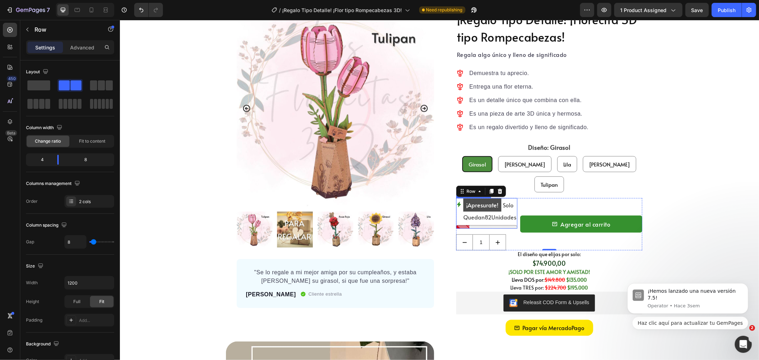
click at [498, 198] on p "¡Apresurate! Solo Quedan 82 Unidades" at bounding box center [490, 210] width 54 height 24
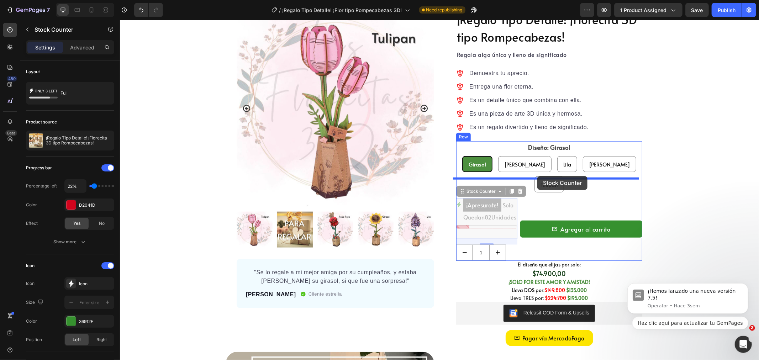
drag, startPoint x: 480, startPoint y: 169, endPoint x: 537, endPoint y: 176, distance: 57.3
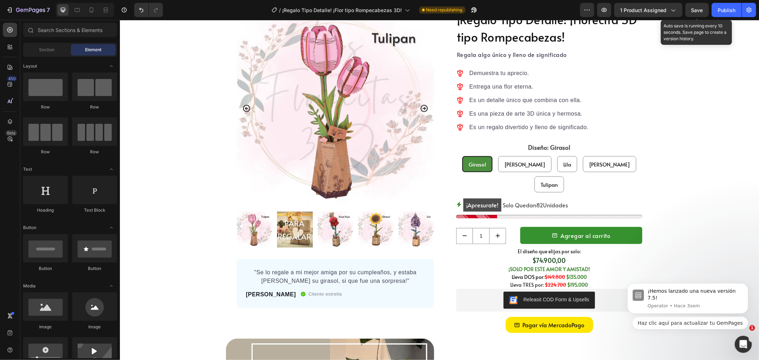
click at [691, 12] on span "Save" at bounding box center [697, 10] width 12 height 6
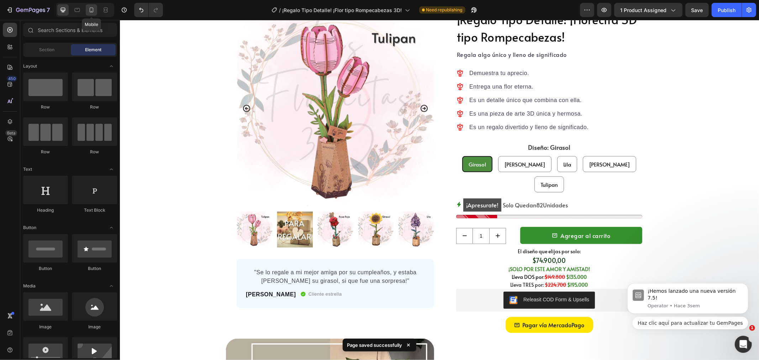
click at [91, 12] on icon at bounding box center [91, 9] width 7 height 7
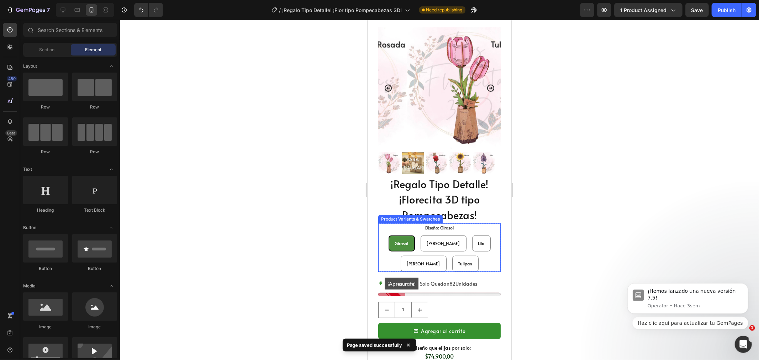
scroll to position [519, 0]
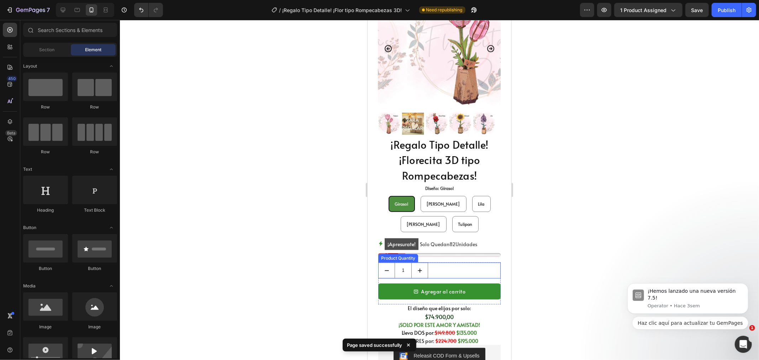
click at [442, 264] on div "1" at bounding box center [439, 270] width 122 height 16
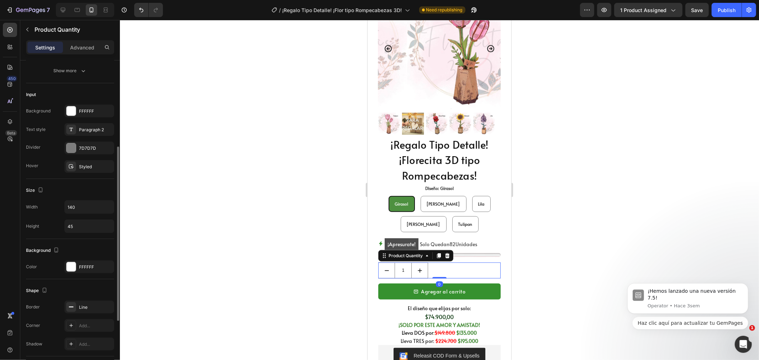
scroll to position [237, 0]
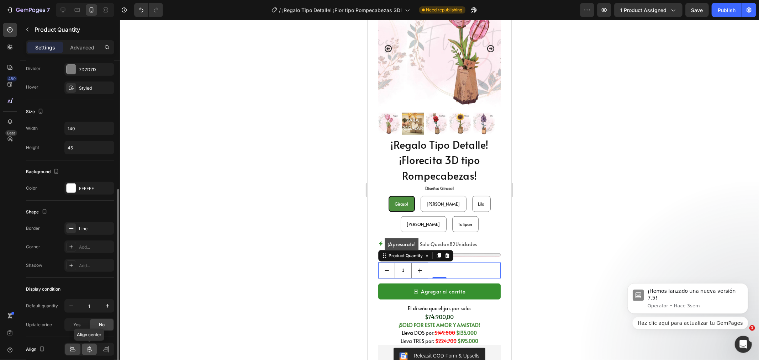
click at [88, 346] on icon at bounding box center [89, 349] width 7 height 7
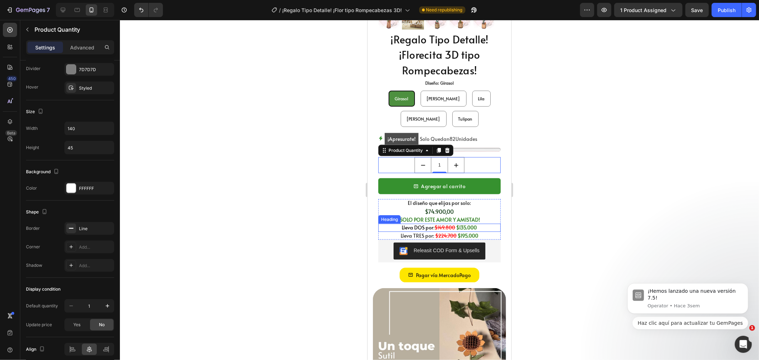
scroll to position [637, 0]
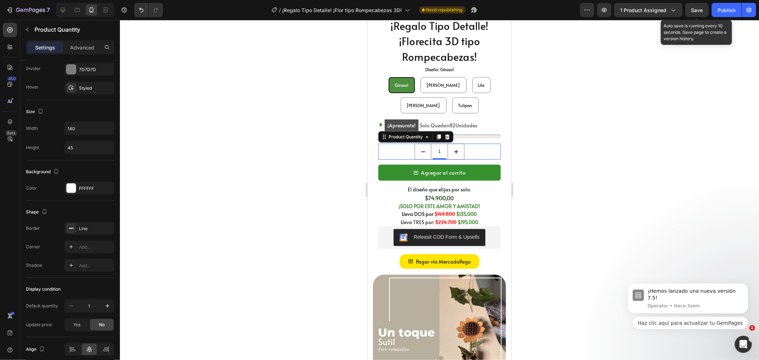
click at [691, 12] on span "Save" at bounding box center [697, 10] width 12 height 6
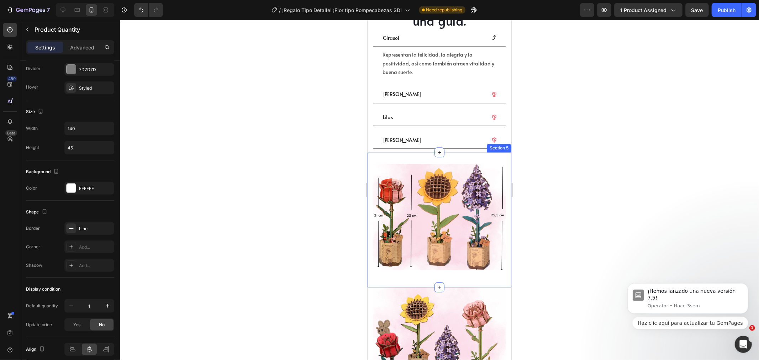
scroll to position [1072, 0]
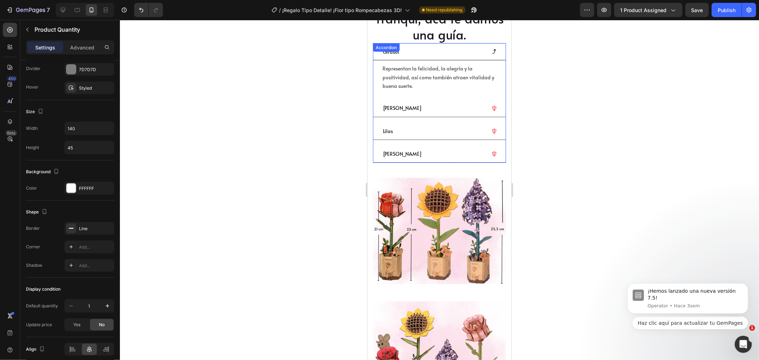
click at [439, 100] on div "[PERSON_NAME]" at bounding box center [439, 108] width 132 height 17
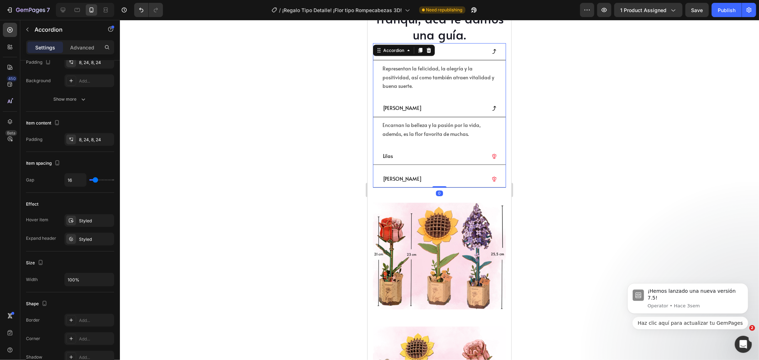
scroll to position [0, 0]
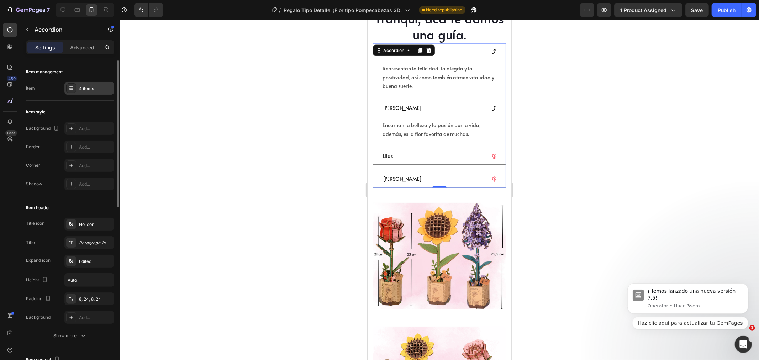
click at [73, 87] on icon at bounding box center [71, 88] width 6 height 6
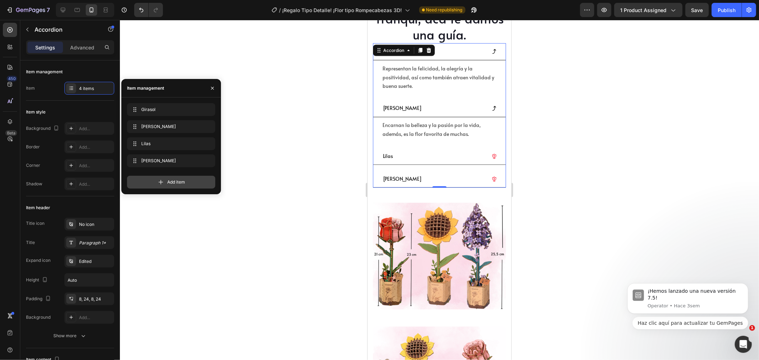
click at [156, 182] on div "Add item" at bounding box center [171, 182] width 88 height 13
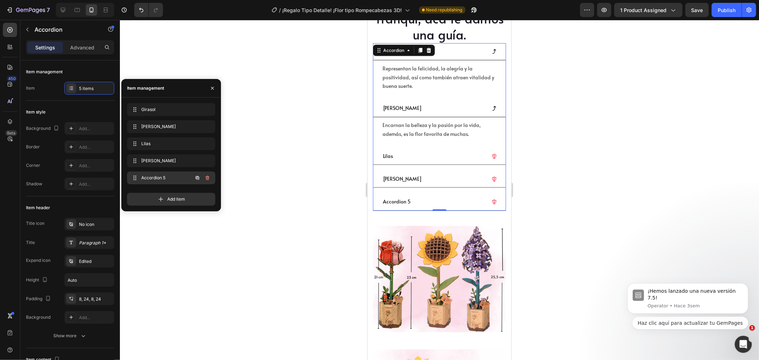
click at [160, 177] on span "Accordion 5" at bounding box center [161, 178] width 40 height 6
click at [403, 198] on div "Accordion 5" at bounding box center [396, 201] width 30 height 11
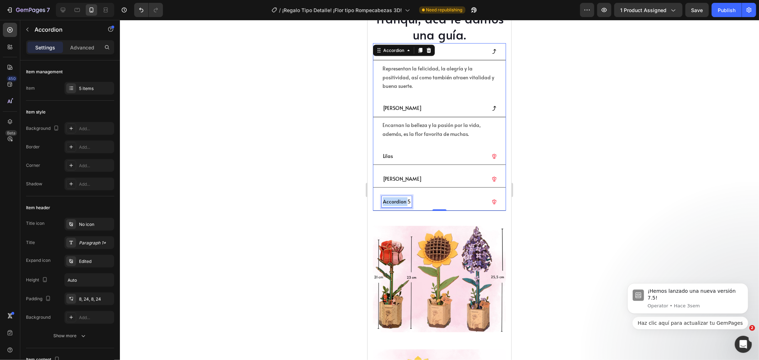
click at [403, 198] on p "Accordion 5" at bounding box center [396, 201] width 28 height 9
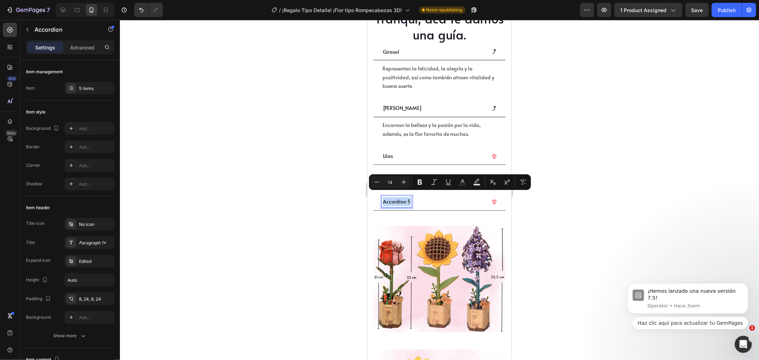
click at [403, 198] on p "Accordion 5" at bounding box center [396, 201] width 28 height 9
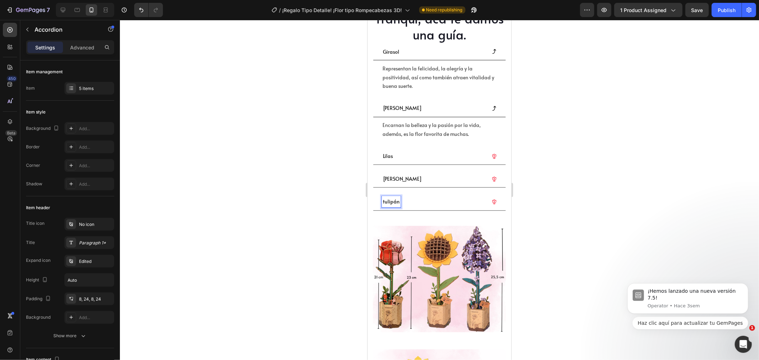
click at [431, 198] on div "tulipán" at bounding box center [433, 201] width 104 height 11
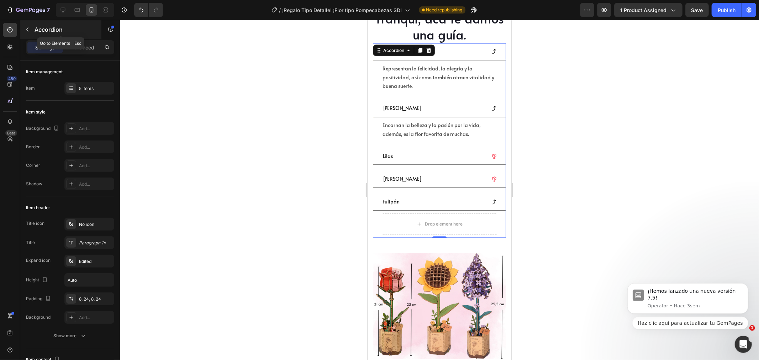
click at [38, 23] on div "Accordion" at bounding box center [60, 29] width 81 height 18
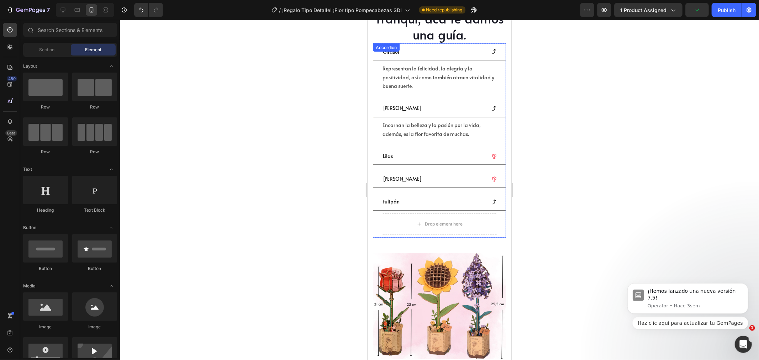
click at [433, 173] on div "[PERSON_NAME]" at bounding box center [433, 178] width 104 height 11
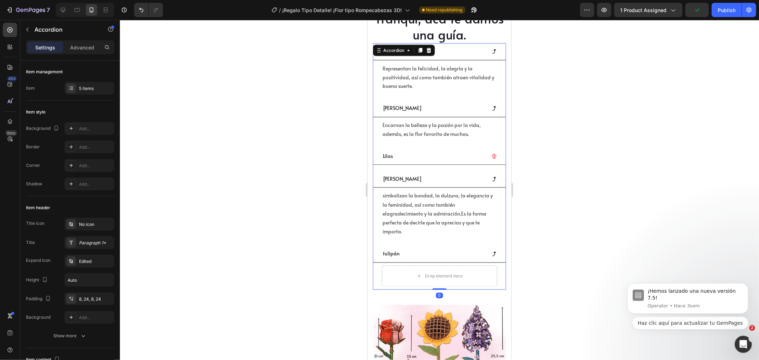
click at [425, 89] on div "Girasol Representan la felicidad, la alegría y la positividad, así como también…" at bounding box center [438, 166] width 133 height 246
click at [409, 70] on p "Representan la felicidad, la alegría y la positividad, así como también atraen …" at bounding box center [439, 77] width 114 height 27
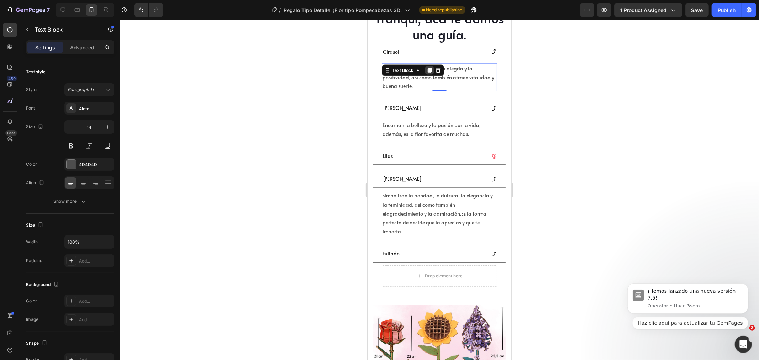
click at [429, 68] on icon at bounding box center [429, 70] width 4 height 5
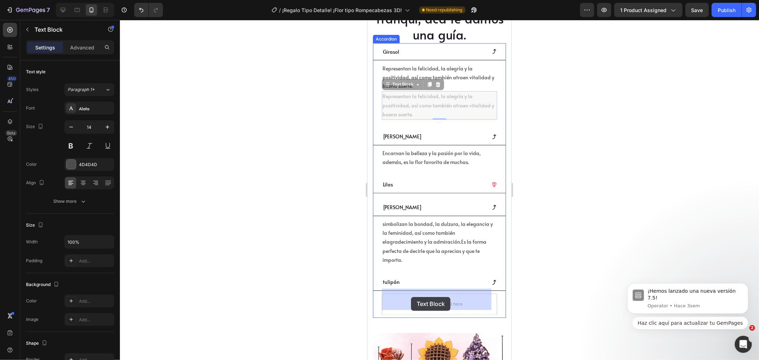
drag, startPoint x: 402, startPoint y: 75, endPoint x: 410, endPoint y: 297, distance: 221.4
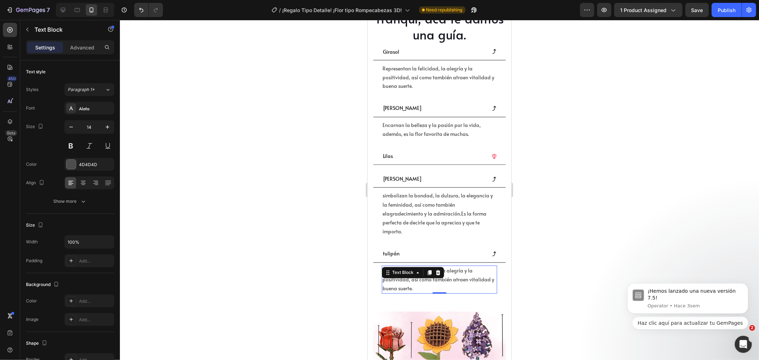
click at [452, 279] on p "Representan la felicidad, la alegría y la positividad, así como también atraen …" at bounding box center [439, 279] width 114 height 27
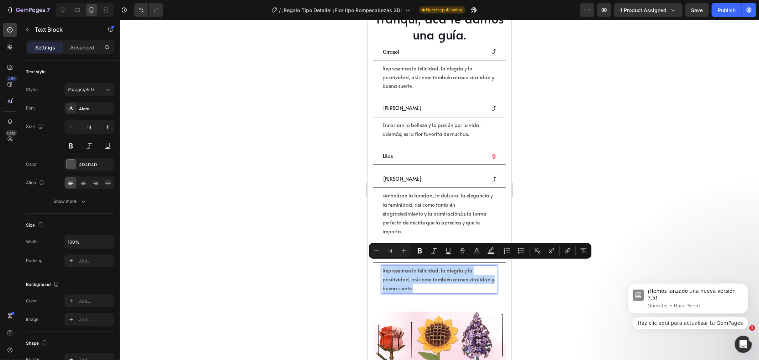
click at [410, 281] on p "Representan la felicidad, la alegría y la positividad, así como también atraen …" at bounding box center [439, 279] width 114 height 27
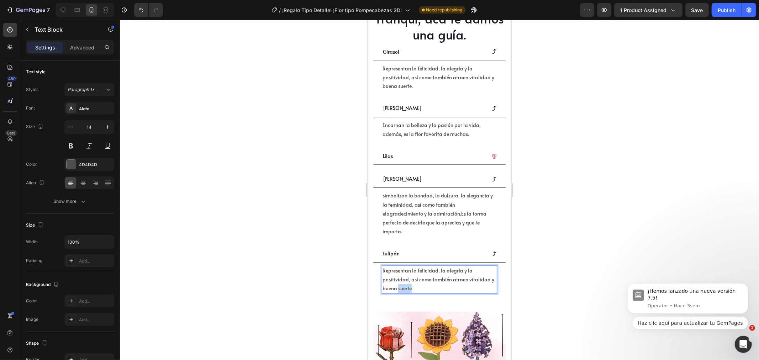
click at [410, 281] on p "Representan la felicidad, la alegría y la positividad, así como también atraen …" at bounding box center [439, 279] width 114 height 27
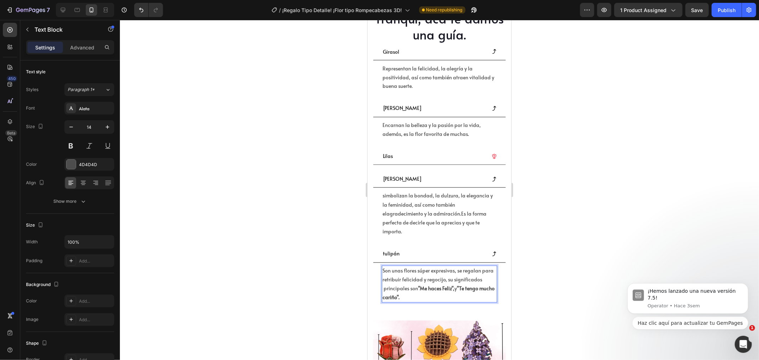
click at [451, 285] on strong ""Me haces Feliz"," at bounding box center [436, 288] width 36 height 7
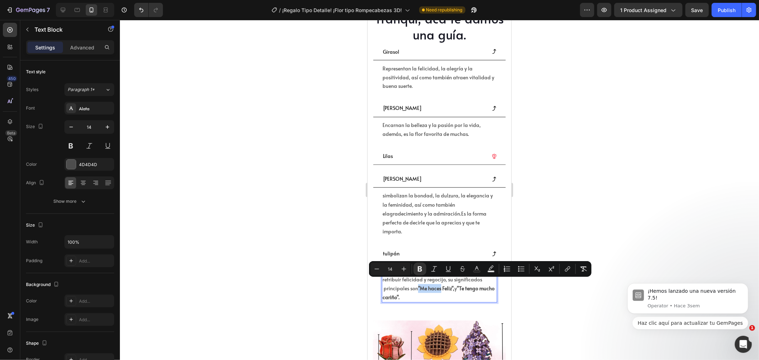
drag, startPoint x: 446, startPoint y: 284, endPoint x: 469, endPoint y: 284, distance: 22.4
click at [454, 285] on strong ""Me haces Feliz"," at bounding box center [436, 288] width 36 height 7
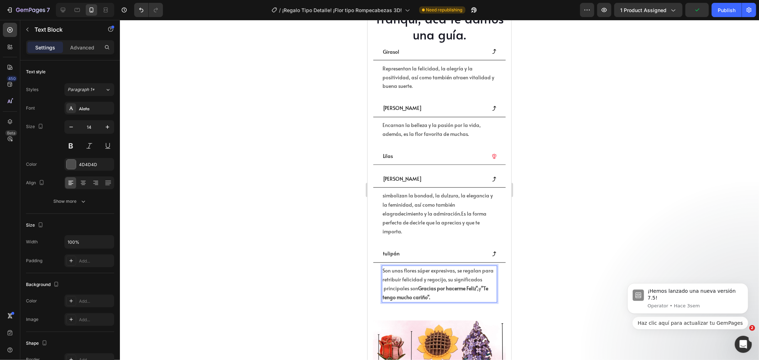
click at [426, 290] on strong ""Te tengo mucho cariño"." at bounding box center [435, 293] width 106 height 16
click at [429, 281] on p "Son unas flores súper expresivas, se regalan para retribuir felicidad y regocij…" at bounding box center [439, 284] width 114 height 36
click at [412, 282] on p "Son unas flores súper expresivas, se regalan para retribuir felicidad y regocij…" at bounding box center [439, 284] width 114 height 36
click at [442, 282] on p "Son unas flores súper expresivas, se regalan para retribuir felicidad y regocij…" at bounding box center [439, 284] width 114 height 36
click at [385, 250] on p "tulipán" at bounding box center [390, 253] width 17 height 9
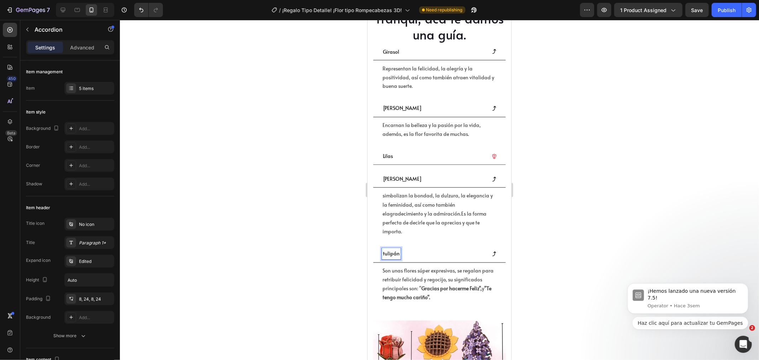
click at [385, 249] on p "tulipán" at bounding box center [390, 253] width 17 height 9
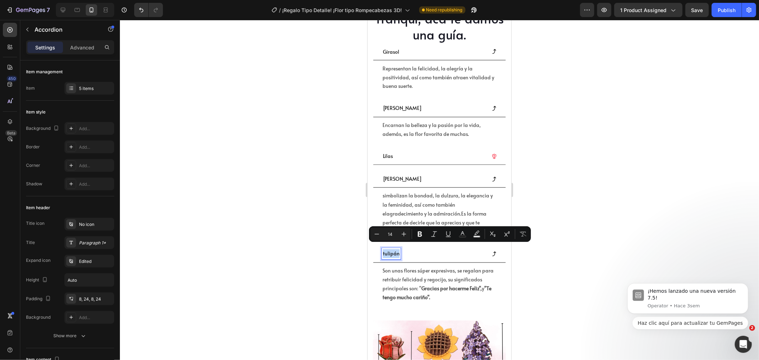
click at [385, 249] on p "tulipán" at bounding box center [390, 253] width 17 height 9
click at [391, 249] on p "tulipán" at bounding box center [390, 253] width 17 height 9
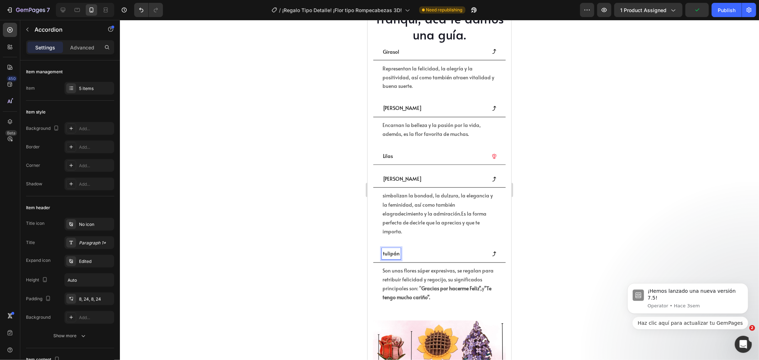
click at [384, 249] on p "tulipán" at bounding box center [390, 253] width 17 height 9
click at [469, 252] on div "Tulipán Rosado" at bounding box center [433, 253] width 104 height 11
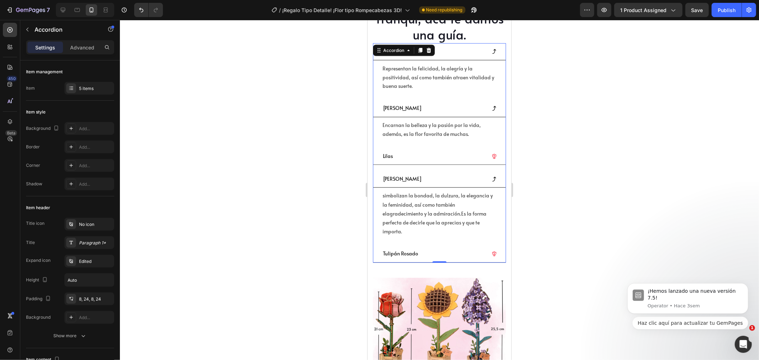
click at [557, 229] on div at bounding box center [439, 190] width 639 height 340
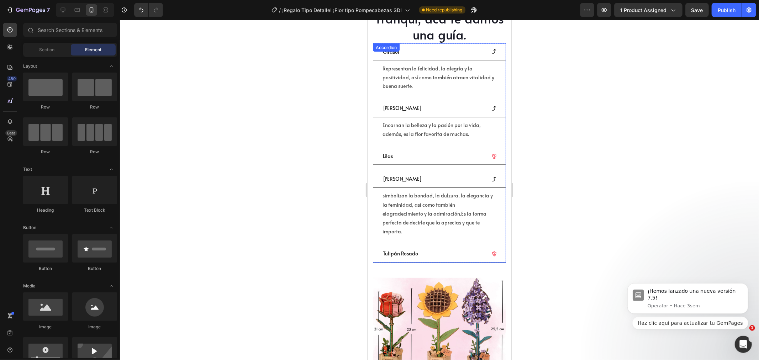
click at [460, 175] on div "[PERSON_NAME]" at bounding box center [433, 178] width 104 height 11
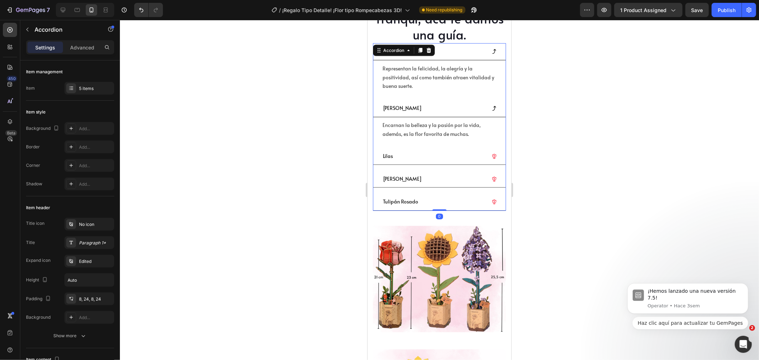
click at [446, 104] on div "[PERSON_NAME]" at bounding box center [433, 107] width 104 height 11
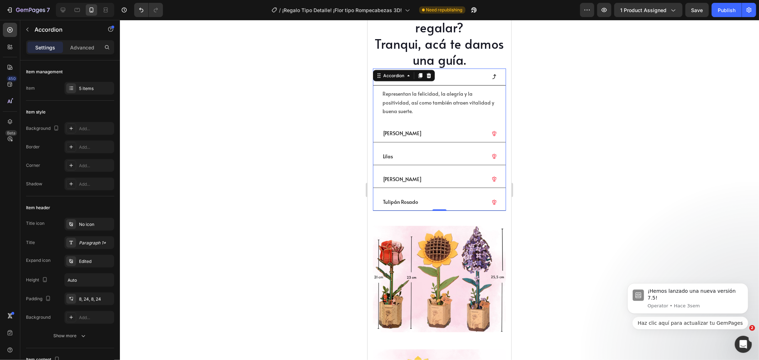
scroll to position [1033, 0]
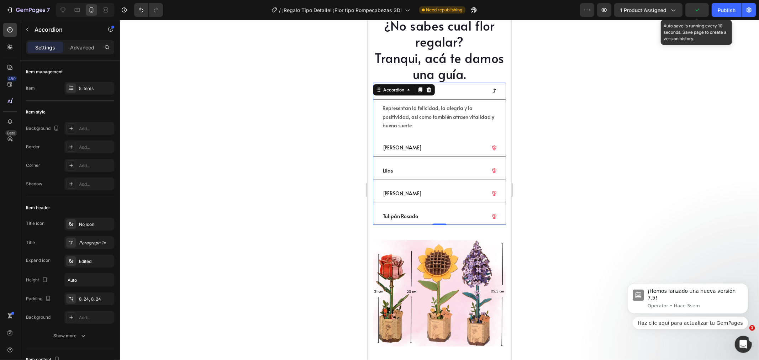
click at [696, 11] on icon "button" at bounding box center [696, 9] width 7 height 7
click at [696, 5] on button "Save" at bounding box center [696, 10] width 23 height 14
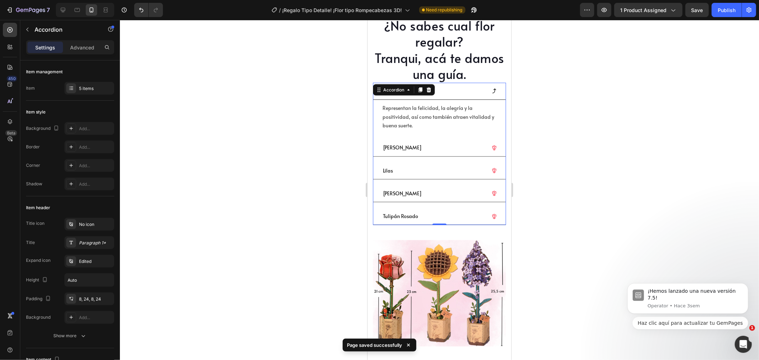
click at [583, 134] on div at bounding box center [439, 190] width 639 height 340
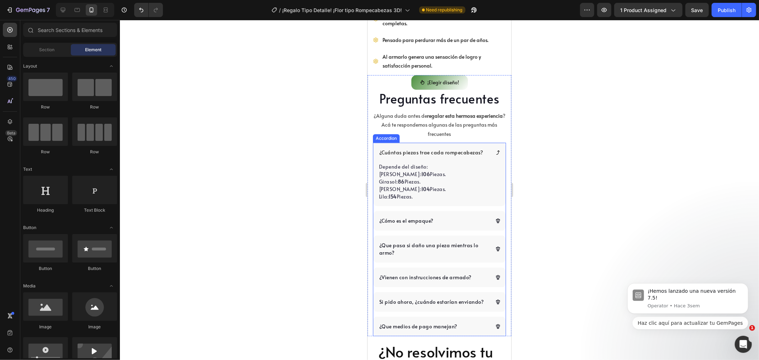
scroll to position [1580, 0]
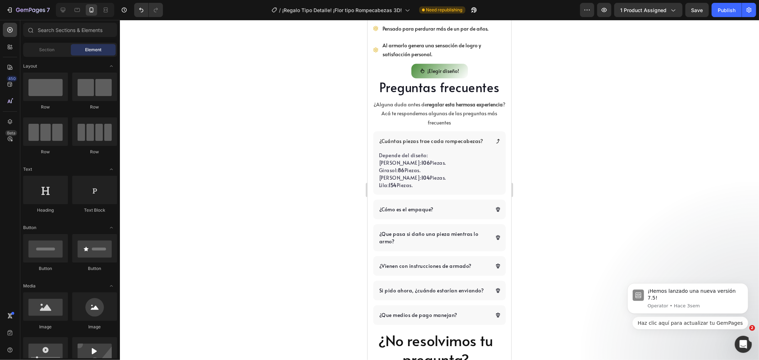
click at [555, 150] on div at bounding box center [439, 190] width 639 height 340
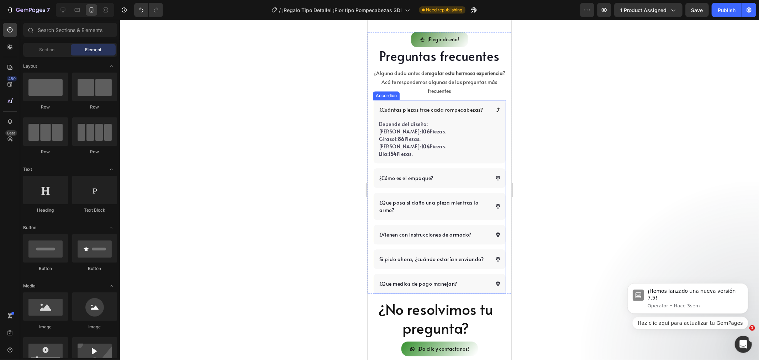
scroll to position [1620, 0]
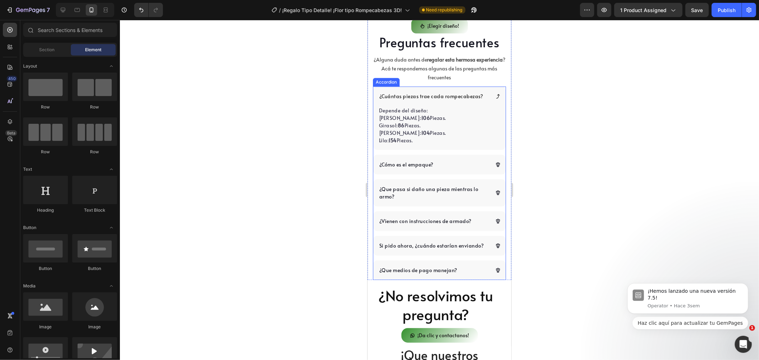
click at [482, 96] on div "¿Cuántas piezas trae cada rompecabezas?" at bounding box center [439, 96] width 132 height 20
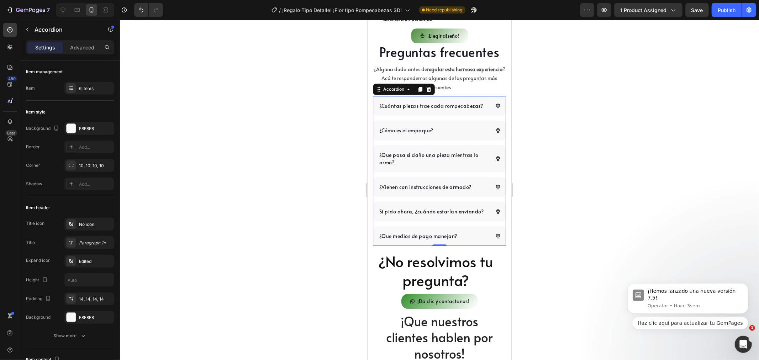
scroll to position [1605, 0]
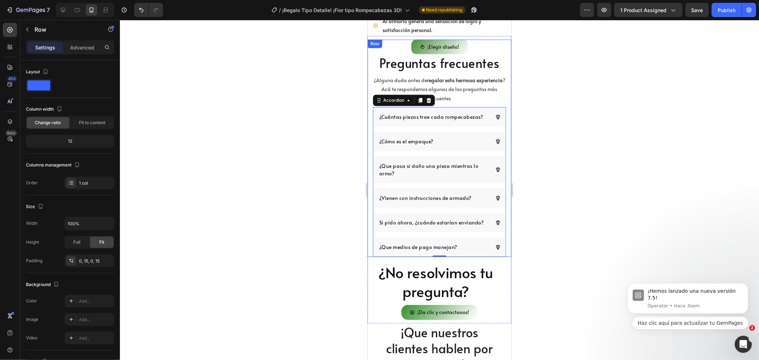
click at [500, 103] on div "¡Elegir diseño! Button Preguntas frecuentes Heading ¿Alguna duda antes de regal…" at bounding box center [439, 147] width 144 height 217
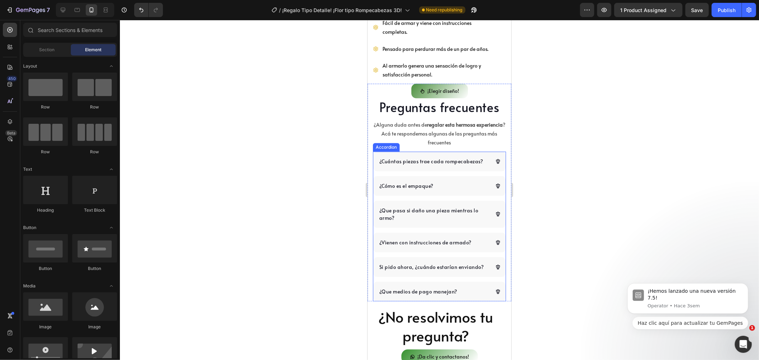
scroll to position [1465, 0]
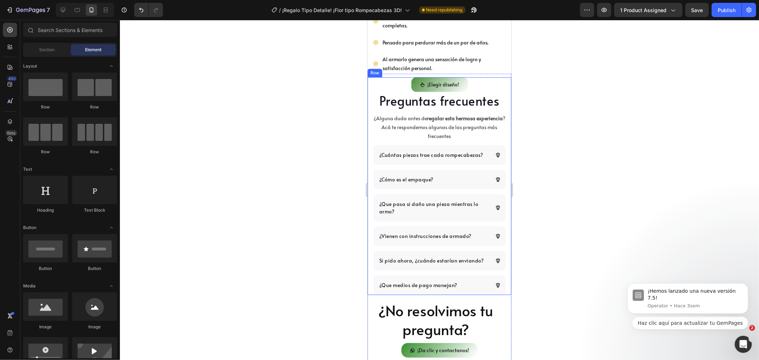
click at [502, 83] on div "¡Elegir diseño! Button Preguntas frecuentes Heading ¿Alguna duda antes de regal…" at bounding box center [439, 185] width 144 height 217
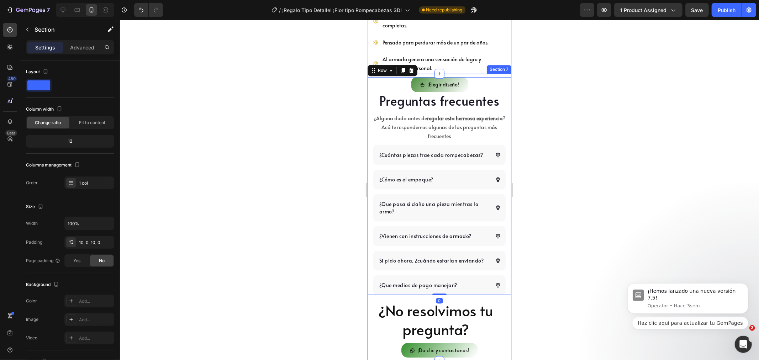
click at [504, 73] on div "¡Elegir diseño! Button Preguntas frecuentes Heading ¿Alguna duda antes de regal…" at bounding box center [439, 216] width 144 height 287
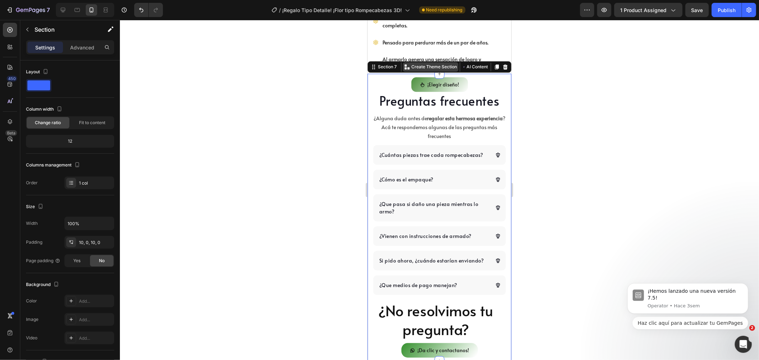
click at [414, 63] on p "Create Theme Section" at bounding box center [434, 66] width 46 height 6
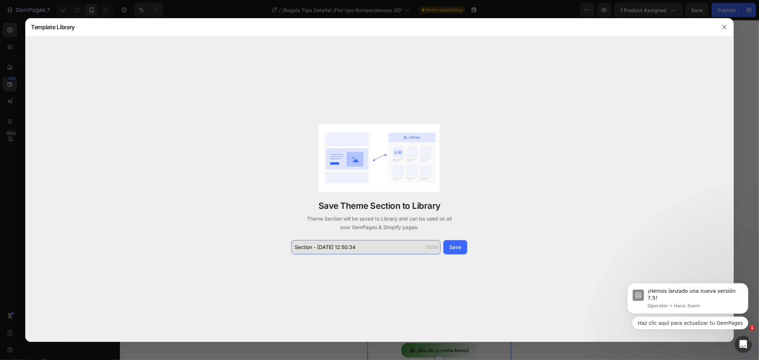
click at [386, 250] on input "Section - [DATE] 12:50:34" at bounding box center [365, 247] width 149 height 14
type input "Preguntas Frecuentes"
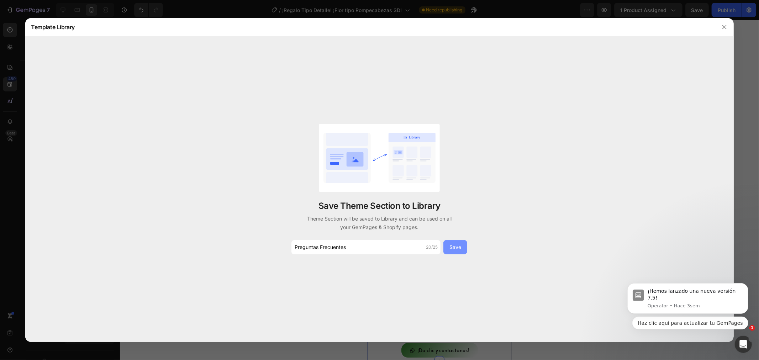
click at [464, 245] on button "Save" at bounding box center [455, 247] width 24 height 14
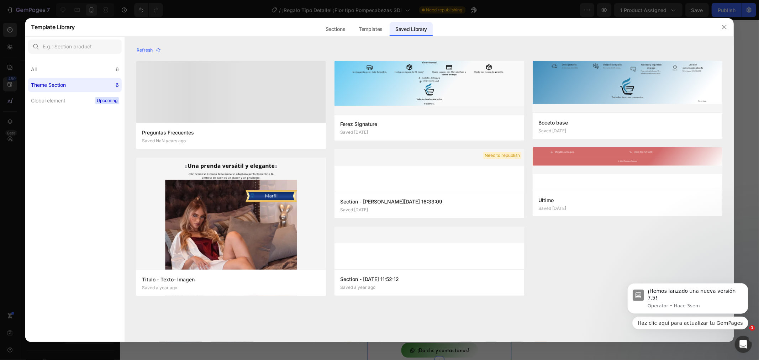
click at [200, 96] on div at bounding box center [231, 92] width 190 height 62
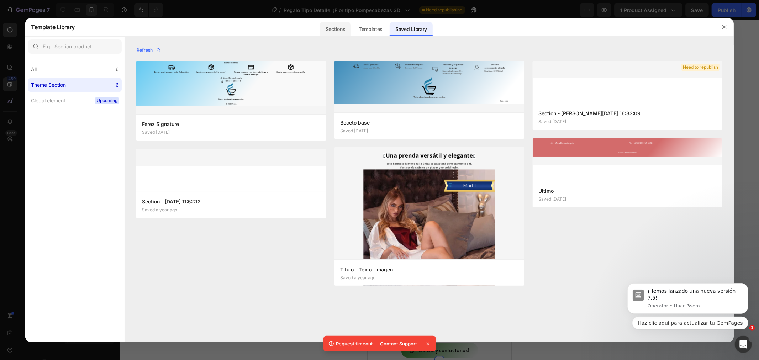
click at [338, 31] on div "Sections" at bounding box center [335, 29] width 31 height 14
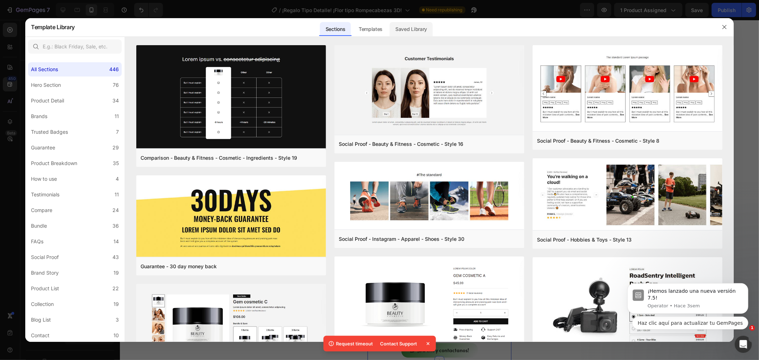
click at [403, 33] on div "Saved Library" at bounding box center [410, 29] width 43 height 14
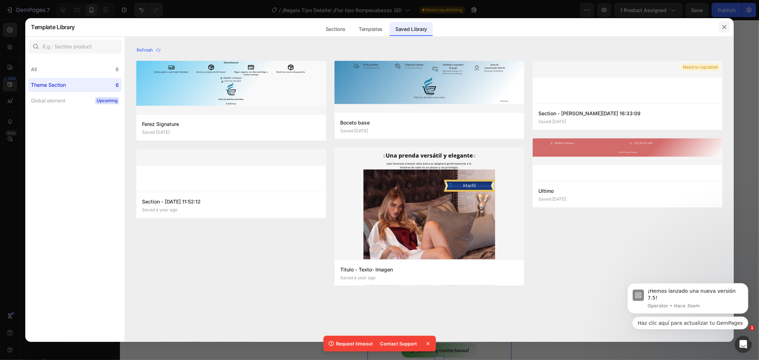
click at [724, 28] on icon "button" at bounding box center [724, 27] width 6 height 6
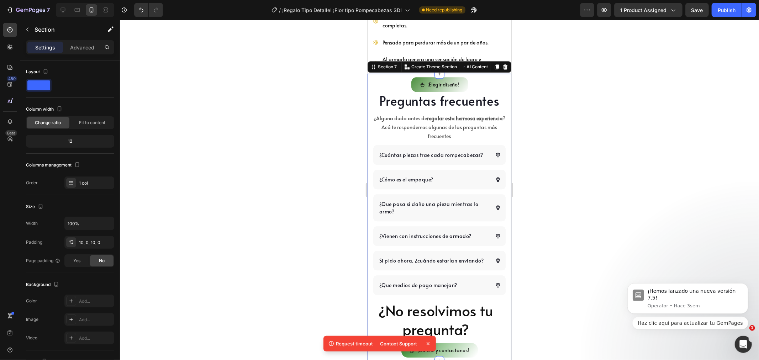
click at [538, 148] on div at bounding box center [439, 190] width 639 height 340
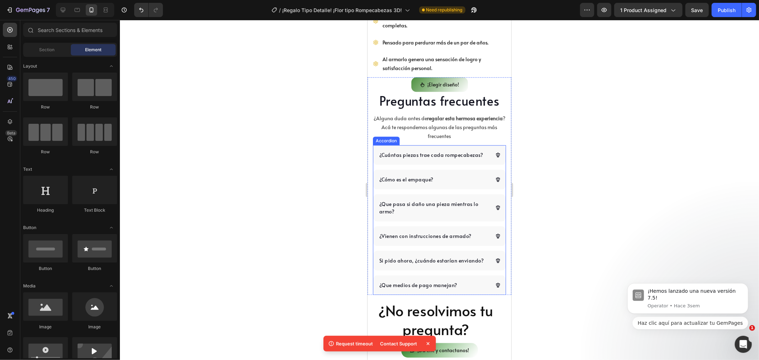
scroll to position [1505, 0]
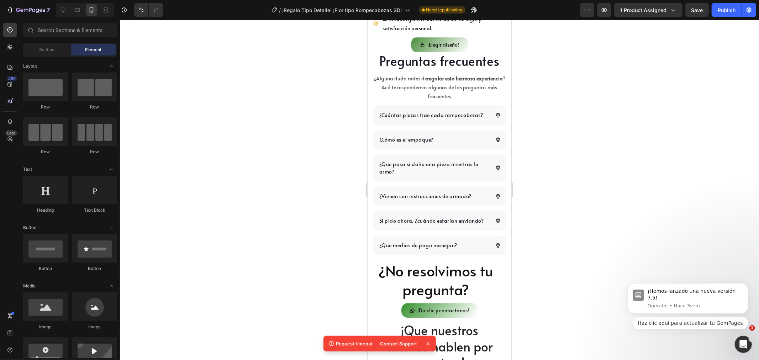
click at [427, 345] on icon at bounding box center [427, 343] width 7 height 7
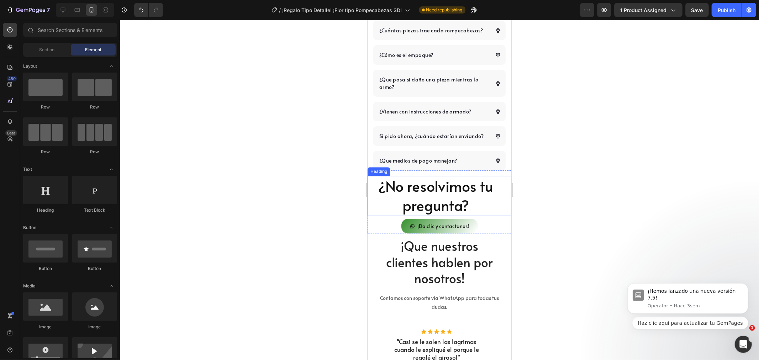
scroll to position [1544, 0]
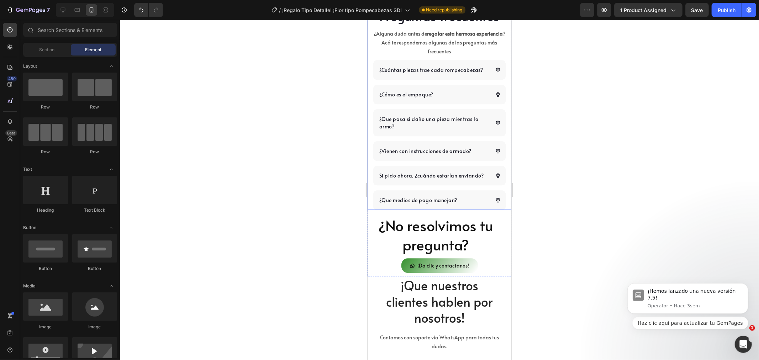
click at [326, 144] on div at bounding box center [439, 190] width 639 height 340
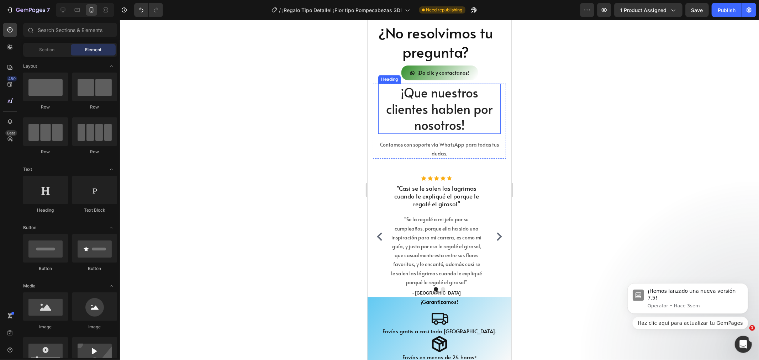
scroll to position [1741, 0]
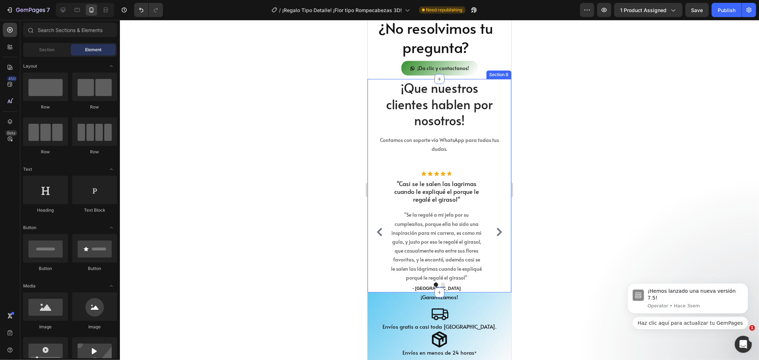
click at [403, 175] on div "¡Que nuestros clientes hablen por nosotros! Heading Contamos con soporte vía Wh…" at bounding box center [438, 185] width 133 height 213
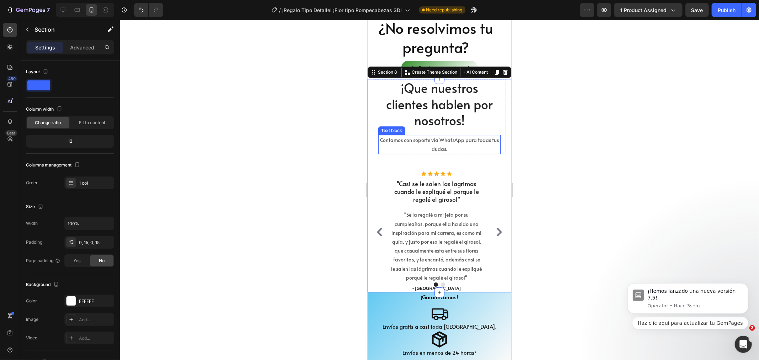
click at [417, 153] on p "Contamos con soporte vía WhatsApp para todas tus dudas." at bounding box center [438, 144] width 121 height 18
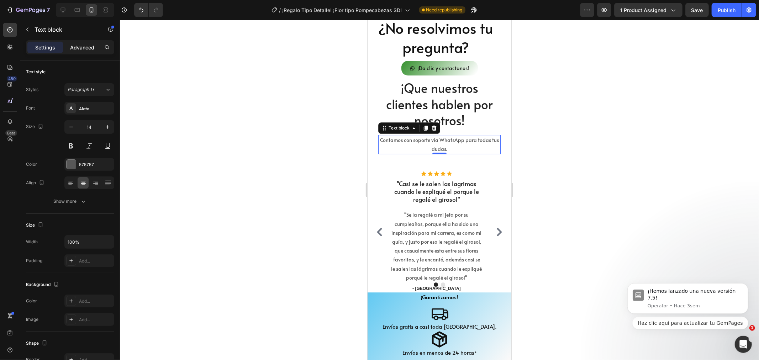
click at [78, 46] on p "Advanced" at bounding box center [82, 47] width 24 height 7
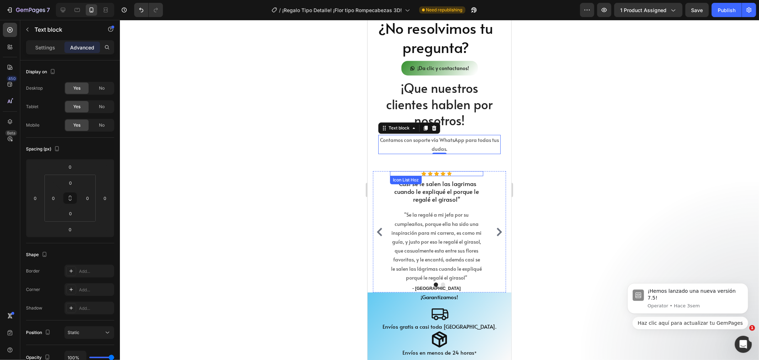
click at [466, 176] on div "Icon Icon Icon Icon Icon" at bounding box center [435, 173] width 93 height 5
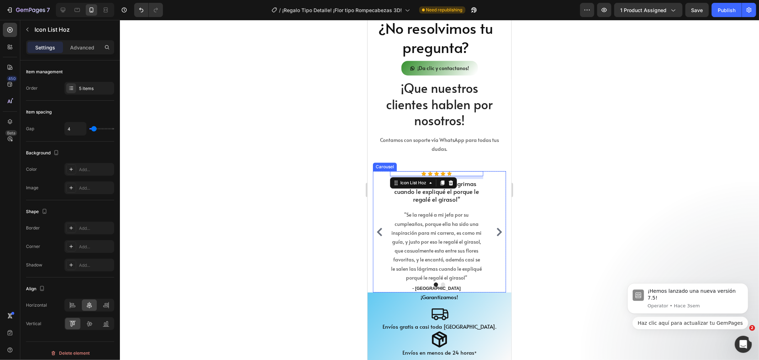
click at [491, 181] on div "Icon Icon Icon Icon Icon Icon List Hoz 8 "Casi se le salen las lagrimas cuando …" at bounding box center [438, 231] width 133 height 121
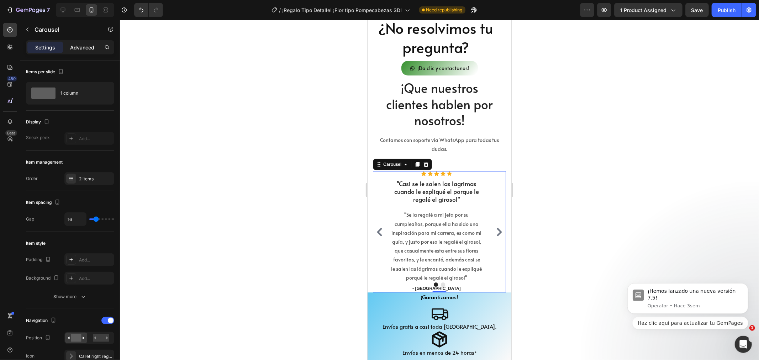
click at [78, 42] on div "Advanced" at bounding box center [82, 47] width 36 height 11
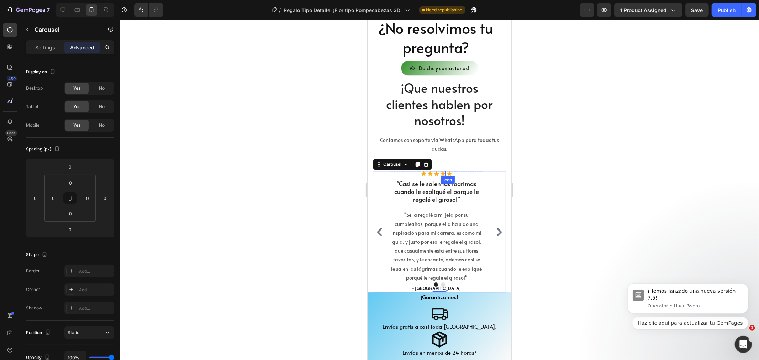
click at [444, 176] on icon at bounding box center [442, 173] width 5 height 5
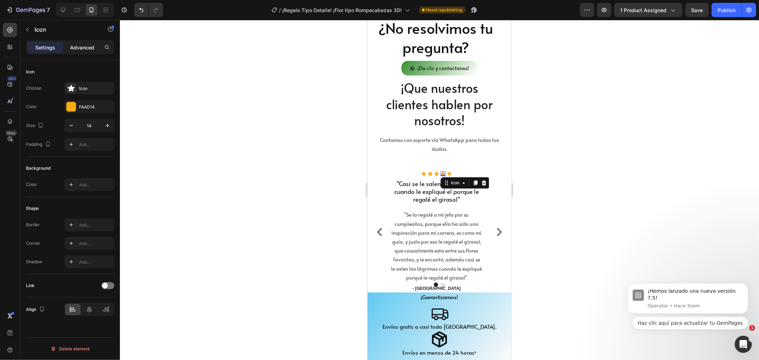
click at [80, 46] on p "Advanced" at bounding box center [82, 47] width 24 height 7
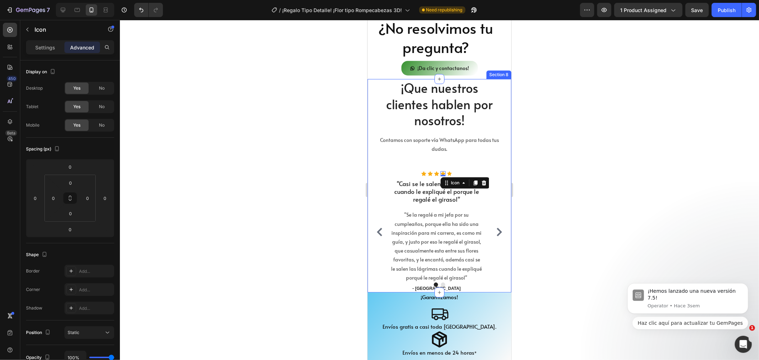
click at [461, 170] on div "¡Que nuestros clientes hablen por nosotros! Heading Contamos con soporte vía Wh…" at bounding box center [438, 185] width 133 height 213
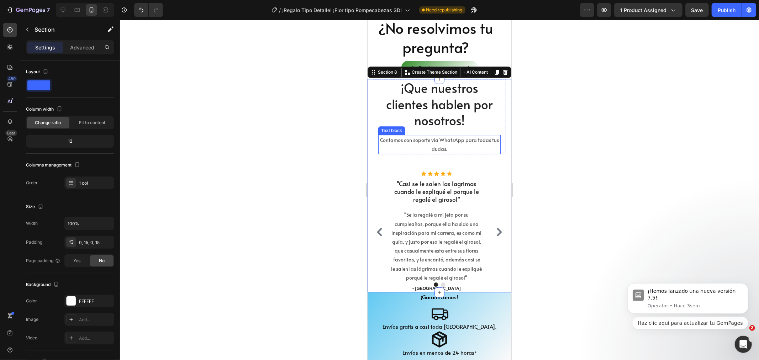
click at [449, 153] on p "Contamos con soporte vía WhatsApp para todas tus dudas." at bounding box center [438, 144] width 121 height 18
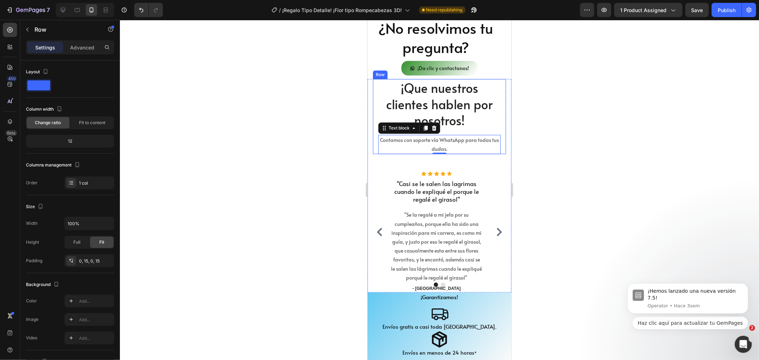
click at [495, 145] on div "¡Que nuestros clientes hablen por nosotros! Heading Contamos con soporte vía Wh…" at bounding box center [438, 116] width 133 height 75
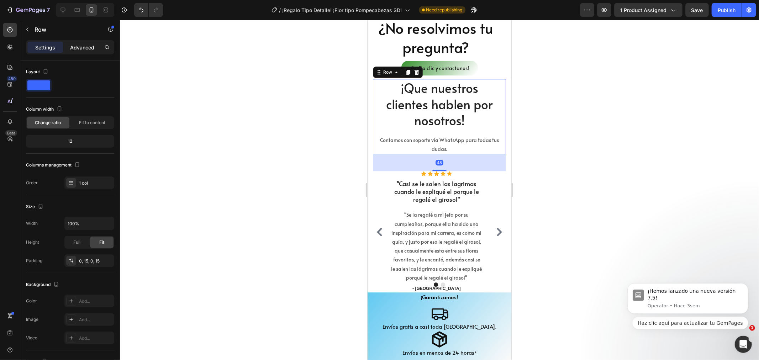
click at [75, 44] on p "Advanced" at bounding box center [82, 47] width 24 height 7
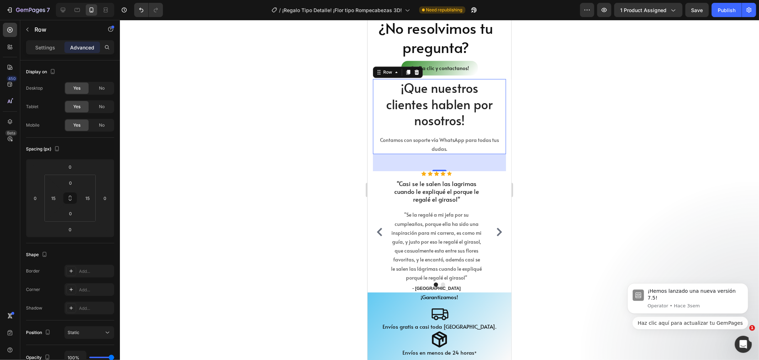
click at [569, 166] on div at bounding box center [439, 190] width 639 height 340
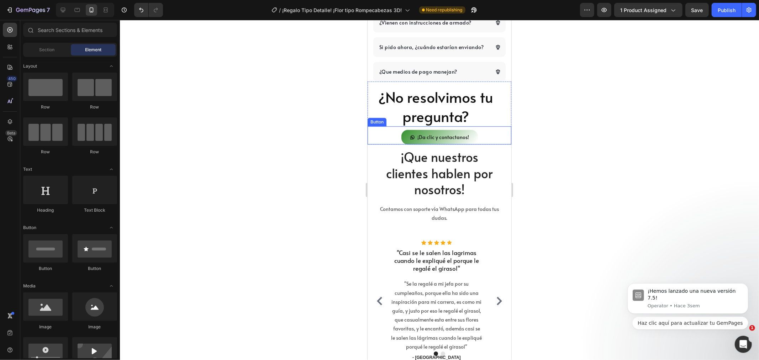
scroll to position [1663, 0]
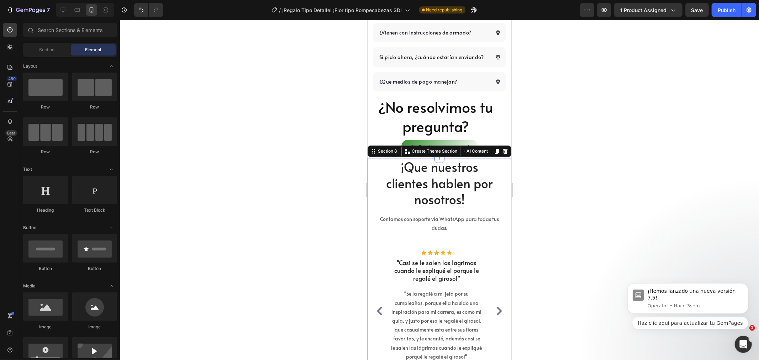
click at [495, 250] on div "¡Que nuestros clientes hablen por nosotros! Heading Contamos con soporte vía Wh…" at bounding box center [438, 264] width 133 height 213
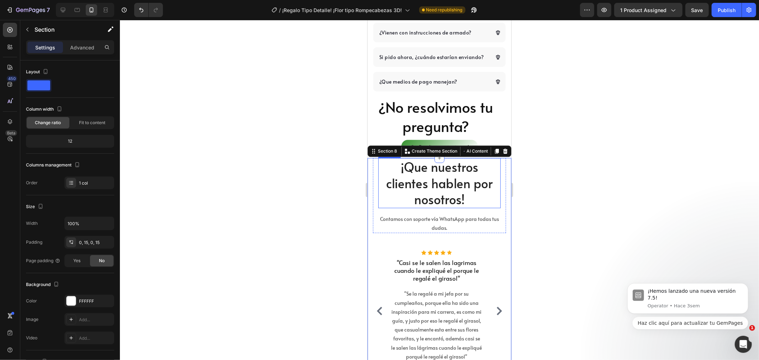
click at [335, 207] on div at bounding box center [439, 190] width 639 height 340
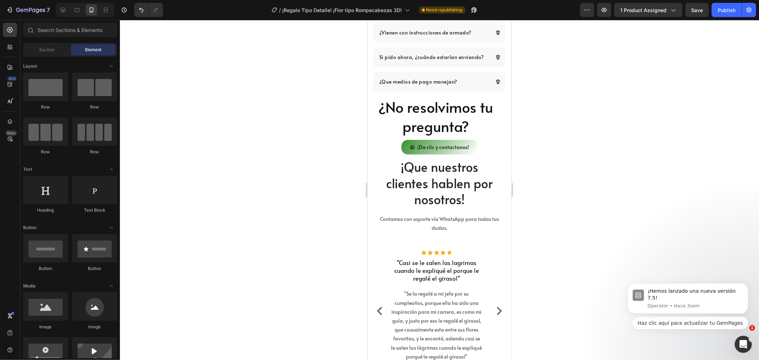
click at [569, 166] on div at bounding box center [439, 190] width 639 height 340
click at [561, 141] on div at bounding box center [439, 190] width 639 height 340
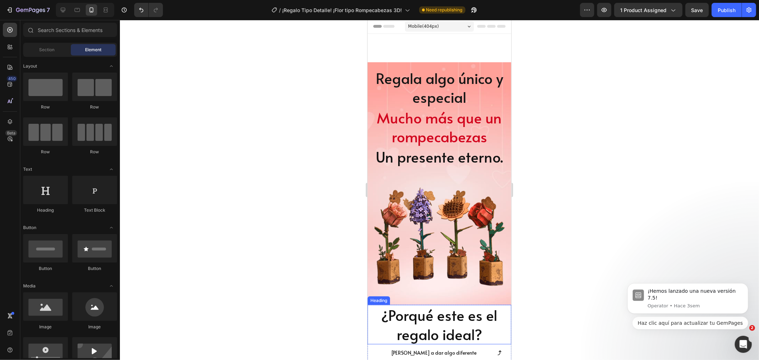
scroll to position [0, 0]
click at [259, 122] on div at bounding box center [439, 190] width 639 height 340
click at [587, 180] on div at bounding box center [439, 190] width 639 height 340
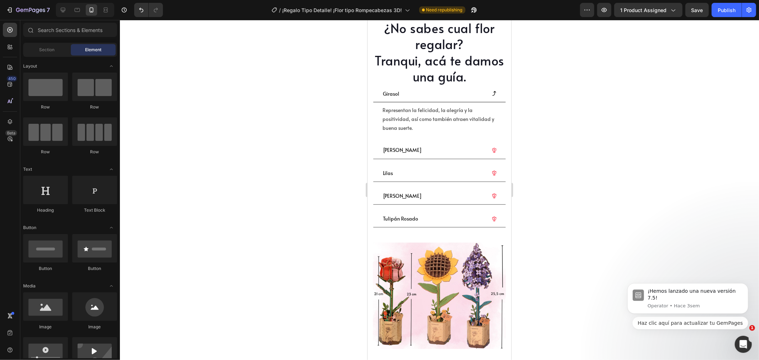
scroll to position [1067, 0]
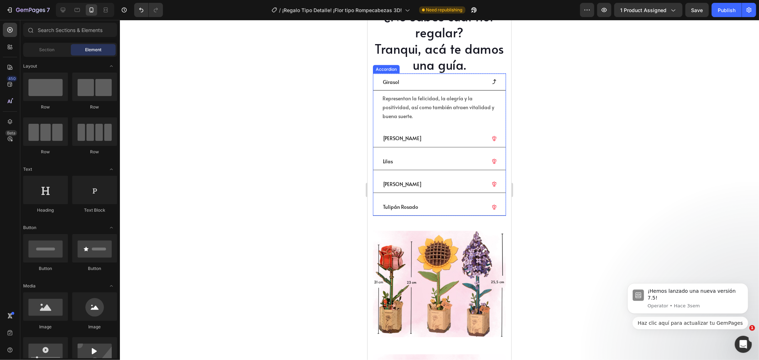
click at [447, 201] on div "Tulipán Rosado" at bounding box center [433, 206] width 104 height 11
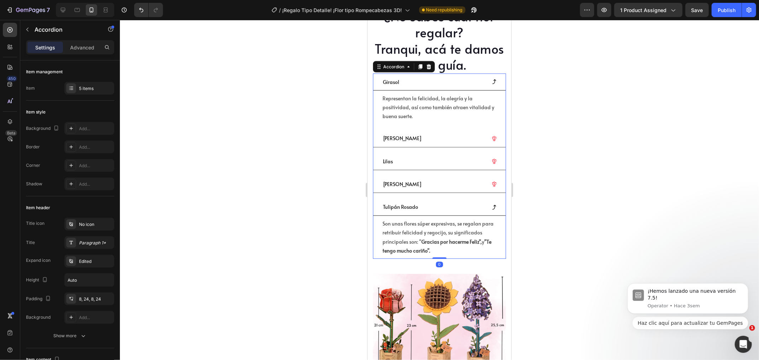
click at [552, 216] on div at bounding box center [439, 190] width 639 height 340
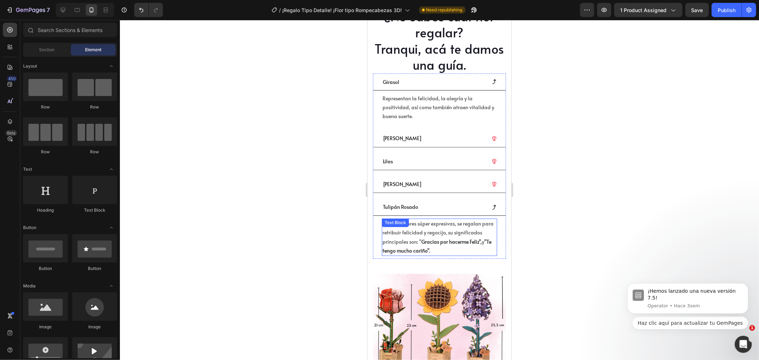
click at [462, 238] on strong "Gracias por hacerme Feliz"," at bounding box center [451, 241] width 60 height 7
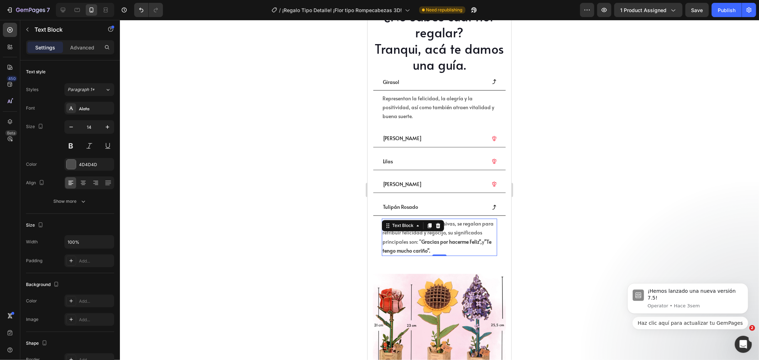
click at [462, 229] on p "Son unas flores súper expresivas, se regalan para retribuir felicidad y regocij…" at bounding box center [439, 237] width 114 height 36
click at [698, 9] on span "Save" at bounding box center [697, 10] width 12 height 6
click at [621, 186] on div at bounding box center [439, 190] width 639 height 340
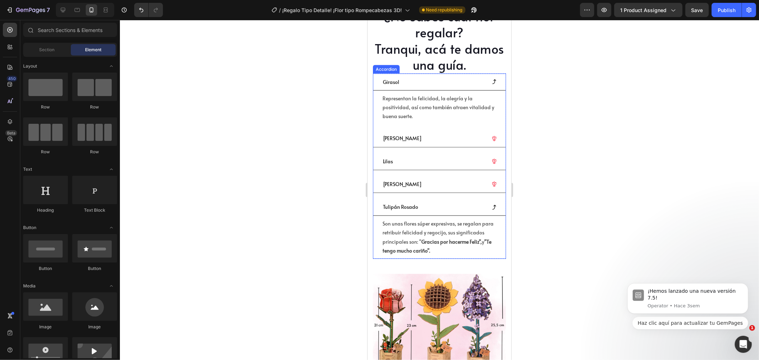
click at [492, 205] on icon at bounding box center [494, 207] width 4 height 5
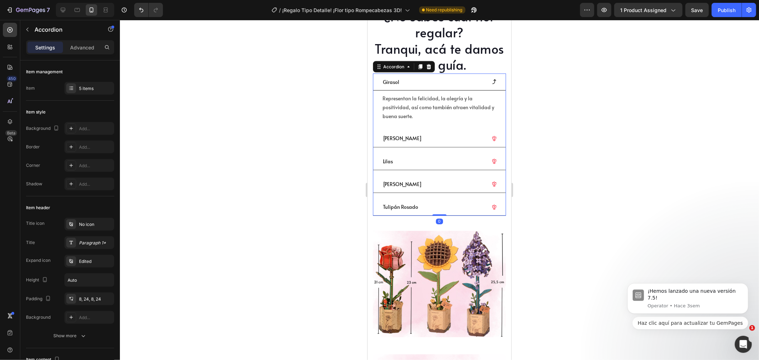
click at [584, 158] on div at bounding box center [439, 190] width 639 height 340
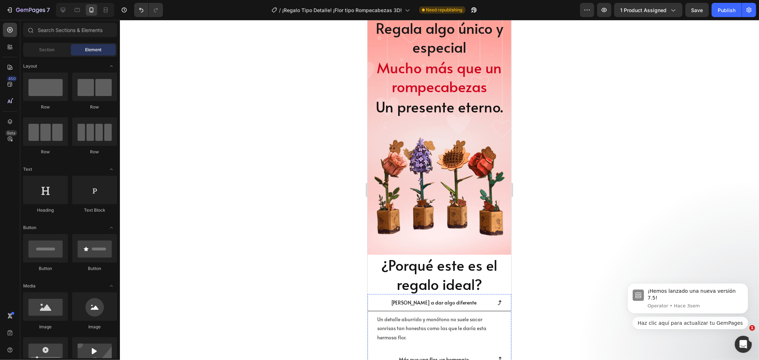
scroll to position [0, 0]
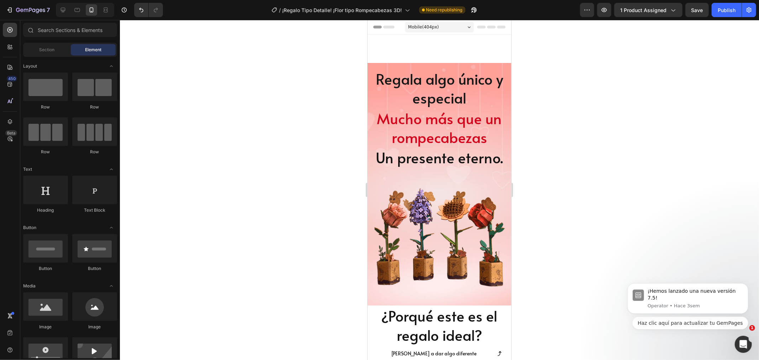
click at [571, 113] on div at bounding box center [439, 190] width 639 height 340
click at [572, 118] on div at bounding box center [439, 190] width 639 height 340
click at [598, 104] on div at bounding box center [439, 190] width 639 height 340
click at [571, 120] on div at bounding box center [439, 190] width 639 height 340
click at [324, 159] on div at bounding box center [439, 190] width 639 height 340
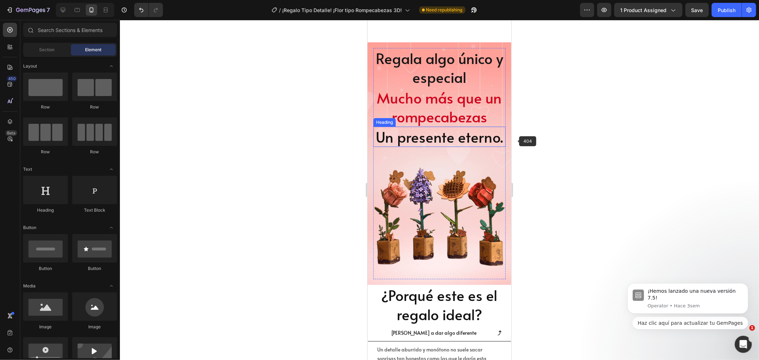
scroll to position [39, 0]
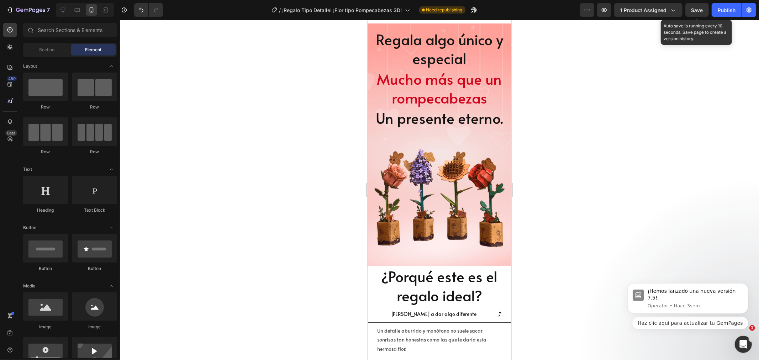
click at [695, 6] on div "Save" at bounding box center [697, 9] width 12 height 7
